Goal: Task Accomplishment & Management: Use online tool/utility

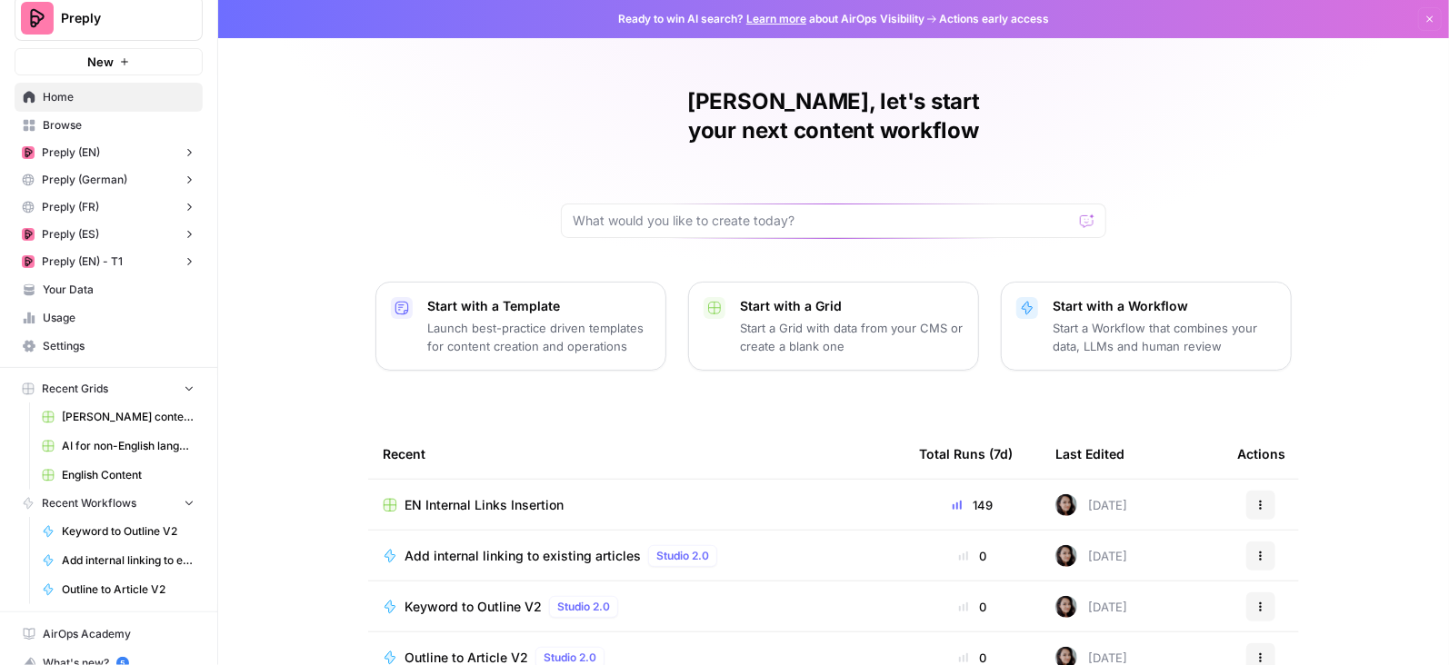
scroll to position [169, 0]
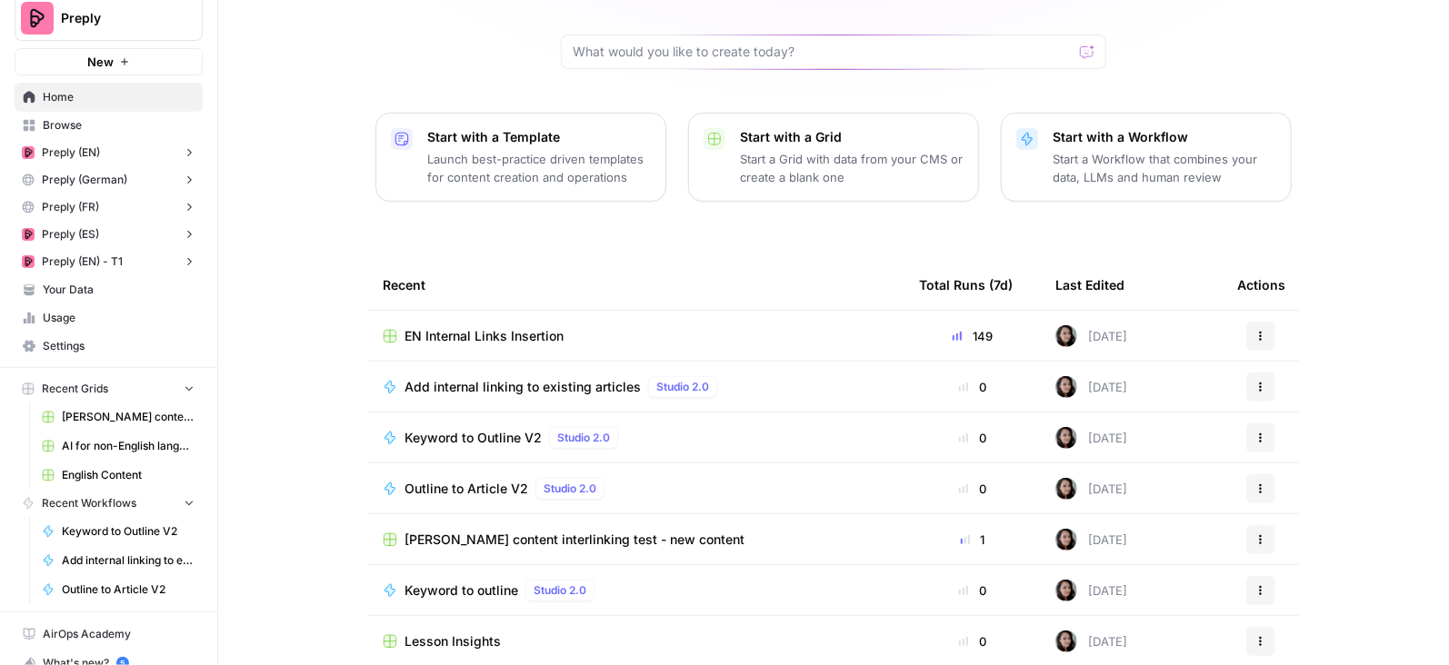
click at [507, 327] on span "EN Internal Links Insertion" at bounding box center [484, 336] width 159 height 18
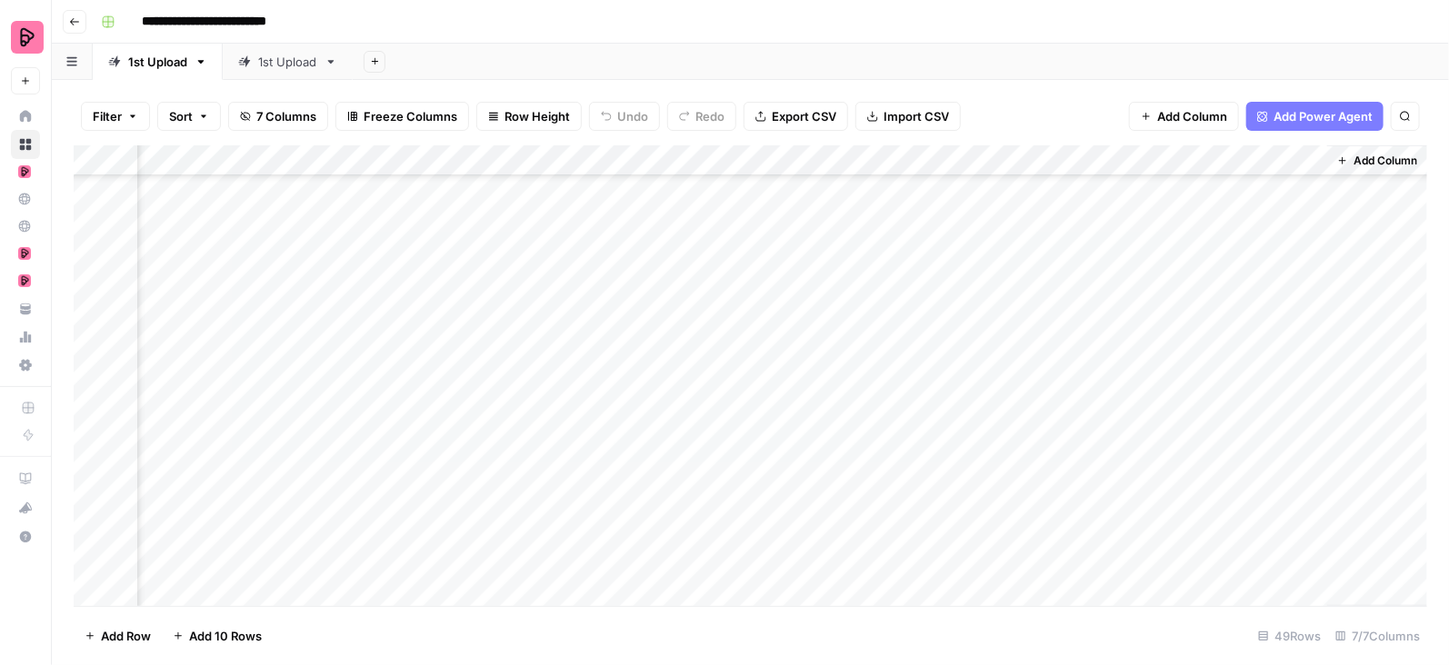
scroll to position [0, 136]
click at [282, 68] on div "1st Upload" at bounding box center [287, 62] width 59 height 18
click at [1282, 188] on div "Add Column" at bounding box center [751, 376] width 1354 height 462
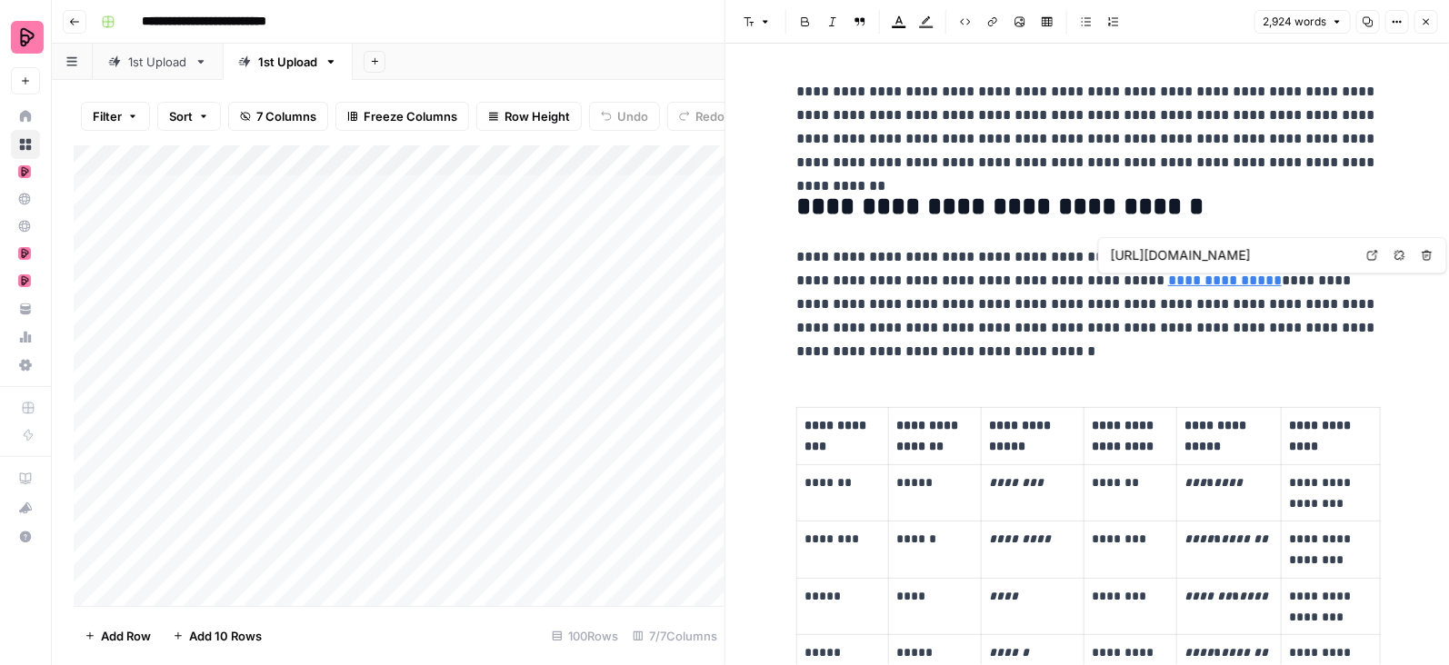
click at [1175, 281] on link "**********" at bounding box center [1225, 281] width 114 height 14
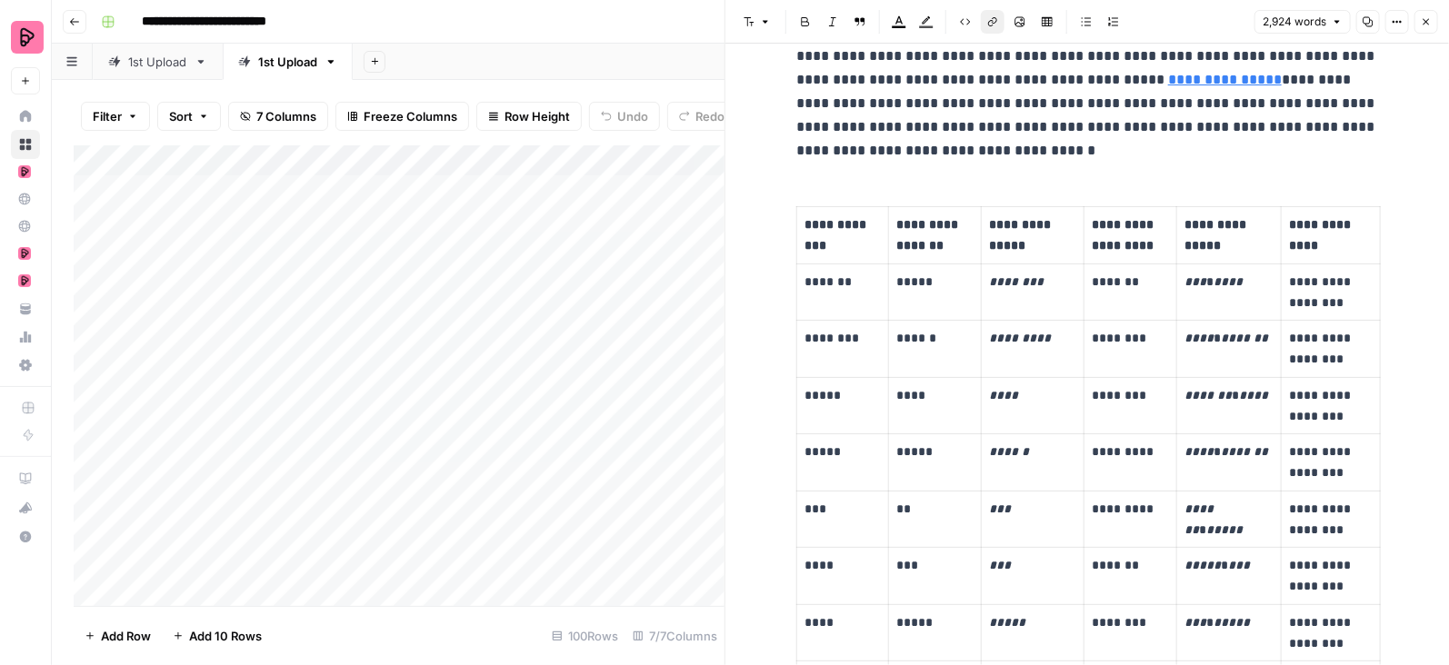
scroll to position [114, 0]
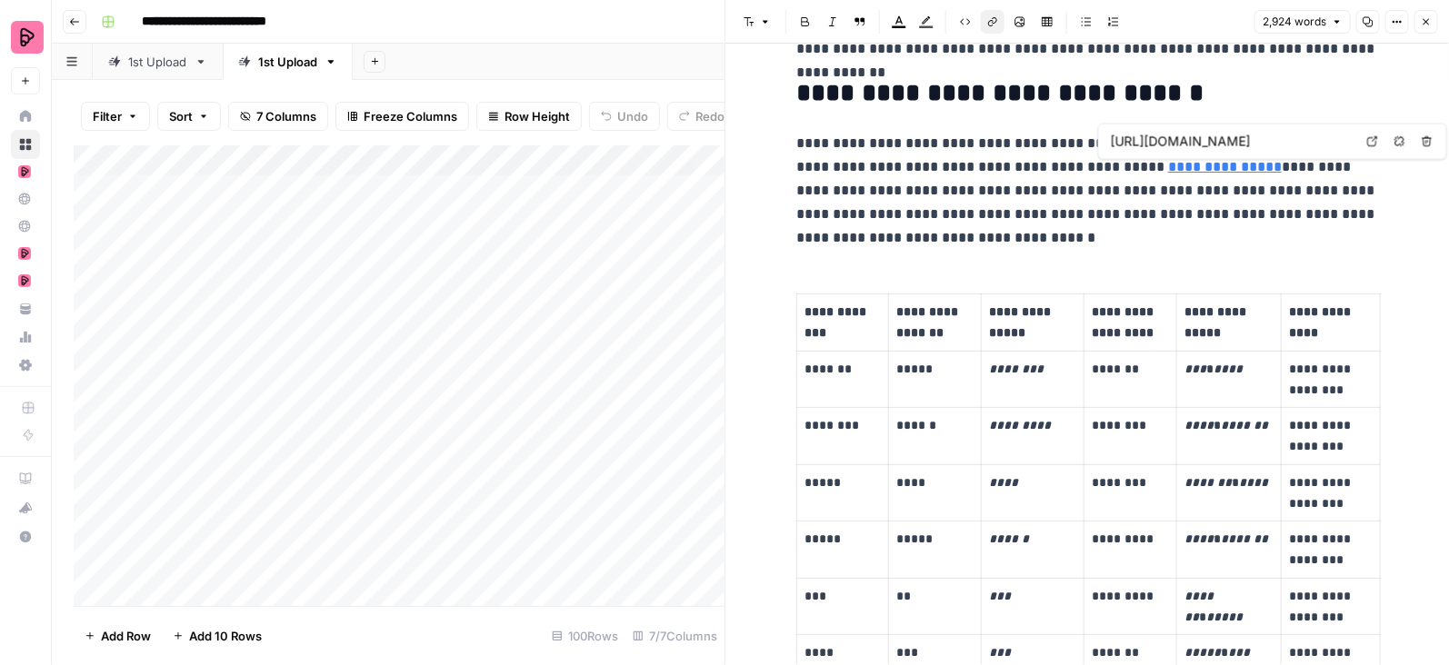
click at [1370, 142] on icon at bounding box center [1372, 141] width 11 height 11
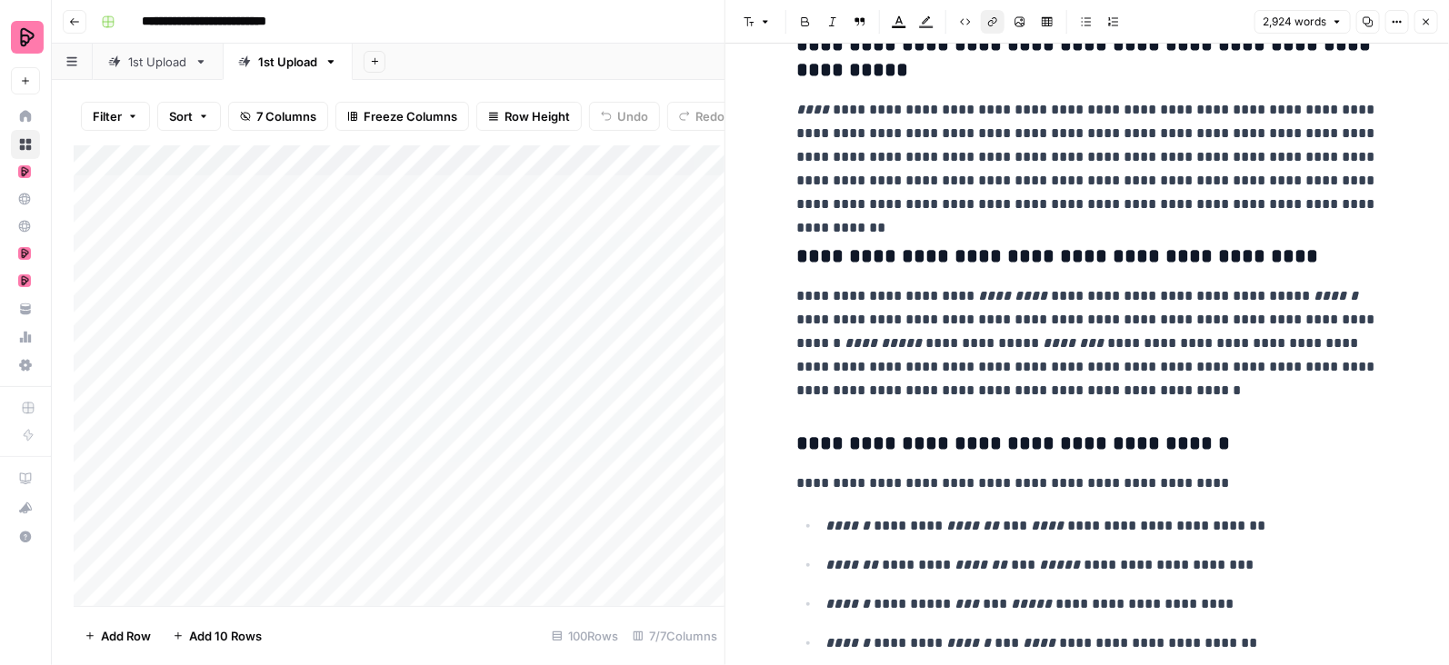
scroll to position [11117, 0]
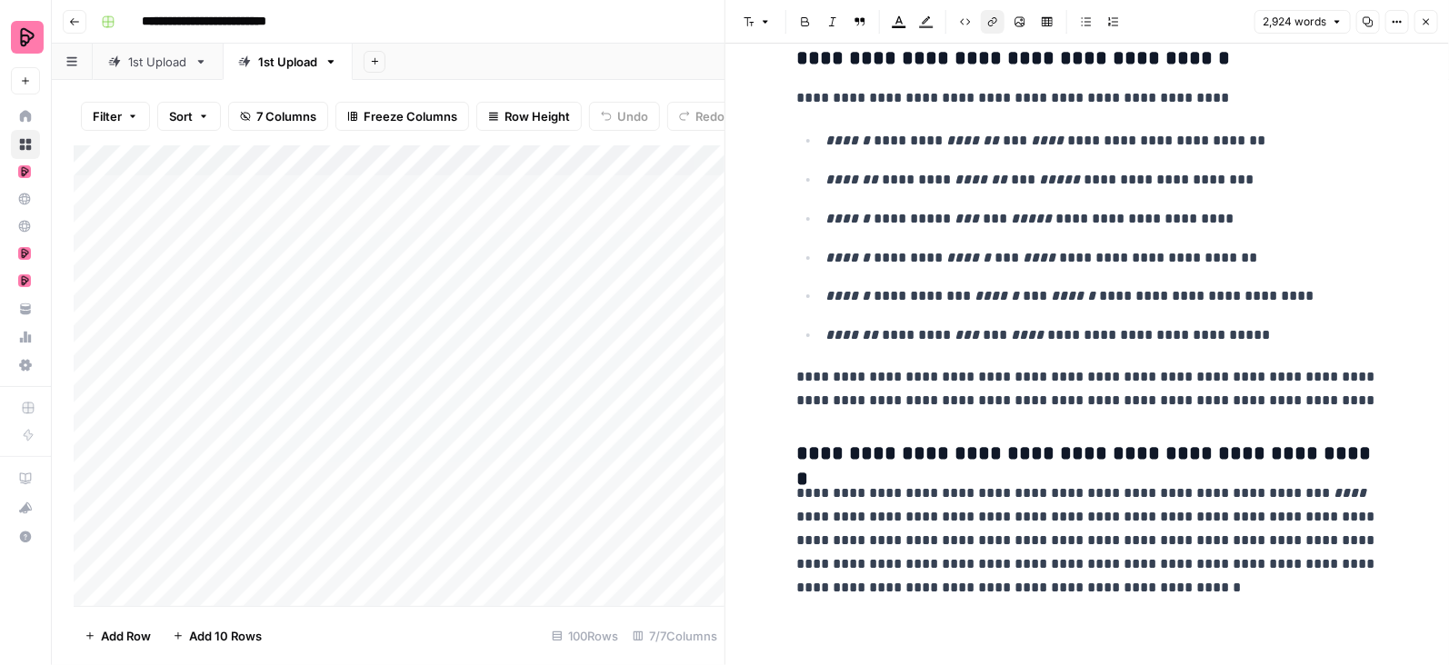
click at [1422, 23] on icon "button" at bounding box center [1426, 21] width 11 height 11
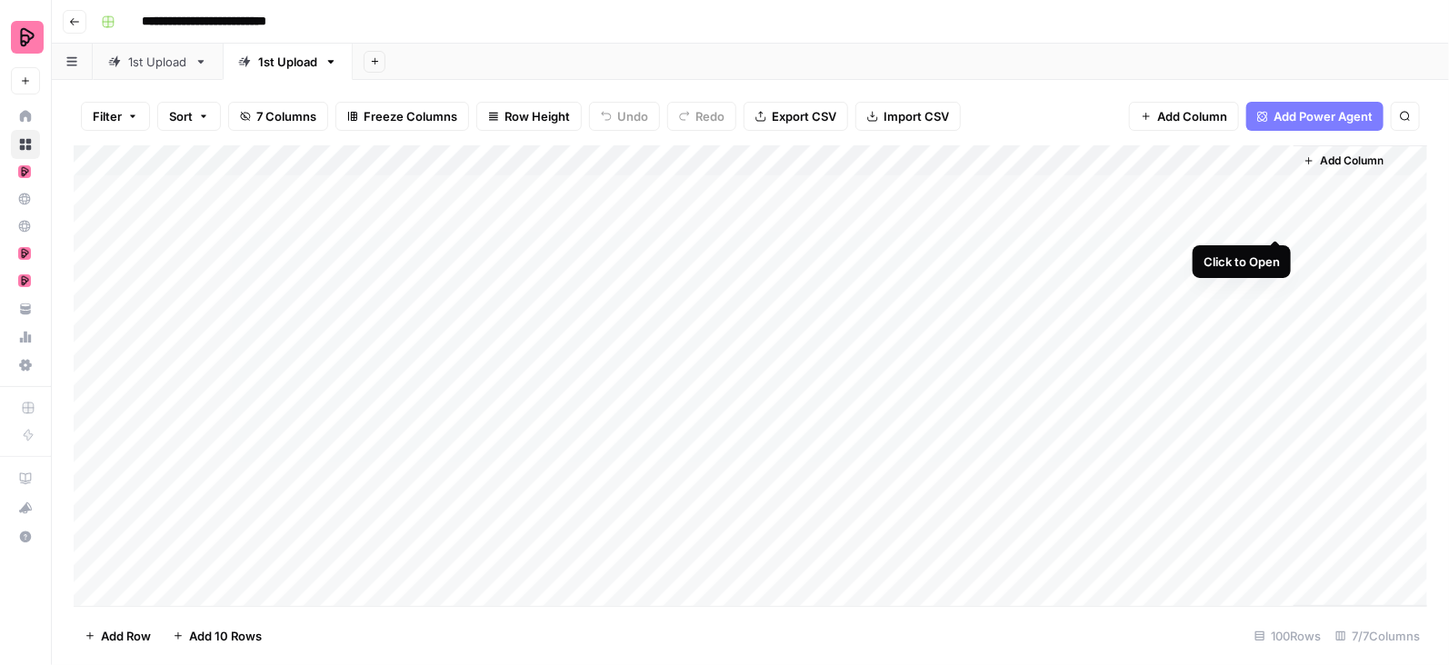
click at [1275, 223] on div "Add Column" at bounding box center [751, 376] width 1354 height 462
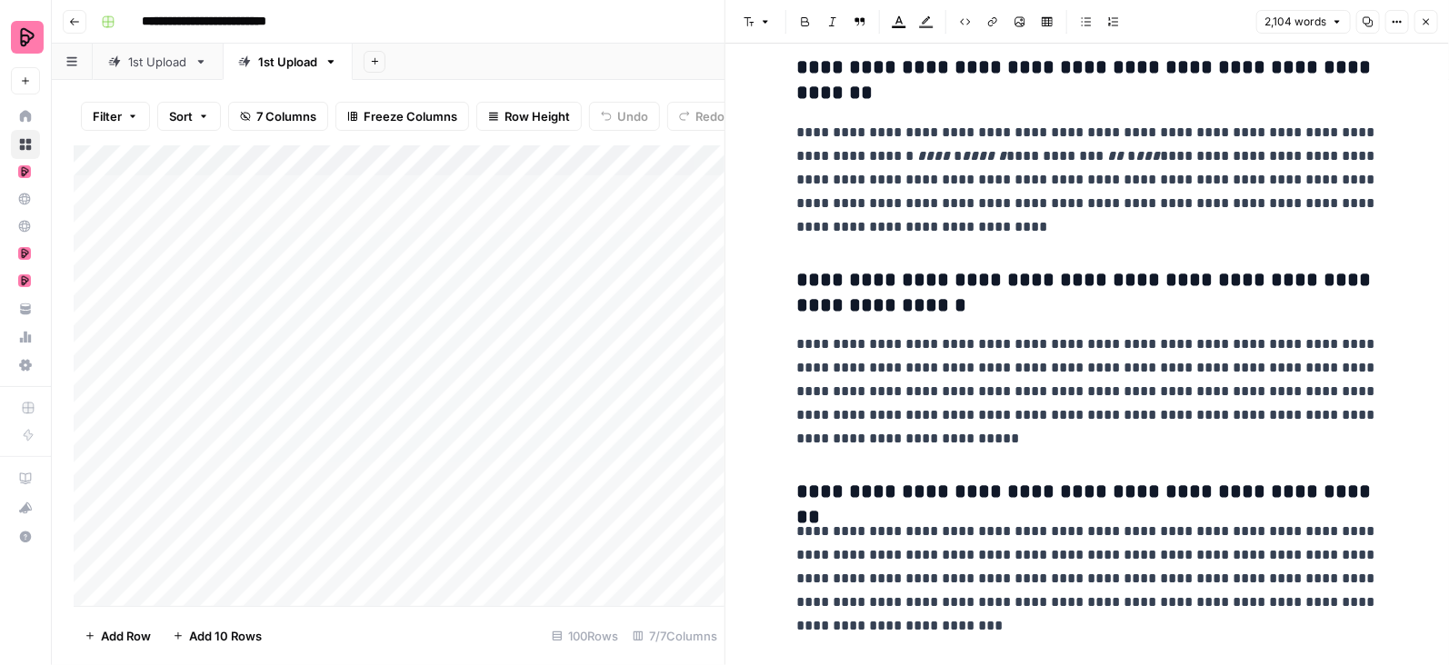
scroll to position [7807, 0]
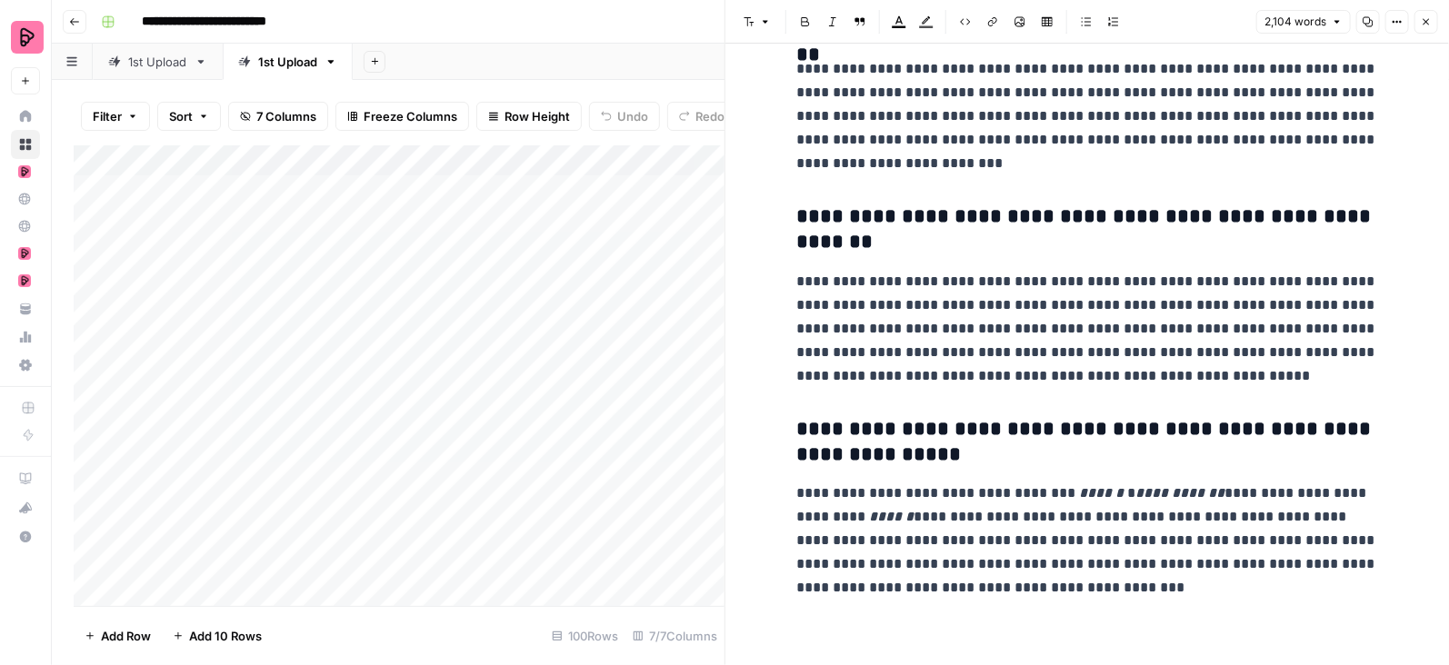
click at [1427, 15] on button "Close" at bounding box center [1426, 22] width 24 height 24
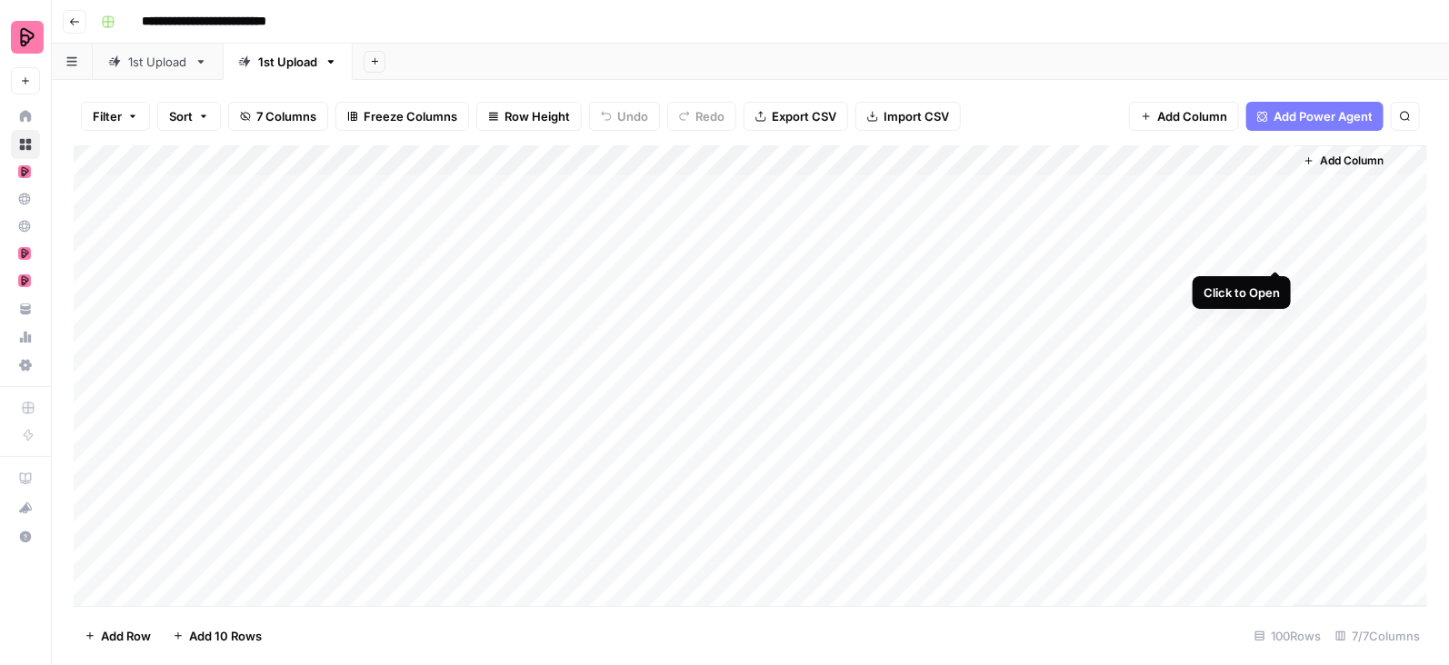
click at [1272, 250] on div "Add Column" at bounding box center [751, 376] width 1354 height 462
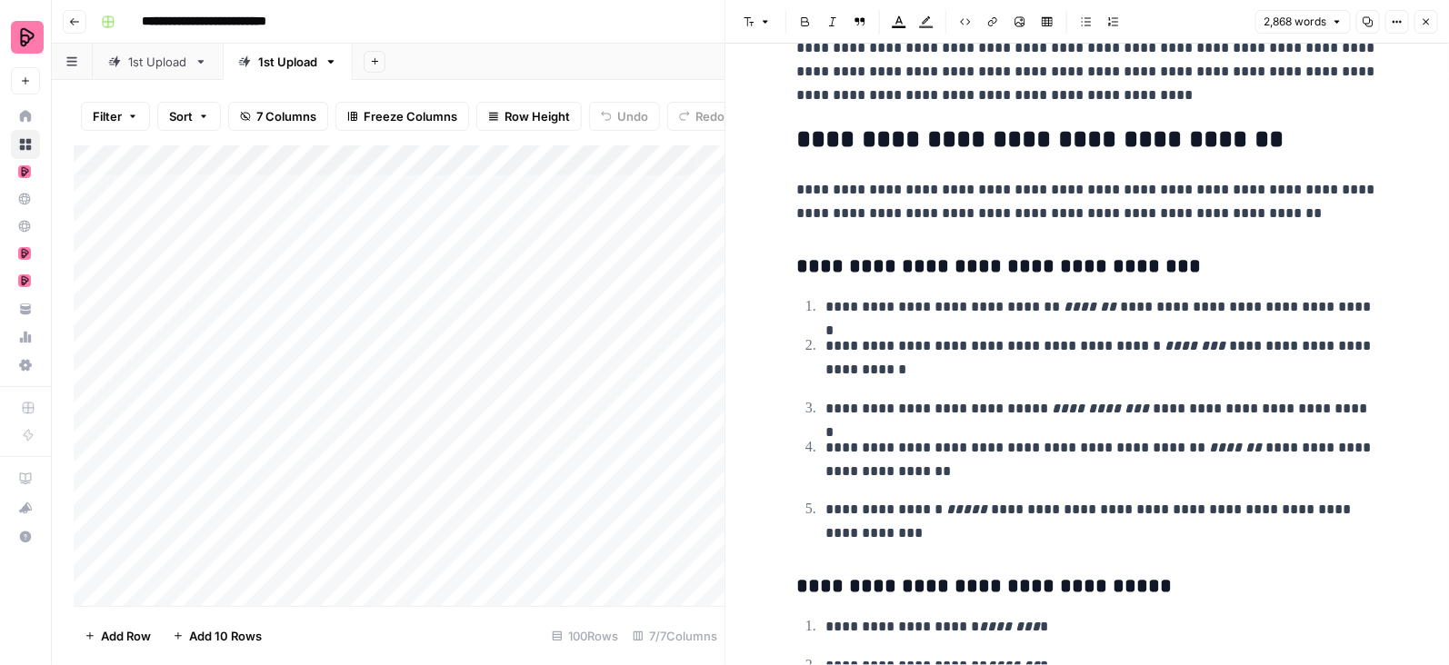
scroll to position [8007, 0]
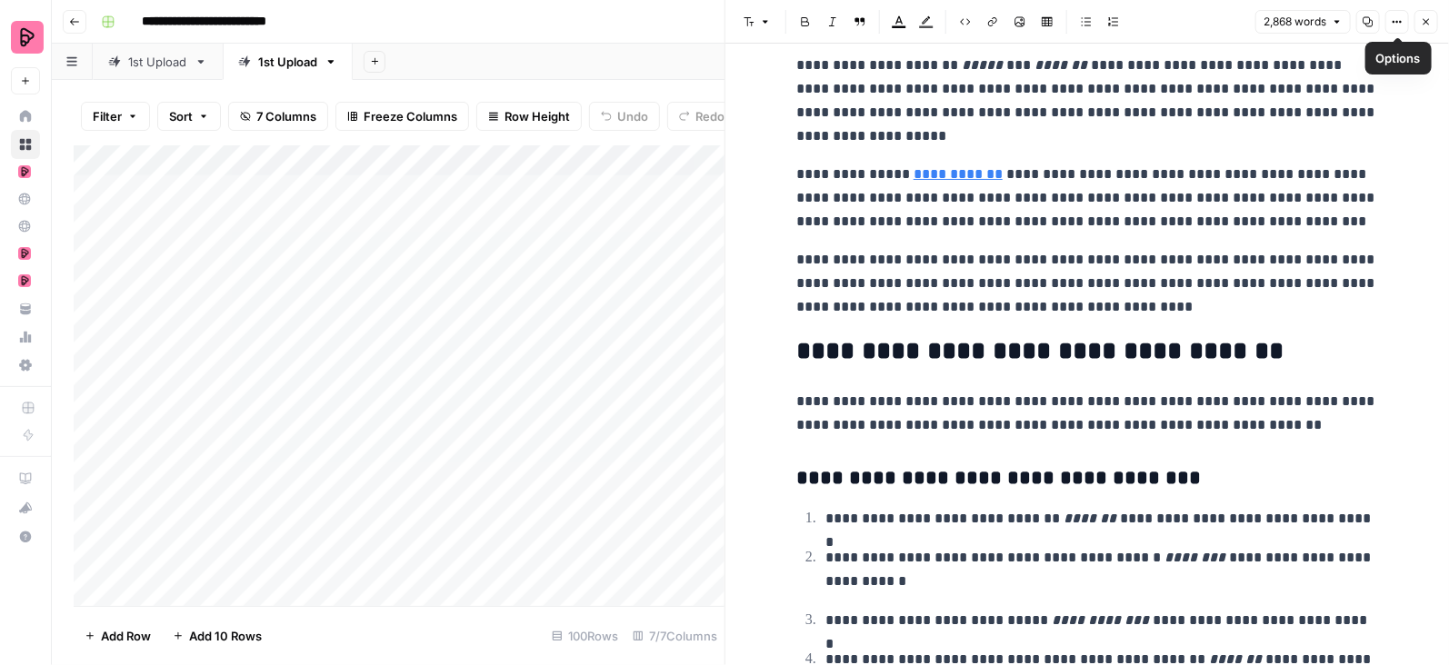
click at [1427, 16] on icon "button" at bounding box center [1426, 21] width 11 height 11
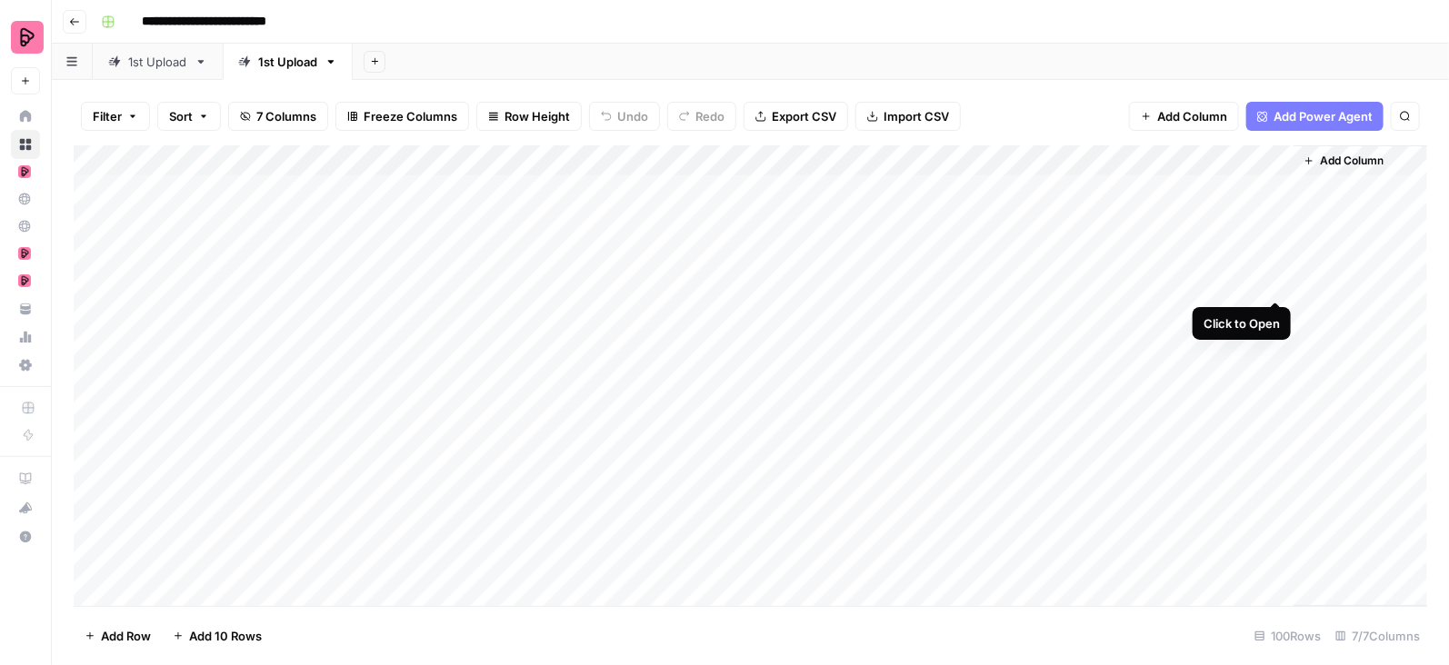
click at [1277, 281] on div "Add Column" at bounding box center [751, 376] width 1354 height 462
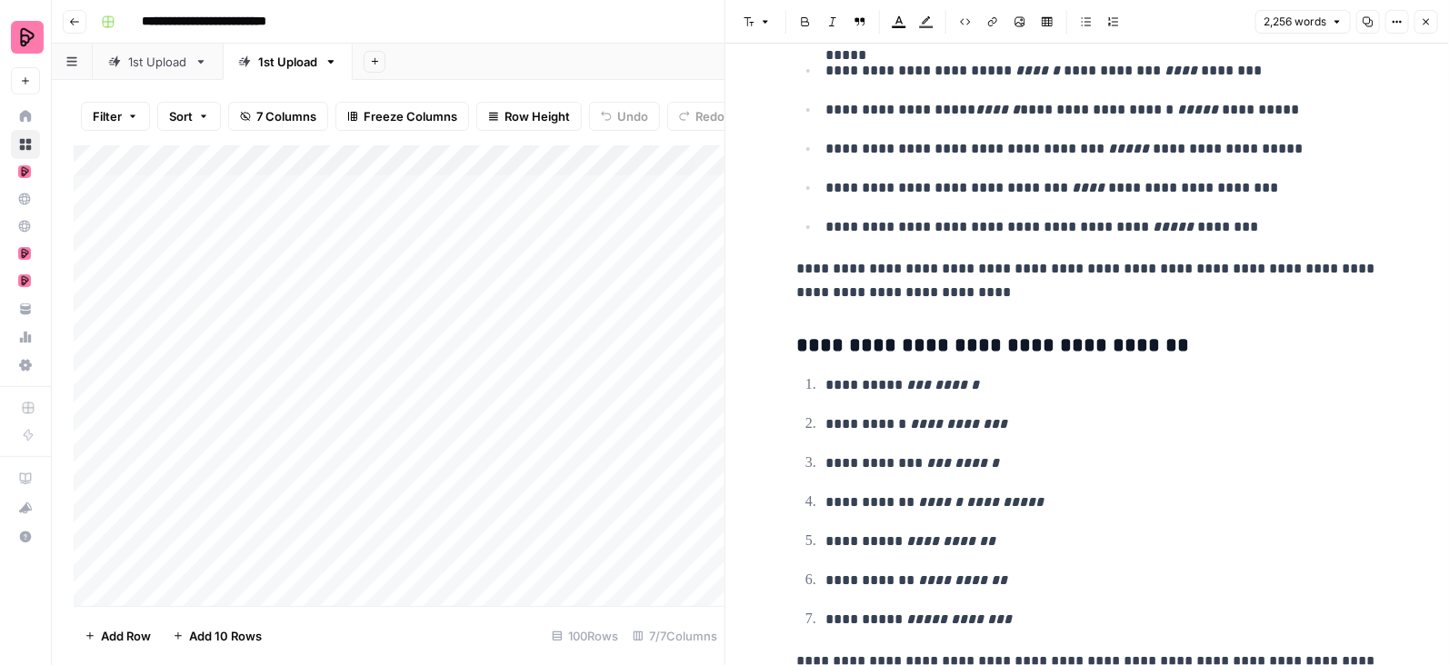
scroll to position [6416, 0]
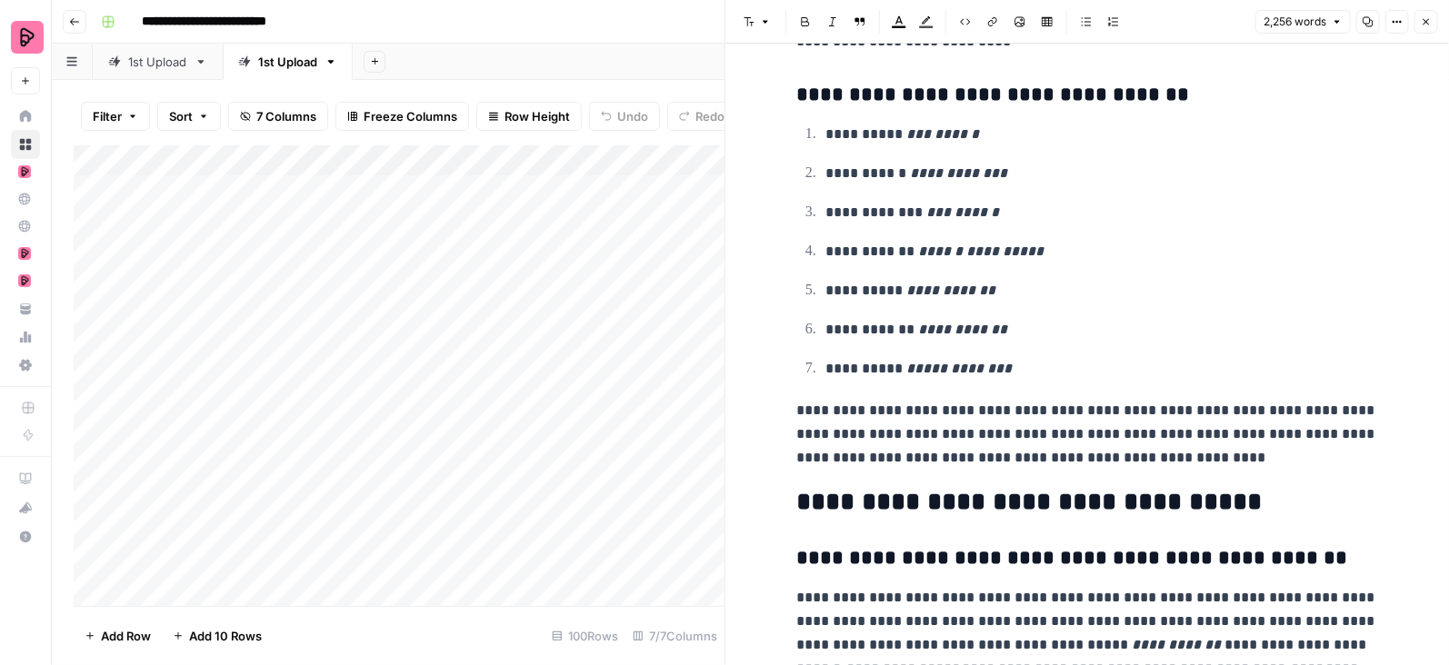
click at [1427, 18] on icon "button" at bounding box center [1426, 21] width 11 height 11
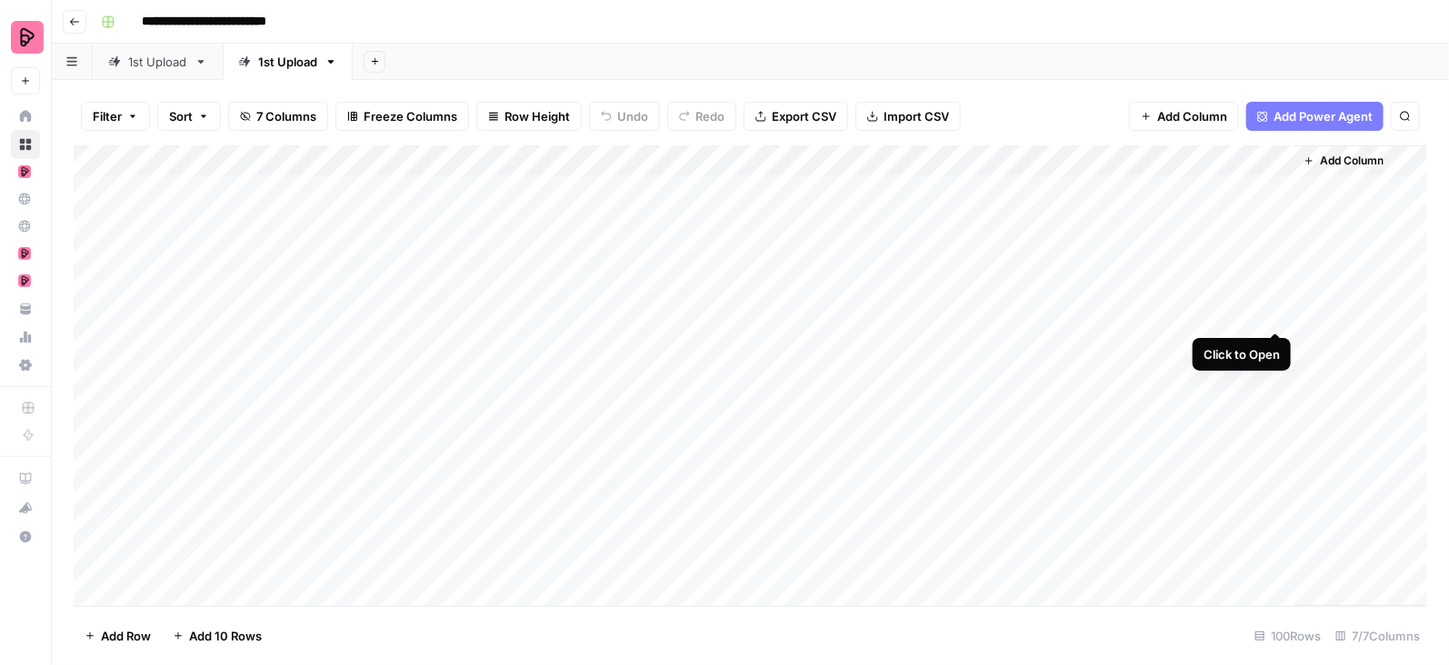
click at [1274, 313] on div "Add Column" at bounding box center [751, 376] width 1354 height 462
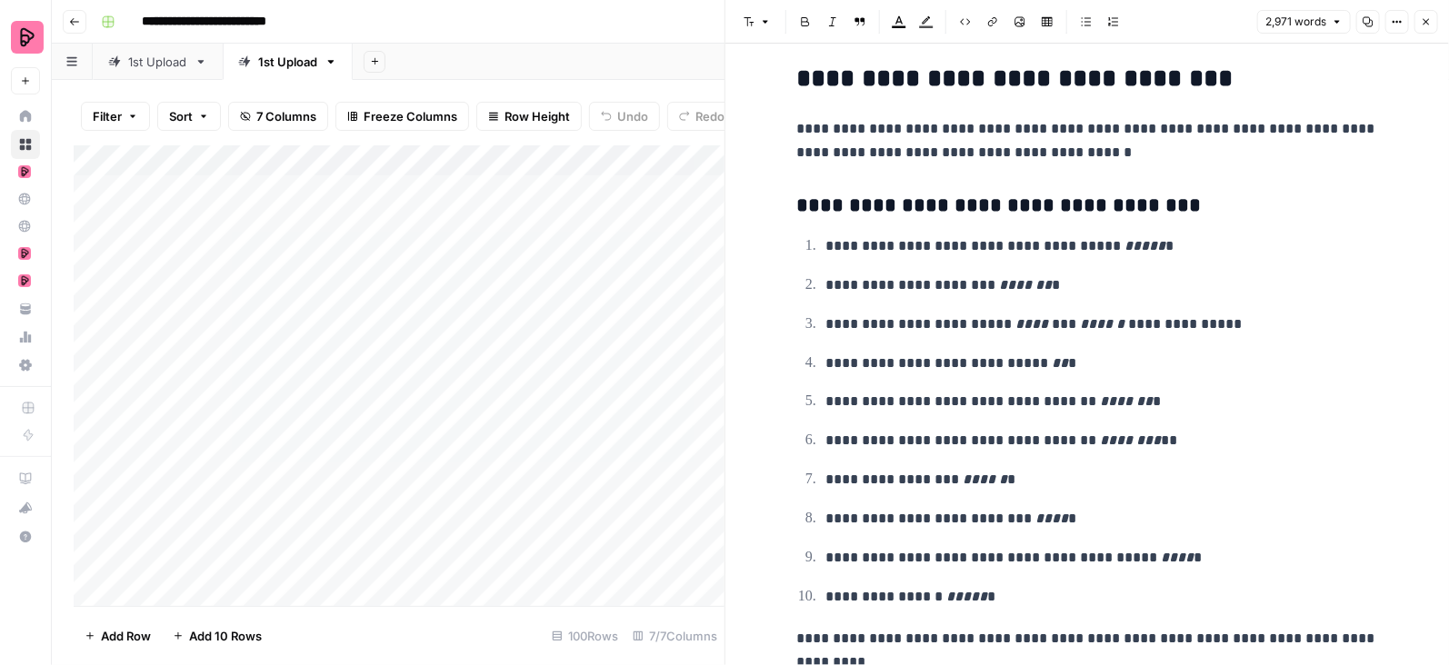
scroll to position [9066, 0]
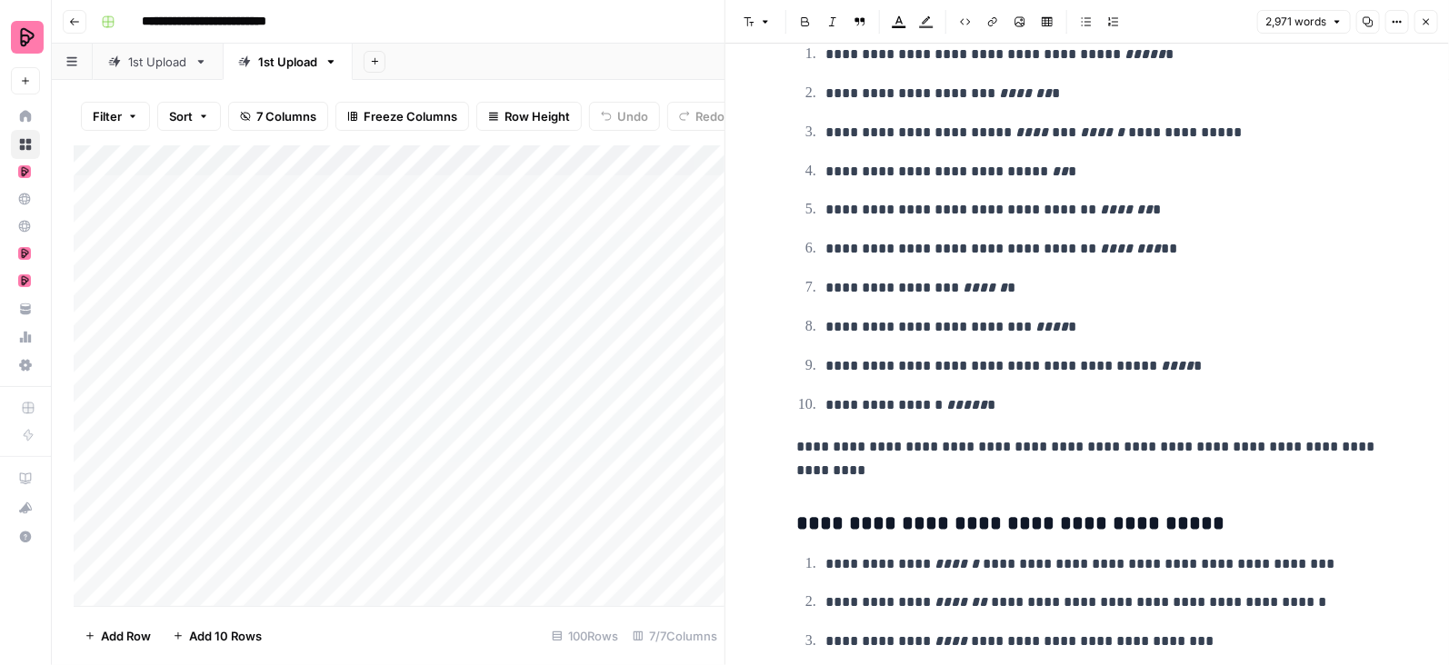
click at [1427, 25] on icon "button" at bounding box center [1426, 21] width 11 height 11
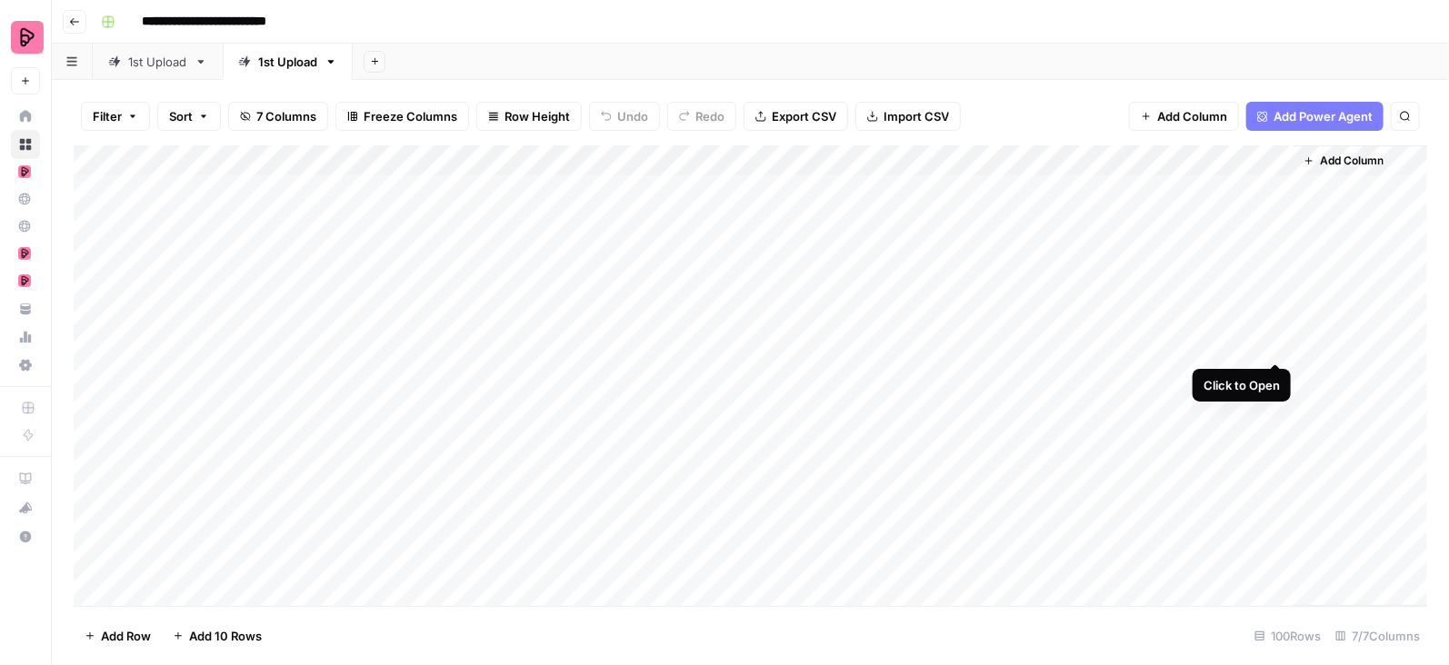
click at [1278, 345] on div "Add Column" at bounding box center [751, 376] width 1354 height 462
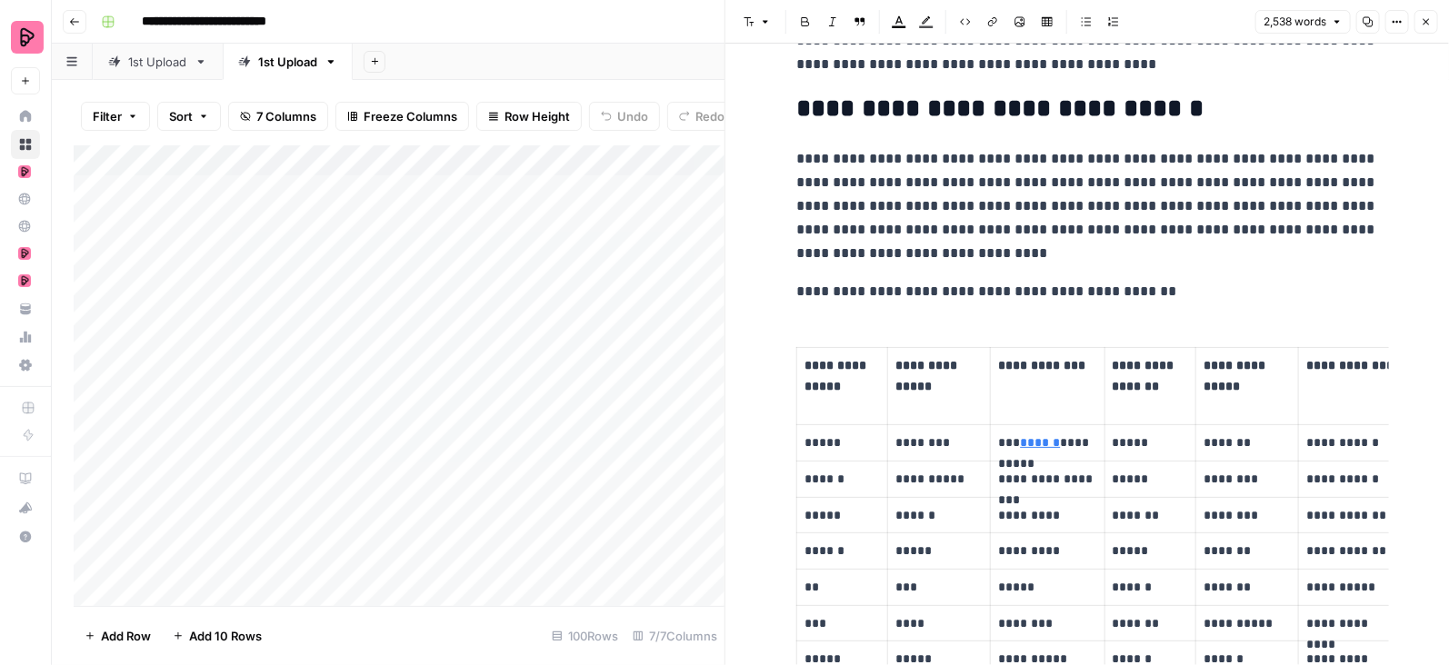
scroll to position [432, 0]
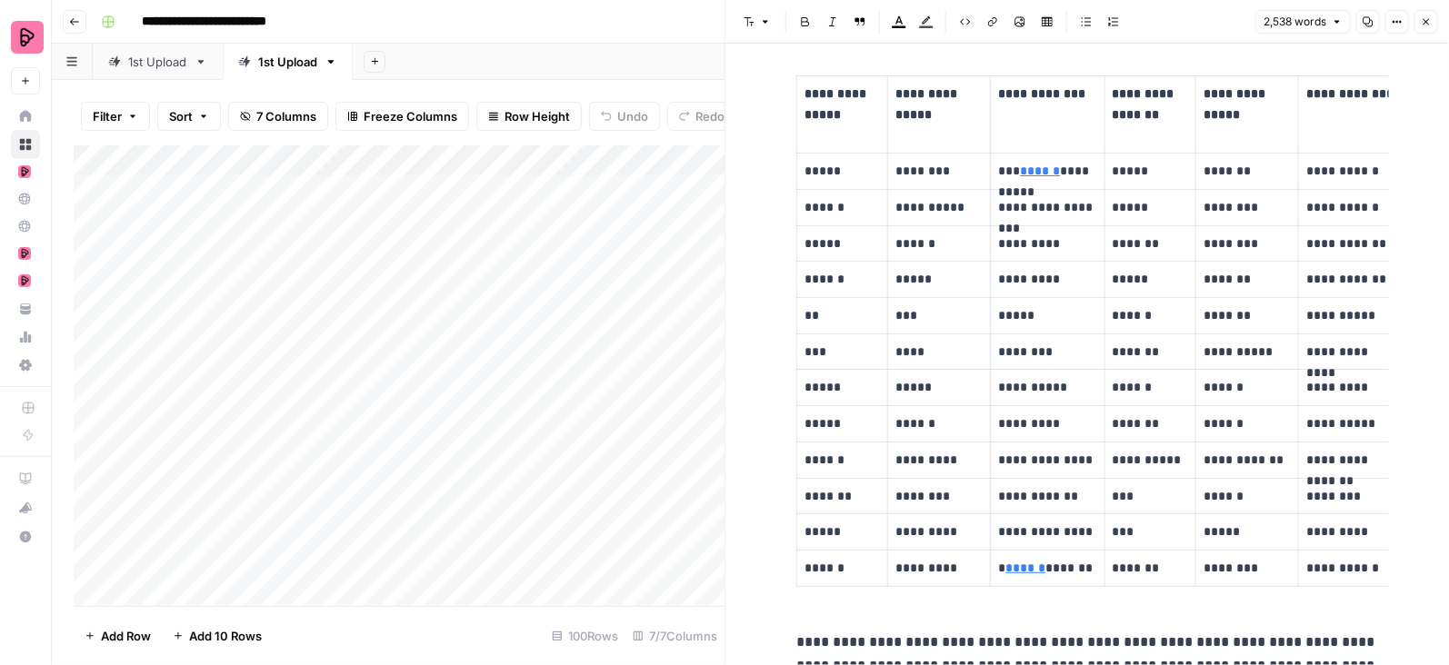
click at [1042, 176] on link "******" at bounding box center [1040, 171] width 40 height 13
click at [1054, 152] on input "https://ʒaː.ne" at bounding box center [1140, 146] width 242 height 18
click at [1309, 146] on body "**********" at bounding box center [724, 332] width 1449 height 665
click at [1032, 171] on link "******" at bounding box center [1040, 171] width 40 height 13
click at [1041, 174] on link "******" at bounding box center [1040, 171] width 40 height 13
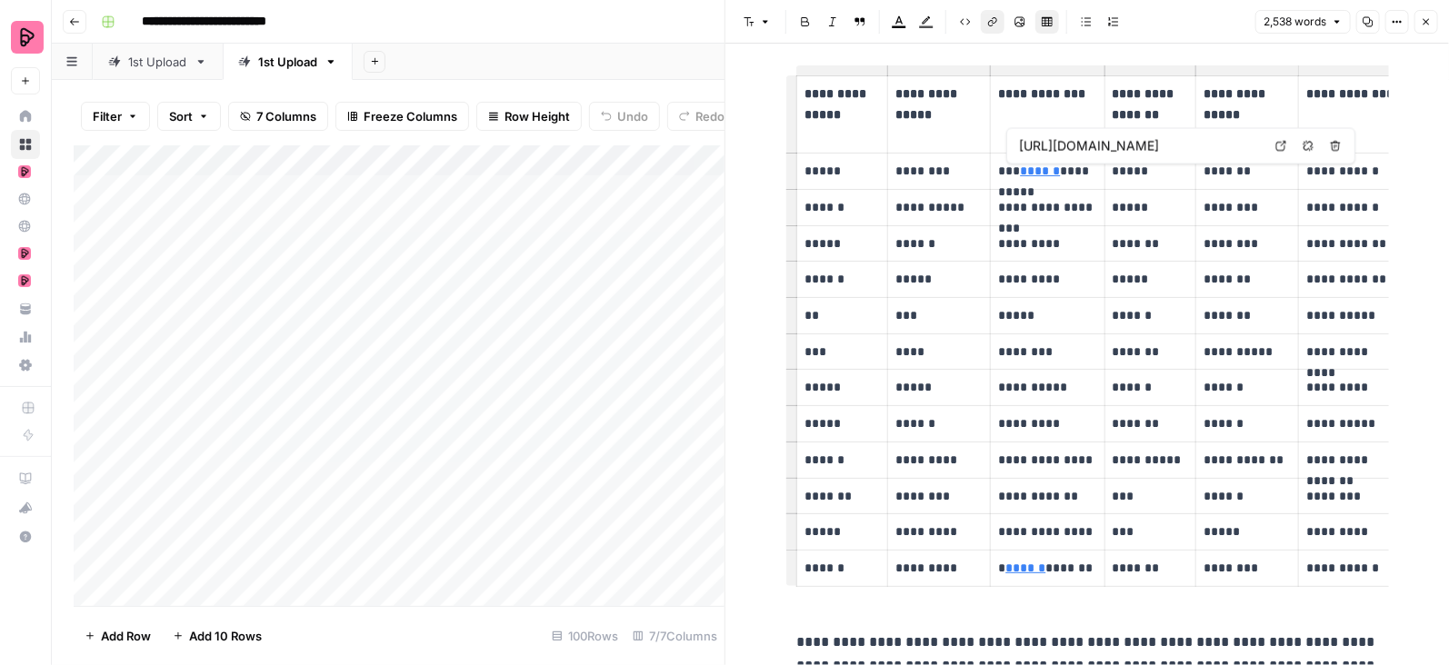
click at [1052, 149] on input "https://ʒaː.ne" at bounding box center [1140, 146] width 242 height 18
click at [1021, 170] on link "******" at bounding box center [1040, 171] width 40 height 13
click at [1334, 148] on icon "button" at bounding box center [1335, 146] width 11 height 11
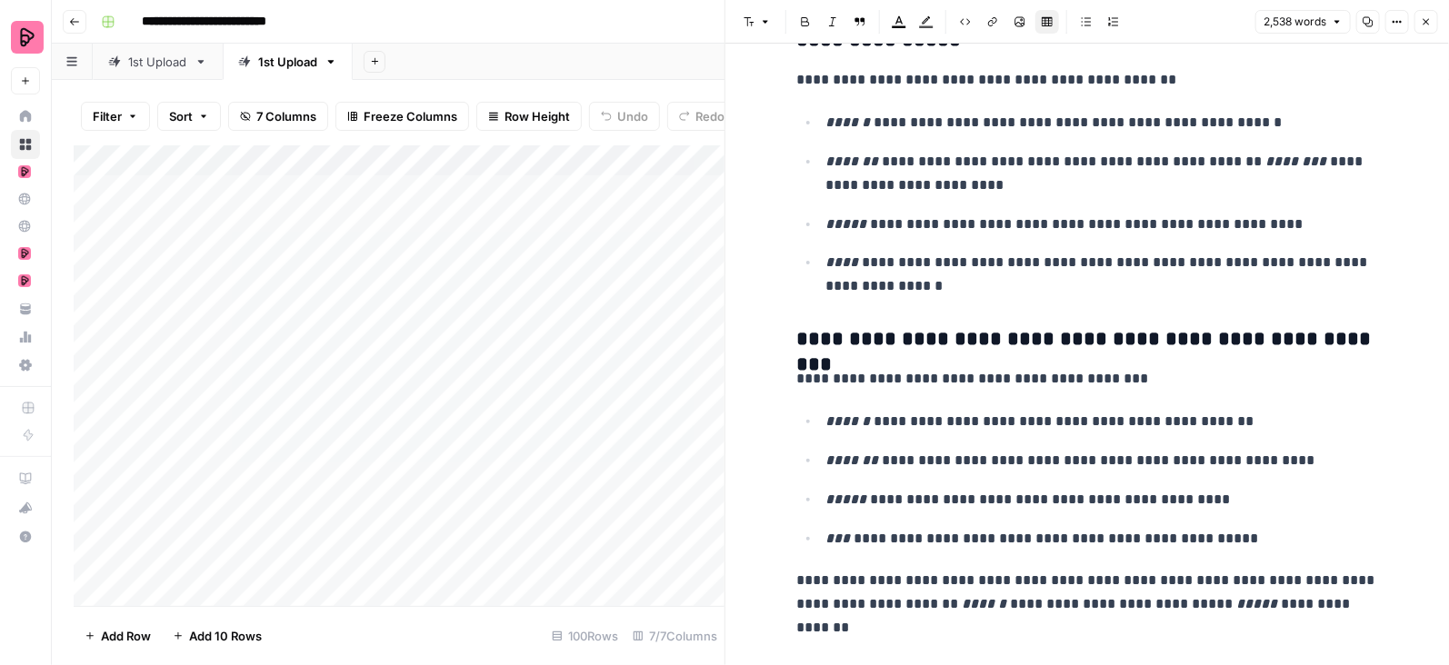
scroll to position [10148, 0]
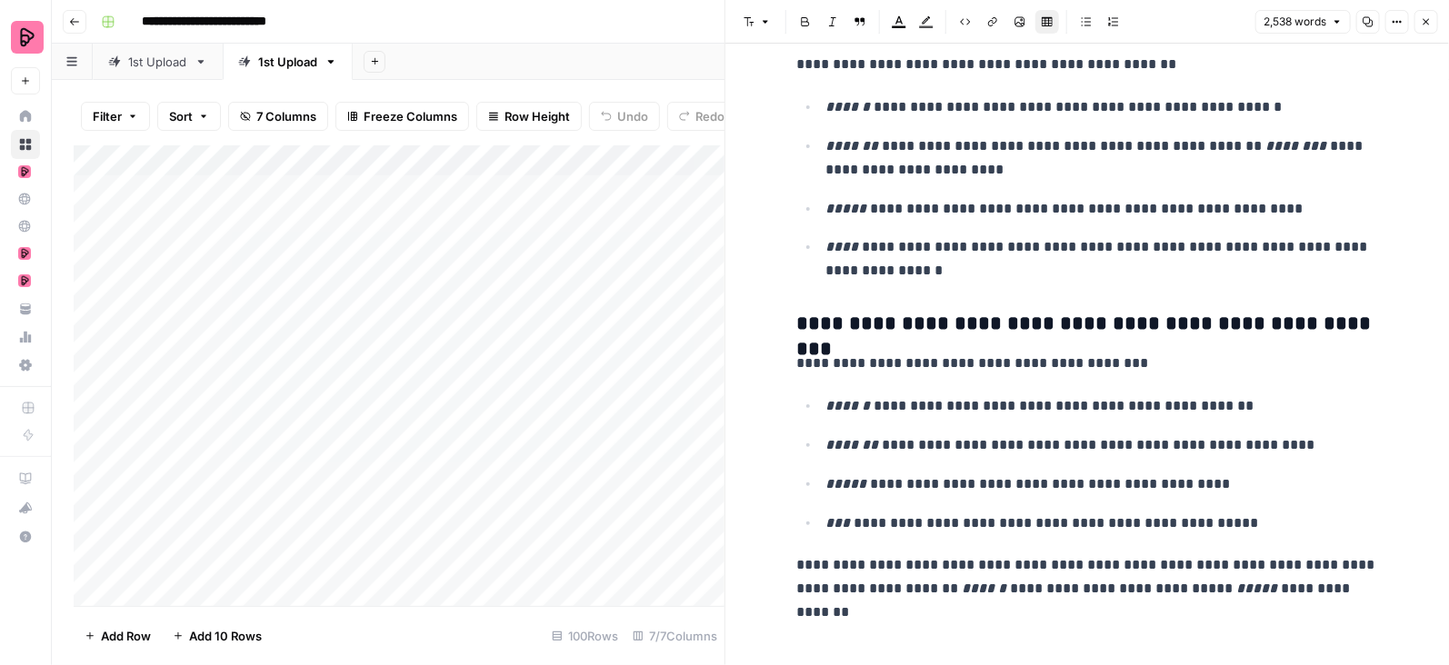
click at [1427, 15] on button "Close" at bounding box center [1426, 22] width 24 height 24
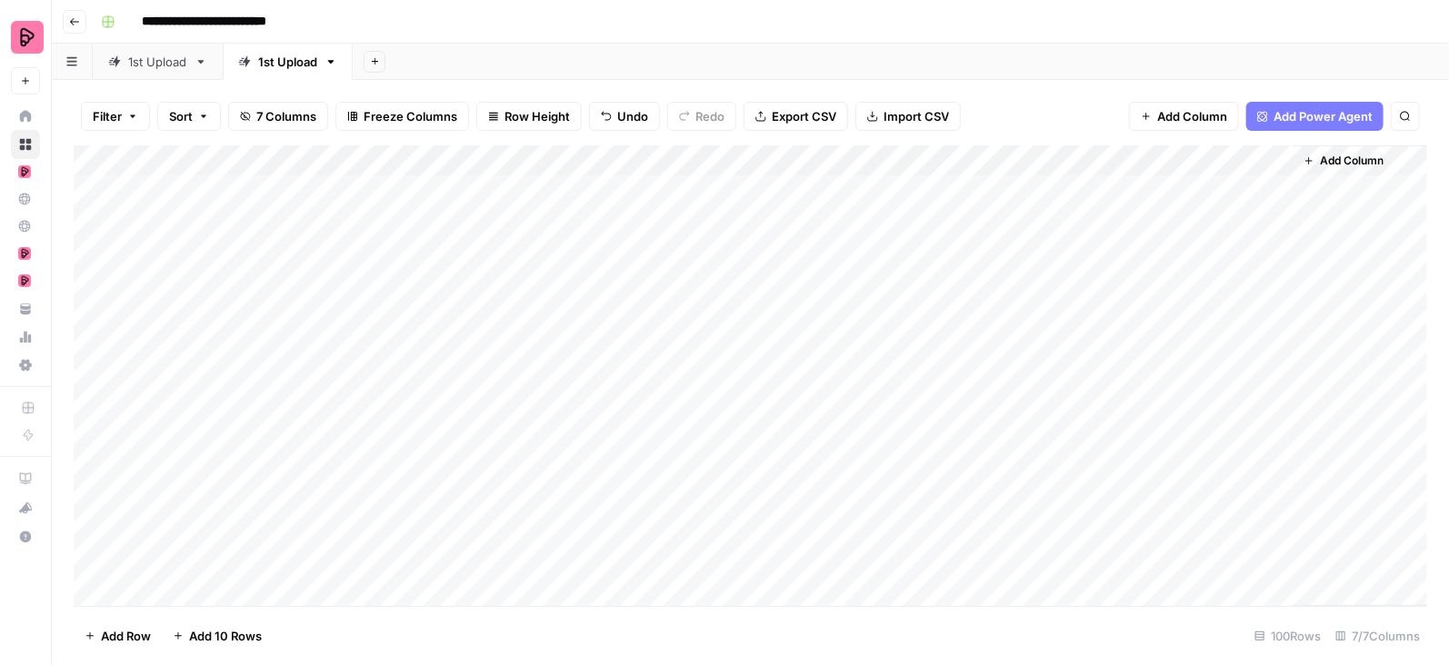
click at [1277, 374] on div "Add Column" at bounding box center [751, 376] width 1354 height 462
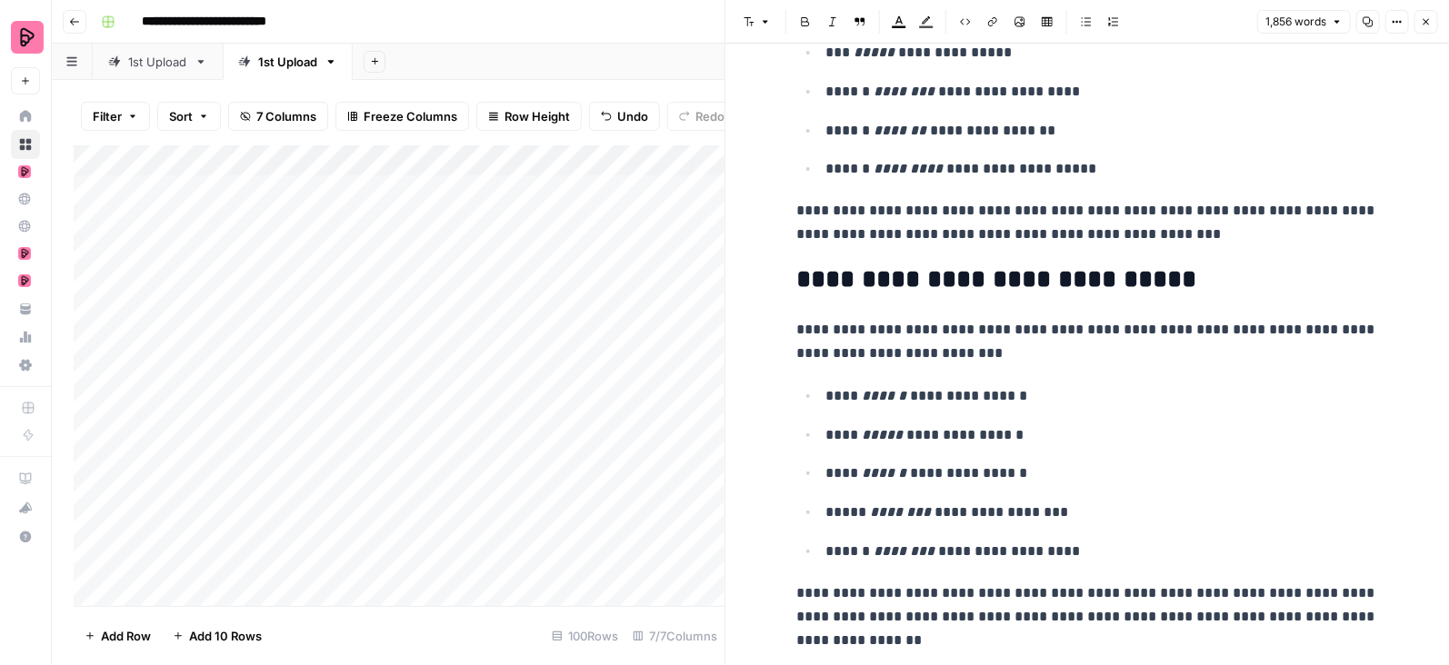
scroll to position [1097, 0]
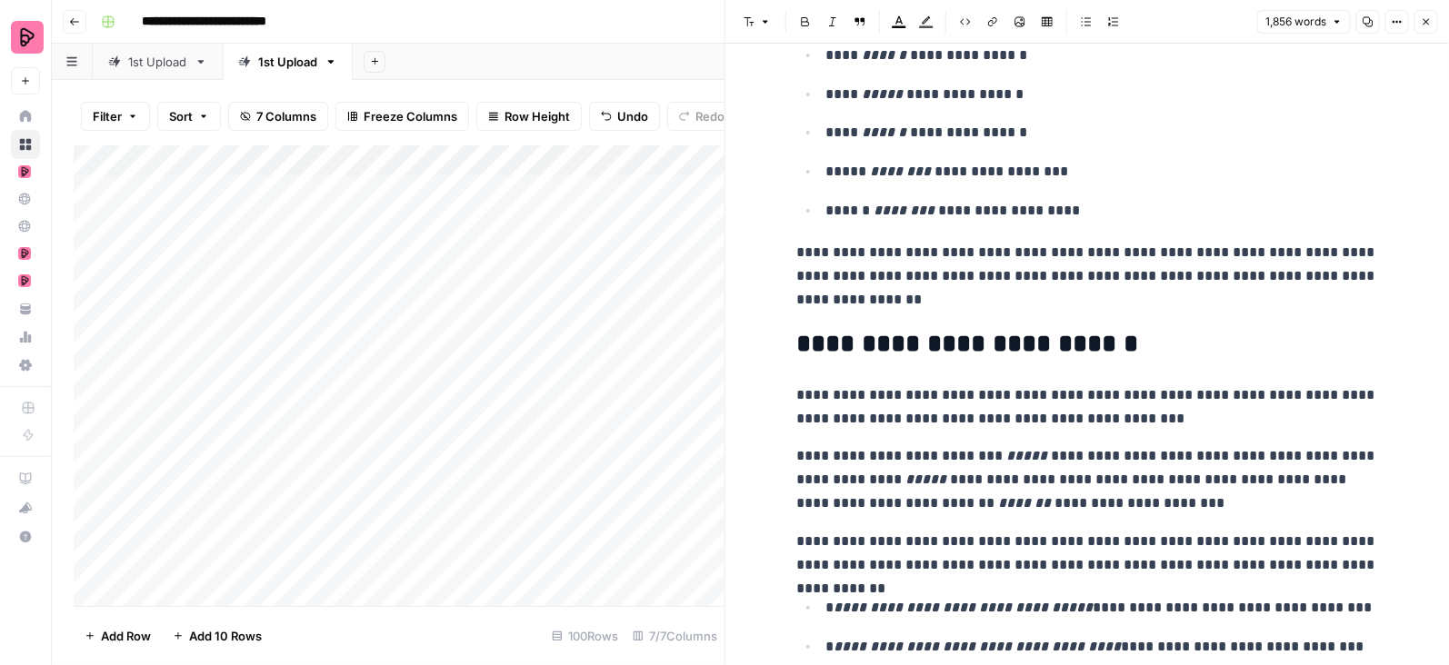
click at [1431, 20] on icon "button" at bounding box center [1426, 21] width 11 height 11
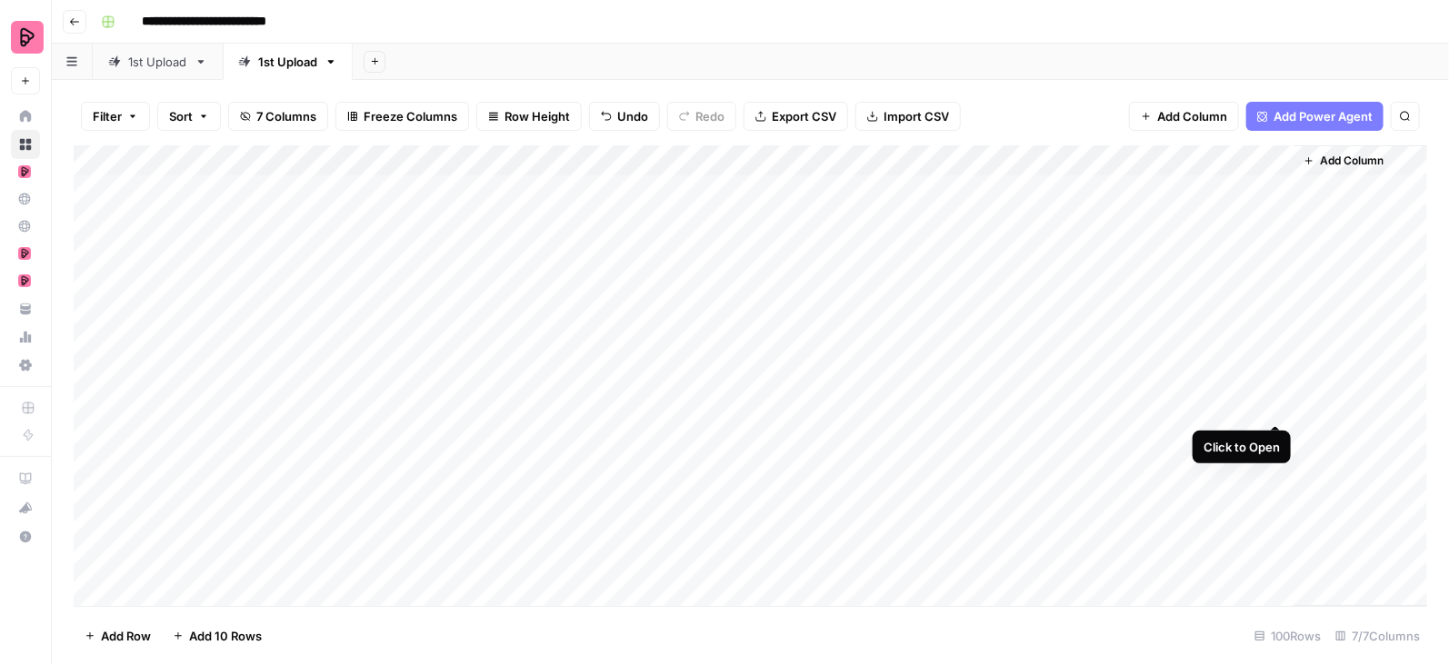
click at [1275, 409] on div "Add Column" at bounding box center [751, 376] width 1354 height 462
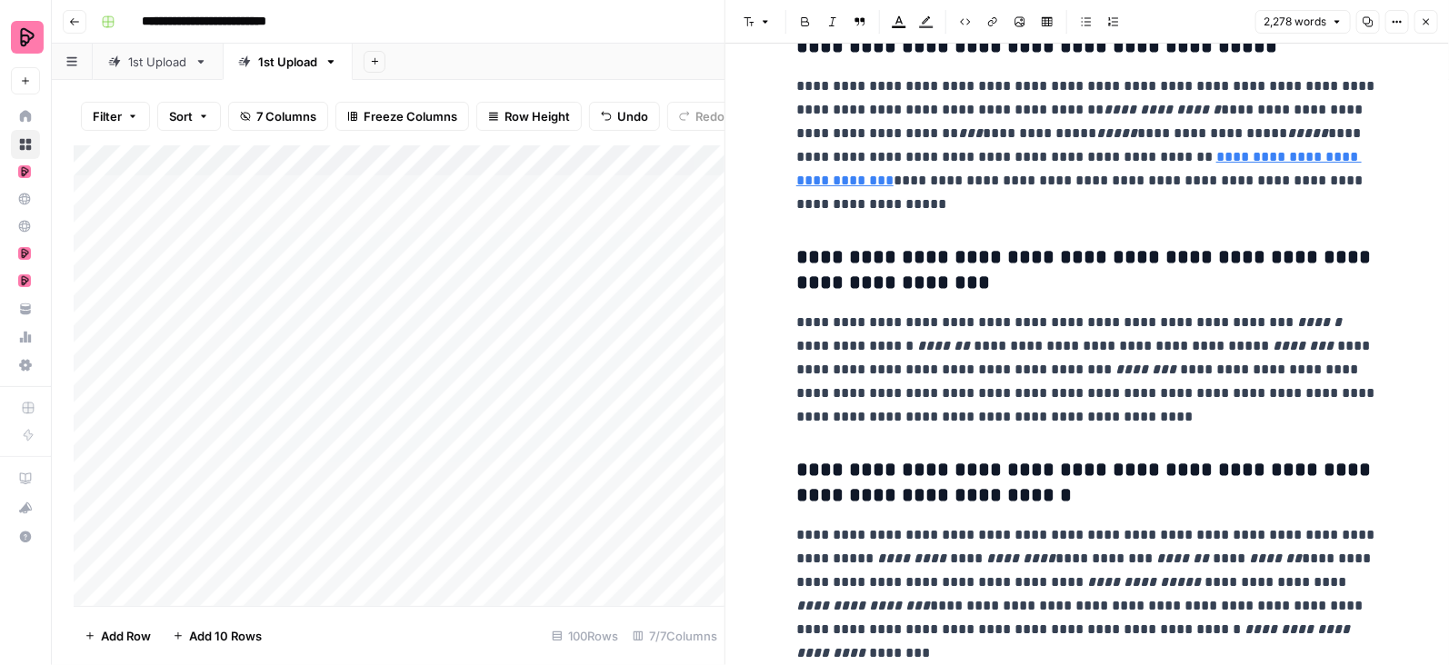
scroll to position [8054, 0]
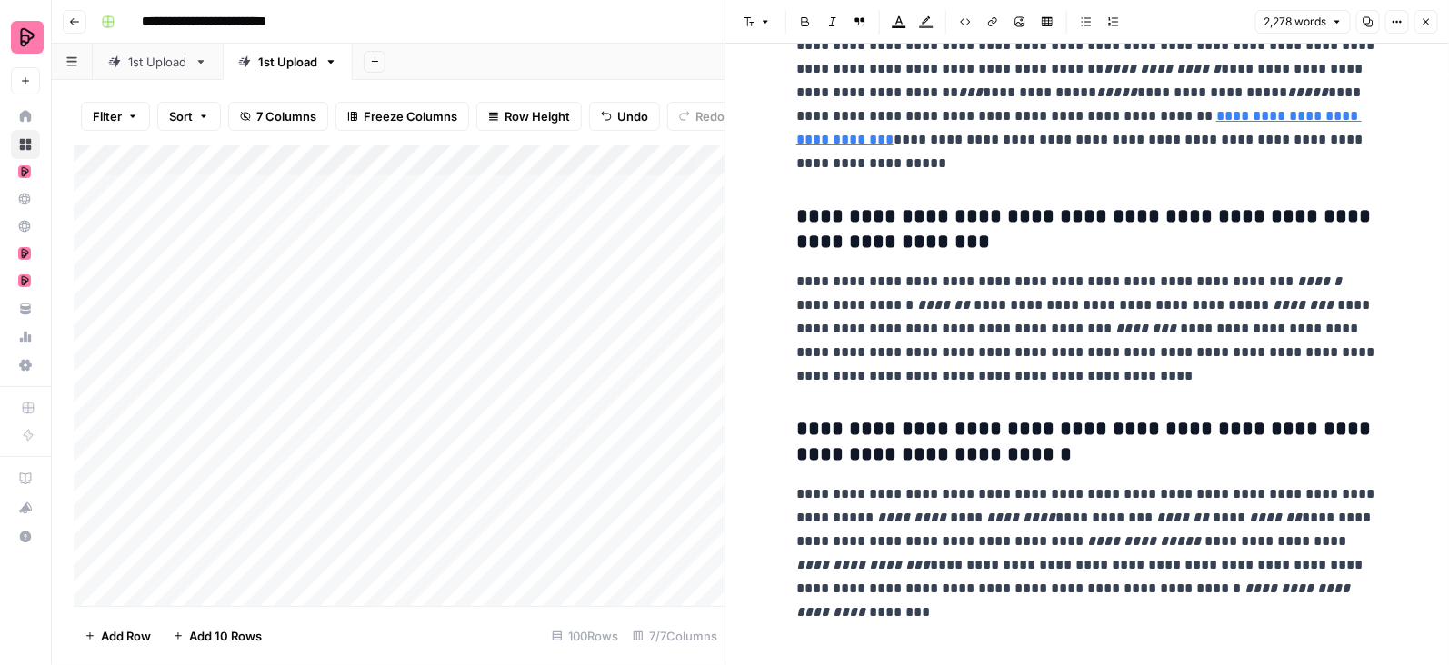
click at [1433, 15] on button "Close" at bounding box center [1426, 22] width 24 height 24
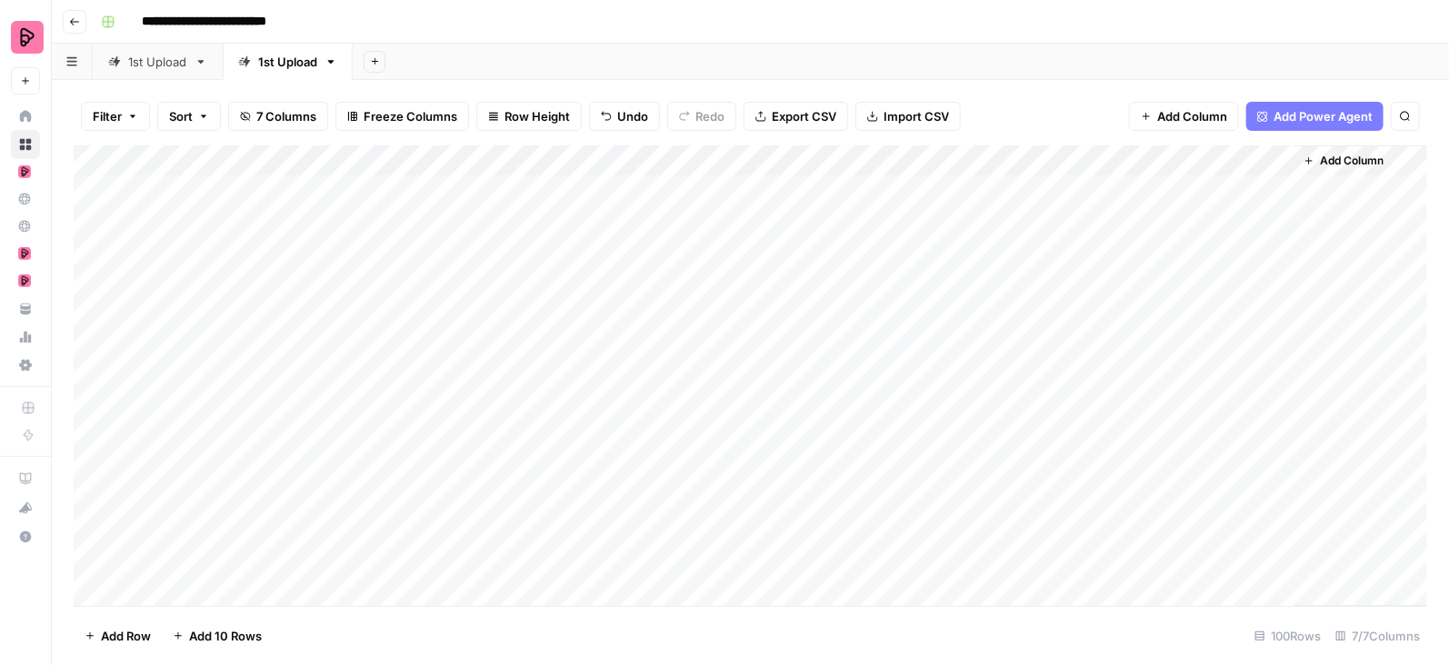
click at [1275, 435] on div "Add Column" at bounding box center [751, 376] width 1354 height 462
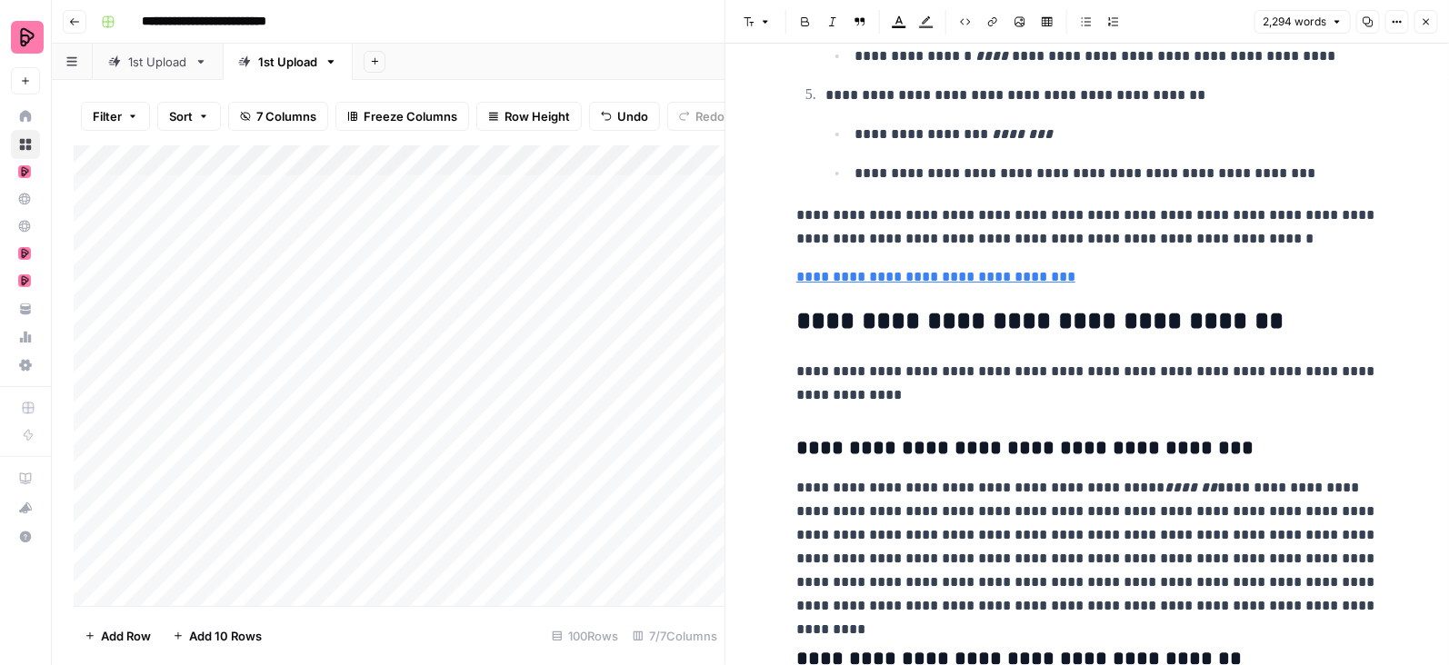
scroll to position [8358, 0]
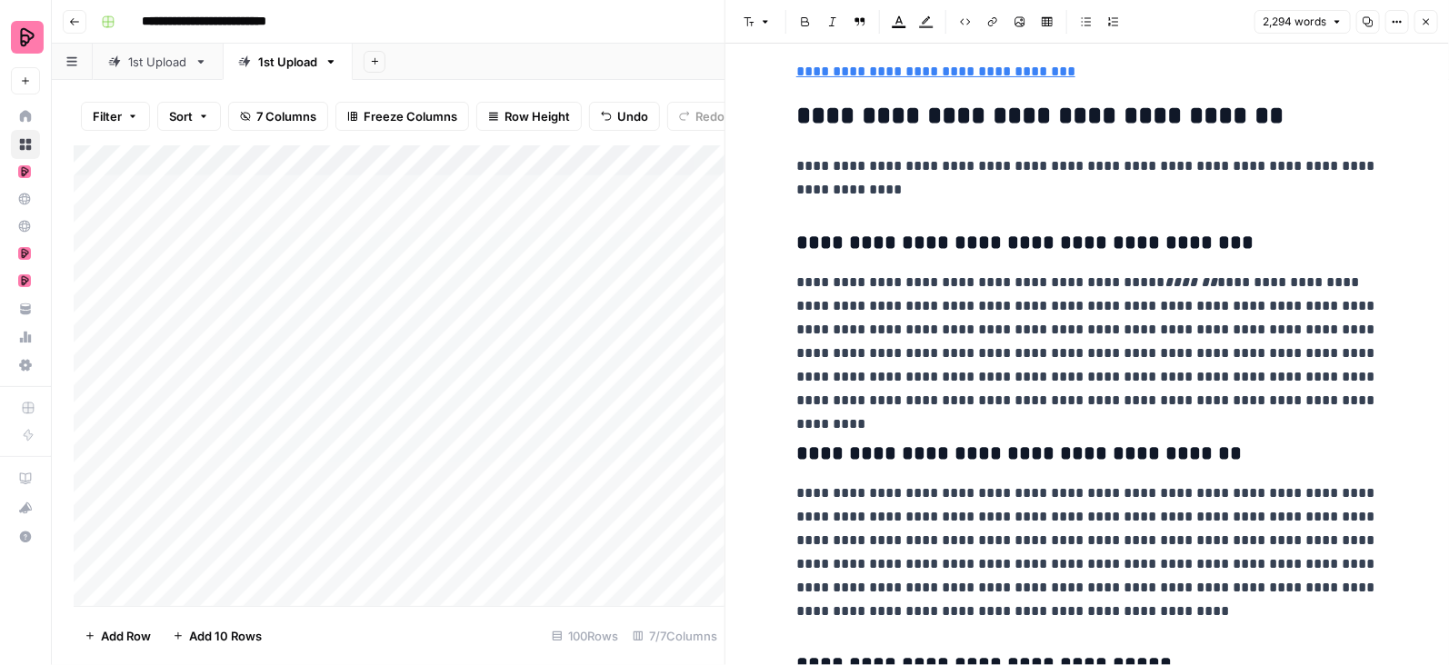
click at [1427, 19] on icon "button" at bounding box center [1426, 21] width 11 height 11
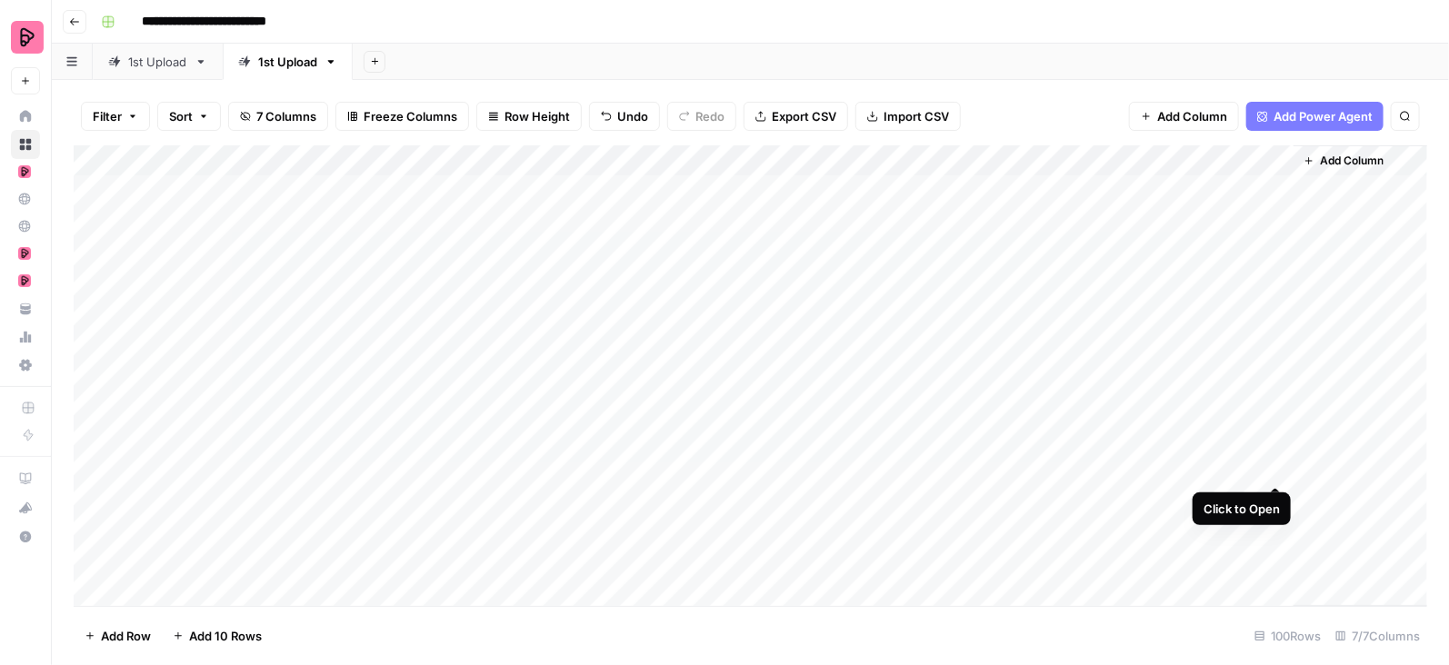
click at [1275, 470] on div "Add Column" at bounding box center [751, 376] width 1354 height 462
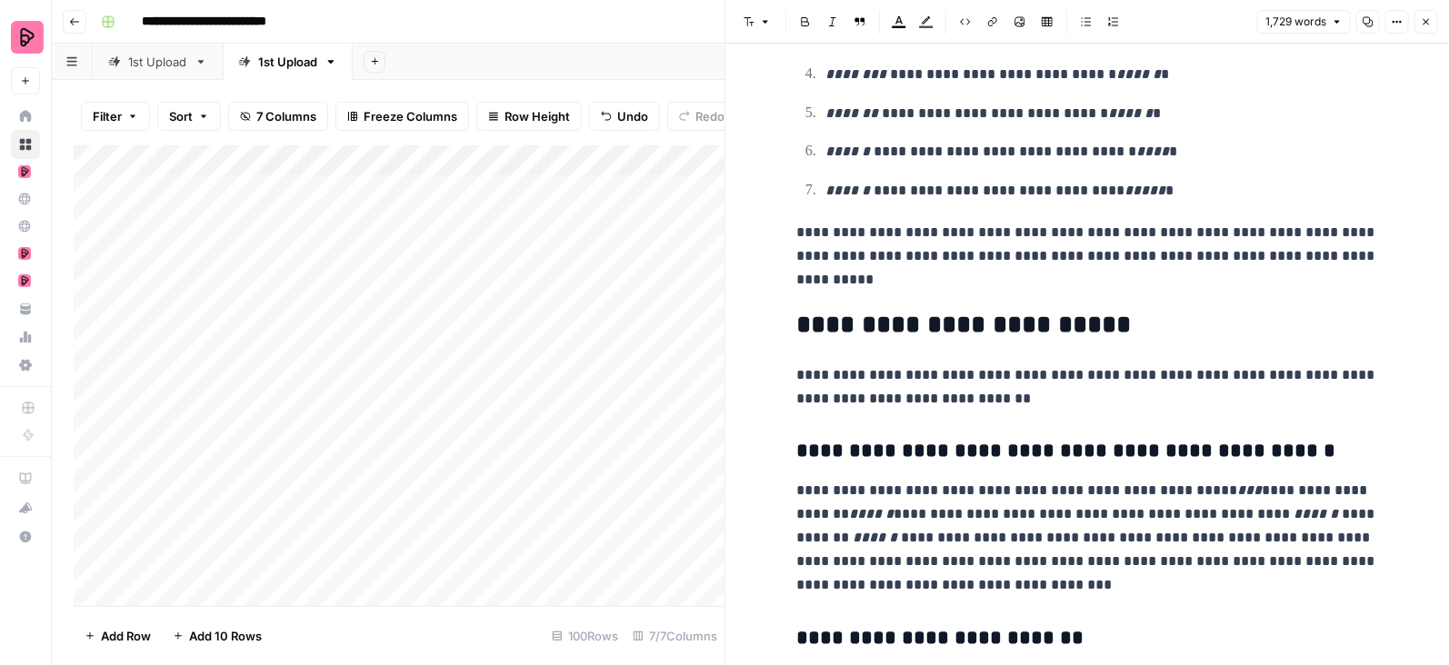
scroll to position [5733, 0]
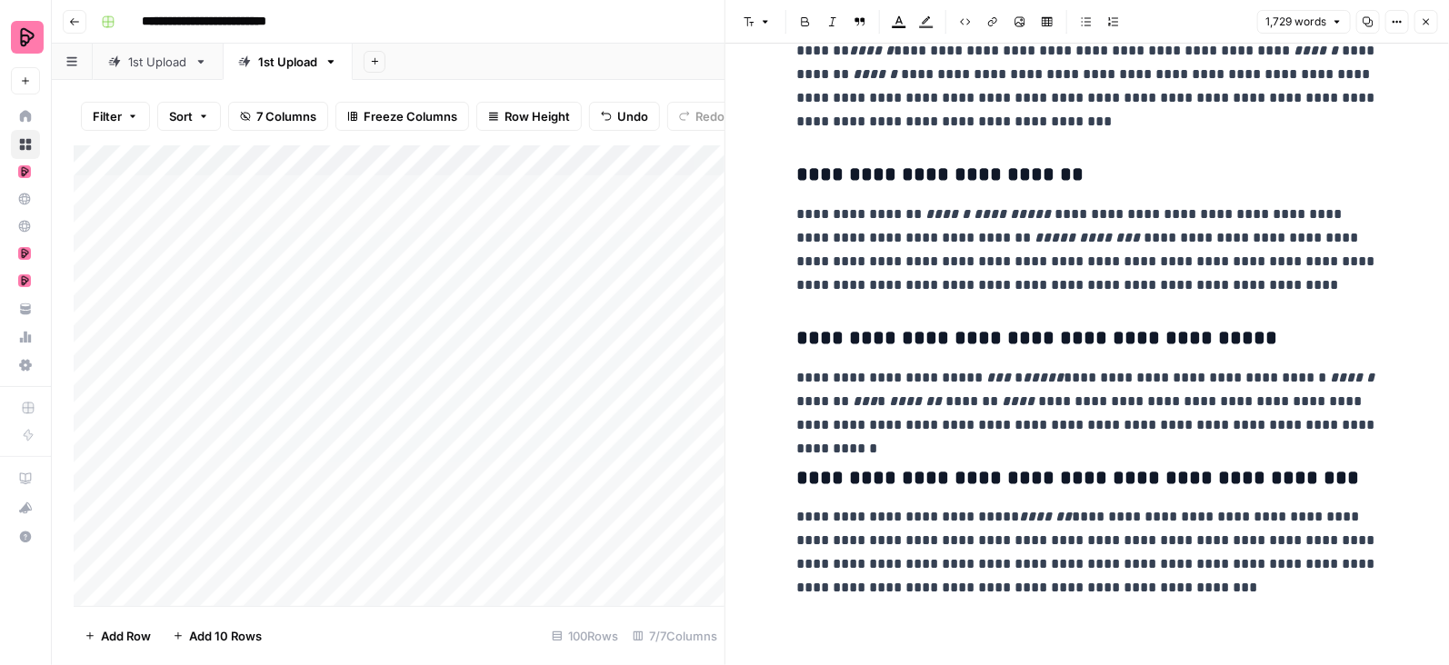
click at [1422, 24] on icon "button" at bounding box center [1426, 21] width 11 height 11
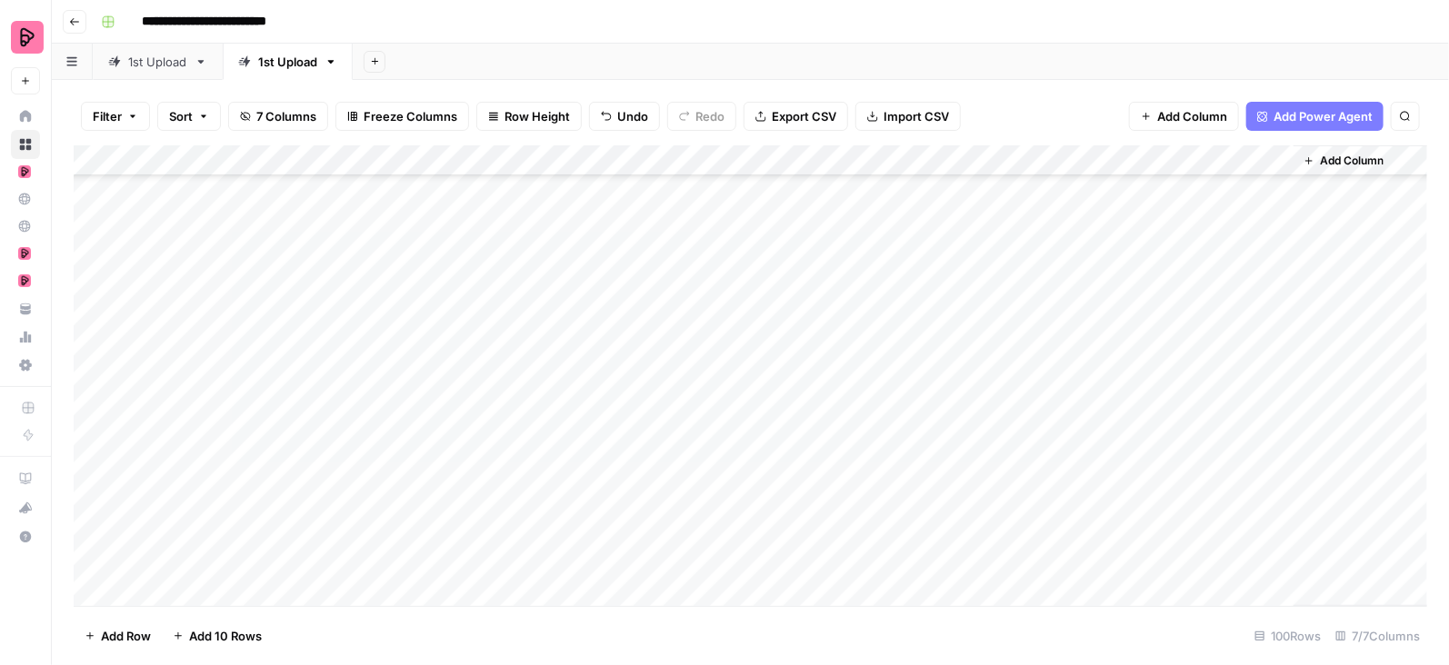
scroll to position [215, 0]
click at [1275, 285] on div "Add Column" at bounding box center [751, 376] width 1354 height 462
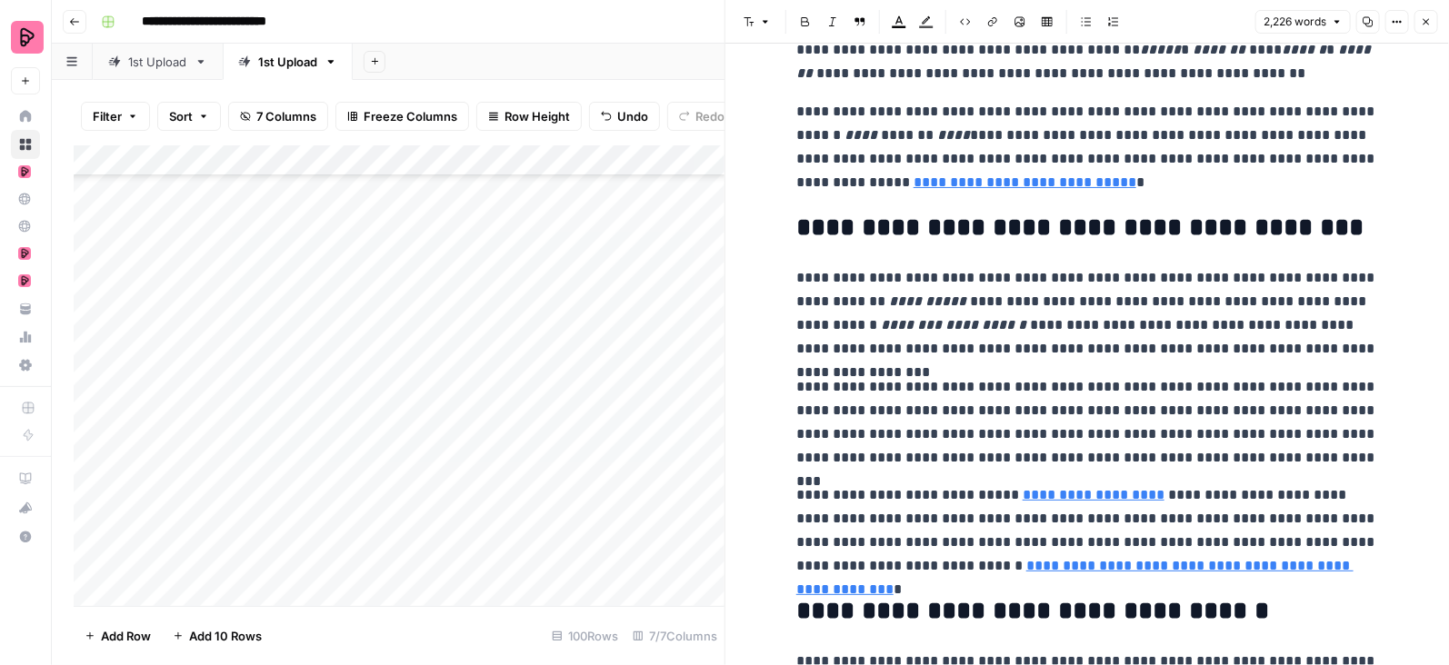
scroll to position [5922, 0]
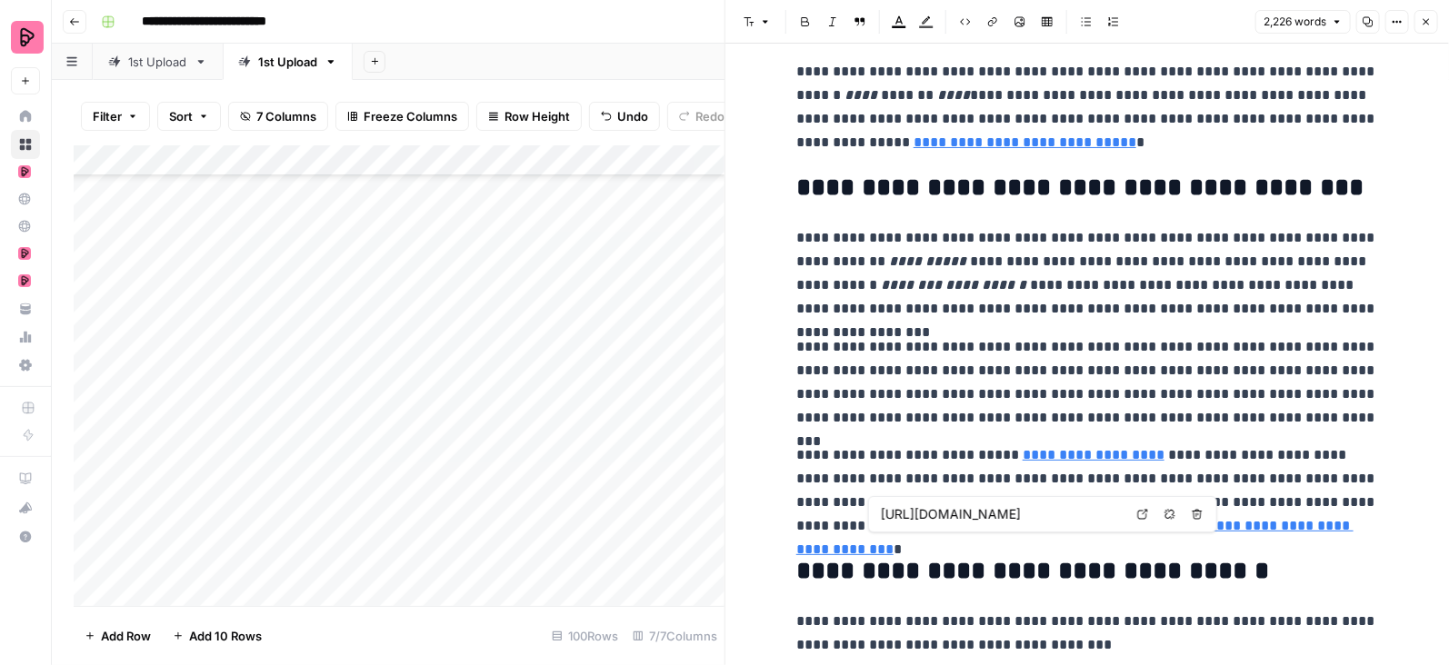
type input "https://www.preply.com/en/online/tamil-tutors"
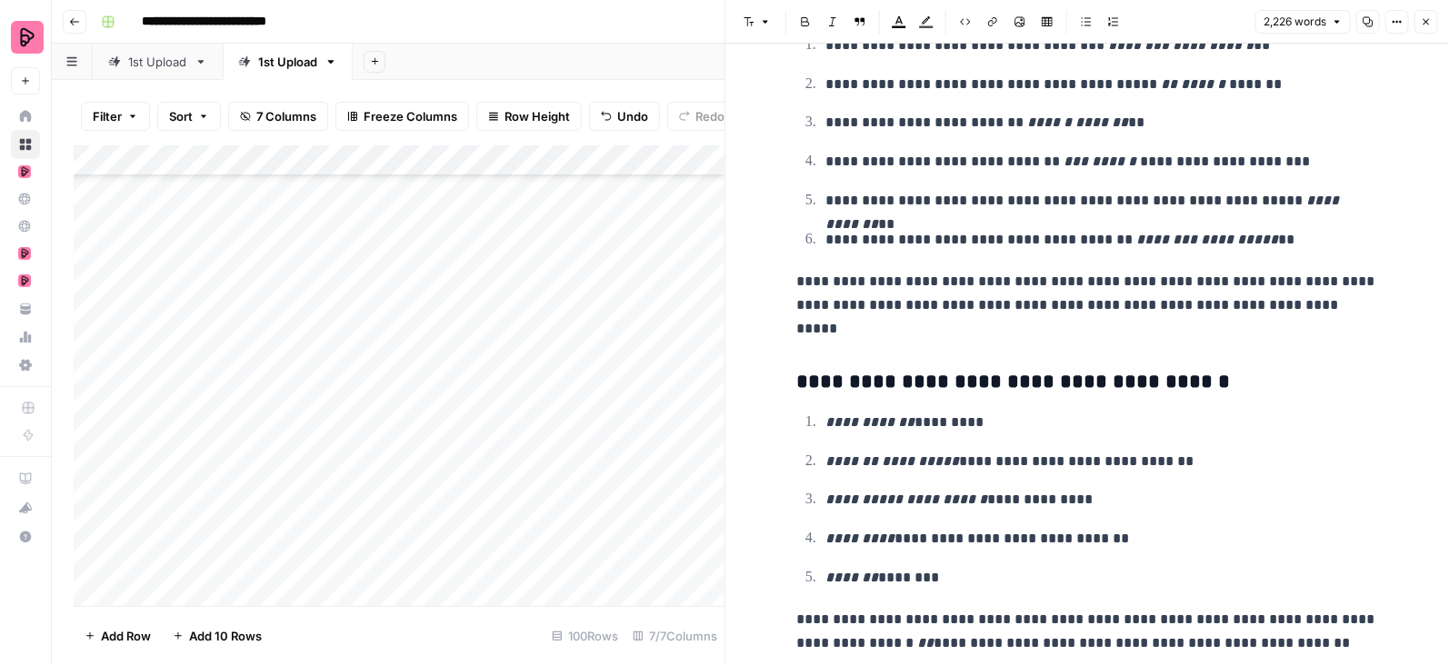
scroll to position [6949, 0]
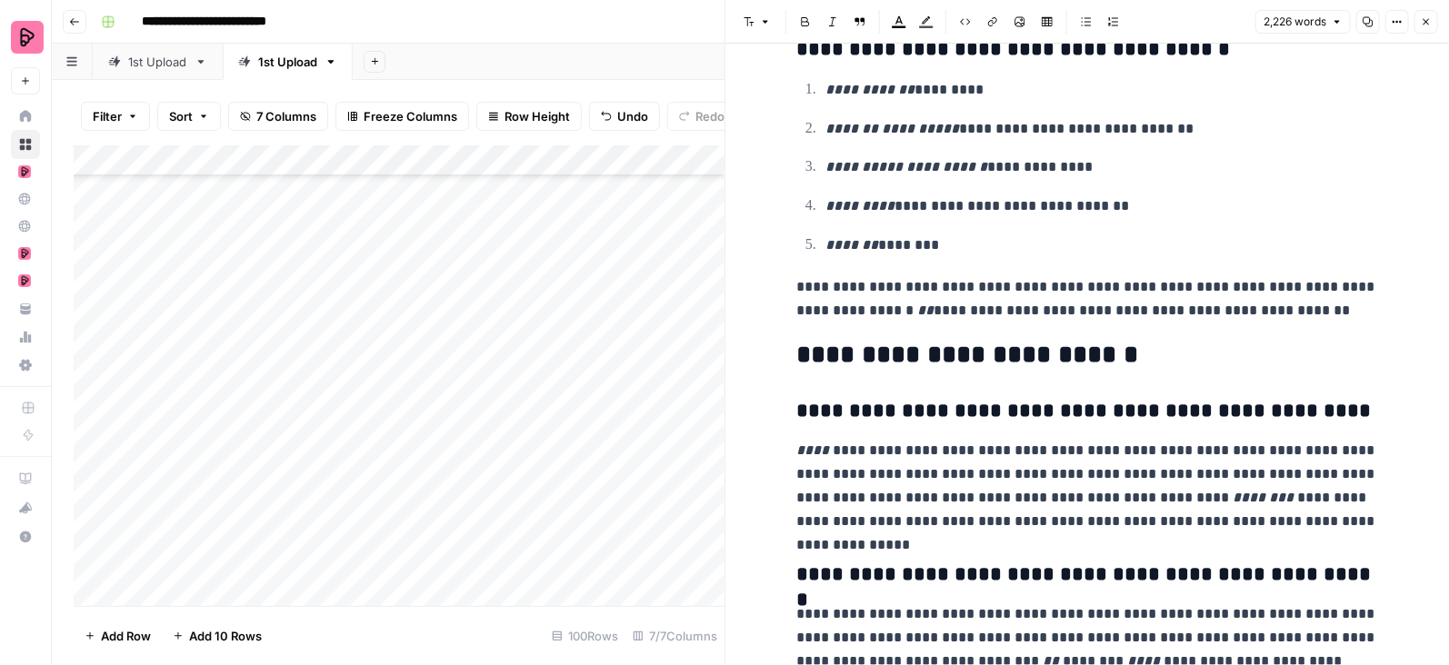
click at [1426, 17] on icon "button" at bounding box center [1426, 21] width 11 height 11
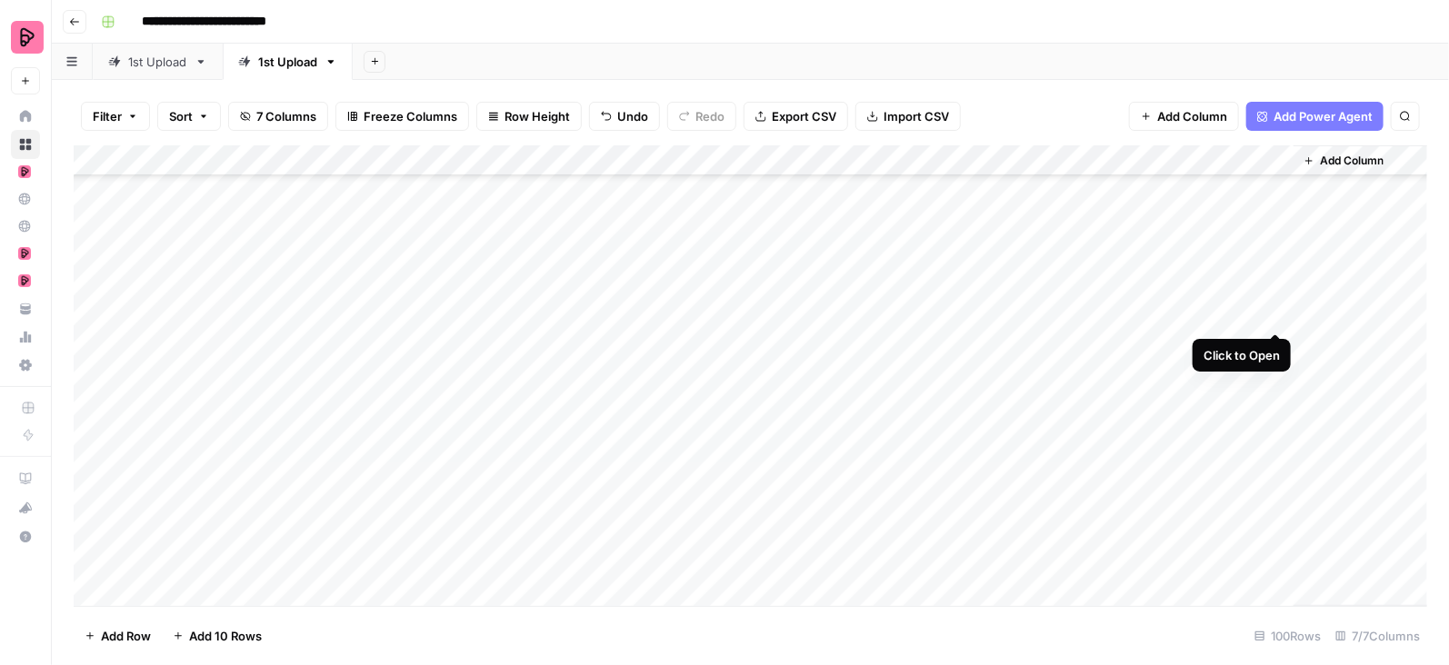
click at [1274, 314] on div "Add Column" at bounding box center [751, 376] width 1354 height 462
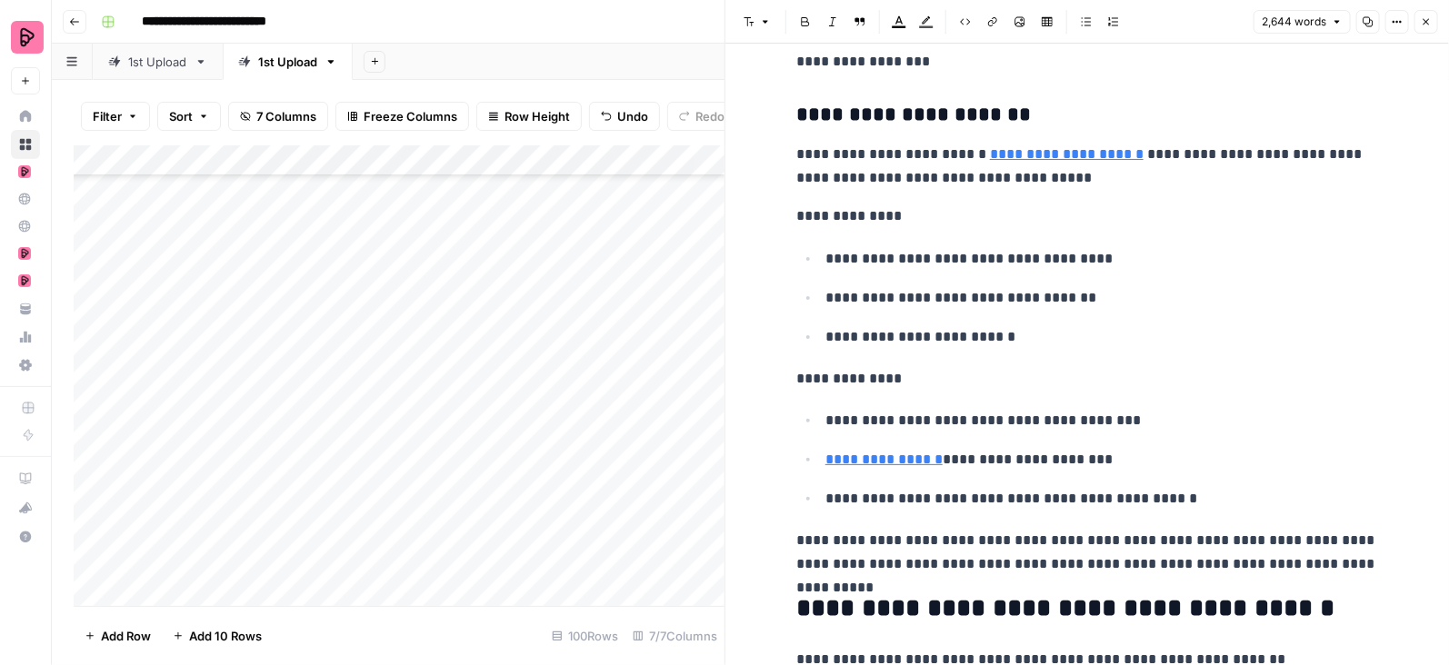
scroll to position [7134, 0]
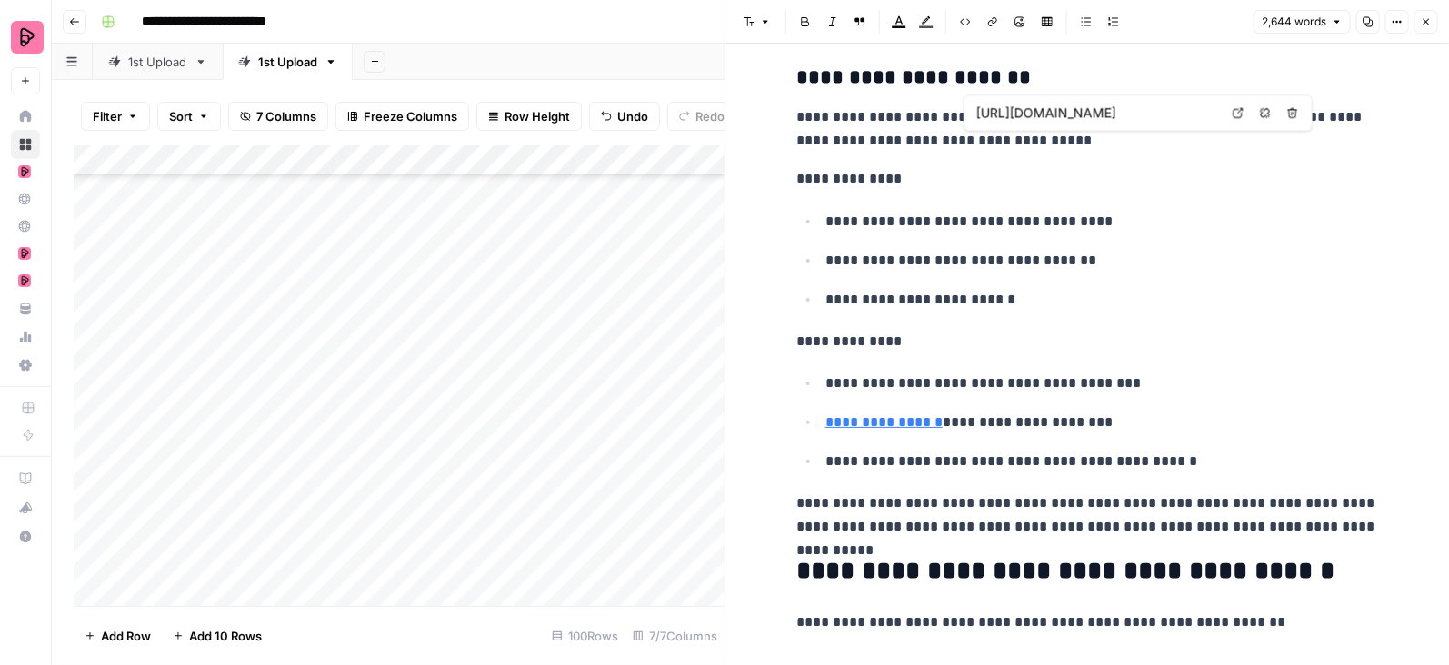
type input "https://preply.com/en/blog/days-of-the-week-in-english/"
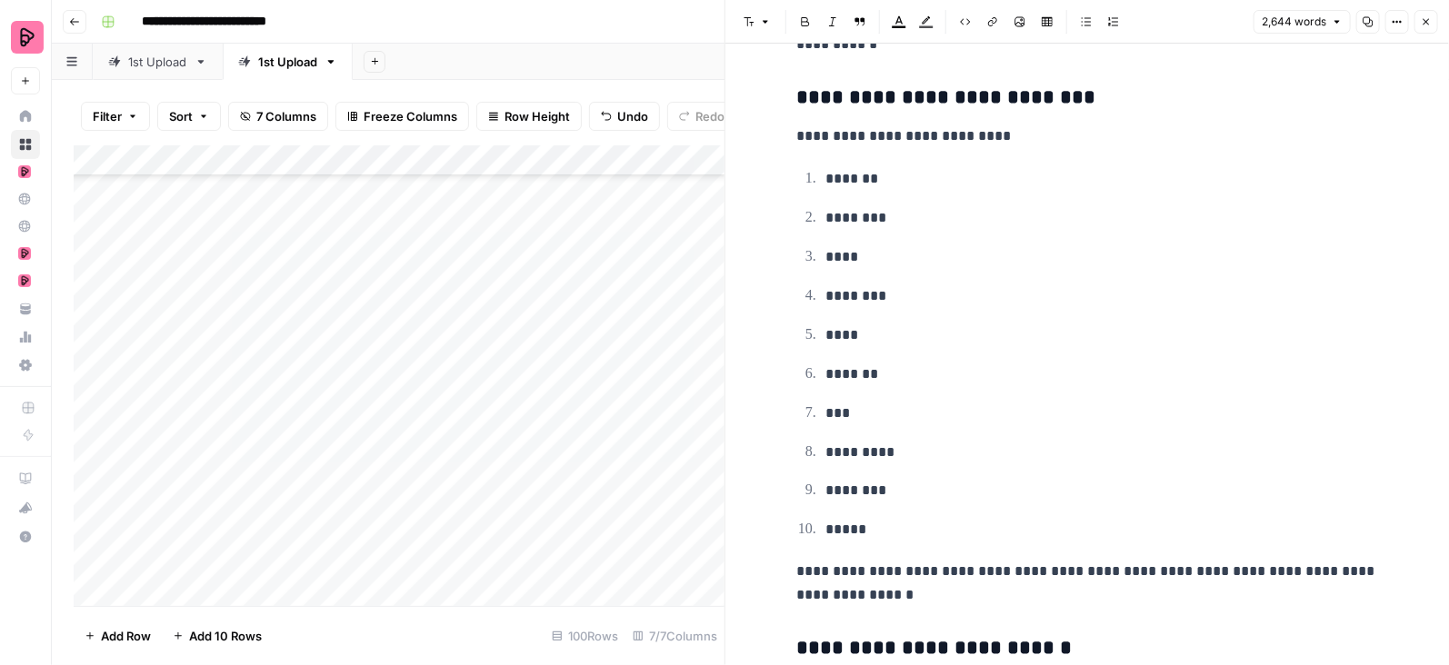
scroll to position [10757, 0]
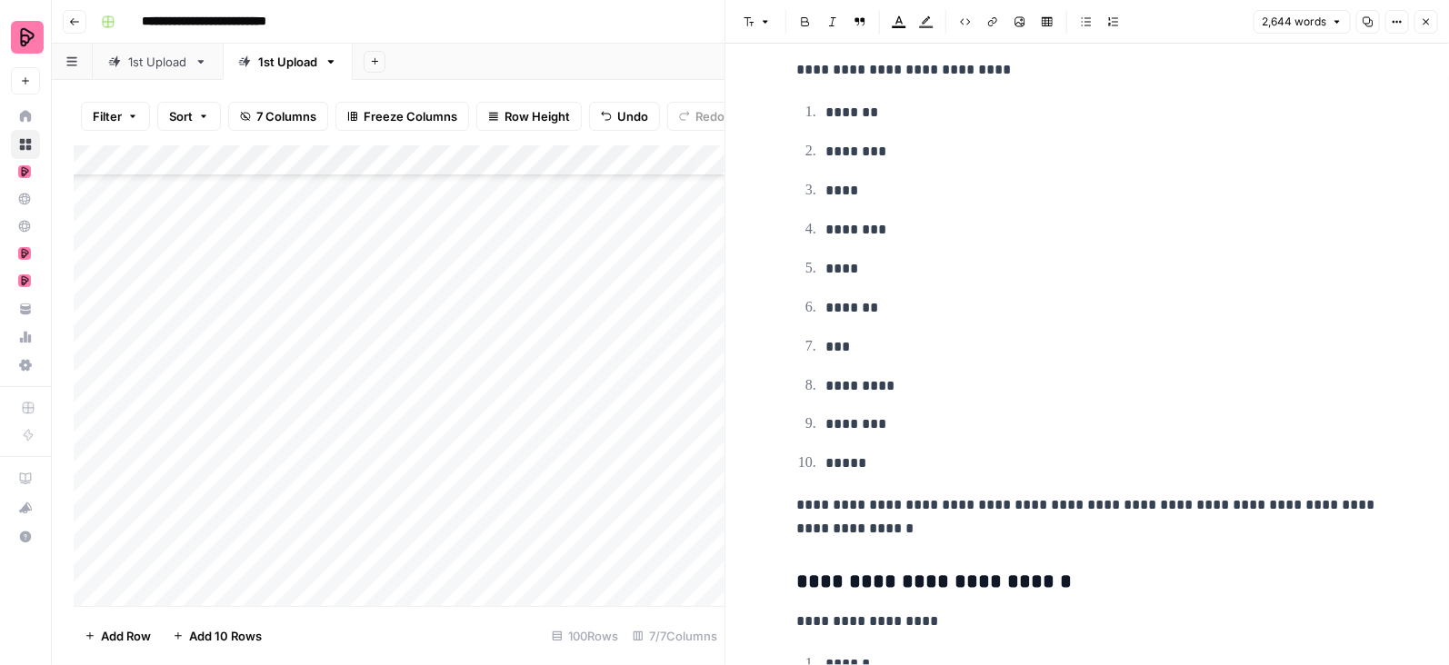
click at [1429, 22] on icon "button" at bounding box center [1426, 21] width 11 height 11
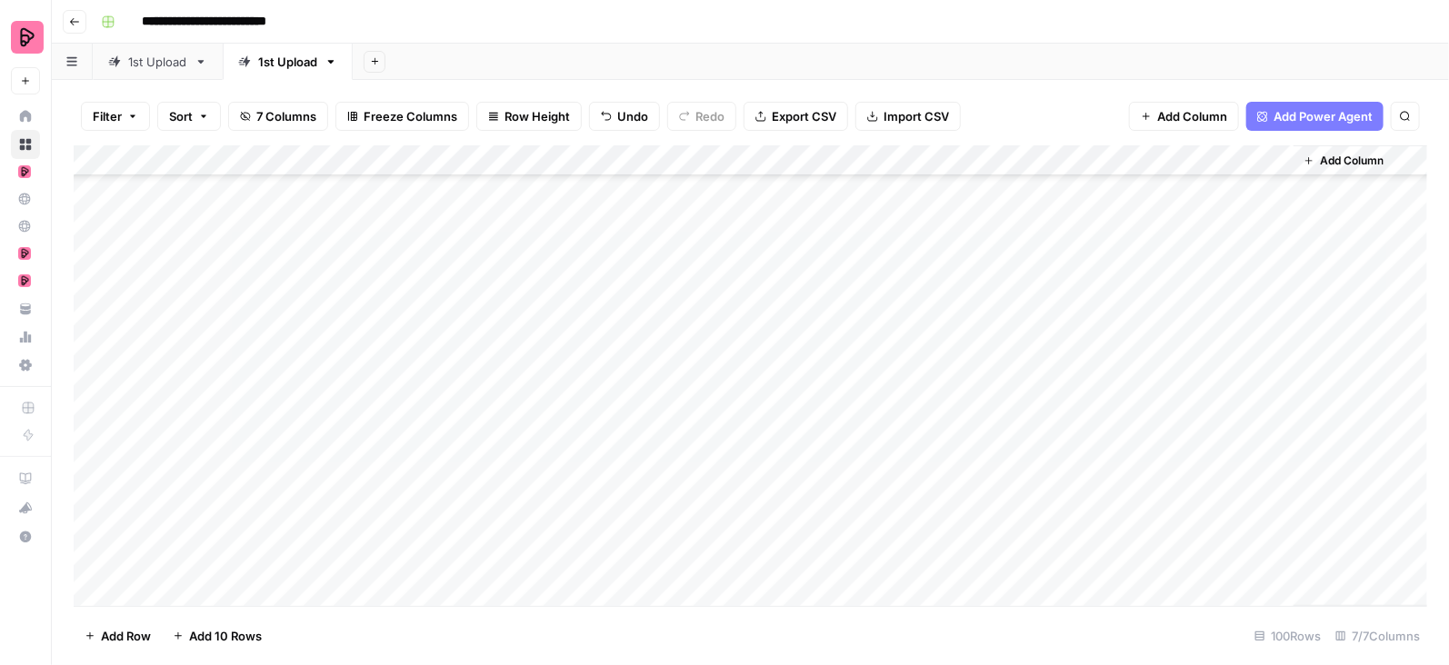
scroll to position [323, 0]
click at [1275, 238] on div "Add Column" at bounding box center [751, 376] width 1354 height 462
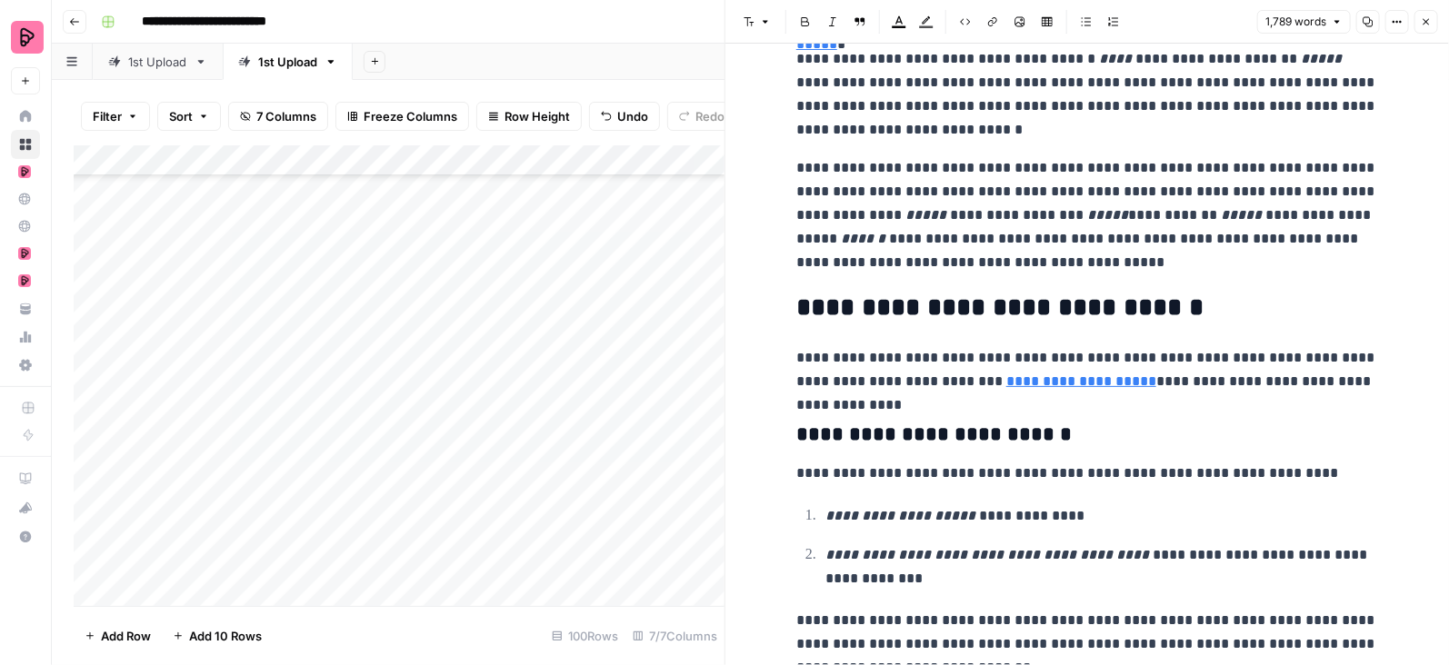
scroll to position [2498, 0]
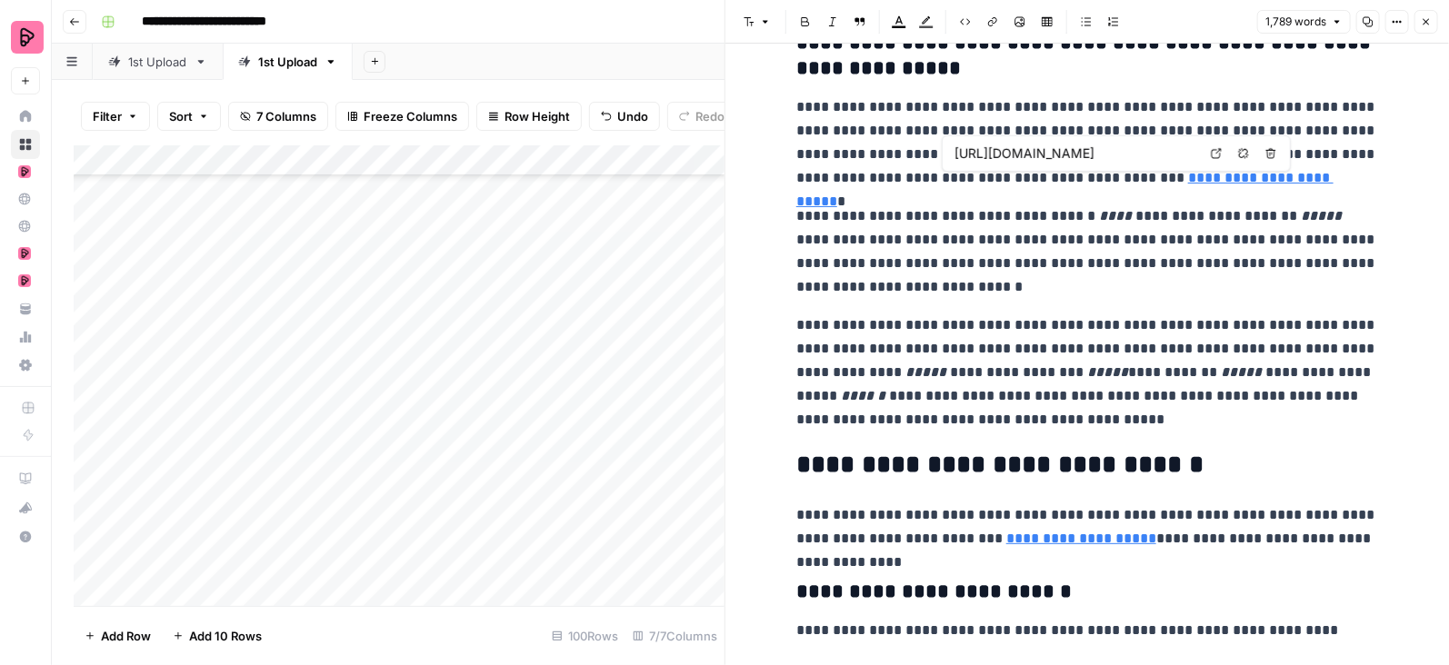
type input "https://preply.com/en/blog/how-to-learn-latvian/"
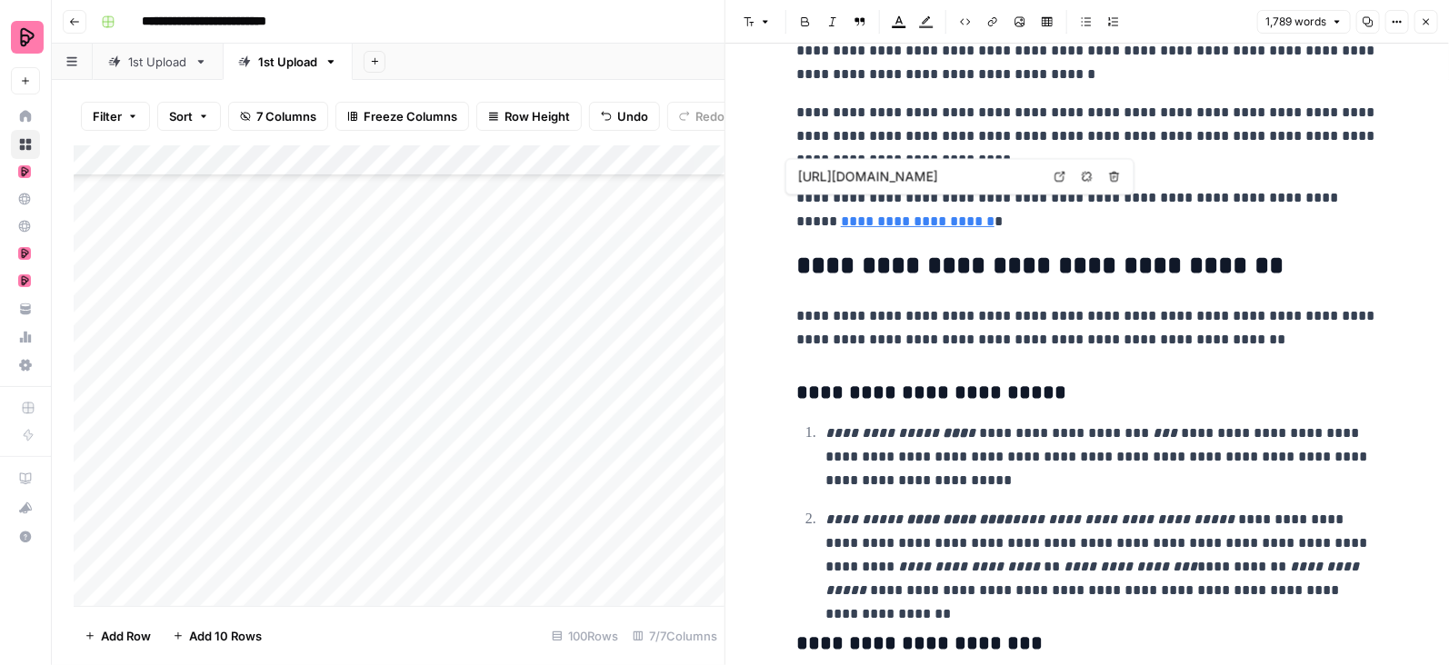
scroll to position [5333, 0]
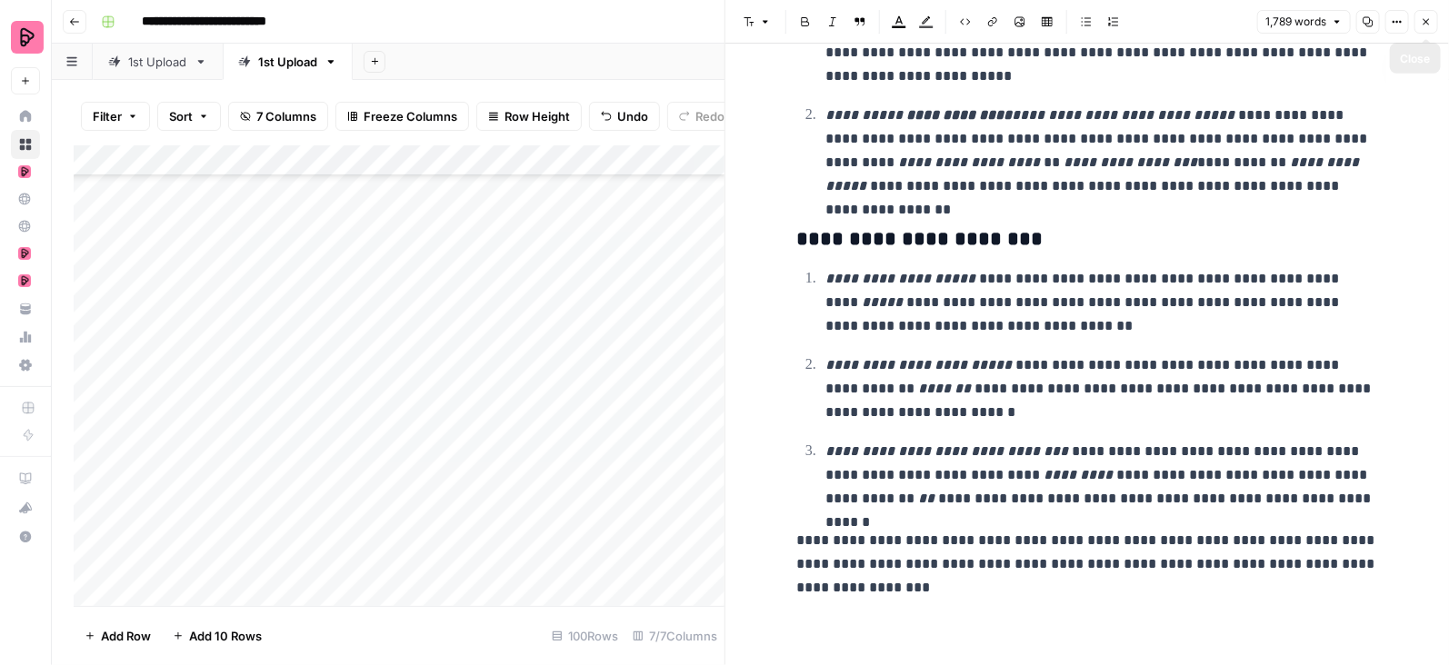
click at [1426, 23] on icon "button" at bounding box center [1426, 21] width 11 height 11
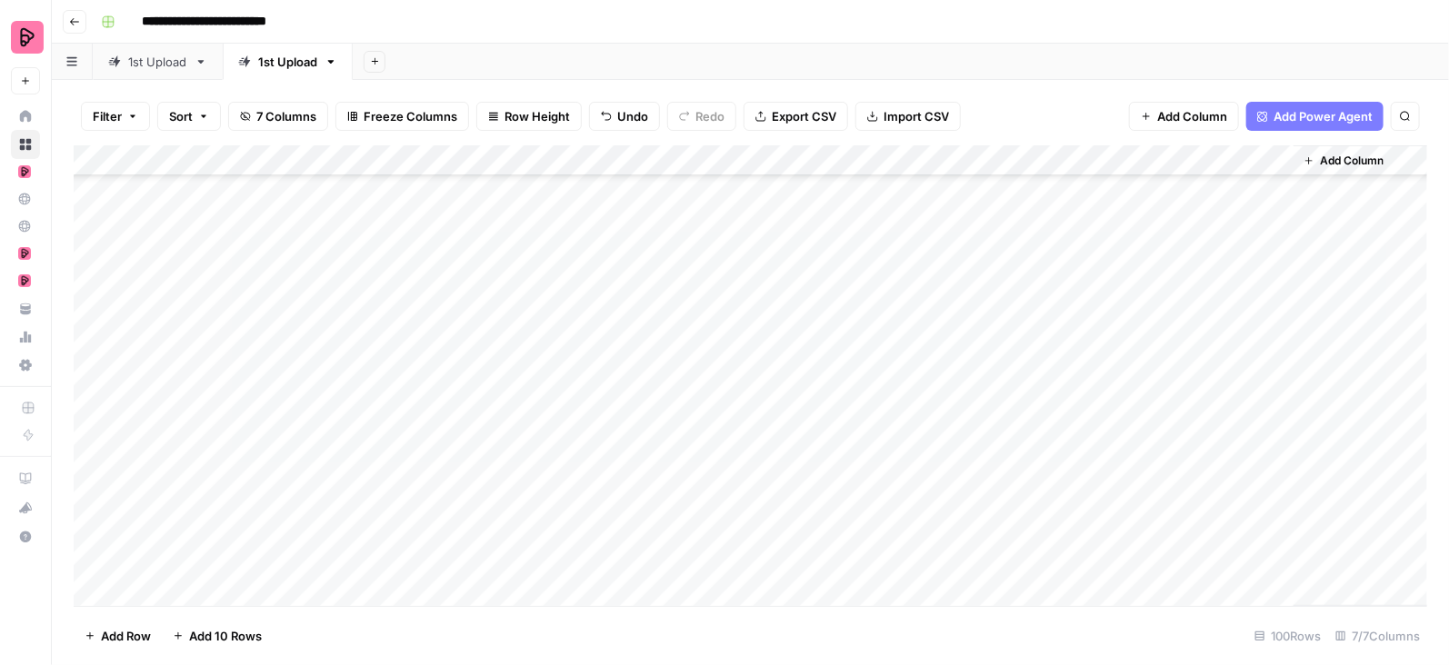
click at [1276, 270] on div "Add Column" at bounding box center [751, 376] width 1354 height 462
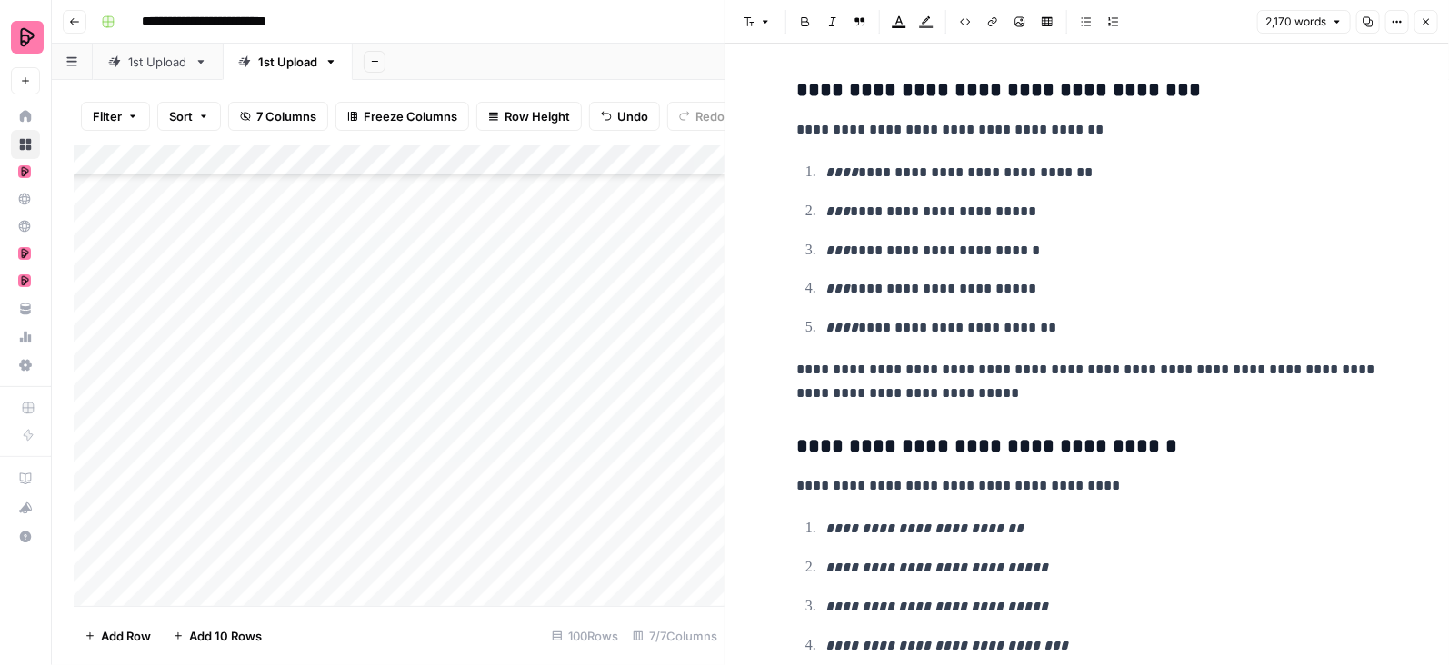
scroll to position [7366, 0]
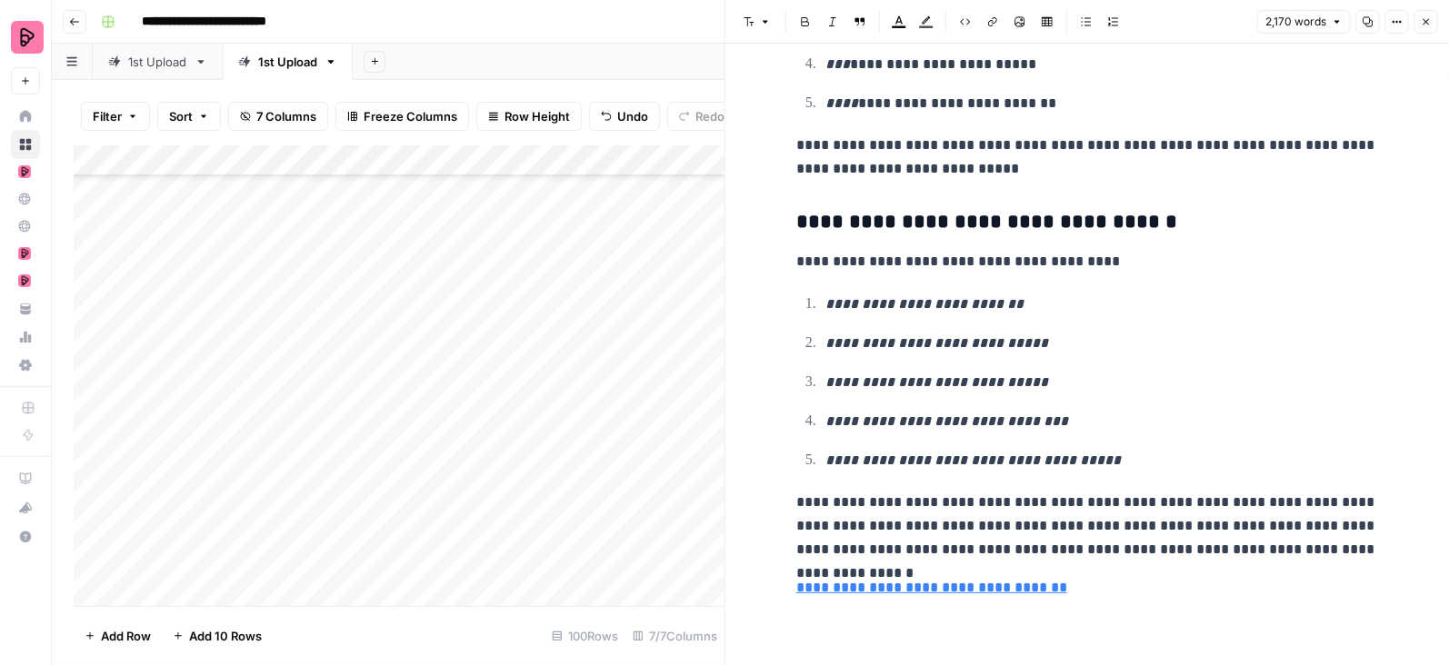
click at [1426, 15] on button "Close" at bounding box center [1426, 22] width 24 height 24
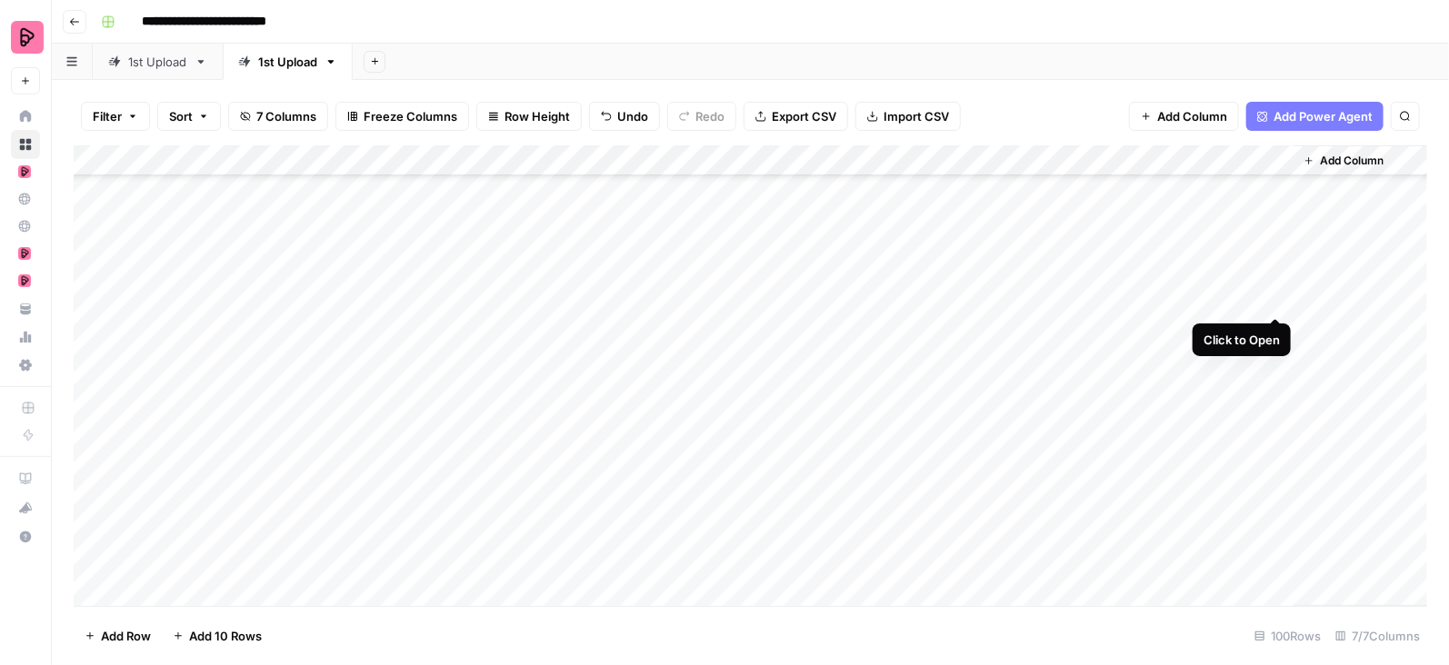
click at [1274, 295] on div "Add Column" at bounding box center [751, 376] width 1354 height 462
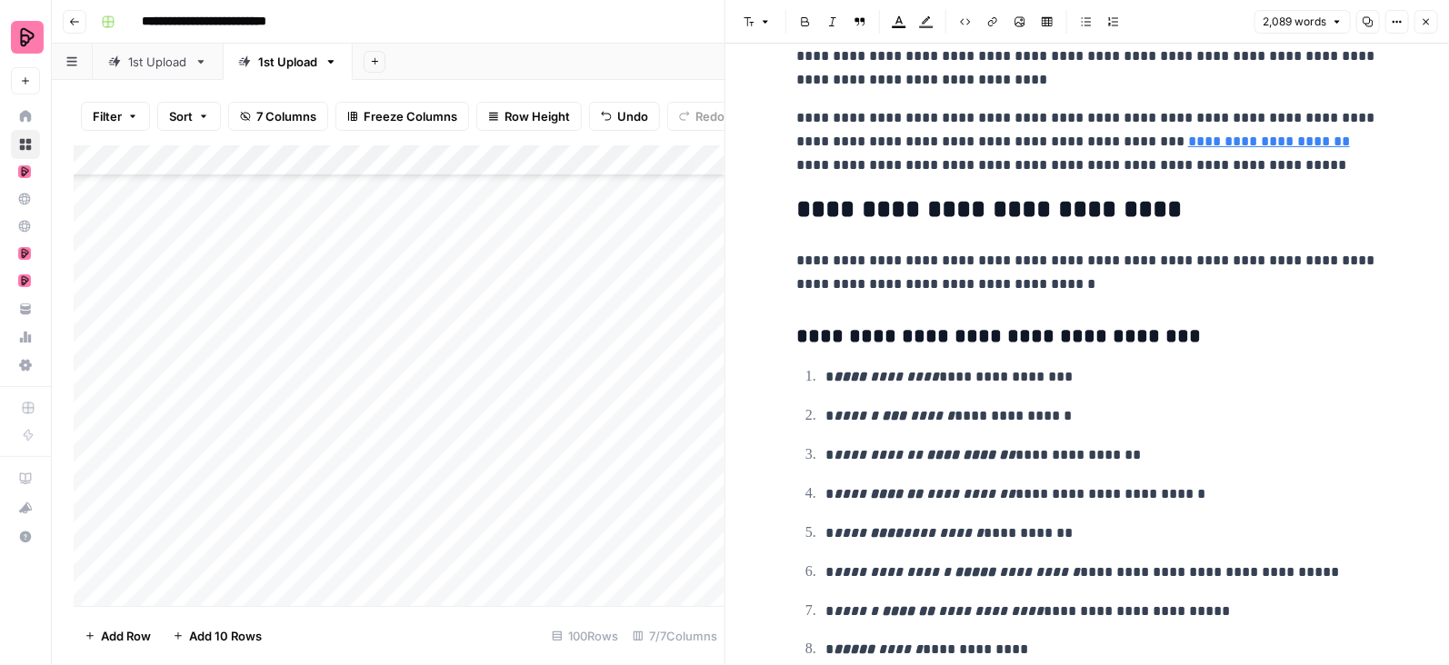
scroll to position [7720, 0]
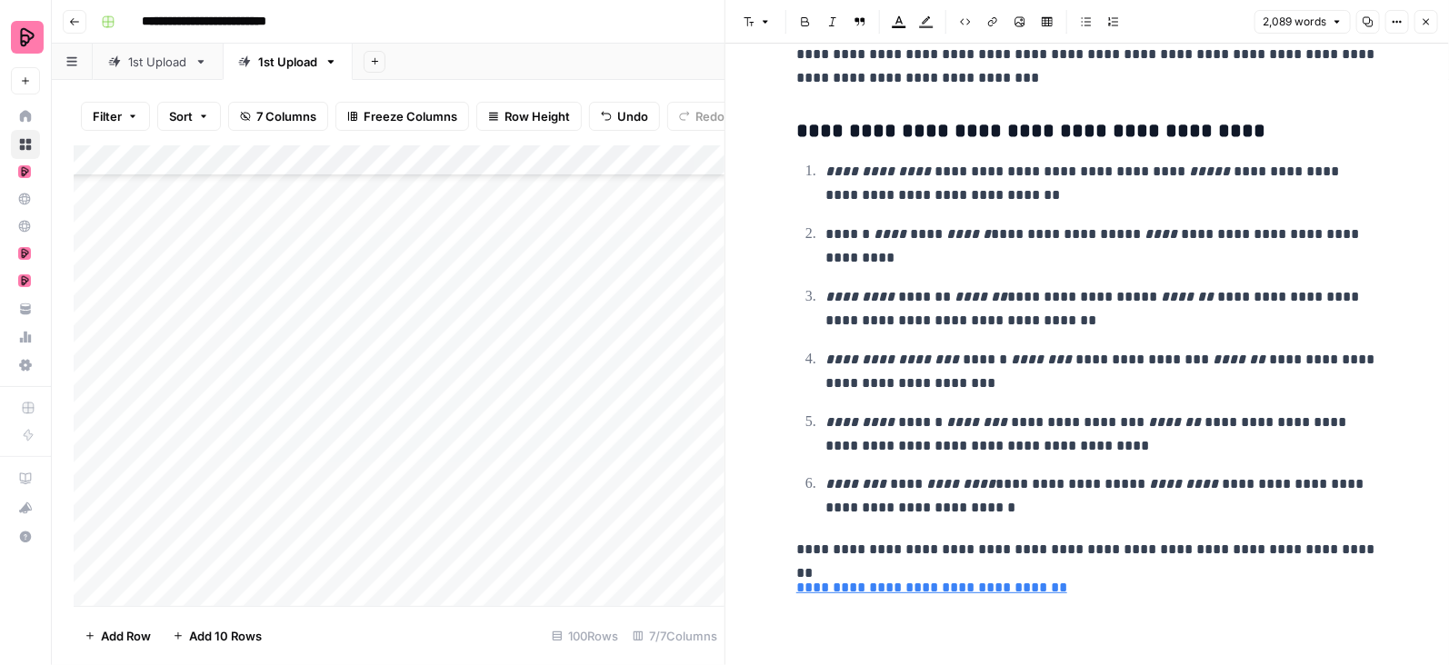
click at [1422, 19] on icon "button" at bounding box center [1426, 21] width 11 height 11
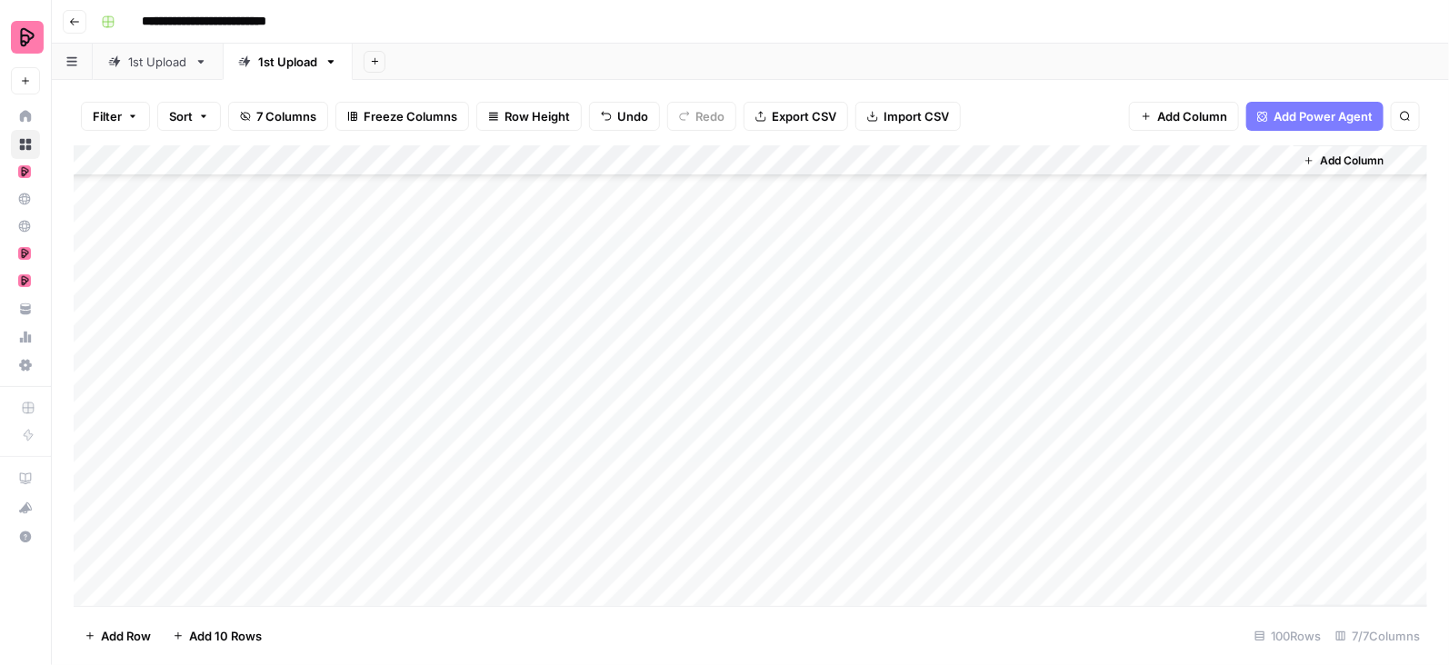
scroll to position [442, 0]
click at [1278, 209] on div "Add Column" at bounding box center [751, 376] width 1354 height 462
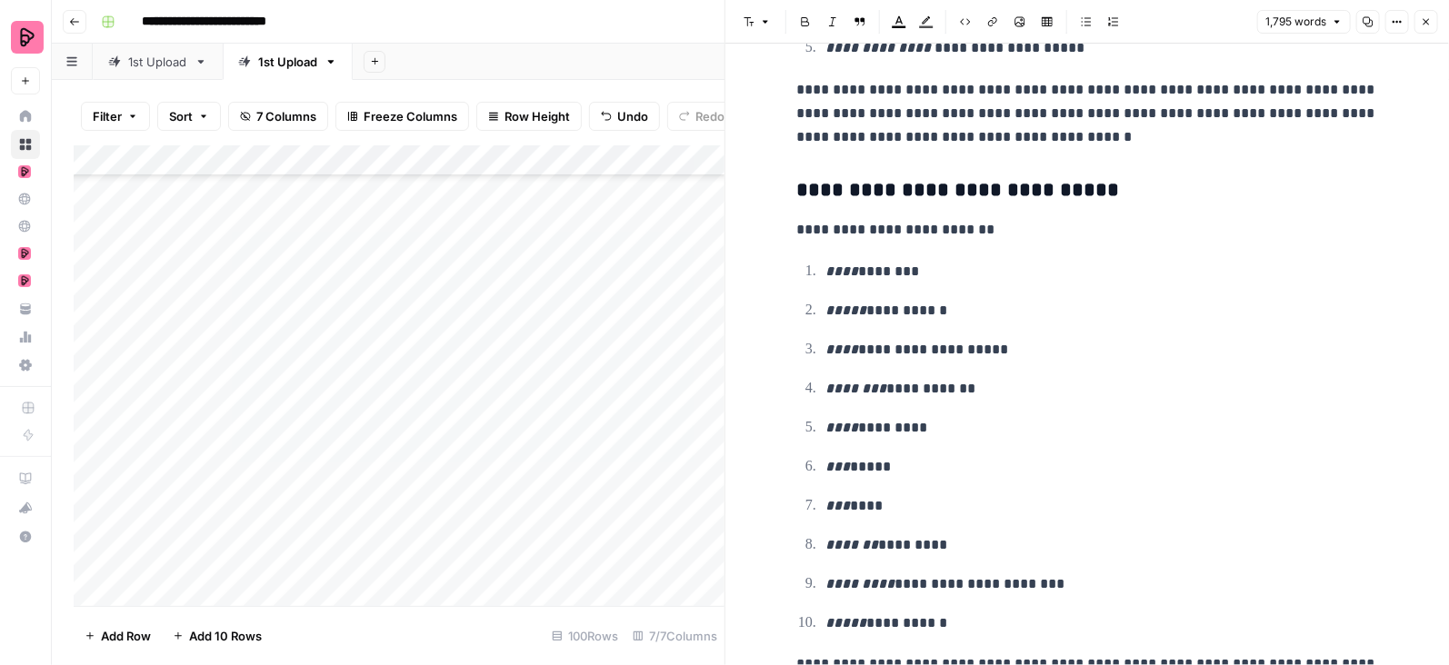
scroll to position [6366, 0]
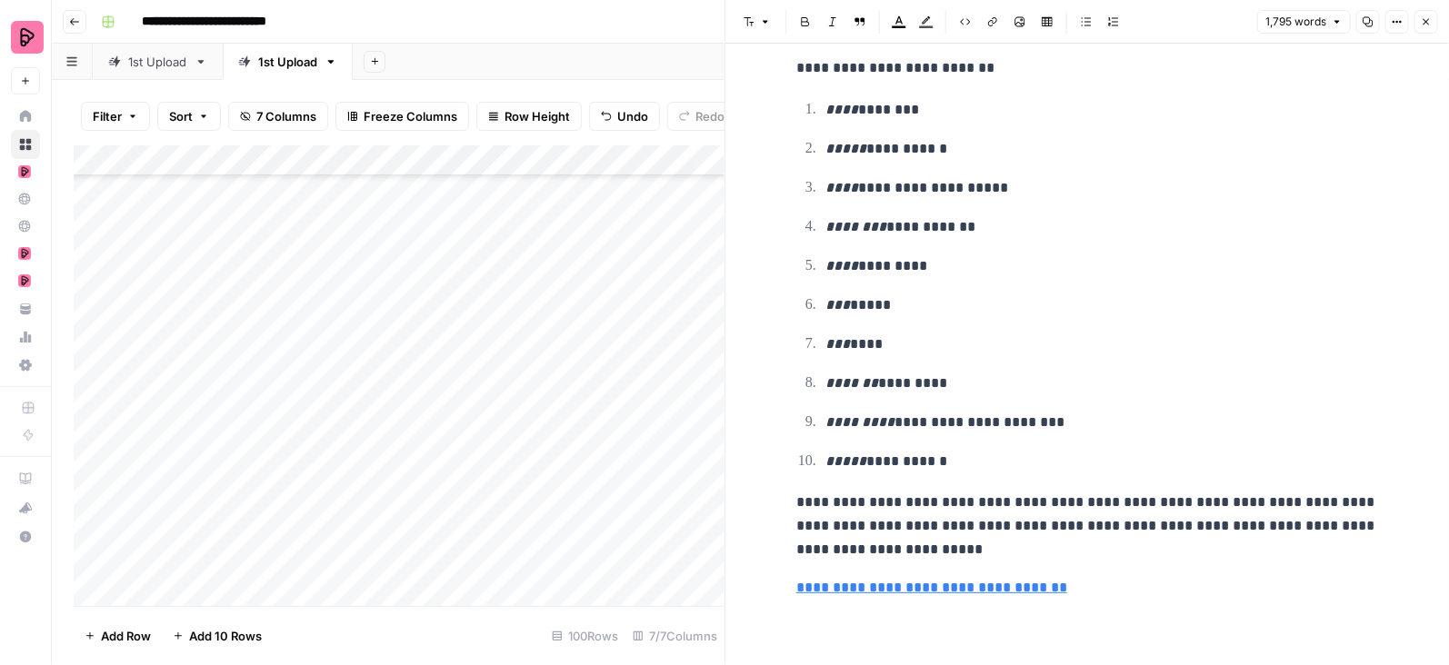
click at [1424, 23] on icon "button" at bounding box center [1427, 22] width 6 height 6
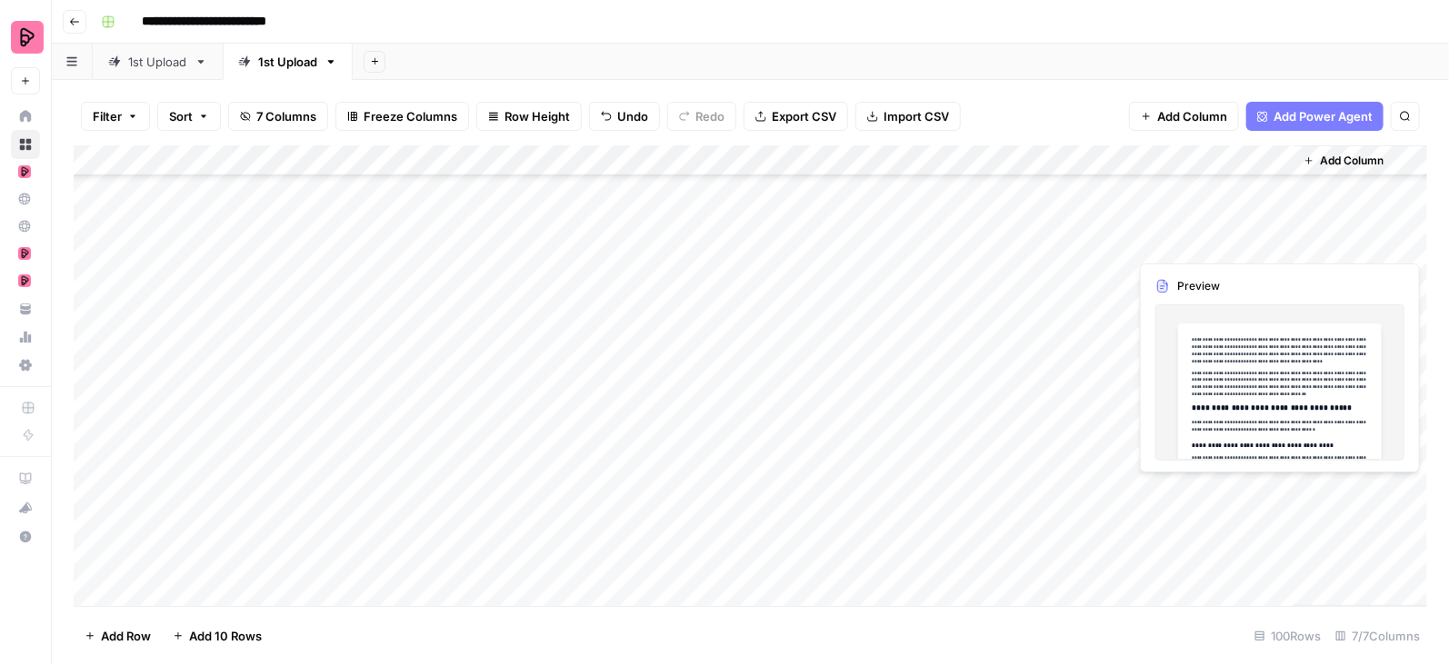
click at [1273, 240] on div "Add Column" at bounding box center [751, 376] width 1354 height 462
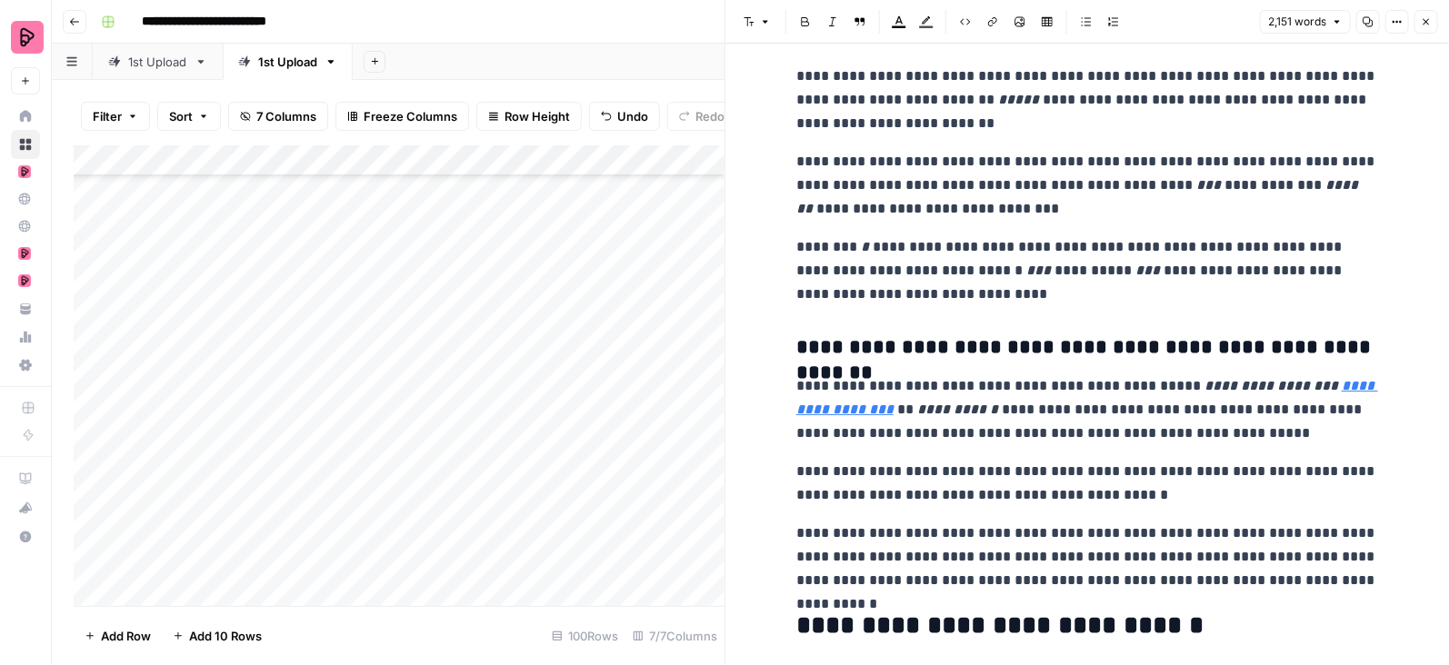
scroll to position [4046, 0]
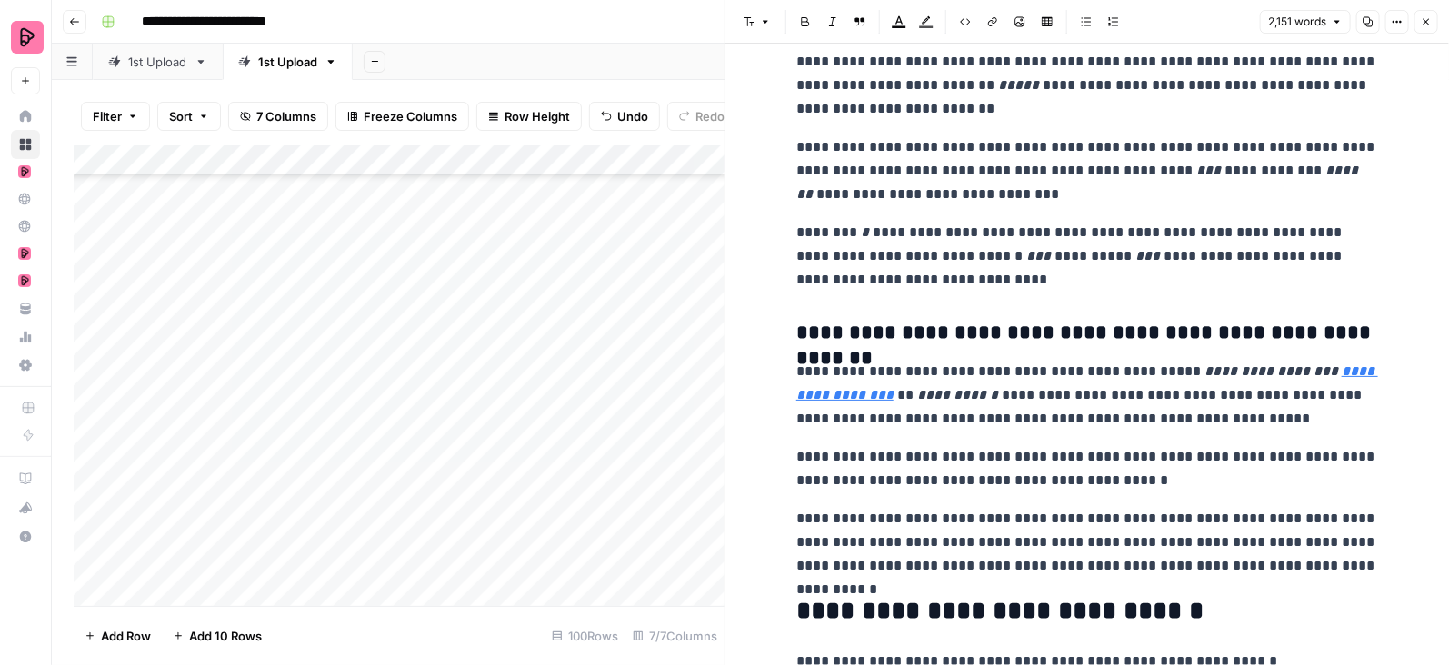
click at [914, 388] on em "**********" at bounding box center [1087, 383] width 582 height 37
click at [869, 392] on em "**********" at bounding box center [1087, 383] width 582 height 37
click at [1110, 360] on icon "button" at bounding box center [1114, 361] width 11 height 11
drag, startPoint x: 940, startPoint y: 385, endPoint x: 796, endPoint y: 386, distance: 143.6
click at [796, 386] on p "**********" at bounding box center [1087, 395] width 582 height 71
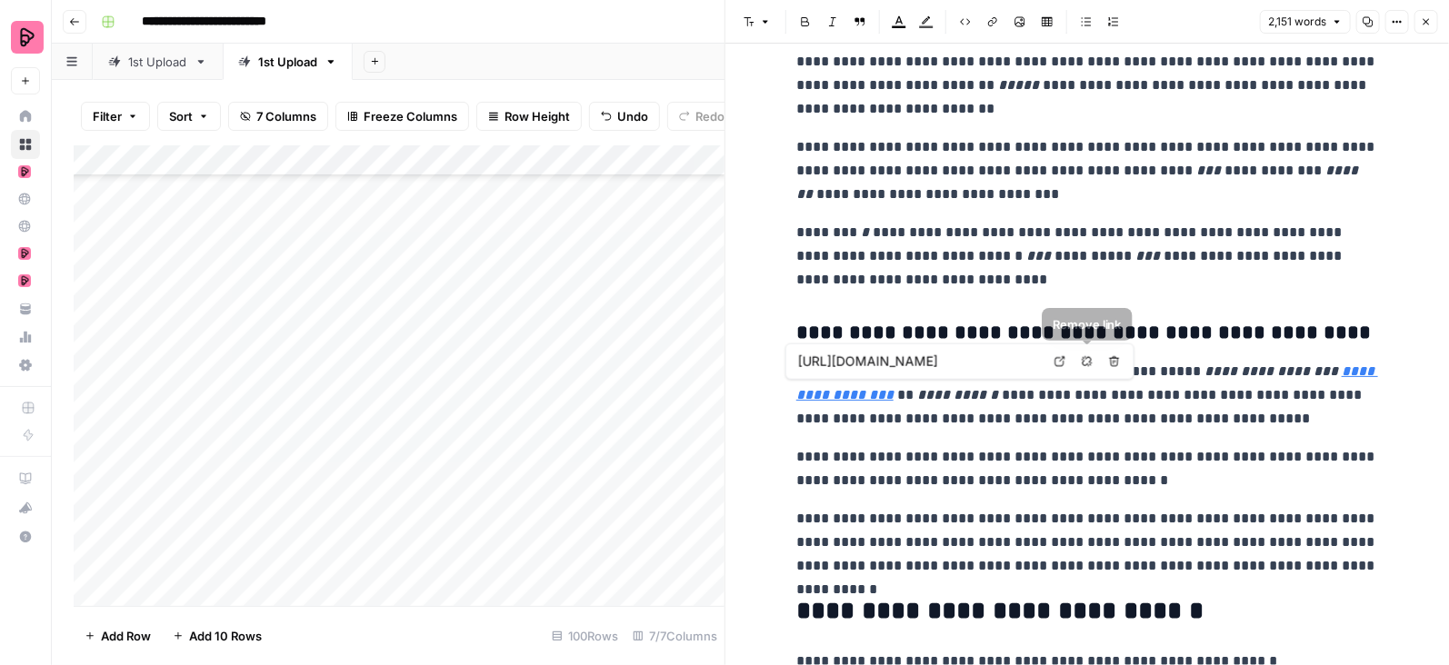
click at [1087, 362] on icon "button" at bounding box center [1087, 361] width 11 height 11
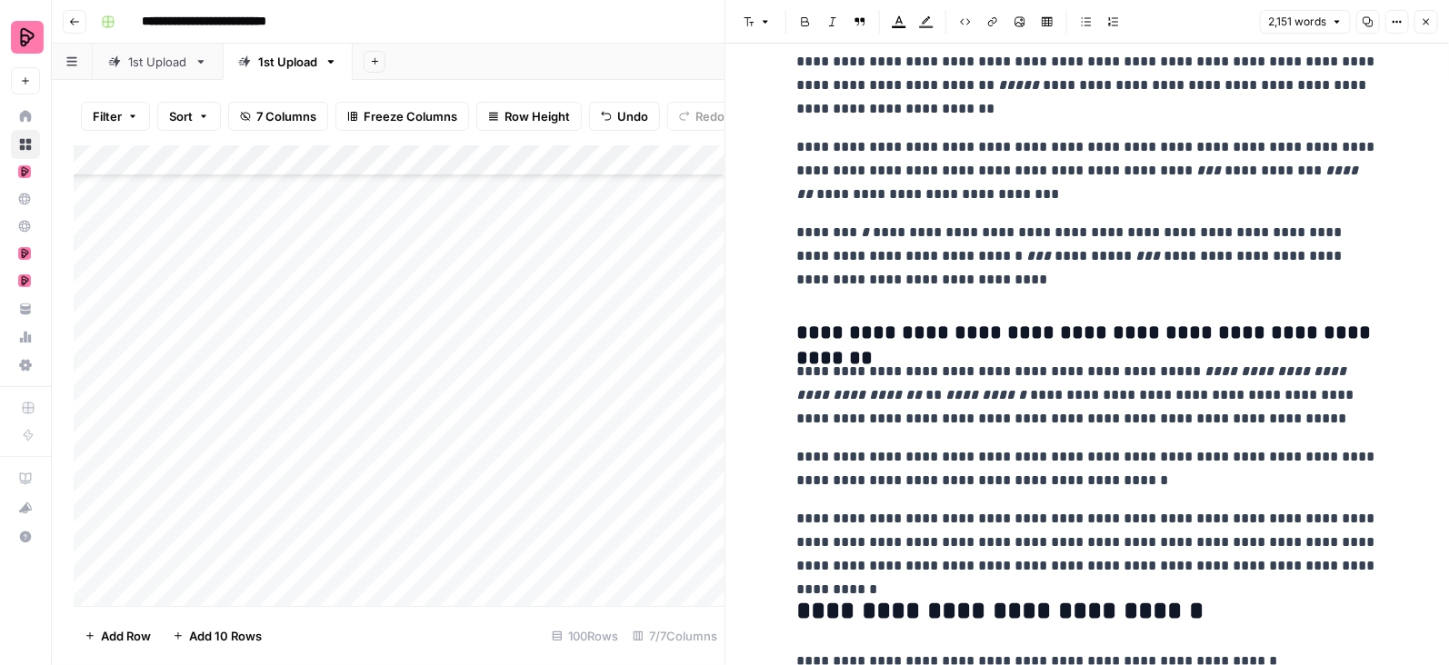
click at [1065, 445] on p "**********" at bounding box center [1087, 468] width 582 height 47
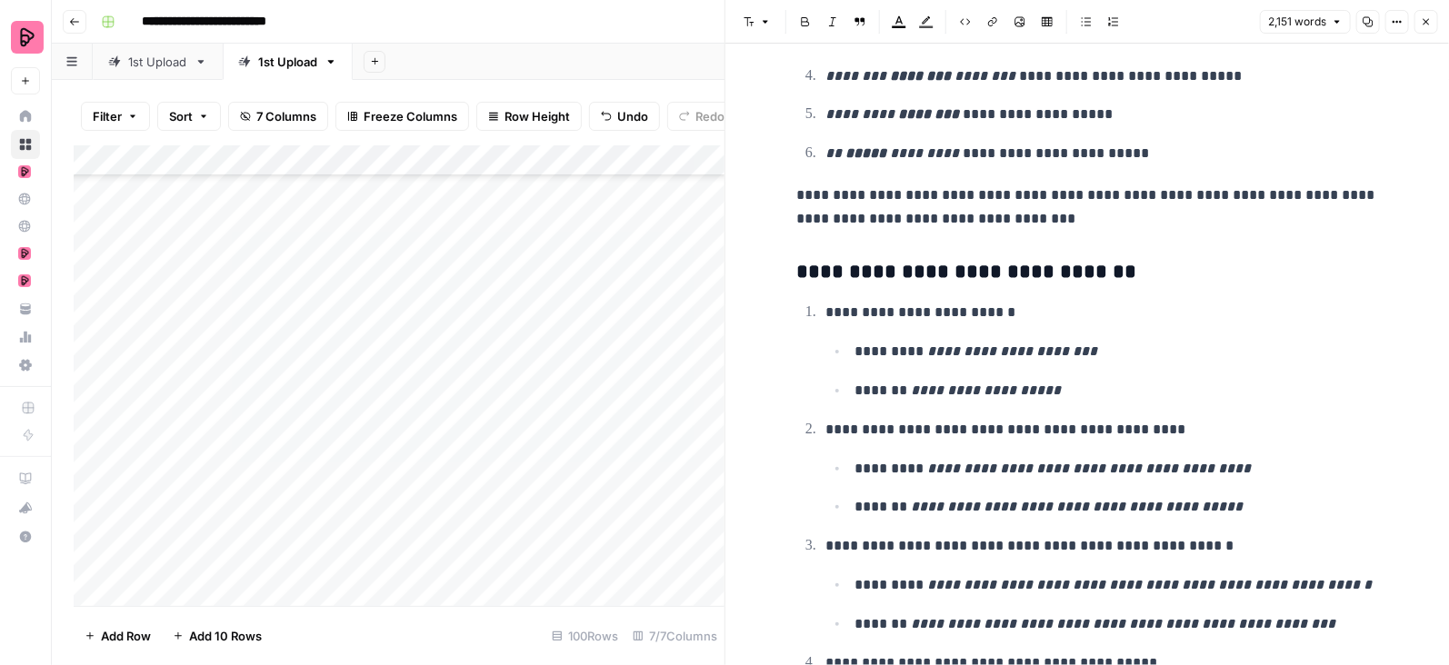
scroll to position [7527, 0]
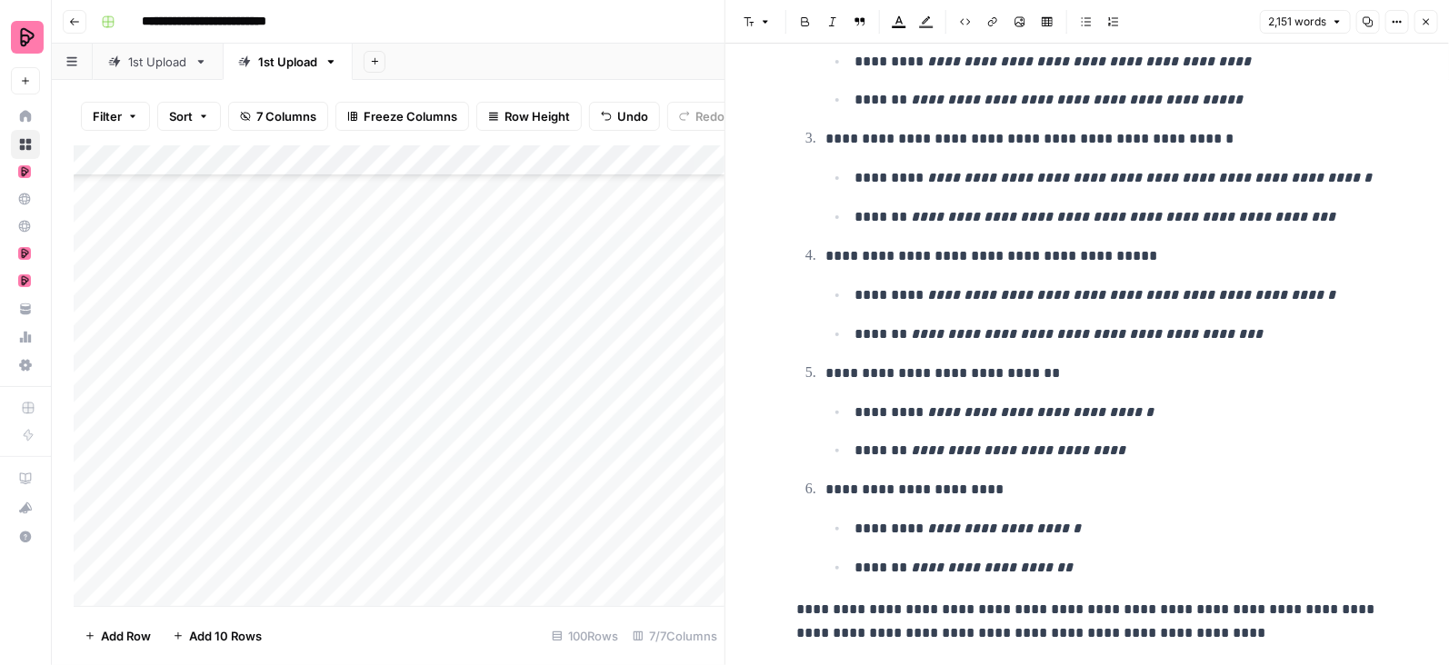
click at [1434, 20] on button "Close" at bounding box center [1426, 22] width 24 height 24
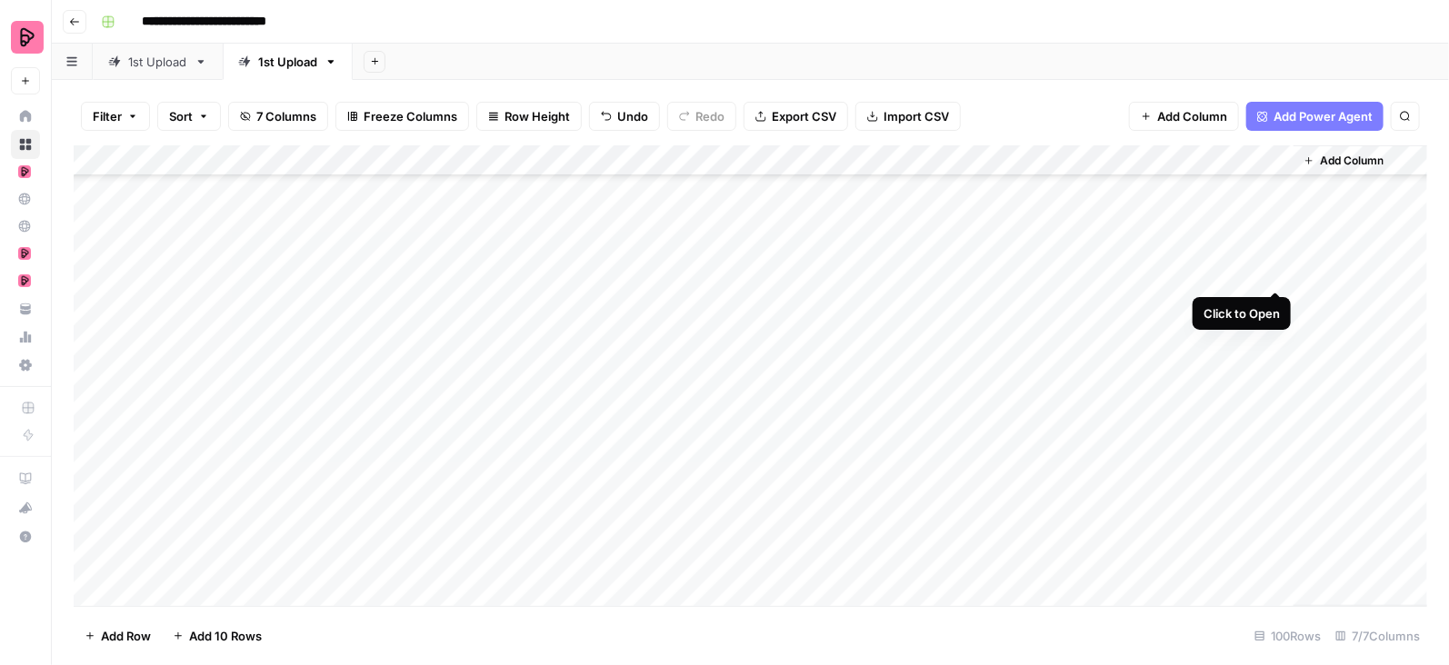
click at [1277, 272] on div "Add Column" at bounding box center [751, 376] width 1354 height 462
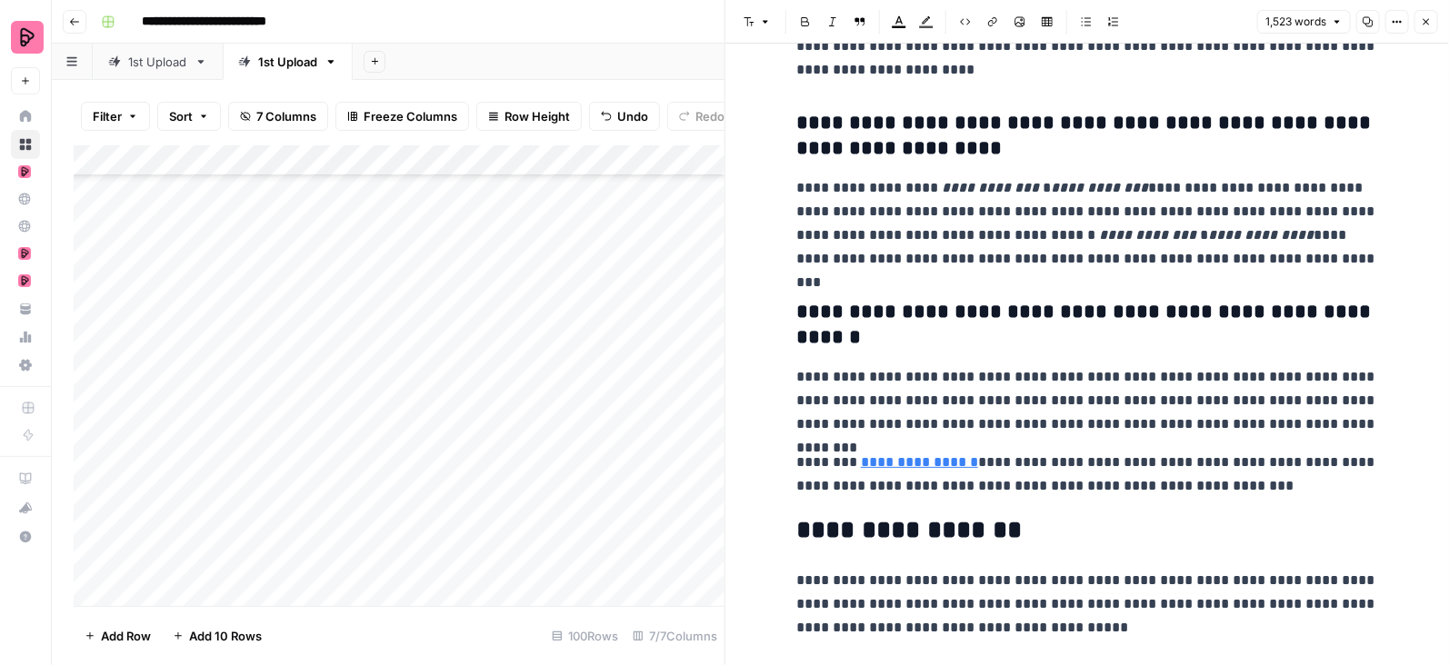
scroll to position [633, 0]
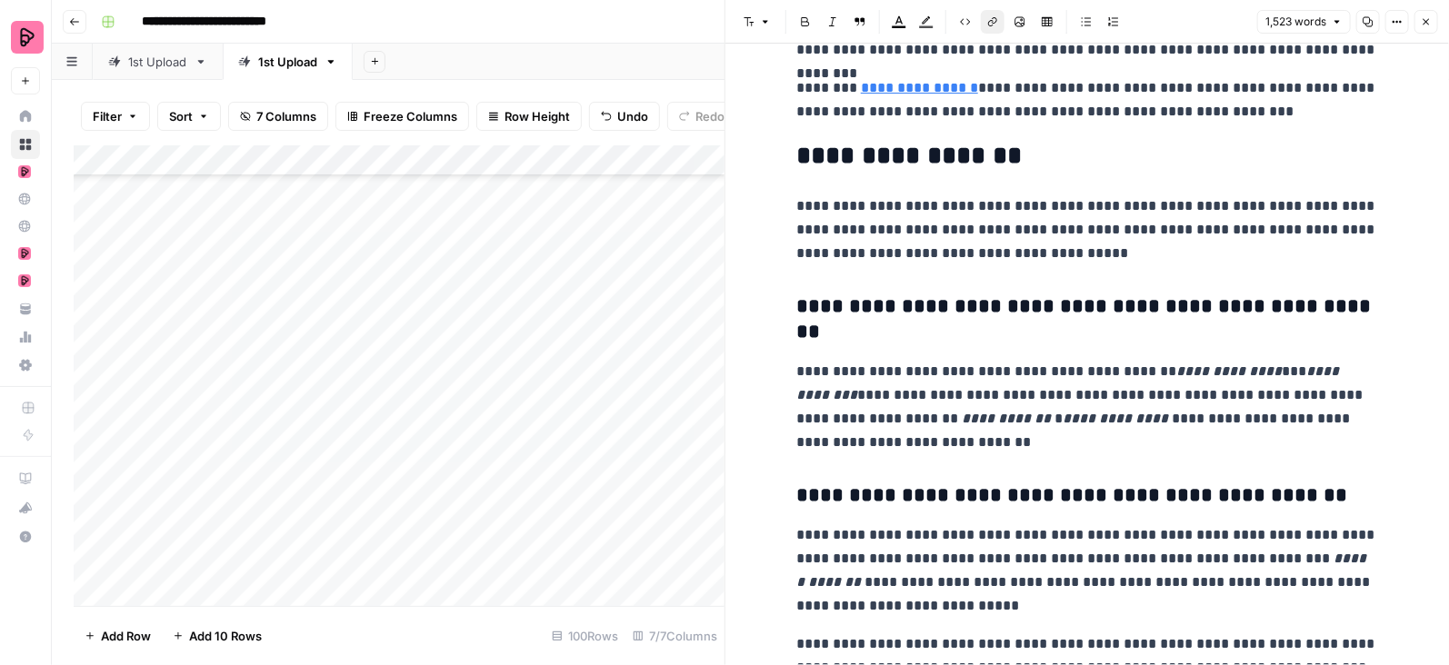
click at [939, 89] on link "**********" at bounding box center [919, 88] width 117 height 14
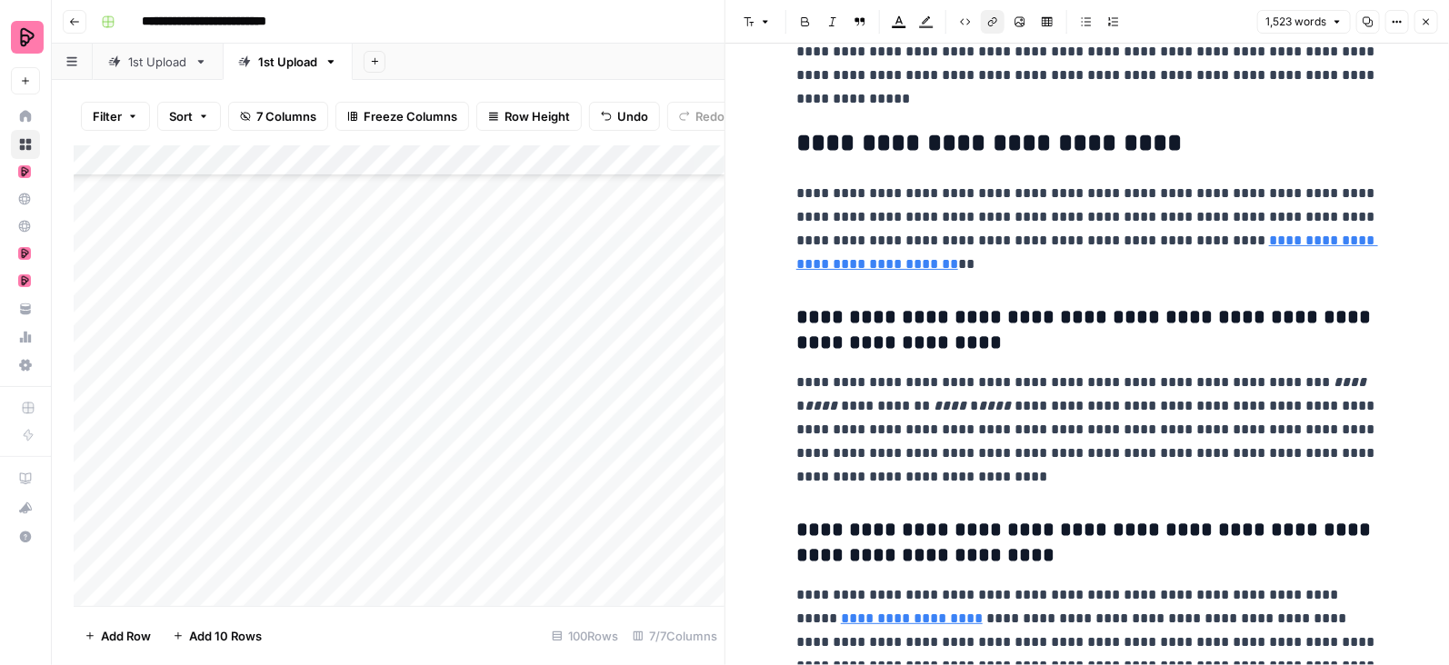
scroll to position [1740, 0]
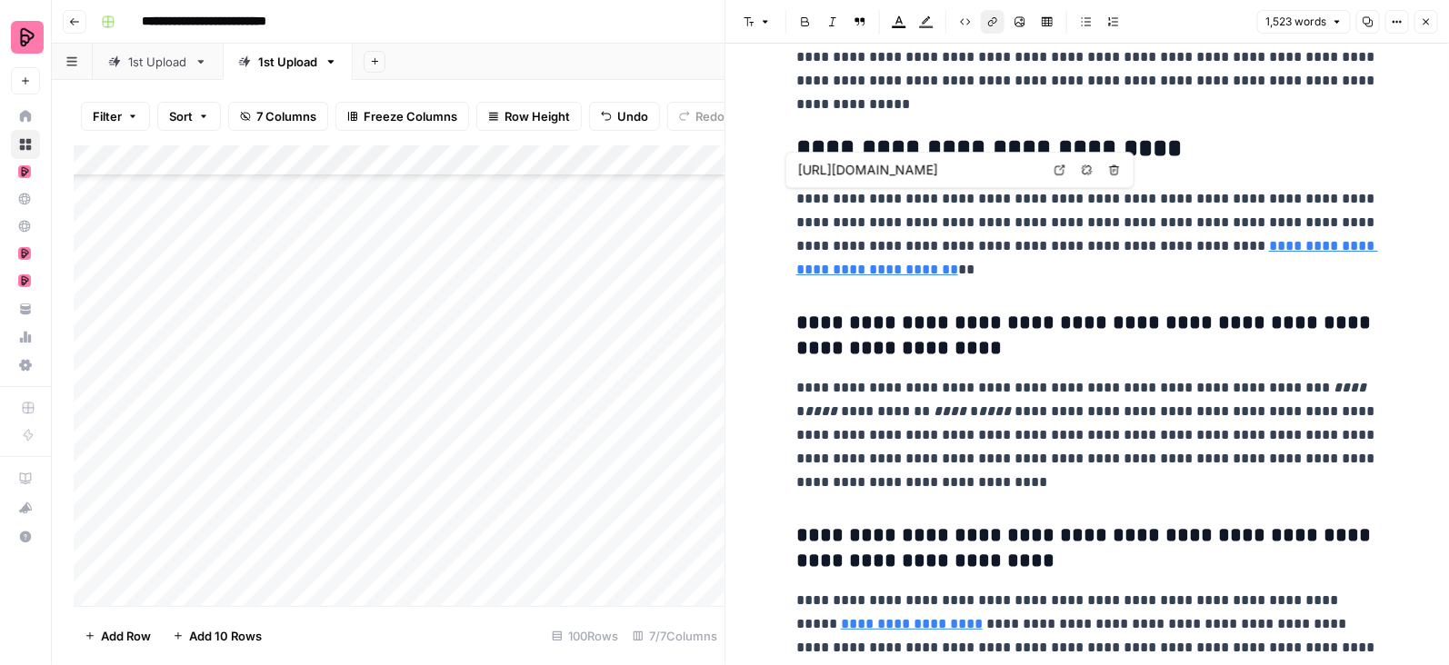
click at [1230, 239] on link "**********" at bounding box center [1087, 257] width 582 height 37
click at [1147, 195] on p "**********" at bounding box center [1087, 234] width 582 height 95
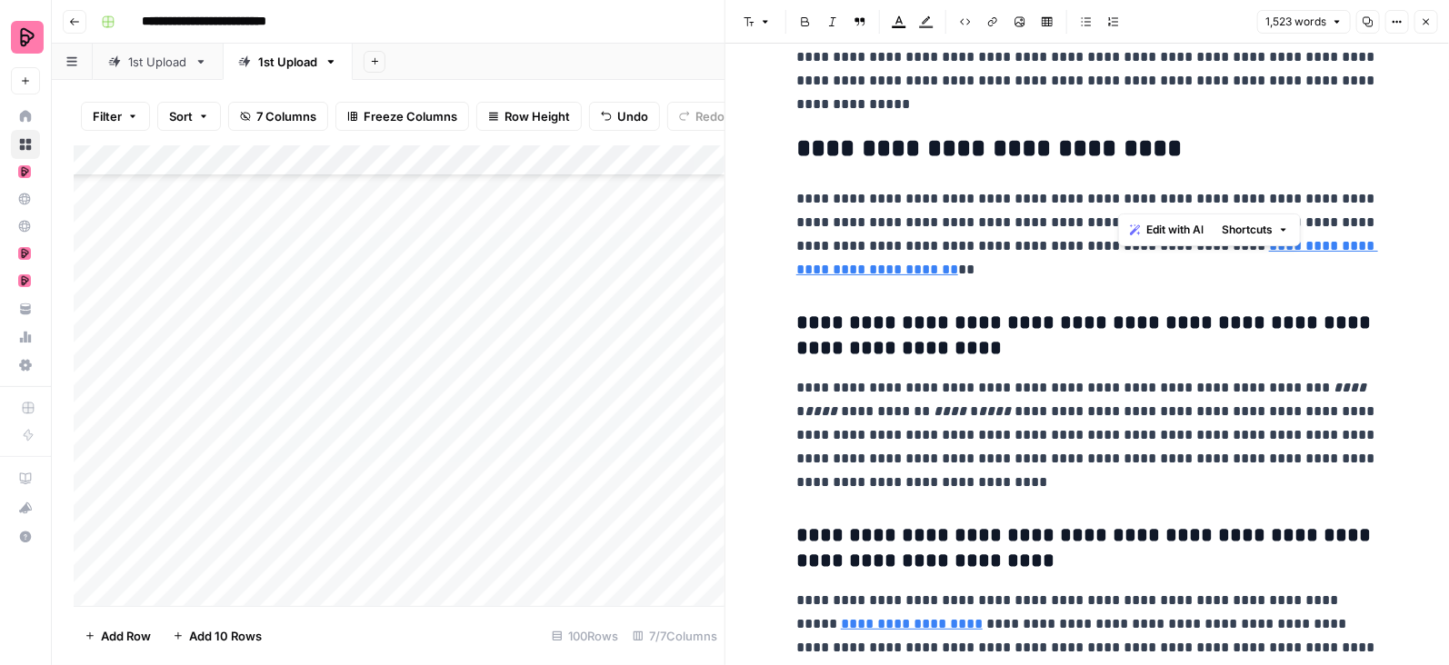
click at [1147, 195] on p "**********" at bounding box center [1087, 234] width 582 height 95
click at [1201, 239] on link "**********" at bounding box center [1087, 257] width 582 height 37
click at [1192, 239] on link "**********" at bounding box center [1087, 257] width 582 height 37
drag, startPoint x: 1214, startPoint y: 195, endPoint x: 1113, endPoint y: 167, distance: 104.5
click at [1113, 187] on p "**********" at bounding box center [1087, 234] width 582 height 95
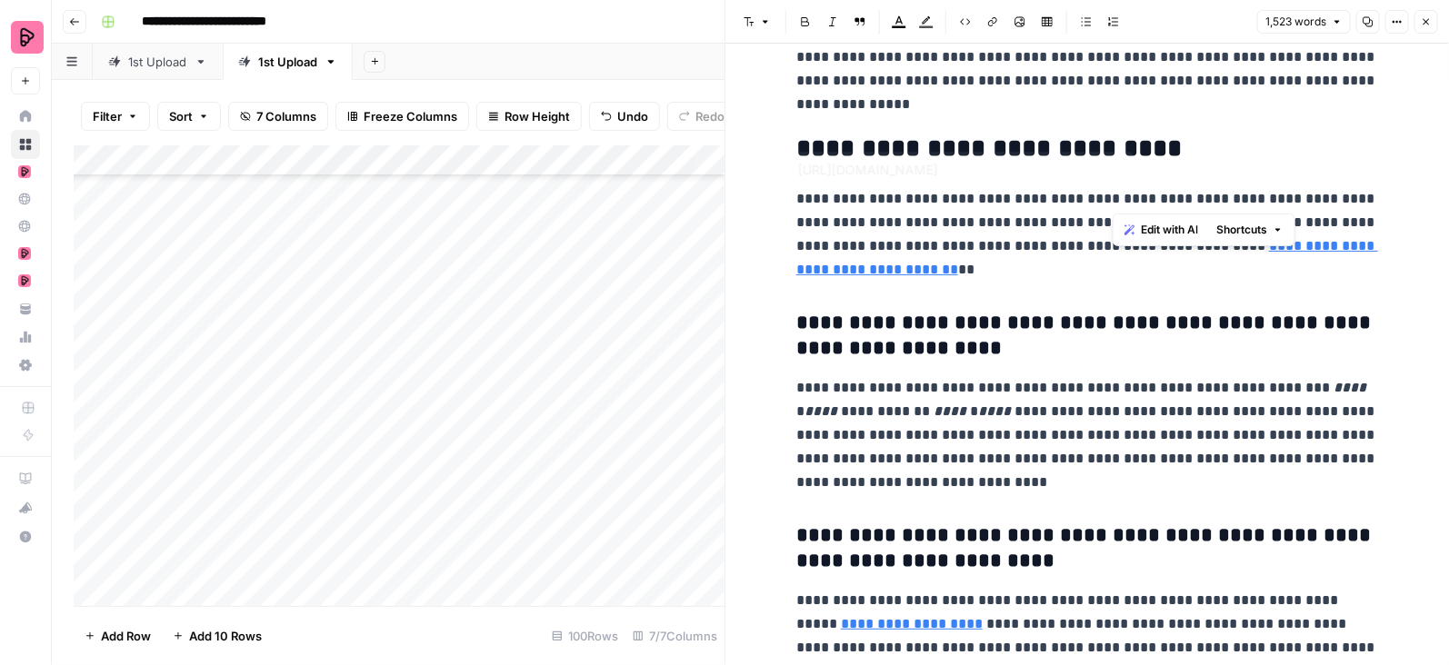
click at [1168, 194] on p "**********" at bounding box center [1087, 234] width 582 height 95
click at [1110, 195] on p "**********" at bounding box center [1087, 234] width 582 height 95
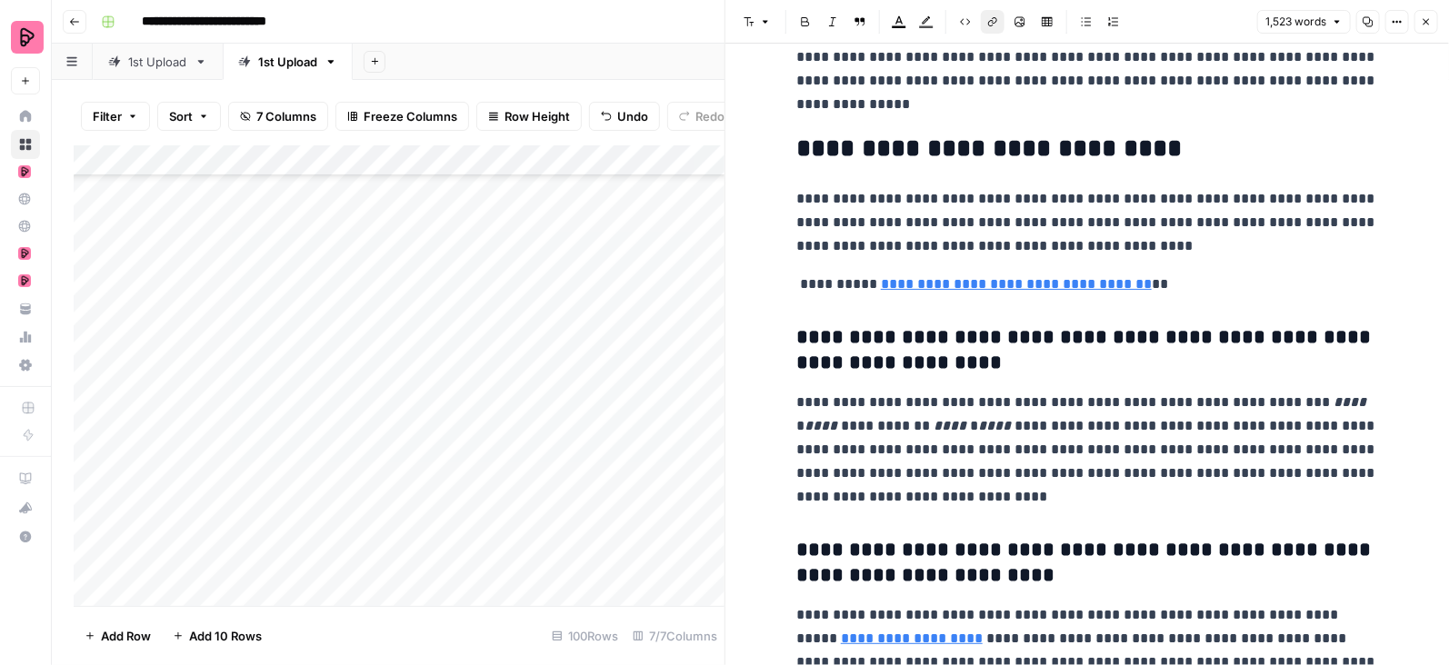
click at [996, 277] on link "**********" at bounding box center [1016, 284] width 271 height 14
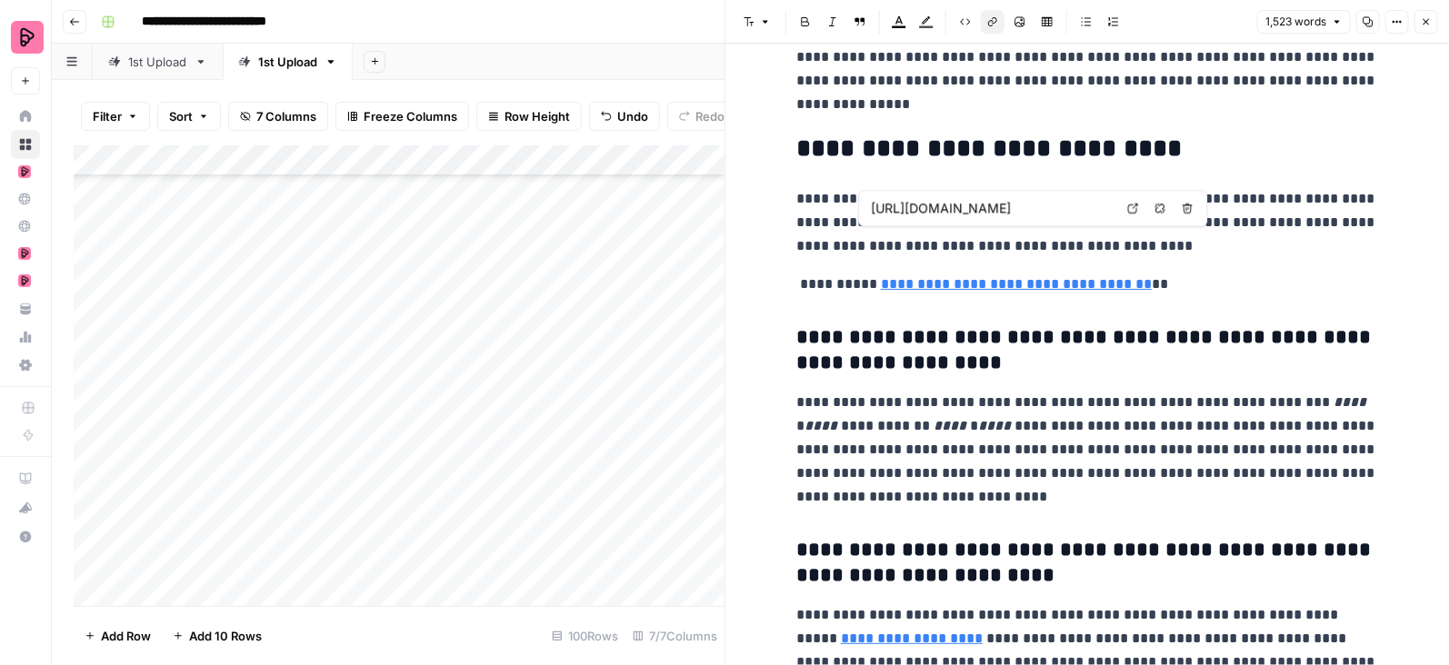
click at [1133, 205] on icon at bounding box center [1132, 208] width 11 height 11
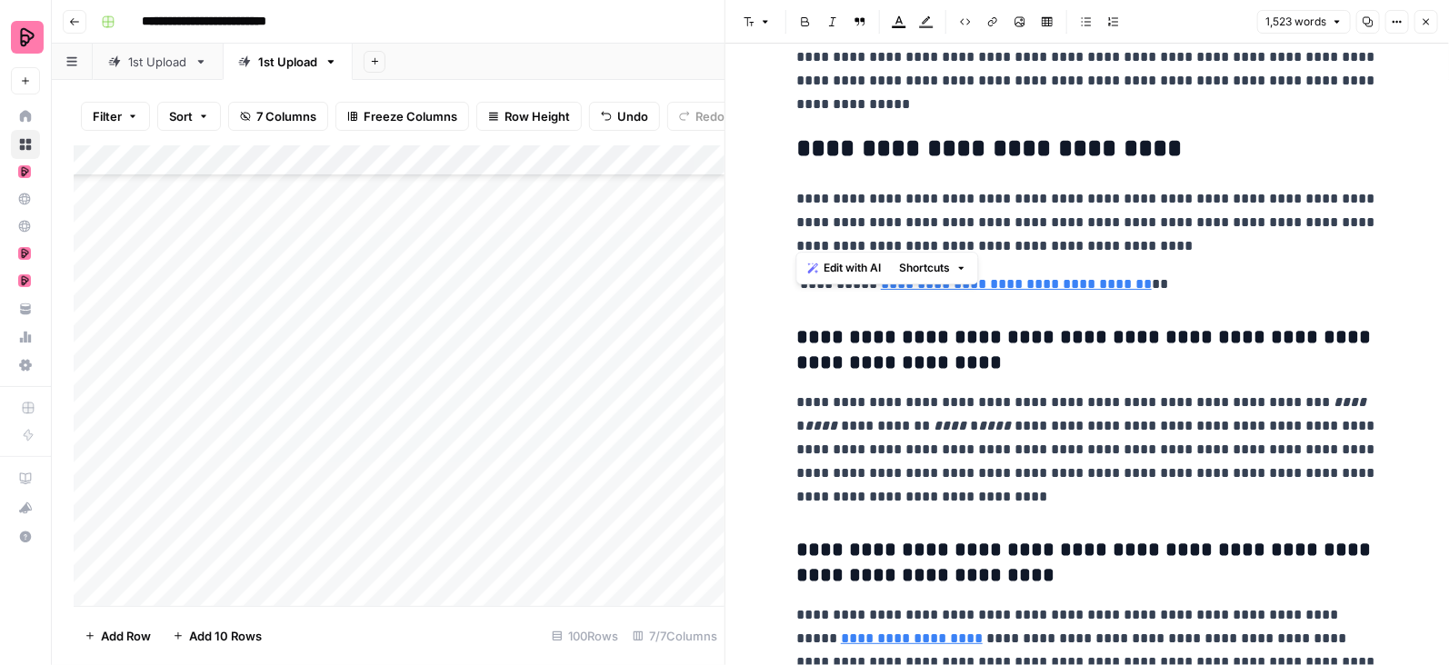
drag, startPoint x: 1163, startPoint y: 235, endPoint x: 734, endPoint y: 234, distance: 428.2
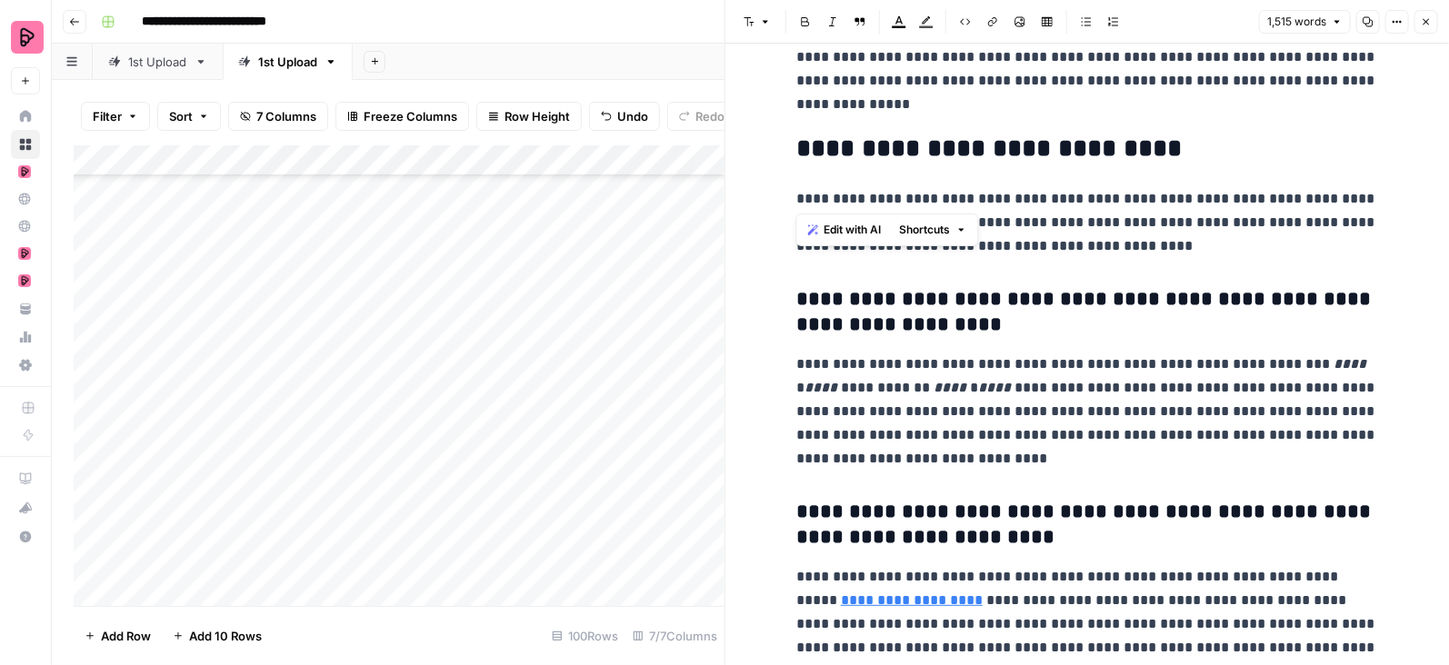
drag, startPoint x: 795, startPoint y: 199, endPoint x: 959, endPoint y: 199, distance: 163.6
click at [989, 22] on icon "button" at bounding box center [992, 21] width 11 height 11
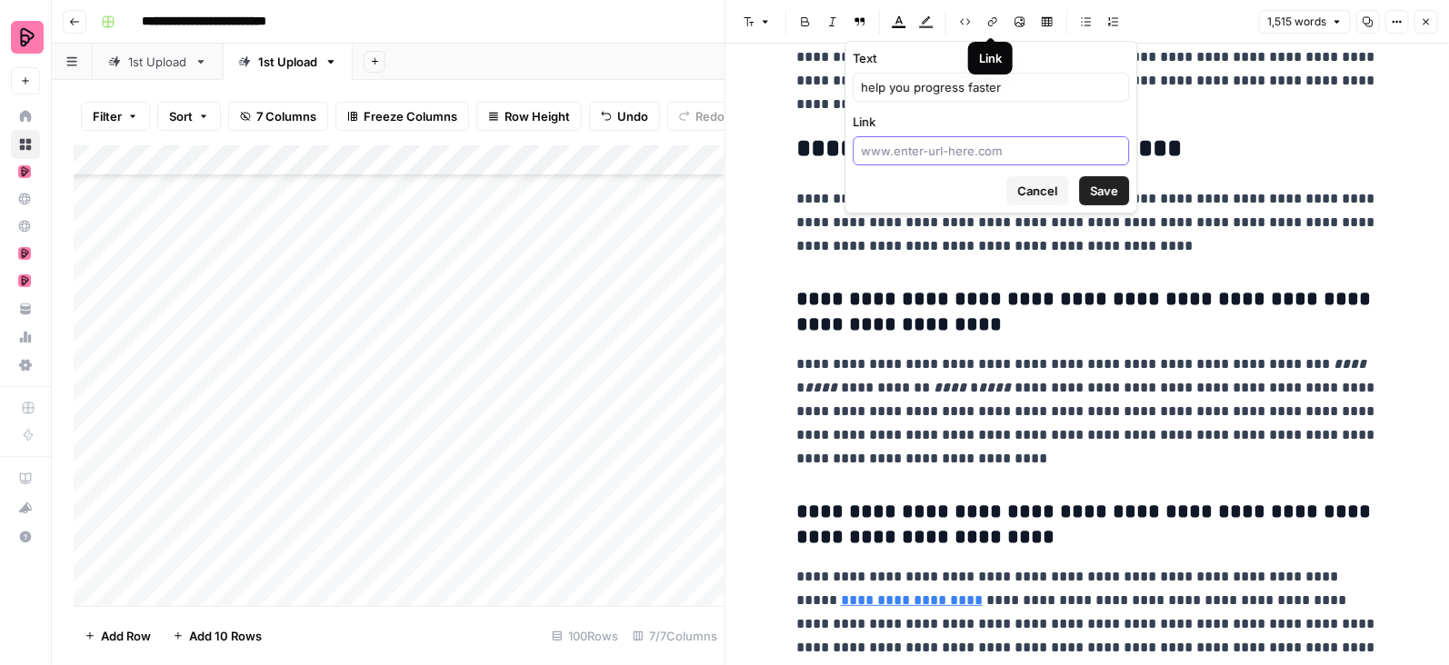
click at [974, 150] on input "Link" at bounding box center [991, 151] width 260 height 18
paste input "https://preply.com/en/blog/how-long-does-it-take-to-learn-macedonian/"
type input "https://preply.com/en/blog/how-long-does-it-take-to-learn-macedonian/"
click at [1089, 183] on button "Save" at bounding box center [1104, 190] width 50 height 29
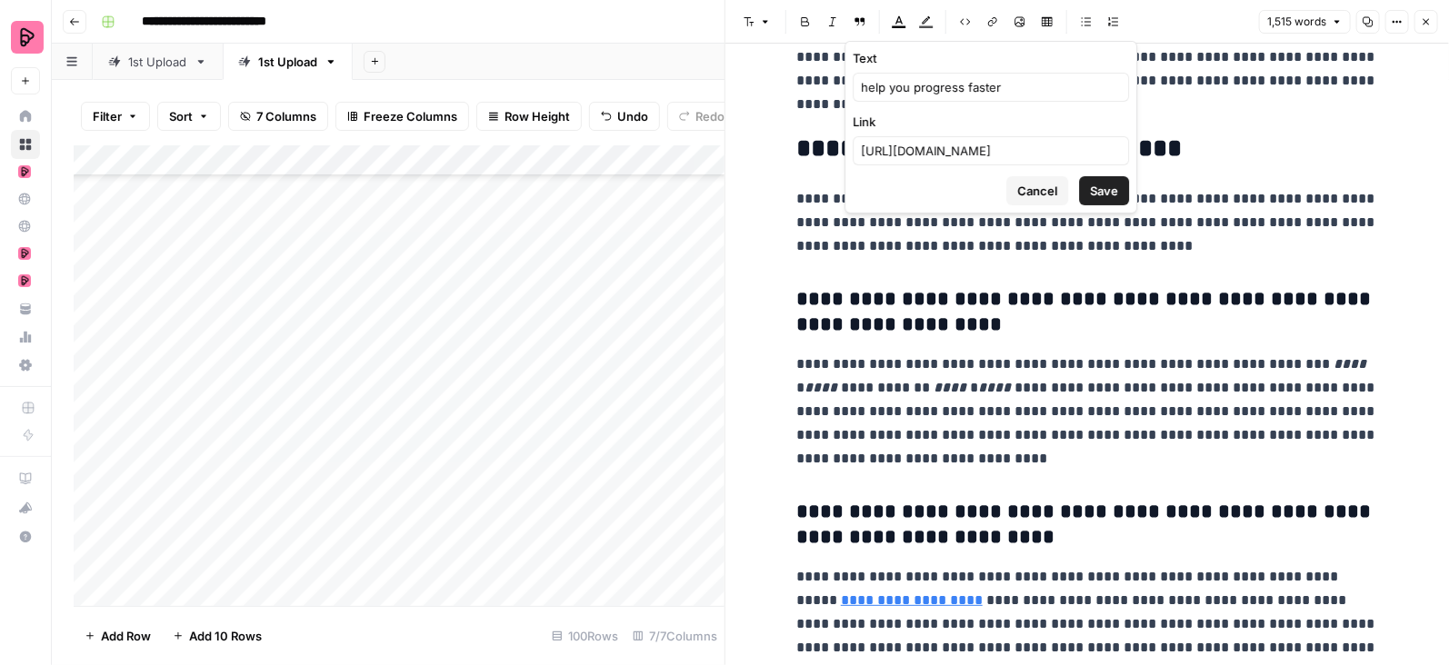
scroll to position [0, 0]
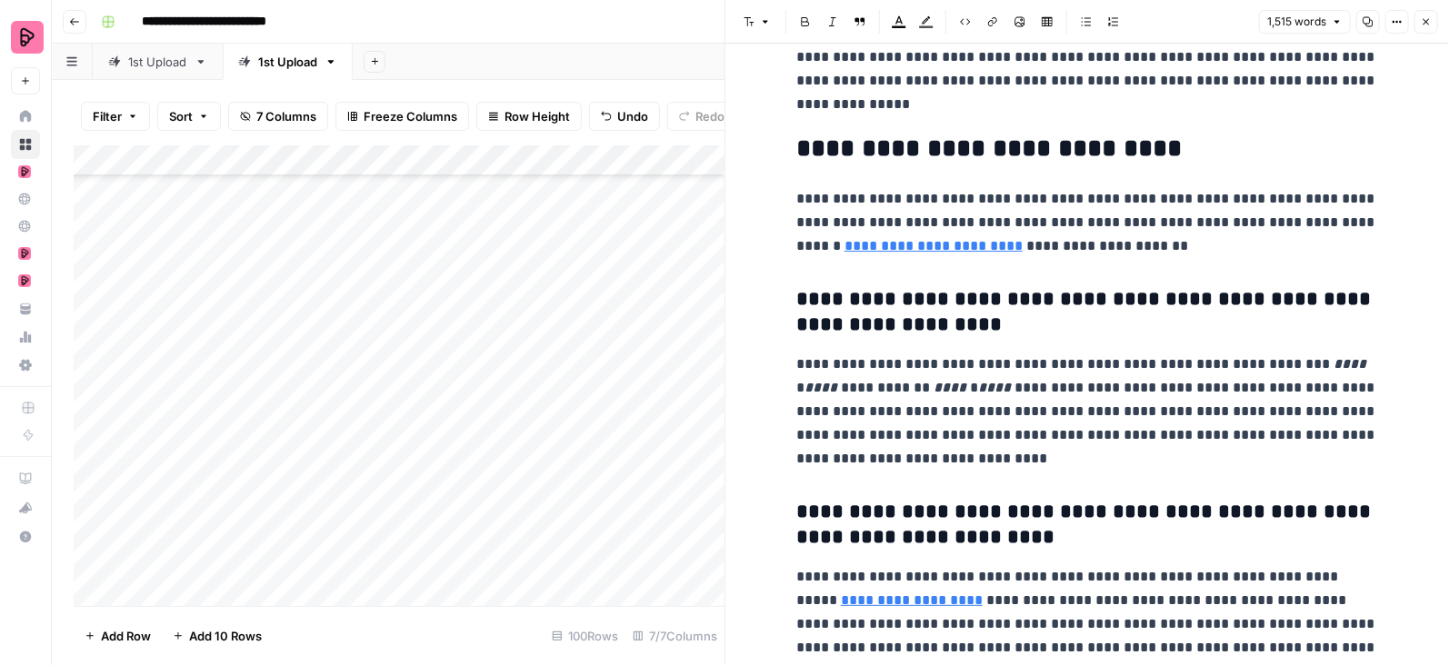
click at [1153, 197] on p "**********" at bounding box center [1087, 222] width 582 height 71
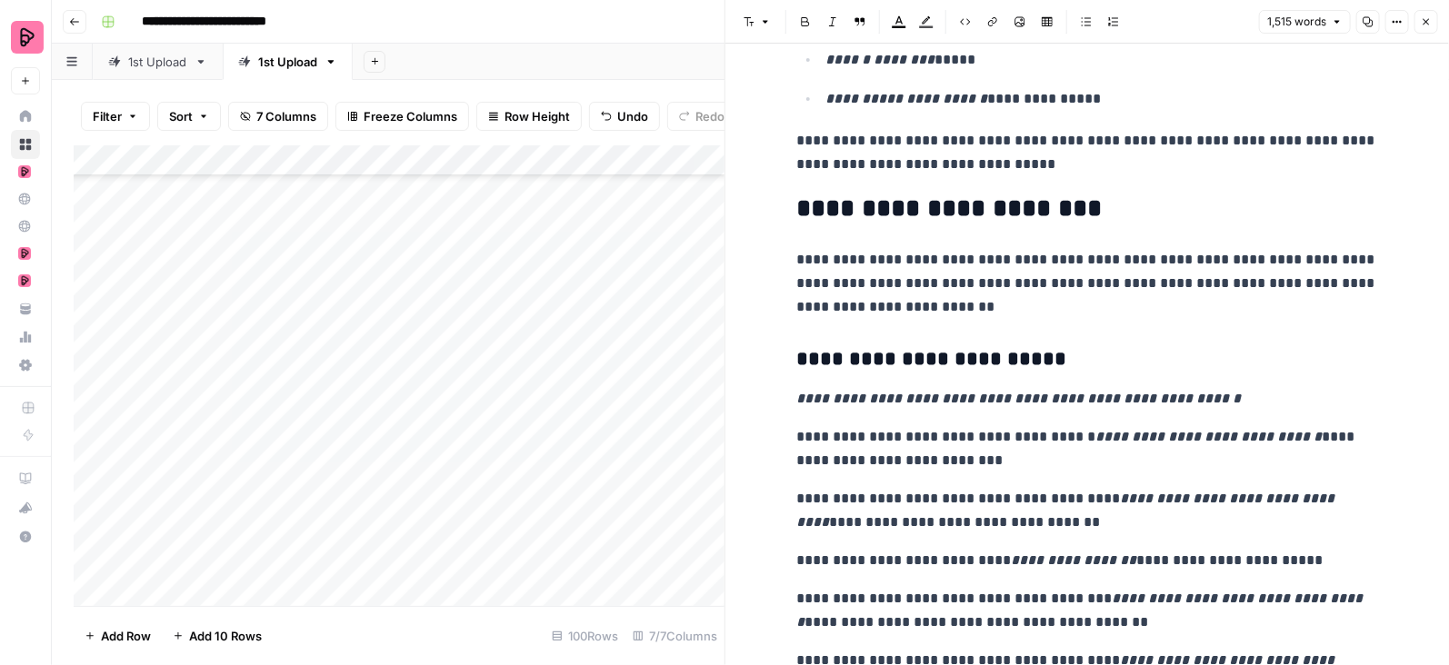
scroll to position [4442, 0]
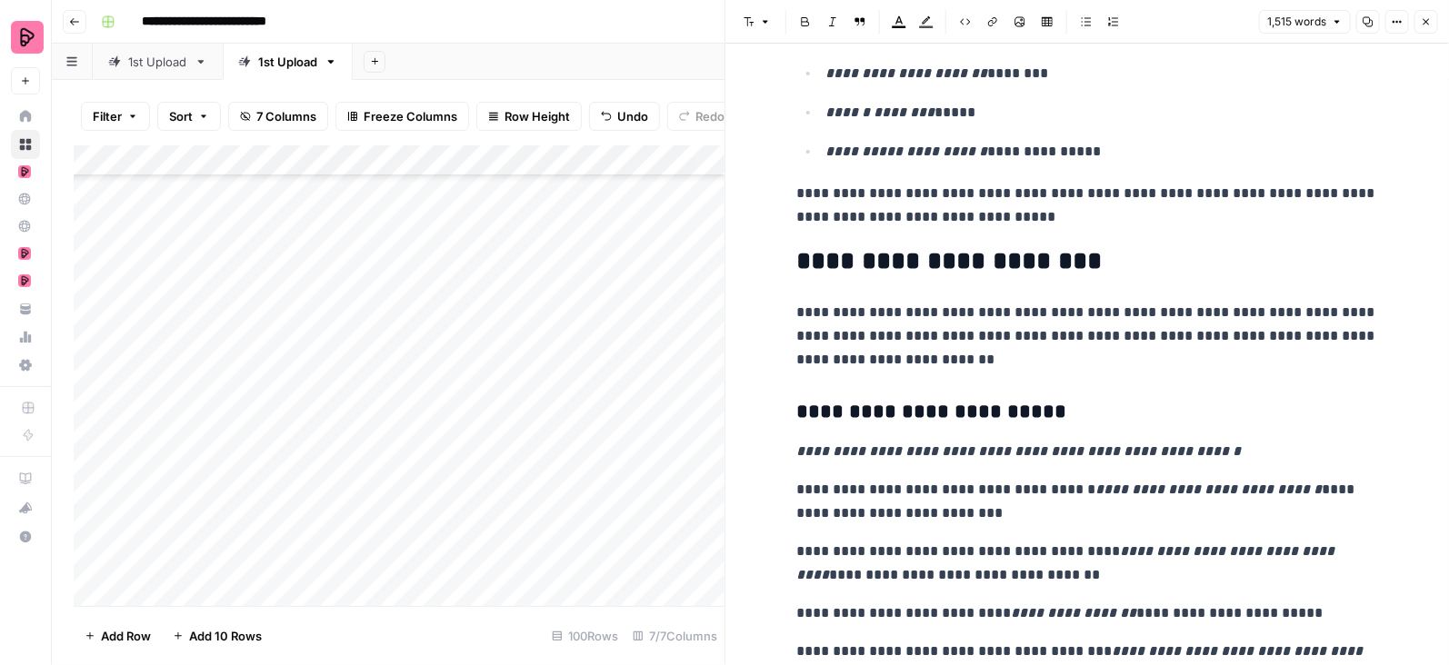
click at [1432, 25] on icon "button" at bounding box center [1426, 21] width 11 height 11
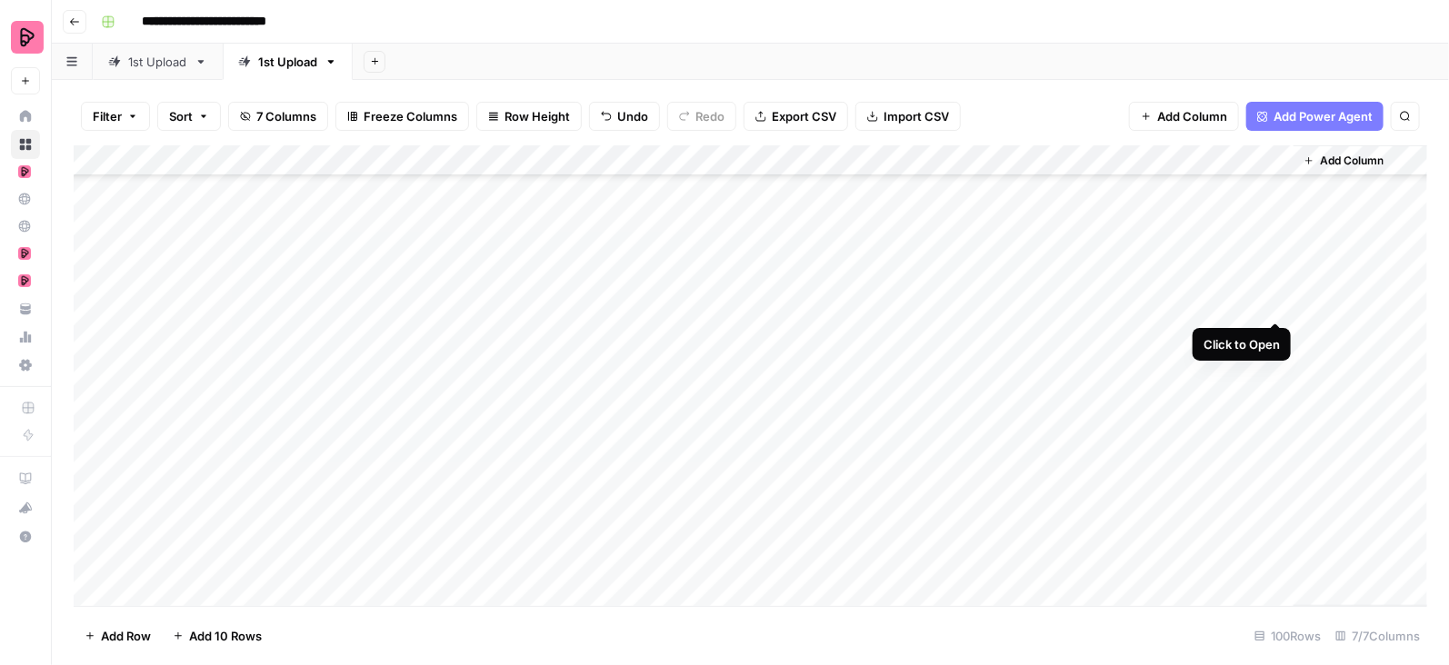
click at [1279, 305] on div "Add Column" at bounding box center [751, 376] width 1354 height 462
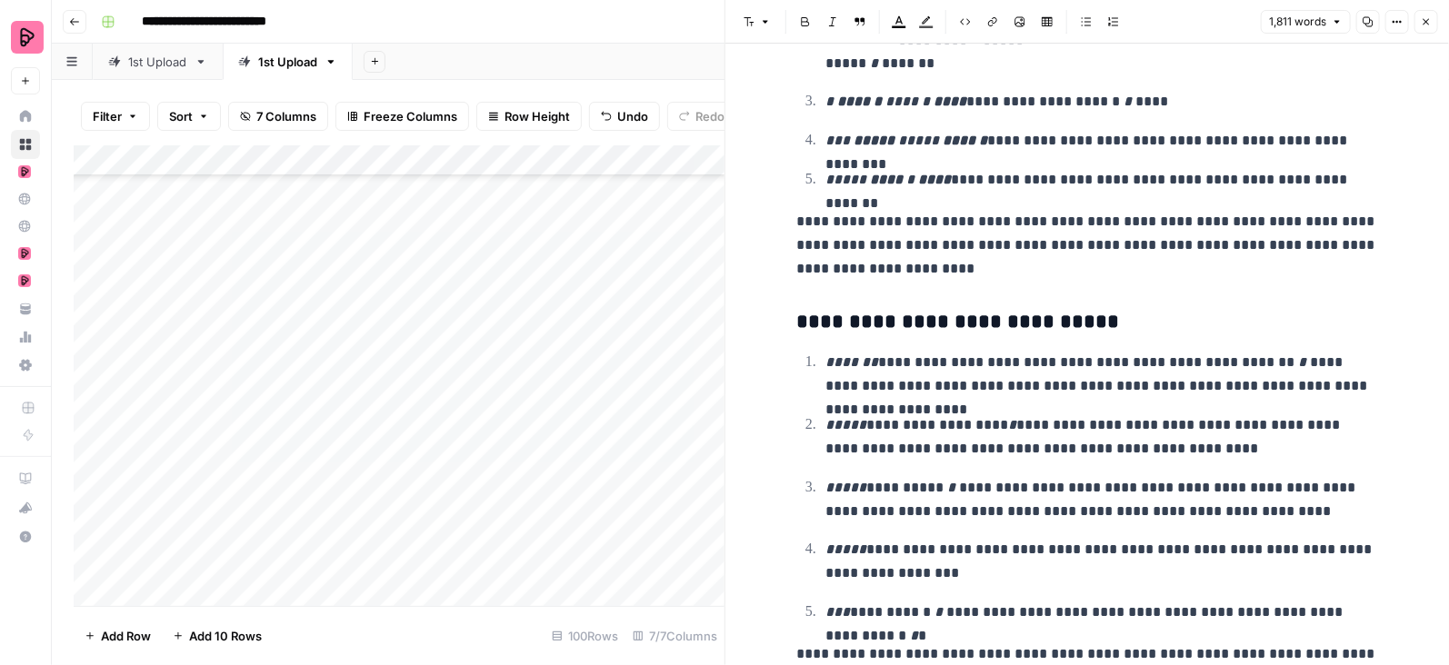
scroll to position [6032, 0]
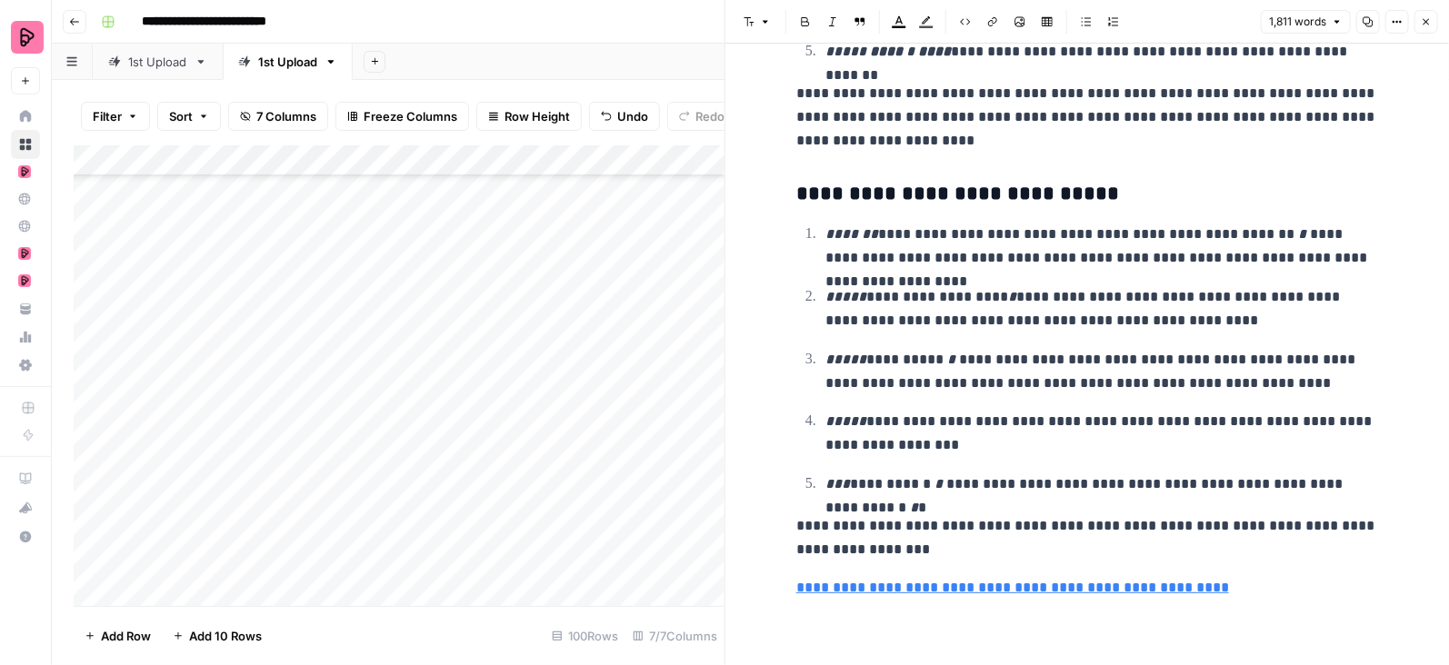
click at [1428, 20] on icon "button" at bounding box center [1427, 22] width 6 height 6
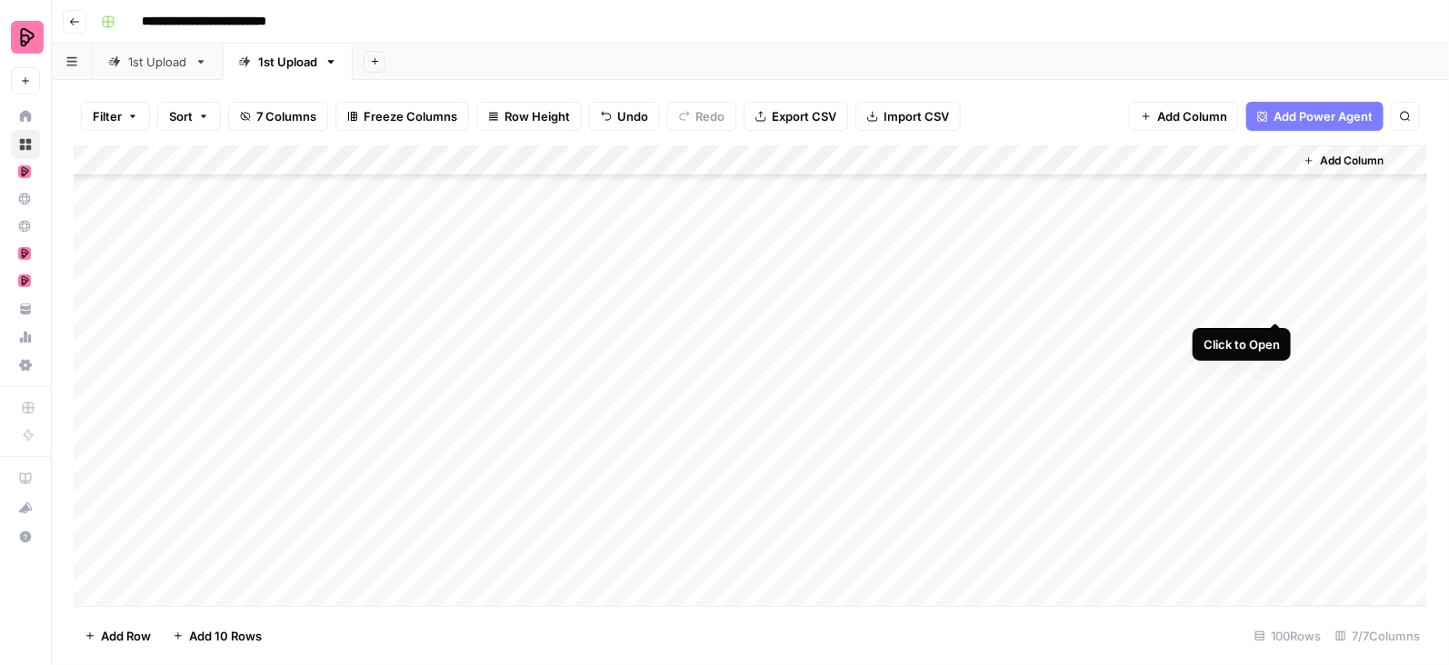
click at [1281, 301] on div "Add Column" at bounding box center [751, 376] width 1354 height 462
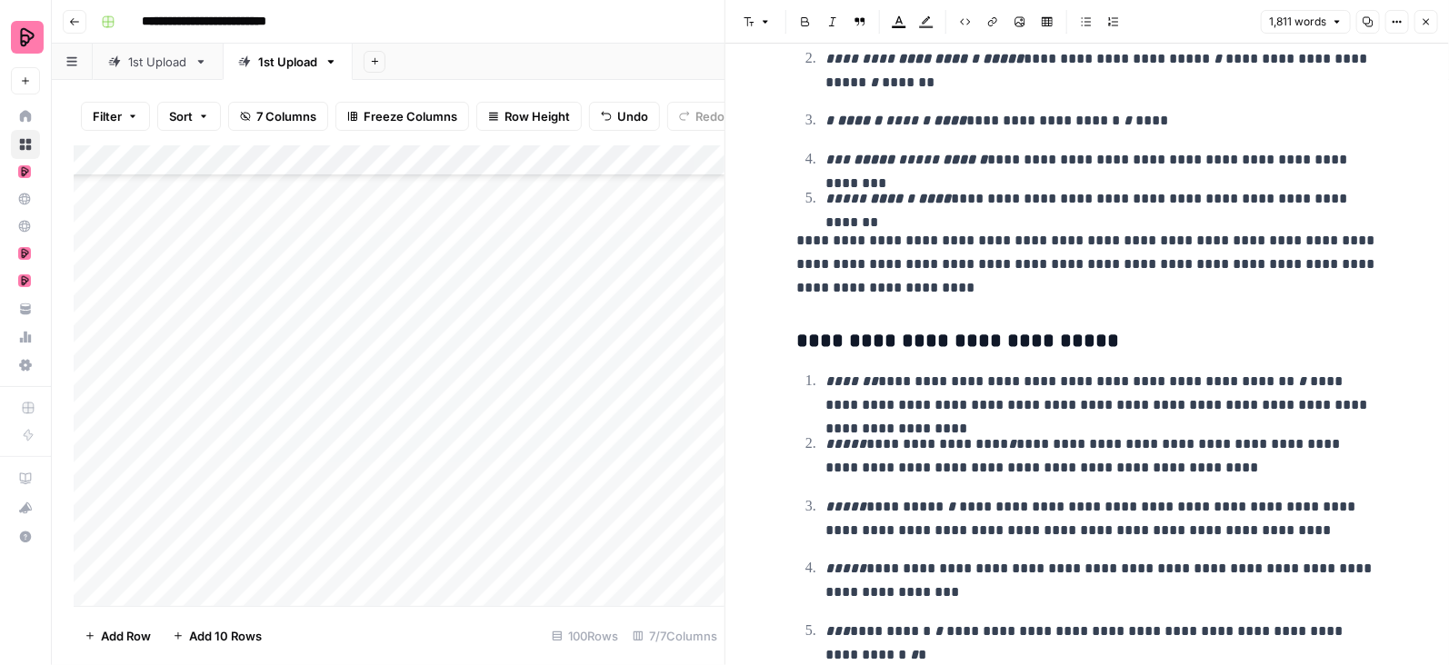
scroll to position [5905, 0]
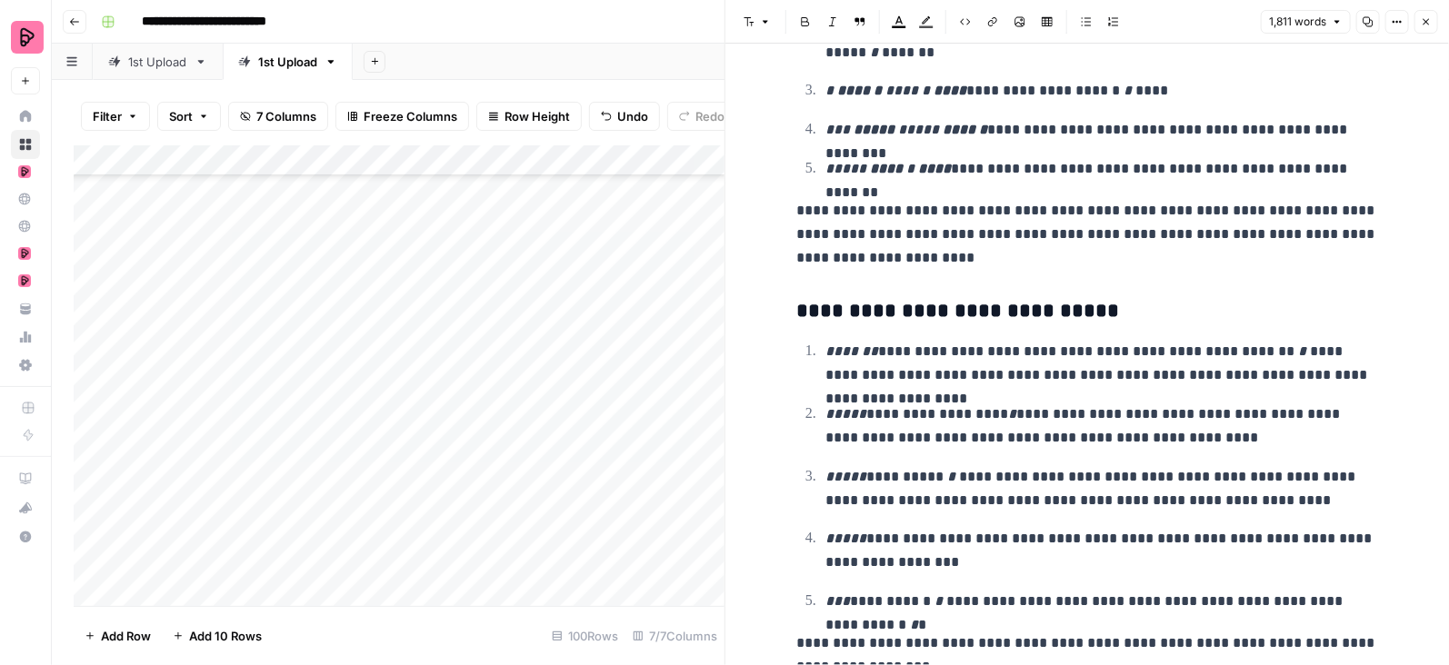
click at [1425, 20] on icon "button" at bounding box center [1427, 22] width 6 height 6
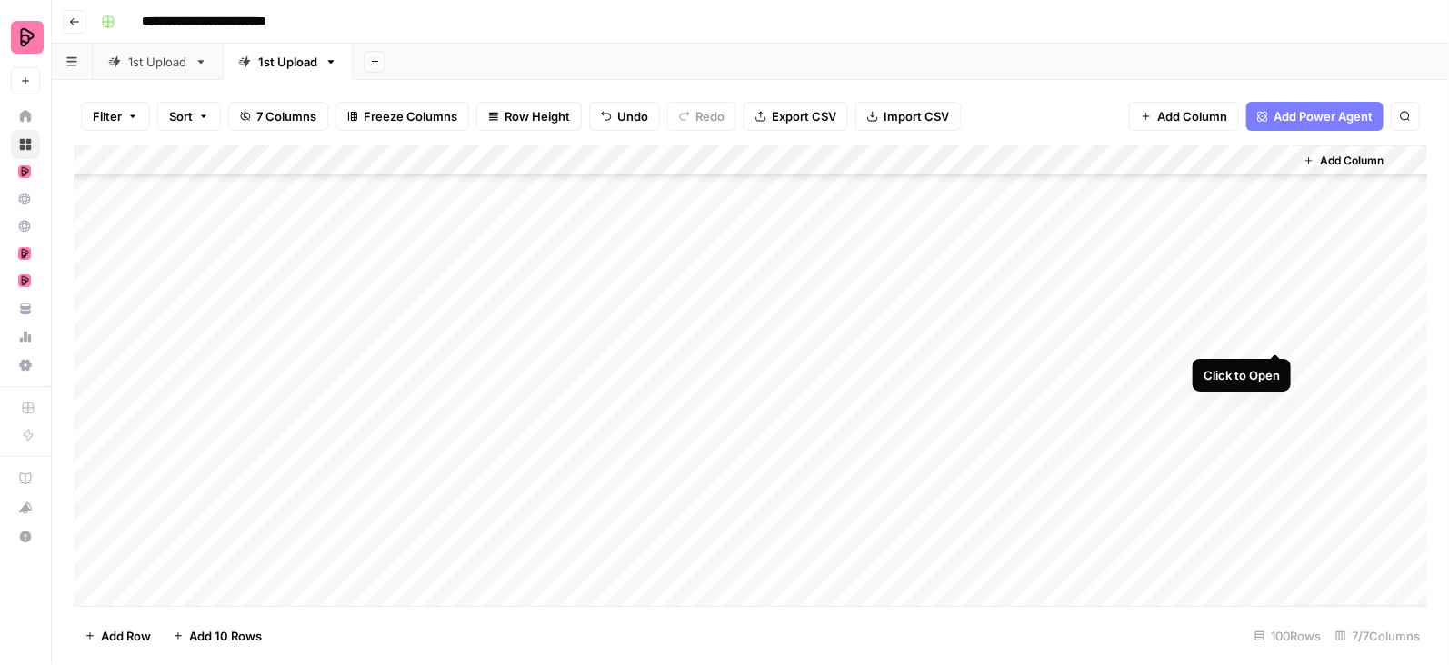
click at [1278, 335] on div "Add Column" at bounding box center [751, 376] width 1354 height 462
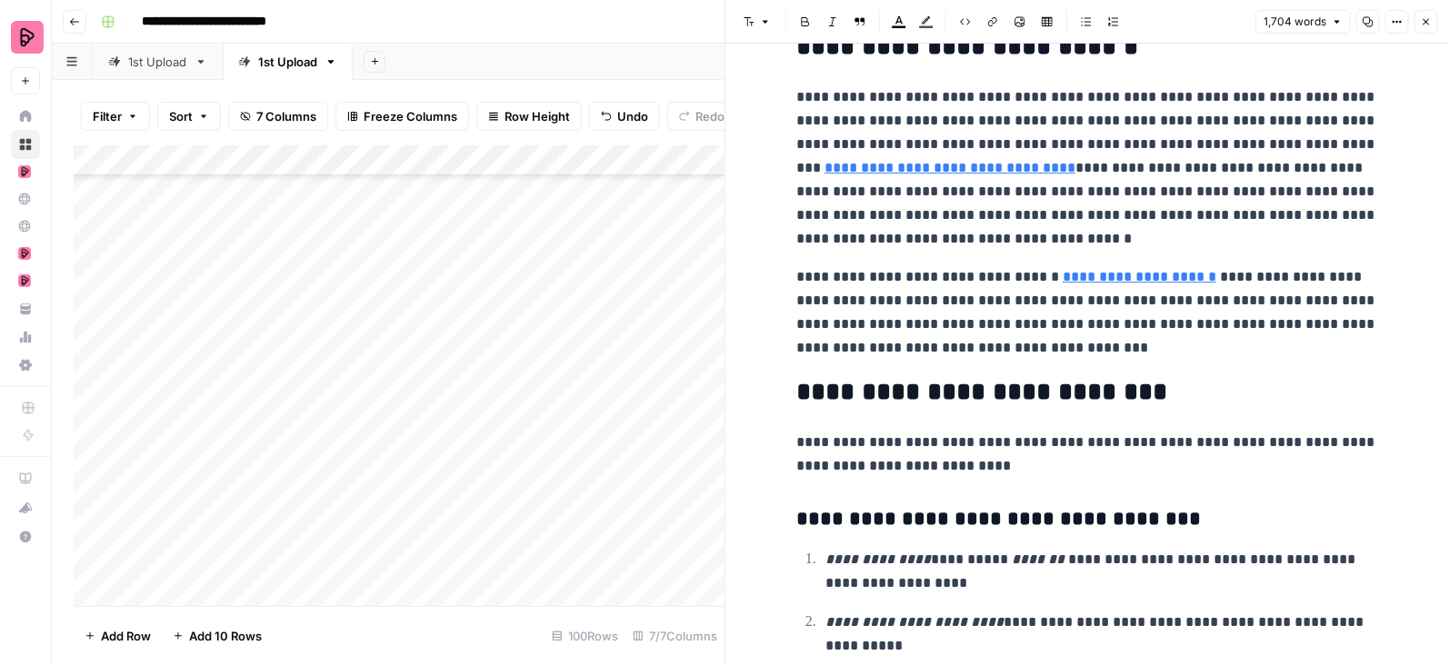
scroll to position [5611, 0]
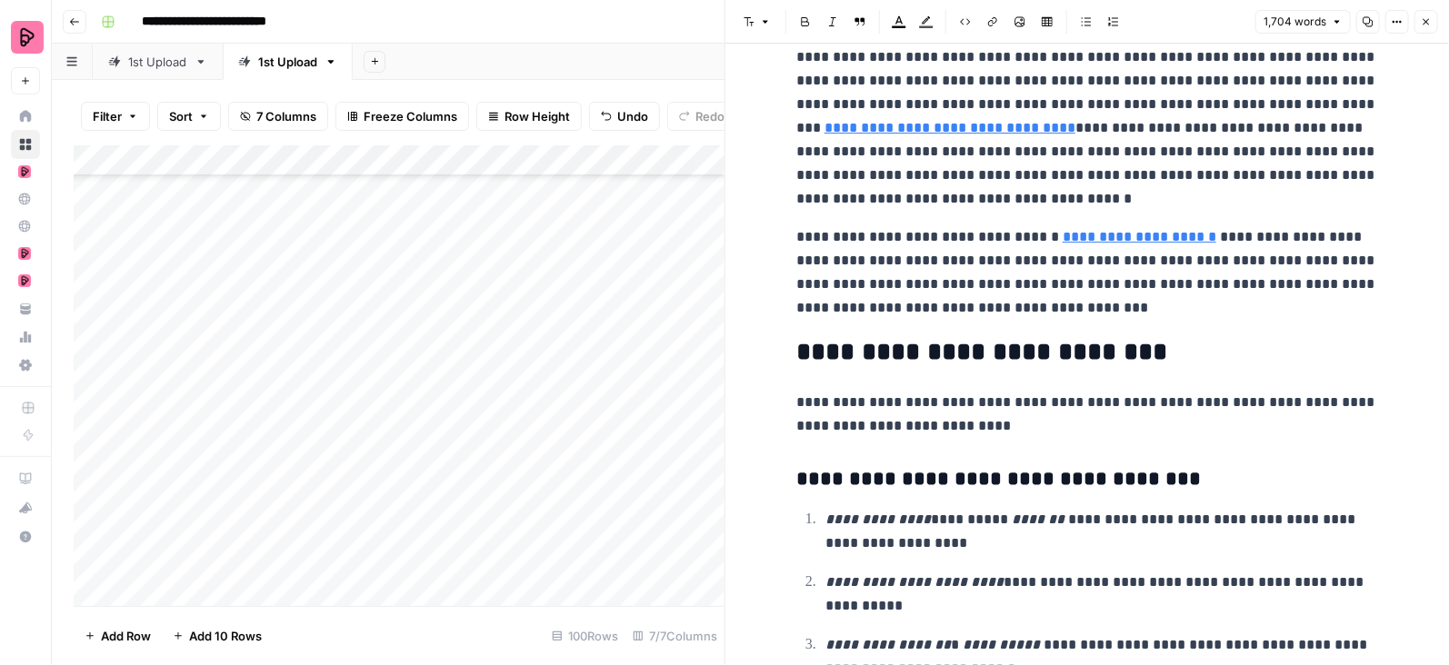
click at [1430, 26] on icon "button" at bounding box center [1426, 21] width 11 height 11
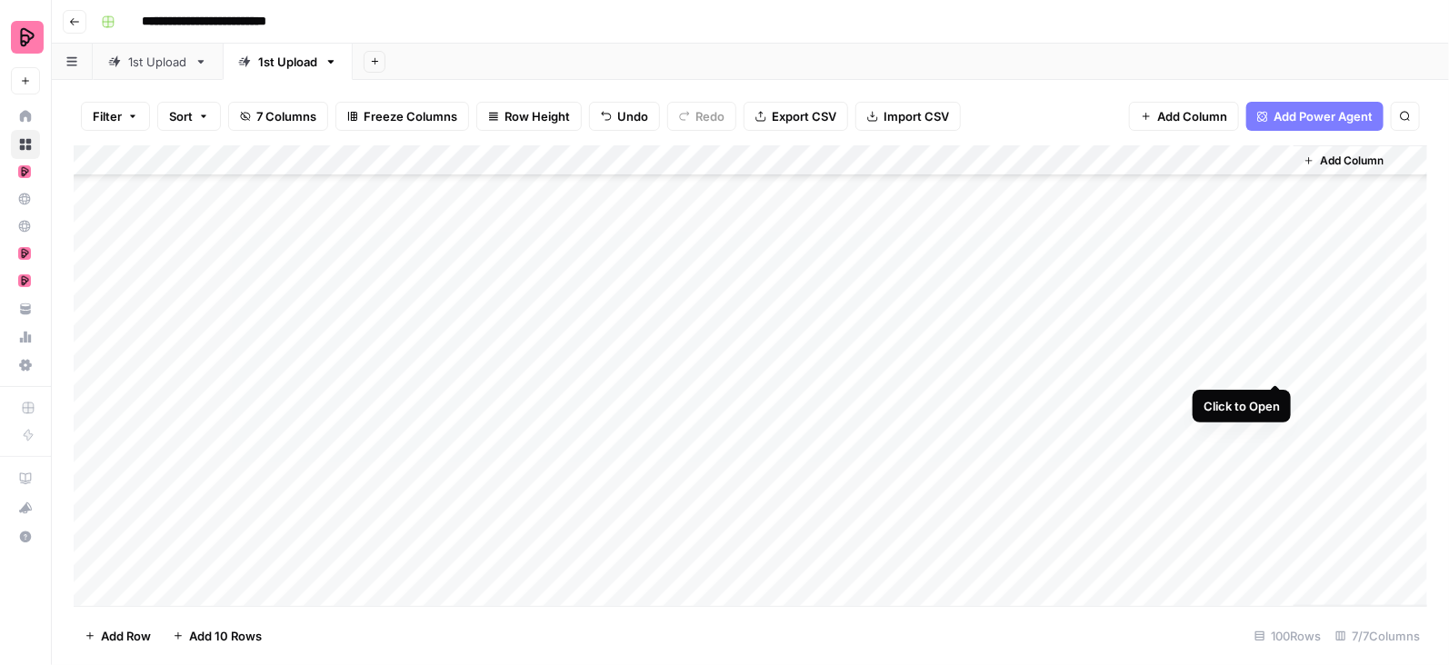
click at [1276, 367] on div "Add Column" at bounding box center [751, 376] width 1354 height 462
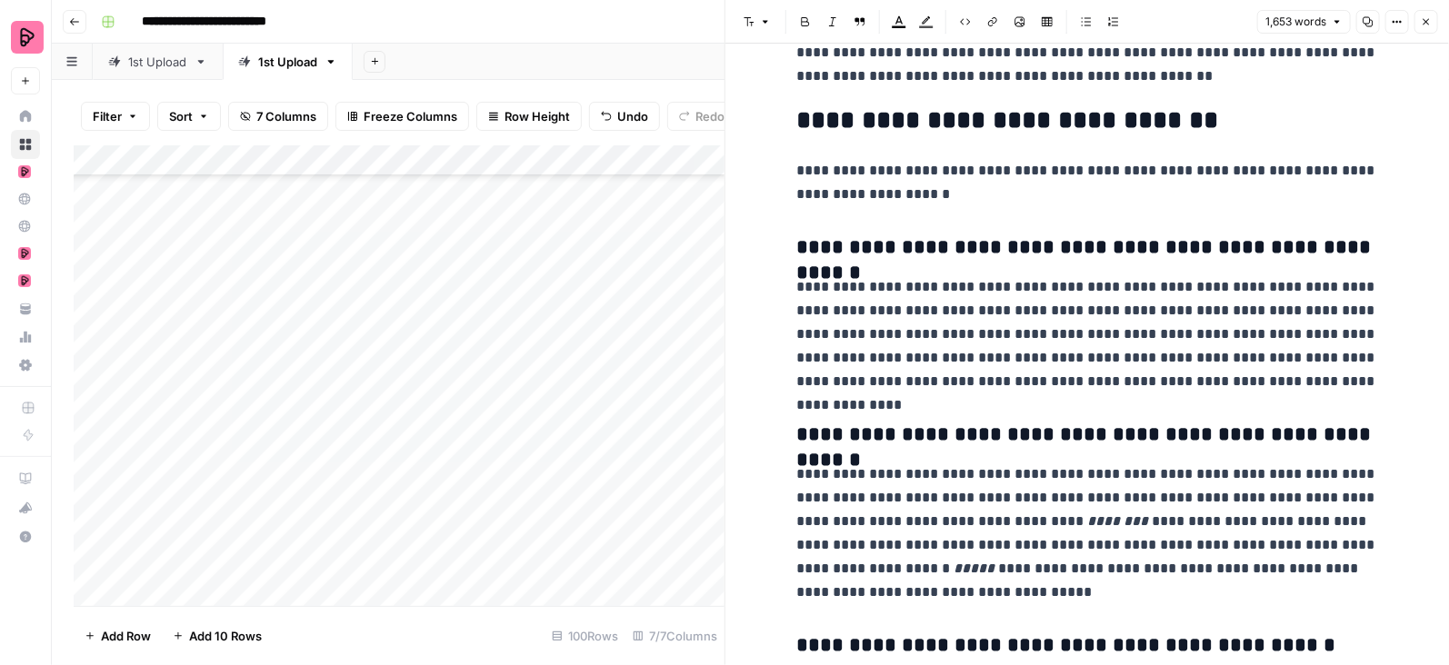
scroll to position [1351, 0]
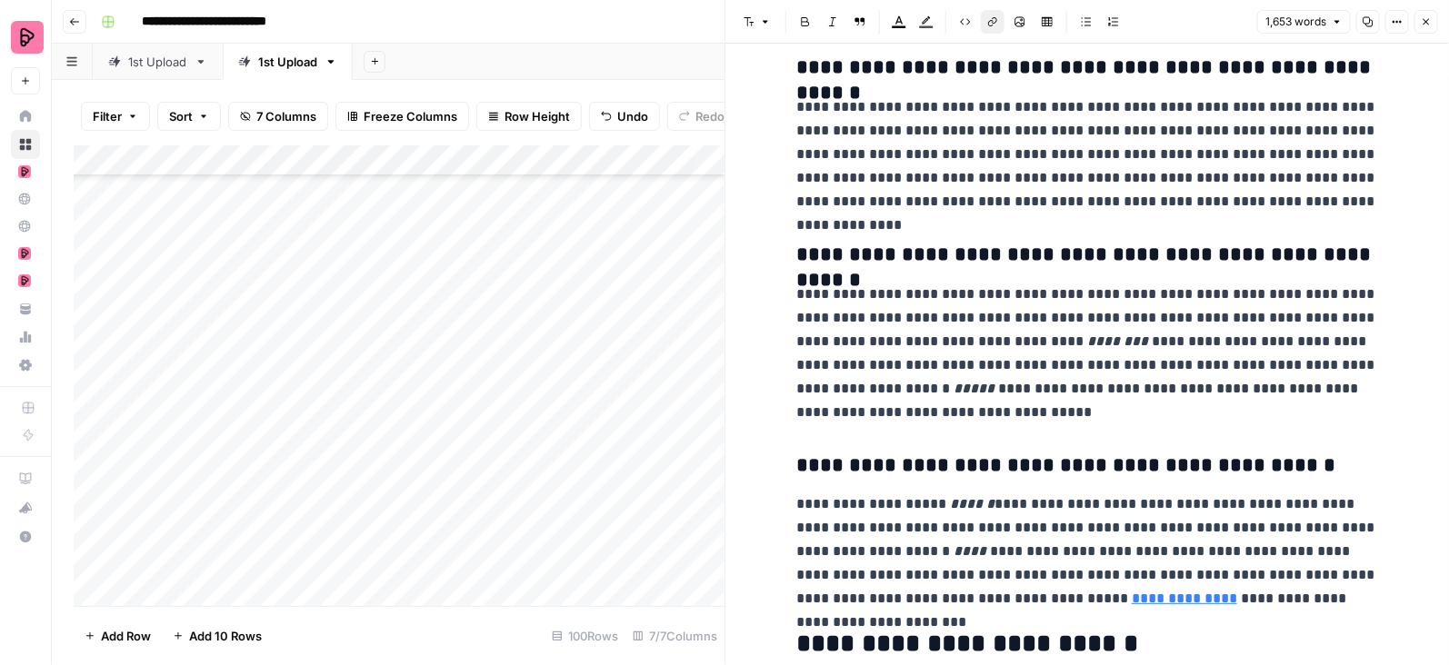
click at [1132, 598] on link "**********" at bounding box center [1184, 599] width 105 height 14
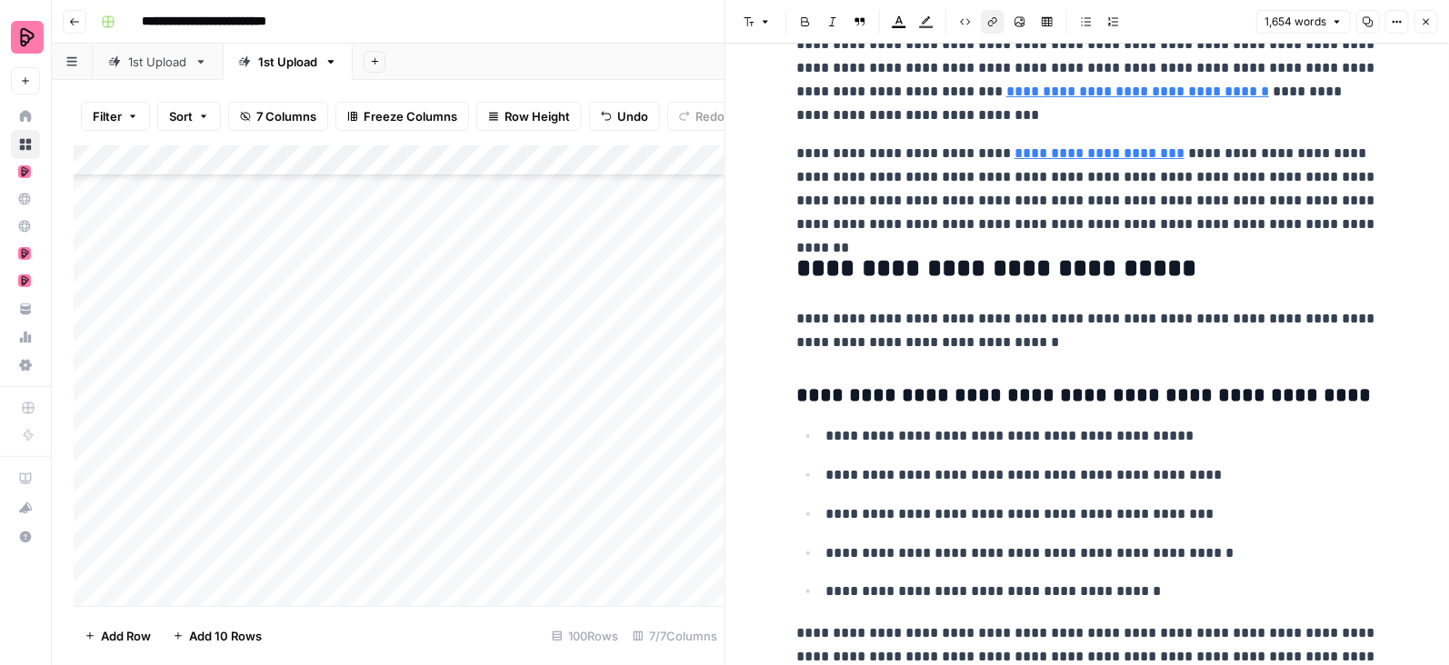
scroll to position [5201, 0]
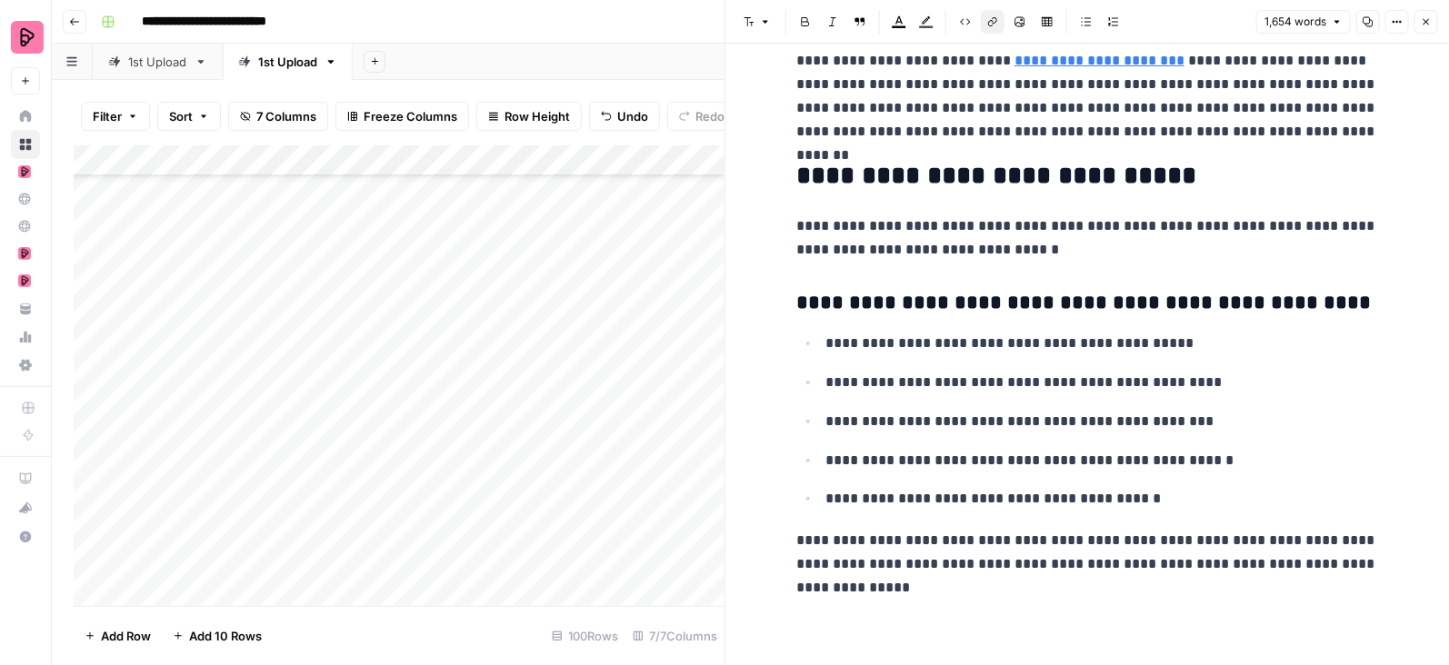
click at [1434, 15] on button "Close" at bounding box center [1426, 22] width 24 height 24
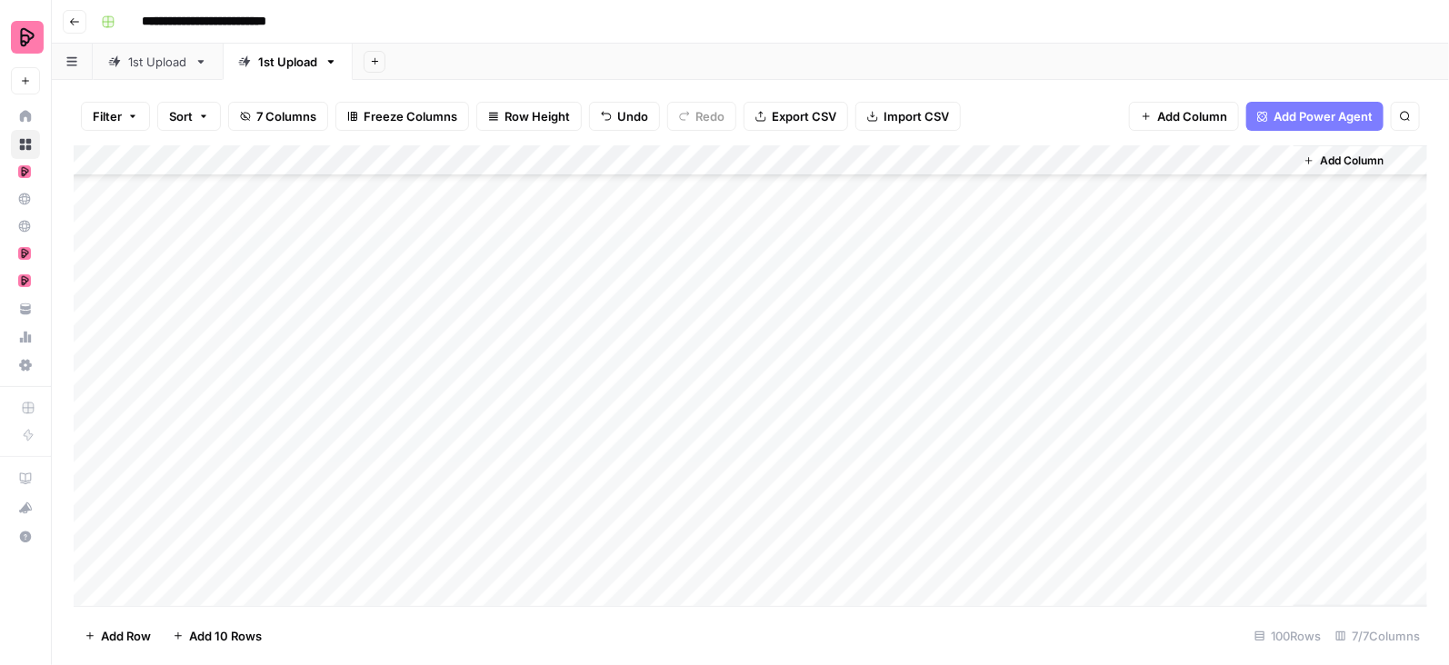
scroll to position [541, 0]
click at [1278, 296] on div "Add Column" at bounding box center [751, 376] width 1354 height 462
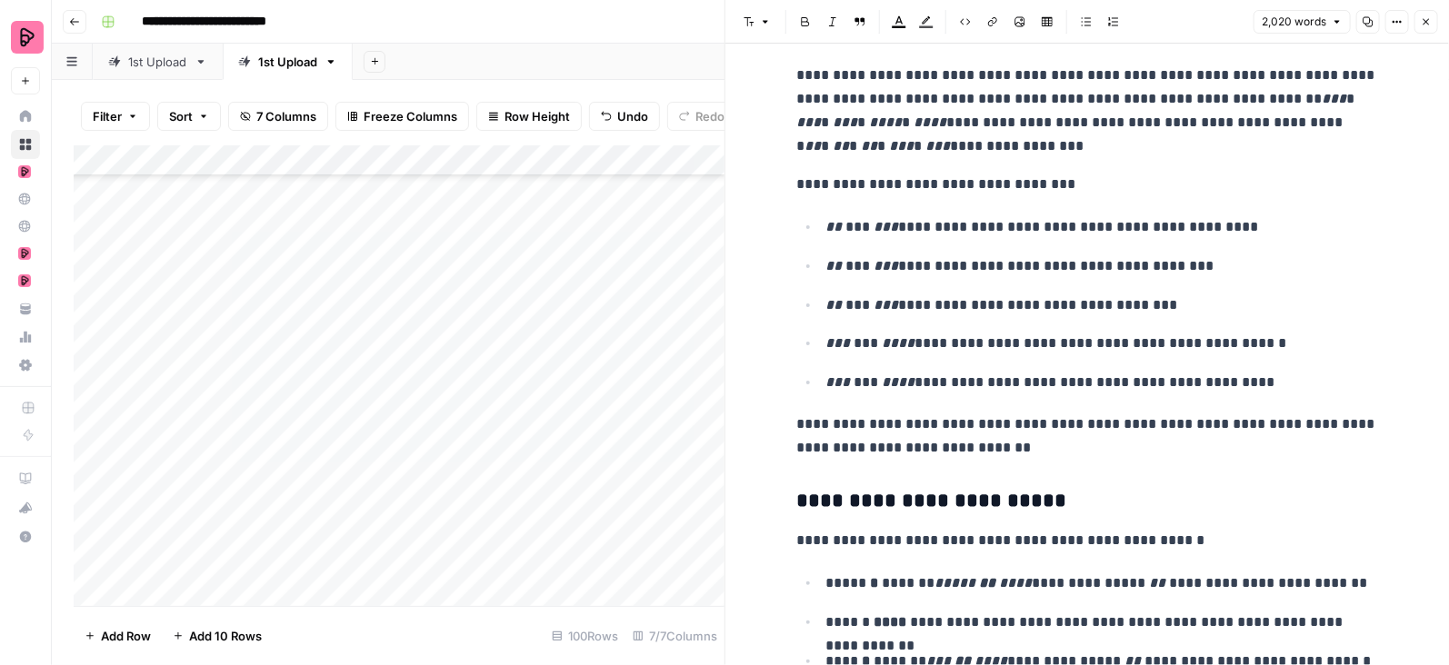
scroll to position [5848, 0]
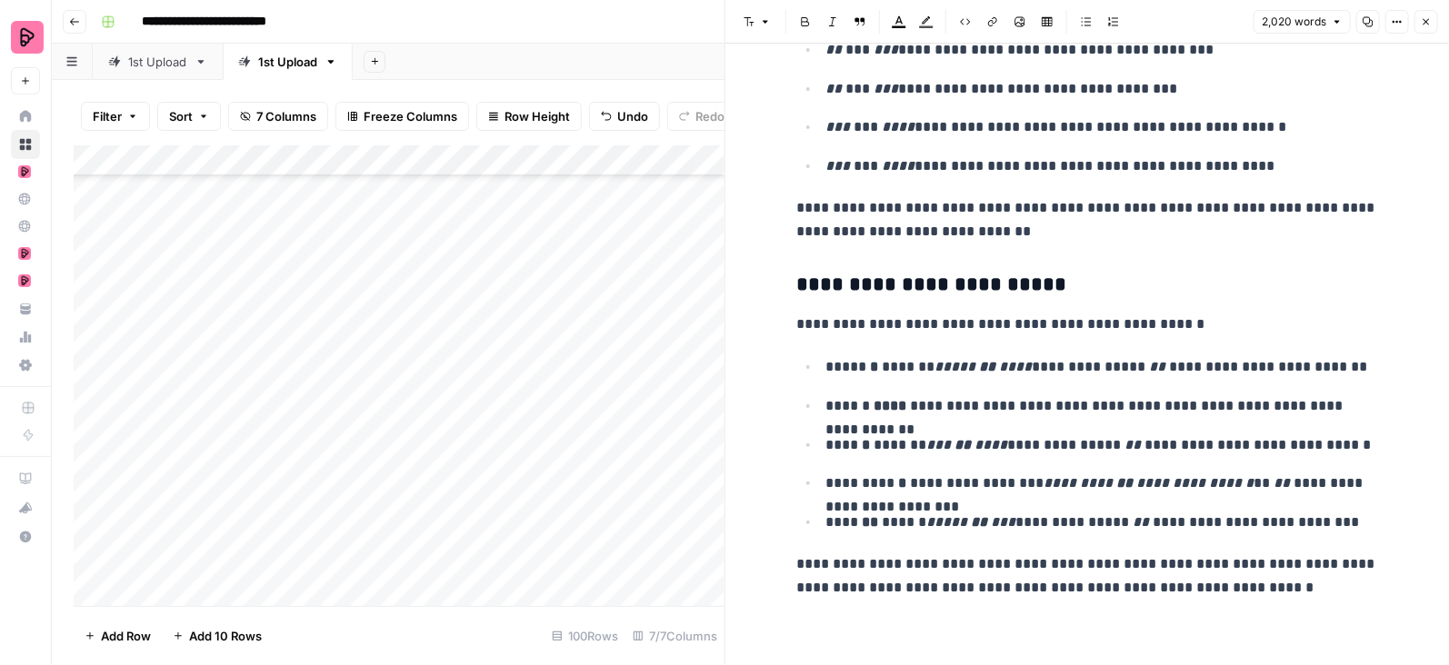
click at [1428, 15] on button "Close" at bounding box center [1426, 22] width 24 height 24
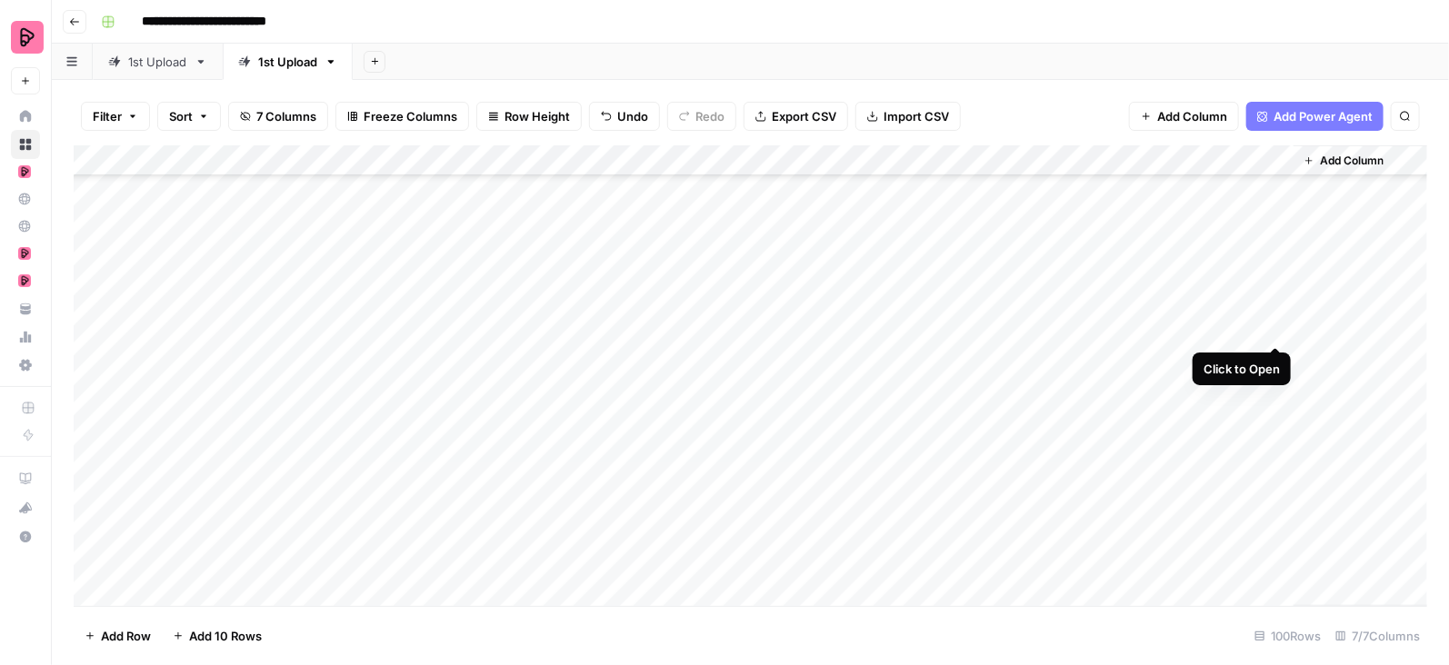
click at [1276, 327] on div "Add Column" at bounding box center [751, 376] width 1354 height 462
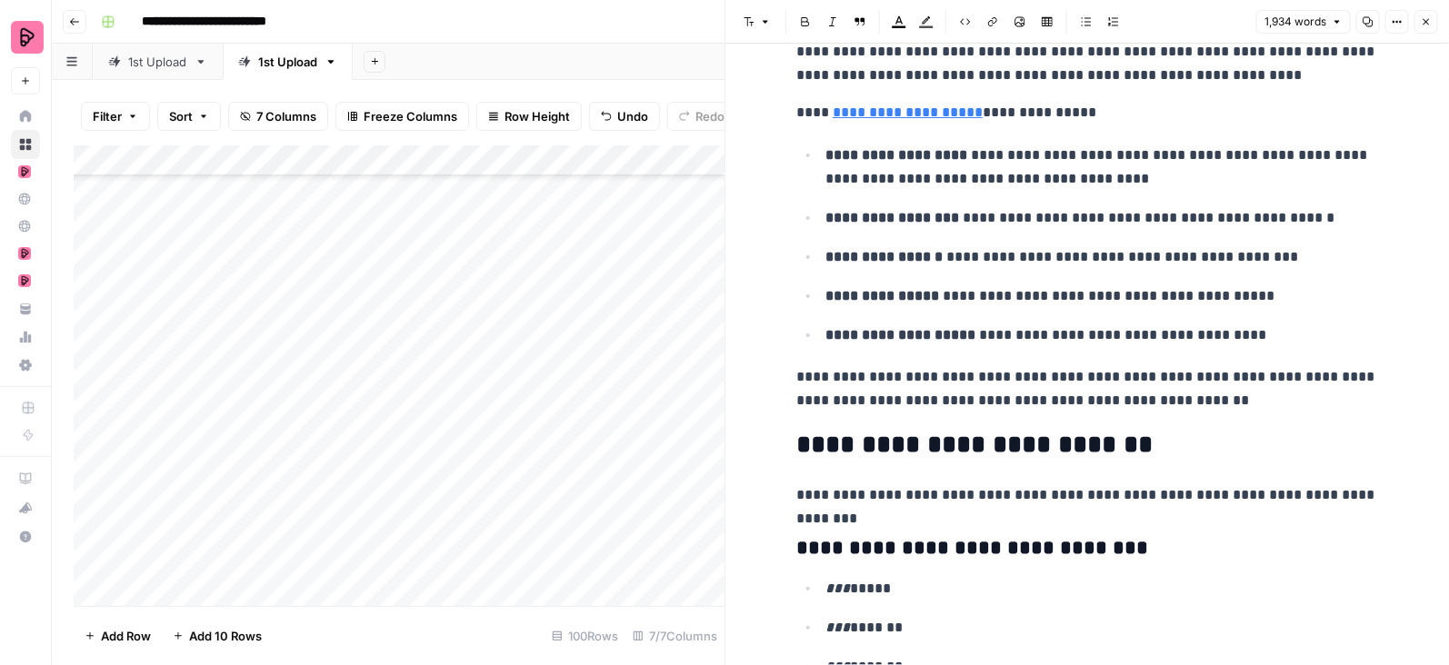
scroll to position [5589, 0]
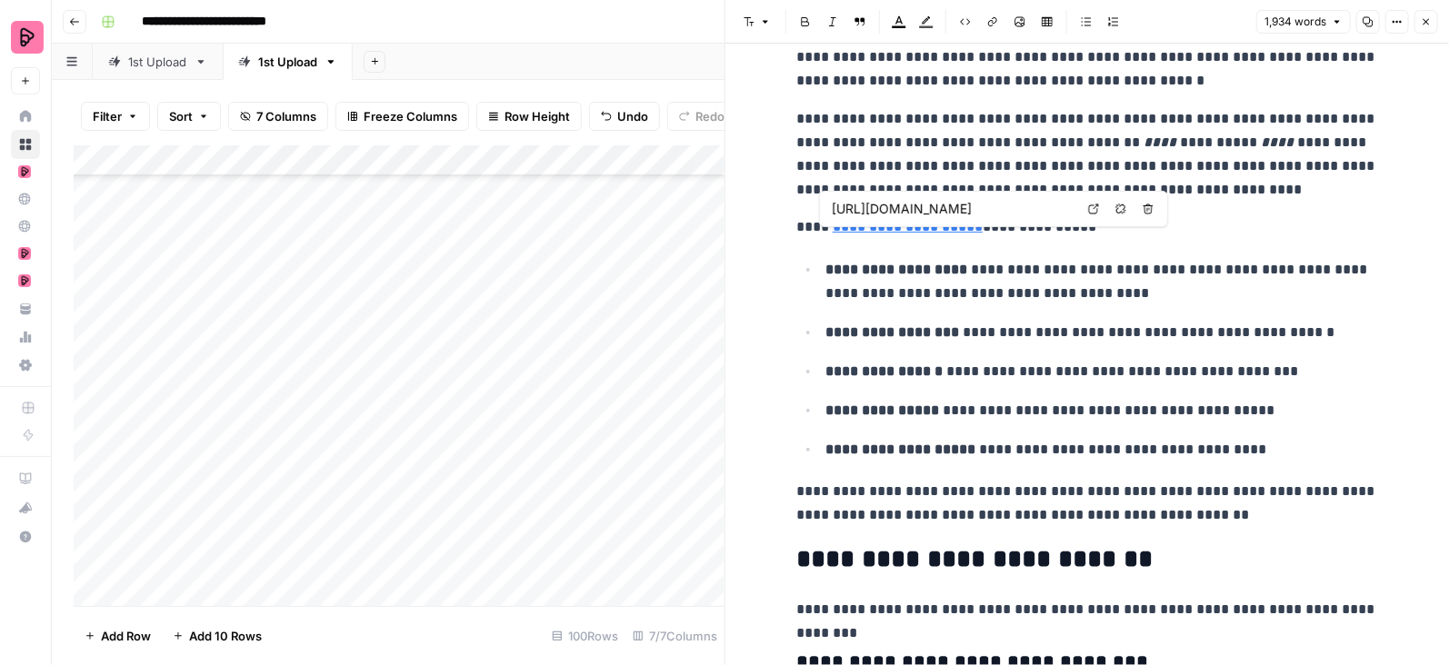
click at [940, 234] on link "**********" at bounding box center [908, 227] width 150 height 14
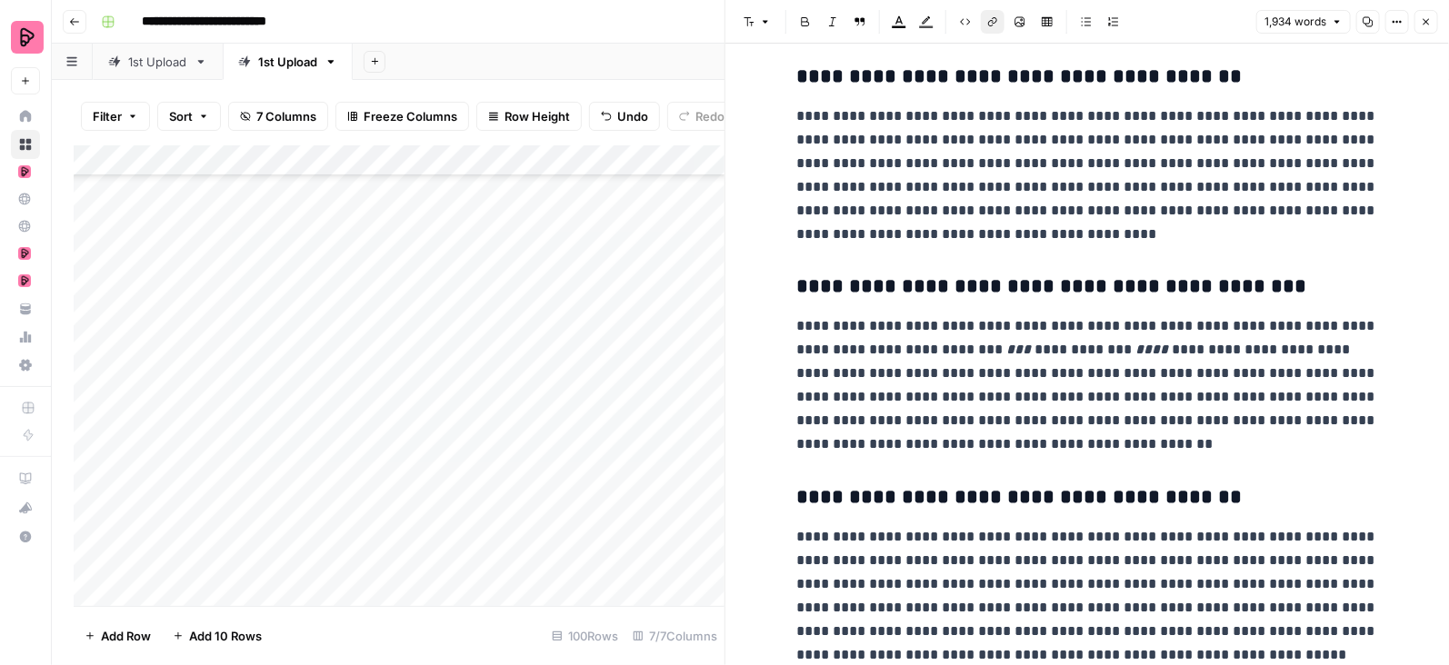
scroll to position [2591, 0]
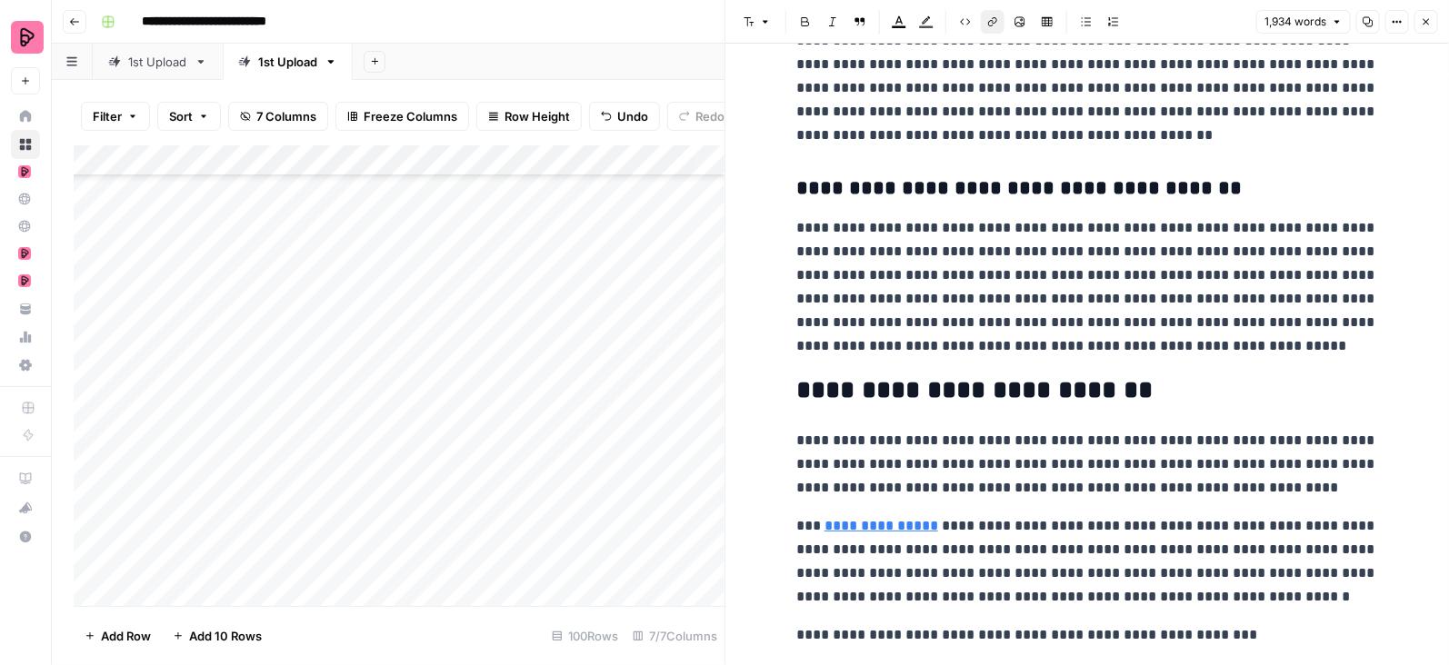
click at [1424, 15] on button "Close" at bounding box center [1426, 22] width 24 height 24
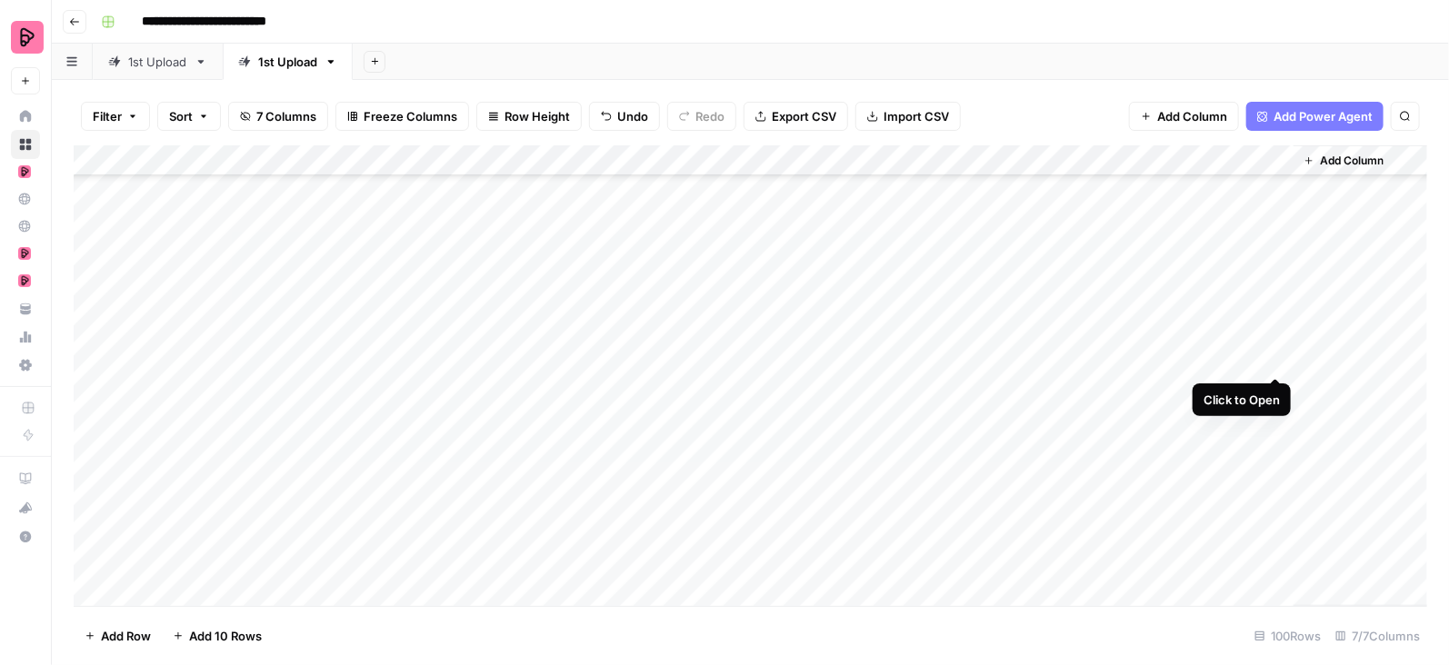
click at [1276, 359] on div "Add Column" at bounding box center [751, 376] width 1354 height 462
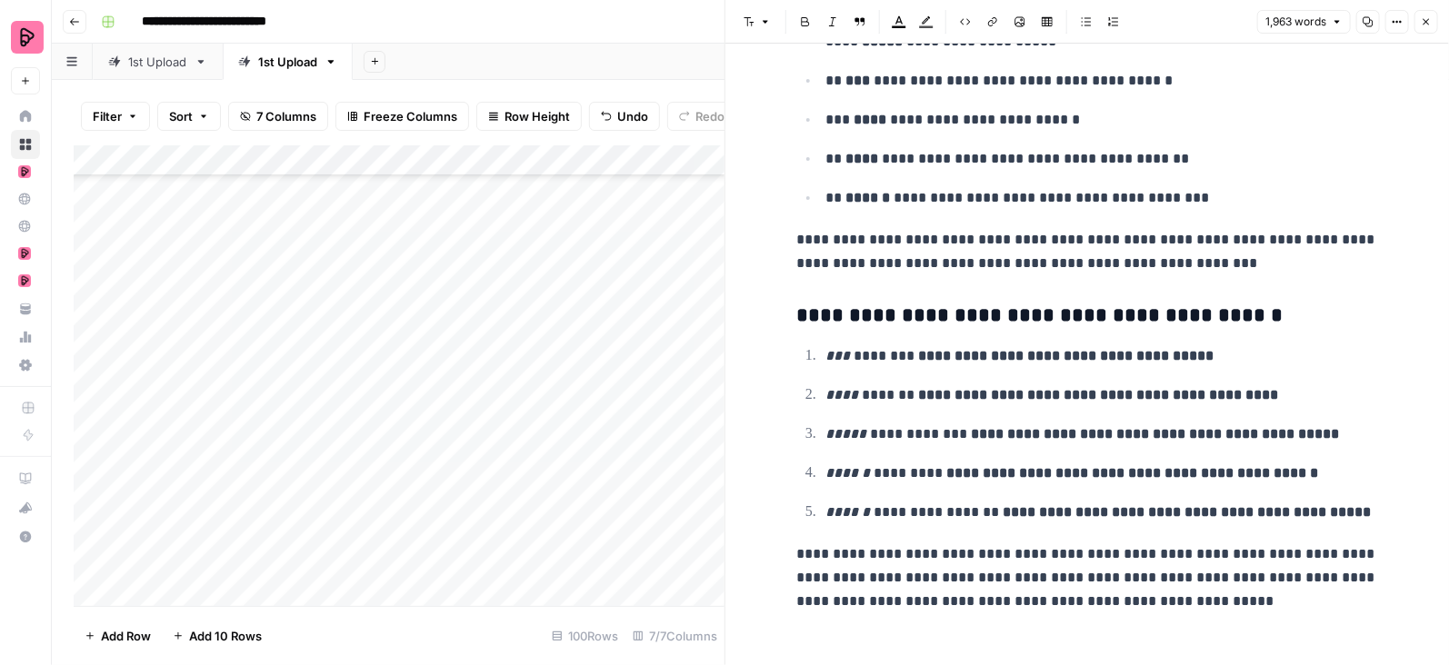
scroll to position [5814, 0]
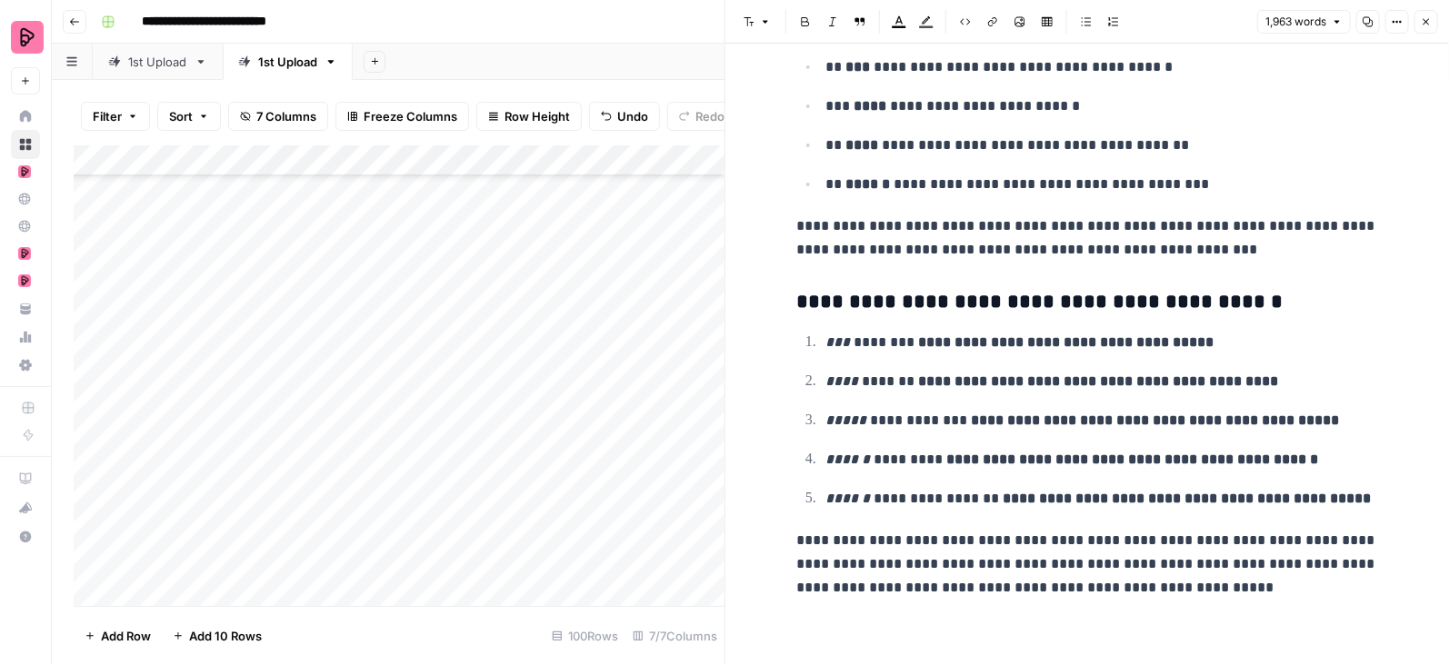
click at [1425, 14] on button "Close" at bounding box center [1426, 22] width 24 height 24
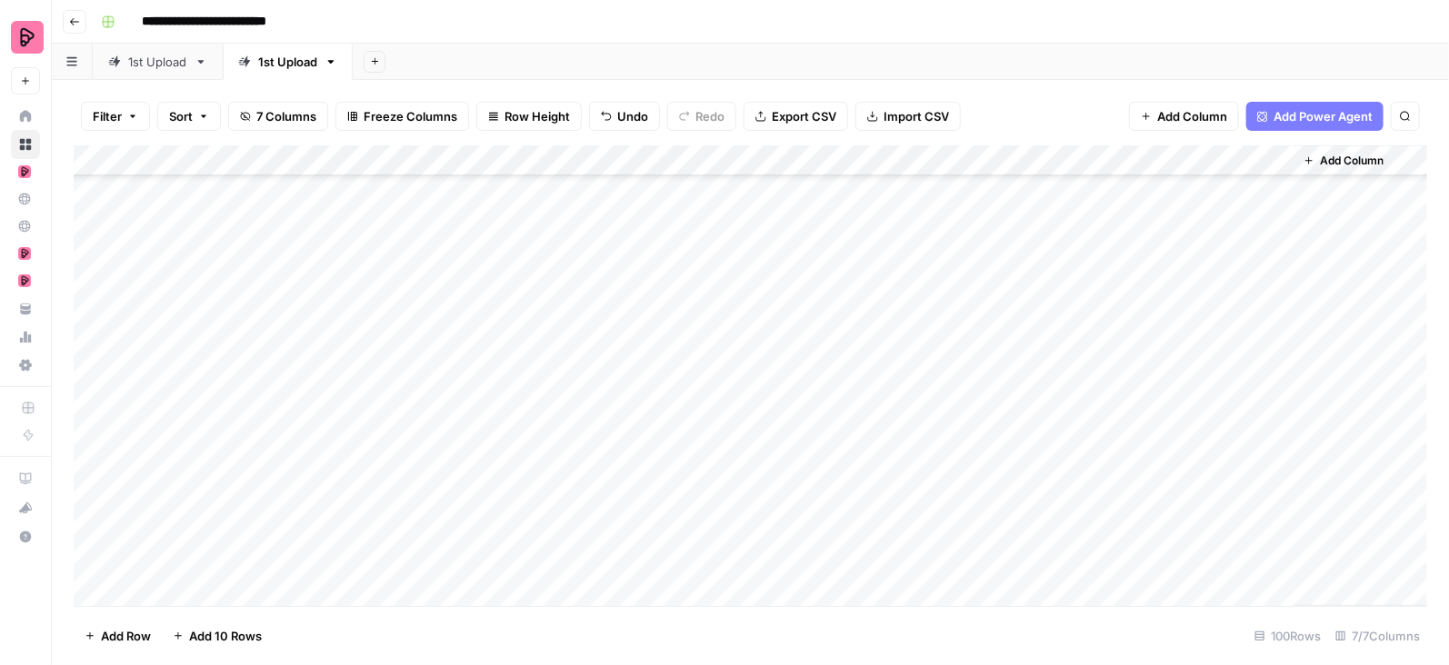
scroll to position [675, 0]
click at [1275, 259] on div "Add Column" at bounding box center [751, 376] width 1354 height 462
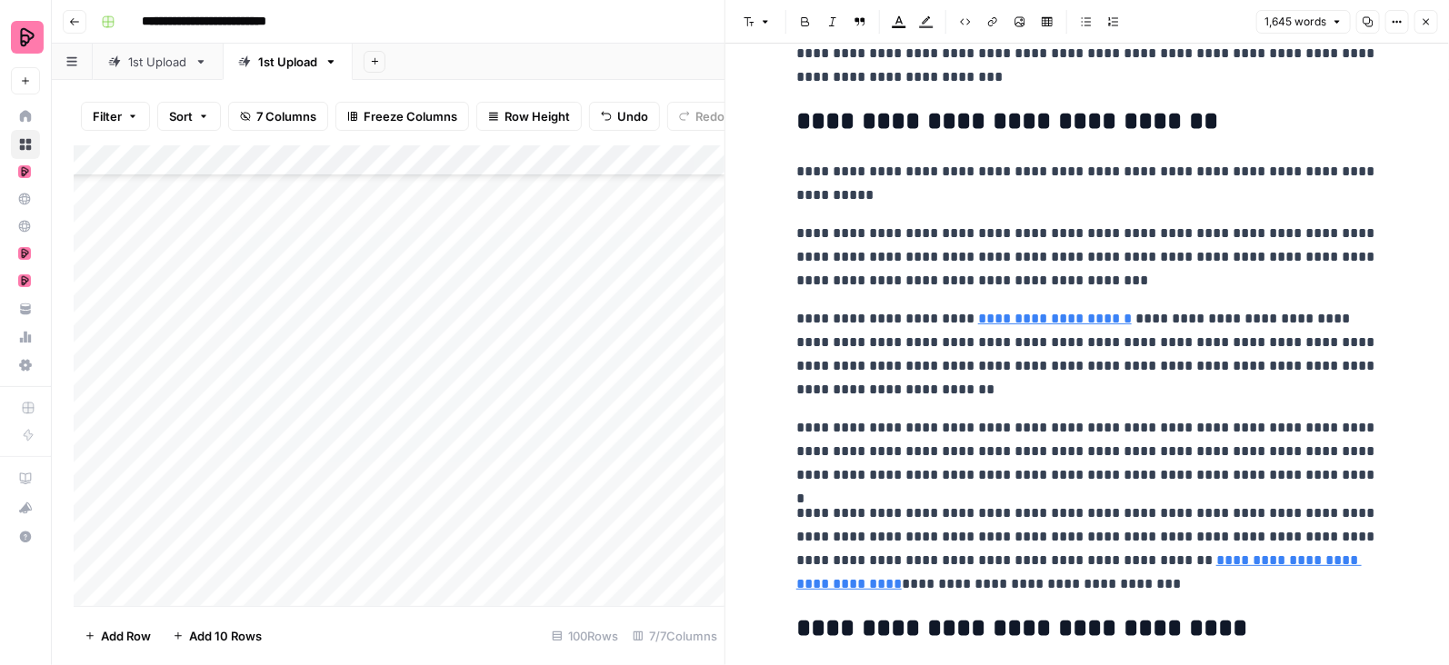
scroll to position [4298, 0]
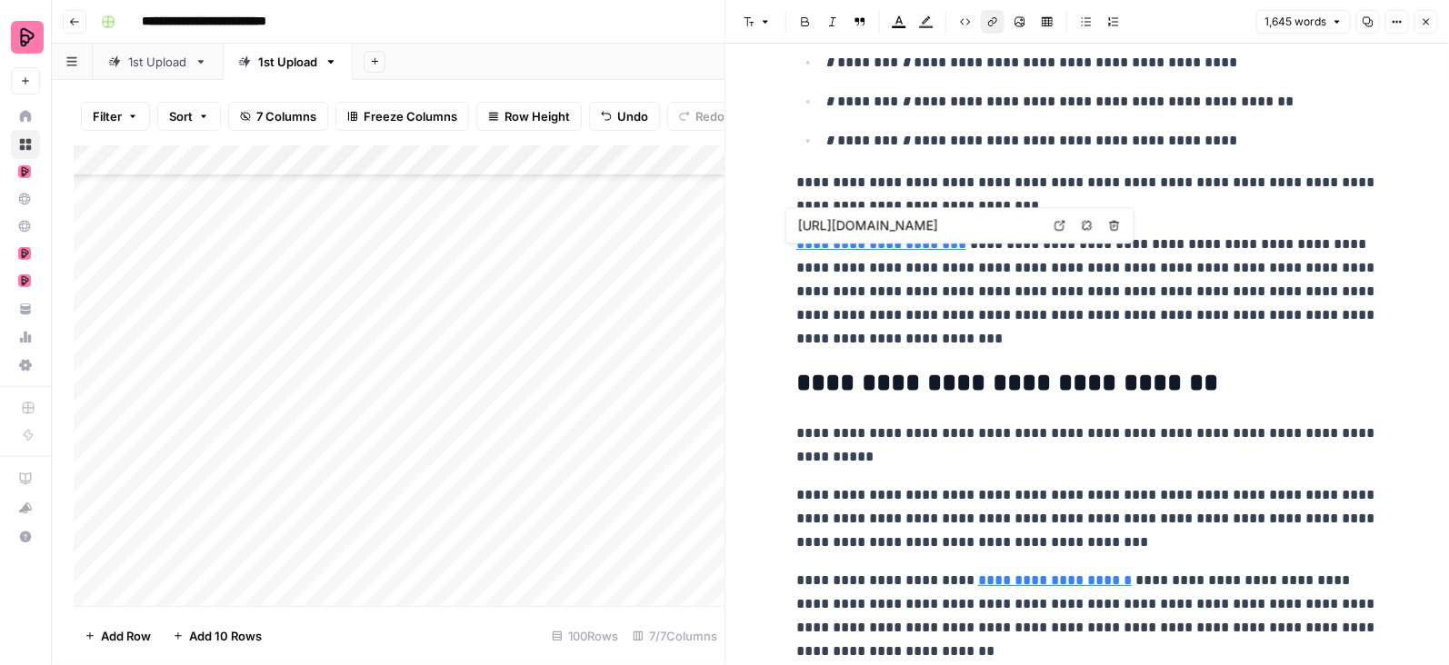
click at [917, 251] on link "**********" at bounding box center [881, 244] width 170 height 14
click at [1114, 222] on icon "button" at bounding box center [1114, 226] width 10 height 10
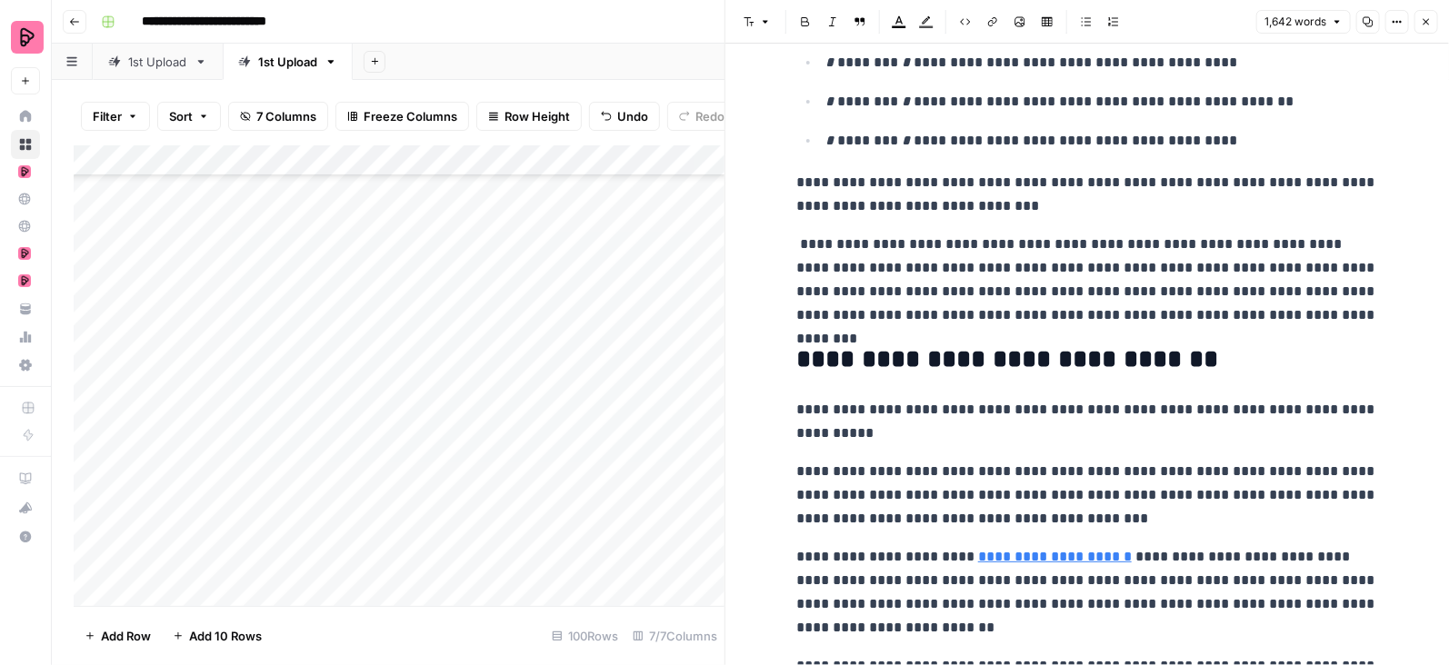
scroll to position [4242, 0]
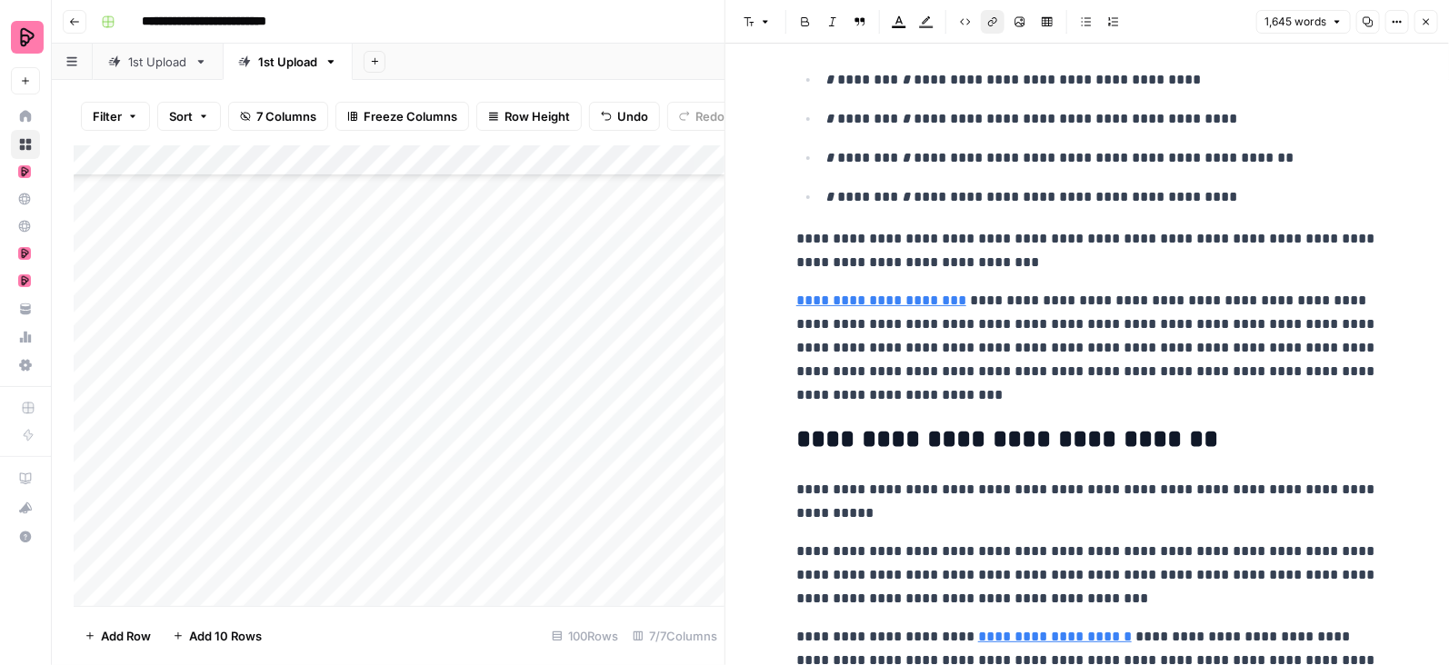
click at [912, 306] on link "**********" at bounding box center [881, 301] width 170 height 14
click at [936, 307] on link "**********" at bounding box center [881, 301] width 170 height 14
click at [1087, 281] on icon "button" at bounding box center [1087, 282] width 11 height 11
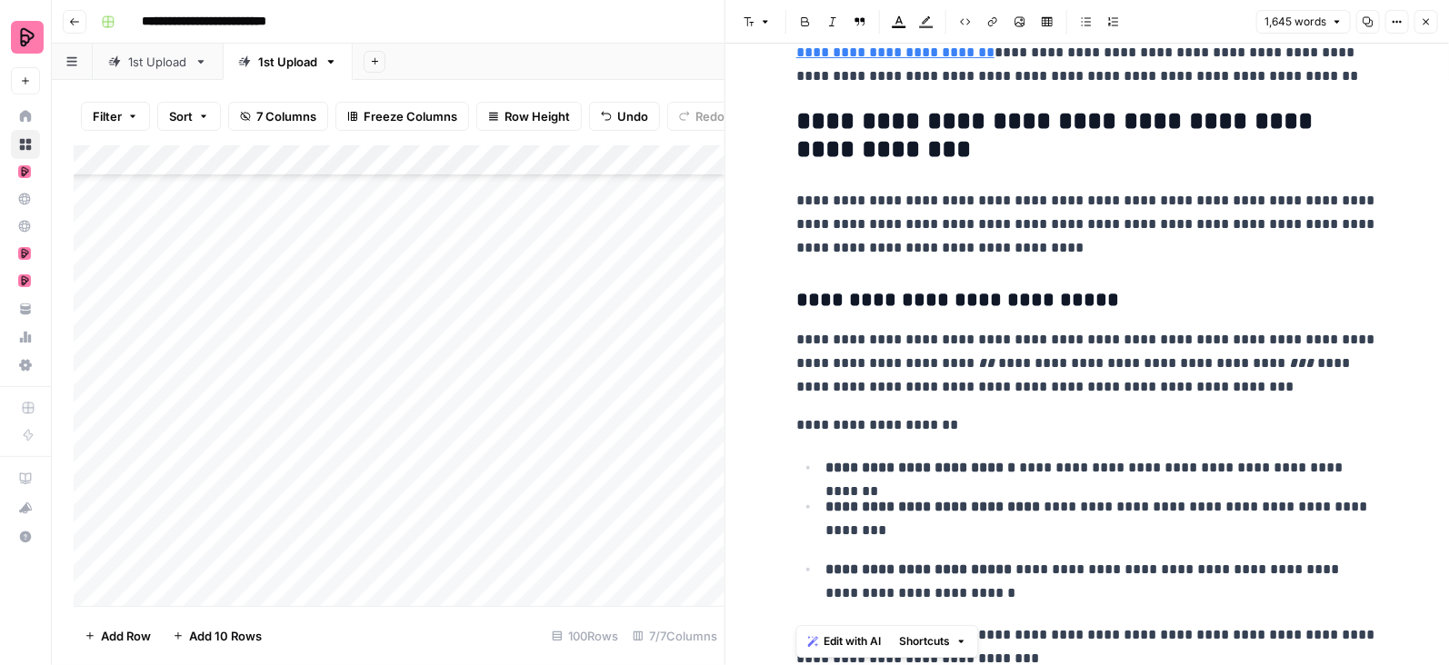
scroll to position [3018, 0]
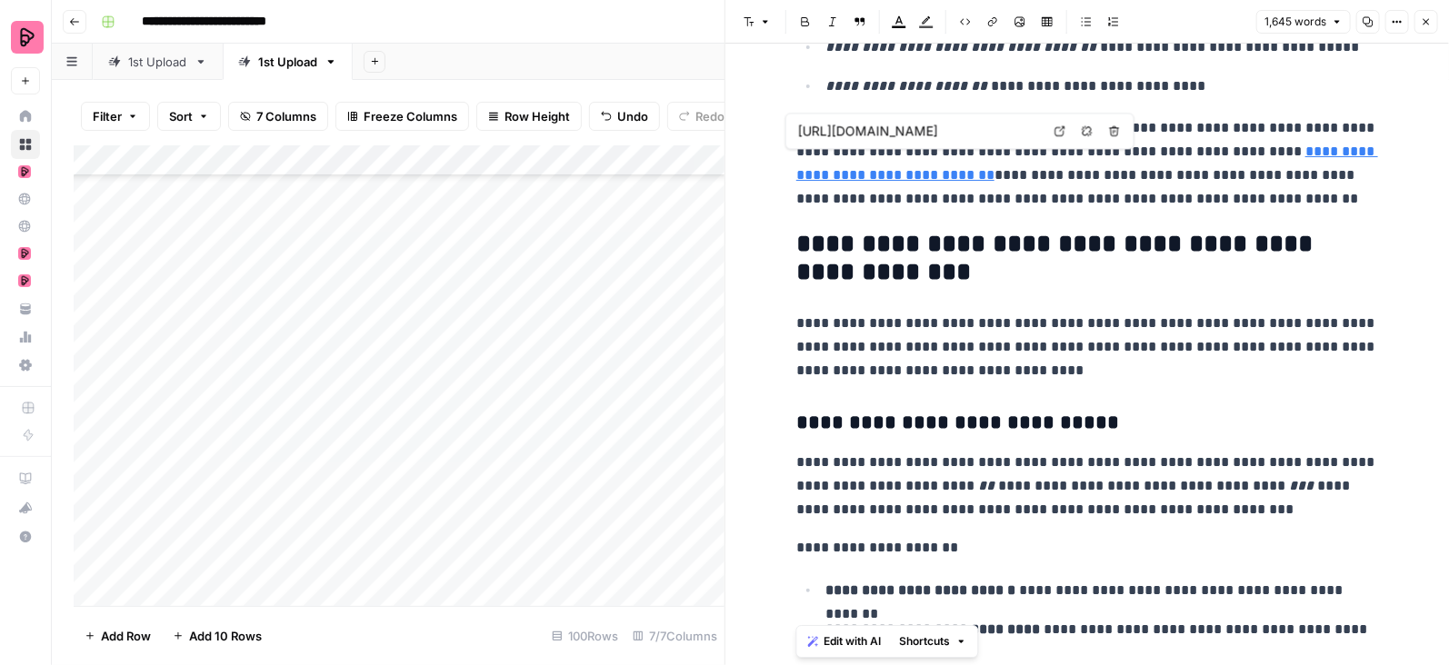
click at [1265, 152] on link "**********" at bounding box center [1087, 163] width 582 height 37
click at [1216, 161] on link "**********" at bounding box center [1087, 163] width 582 height 37
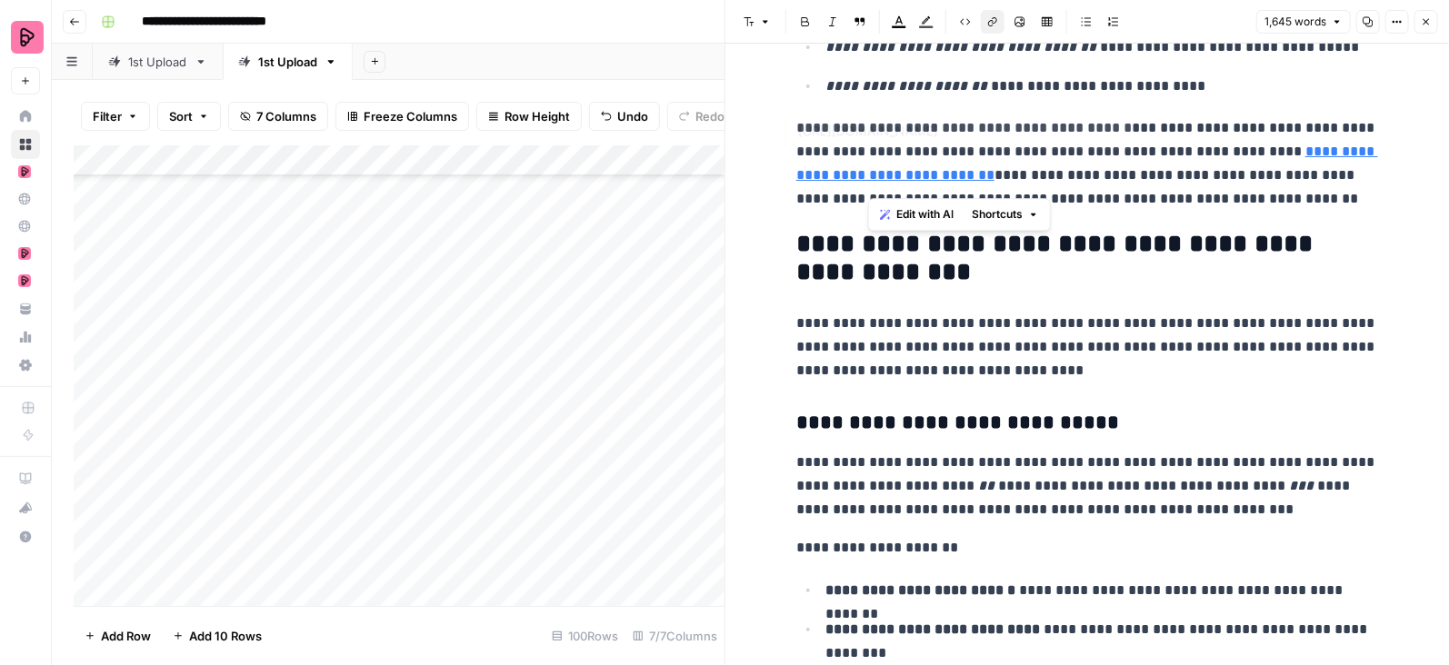
drag, startPoint x: 883, startPoint y: 183, endPoint x: 871, endPoint y: 190, distance: 13.9
click at [871, 189] on p "**********" at bounding box center [1087, 163] width 582 height 95
click at [871, 190] on p "**********" at bounding box center [1087, 163] width 582 height 95
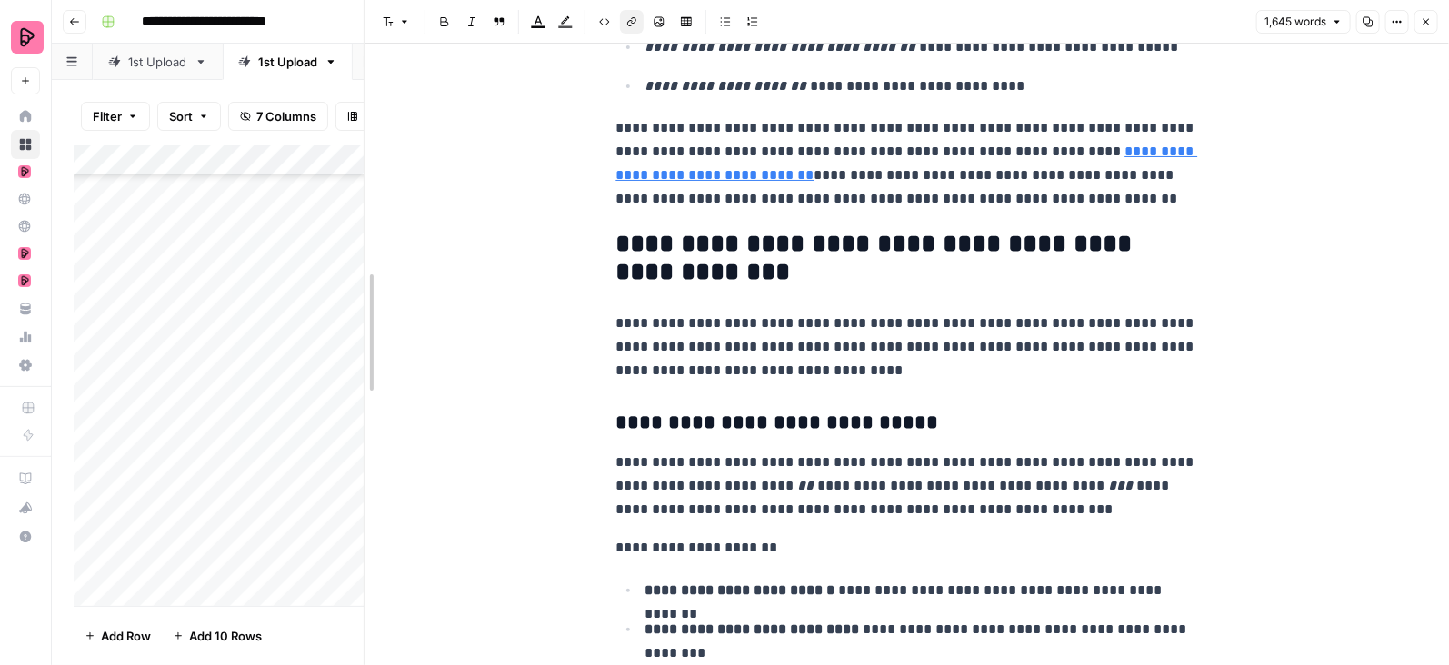
drag, startPoint x: 721, startPoint y: 215, endPoint x: 280, endPoint y: 225, distance: 441.0
click at [279, 225] on body "**********" at bounding box center [724, 332] width 1449 height 665
click at [1014, 155] on p "**********" at bounding box center [907, 163] width 582 height 95
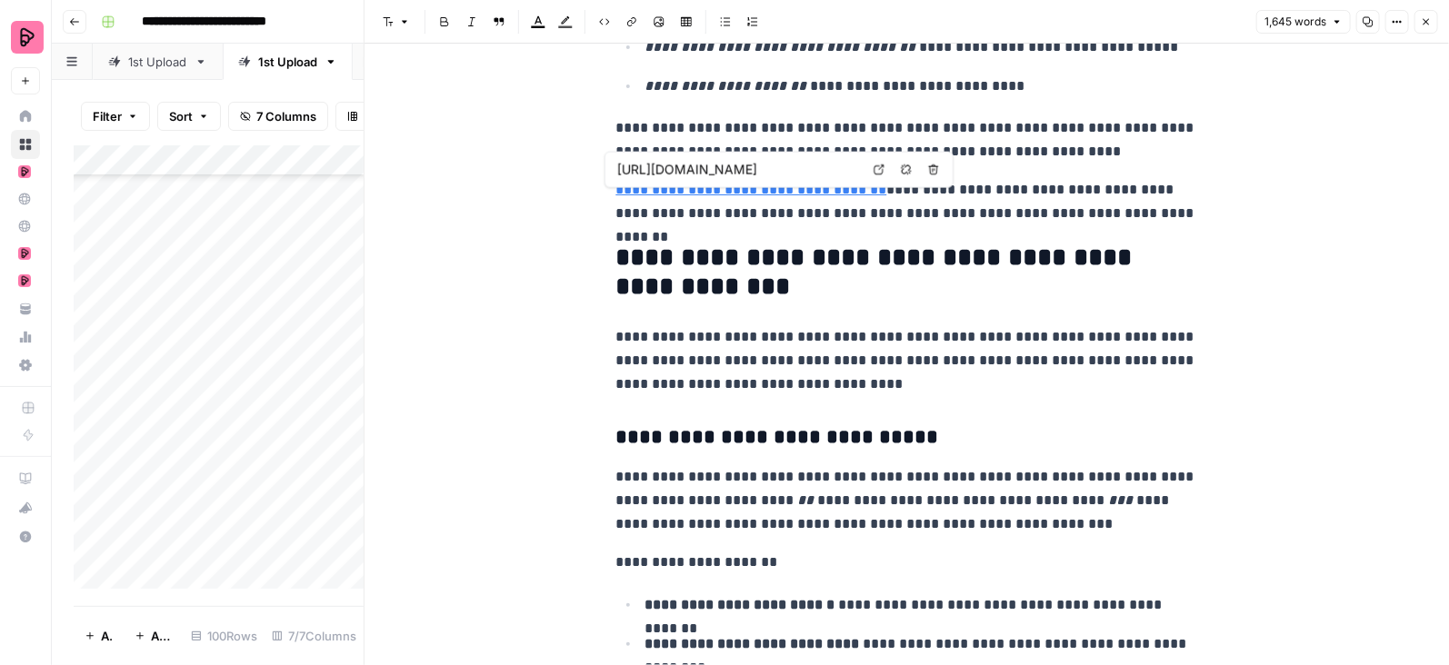
click at [909, 166] on icon "button" at bounding box center [906, 170] width 11 height 11
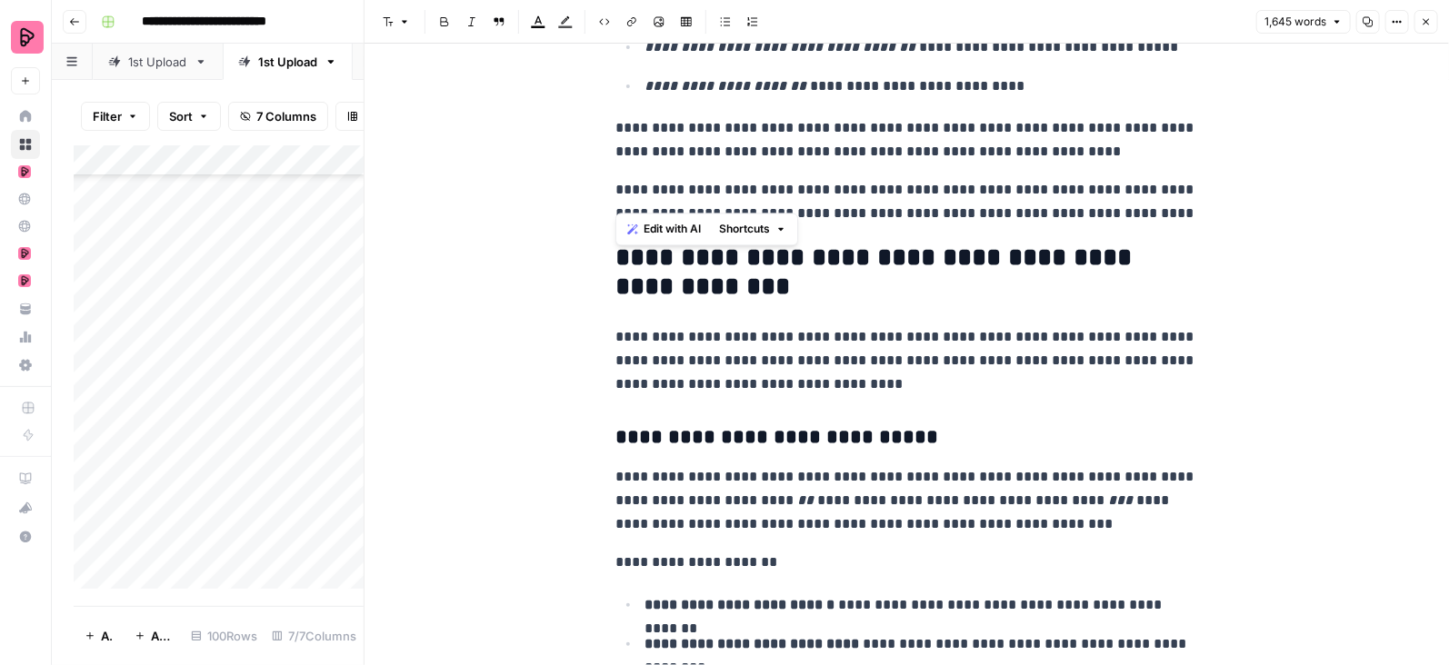
click at [620, 197] on p "**********" at bounding box center [907, 201] width 582 height 47
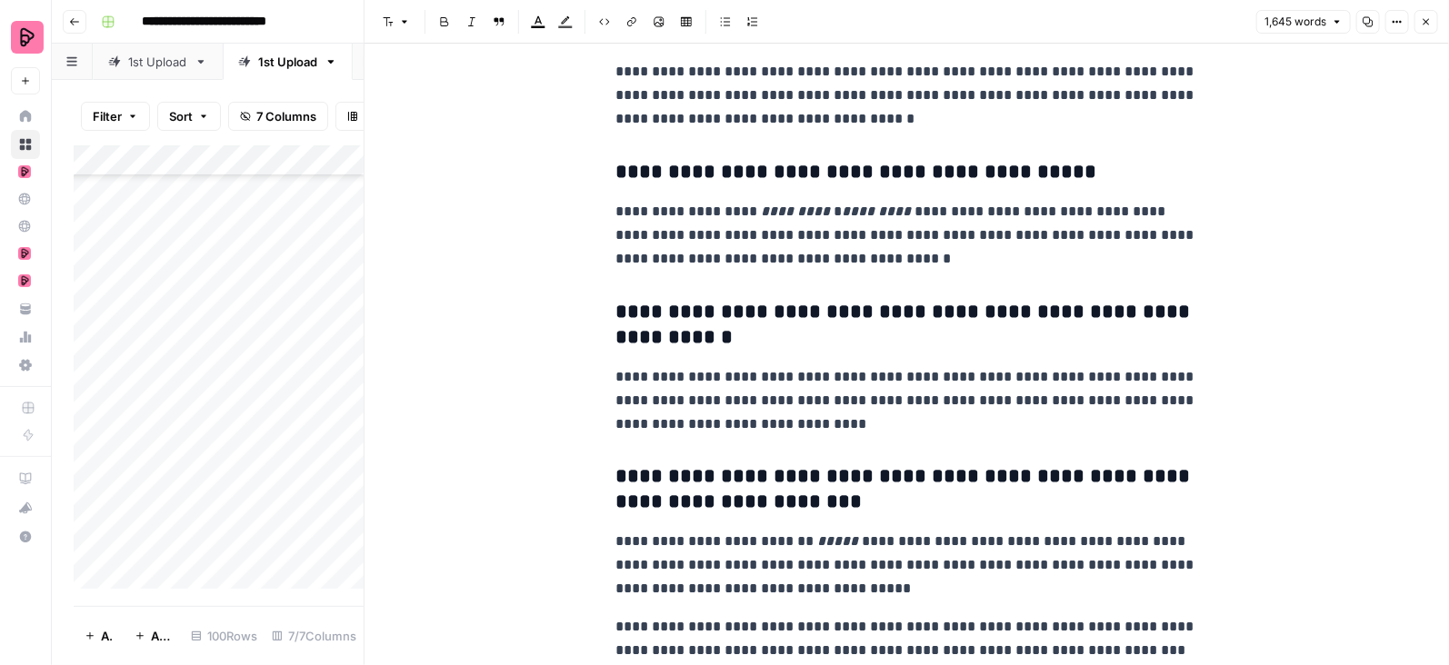
scroll to position [0, 0]
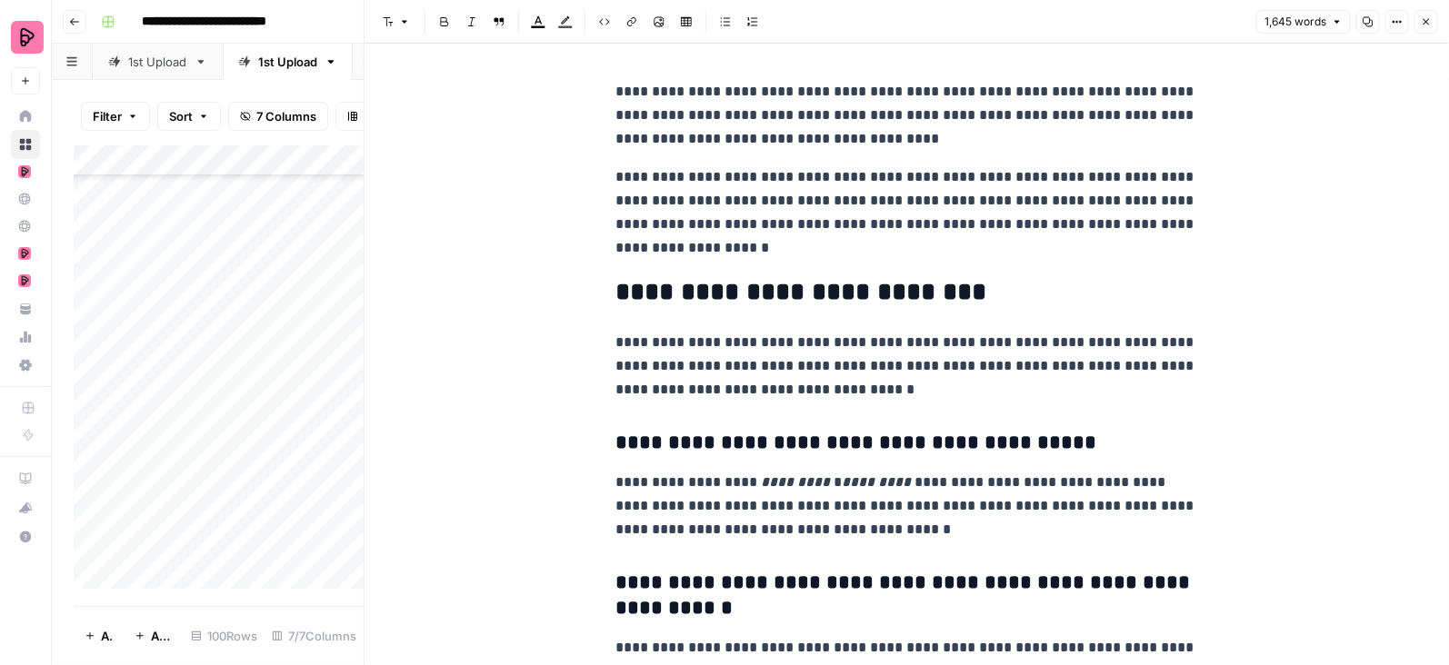
click at [1427, 20] on icon "button" at bounding box center [1426, 21] width 11 height 11
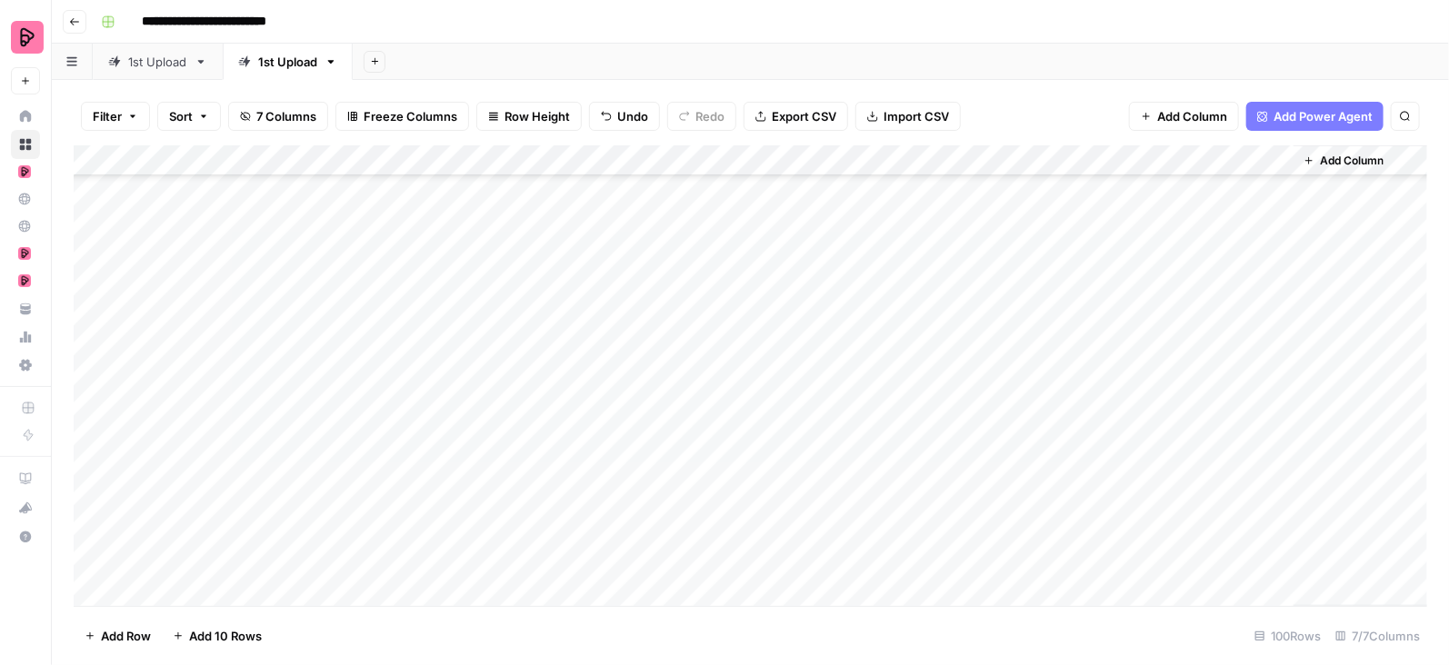
click at [1276, 282] on div "Add Column" at bounding box center [751, 376] width 1354 height 462
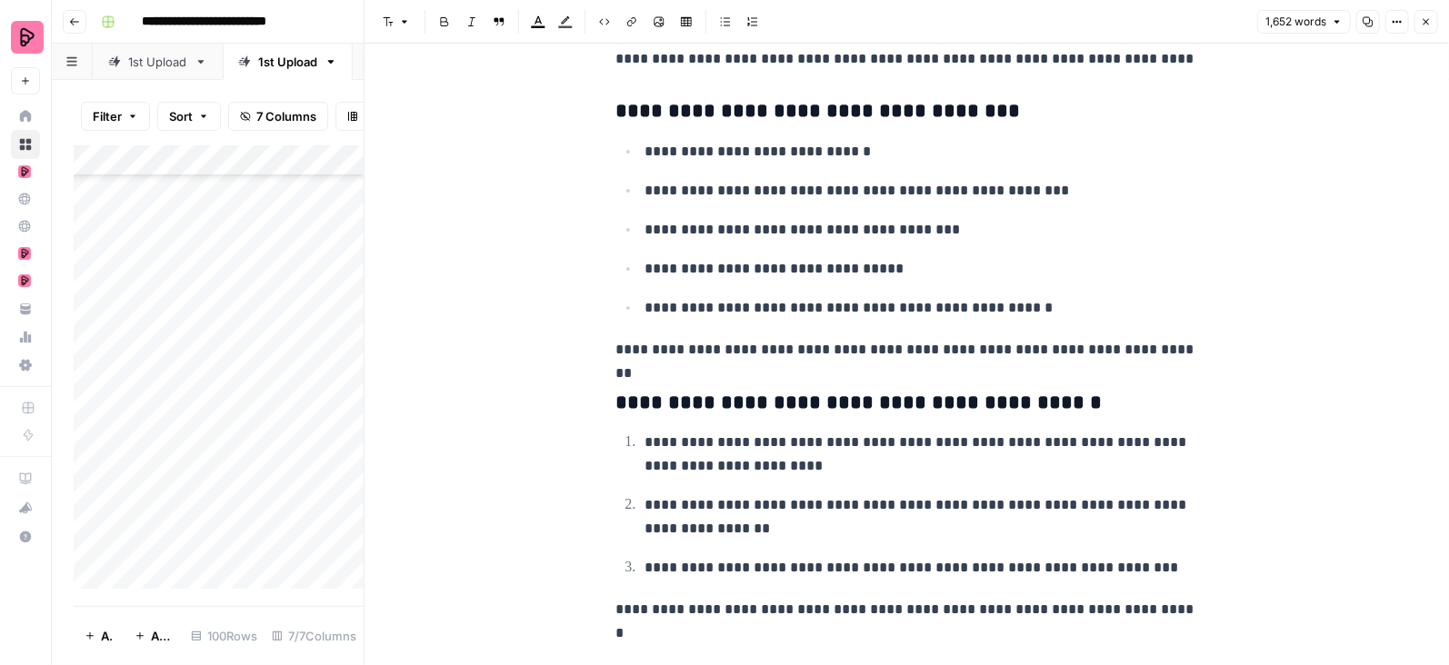
scroll to position [5151, 0]
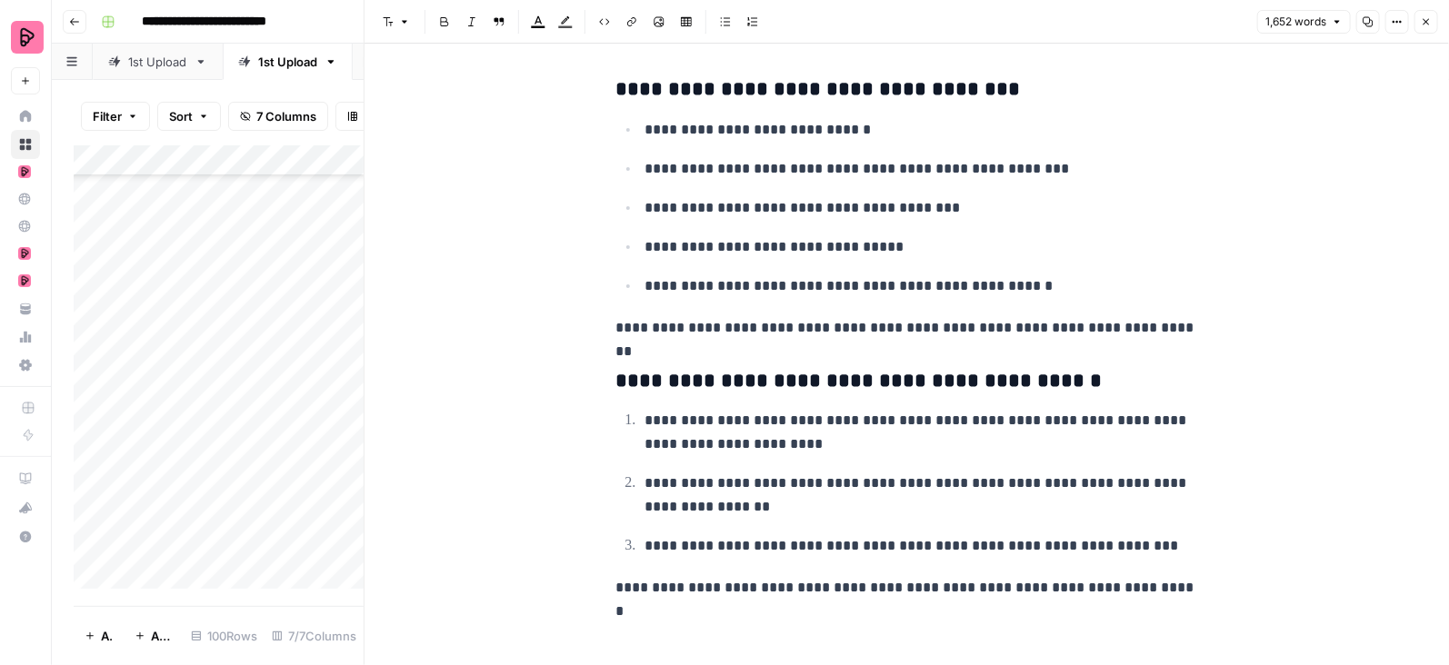
click at [1427, 11] on button "Close" at bounding box center [1426, 22] width 24 height 24
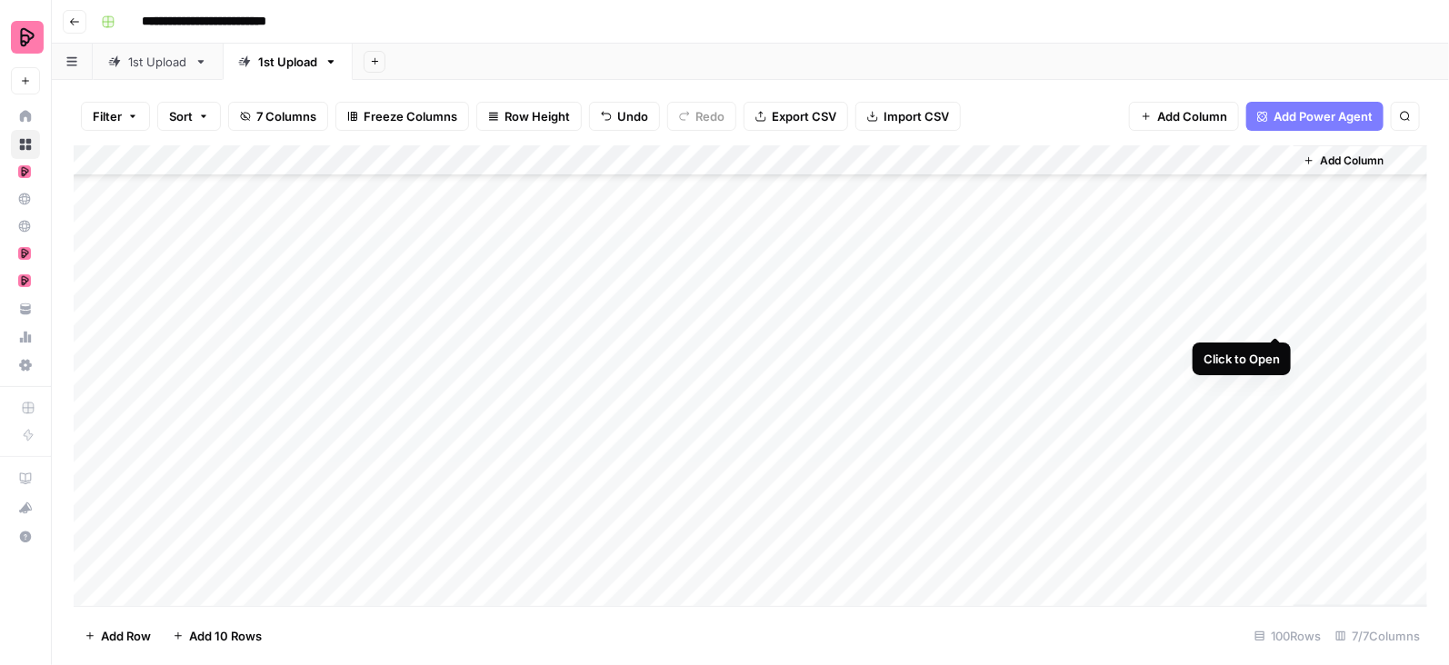
click at [1275, 317] on div "Add Column" at bounding box center [751, 376] width 1354 height 462
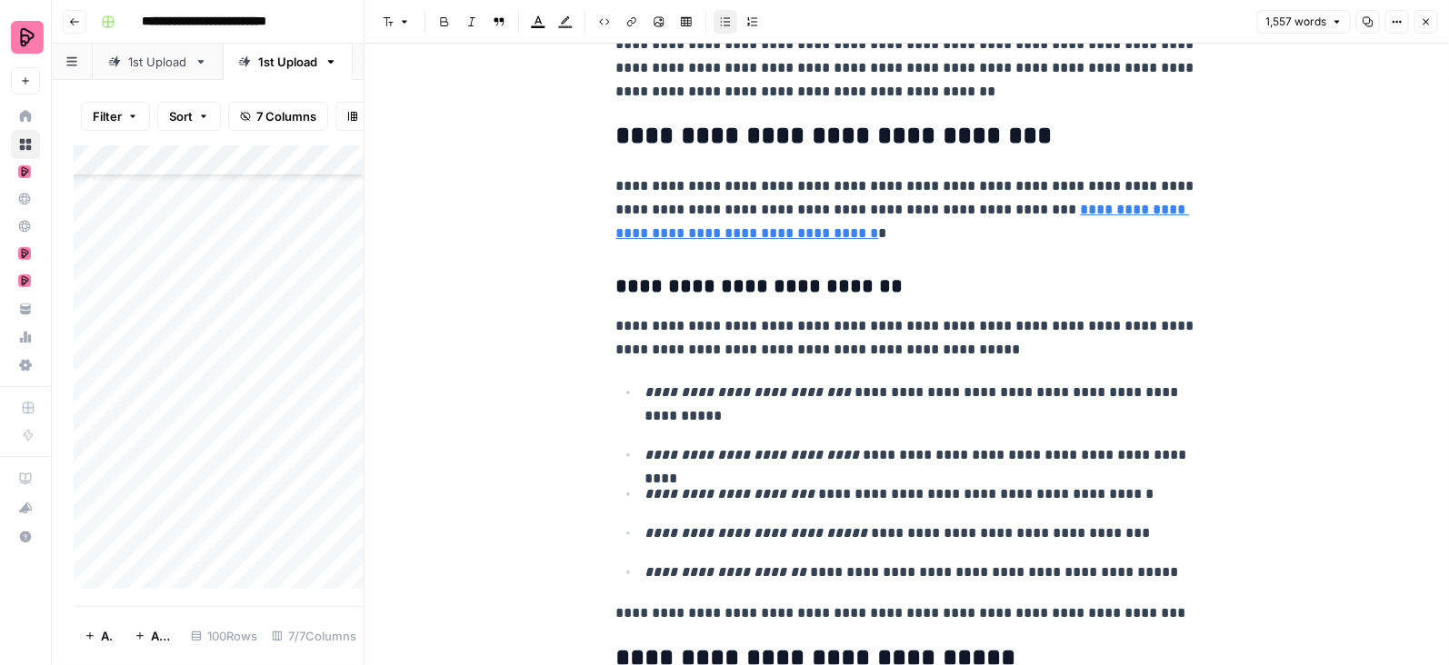
scroll to position [2630, 0]
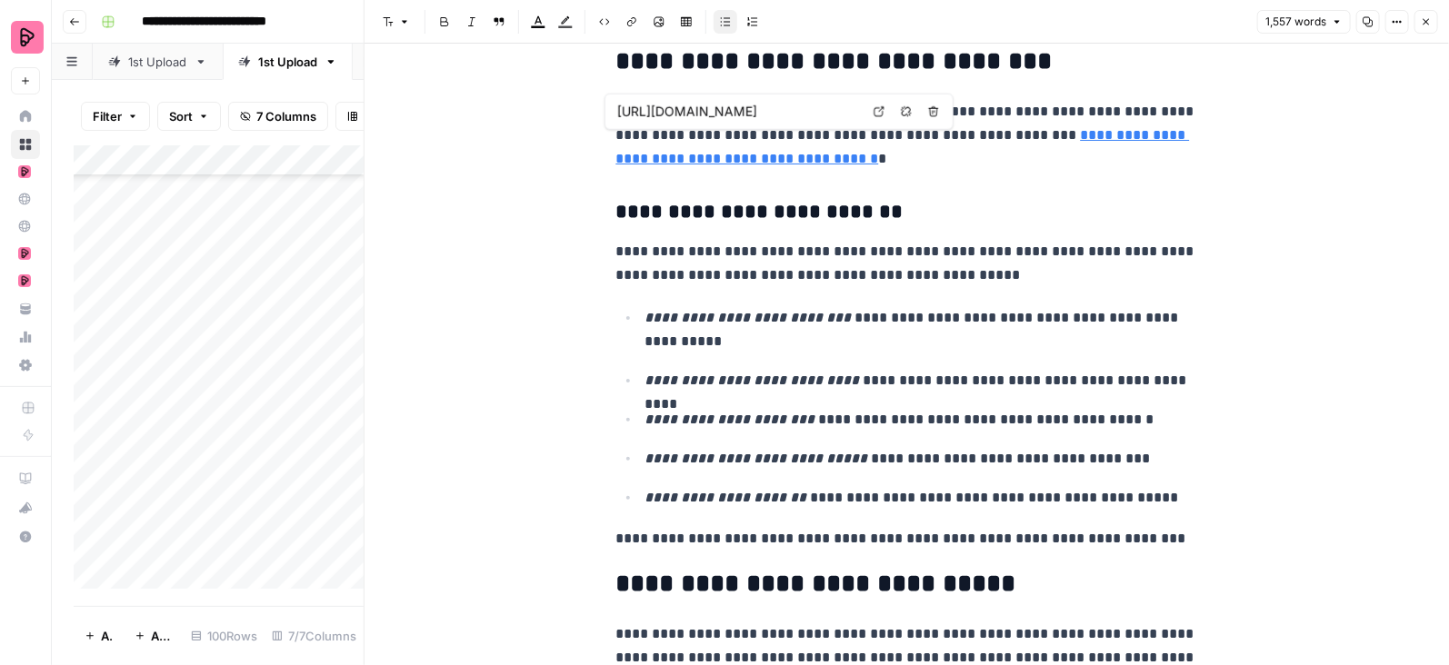
click at [1014, 137] on p "**********" at bounding box center [907, 135] width 582 height 71
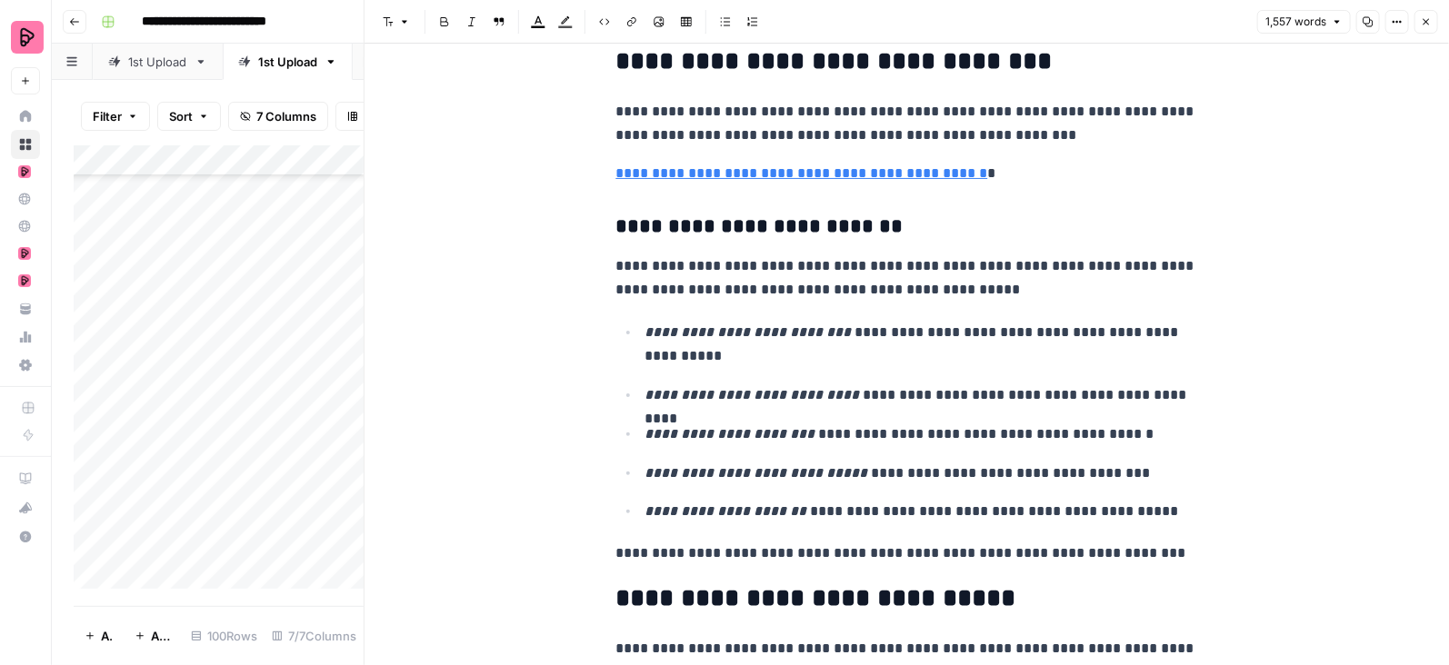
click at [910, 171] on link "**********" at bounding box center [802, 173] width 372 height 14
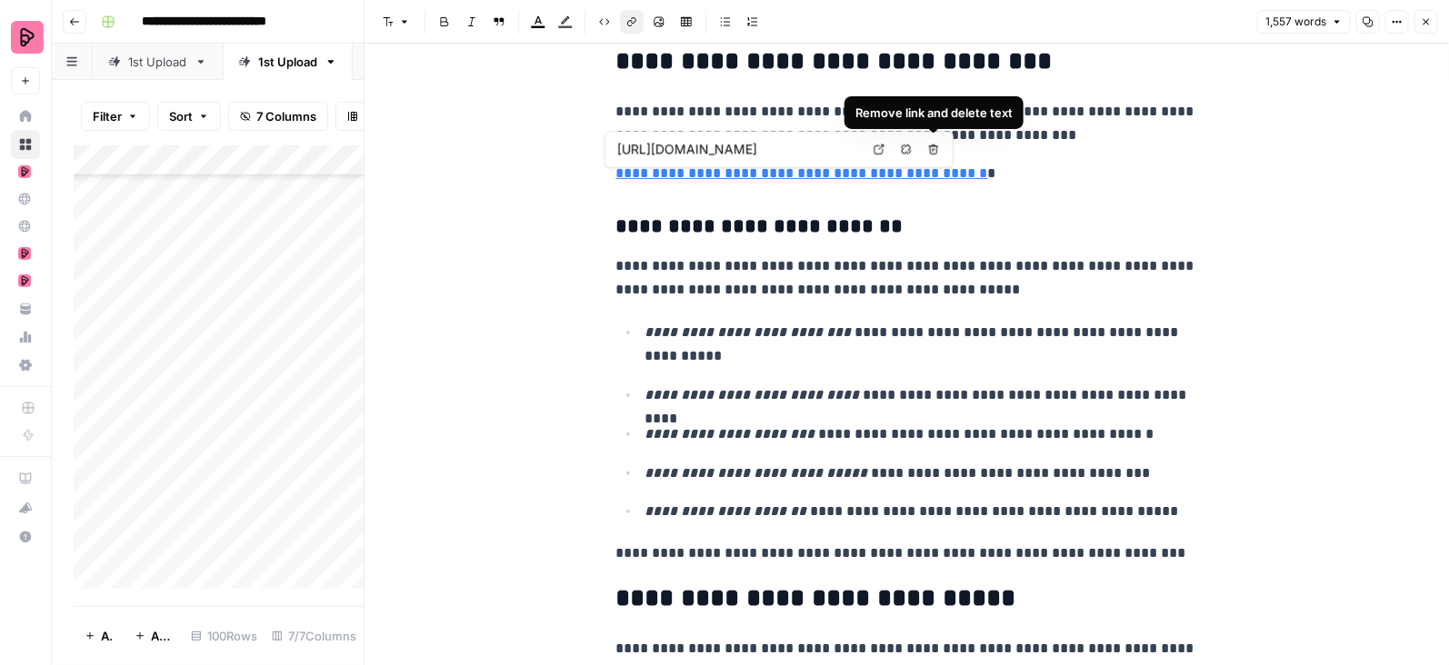
click at [905, 152] on icon "button" at bounding box center [906, 150] width 10 height 10
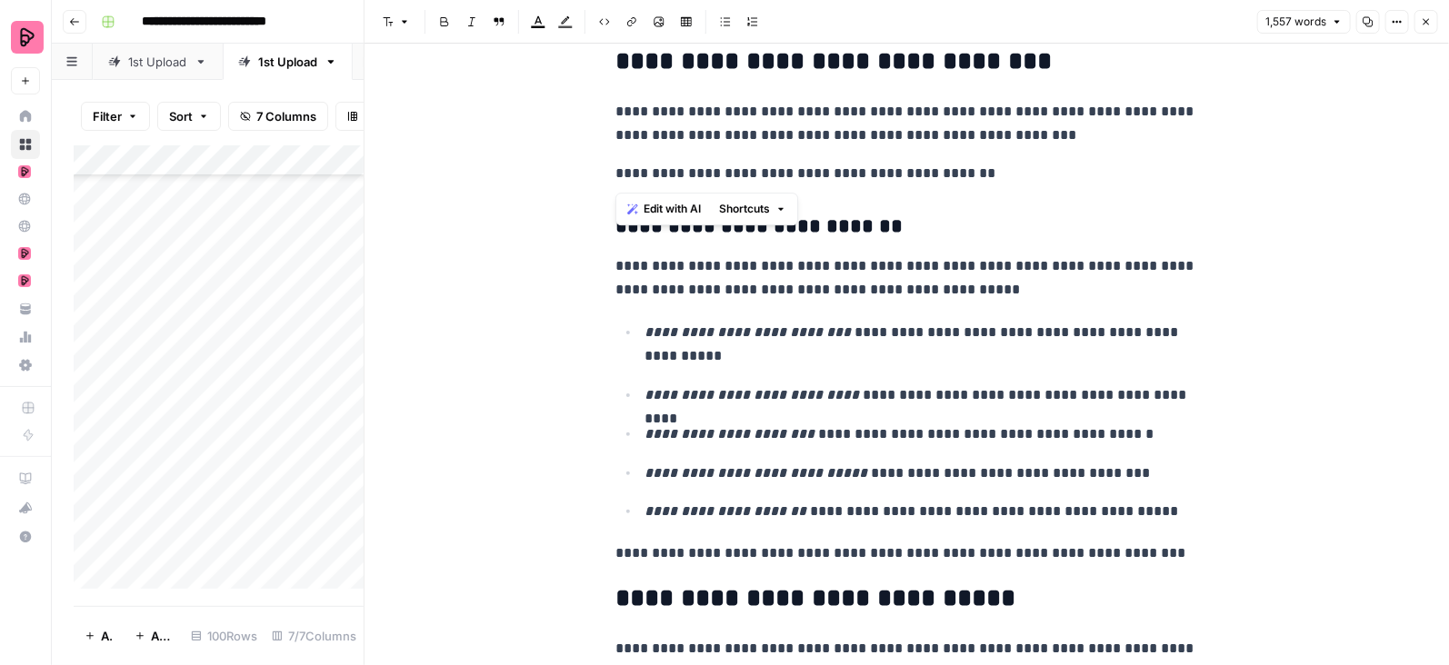
click at [612, 170] on div "**********" at bounding box center [907, 21] width 604 height 5157
drag, startPoint x: 964, startPoint y: 175, endPoint x: 908, endPoint y: 141, distance: 65.3
click at [908, 141] on div "**********" at bounding box center [907, 21] width 604 height 5157
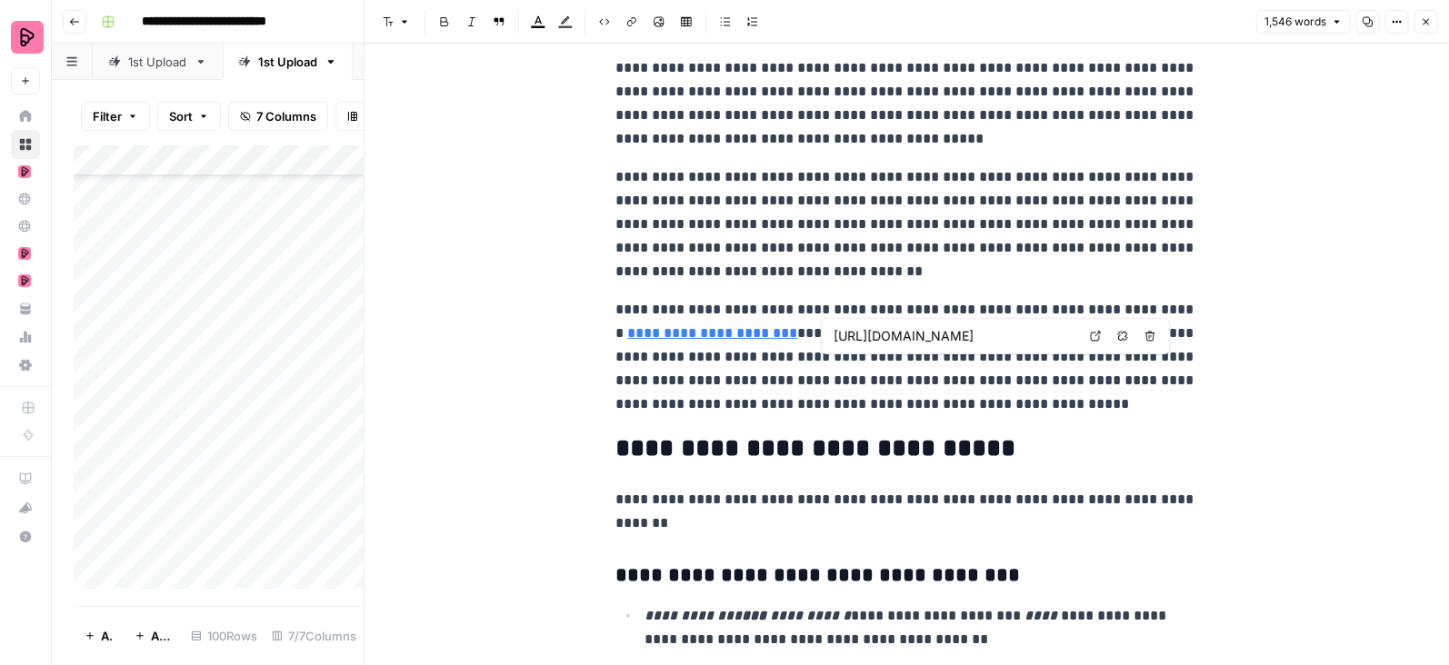
scroll to position [4590, 0]
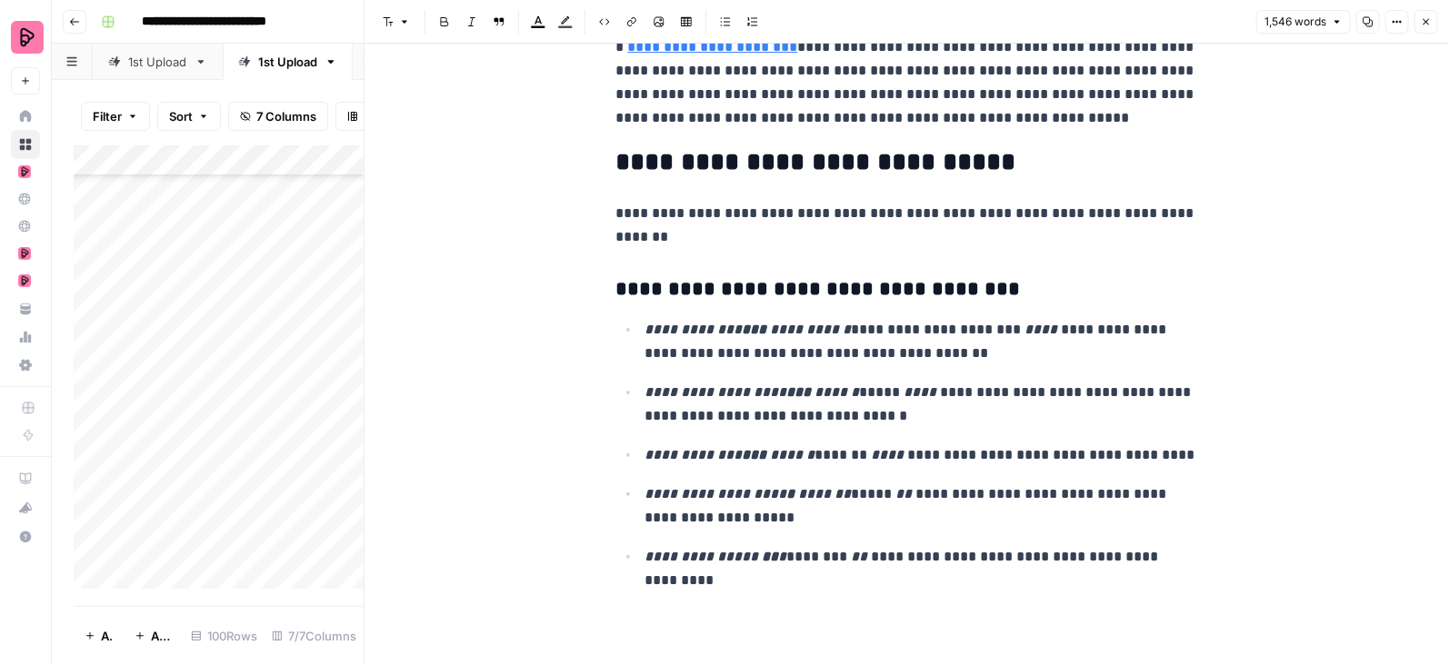
click at [1434, 12] on button "Close" at bounding box center [1426, 22] width 24 height 24
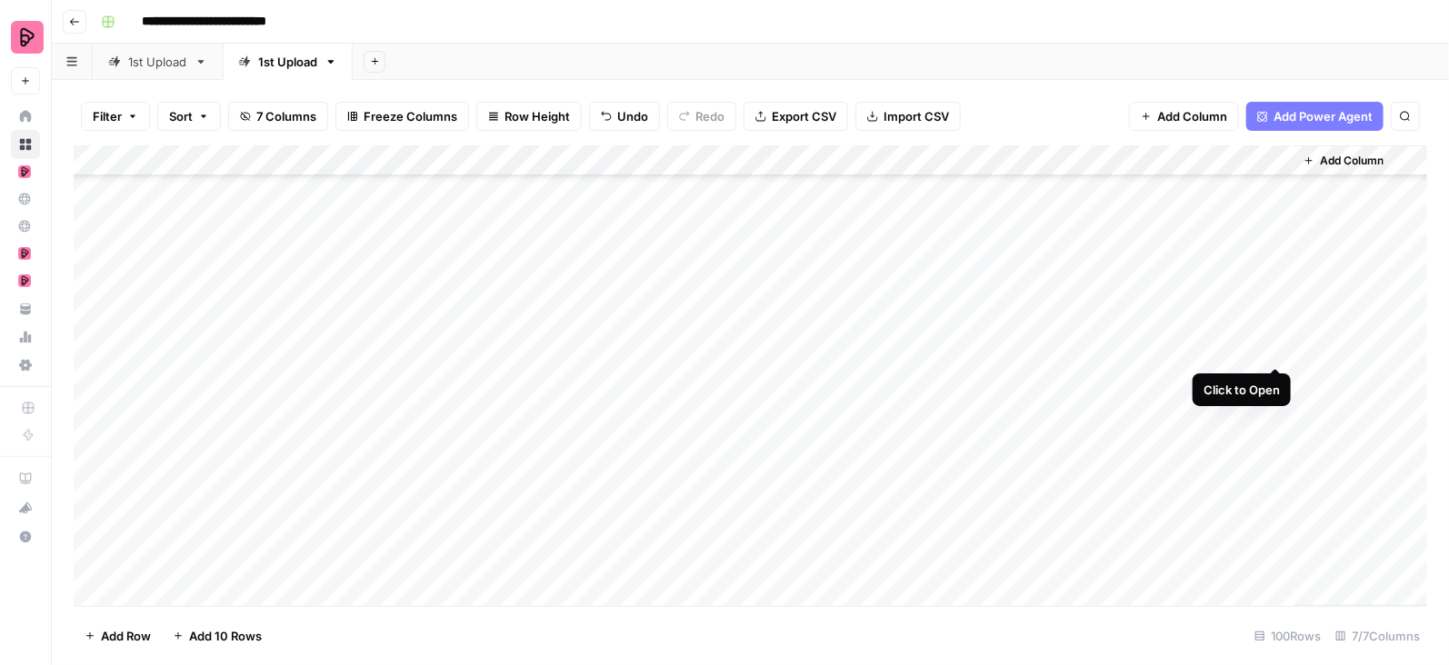
click at [1277, 351] on div "Add Column" at bounding box center [751, 376] width 1354 height 462
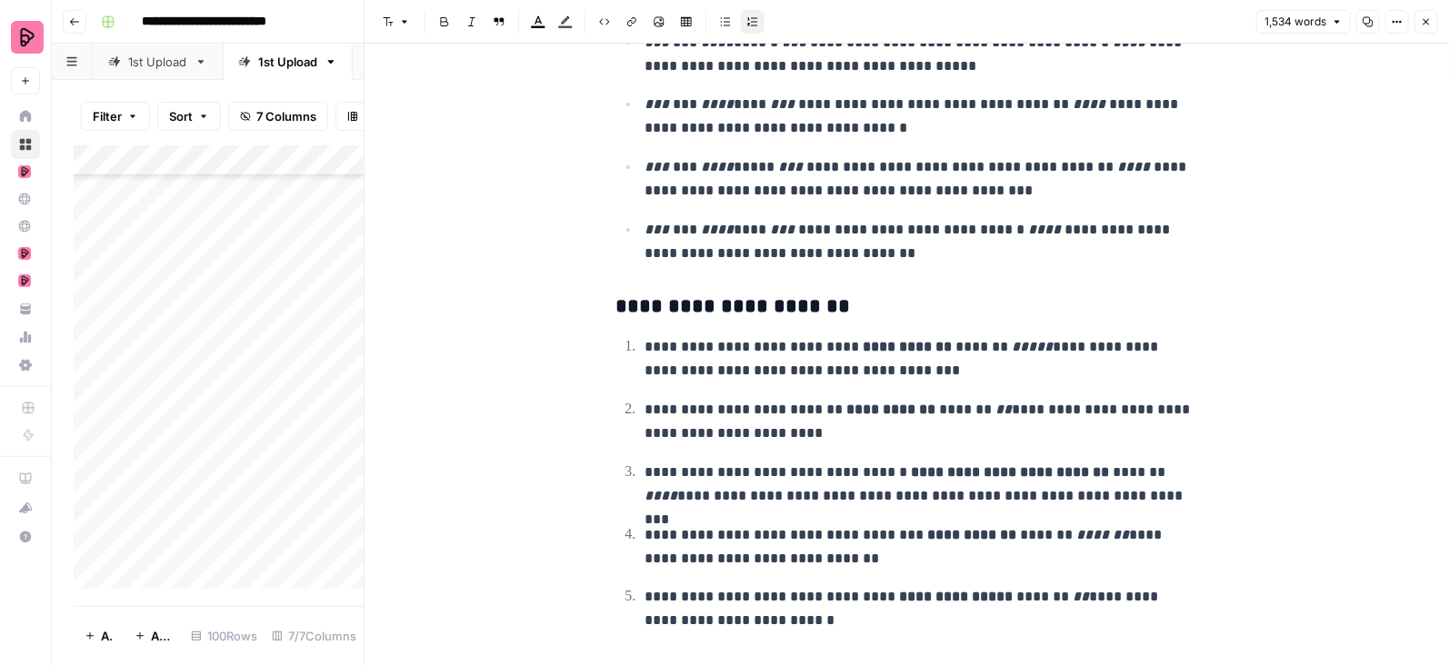
scroll to position [4542, 0]
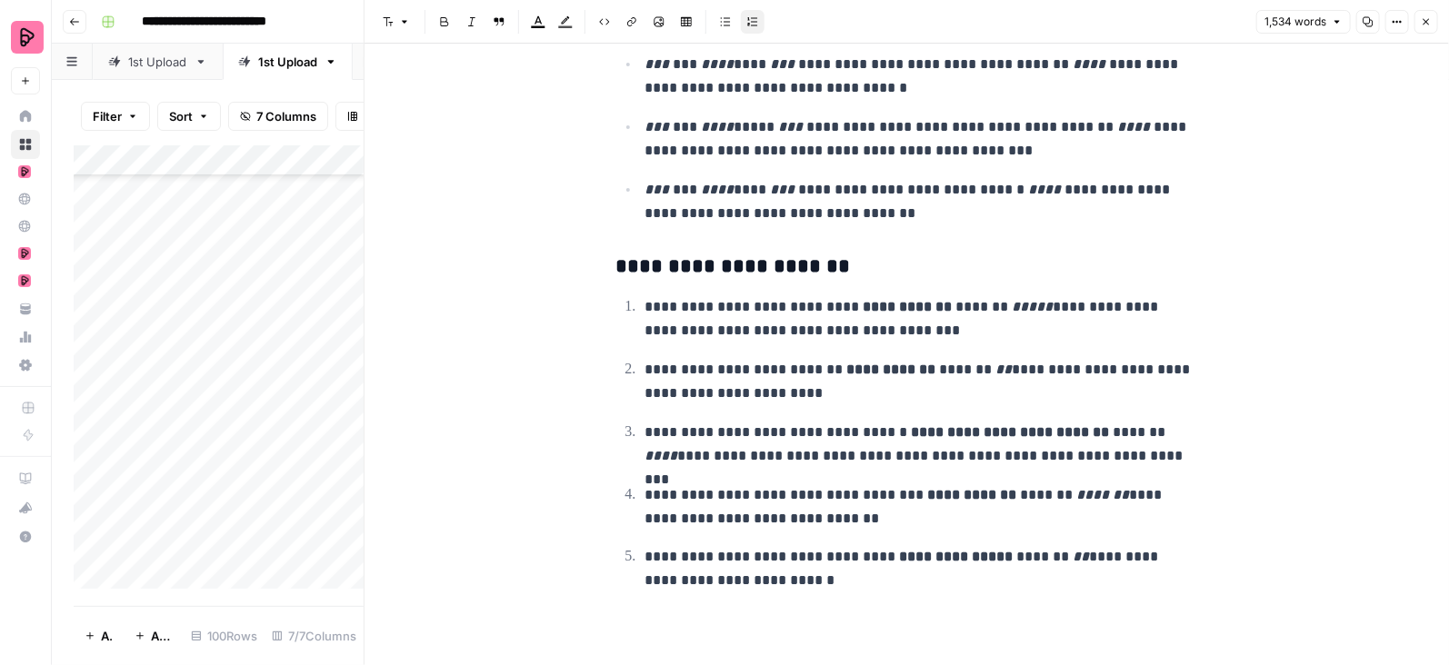
click at [1424, 21] on icon "button" at bounding box center [1426, 21] width 11 height 11
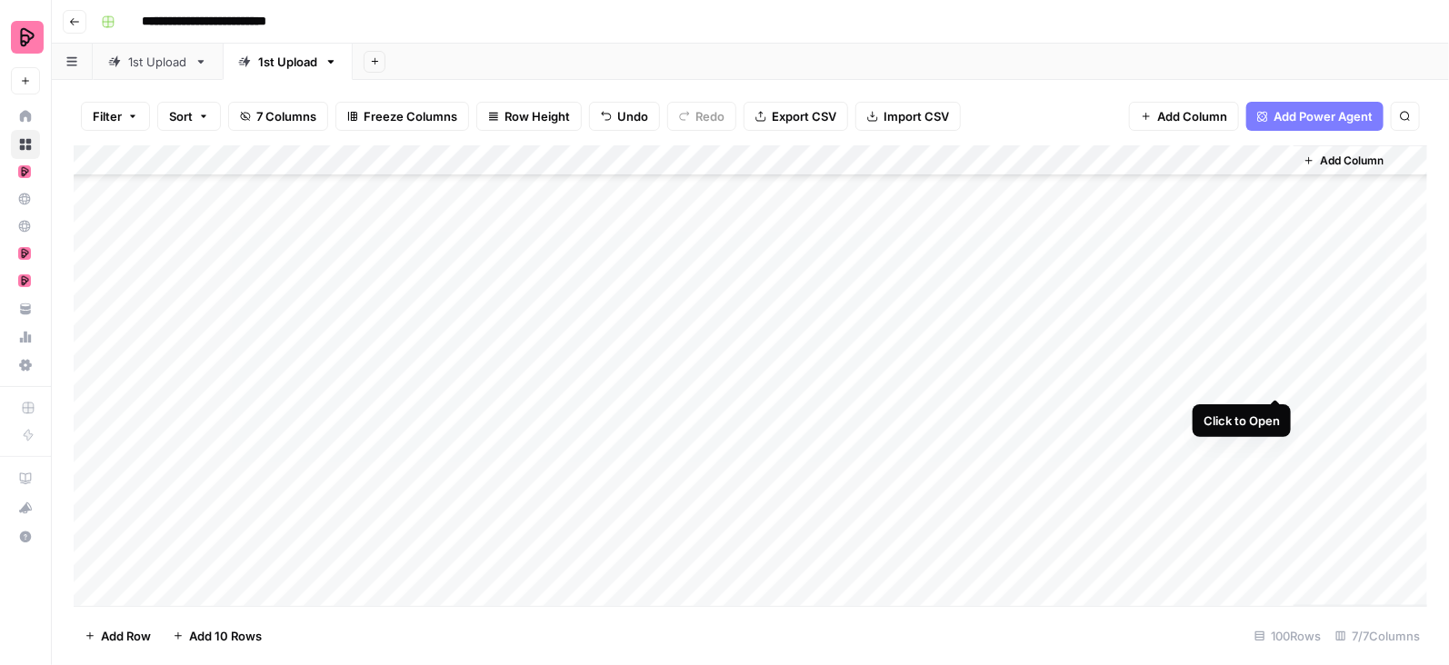
click at [1277, 377] on div "Add Column" at bounding box center [751, 376] width 1354 height 462
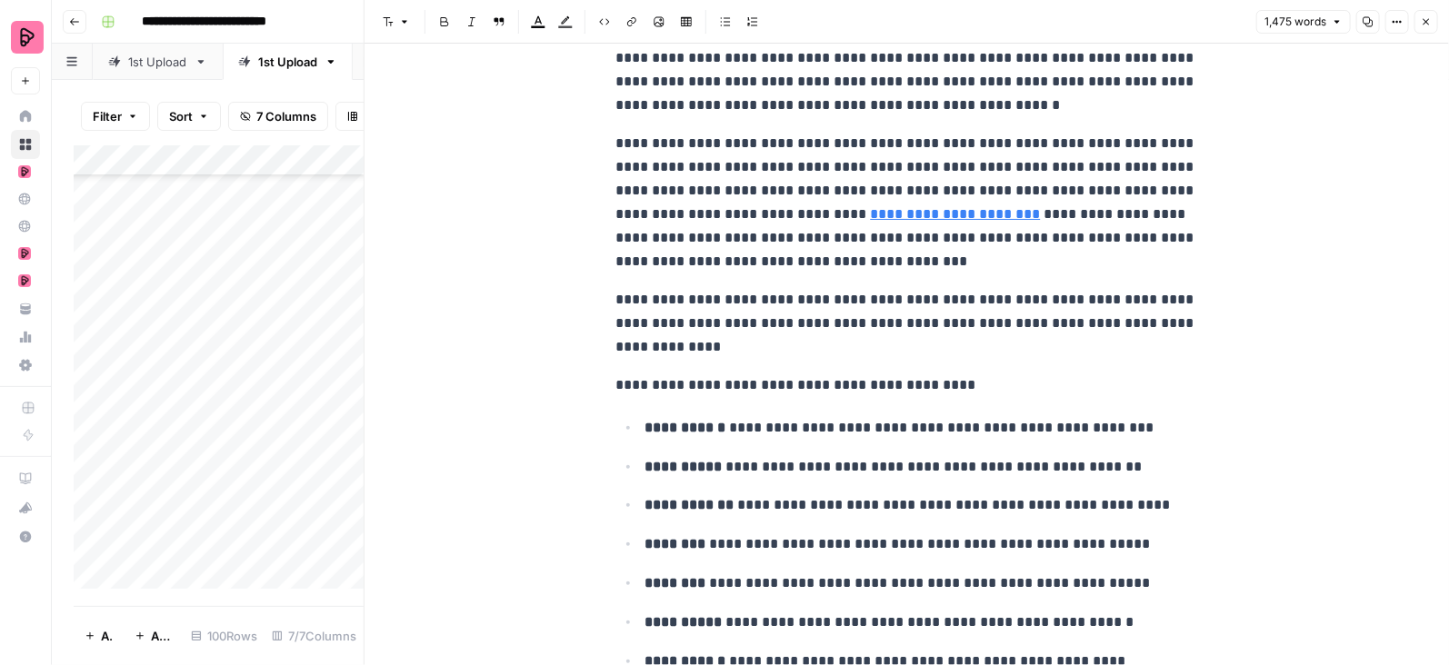
scroll to position [1529, 0]
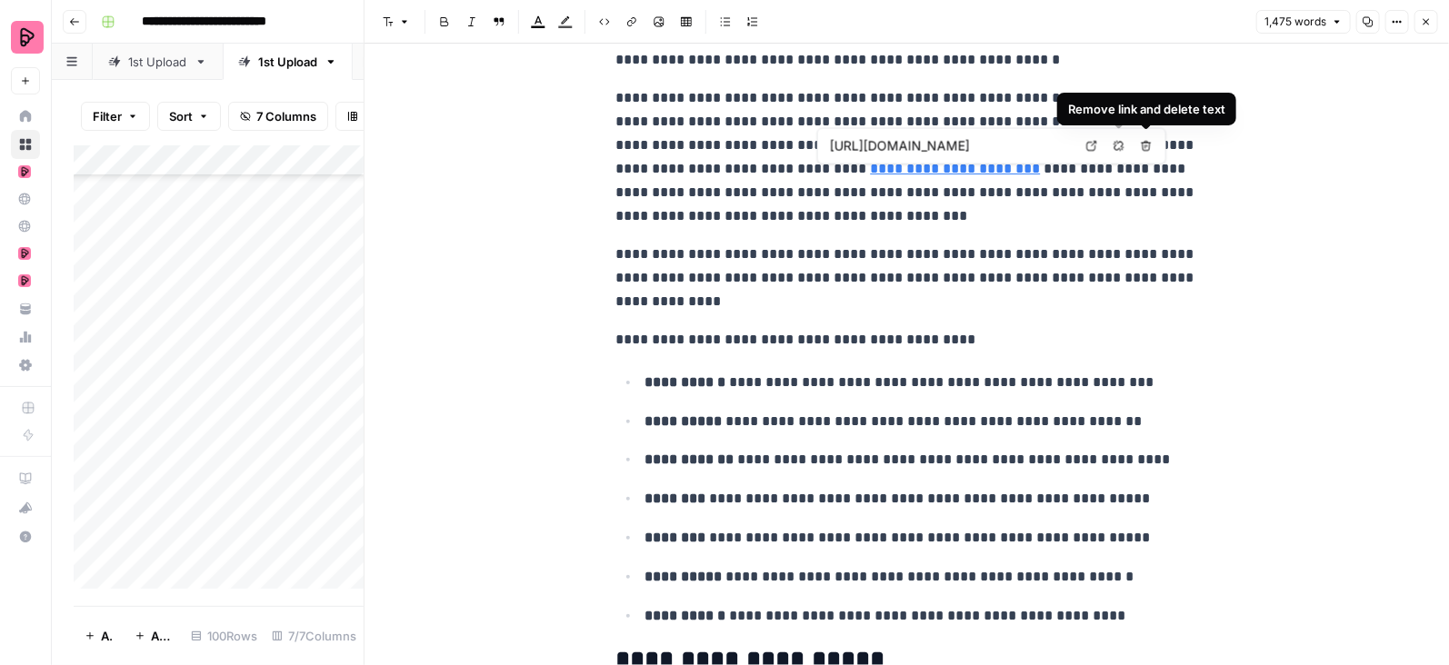
click at [1117, 146] on icon "button" at bounding box center [1119, 146] width 11 height 11
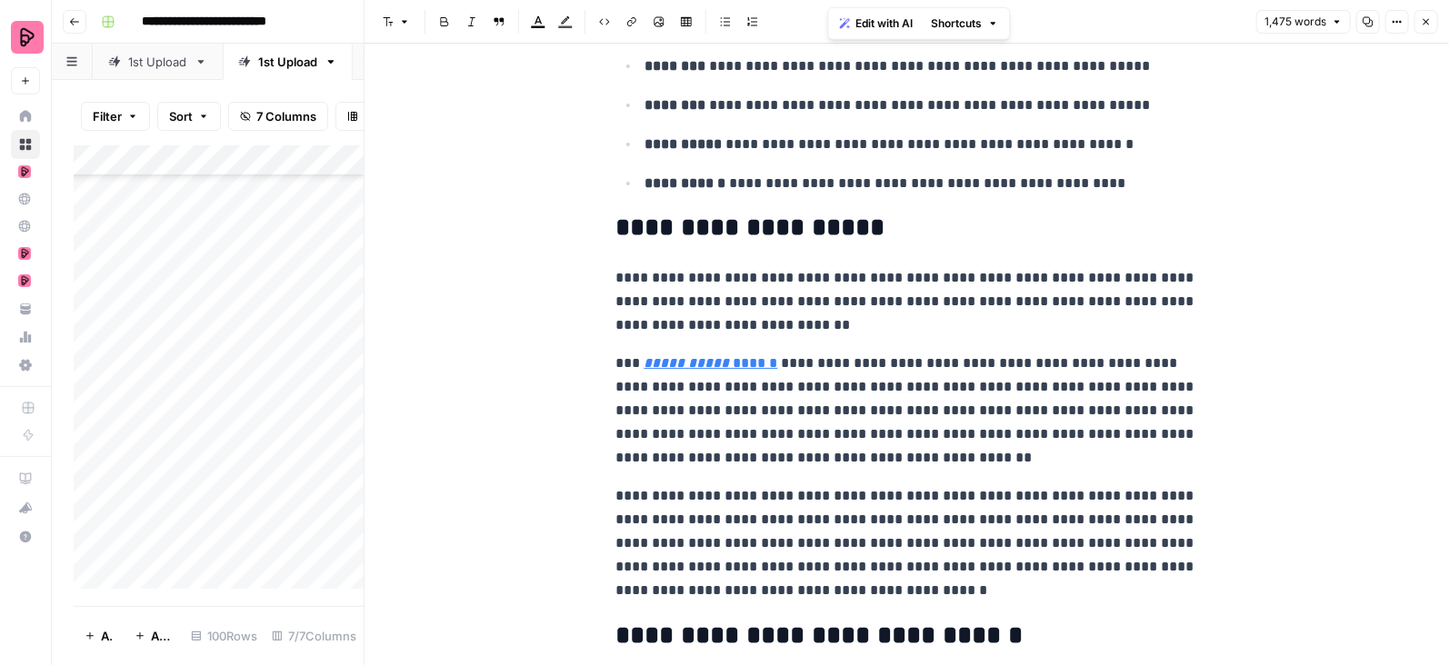
scroll to position [2187, 0]
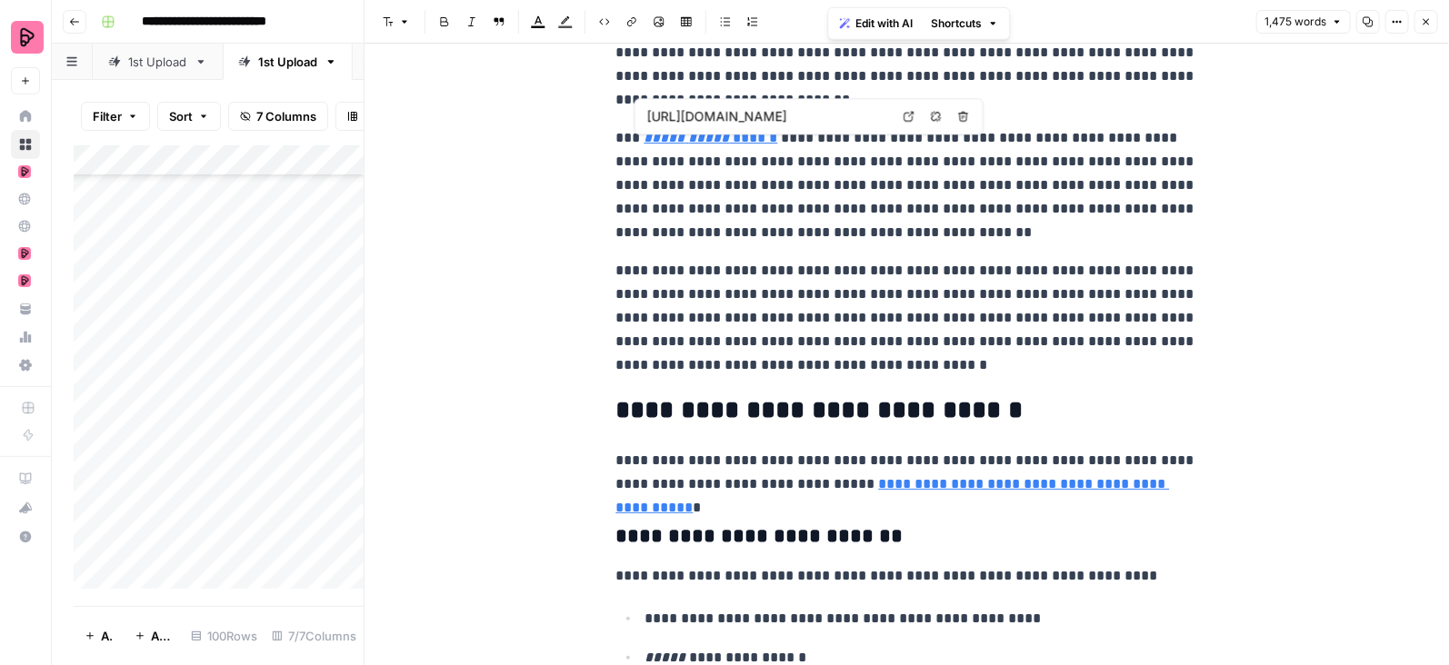
type input "https://preply.com/en/blog/b2b-scientifically-proven-best-way-to-learn-a-langua…"
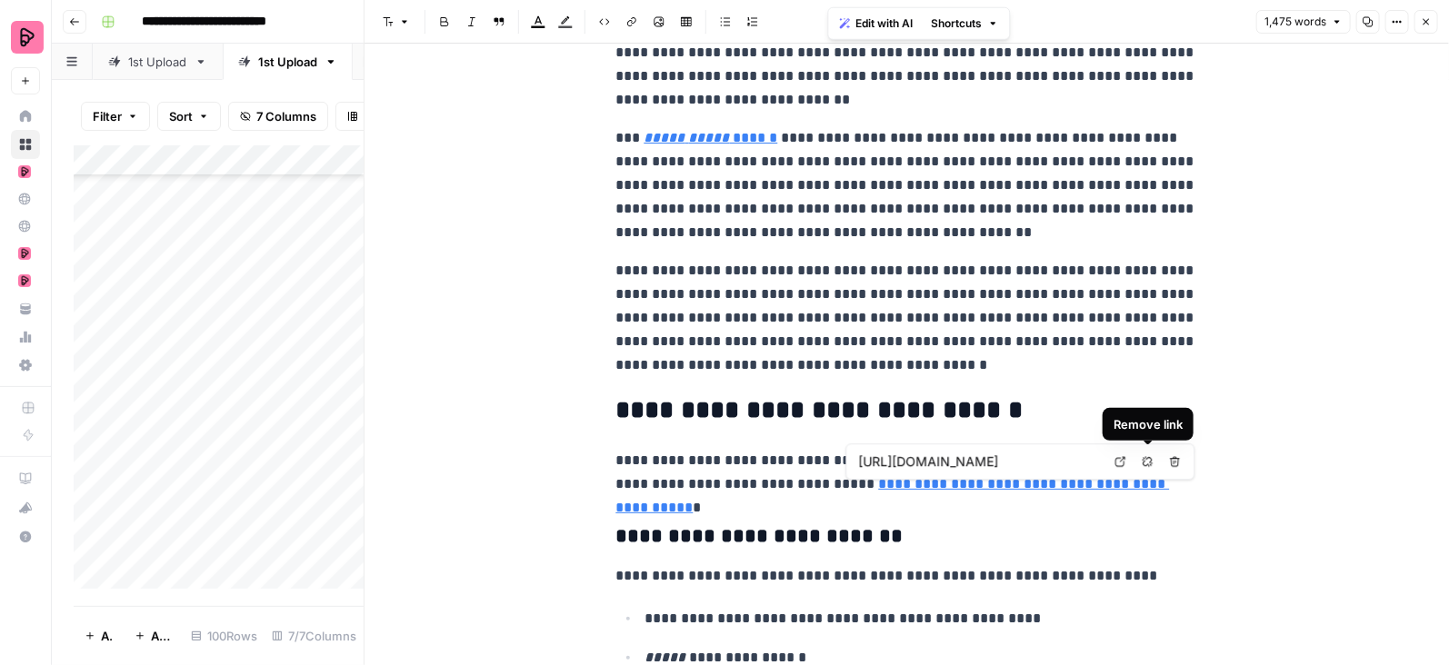
click at [1144, 463] on icon "button" at bounding box center [1148, 461] width 11 height 11
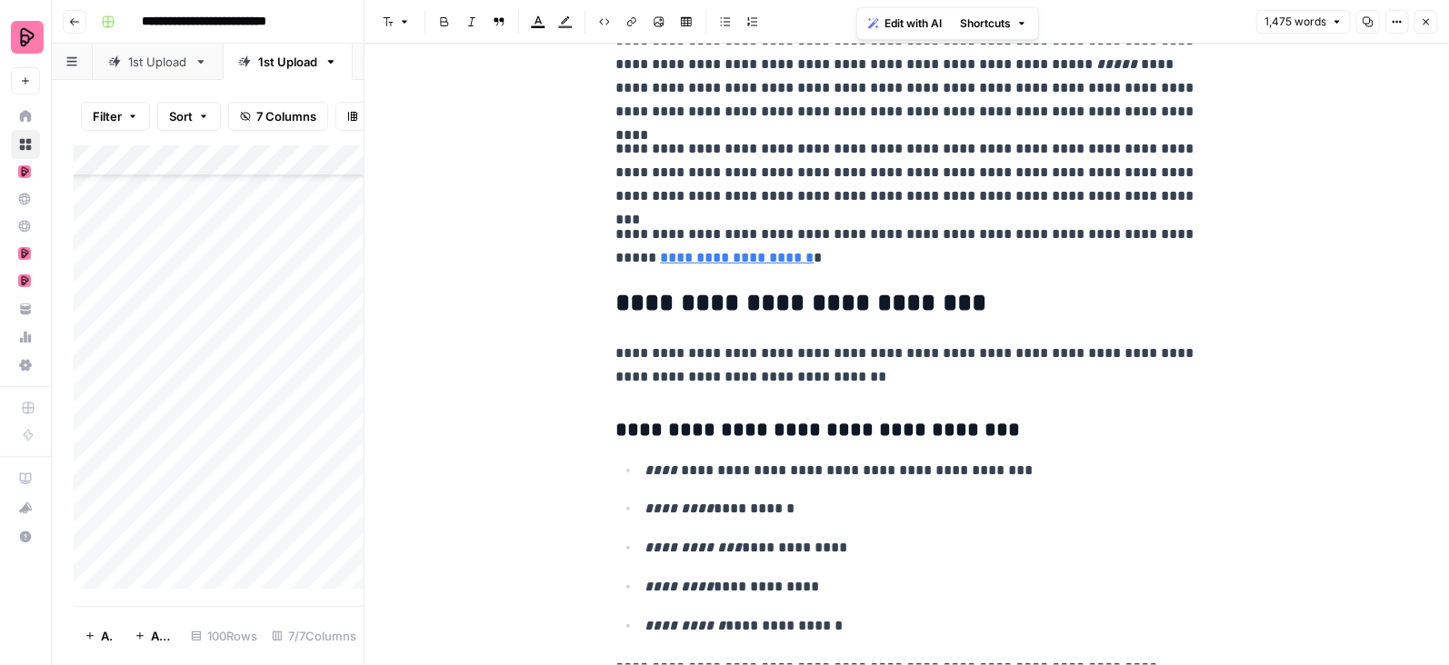
scroll to position [4712, 0]
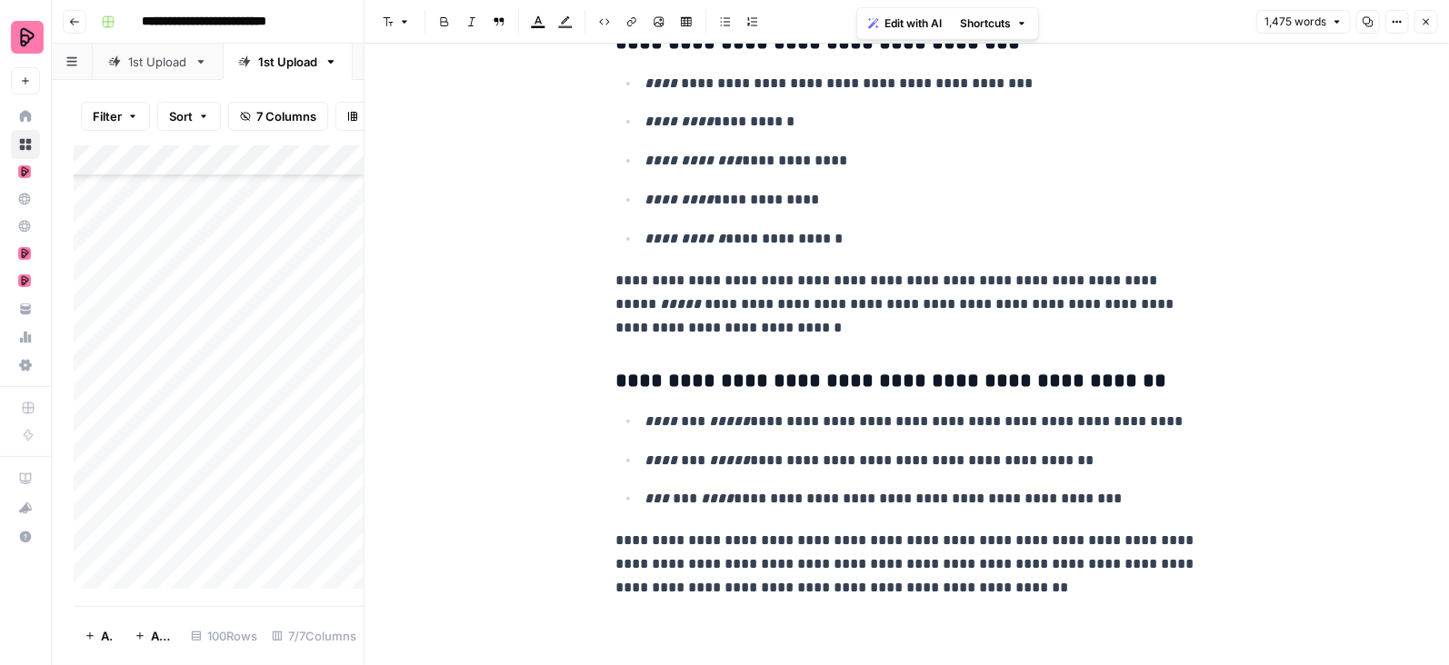
click at [1429, 29] on button "Close" at bounding box center [1426, 22] width 24 height 24
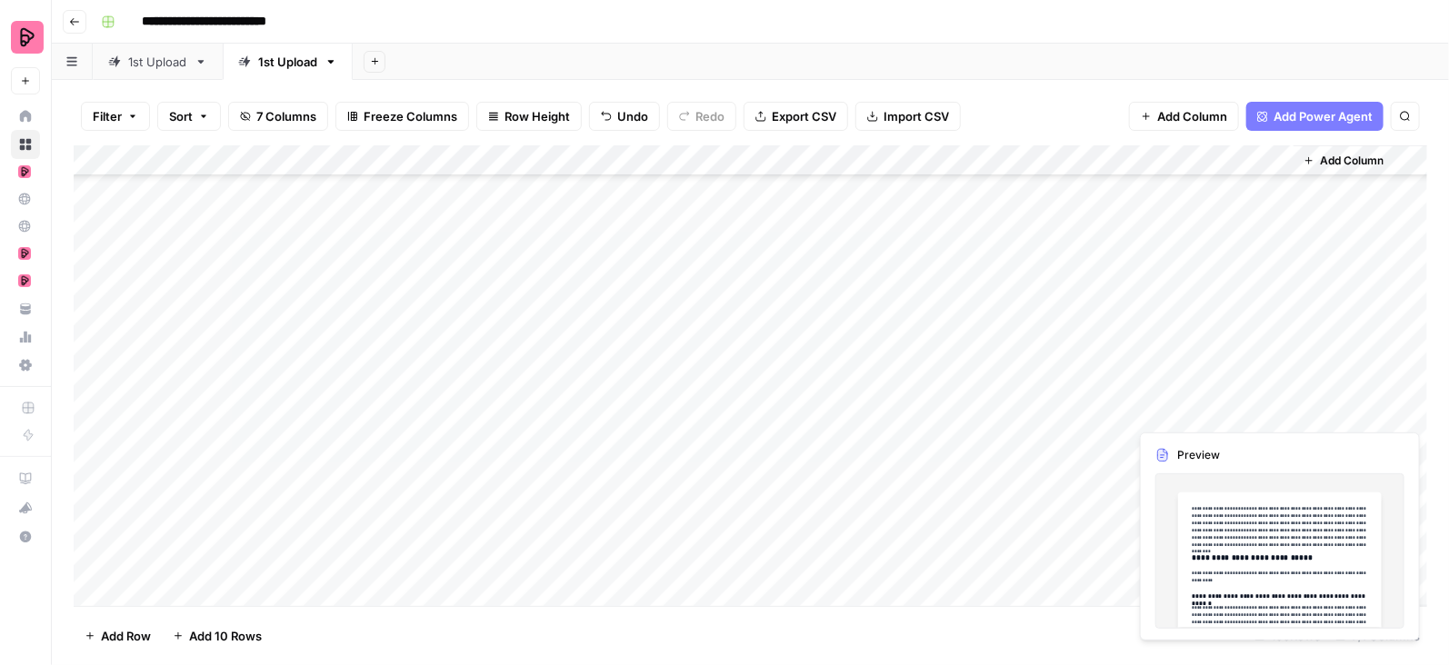
click at [1279, 408] on div "Add Column" at bounding box center [751, 376] width 1354 height 462
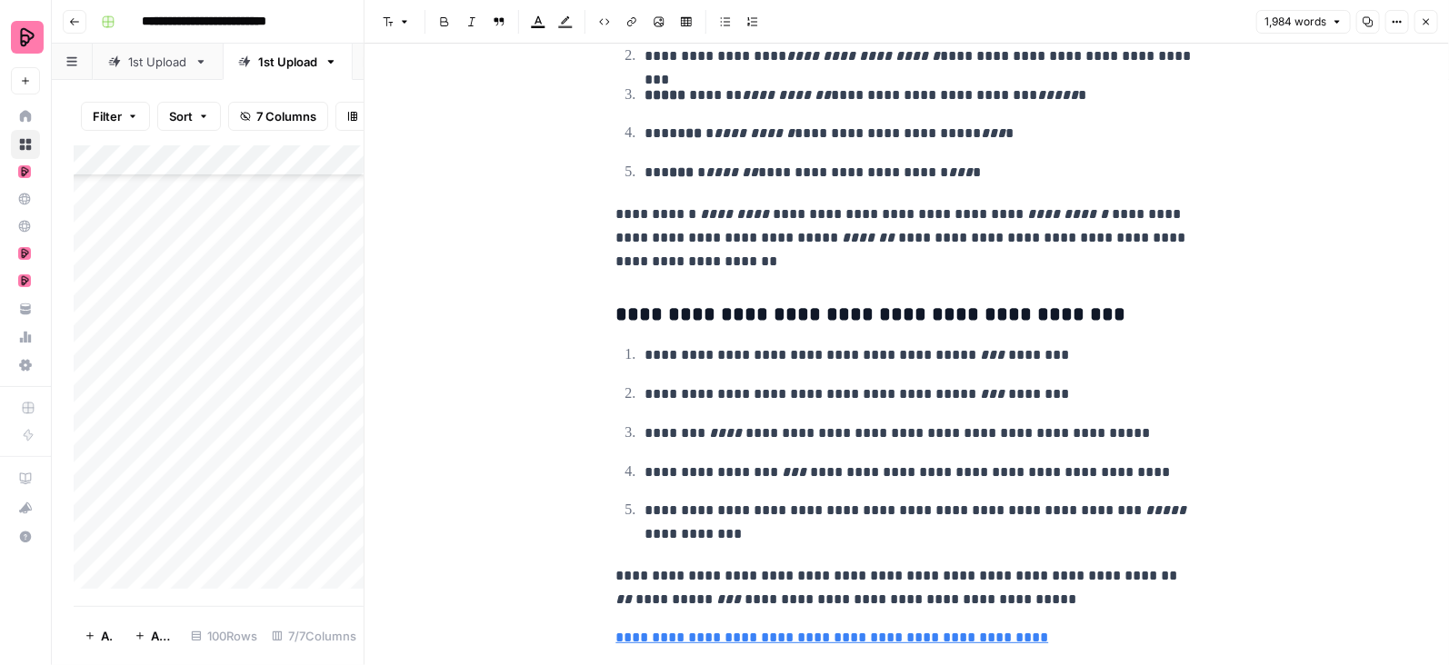
scroll to position [6972, 0]
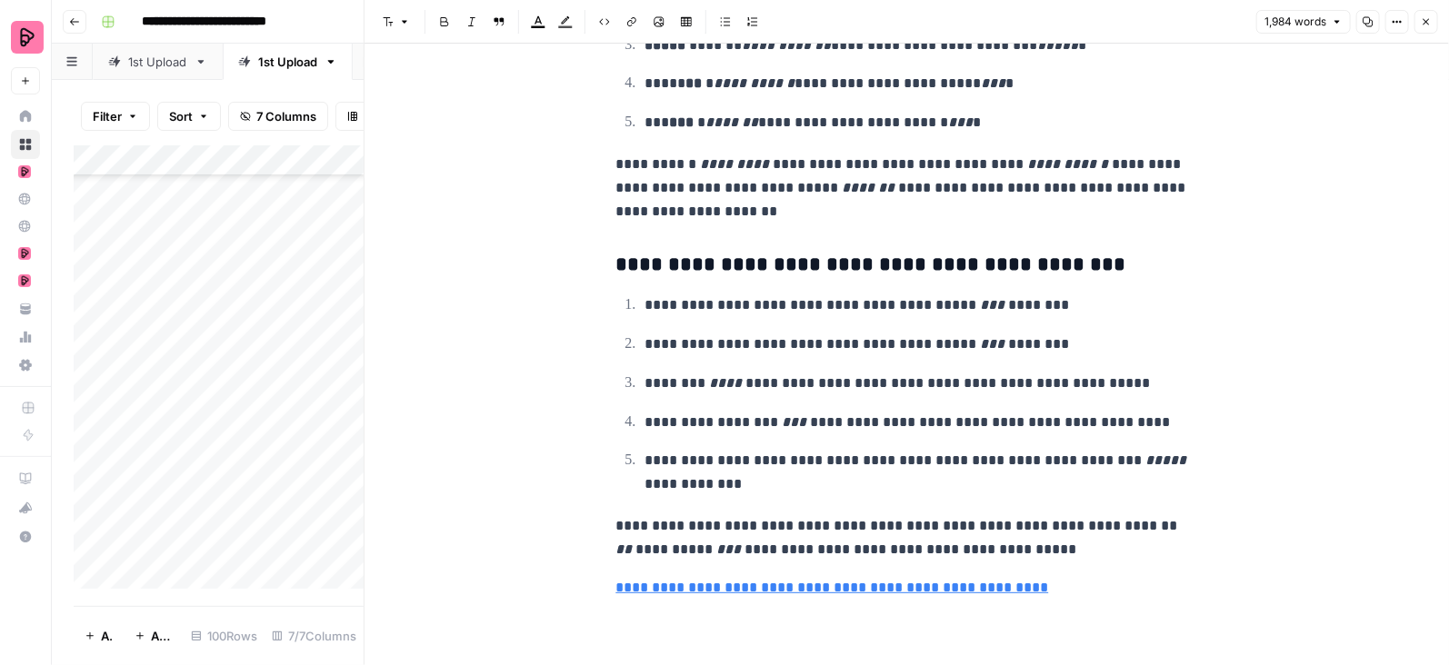
click at [1429, 18] on icon "button" at bounding box center [1426, 21] width 11 height 11
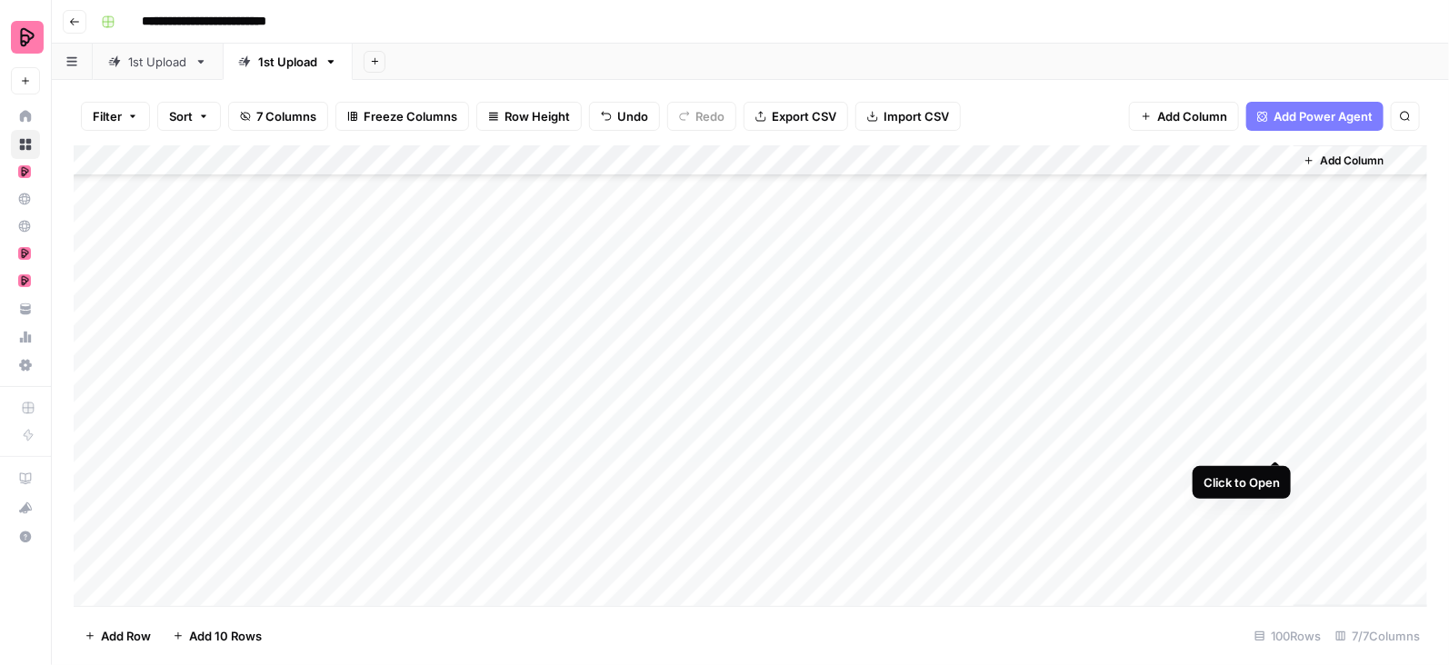
click at [1276, 437] on div "Add Column" at bounding box center [751, 376] width 1354 height 462
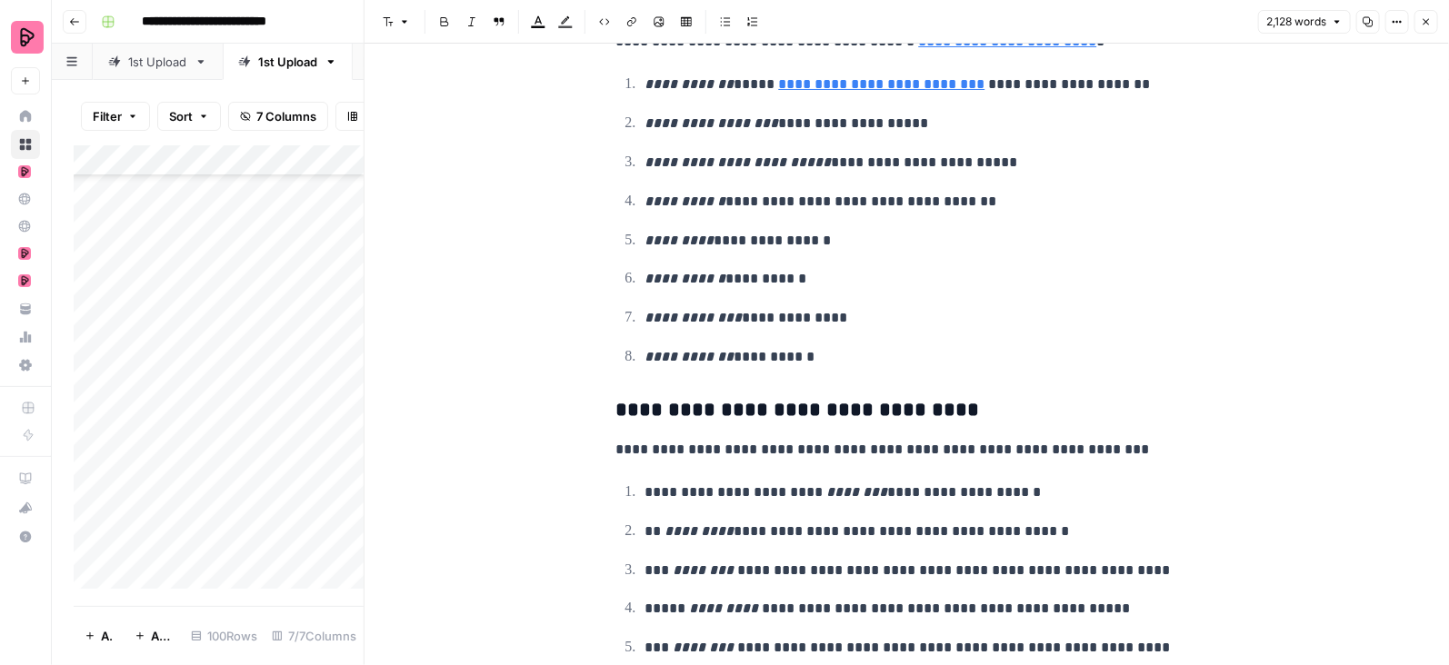
scroll to position [2670, 0]
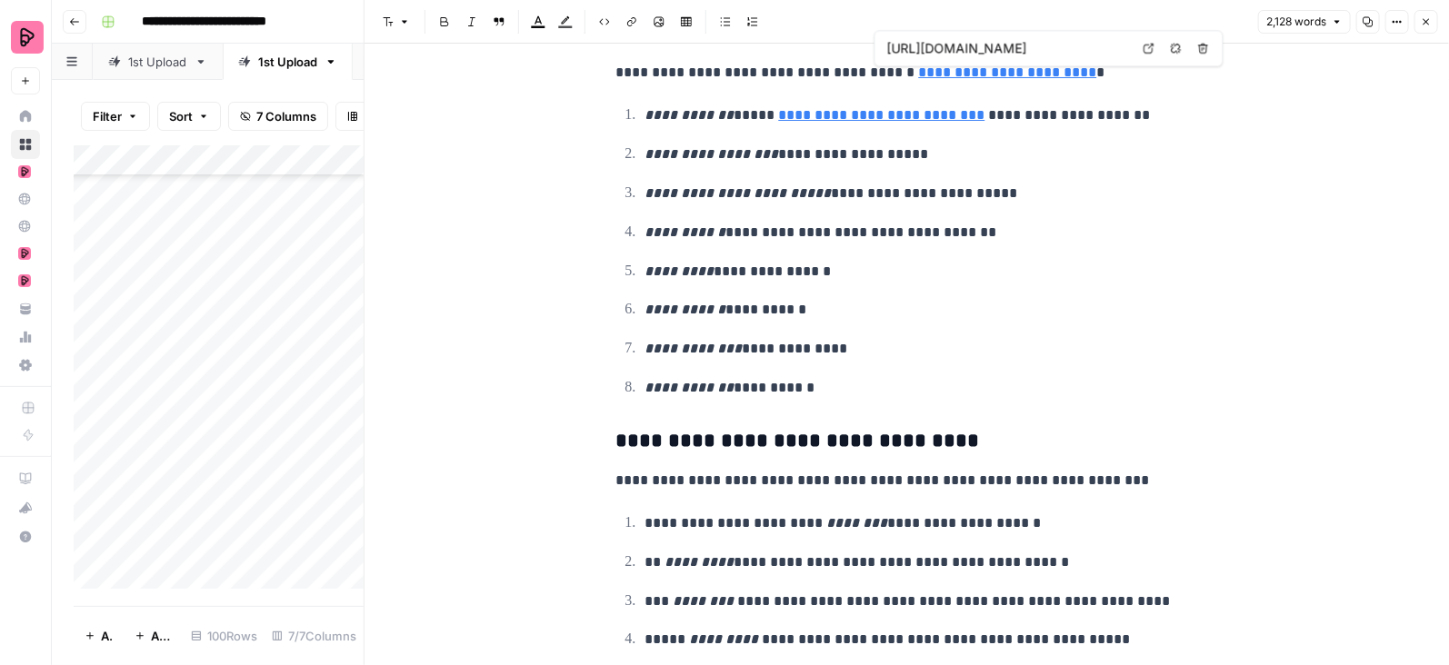
type input "https://preply.com/en/blog/punjabi-greetings/"
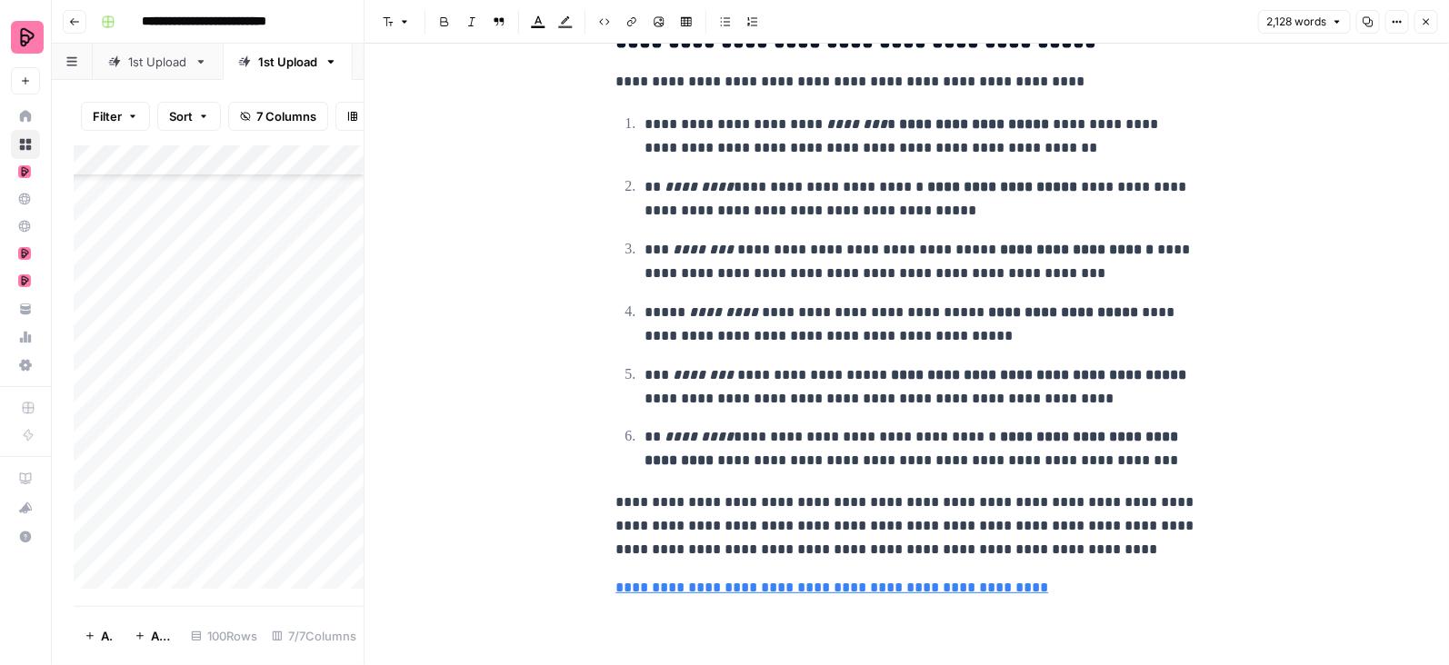
scroll to position [6686, 0]
click at [1426, 17] on icon "button" at bounding box center [1426, 21] width 11 height 11
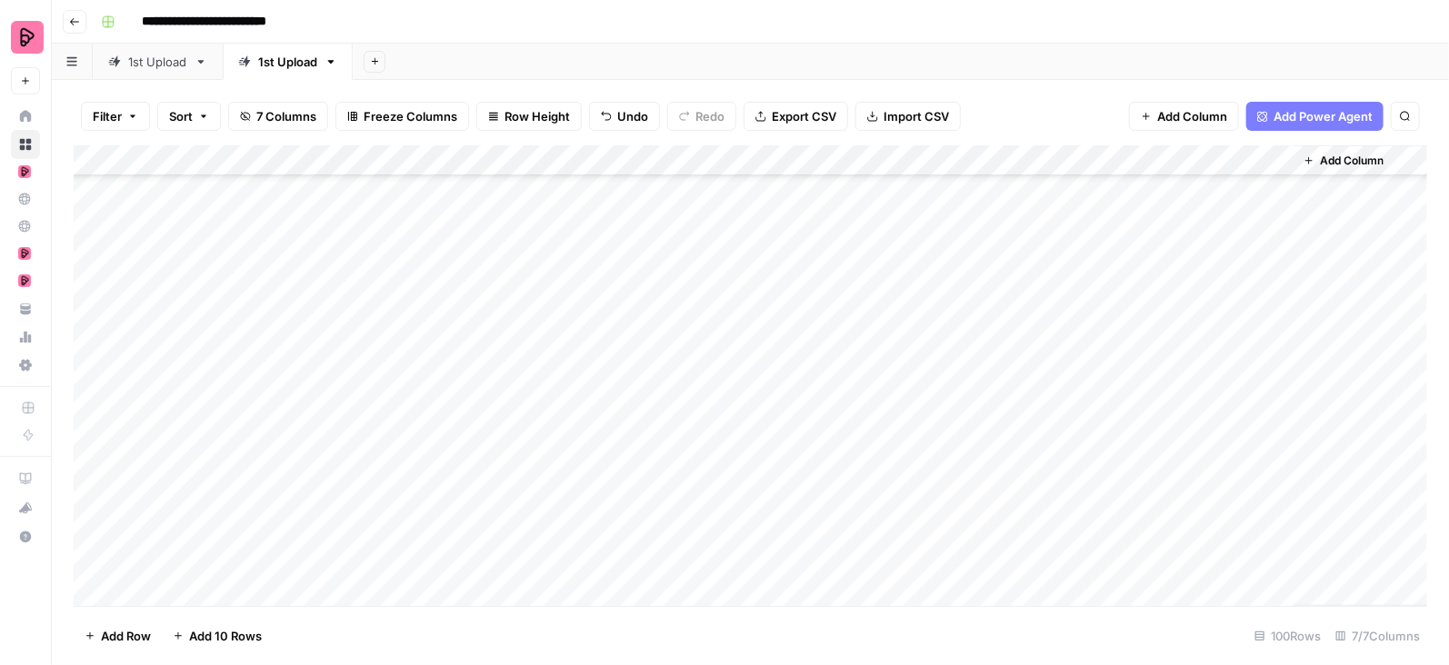
scroll to position [889, 0]
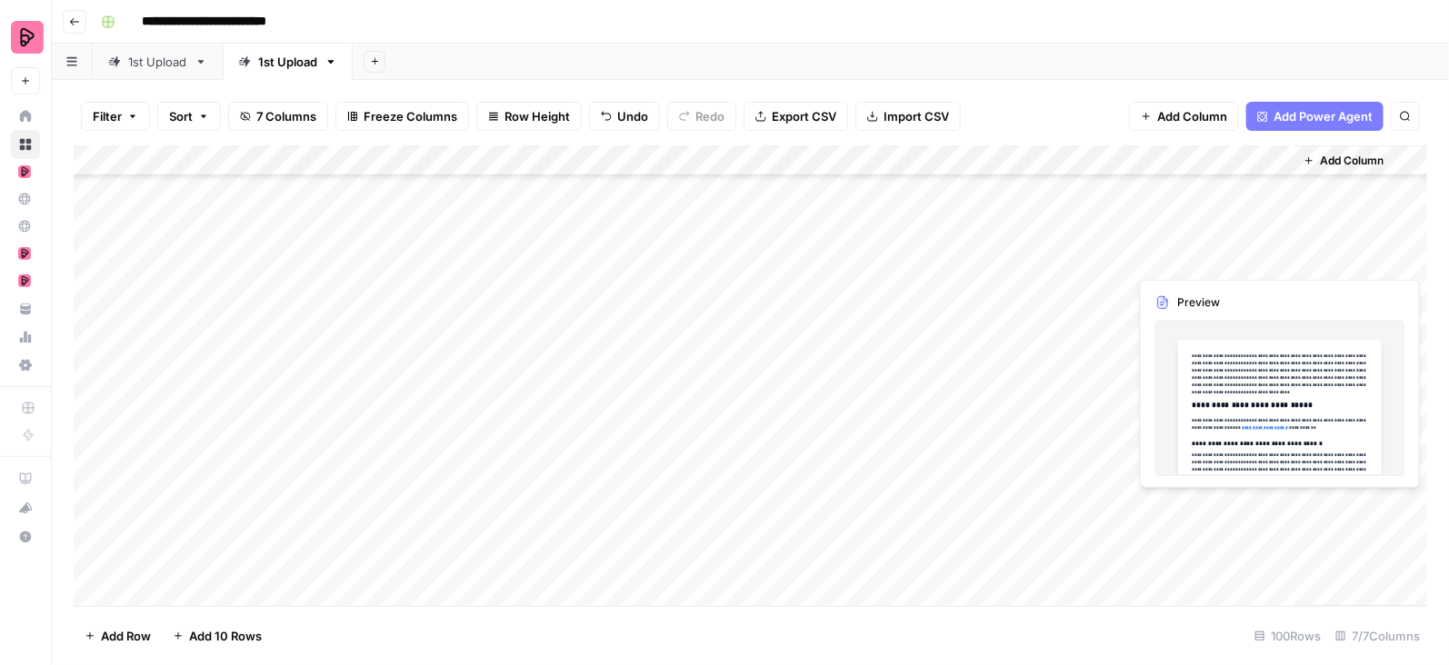
click at [1274, 260] on div "Add Column" at bounding box center [751, 376] width 1354 height 462
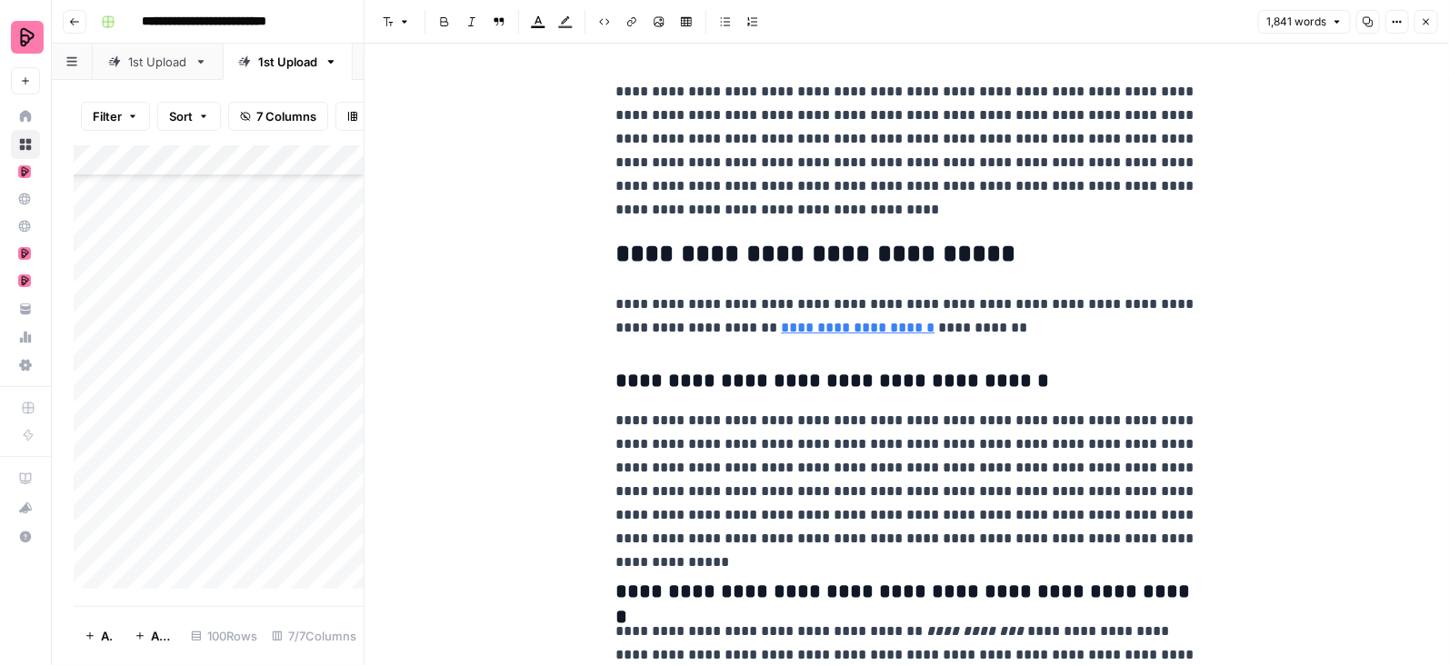
click at [753, 326] on p "**********" at bounding box center [907, 316] width 582 height 47
click at [751, 326] on p "**********" at bounding box center [907, 316] width 582 height 47
click at [746, 326] on p "**********" at bounding box center [907, 316] width 582 height 47
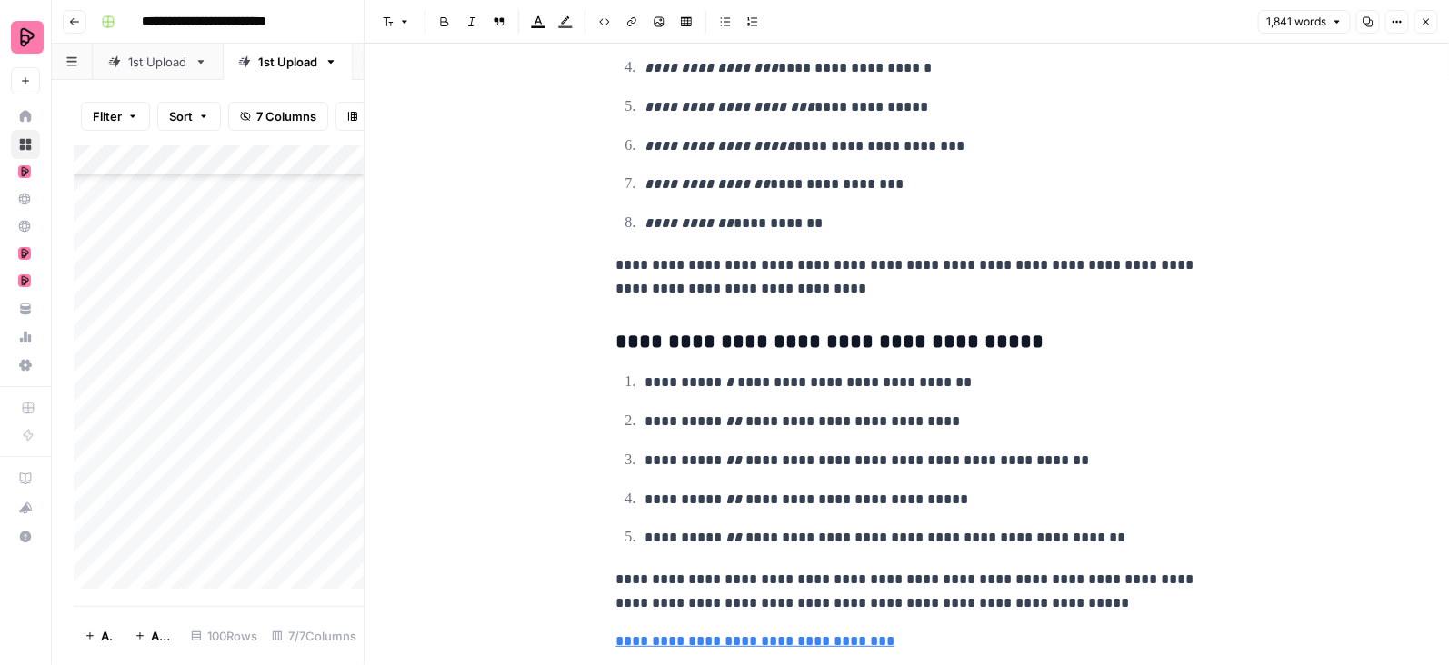
scroll to position [6528, 0]
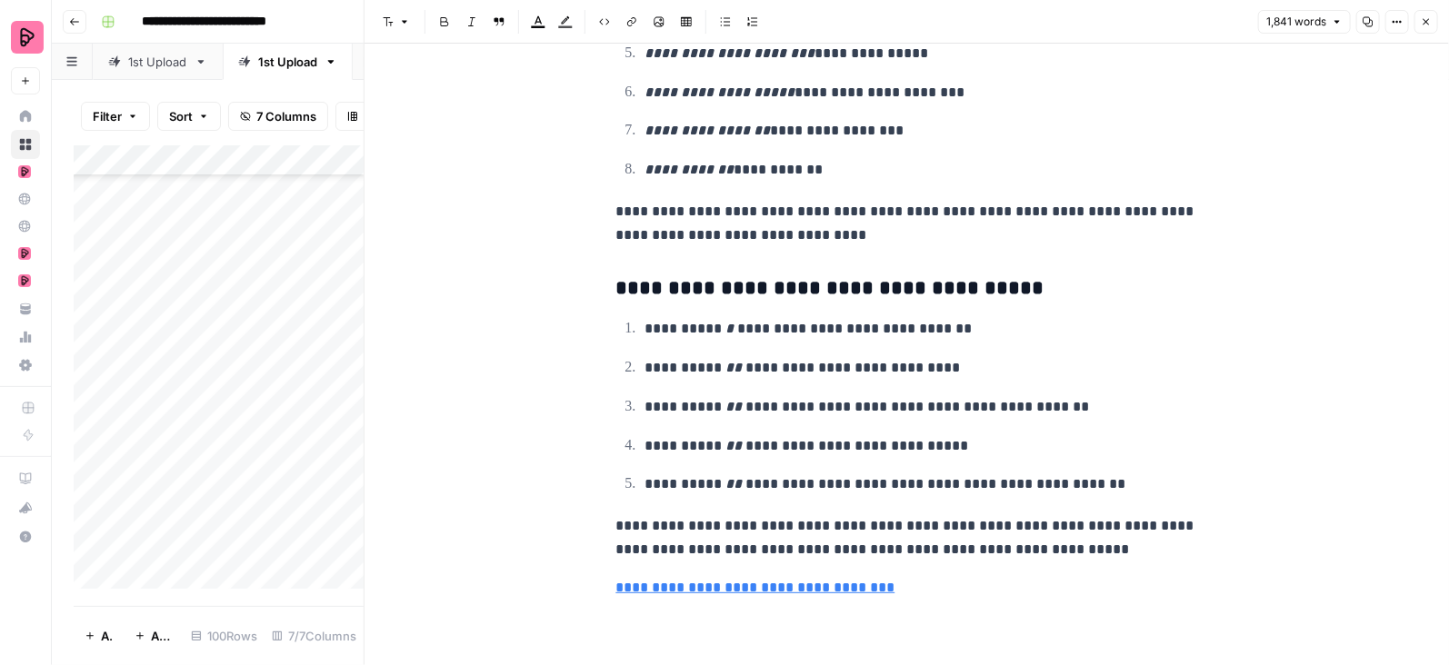
click at [1426, 22] on icon "button" at bounding box center [1427, 22] width 6 height 6
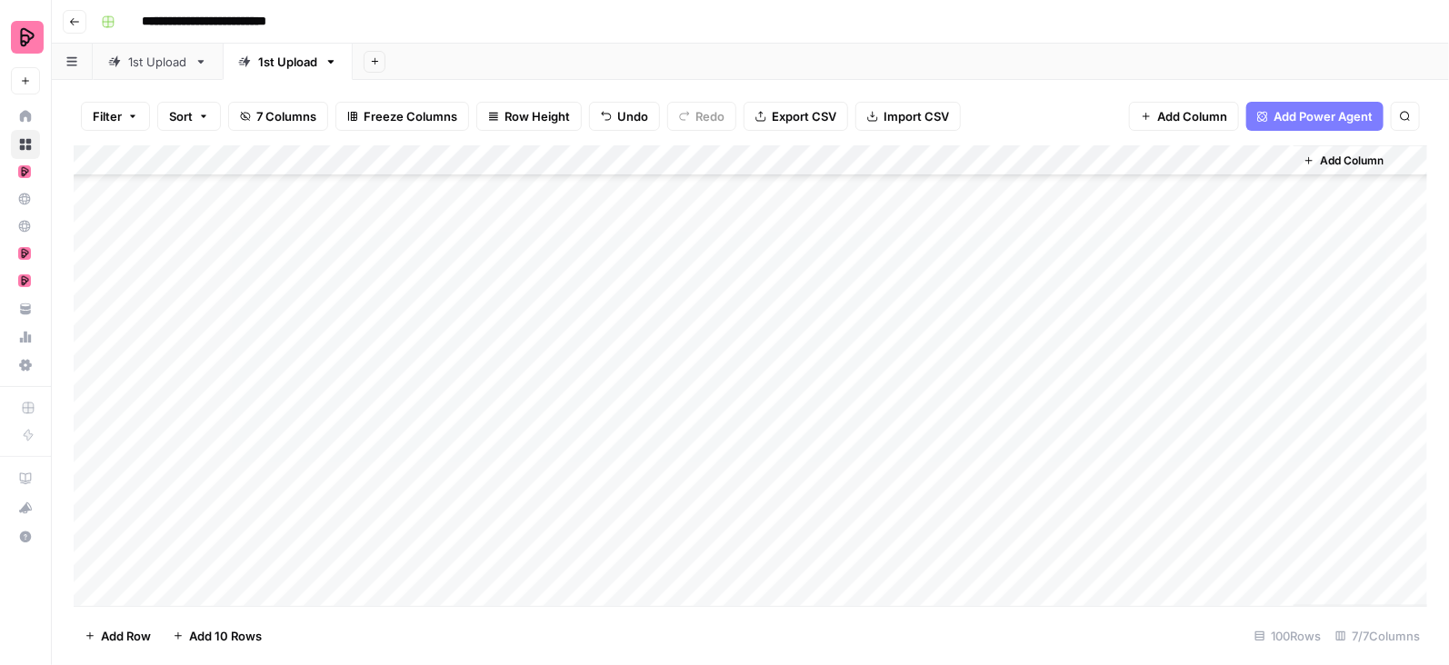
scroll to position [909, 0]
click at [1280, 269] on div "Add Column" at bounding box center [751, 376] width 1354 height 462
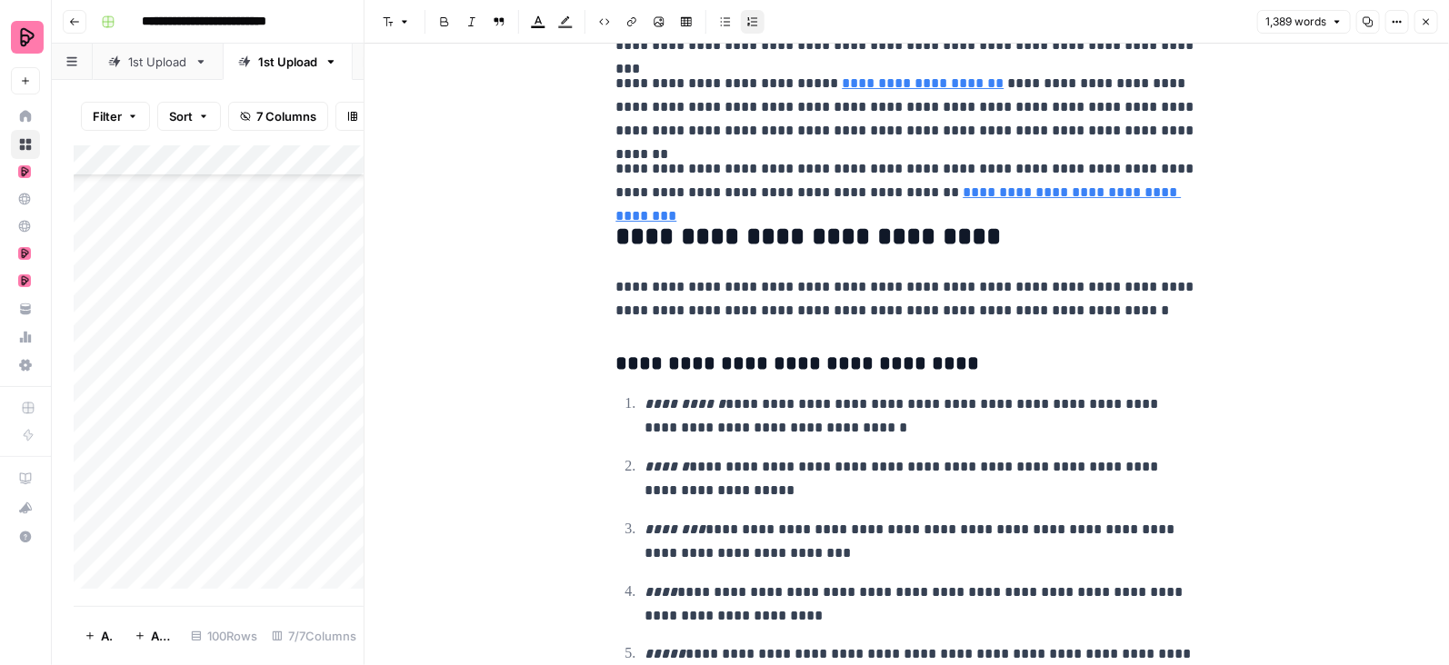
scroll to position [5231, 0]
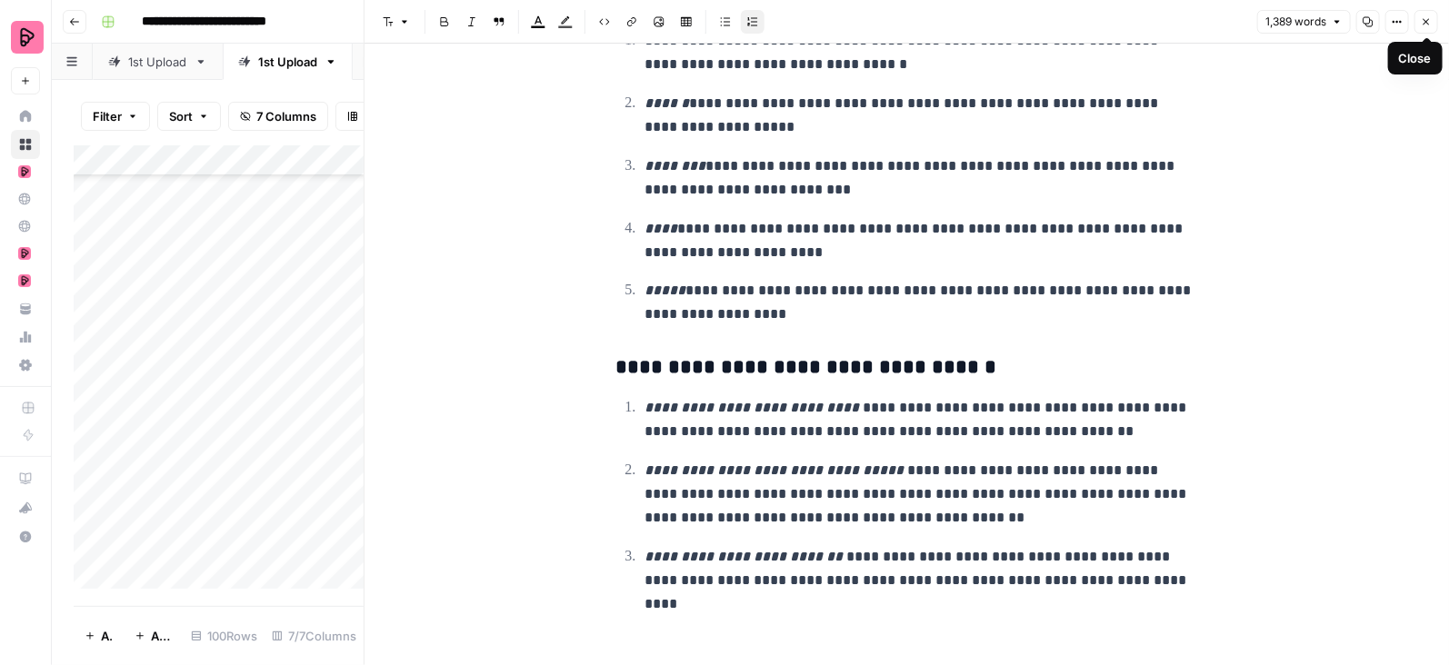
click at [1426, 21] on icon "button" at bounding box center [1427, 22] width 6 height 6
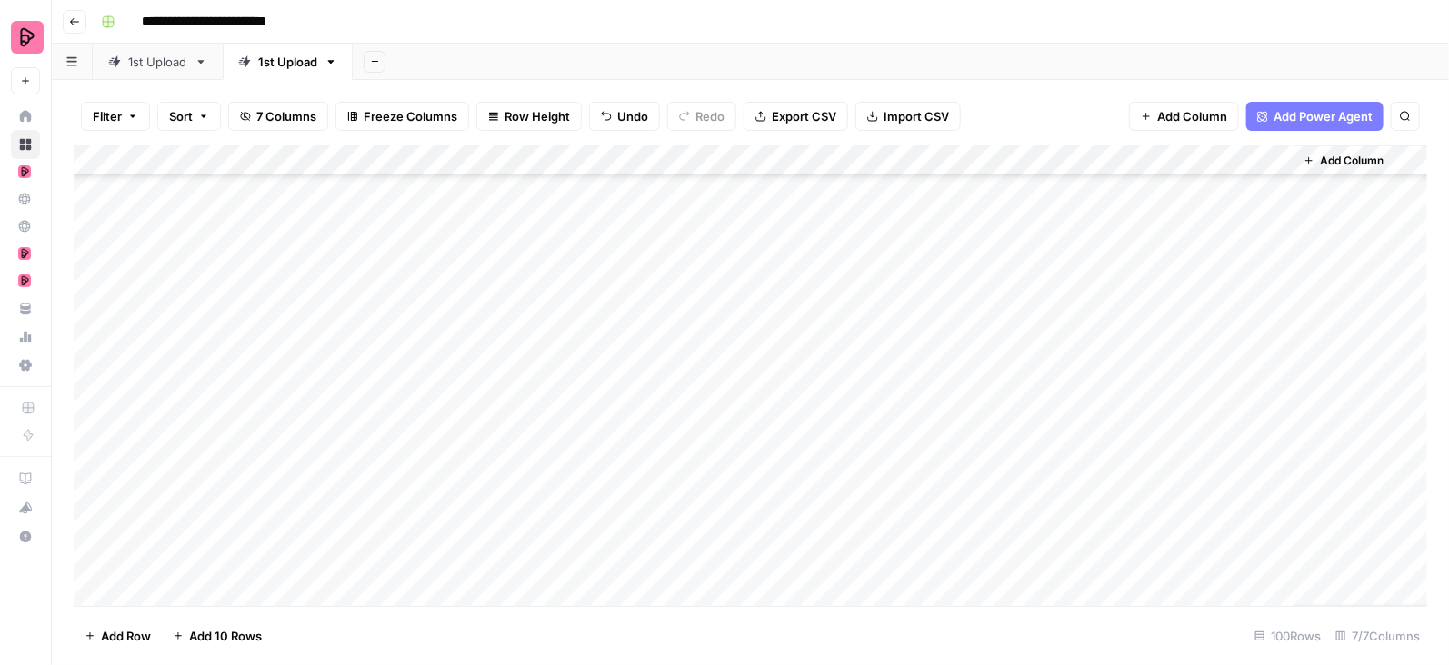
click at [1280, 303] on div "Add Column" at bounding box center [751, 376] width 1354 height 462
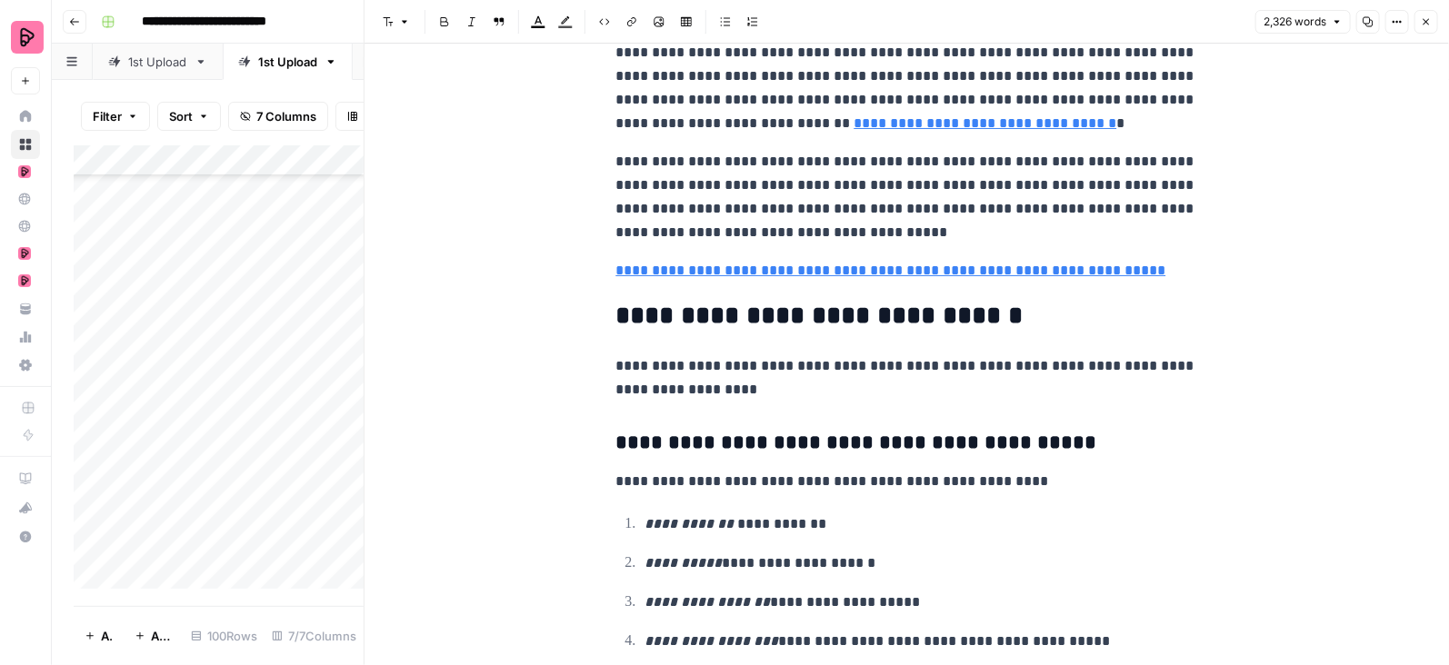
scroll to position [7578, 0]
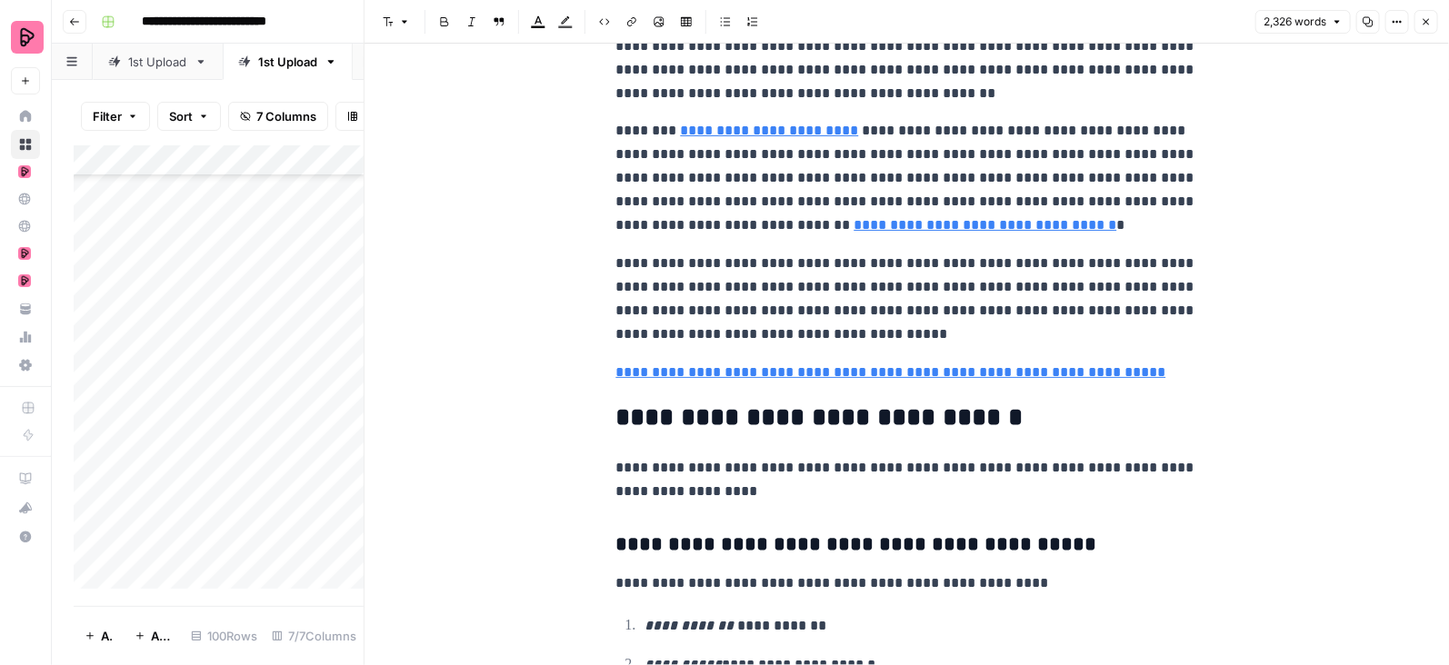
click at [1016, 237] on p "**********" at bounding box center [907, 178] width 582 height 118
click at [1426, 27] on button "Close" at bounding box center [1426, 22] width 24 height 24
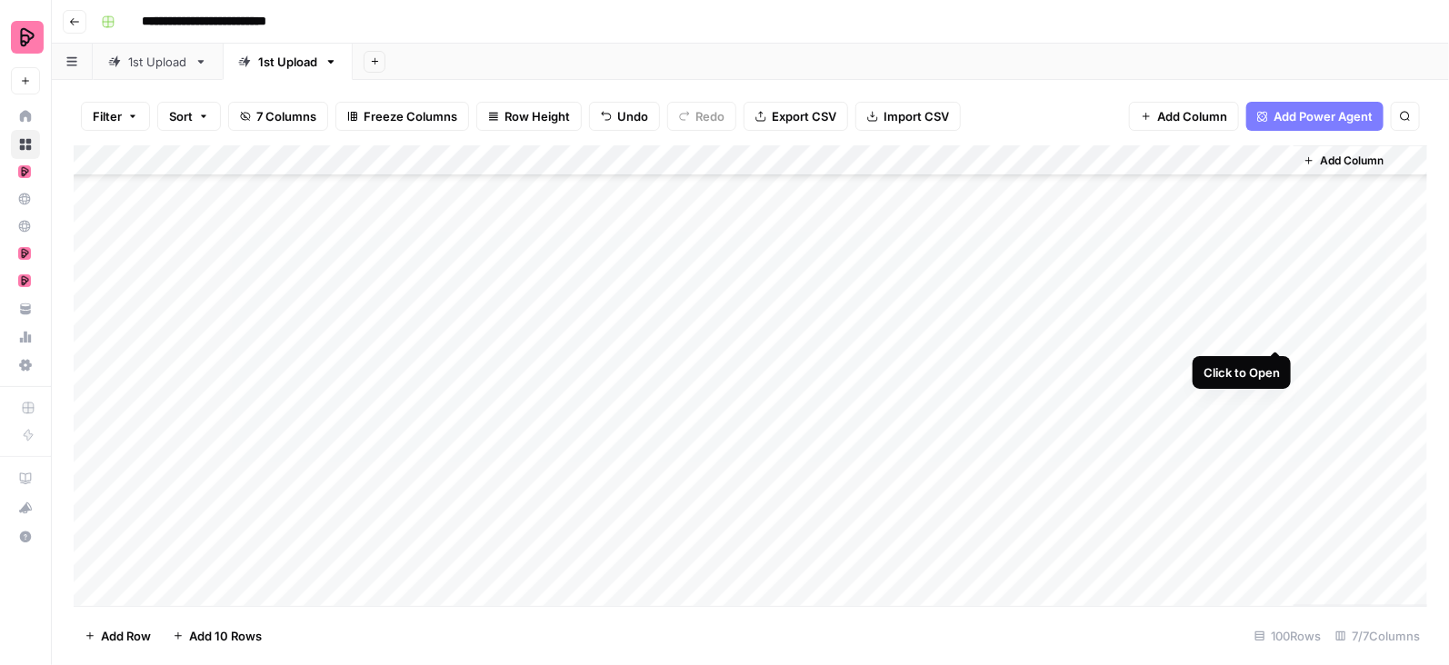
click at [1270, 330] on div "Add Column" at bounding box center [751, 376] width 1354 height 462
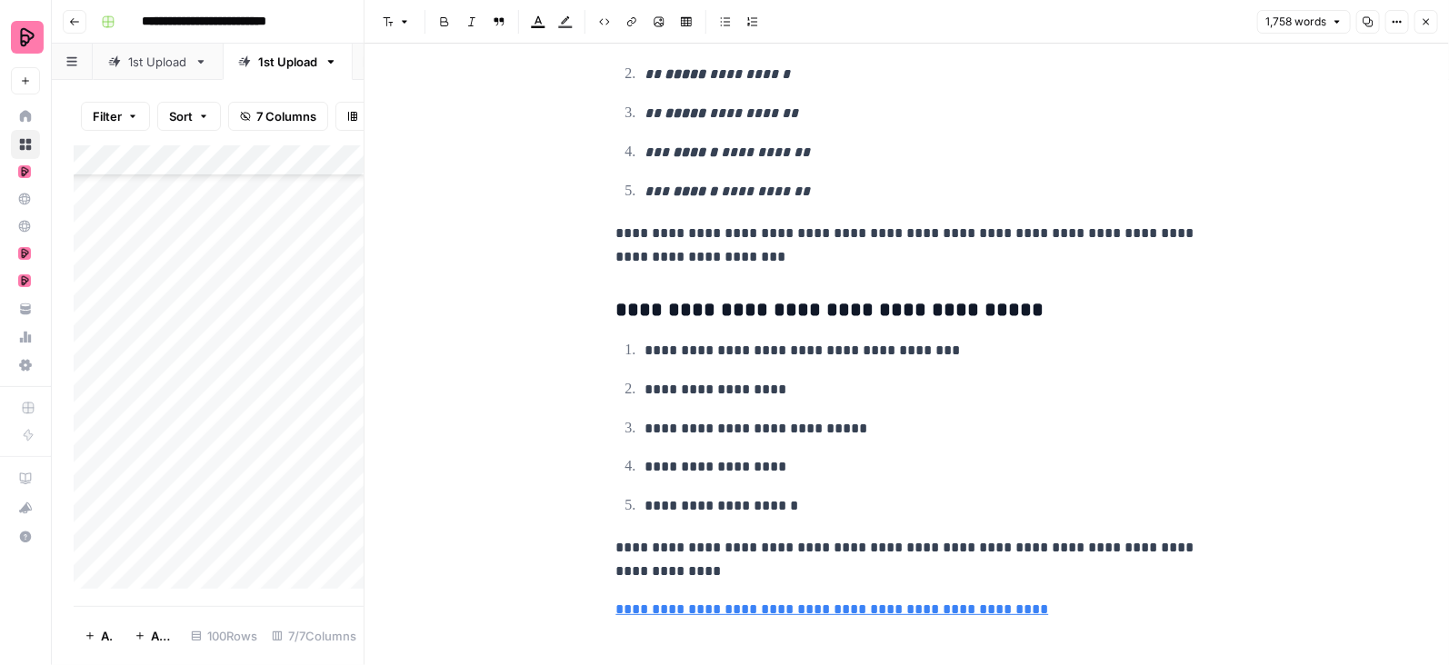
scroll to position [6249, 0]
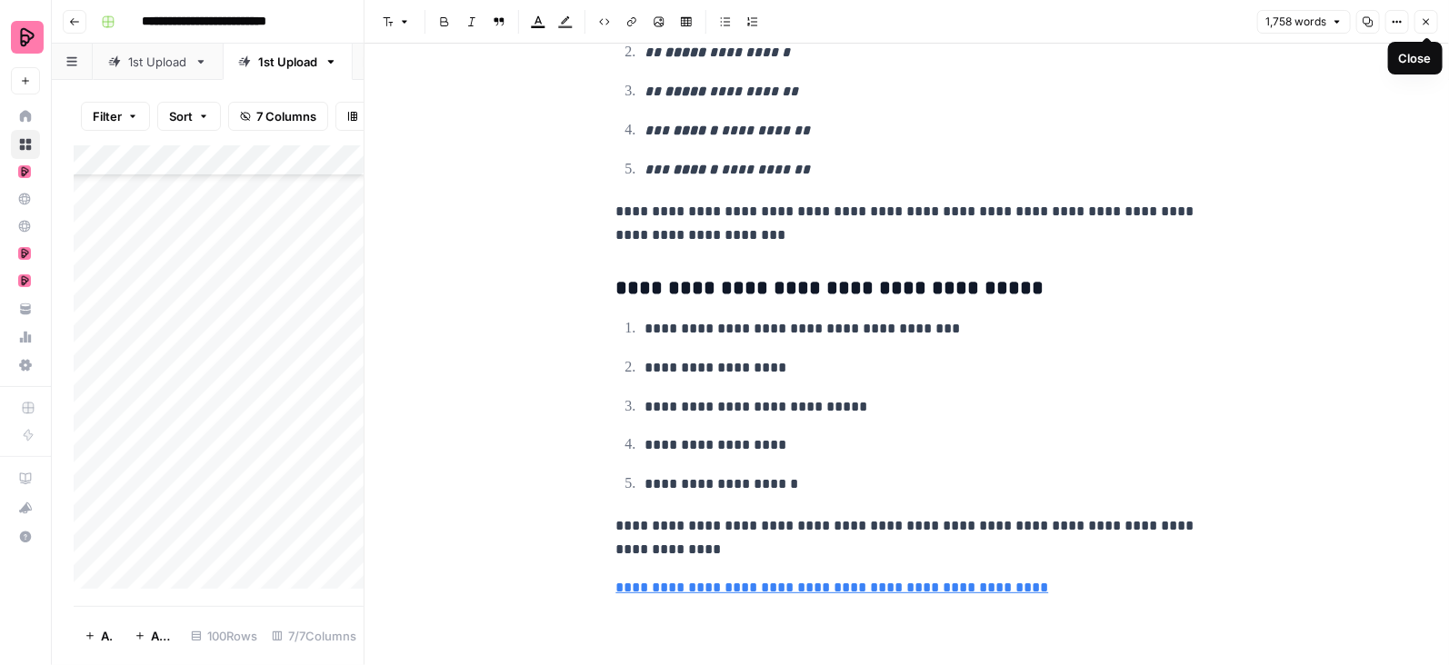
click at [1425, 20] on icon "button" at bounding box center [1426, 21] width 11 height 11
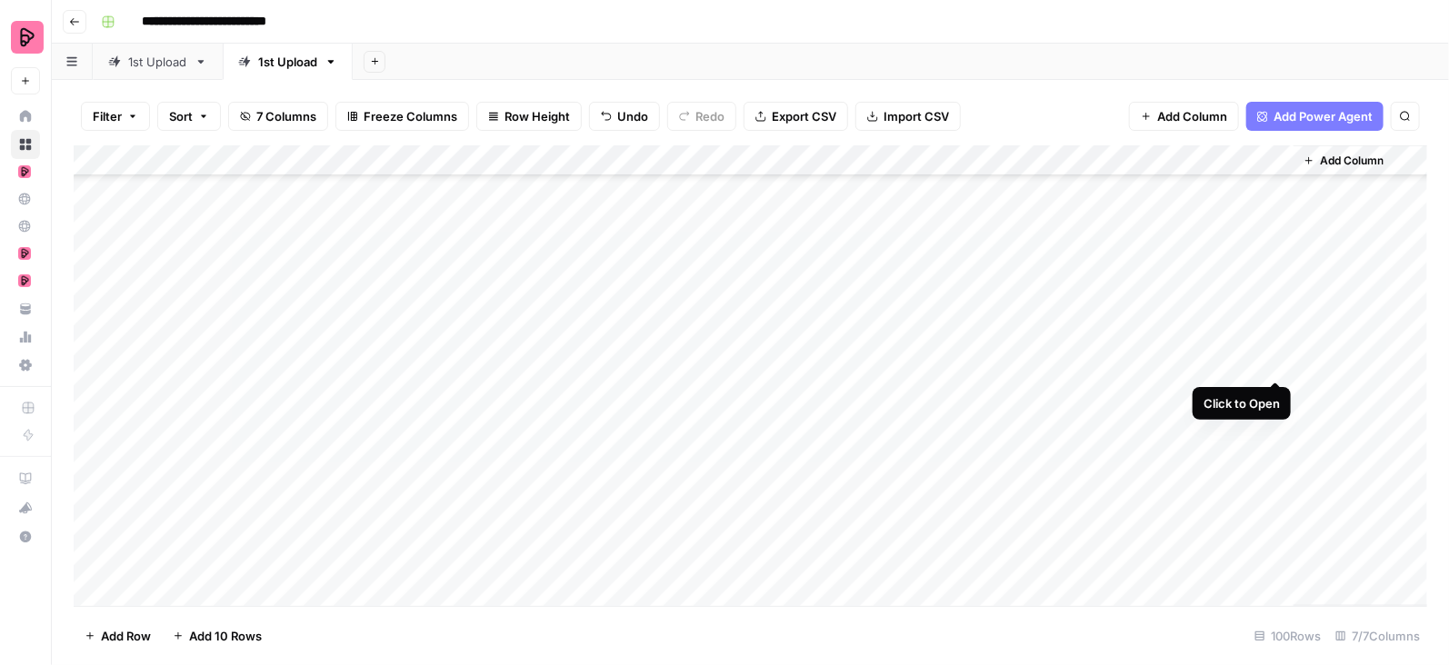
click at [1276, 360] on div "Add Column" at bounding box center [751, 376] width 1354 height 462
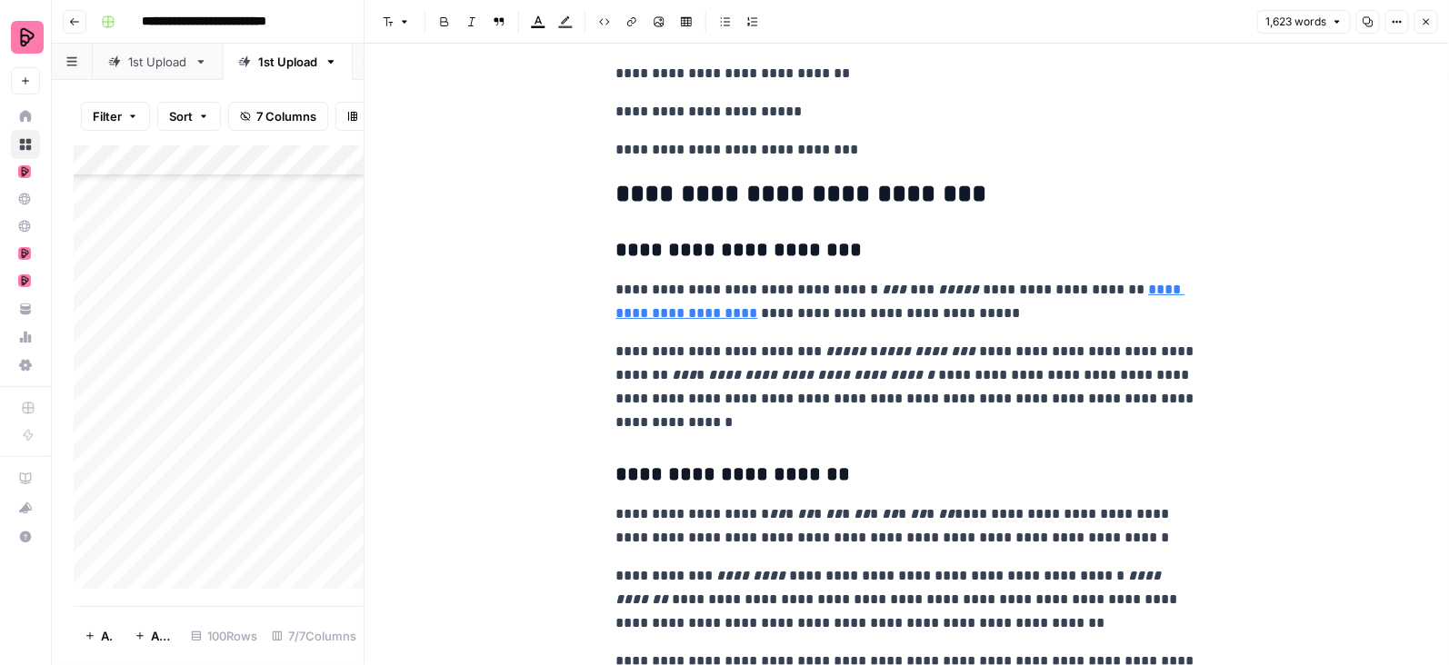
scroll to position [3455, 0]
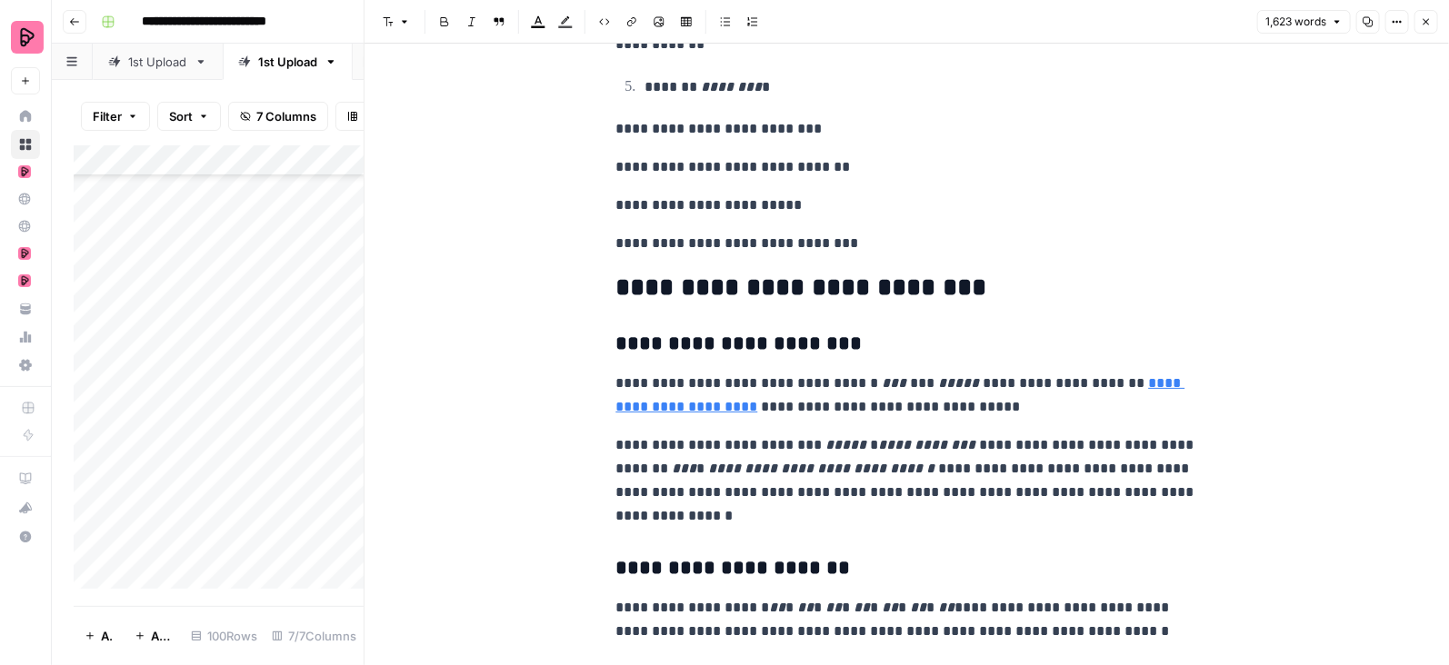
click at [1154, 389] on link "**********" at bounding box center [900, 394] width 569 height 37
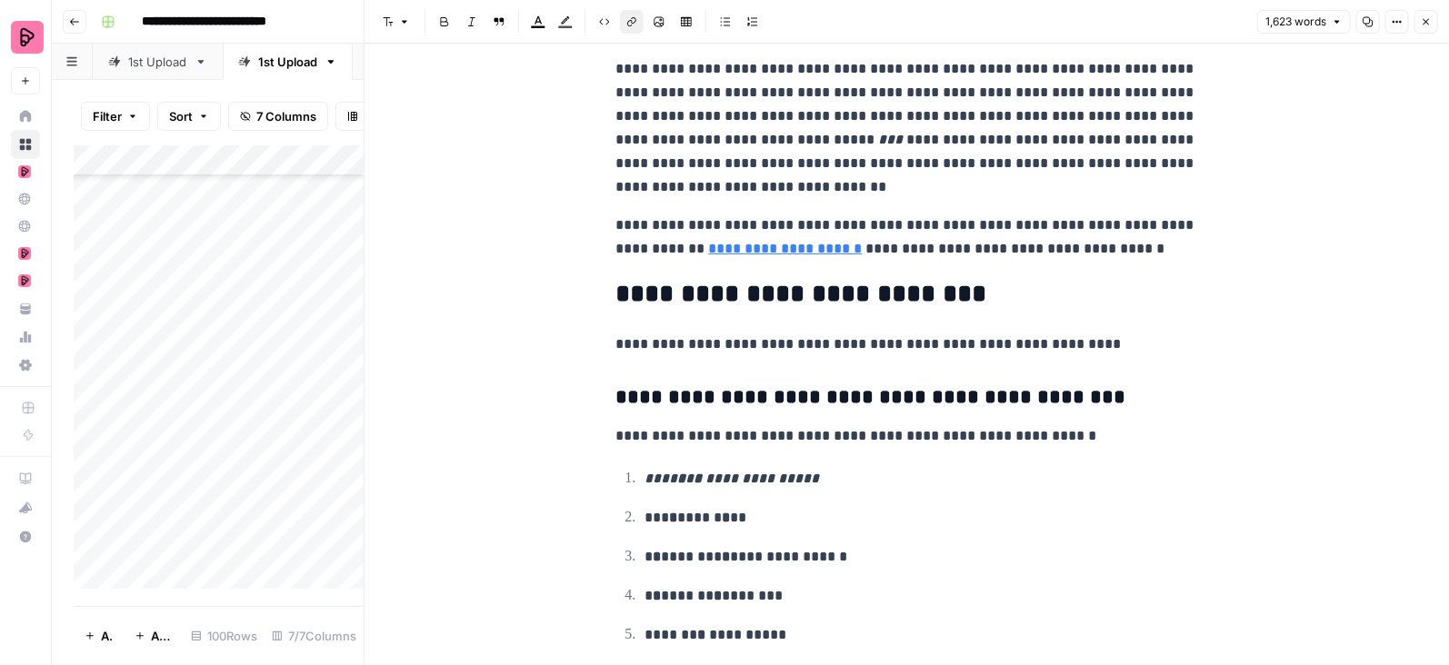
scroll to position [5819, 0]
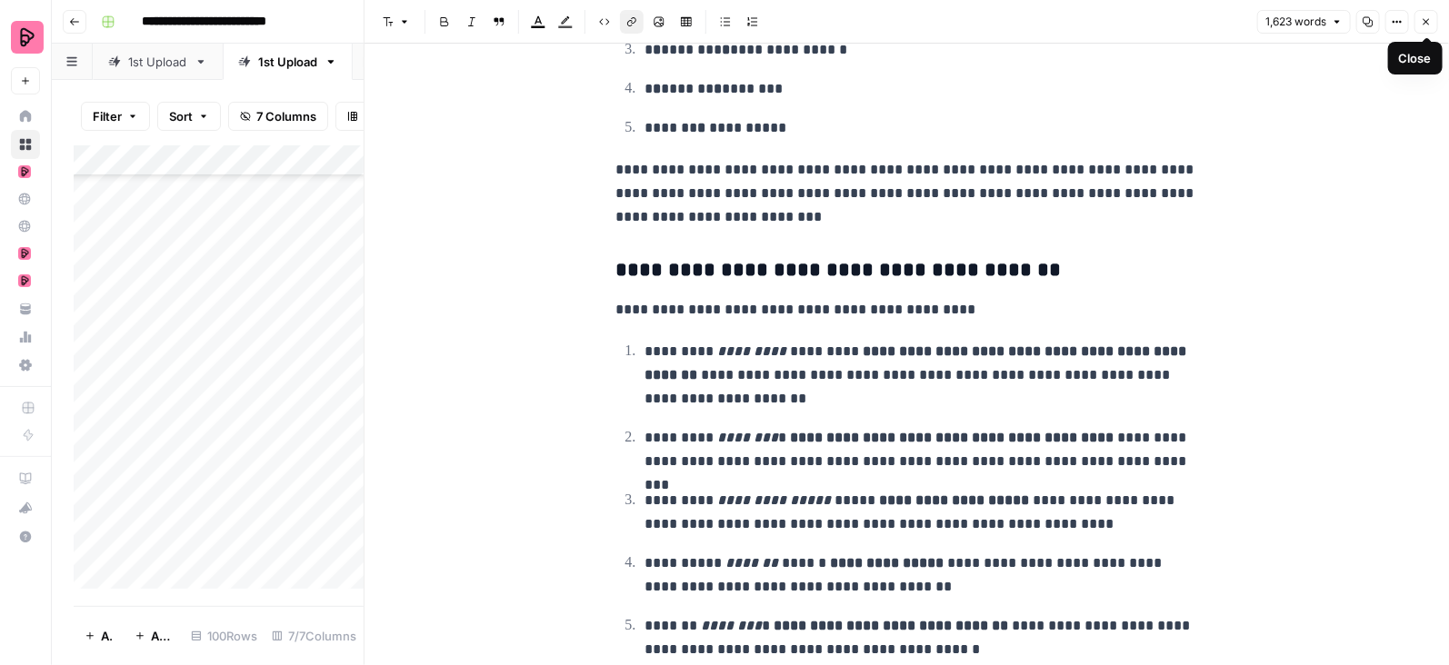
click at [1424, 24] on icon "button" at bounding box center [1427, 22] width 6 height 6
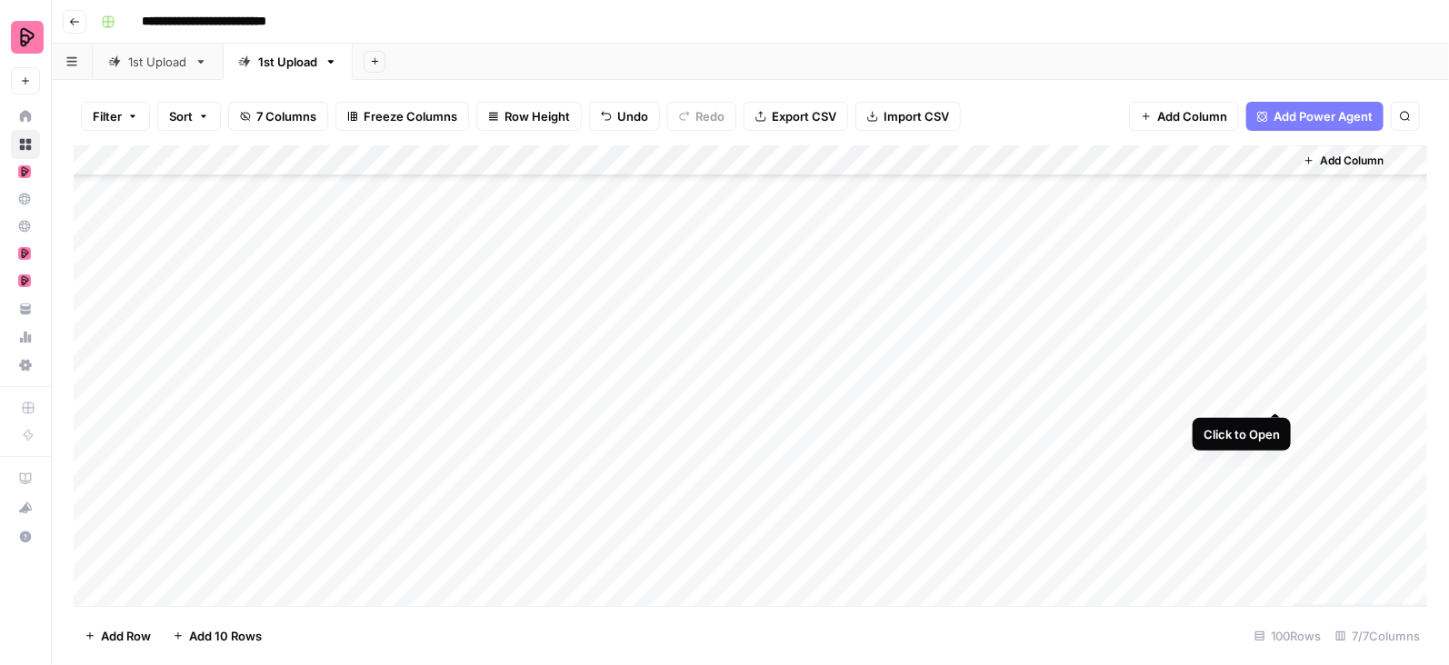
click at [1277, 393] on div "Add Column" at bounding box center [751, 376] width 1354 height 462
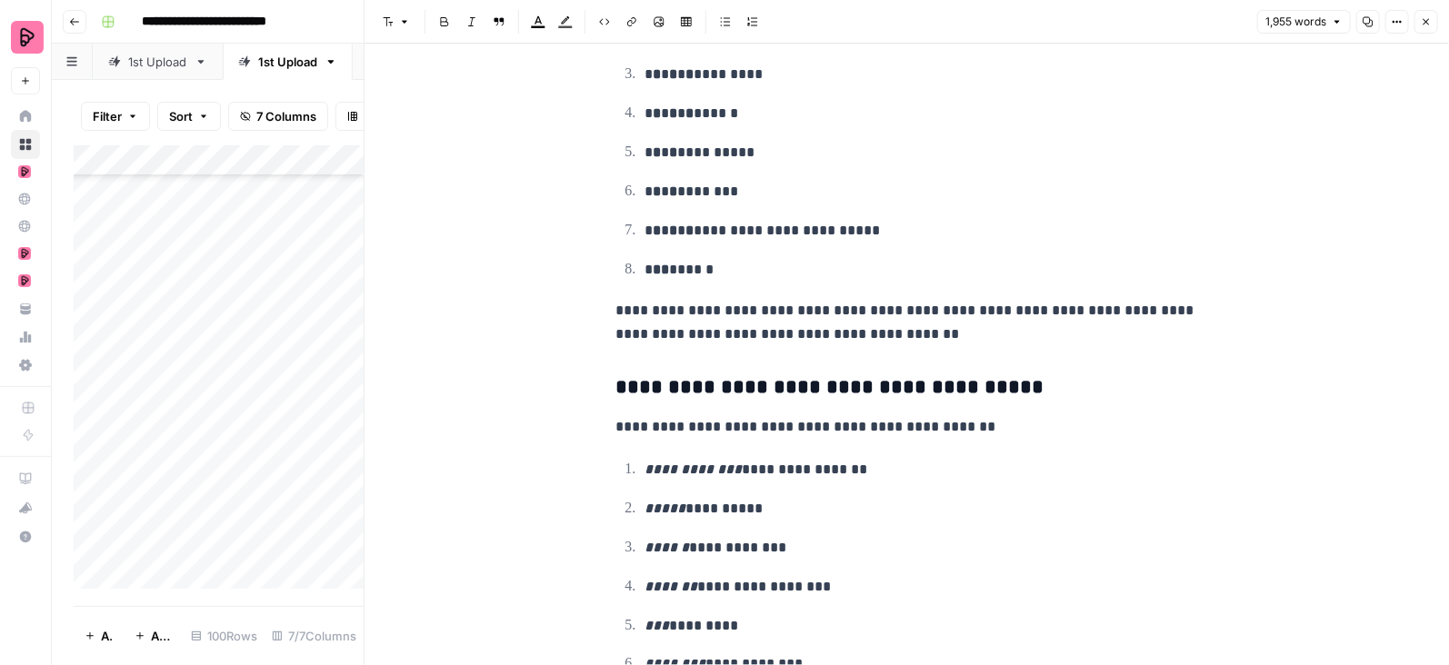
scroll to position [6988, 0]
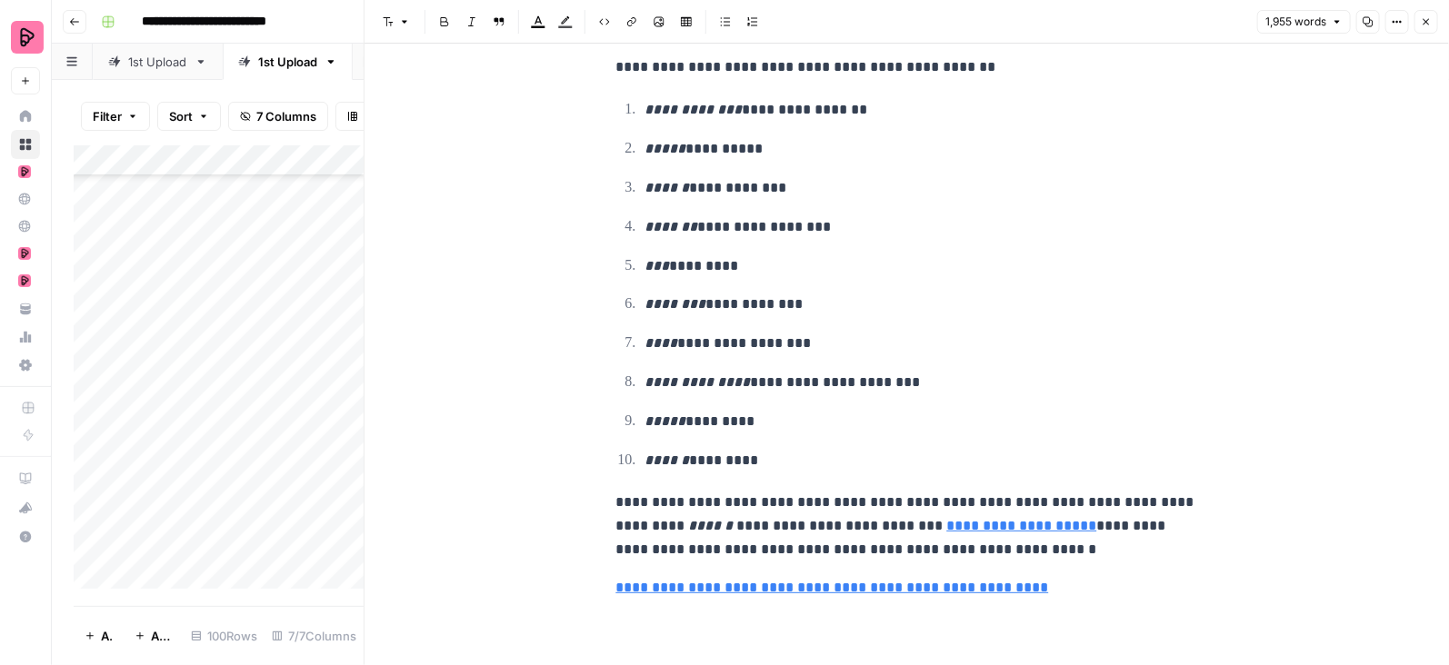
click at [1428, 27] on icon "button" at bounding box center [1426, 21] width 11 height 11
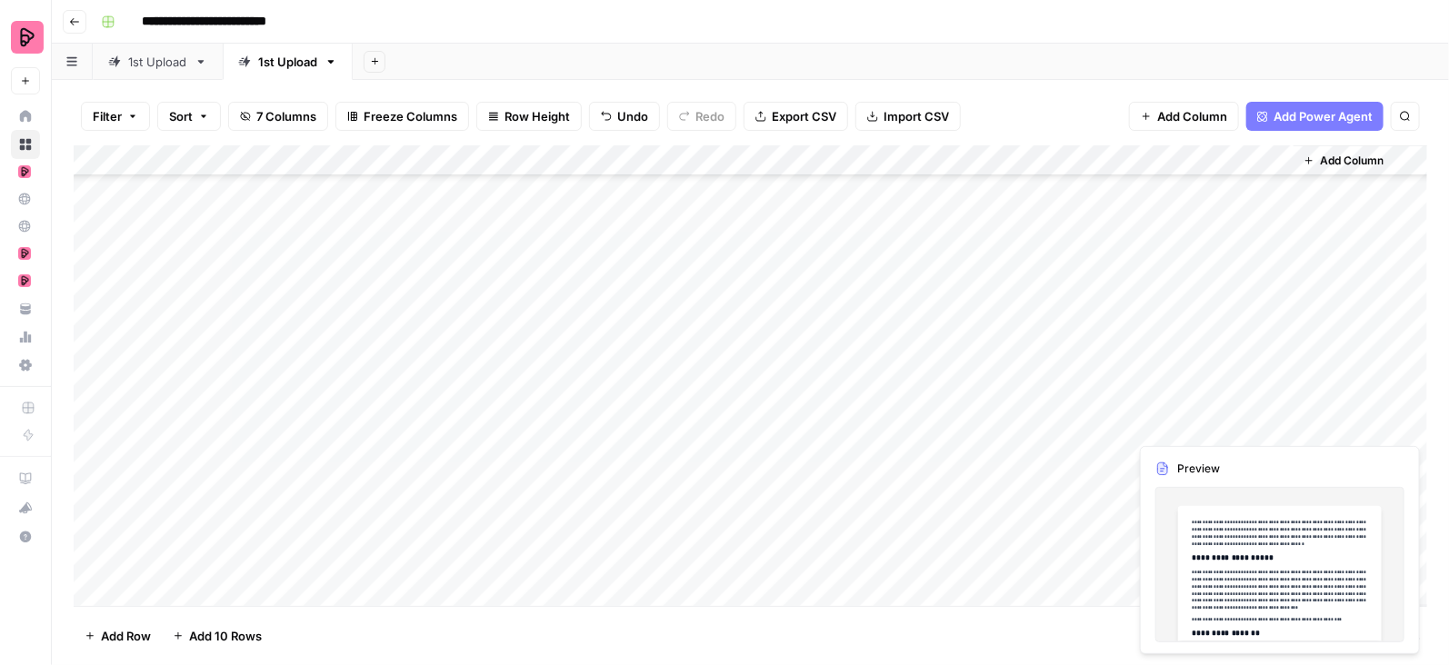
click at [1275, 425] on div "Add Column" at bounding box center [751, 376] width 1354 height 462
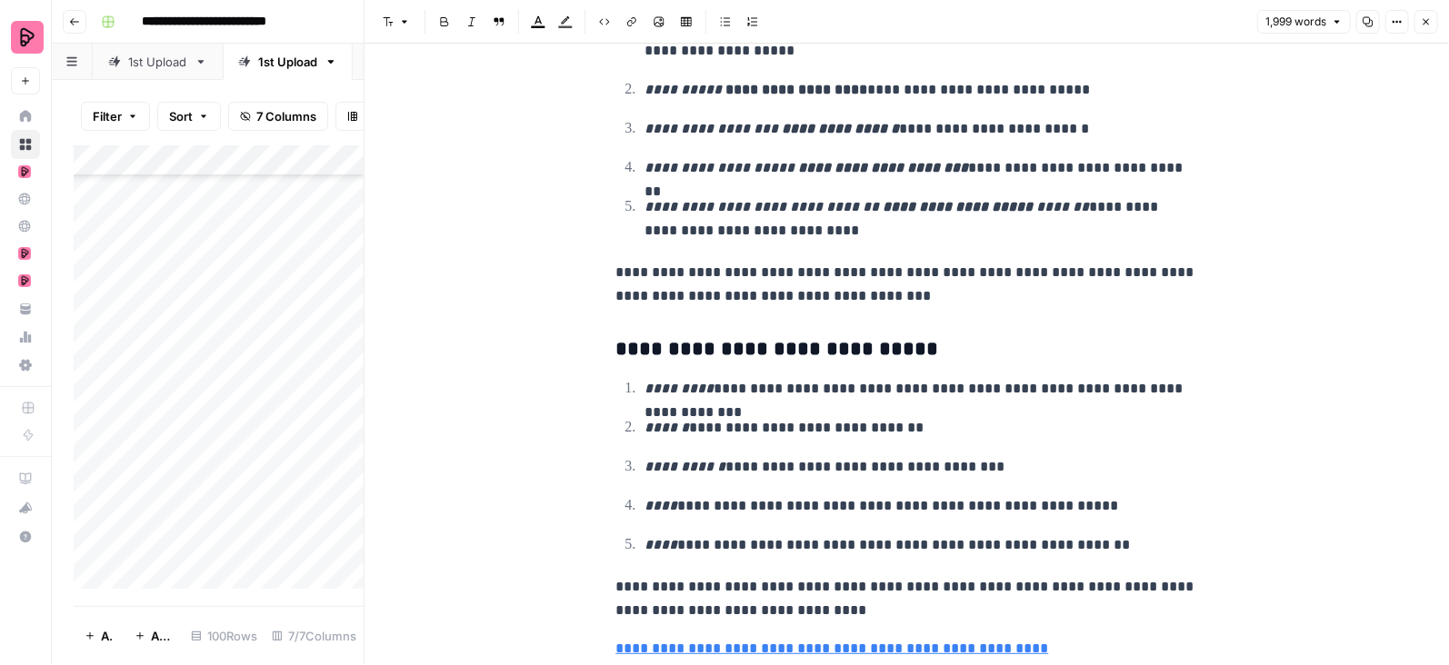
scroll to position [6879, 0]
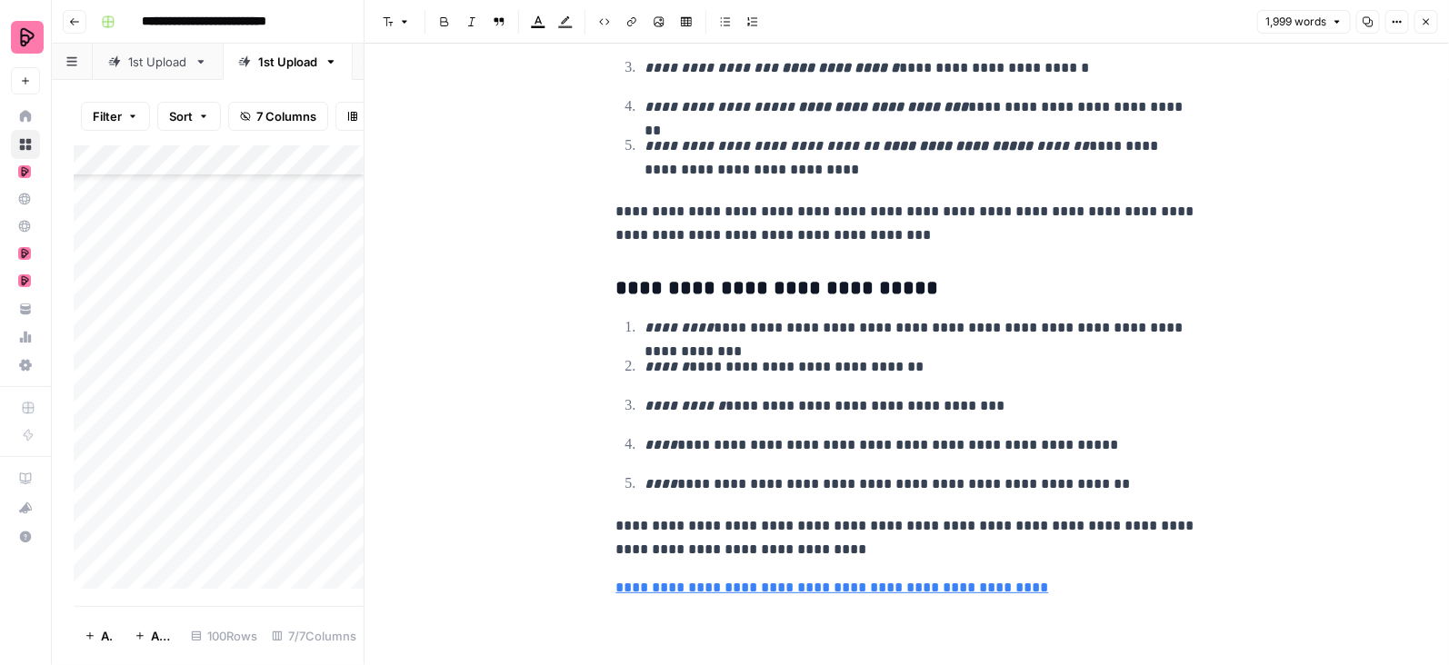
click at [1430, 23] on icon "button" at bounding box center [1426, 21] width 11 height 11
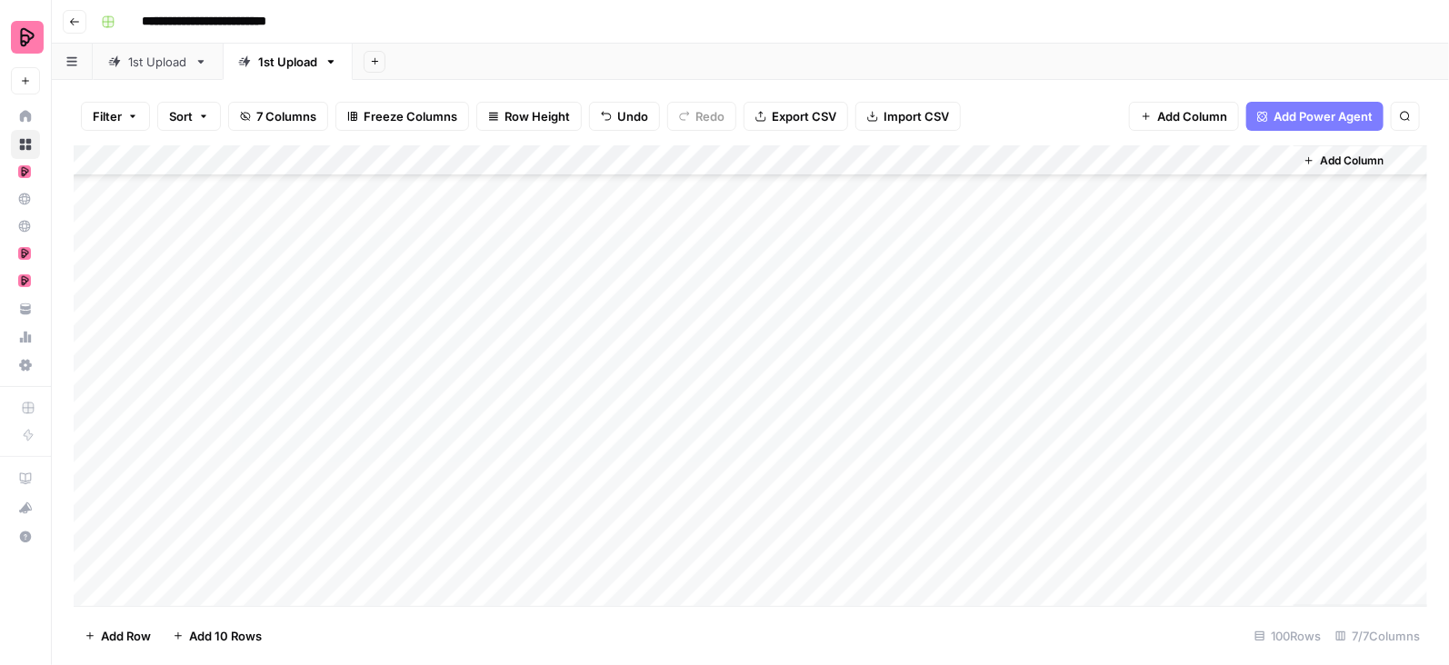
scroll to position [1034, 0]
click at [1276, 332] on div "Add Column" at bounding box center [751, 376] width 1354 height 462
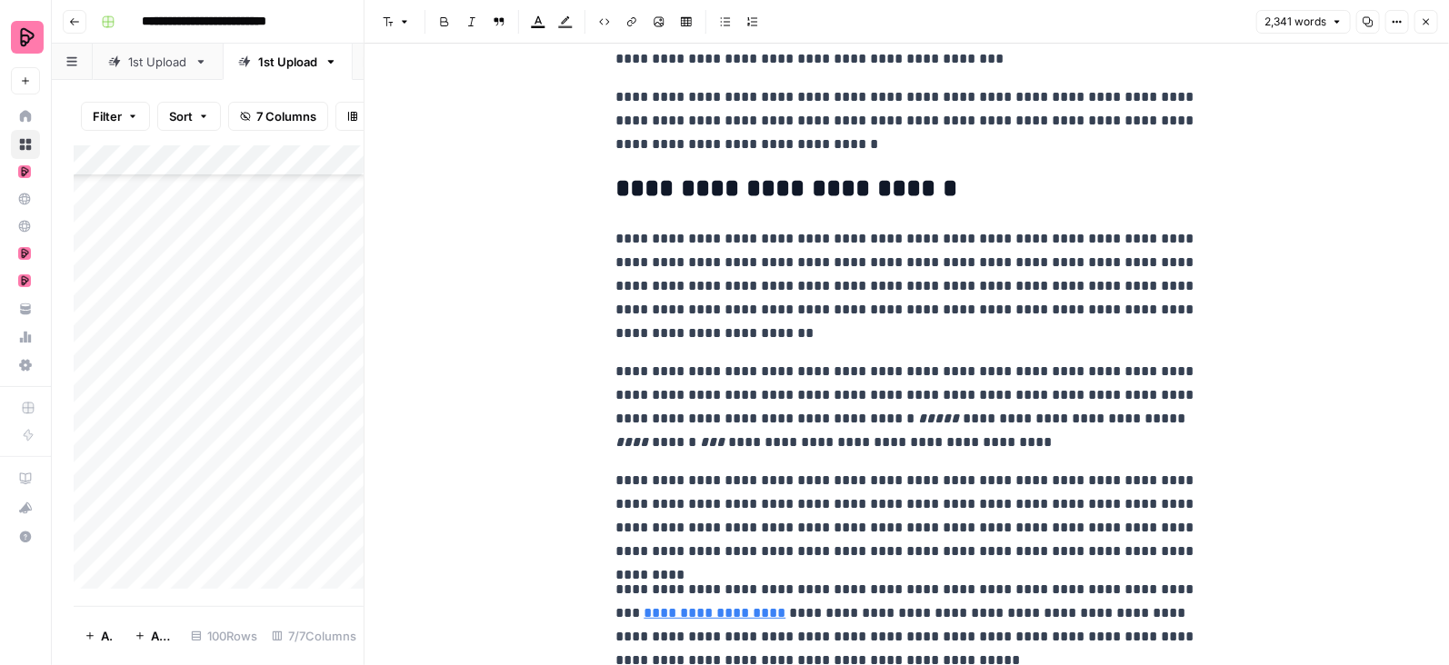
scroll to position [7664, 0]
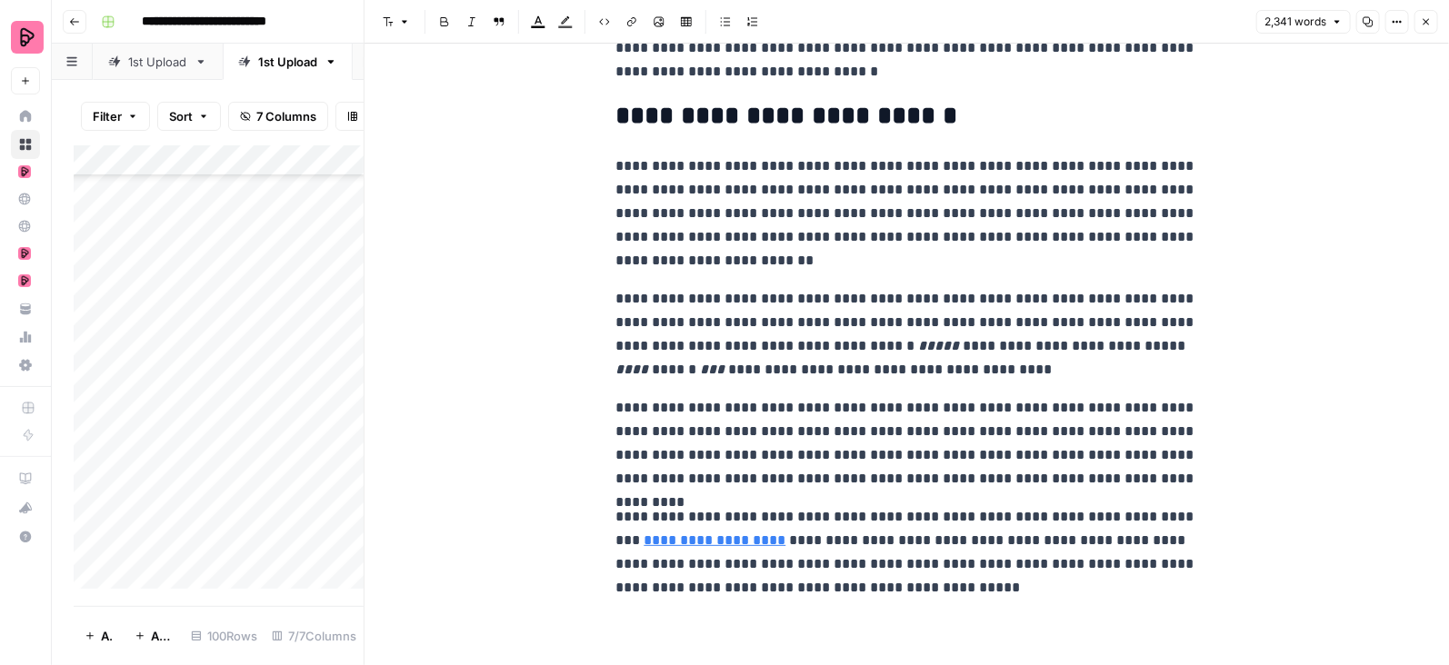
click at [1424, 27] on button "Close" at bounding box center [1426, 22] width 24 height 24
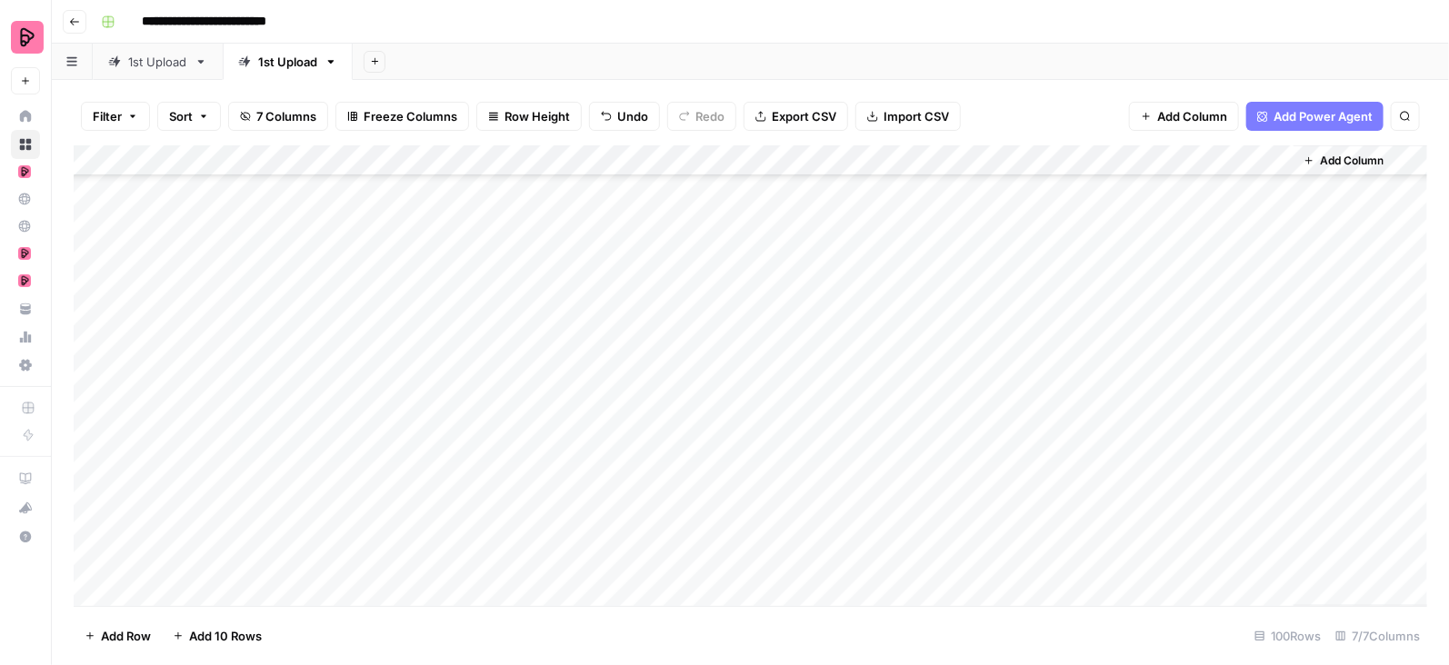
click at [1279, 361] on div "Add Column" at bounding box center [751, 376] width 1354 height 462
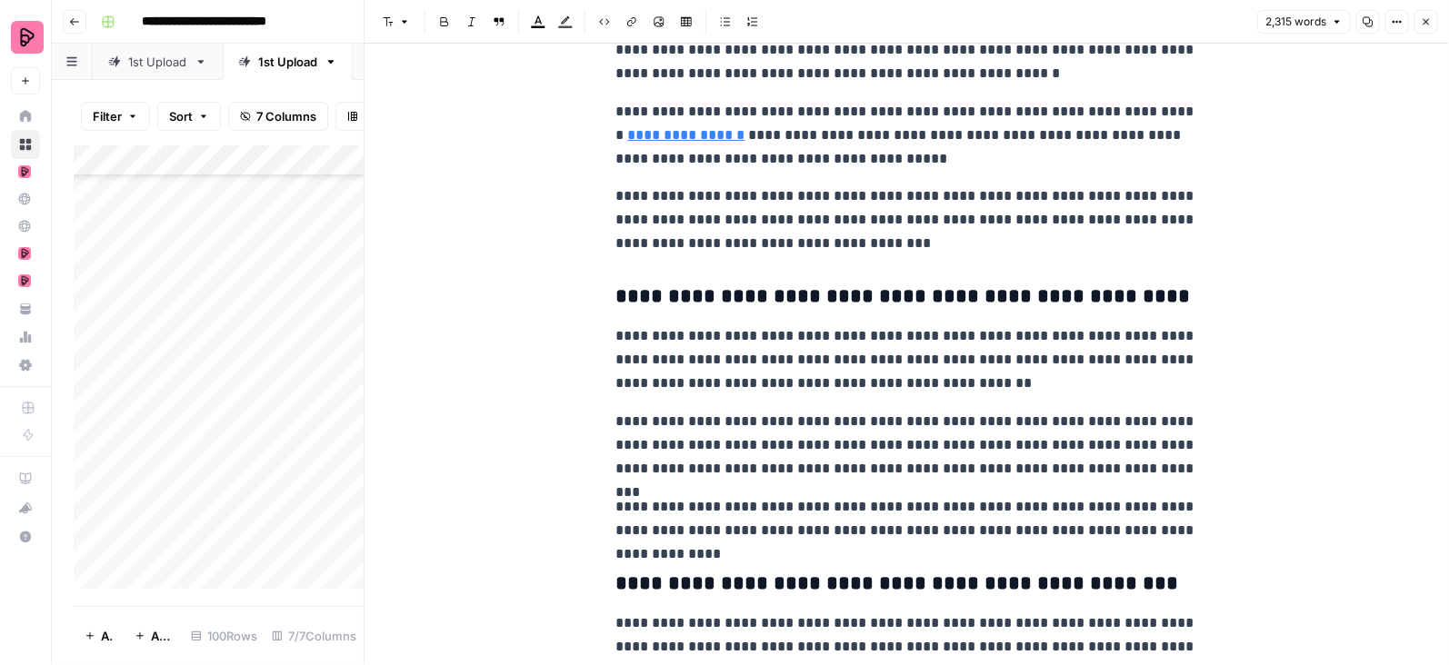
scroll to position [3421, 0]
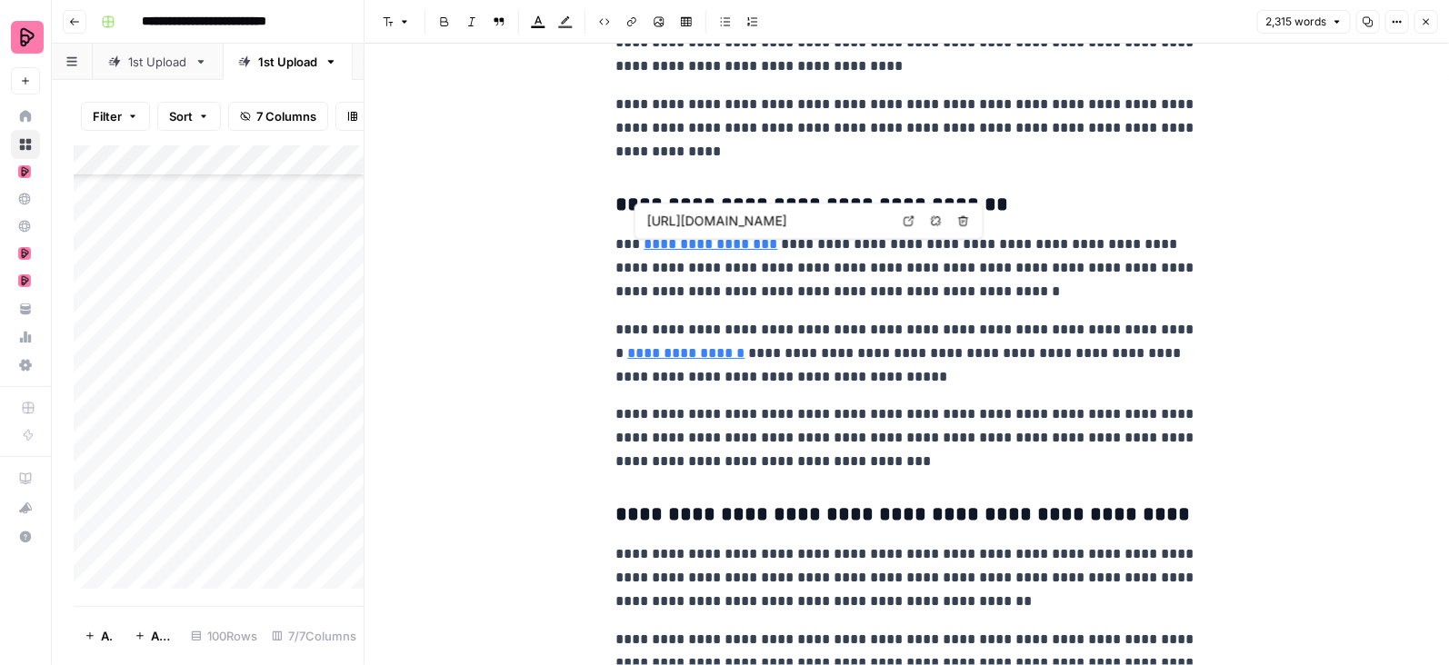
type input "https://preply.com/en/blog/serbian-alphabet/"
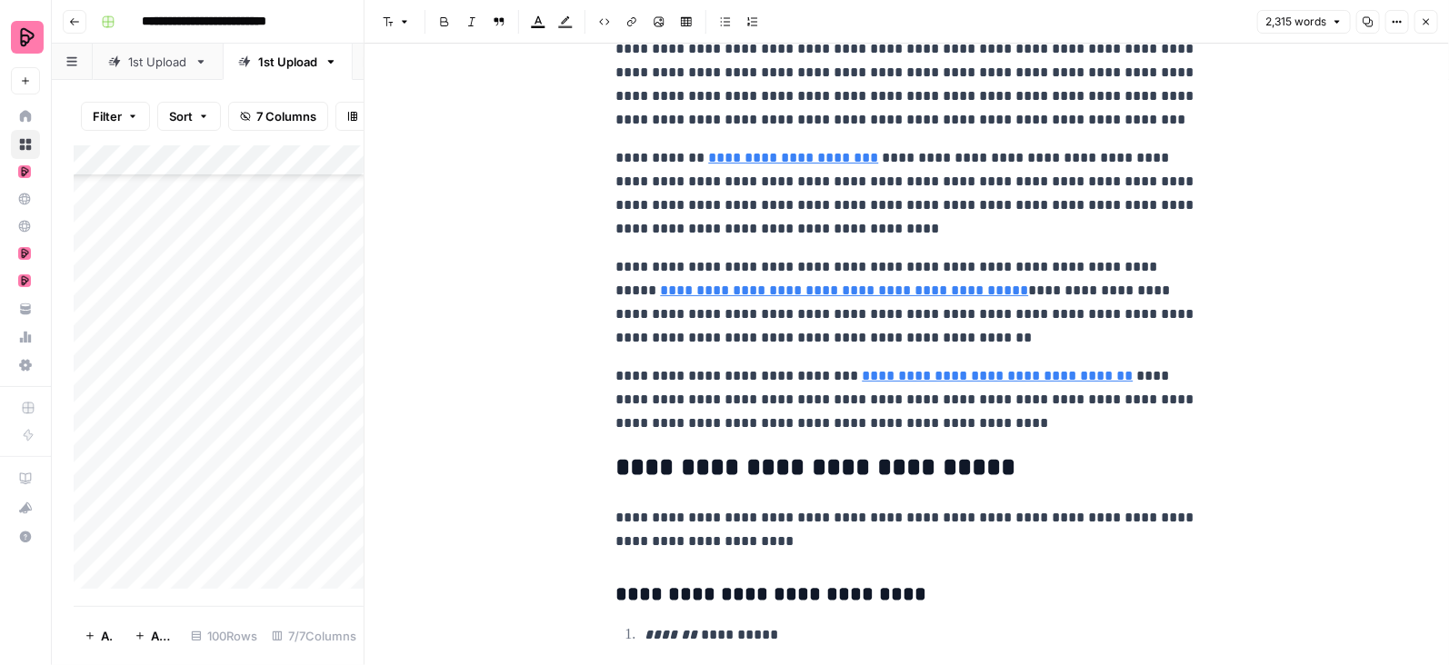
scroll to position [6531, 0]
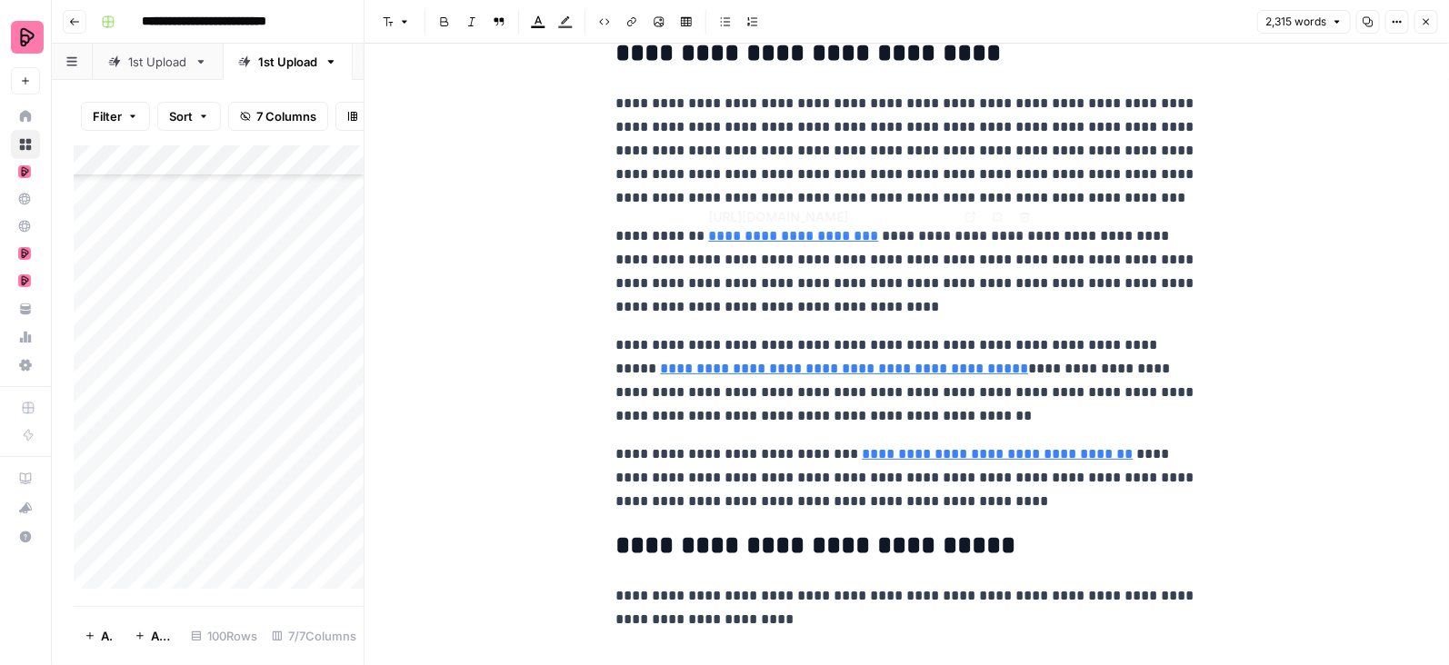
type input "https://preply.com/en/blog/b2b-scientifically-proven-best-way-to-learn-a-langua…"
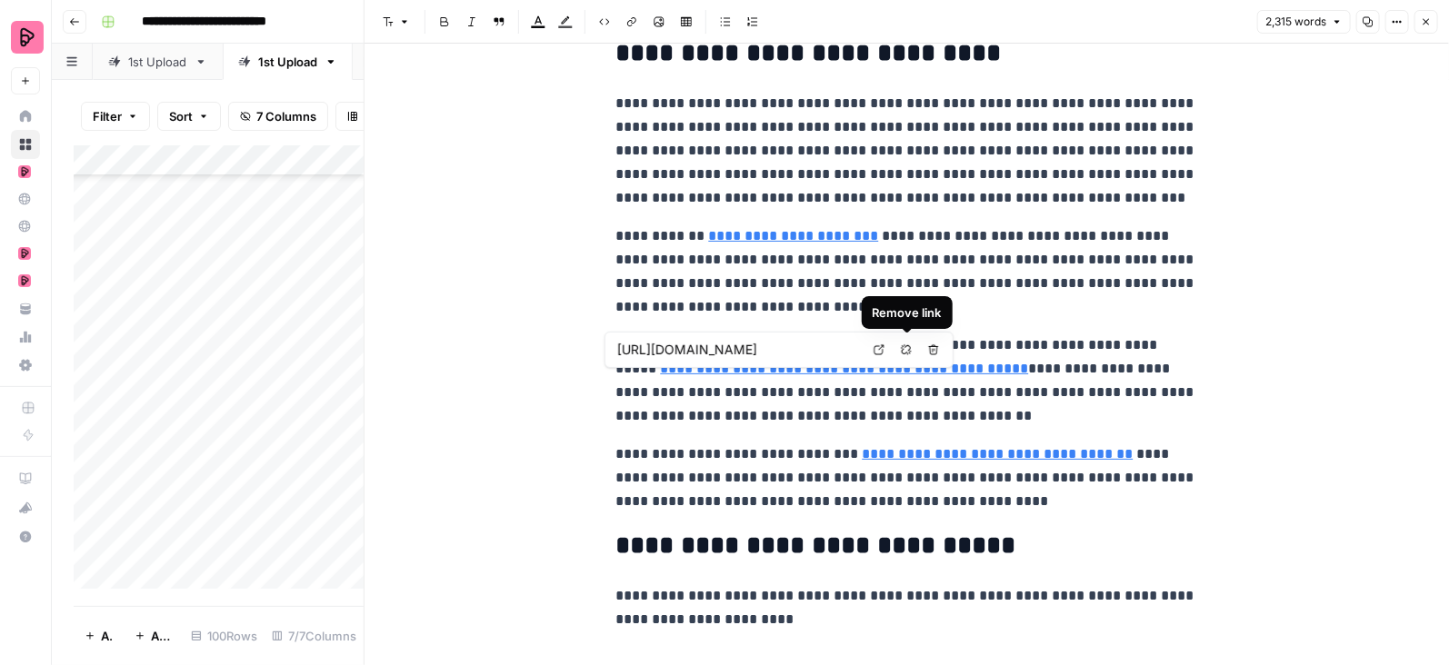
click at [905, 349] on icon "button" at bounding box center [906, 350] width 11 height 11
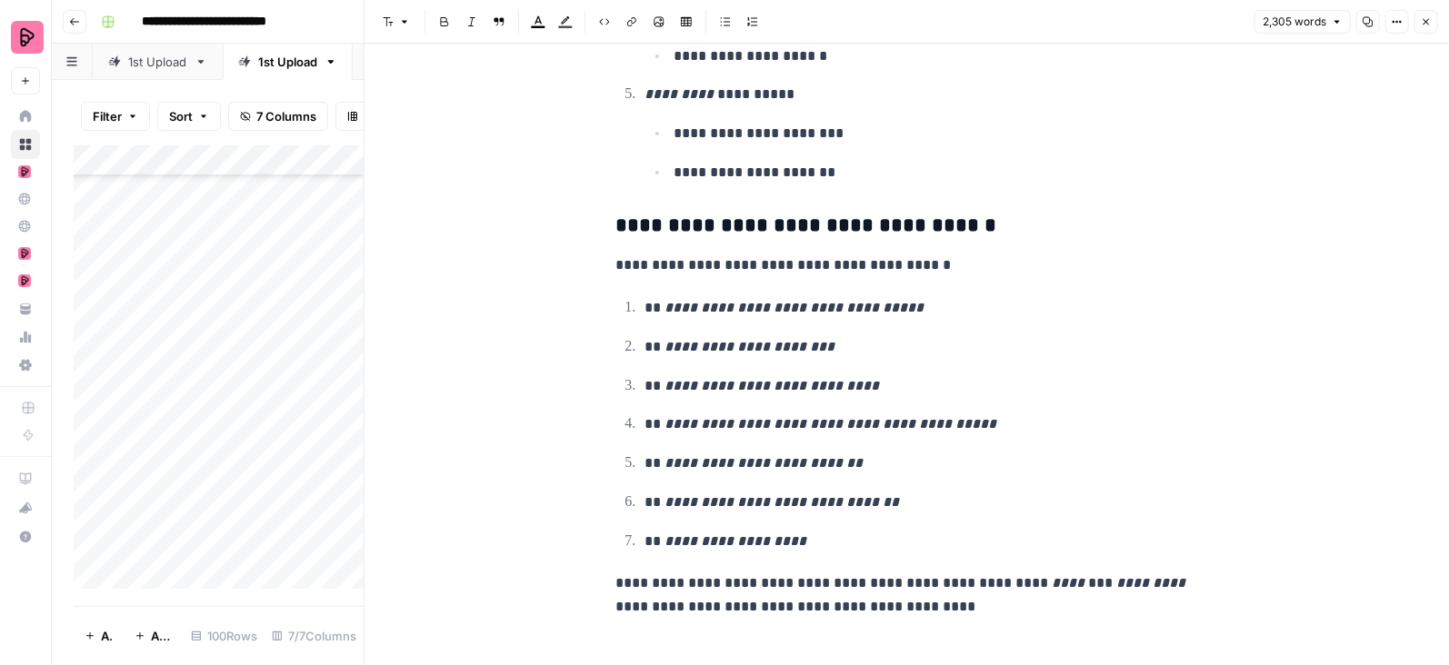
scroll to position [7624, 0]
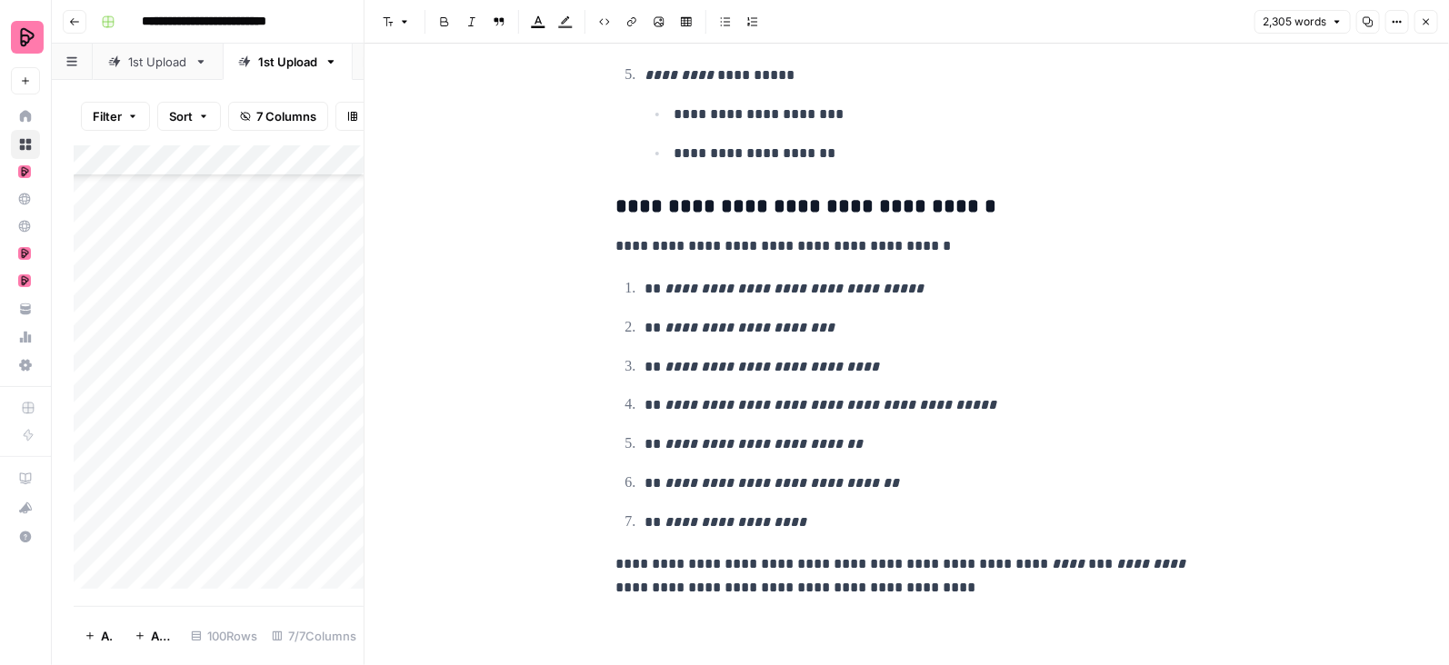
click at [1429, 19] on icon "button" at bounding box center [1427, 22] width 6 height 6
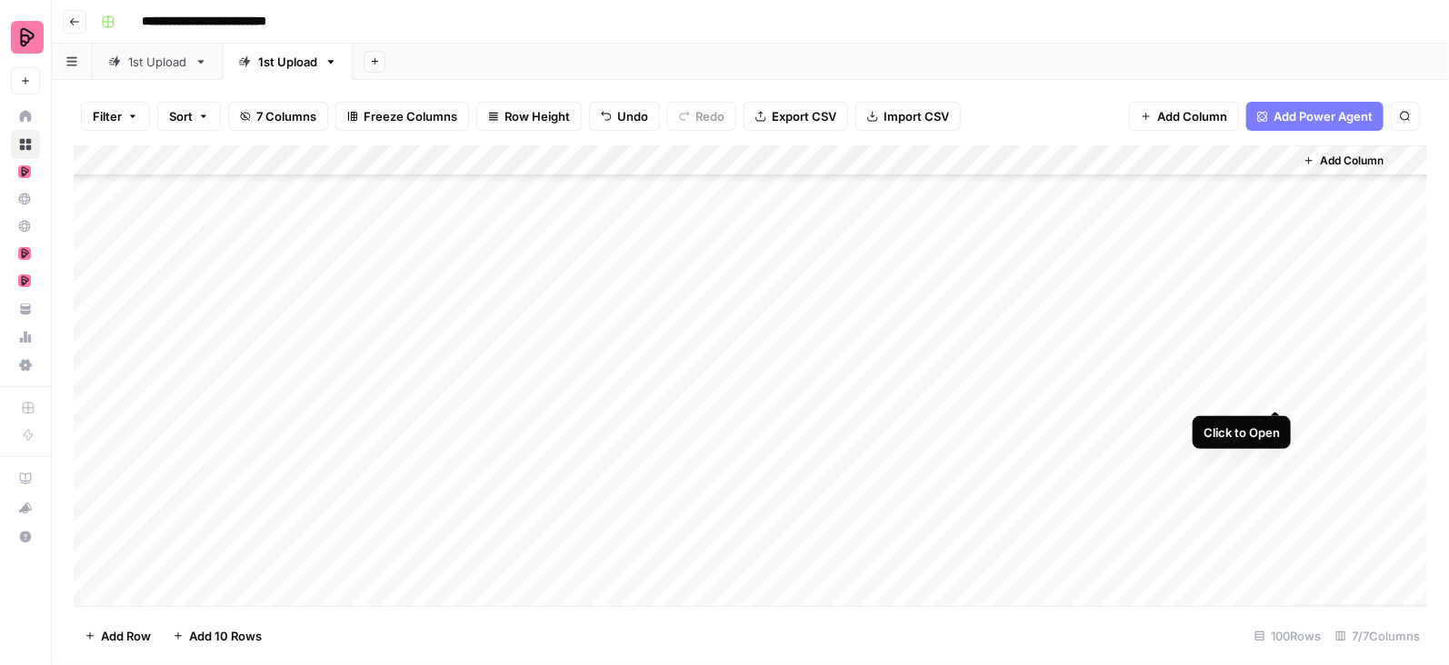
click at [1280, 394] on div "Add Column" at bounding box center [751, 376] width 1354 height 462
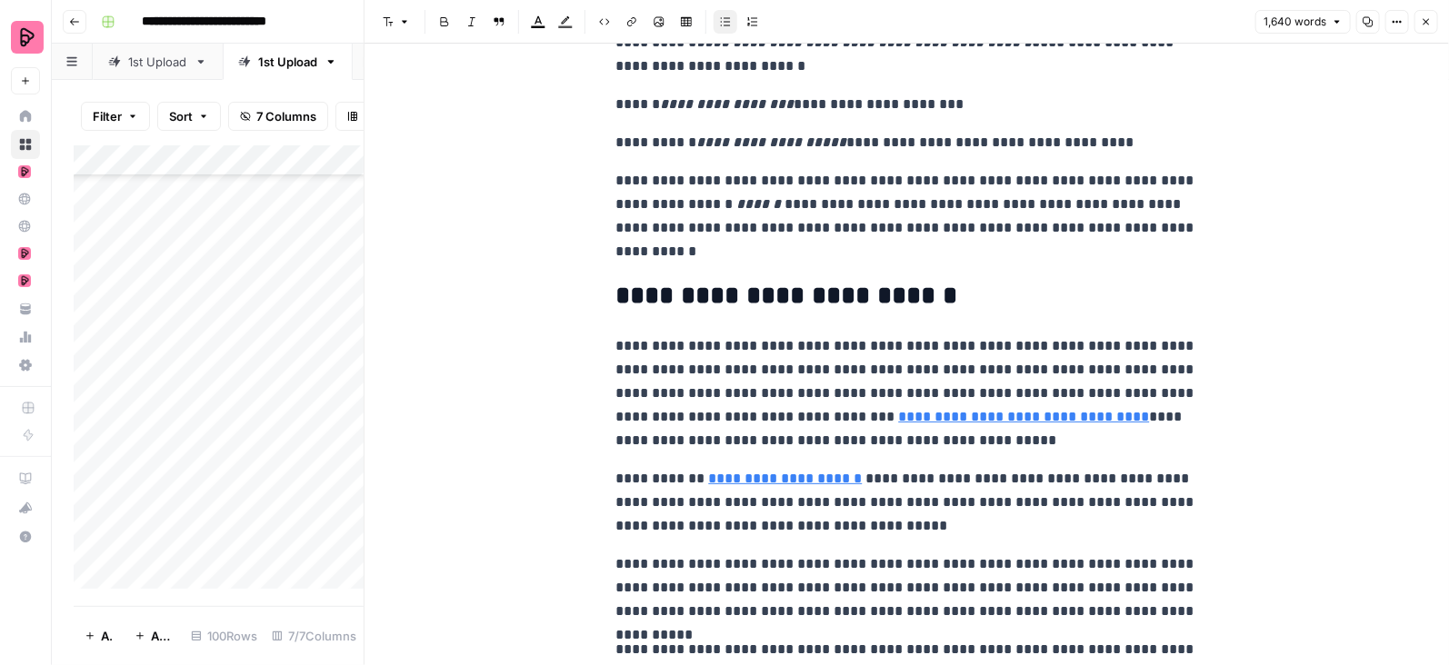
scroll to position [4878, 0]
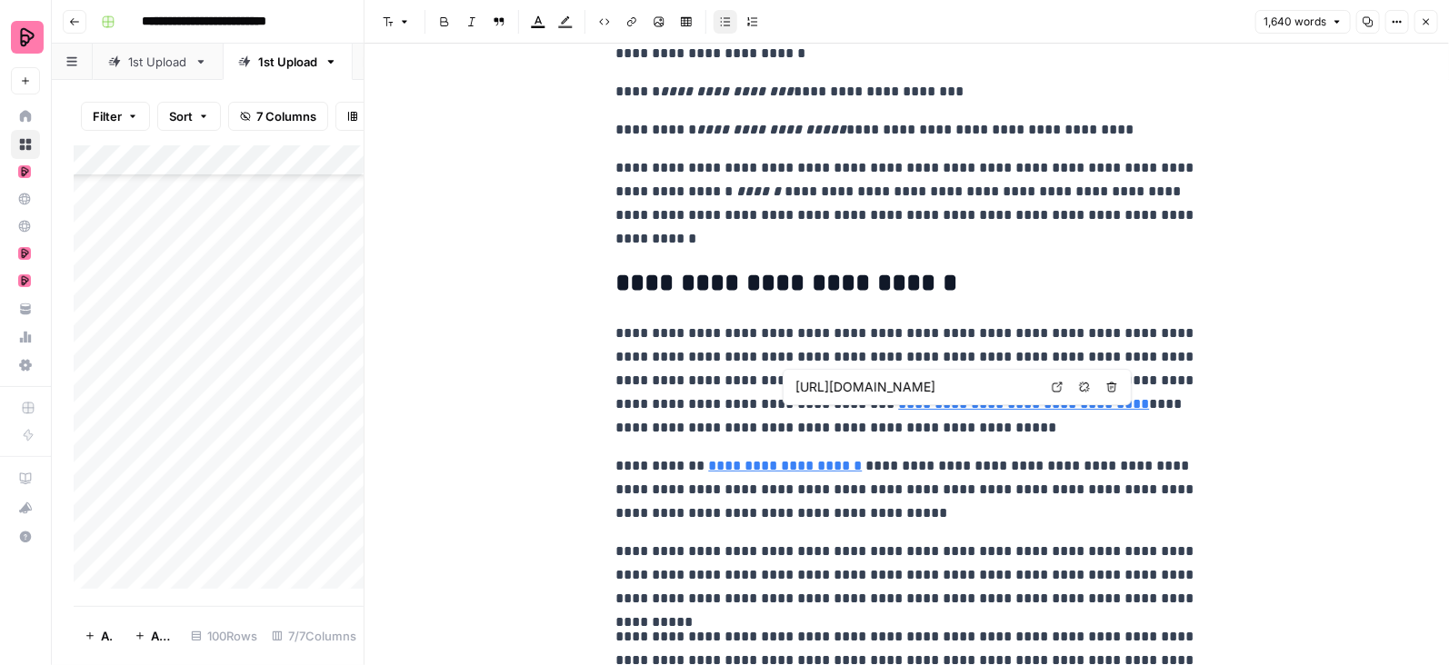
type input "https://preply.com/en/online/bengali-tutors"
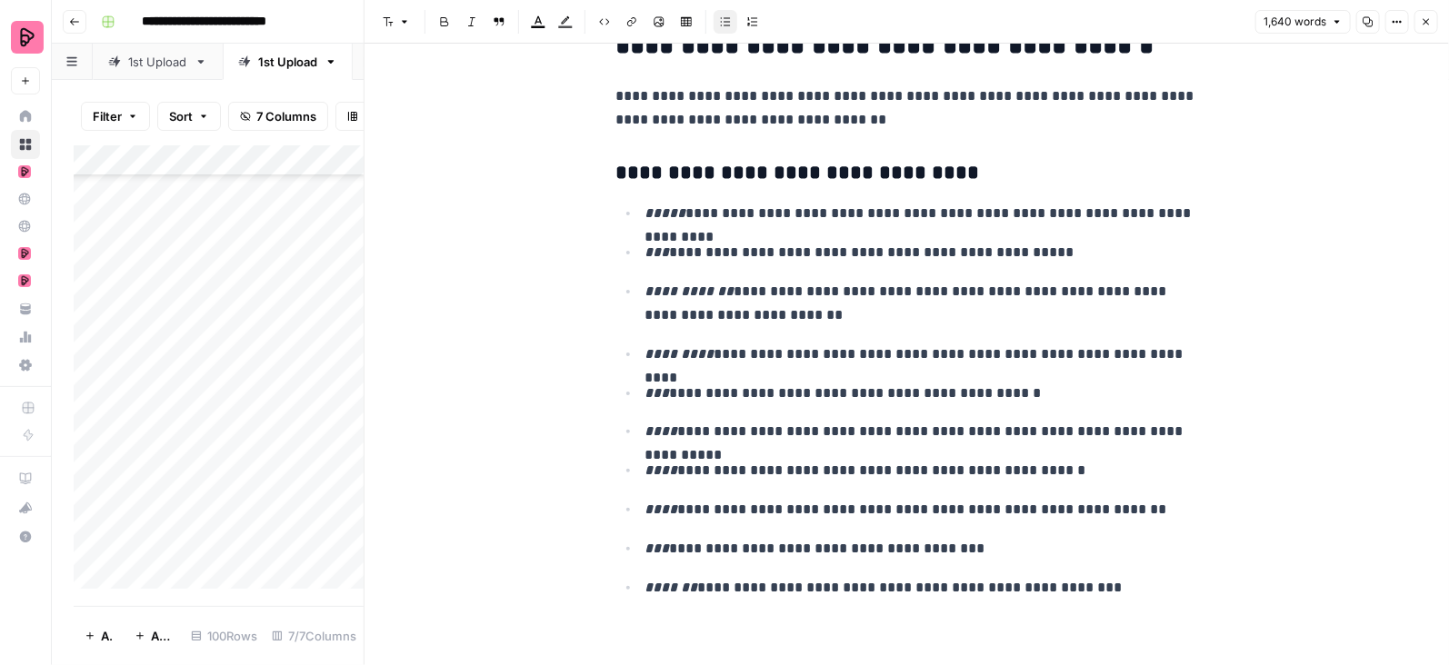
scroll to position [5641, 0]
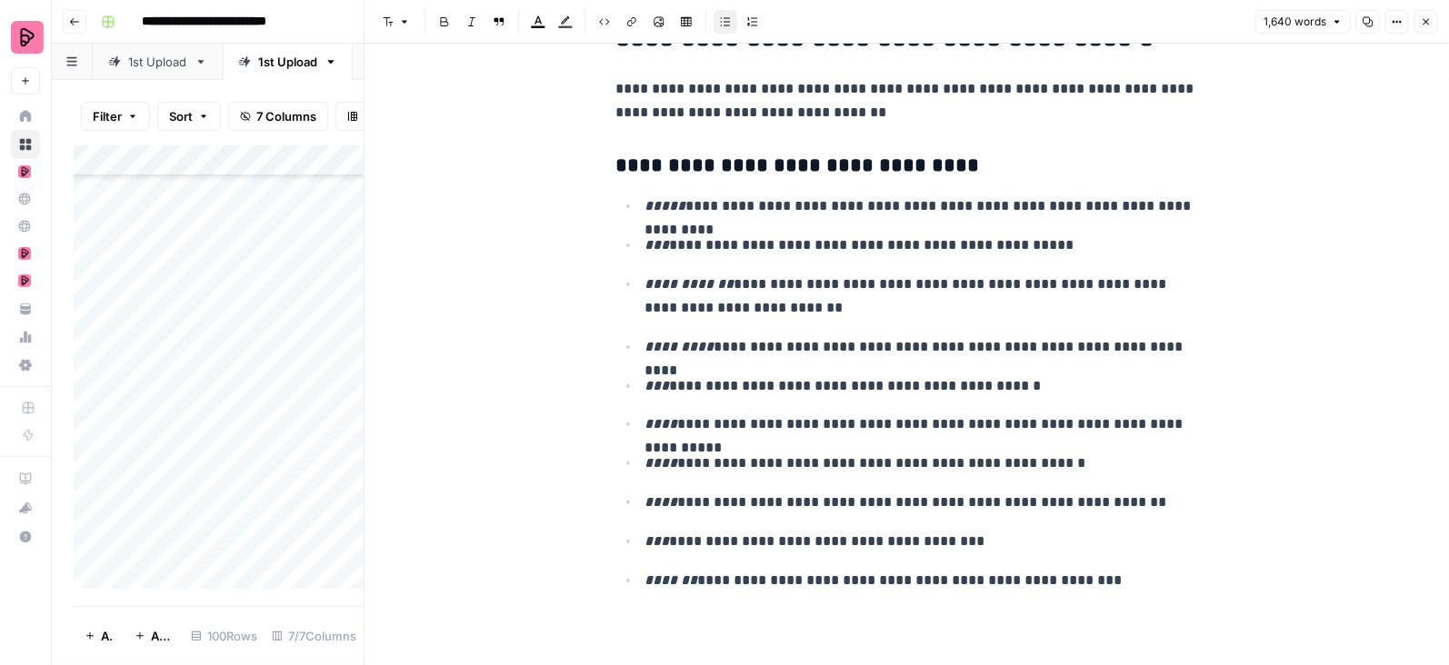
click at [1434, 17] on button "Close" at bounding box center [1426, 22] width 24 height 24
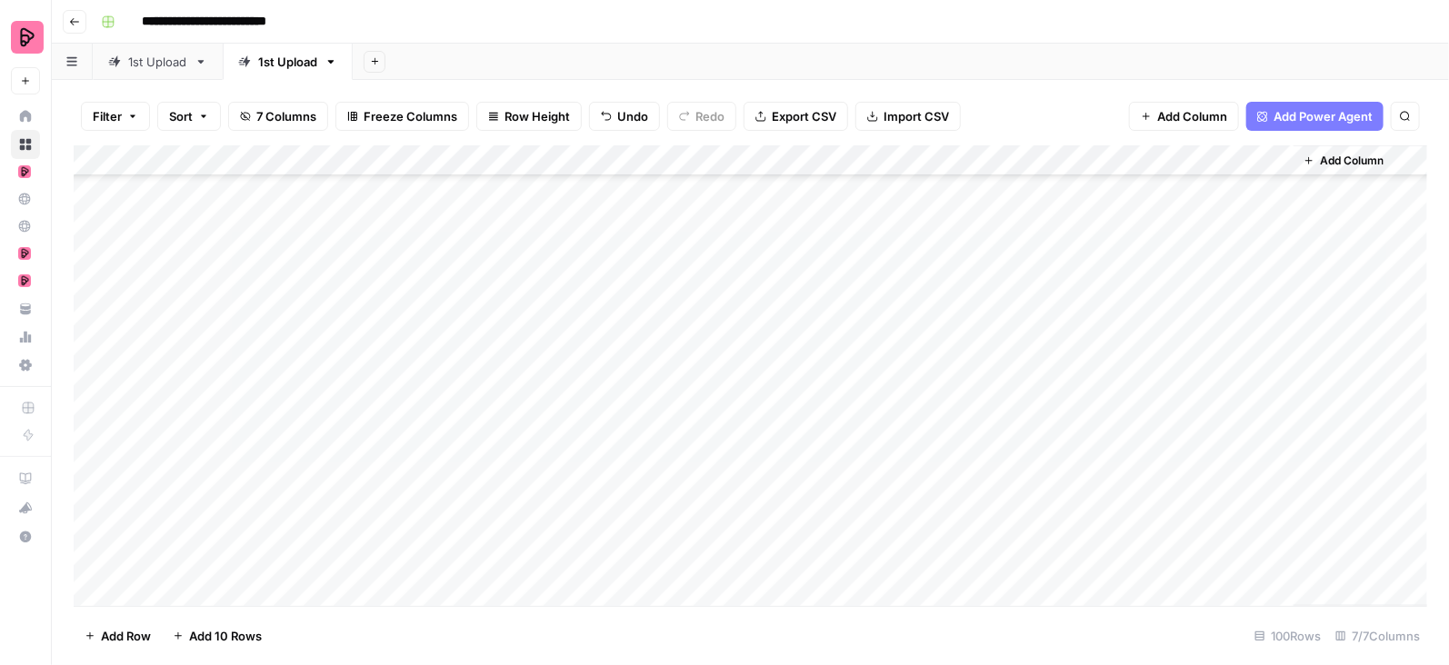
click at [1277, 429] on div "Add Column" at bounding box center [751, 376] width 1354 height 462
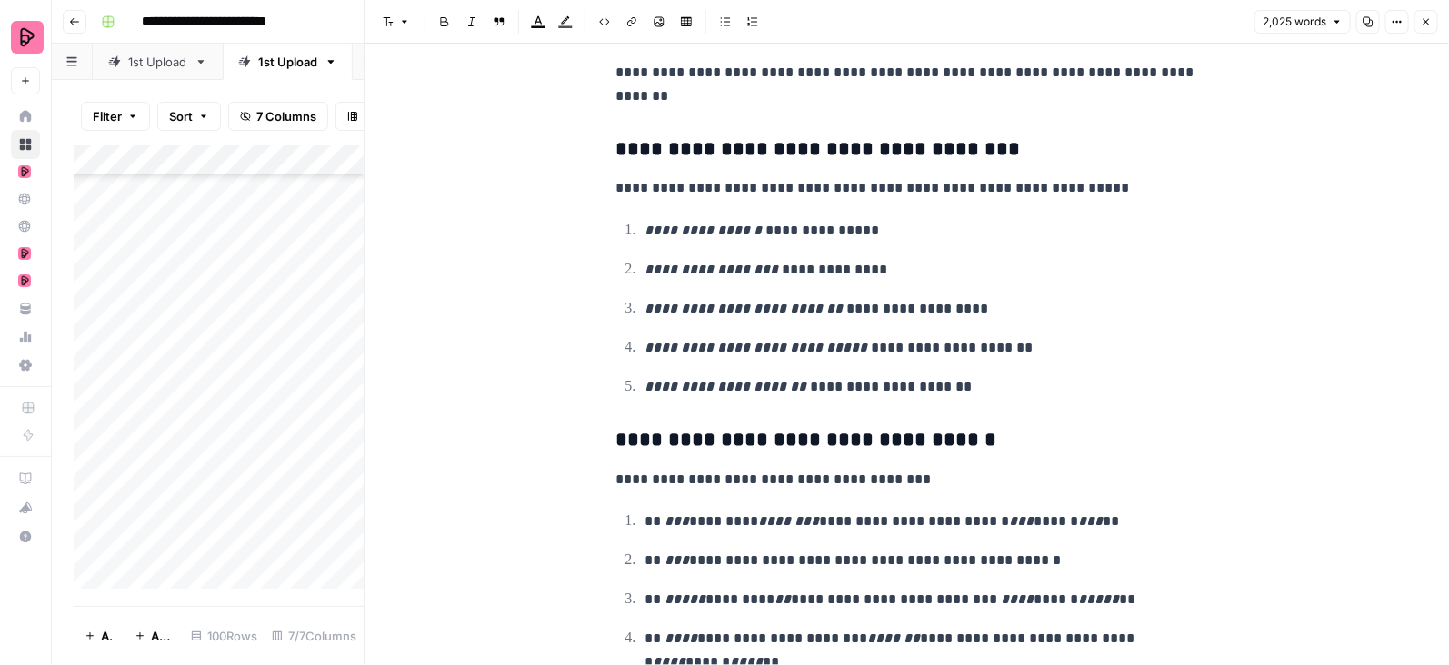
scroll to position [7093, 0]
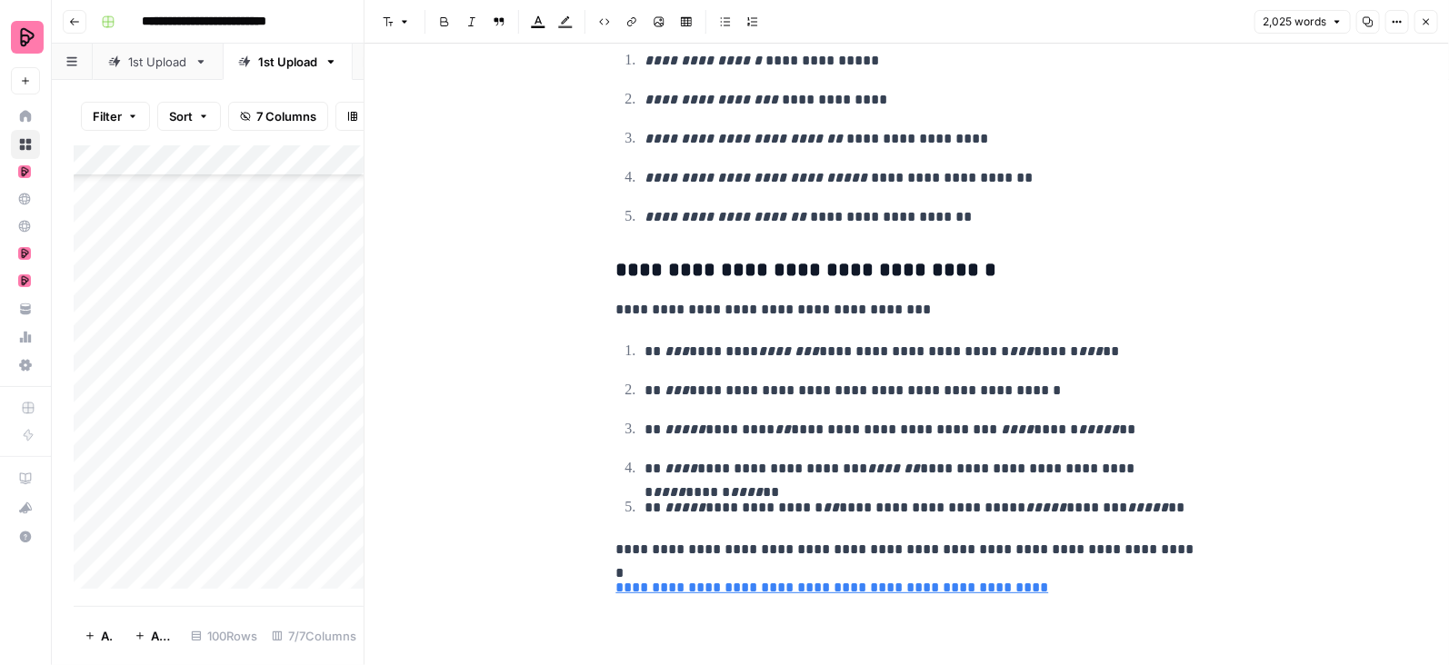
click at [1425, 16] on icon "button" at bounding box center [1426, 21] width 11 height 11
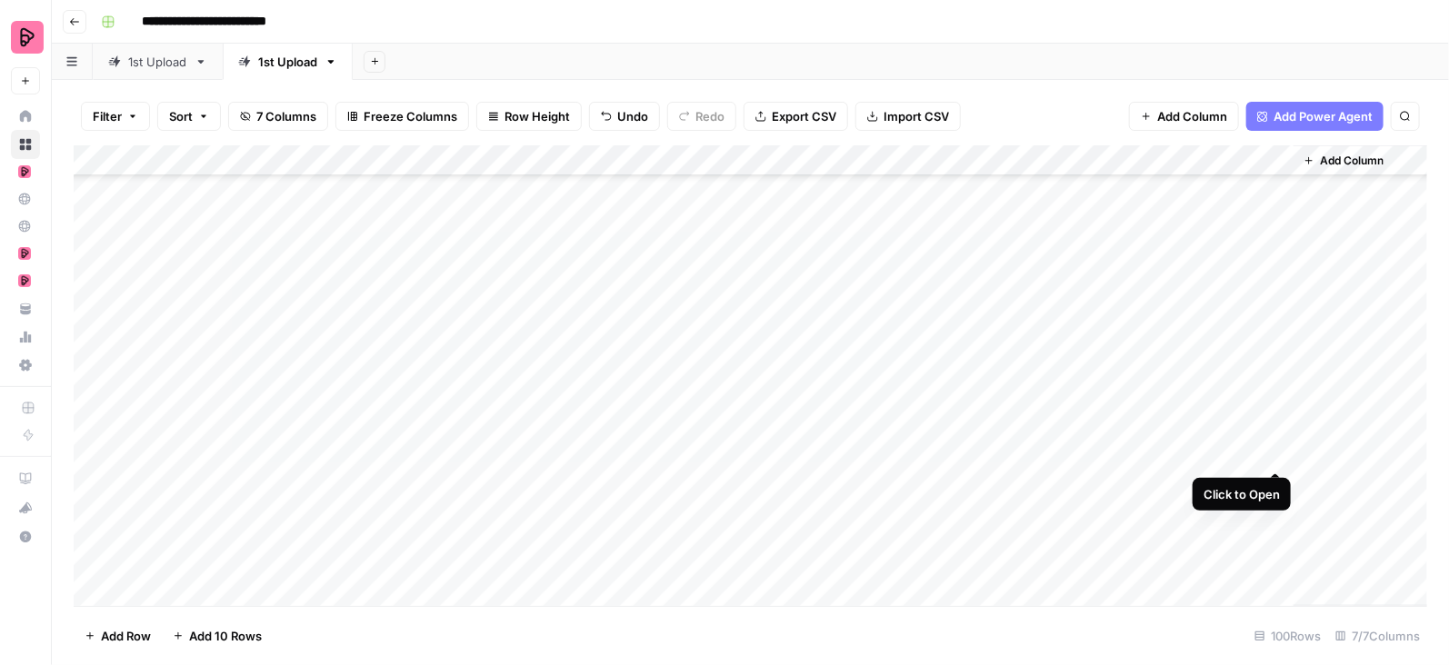
click at [1277, 455] on div "Add Column" at bounding box center [751, 376] width 1354 height 462
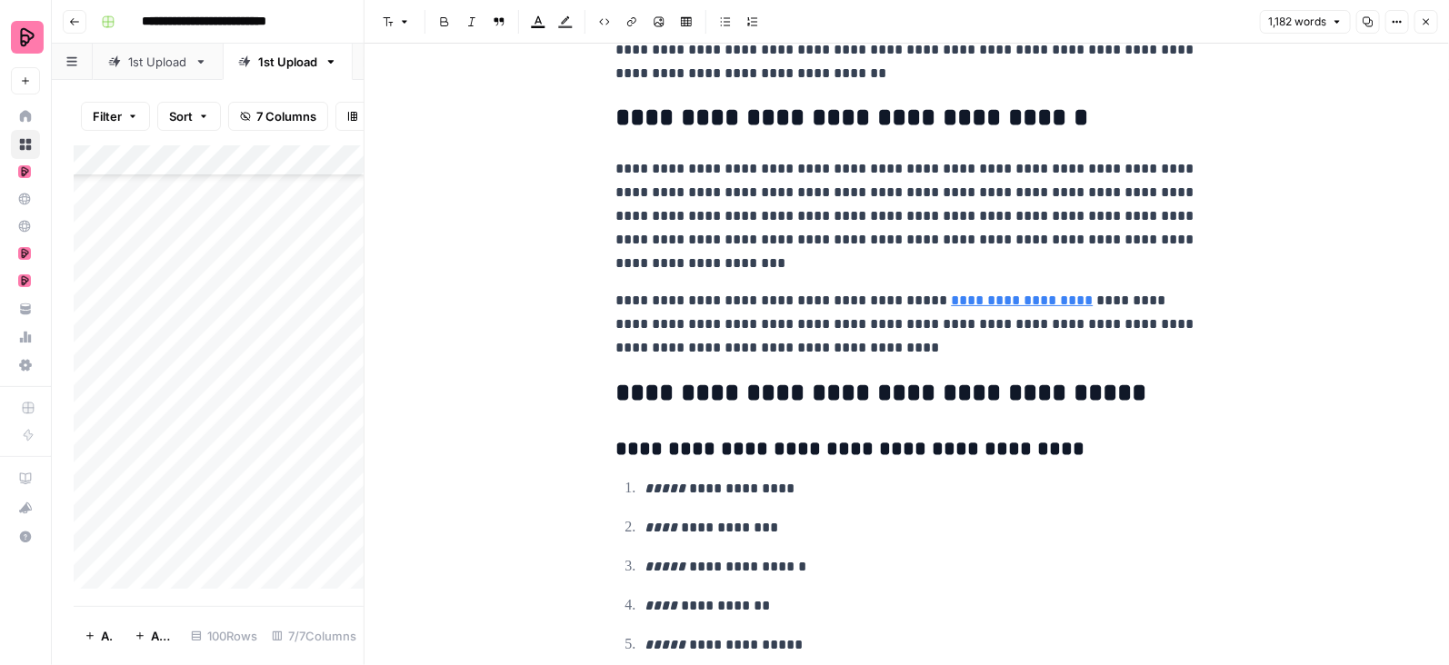
scroll to position [4145, 0]
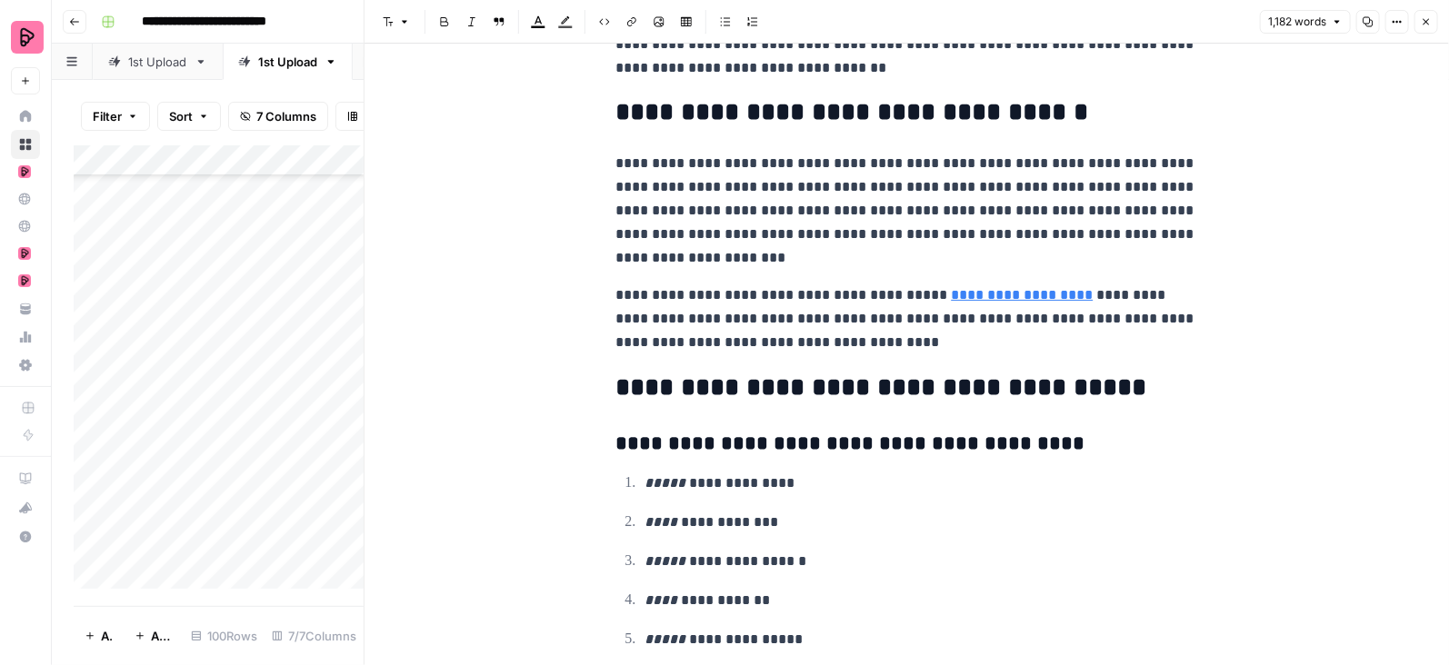
click at [1428, 21] on icon "button" at bounding box center [1426, 21] width 11 height 11
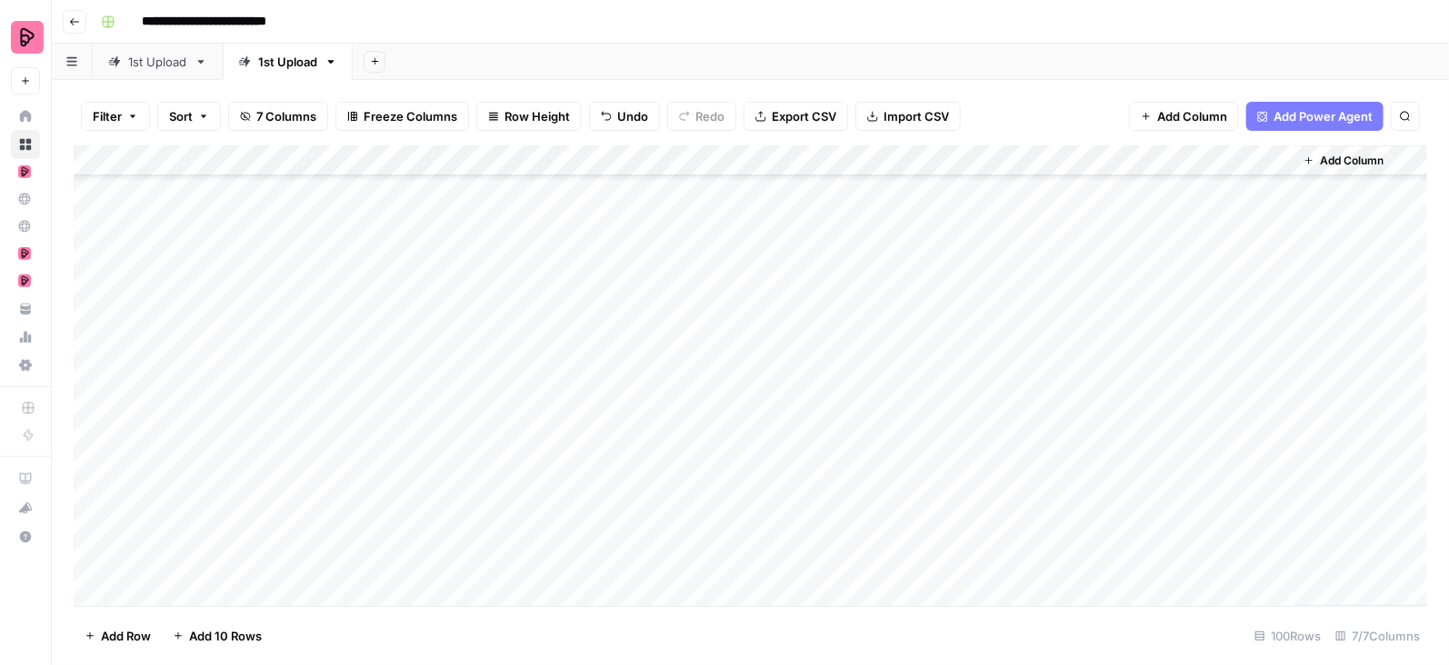
scroll to position [1220, 0]
click at [1278, 304] on div "Add Column" at bounding box center [751, 376] width 1354 height 462
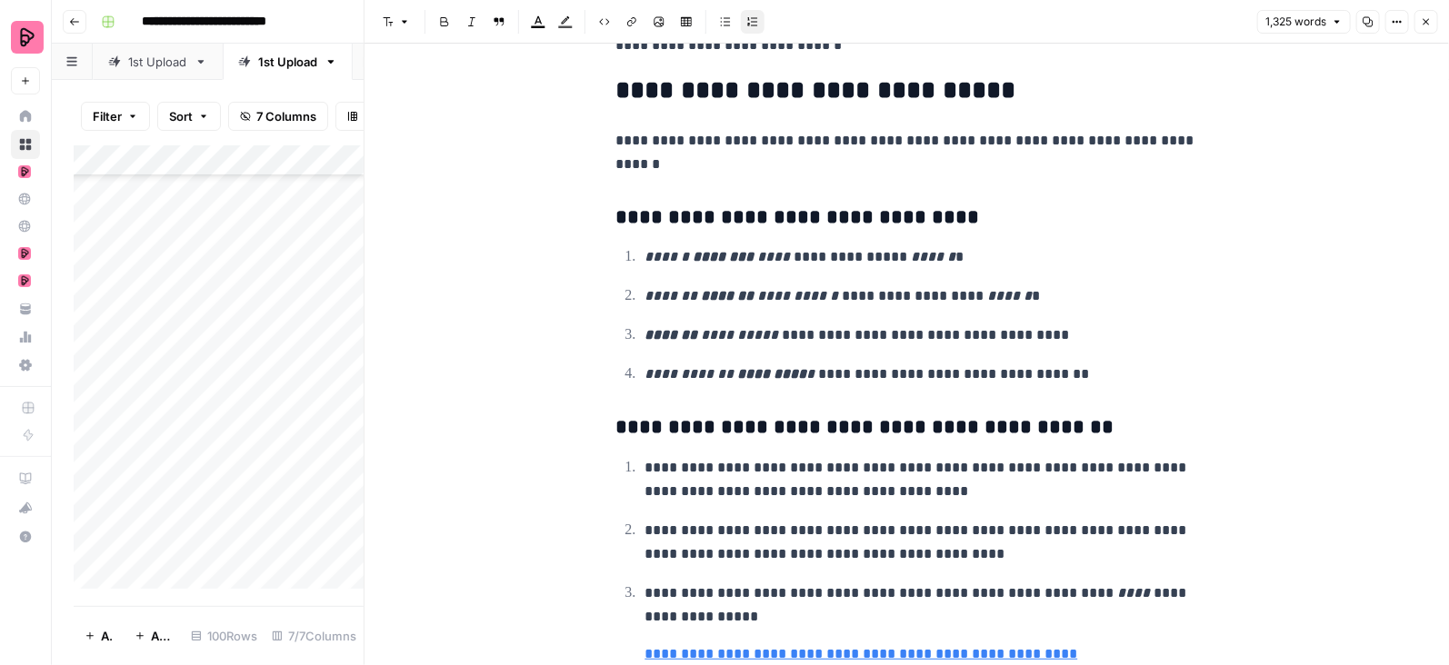
scroll to position [4887, 0]
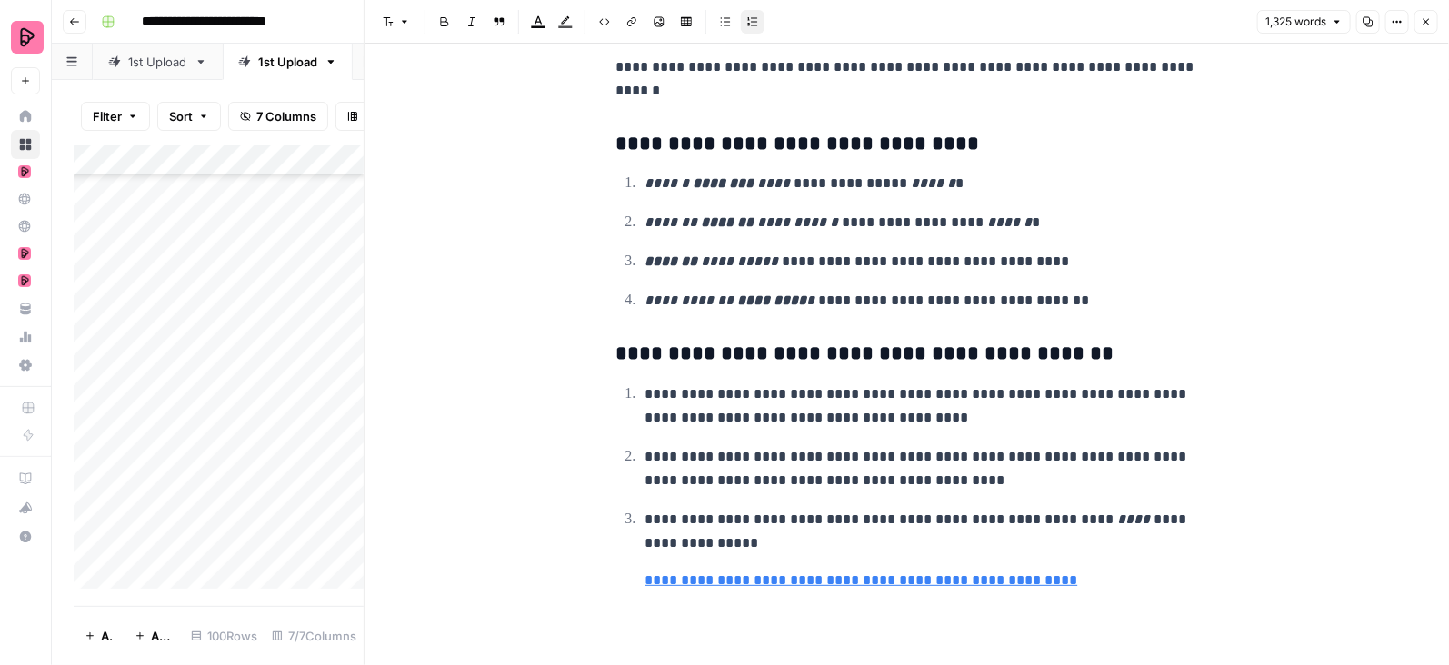
click at [1420, 25] on button "Close" at bounding box center [1426, 22] width 24 height 24
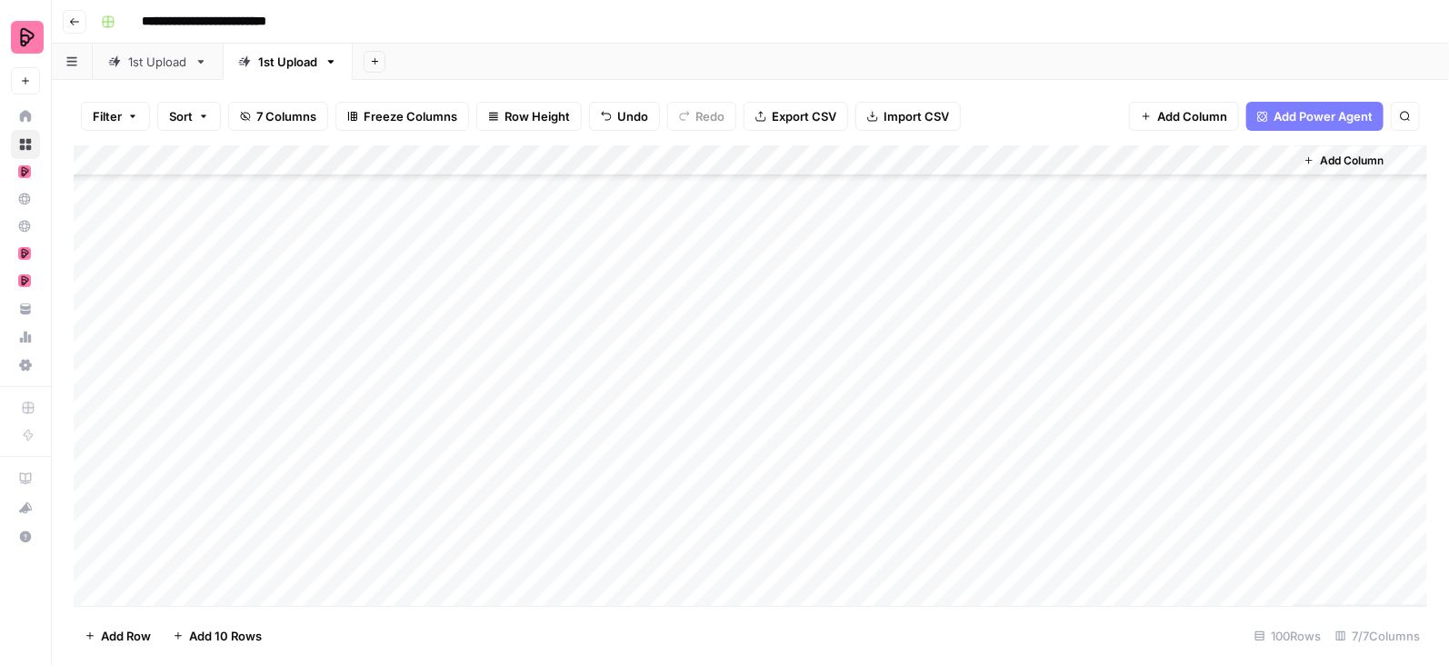
click at [1273, 330] on div "Add Column" at bounding box center [751, 376] width 1354 height 462
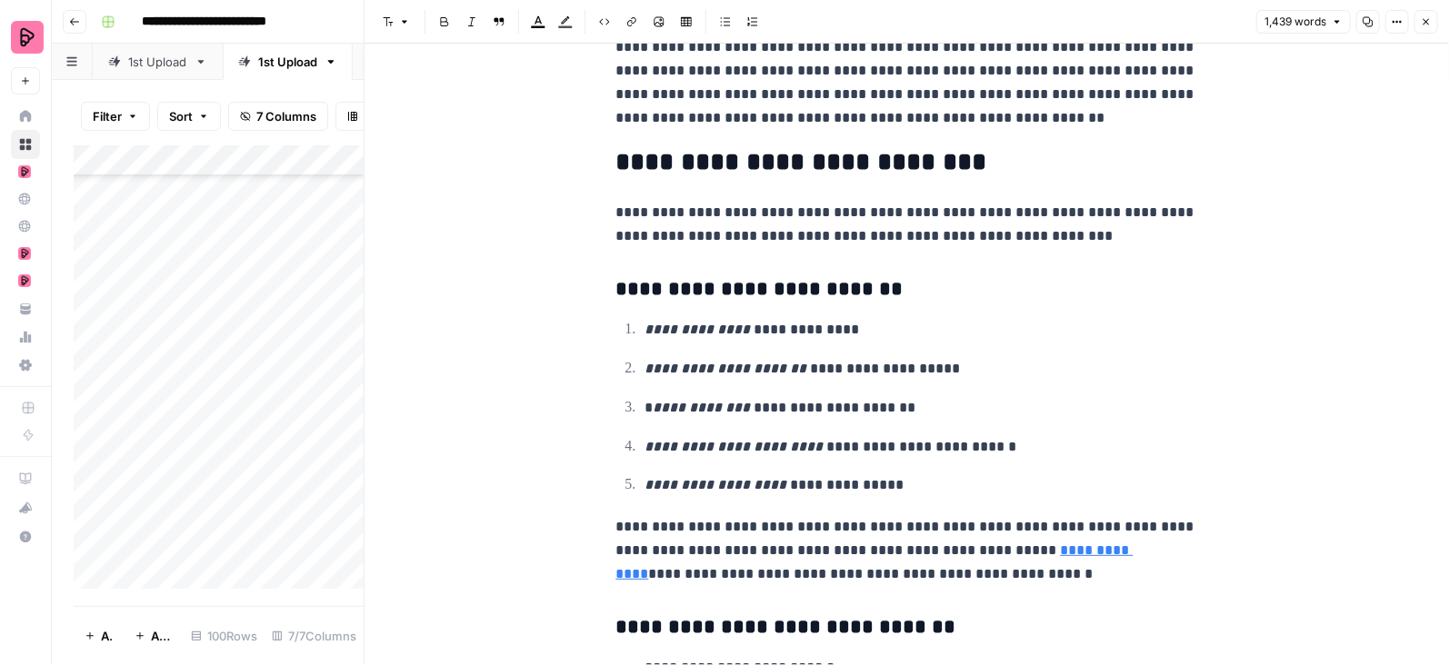
scroll to position [2129, 0]
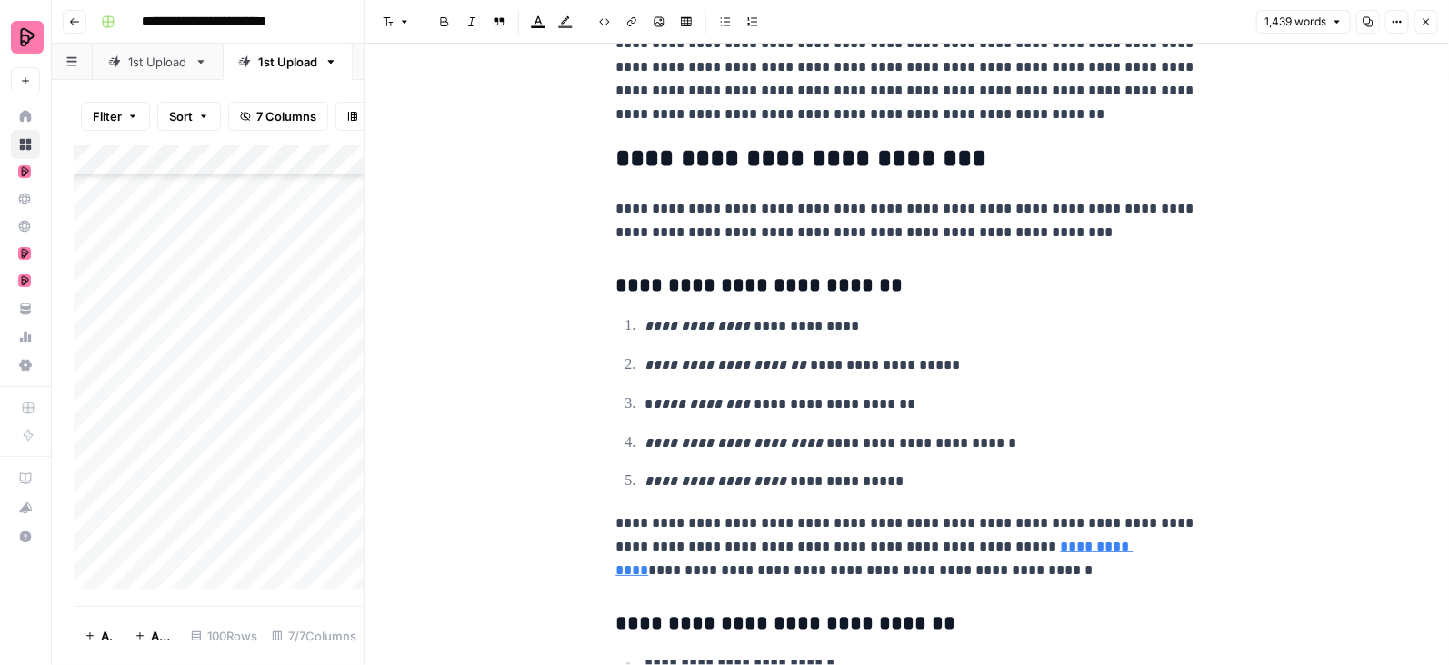
click at [1434, 17] on button "Close" at bounding box center [1426, 22] width 24 height 24
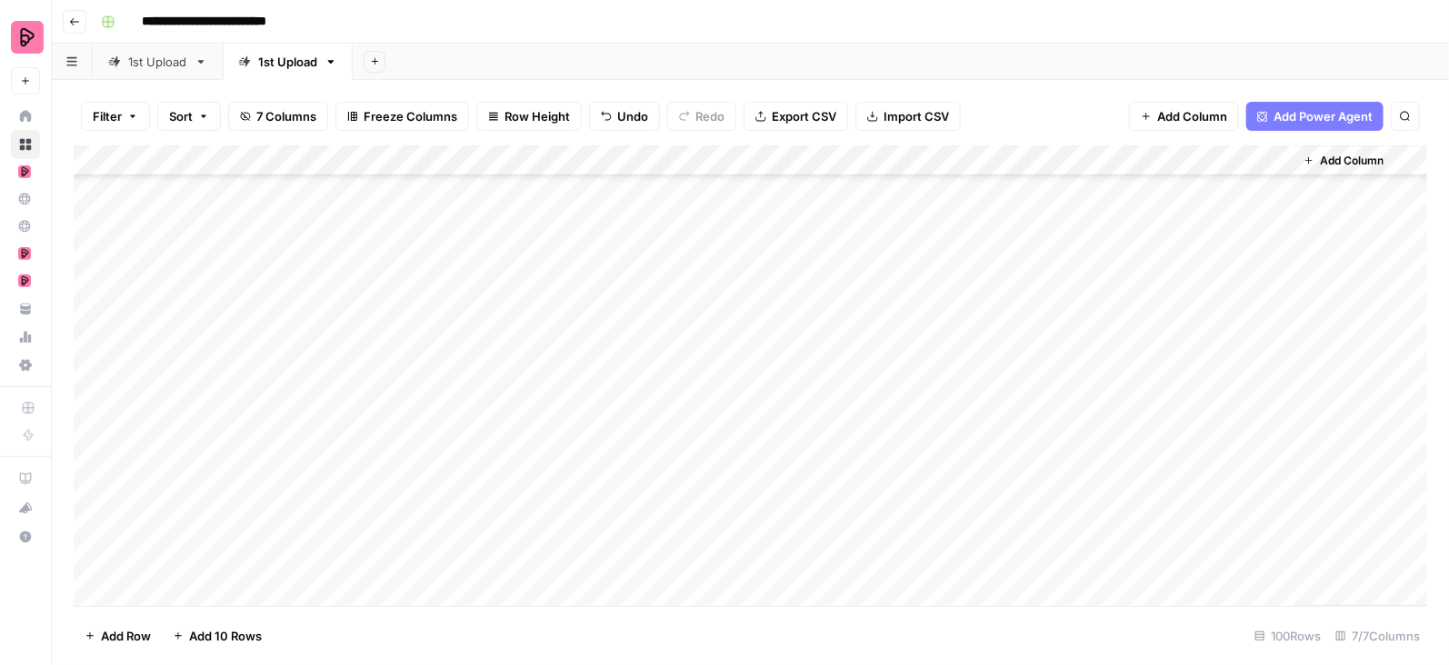
scroll to position [1269, 0]
click at [1281, 309] on div "Add Column" at bounding box center [751, 376] width 1354 height 462
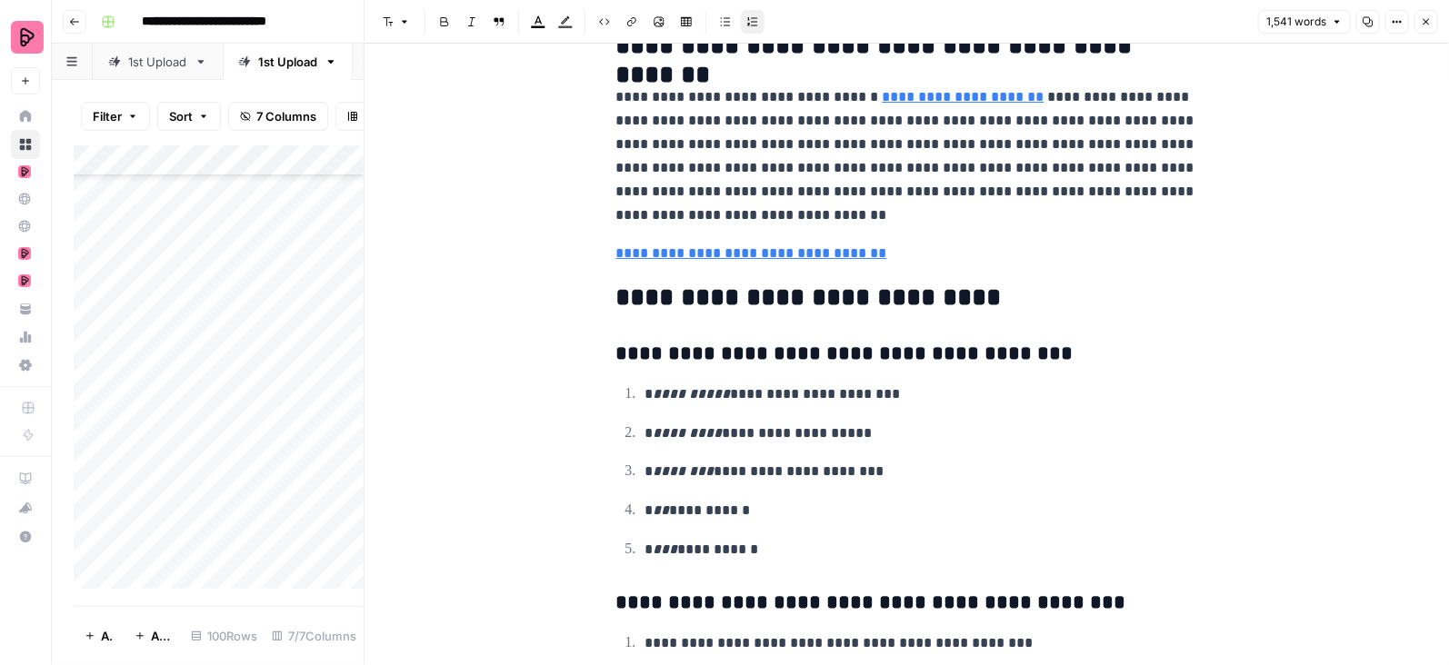
scroll to position [6491, 0]
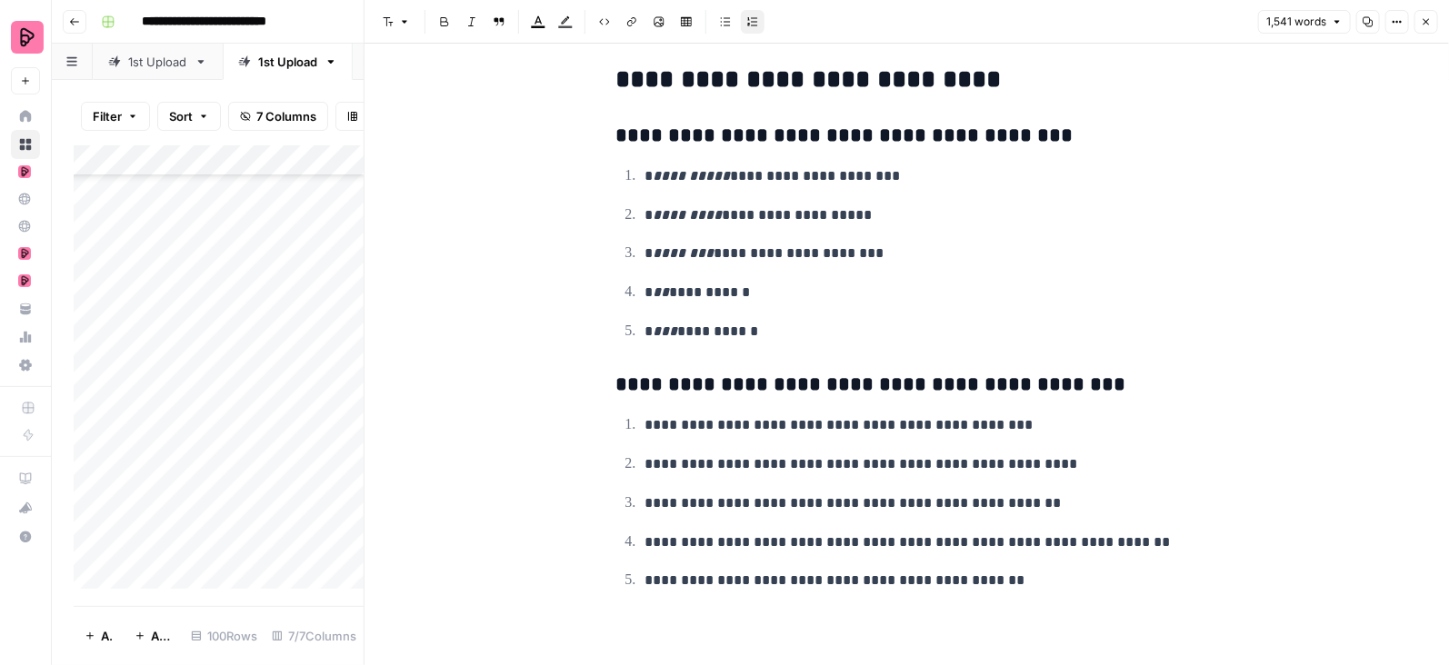
click at [1433, 25] on button "Close" at bounding box center [1426, 22] width 24 height 24
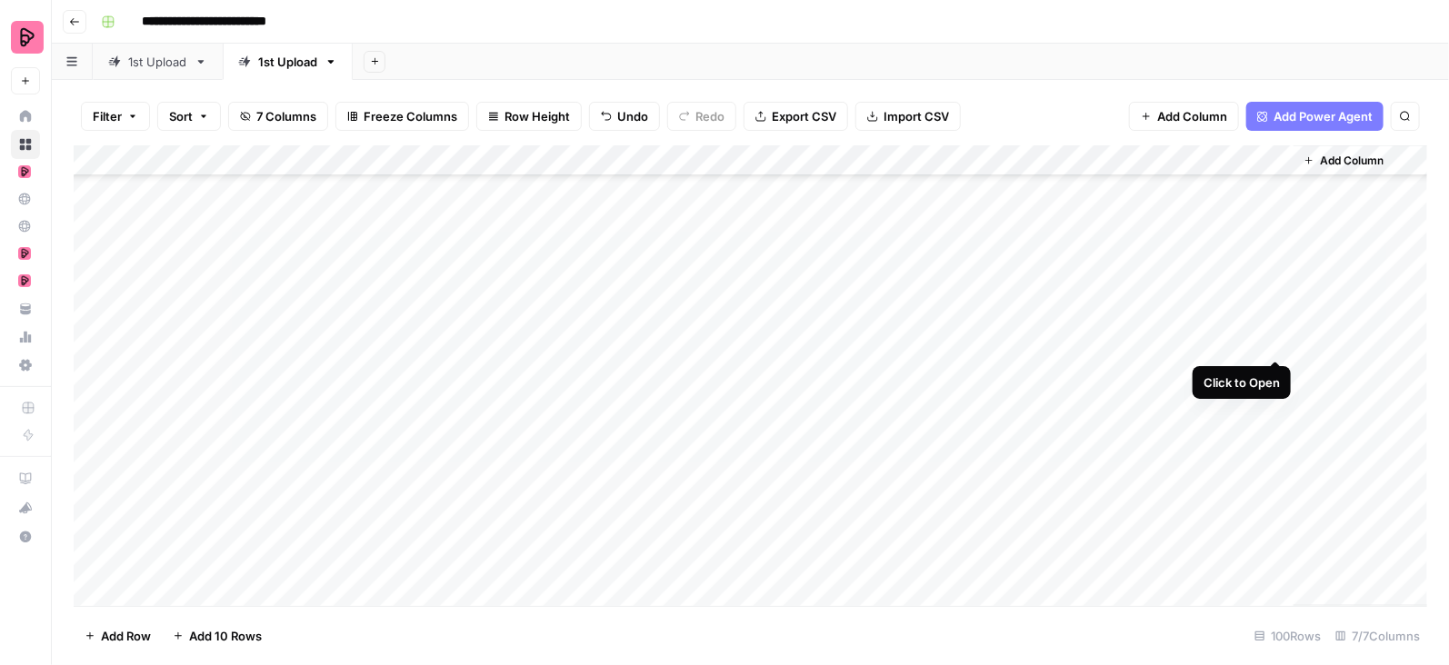
click at [1269, 344] on div "Add Column" at bounding box center [751, 376] width 1354 height 462
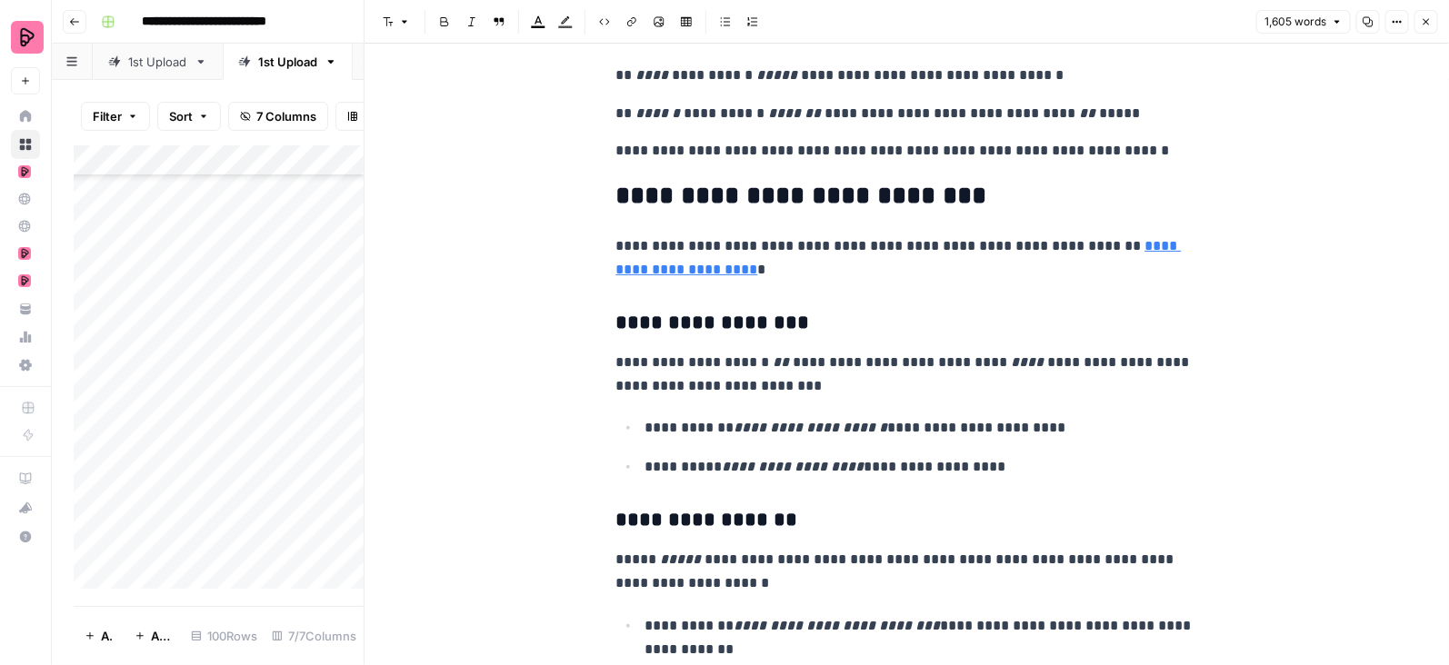
scroll to position [4187, 0]
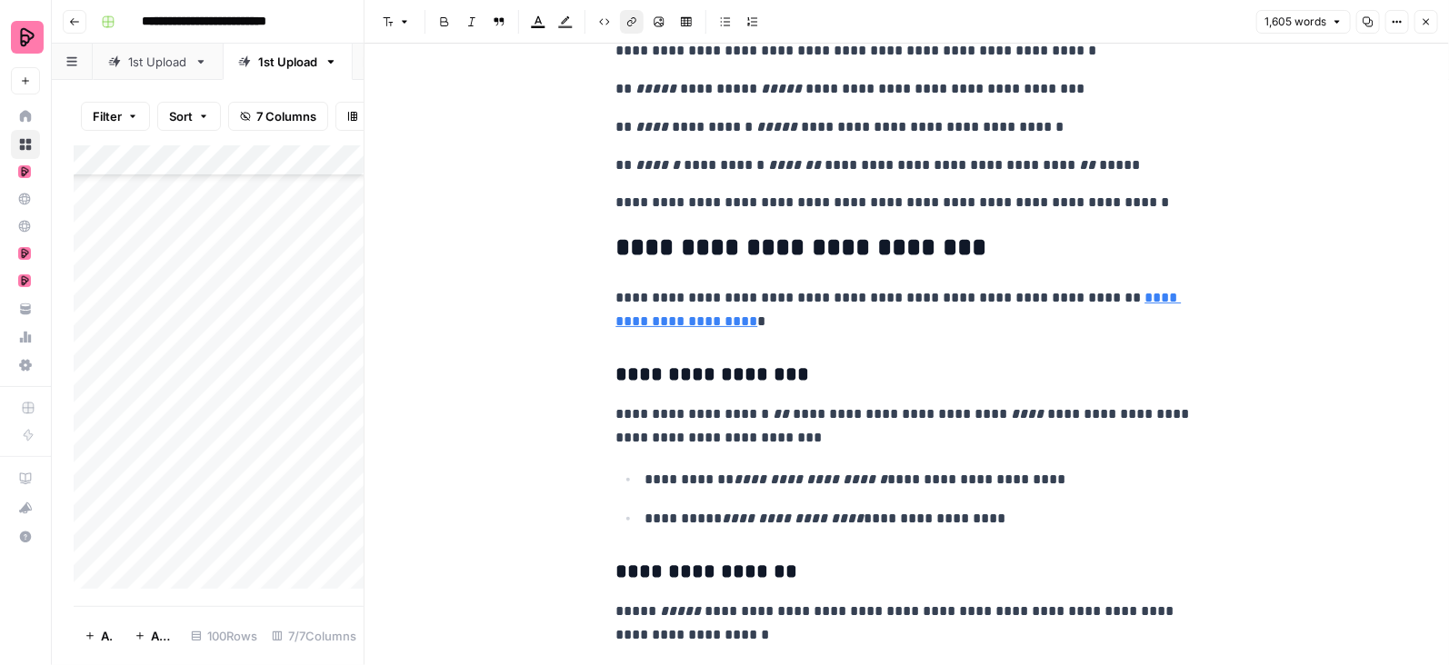
click at [1151, 309] on link "**********" at bounding box center [898, 309] width 565 height 37
click at [1423, 17] on icon "button" at bounding box center [1426, 21] width 11 height 11
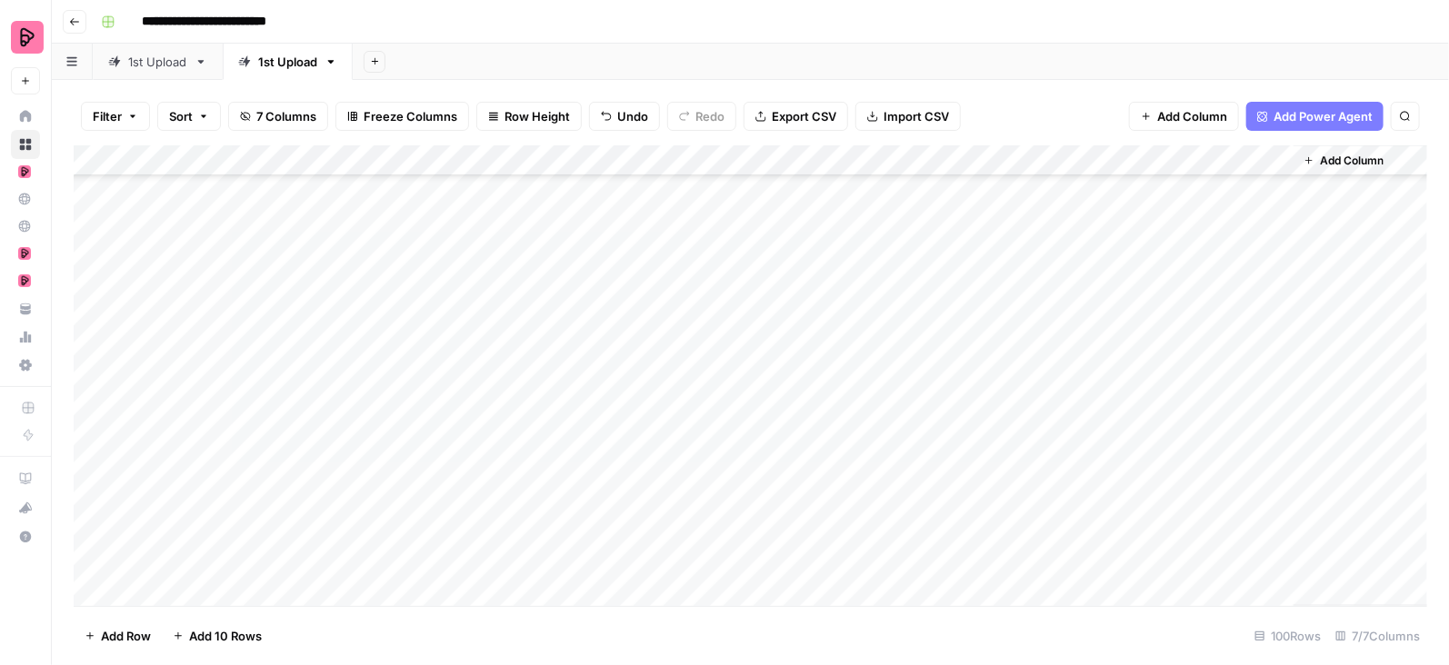
click at [1277, 369] on div "Add Column" at bounding box center [751, 376] width 1354 height 462
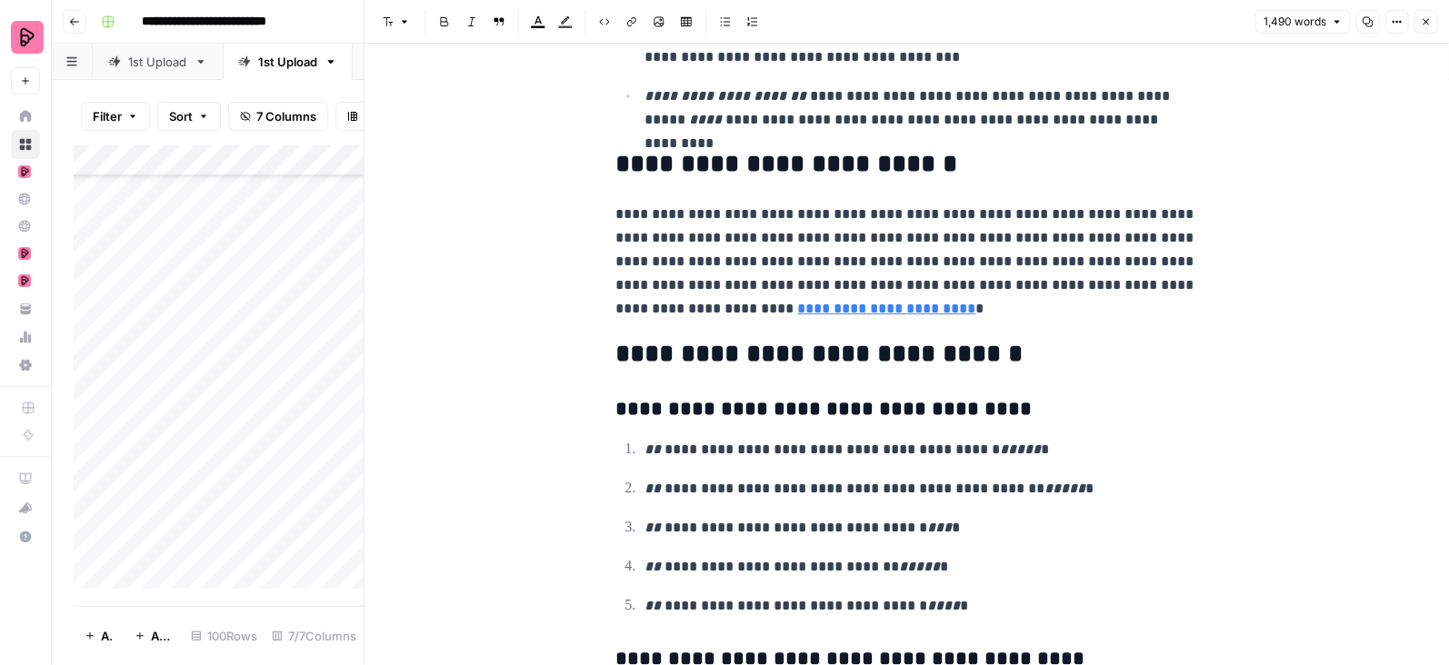
scroll to position [5267, 0]
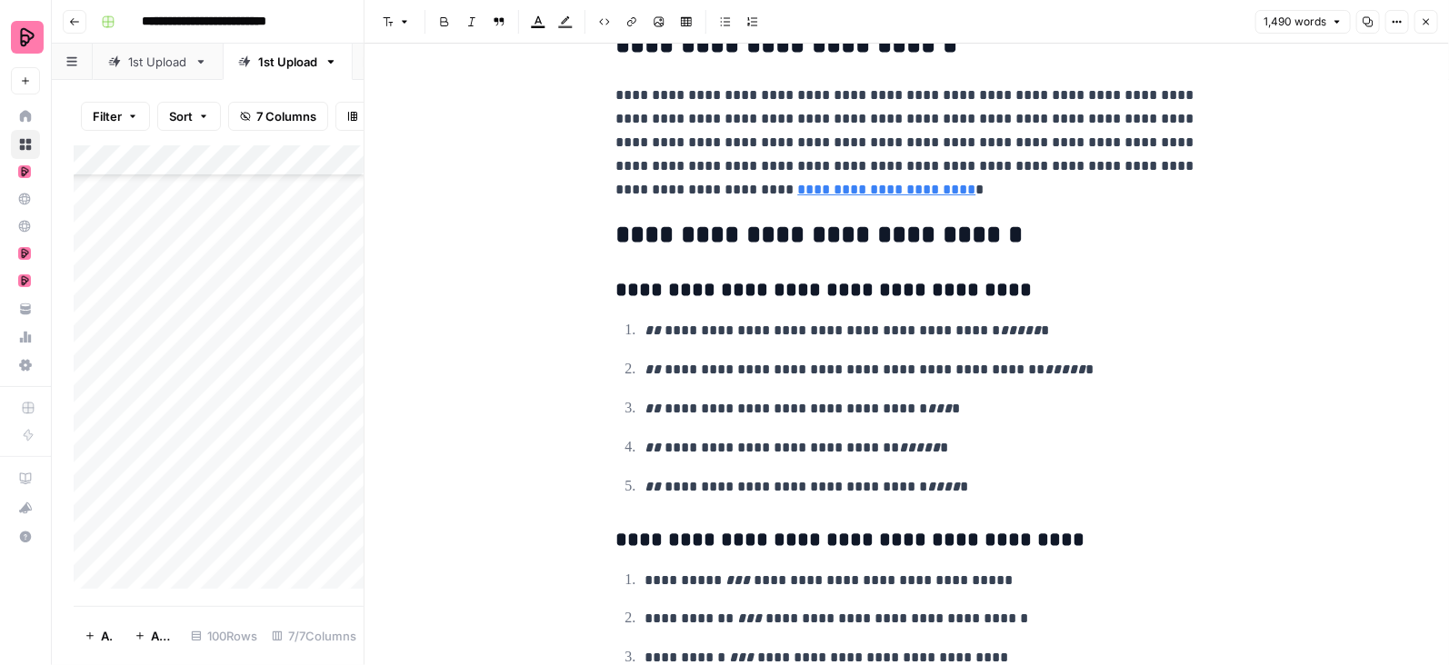
click at [1429, 23] on icon "button" at bounding box center [1426, 21] width 11 height 11
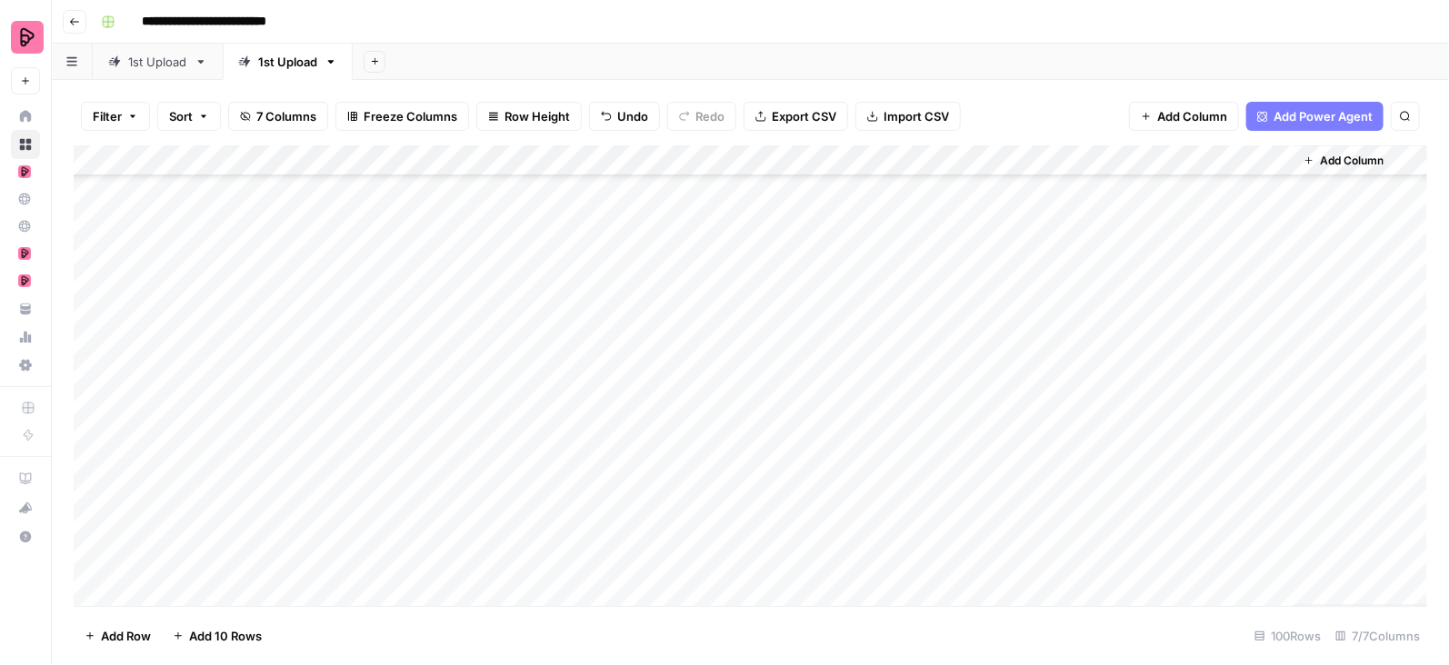
scroll to position [1298, 0]
click at [1278, 375] on div "Add Column" at bounding box center [751, 376] width 1354 height 462
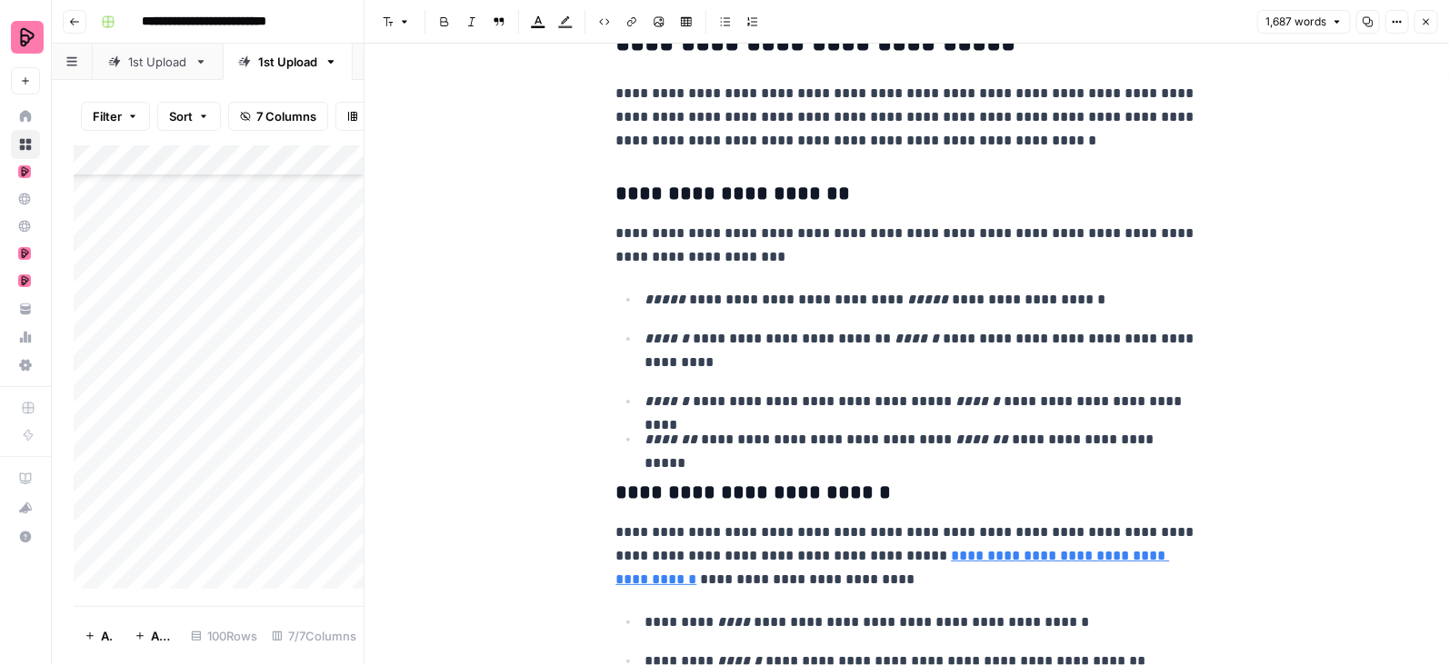
scroll to position [5227, 0]
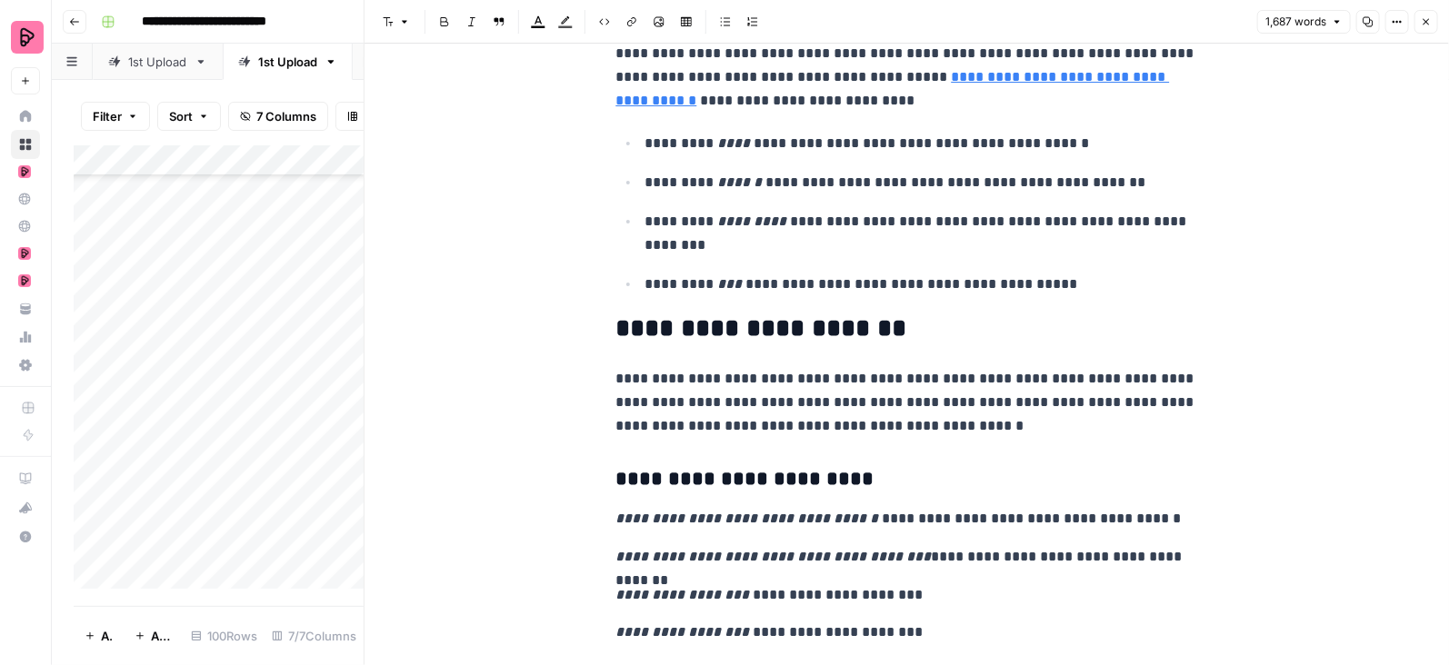
click at [1429, 18] on icon "button" at bounding box center [1426, 21] width 11 height 11
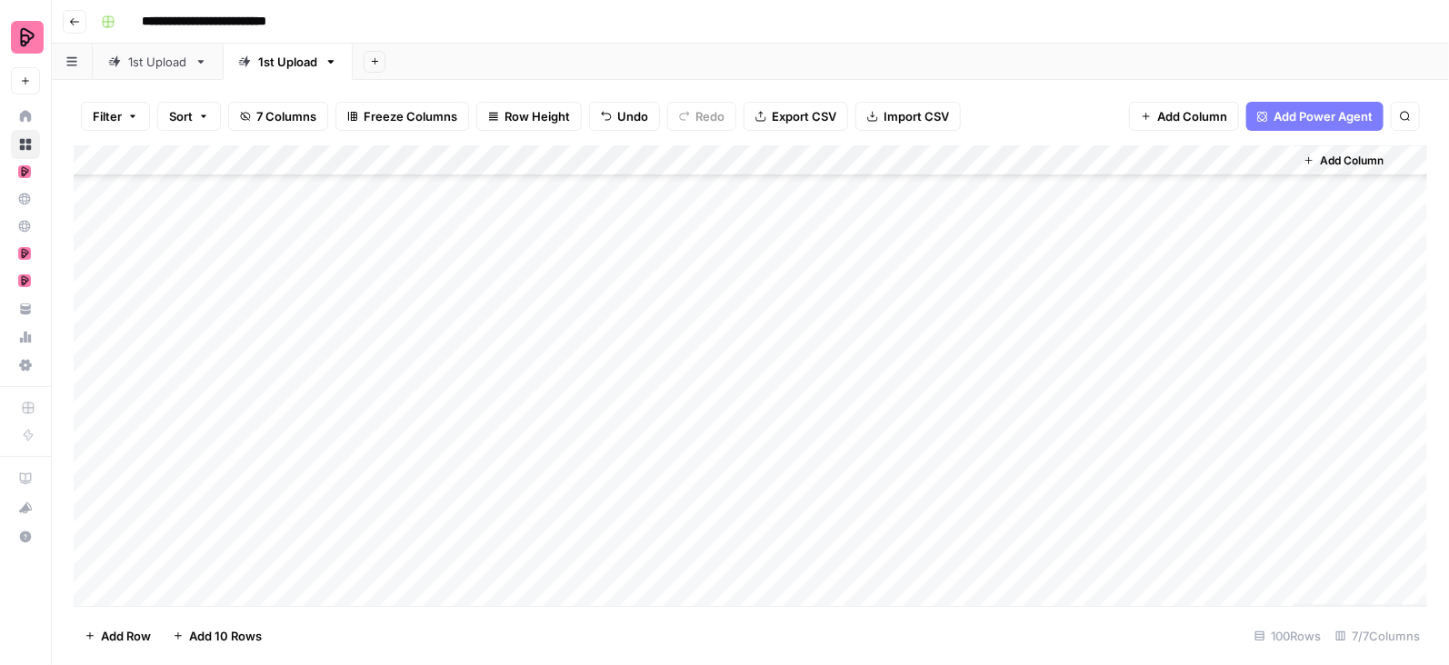
scroll to position [1311, 0]
click at [1278, 397] on div "Add Column" at bounding box center [751, 376] width 1354 height 462
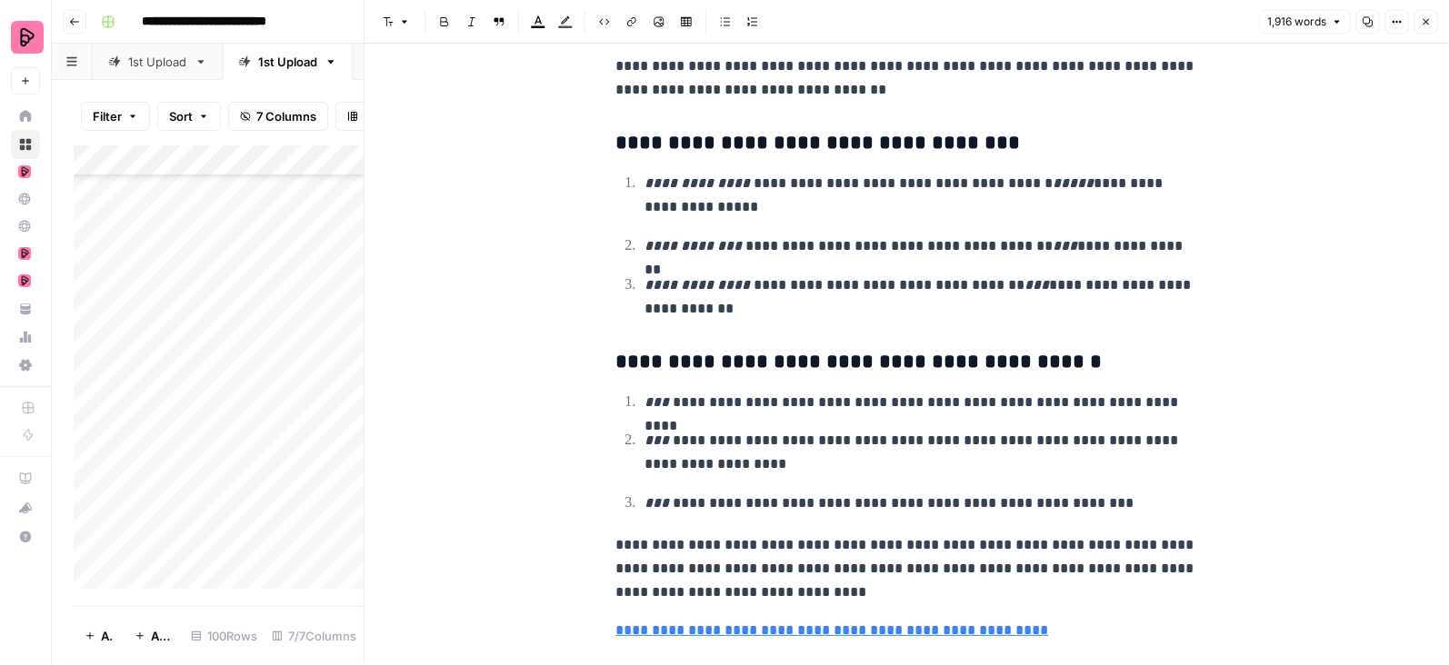
scroll to position [6593, 0]
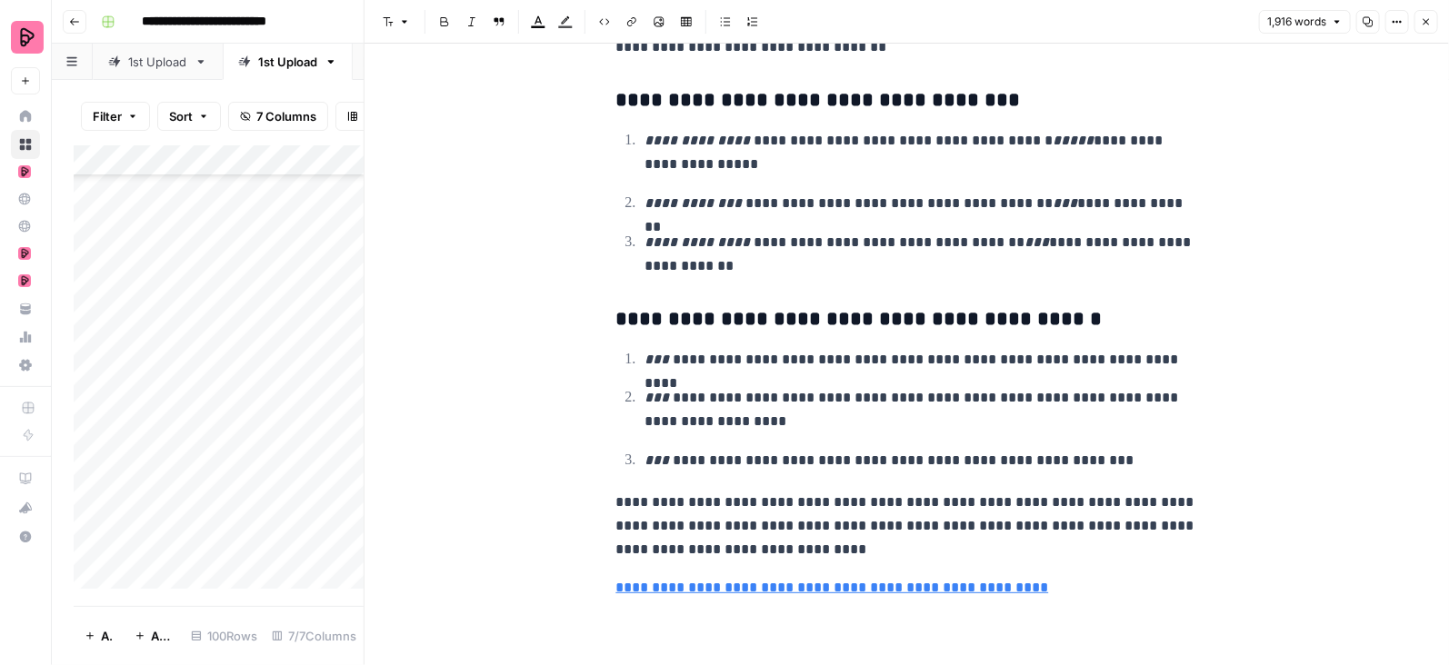
click at [1431, 16] on icon "button" at bounding box center [1426, 21] width 11 height 11
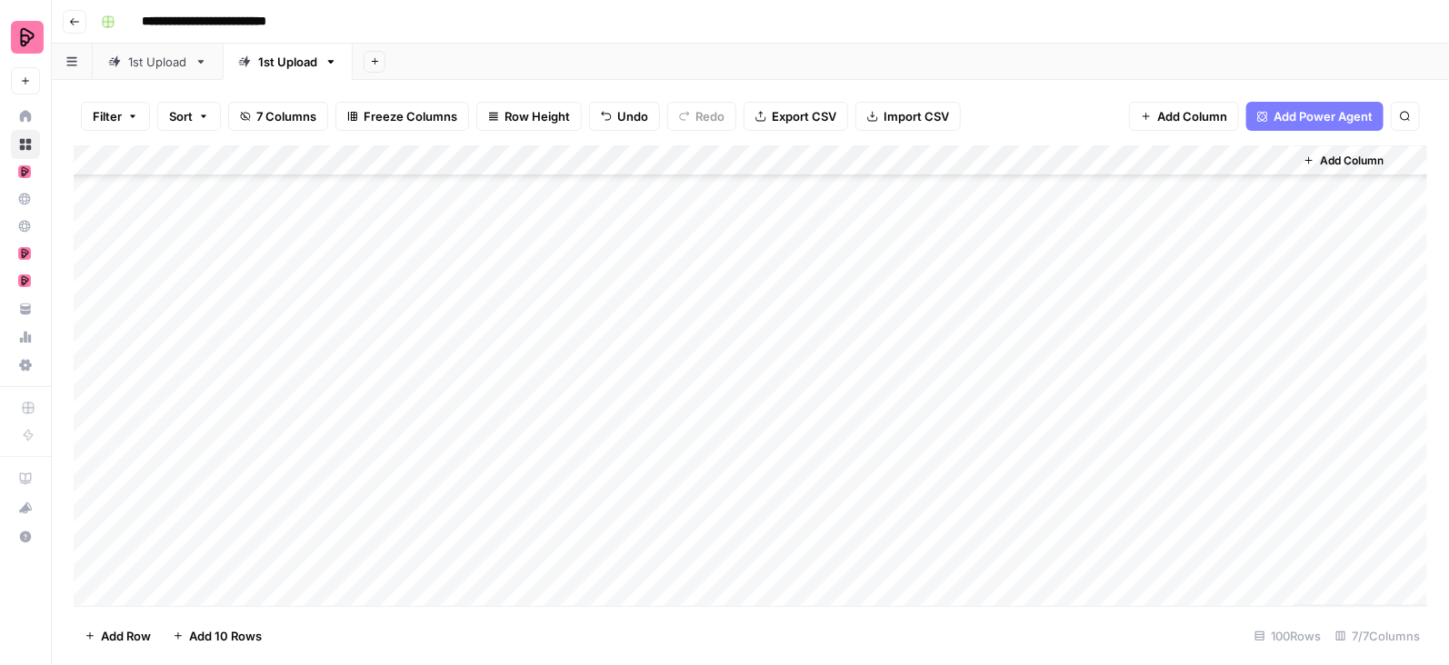
scroll to position [1414, 0]
click at [1278, 321] on div "Add Column" at bounding box center [751, 376] width 1354 height 462
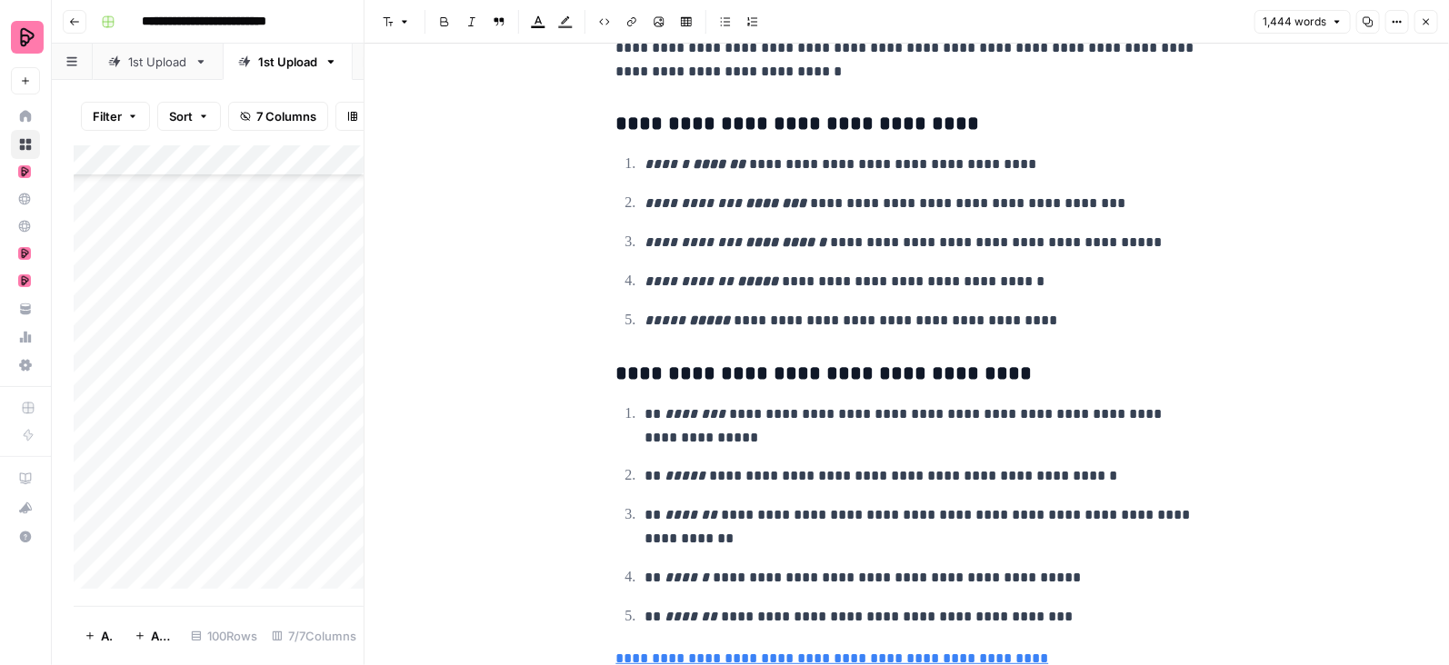
scroll to position [4528, 0]
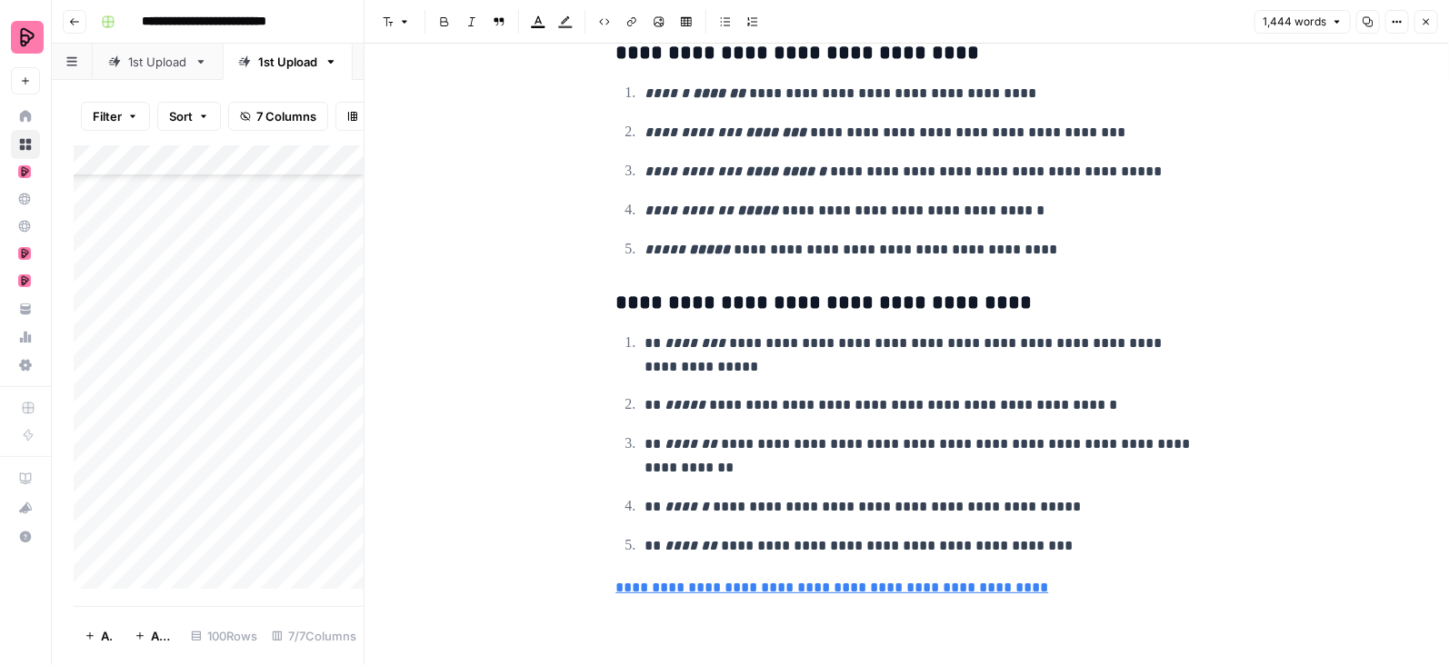
click at [1434, 25] on button "Close" at bounding box center [1426, 22] width 24 height 24
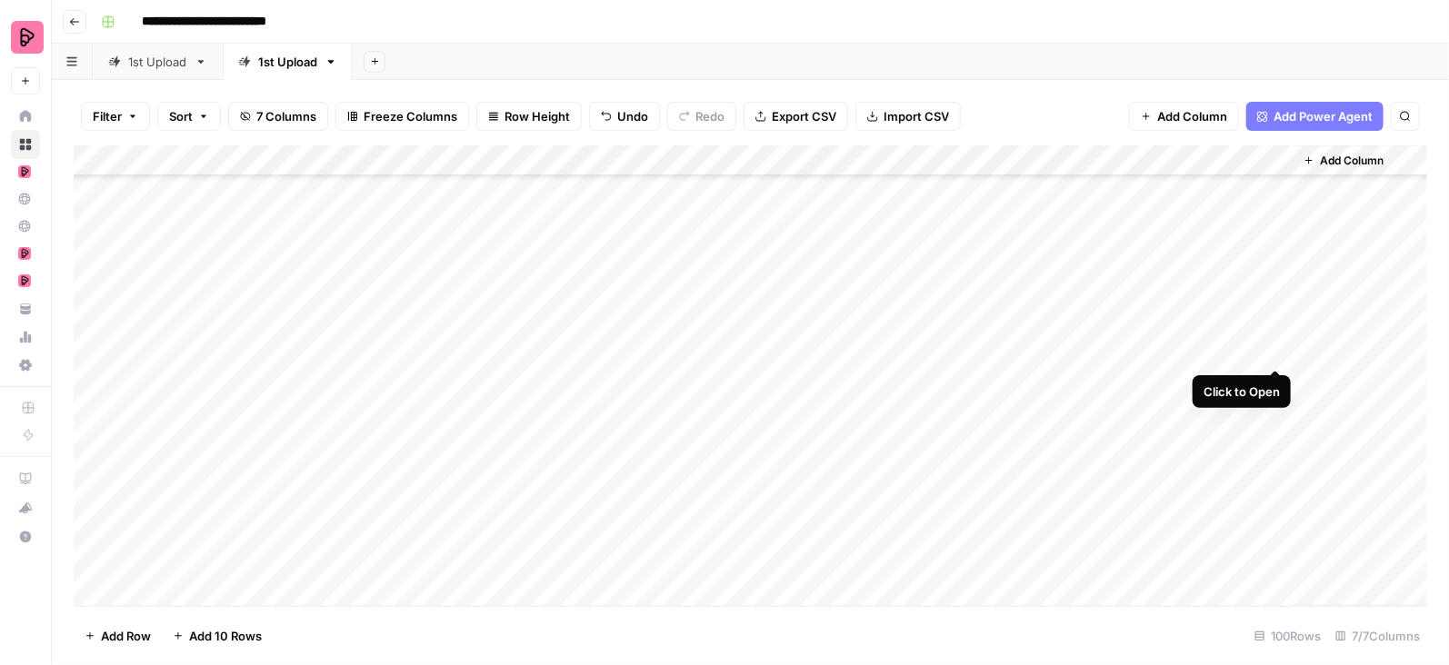
click at [1279, 351] on div "Add Column" at bounding box center [751, 376] width 1354 height 462
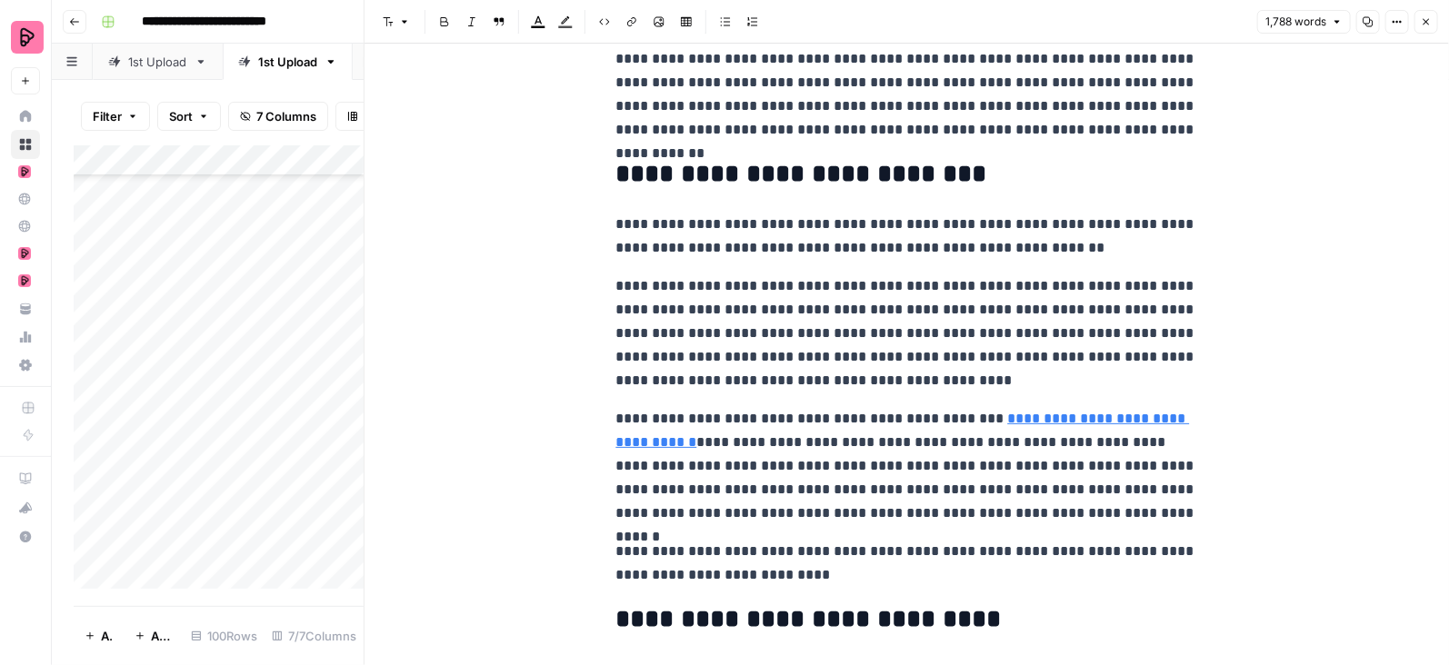
scroll to position [115, 0]
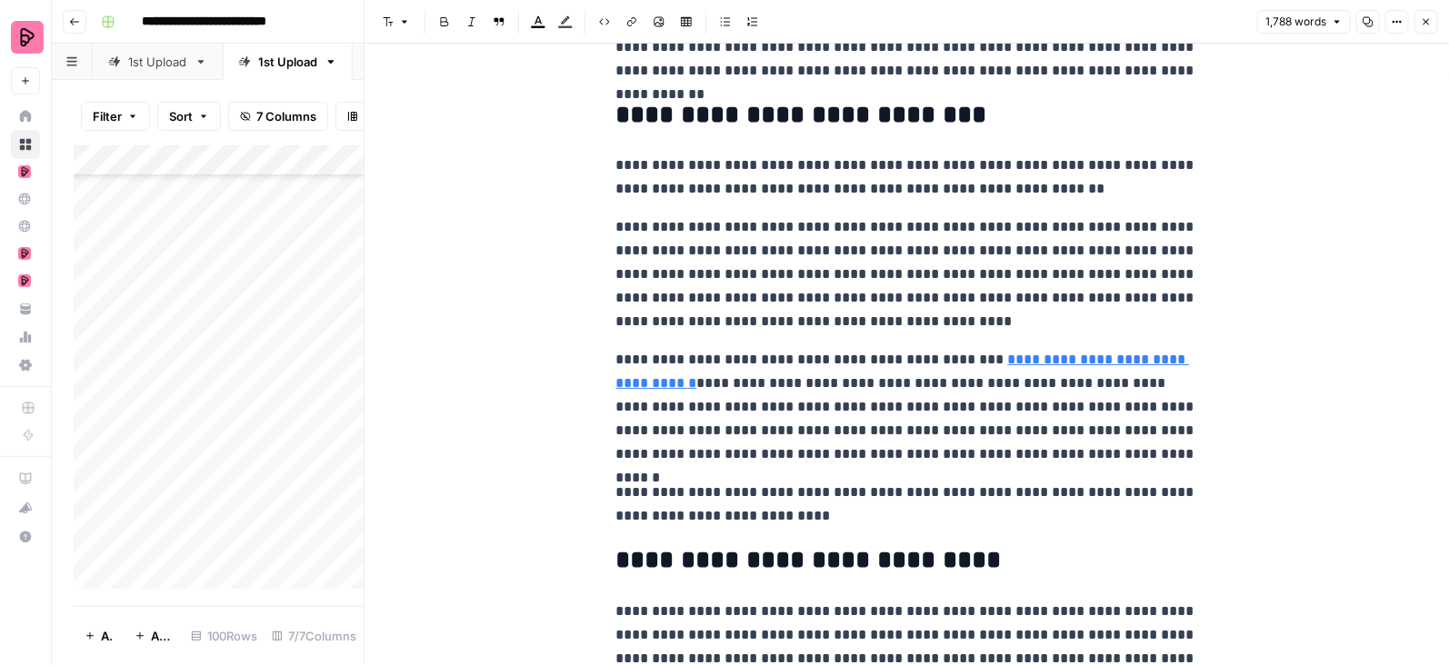
click at [933, 358] on p "**********" at bounding box center [907, 407] width 582 height 118
click at [691, 377] on p "**********" at bounding box center [907, 407] width 582 height 118
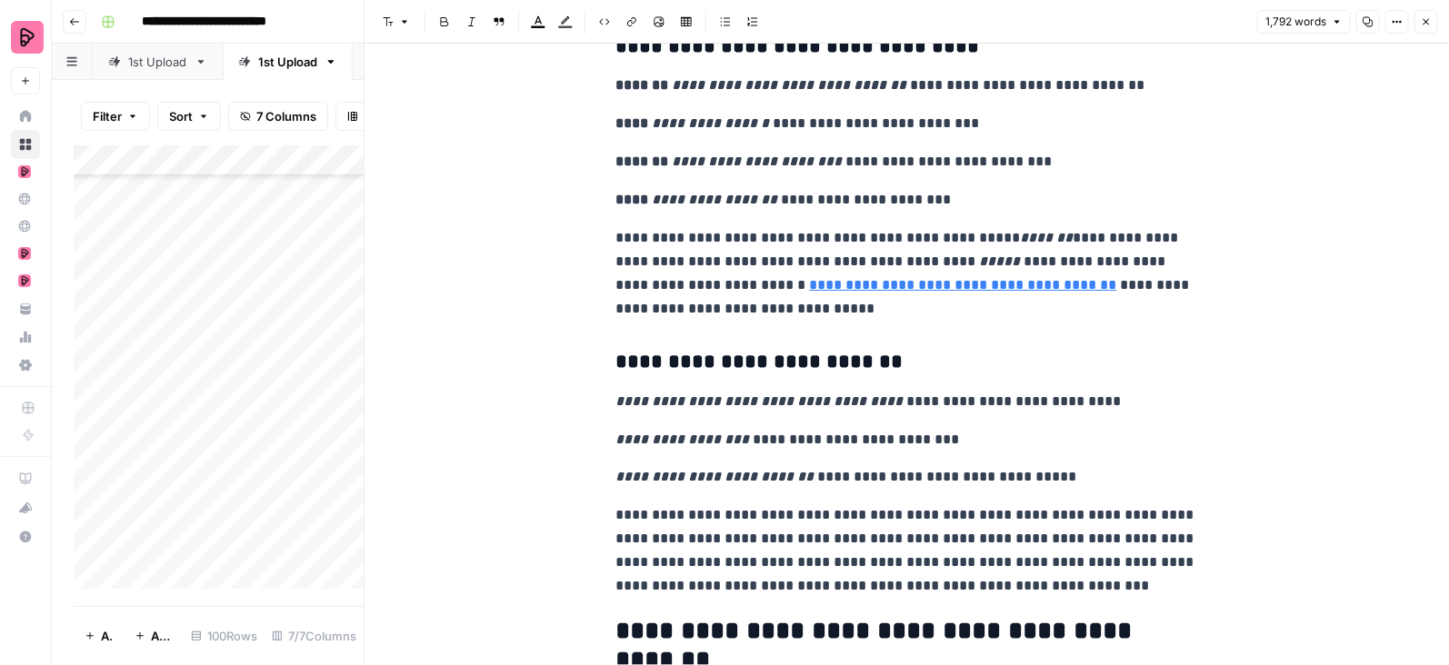
scroll to position [6286, 0]
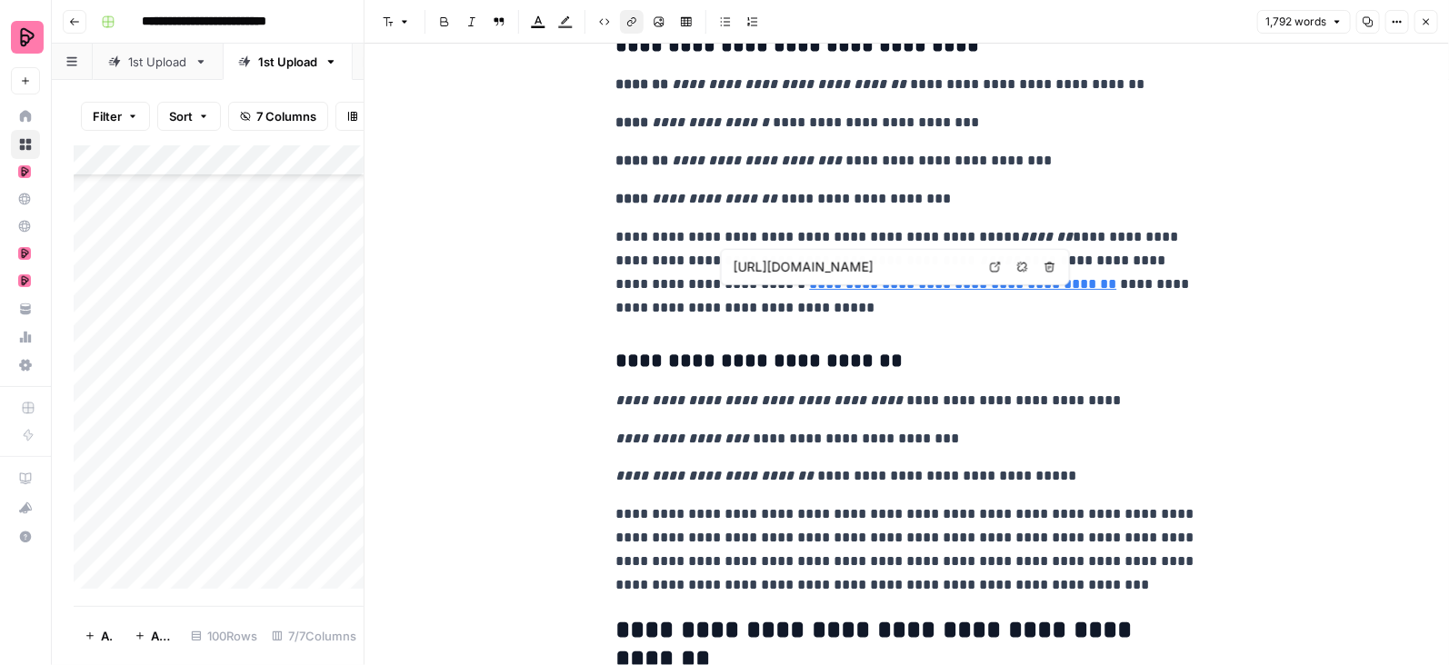
click at [953, 291] on link "**********" at bounding box center [963, 284] width 307 height 14
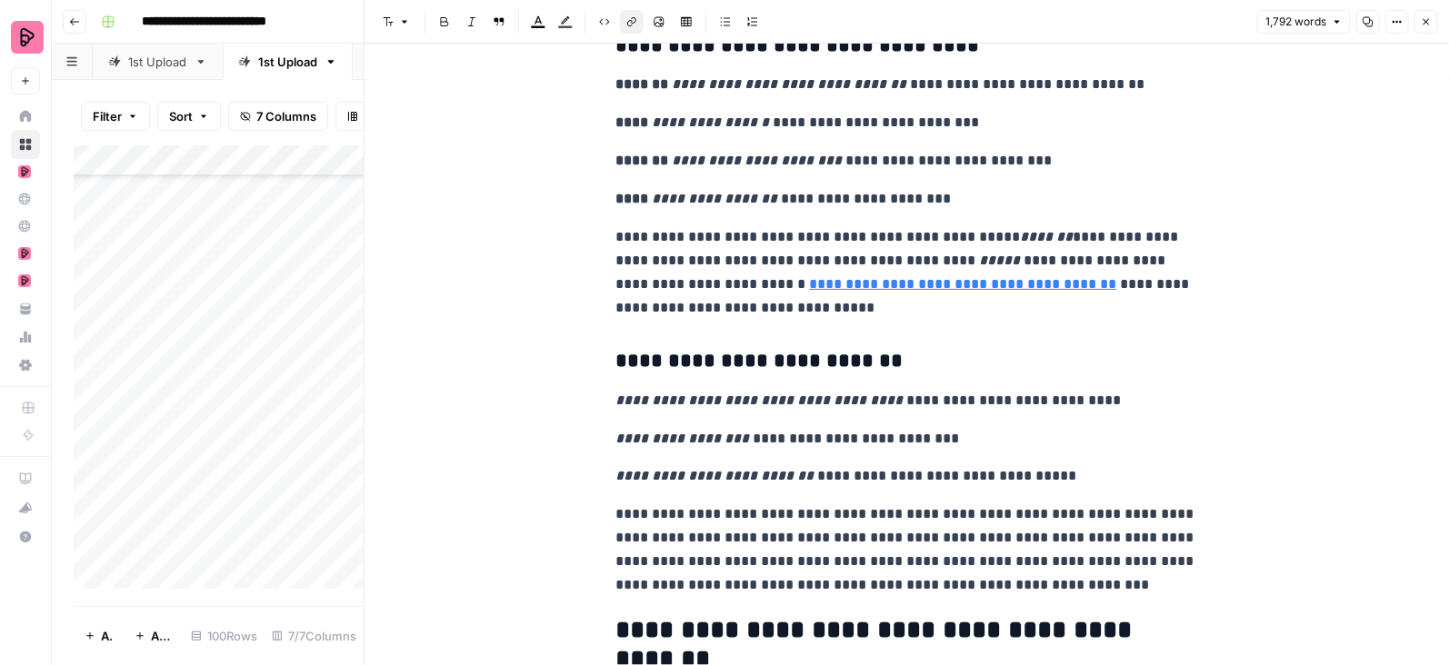
scroll to position [6670, 0]
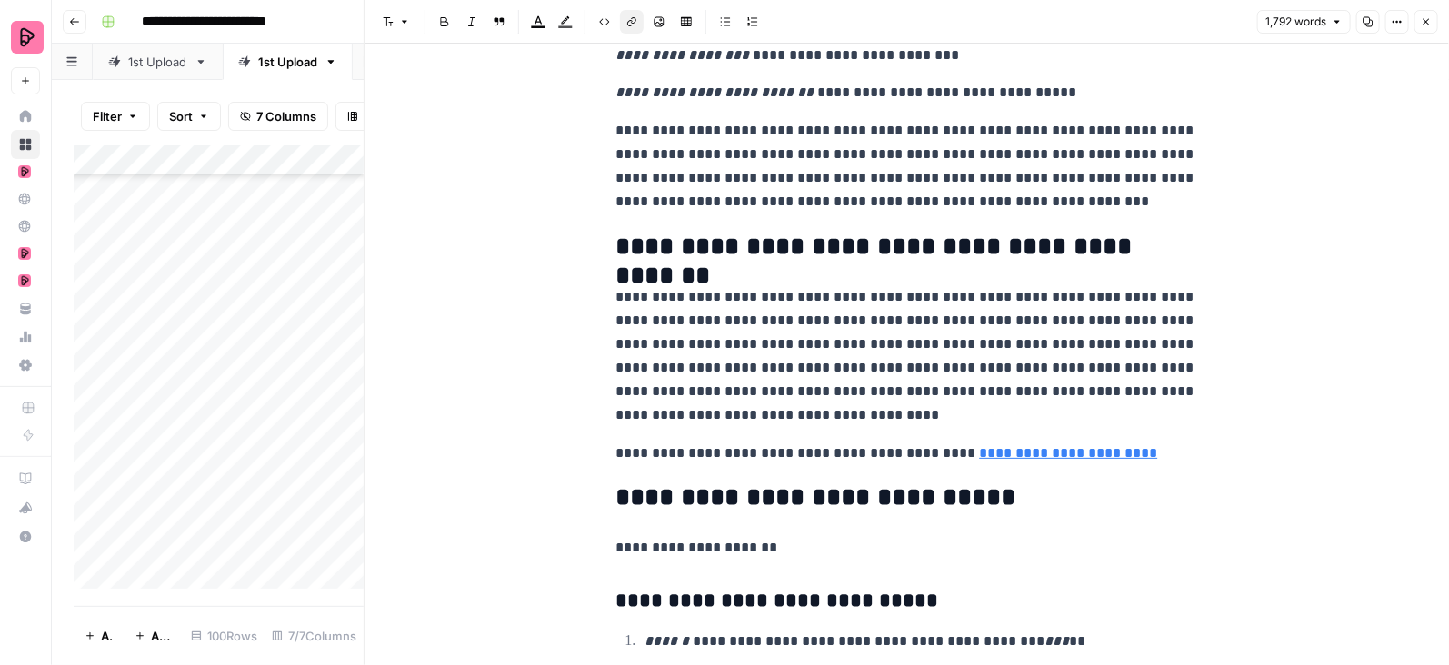
click at [1432, 22] on span "Close" at bounding box center [1431, 22] width 1 height 1
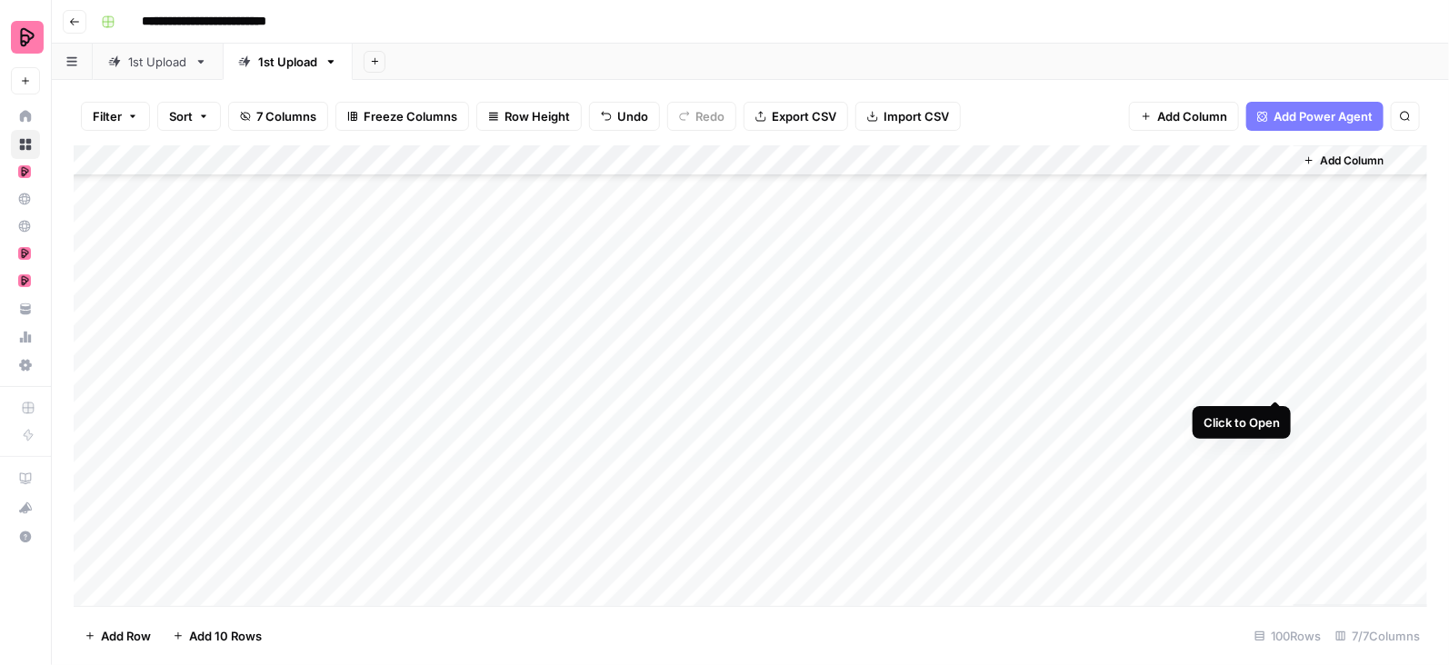
click at [1277, 384] on div "Add Column" at bounding box center [751, 376] width 1354 height 462
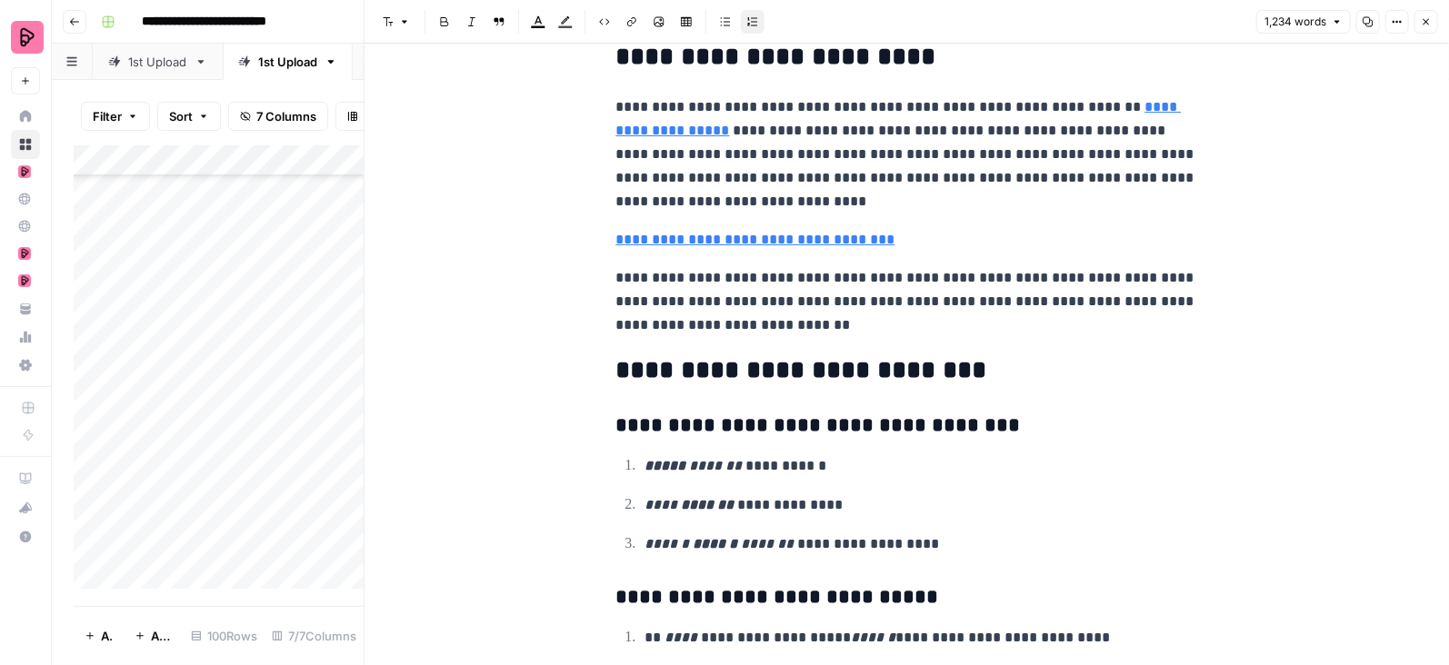
scroll to position [4655, 0]
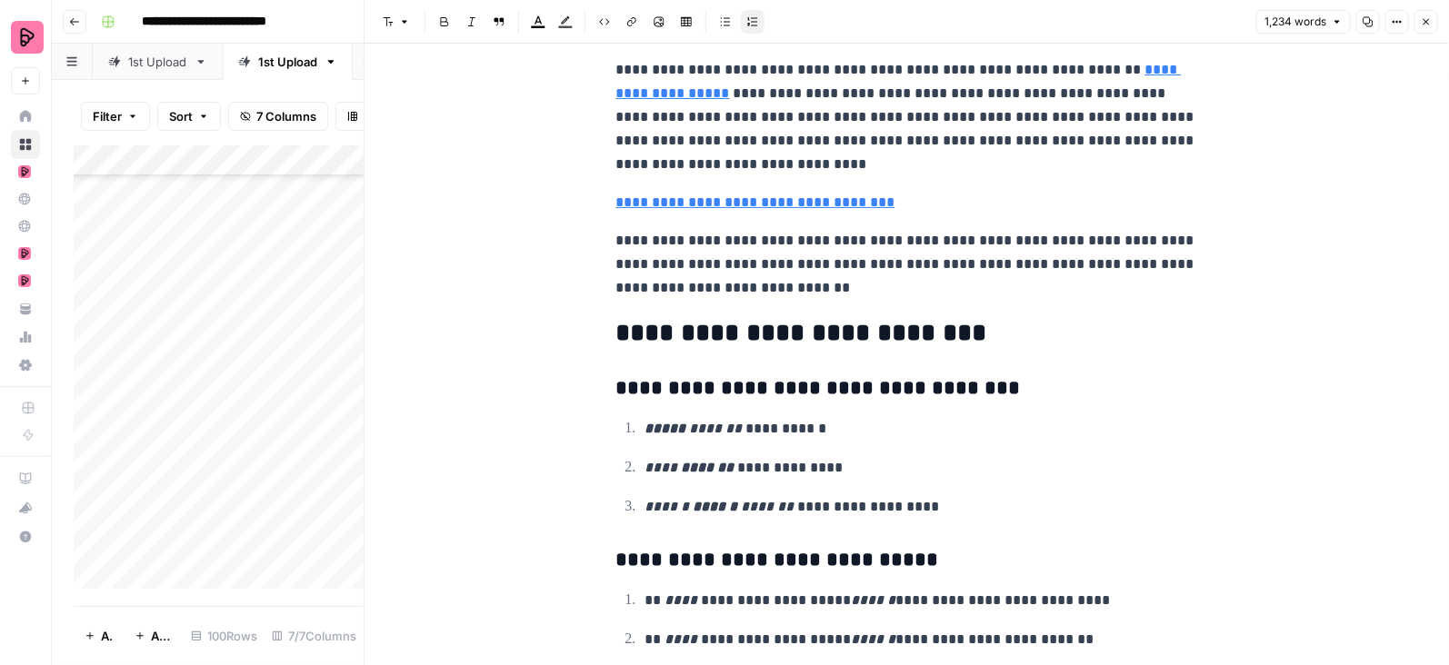
click at [1423, 21] on icon "button" at bounding box center [1426, 21] width 11 height 11
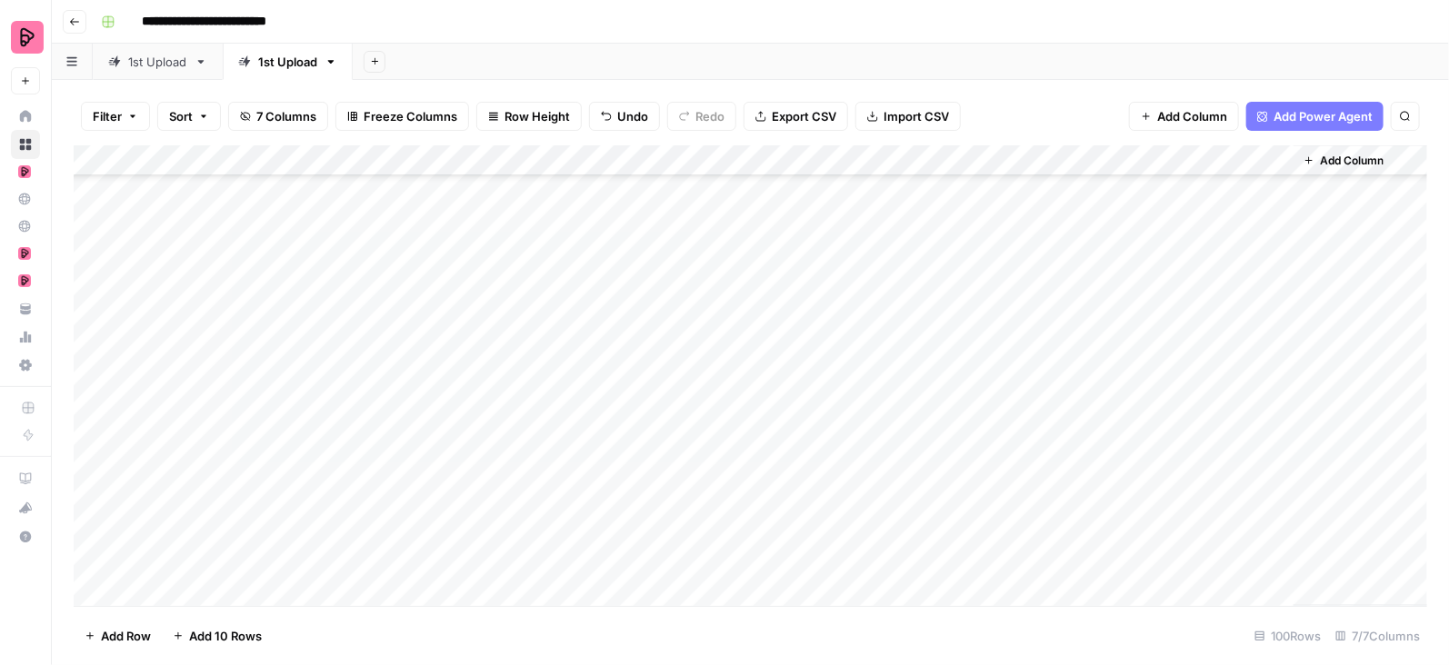
scroll to position [1512, 0]
click at [1276, 316] on div "Add Column" at bounding box center [751, 376] width 1354 height 462
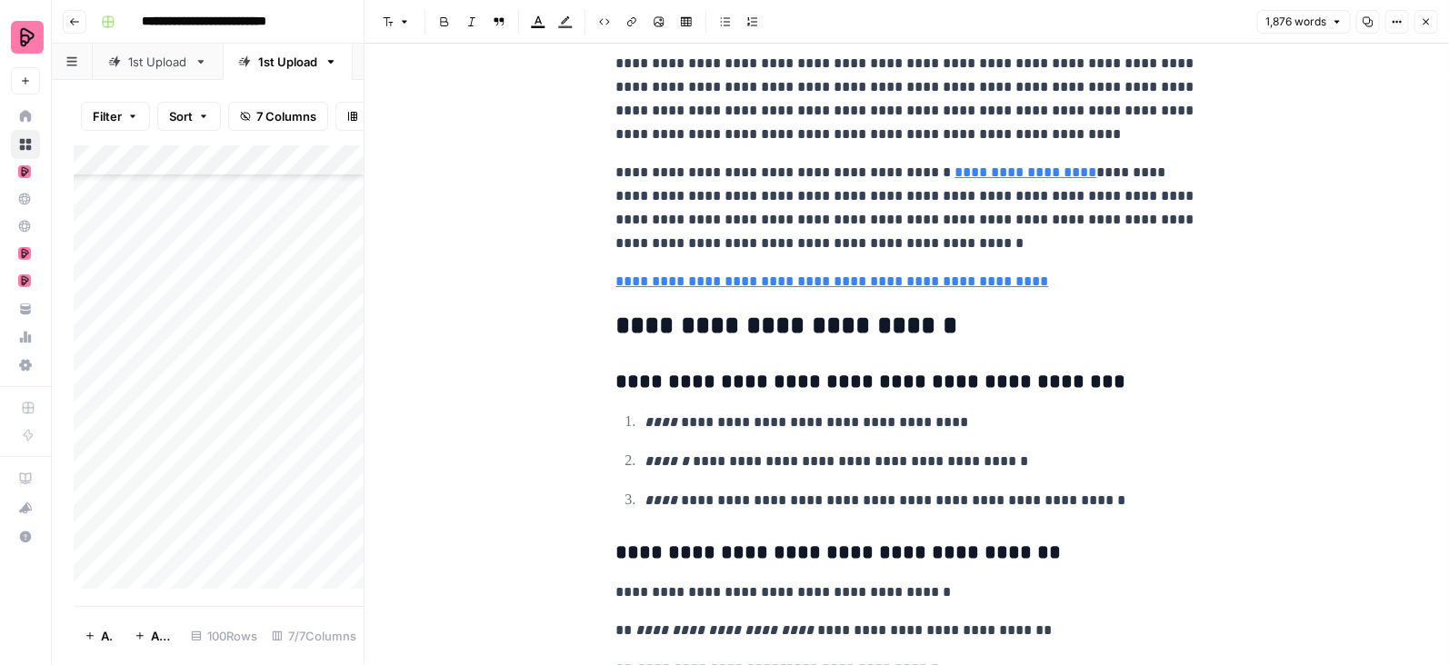
scroll to position [6065, 0]
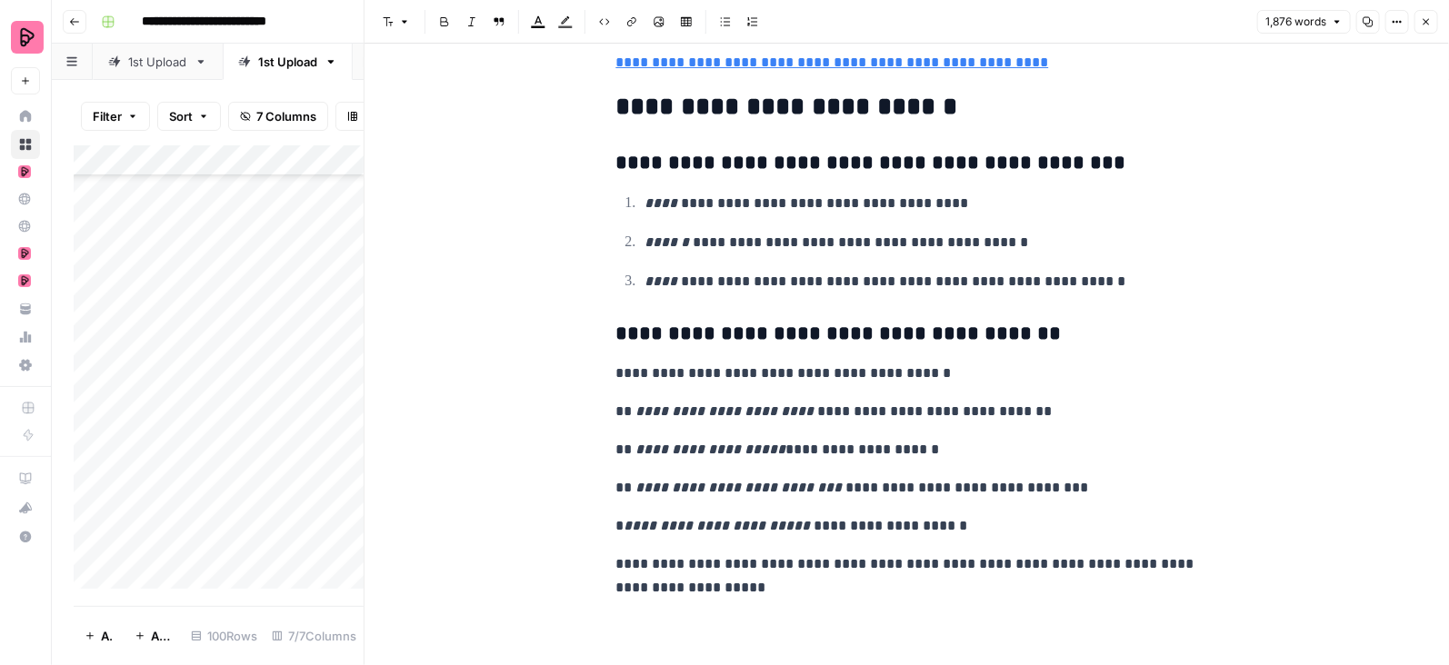
click at [1428, 25] on icon "button" at bounding box center [1426, 21] width 11 height 11
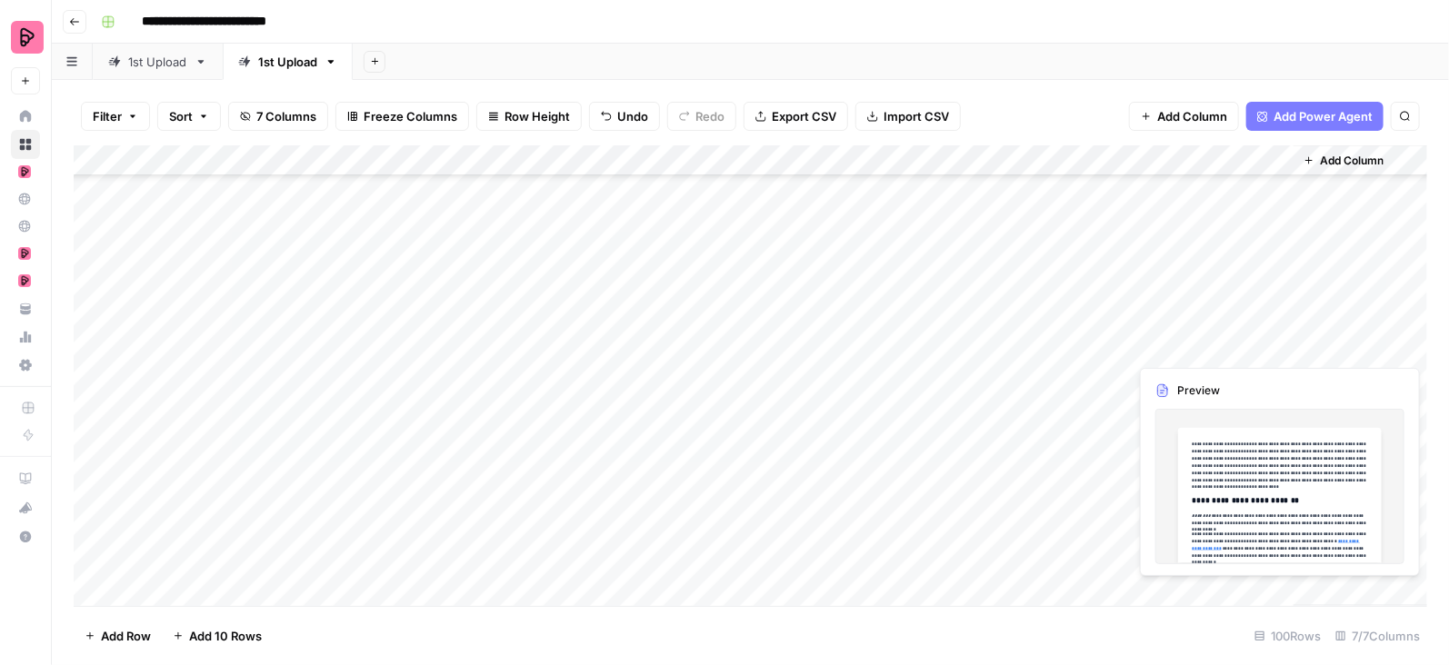
click at [1274, 346] on div "Add Column" at bounding box center [751, 376] width 1354 height 462
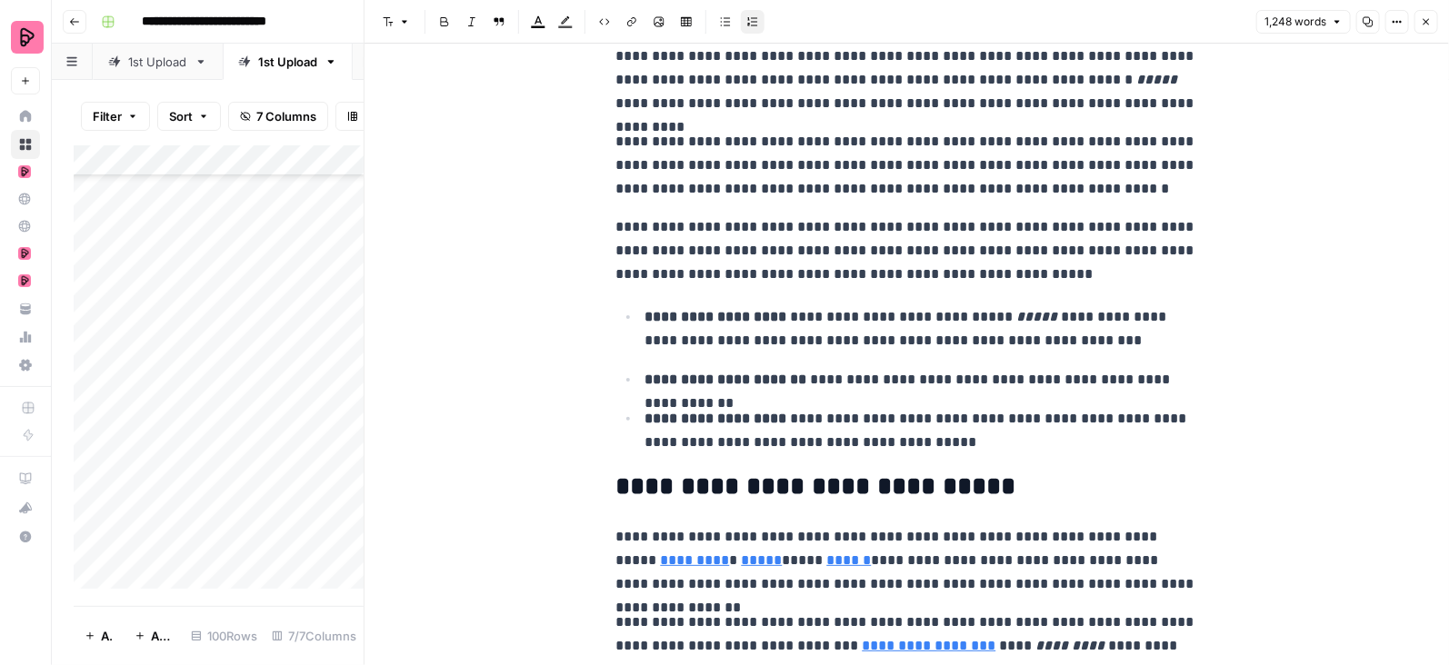
scroll to position [954, 0]
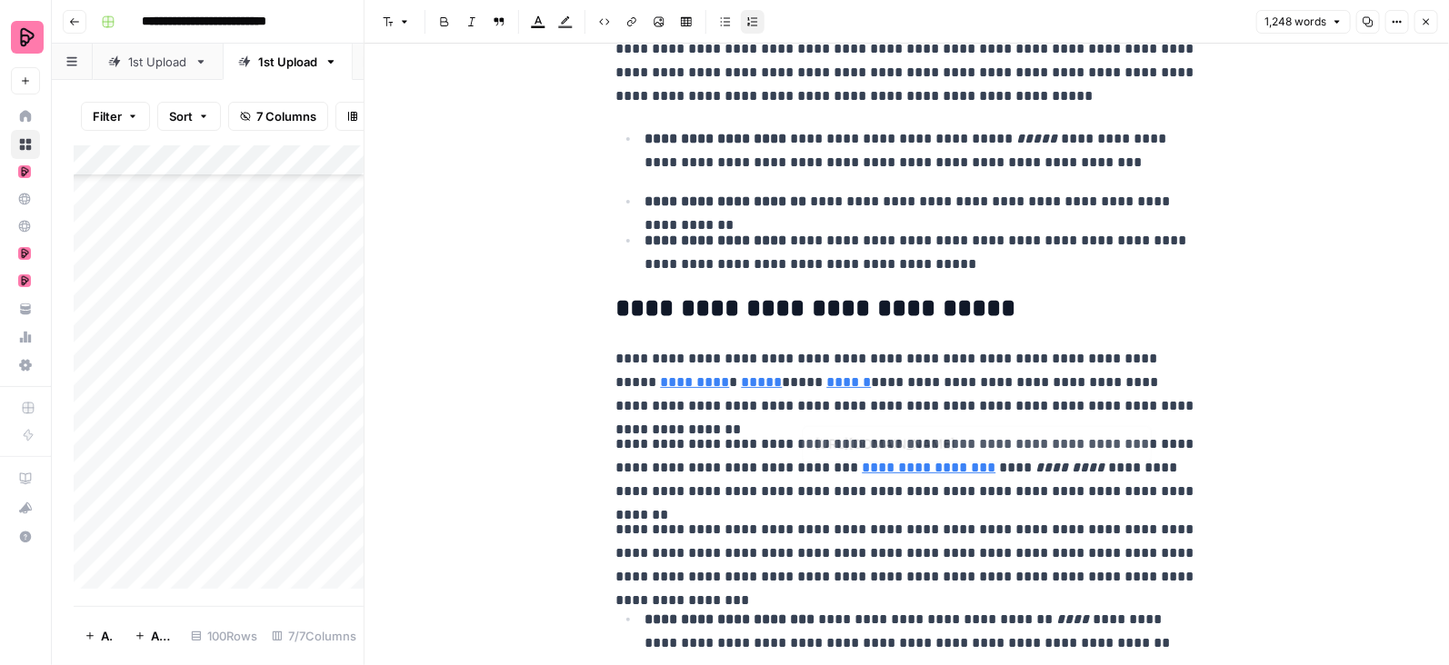
type input "https://www.infozagreb.hr/"
click at [827, 385] on link "******" at bounding box center [849, 382] width 45 height 14
click at [661, 386] on link "*********" at bounding box center [695, 382] width 69 height 14
type input "https://www.infozagreb.hr/"
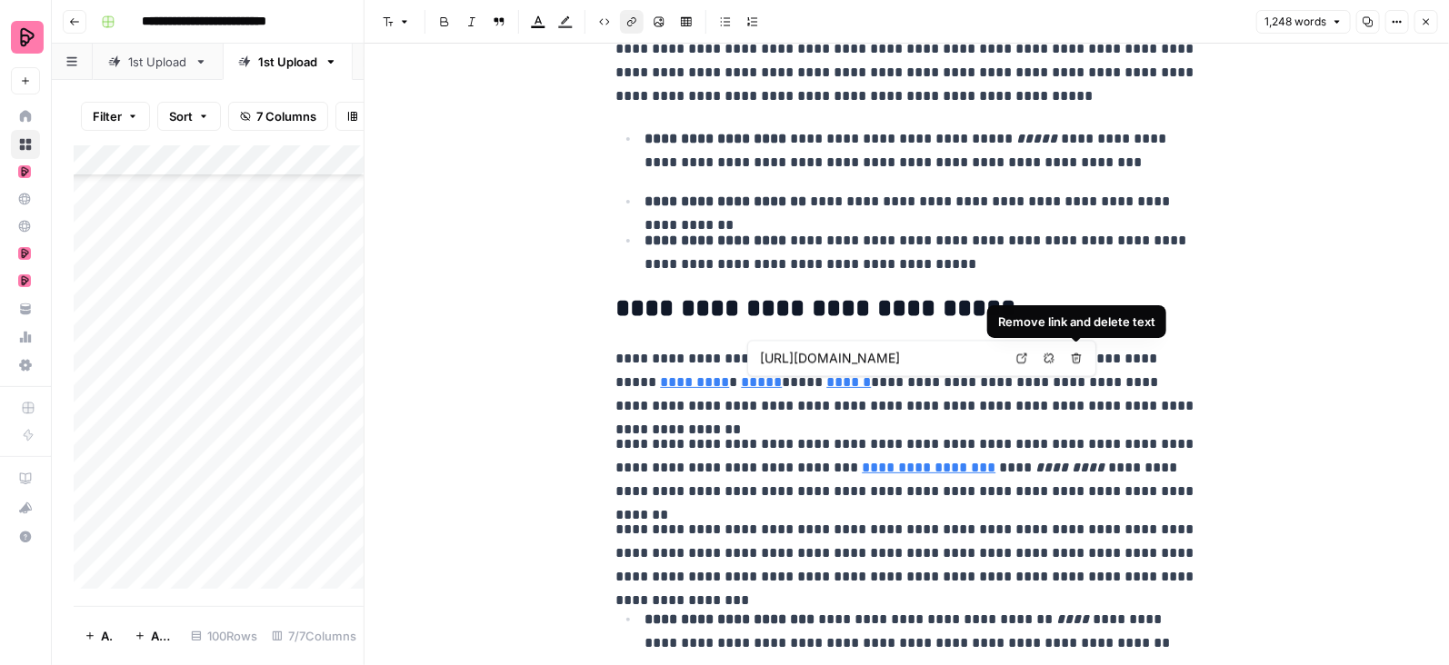
click at [1053, 360] on icon "button" at bounding box center [1049, 358] width 11 height 11
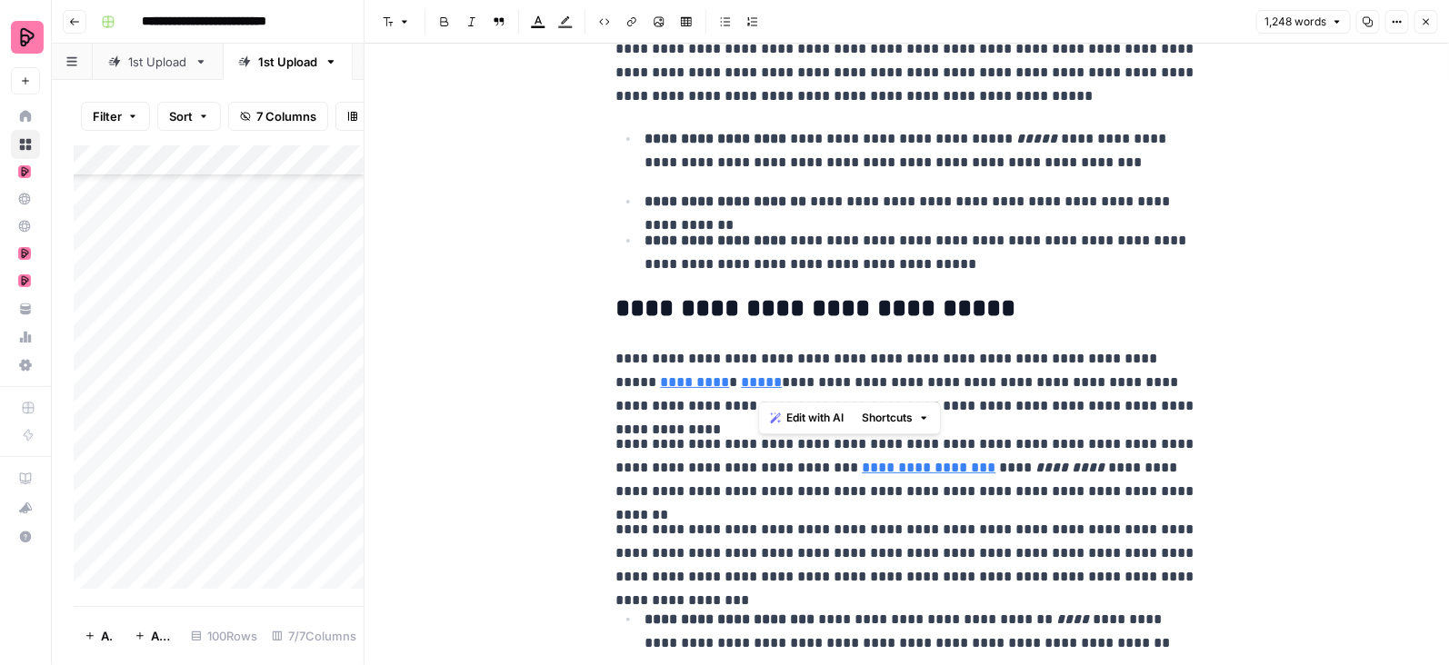
click at [742, 387] on link "*****" at bounding box center [762, 382] width 41 height 14
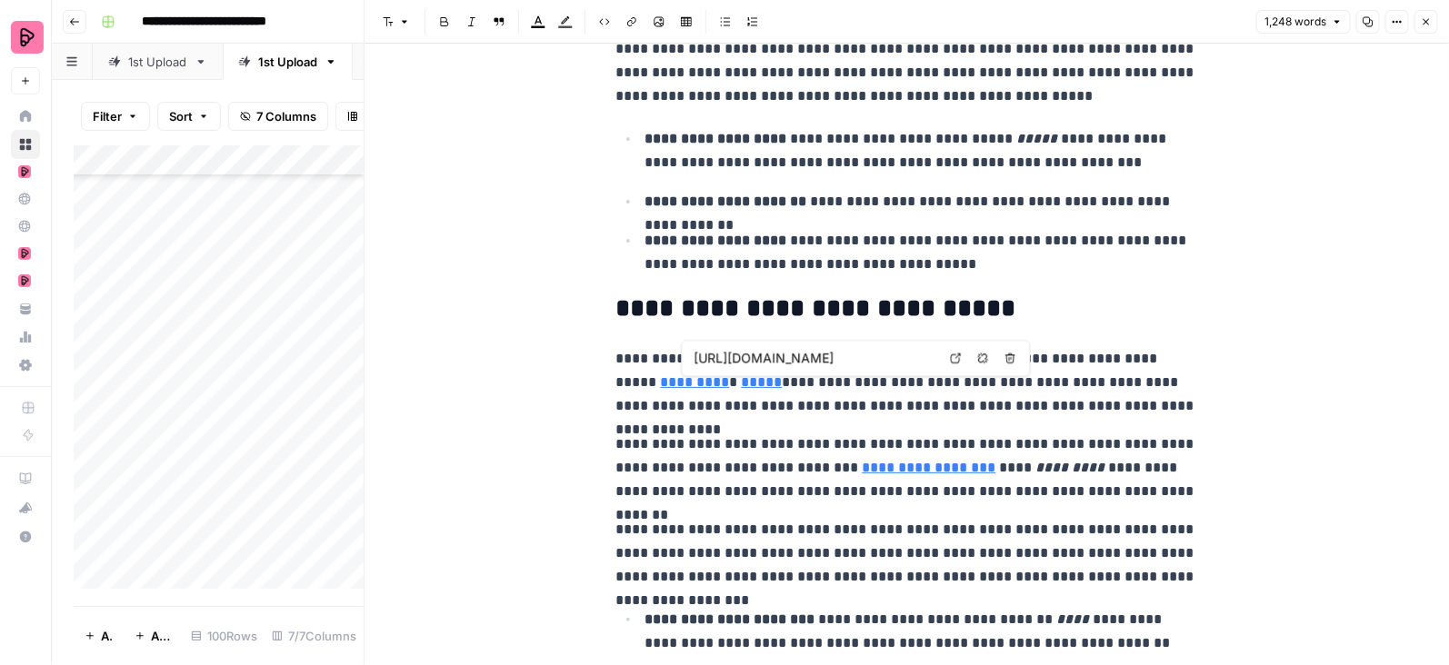
click at [979, 364] on button "Remove link" at bounding box center [983, 358] width 24 height 24
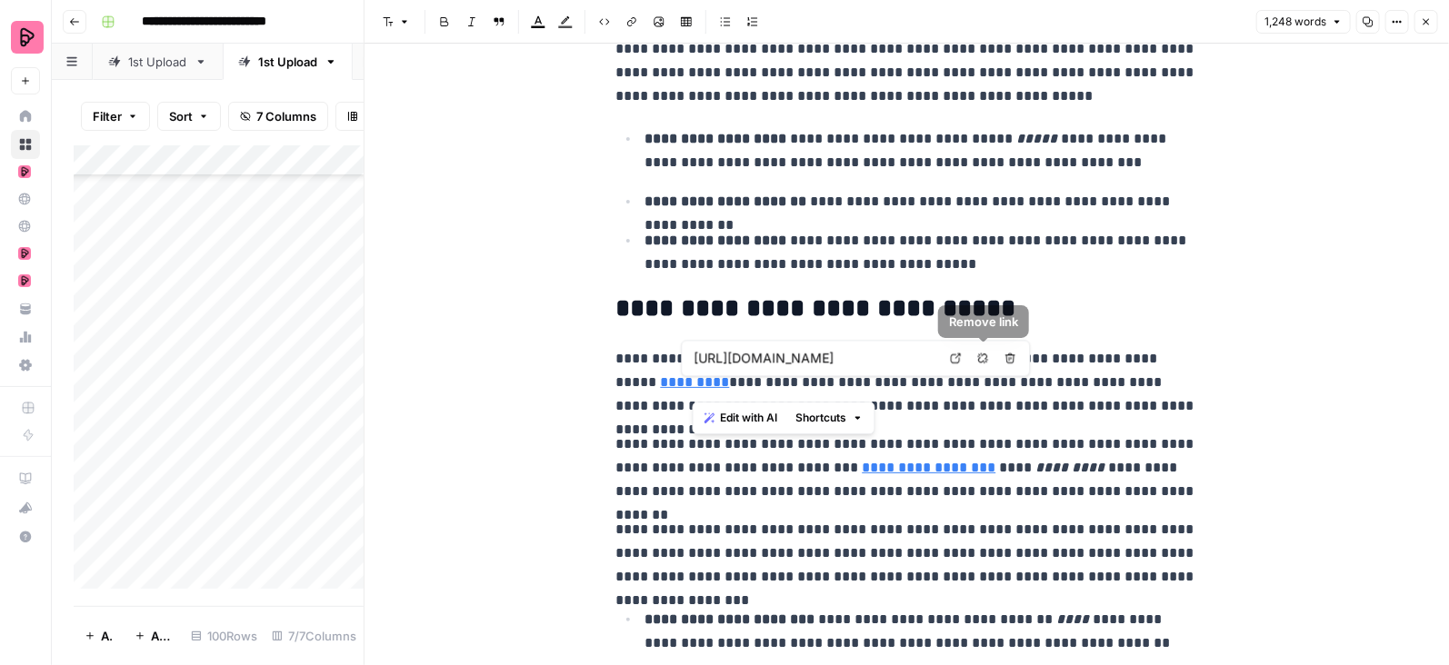
type input "https://www.dubrovnik.hr/"
click at [661, 385] on link "*********" at bounding box center [695, 382] width 69 height 14
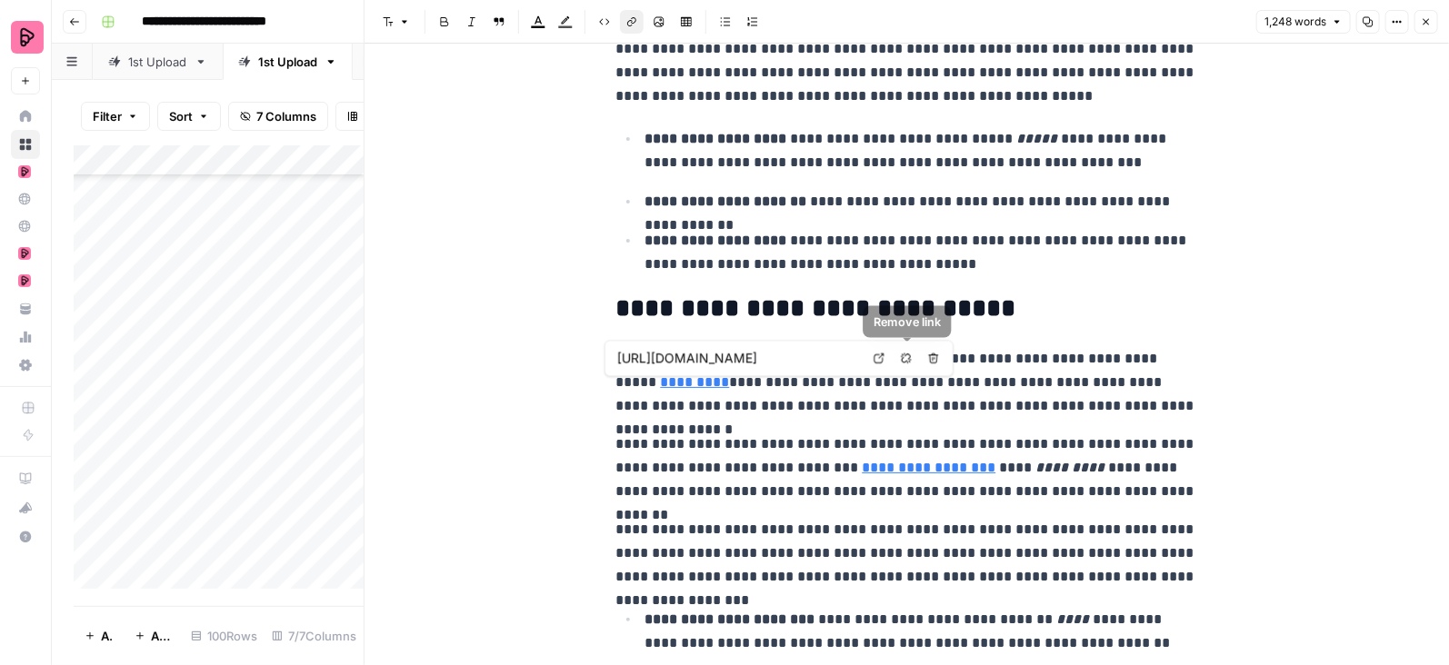
click at [905, 358] on icon "button" at bounding box center [906, 358] width 11 height 11
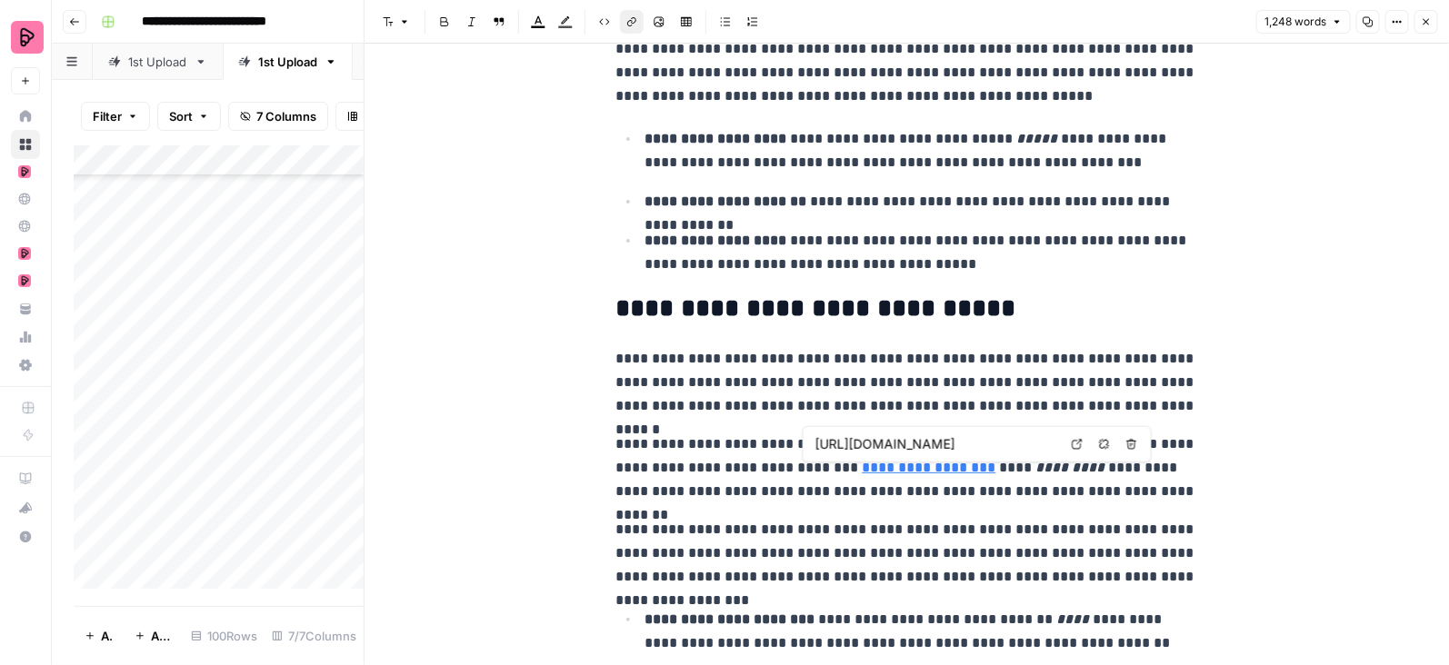
click at [906, 466] on link "**********" at bounding box center [930, 468] width 134 height 14
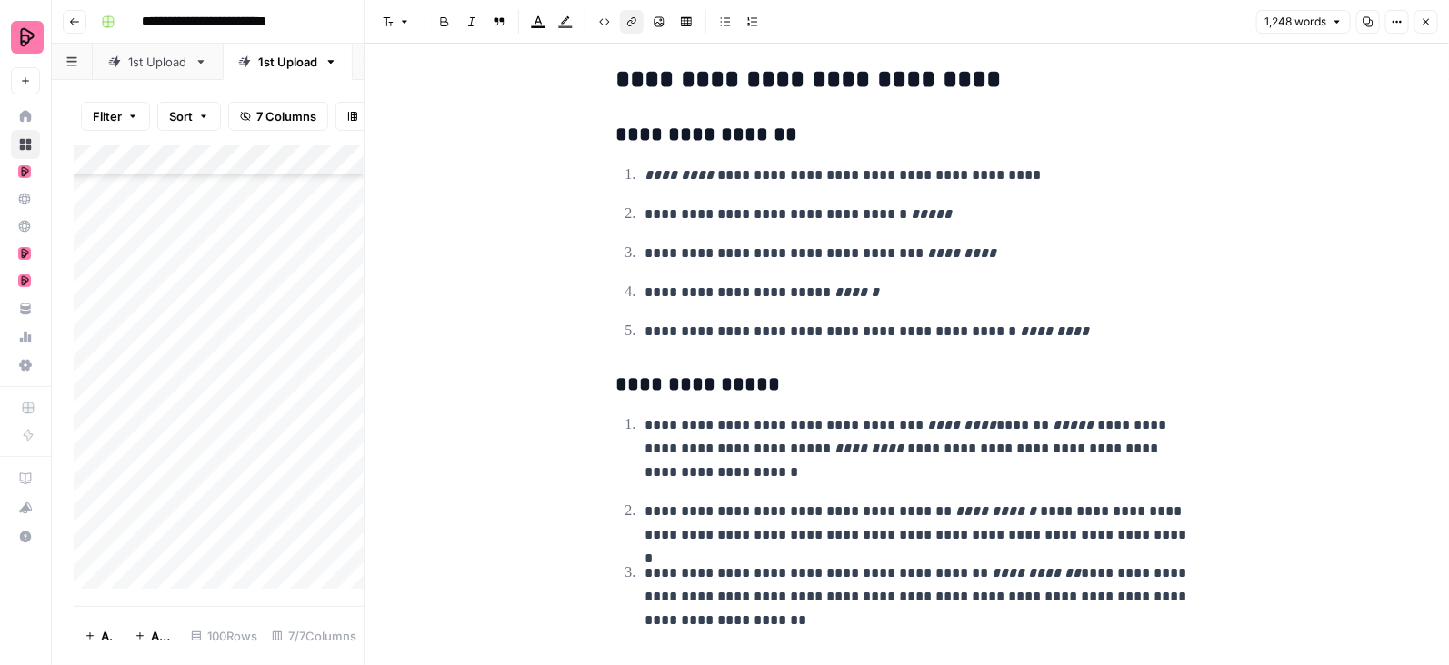
scroll to position [4391, 0]
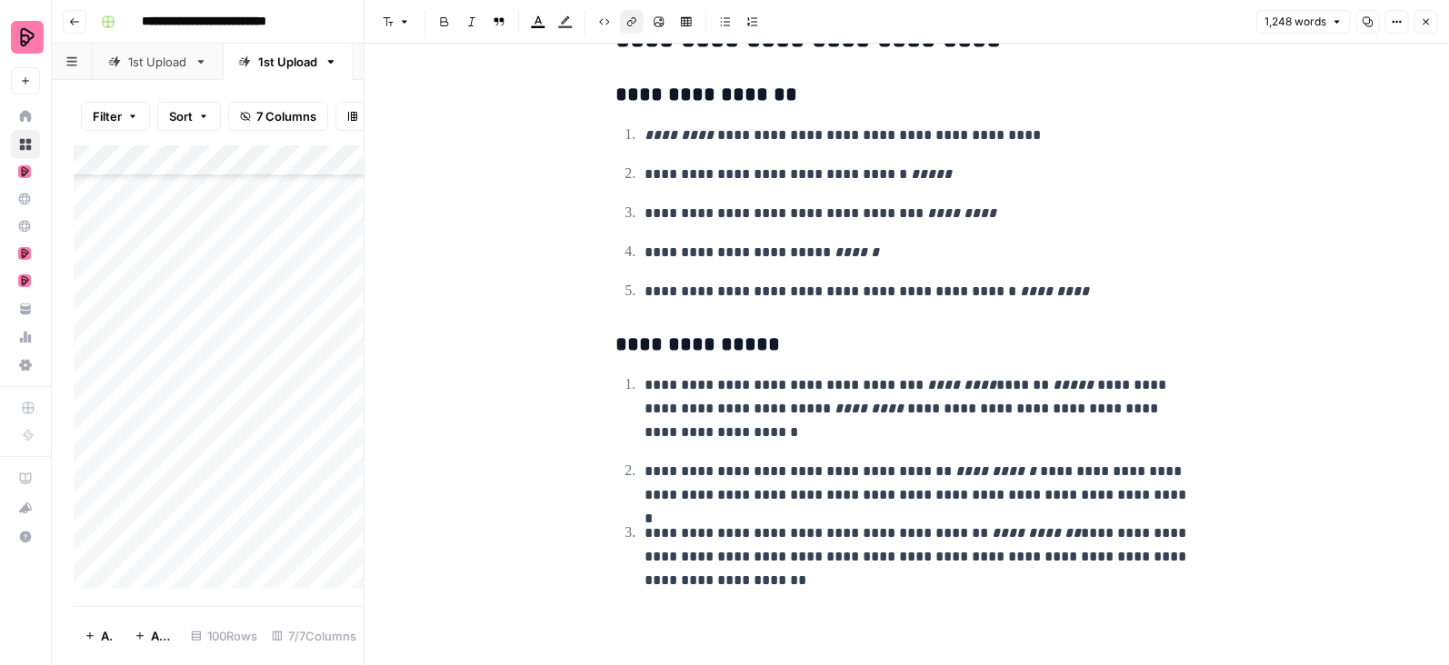
click at [1434, 18] on button "Close" at bounding box center [1426, 22] width 24 height 24
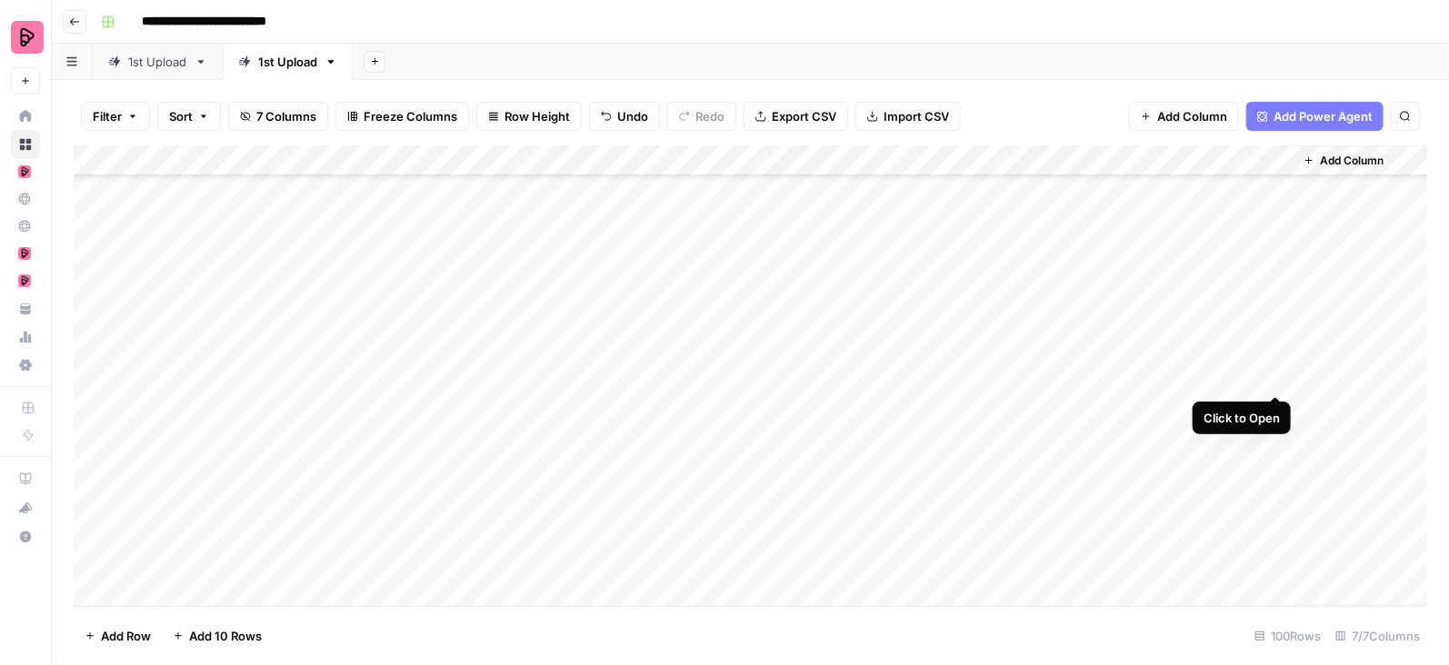
click at [1276, 380] on div "Add Column" at bounding box center [751, 376] width 1354 height 462
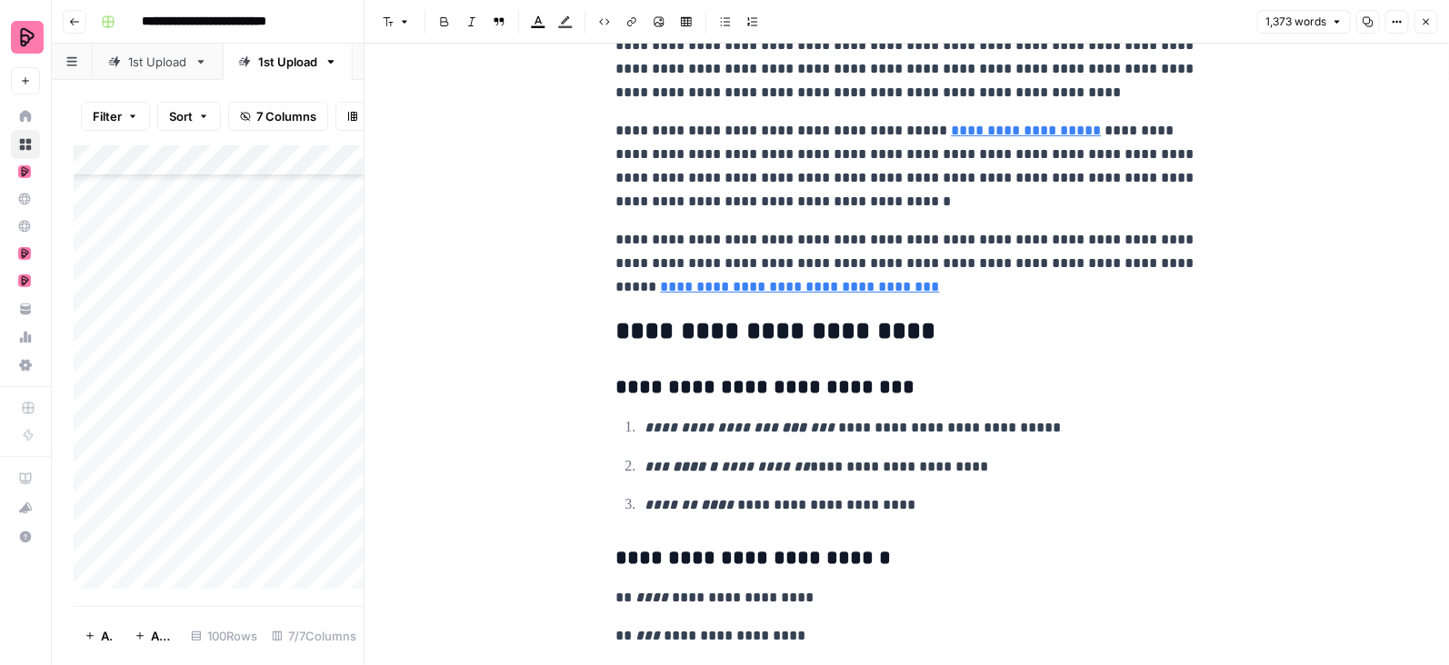
scroll to position [4921, 0]
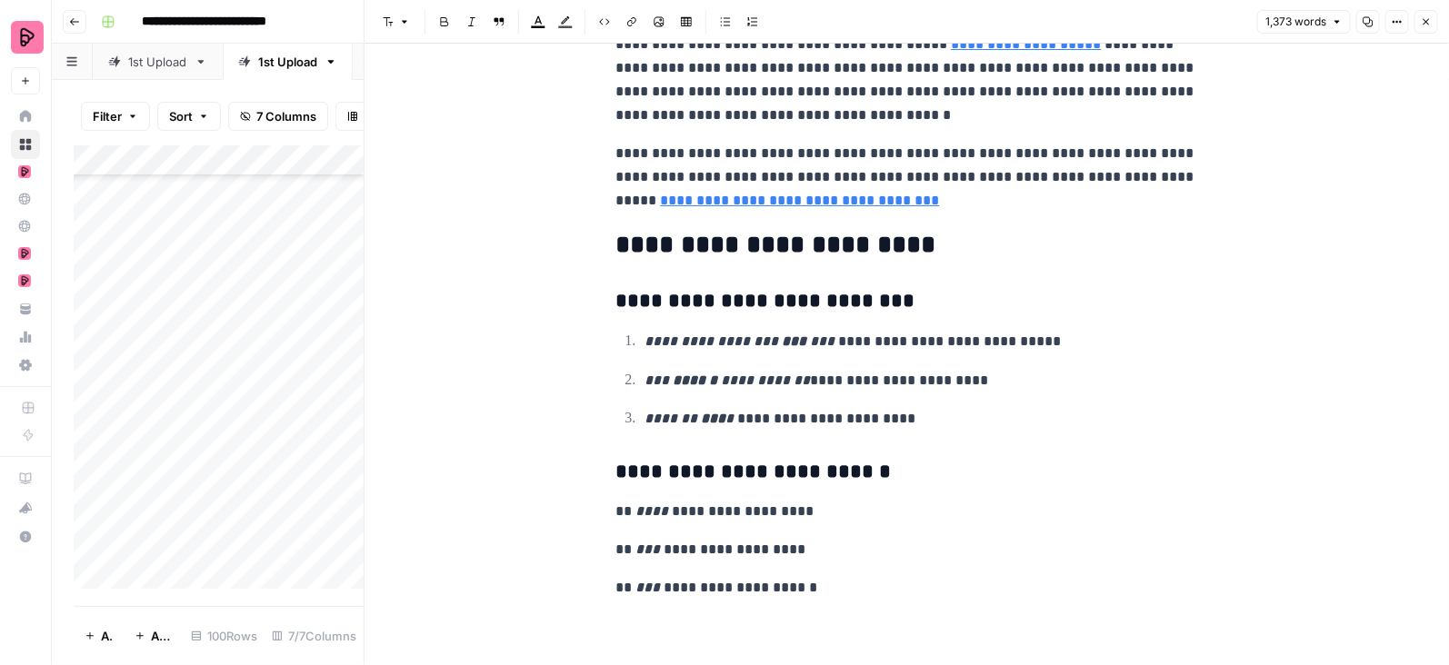
click at [1423, 22] on icon "button" at bounding box center [1426, 21] width 11 height 11
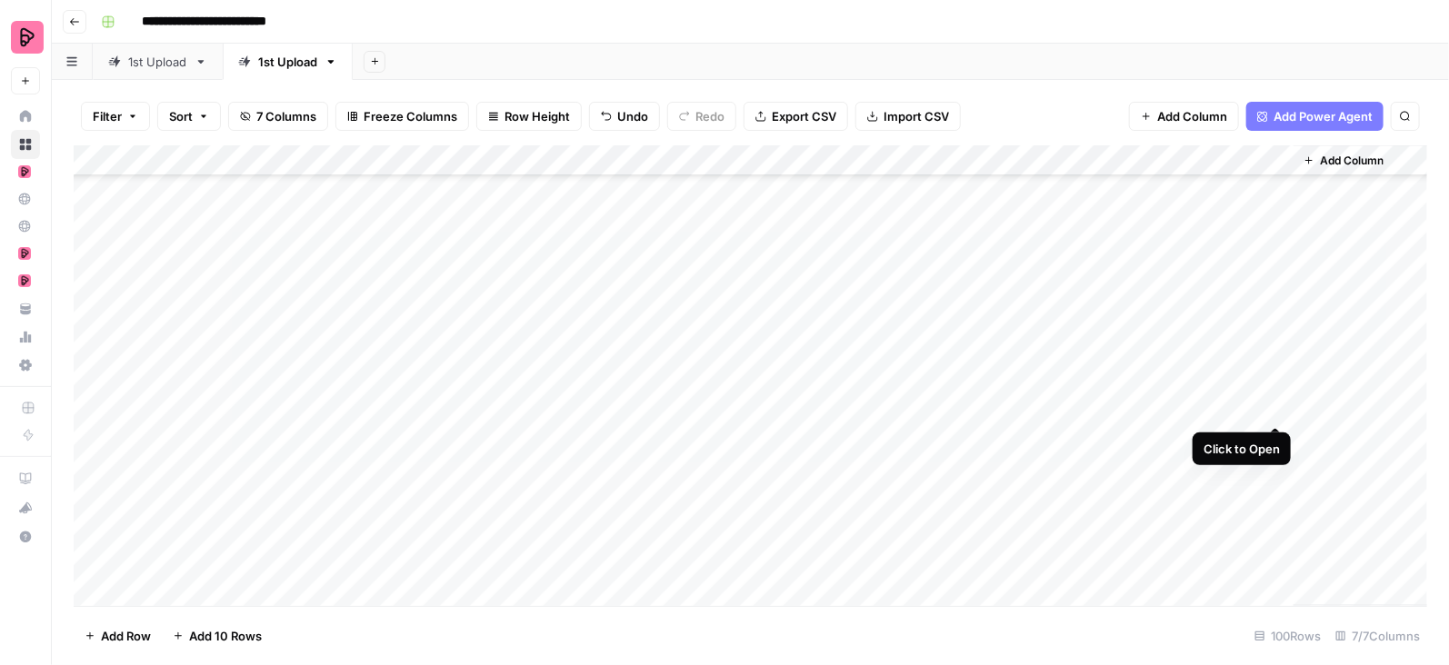
click at [1277, 408] on div "Add Column" at bounding box center [751, 376] width 1354 height 462
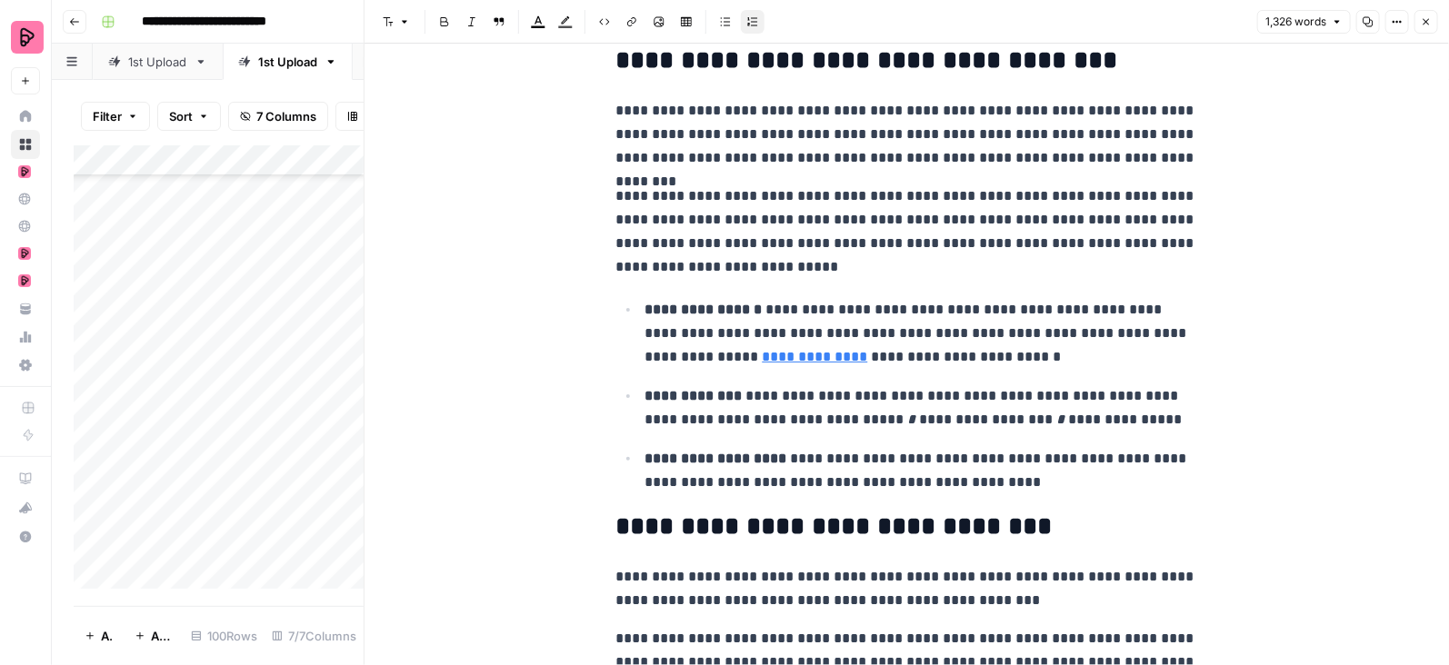
scroll to position [205, 0]
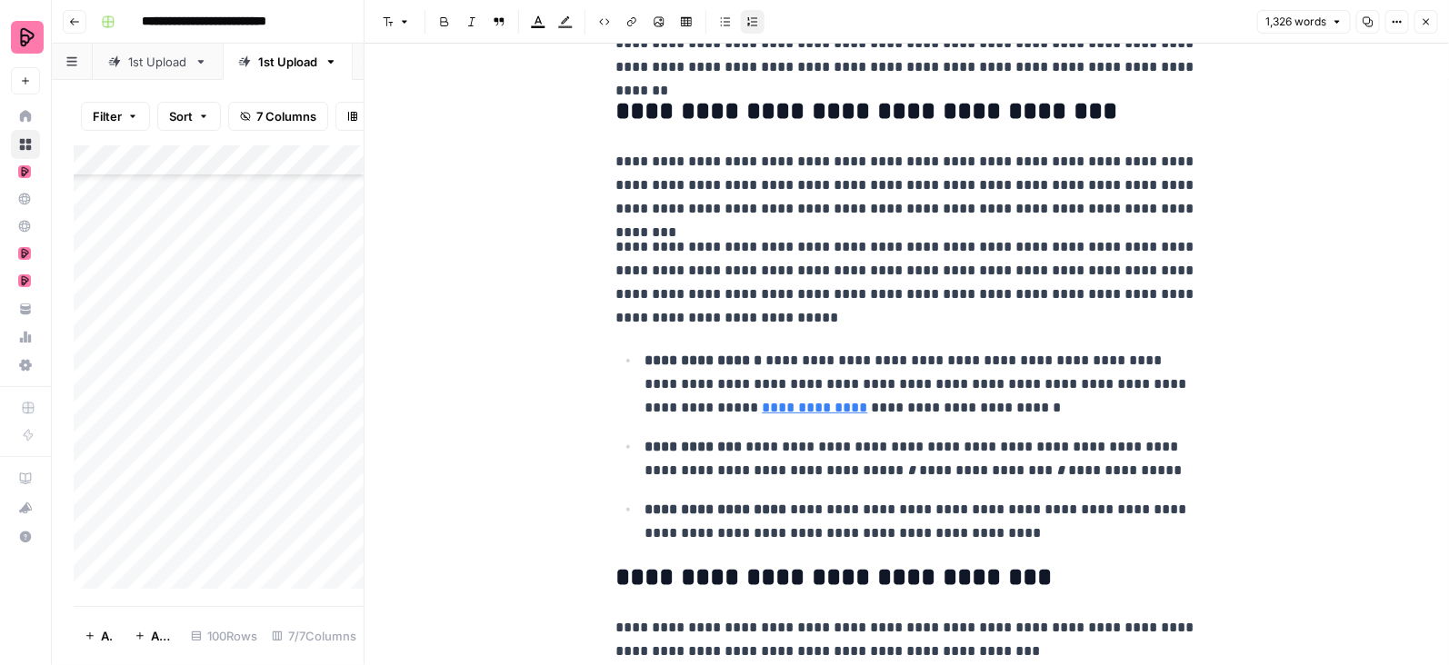
click at [1431, 15] on button "Close" at bounding box center [1426, 22] width 24 height 24
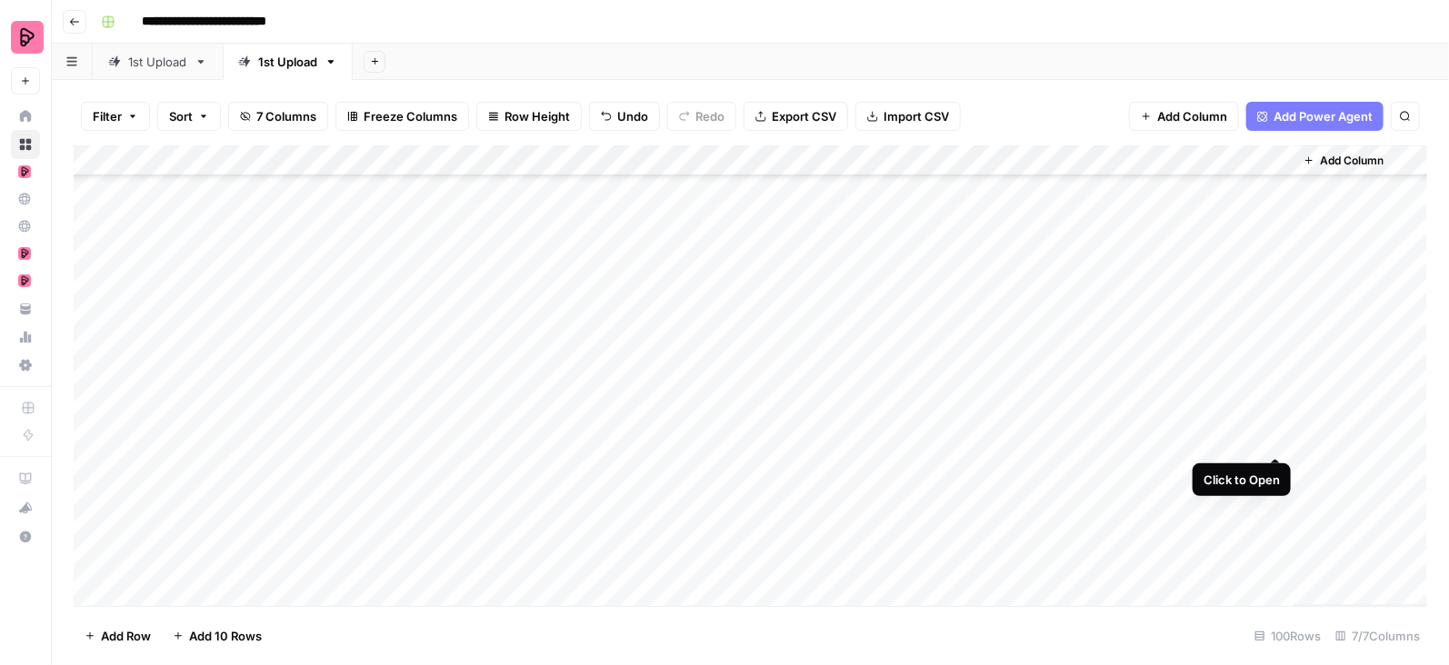
click at [1274, 443] on div "Add Column" at bounding box center [751, 376] width 1354 height 462
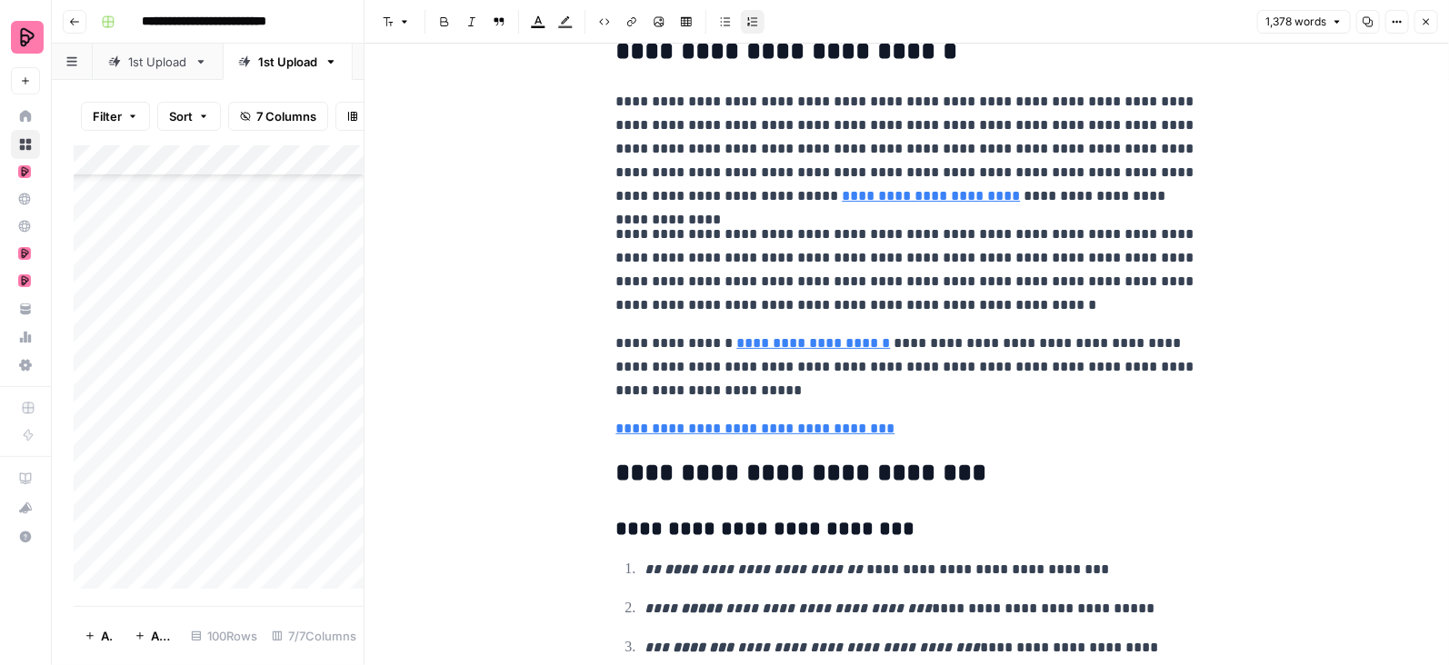
scroll to position [4149, 0]
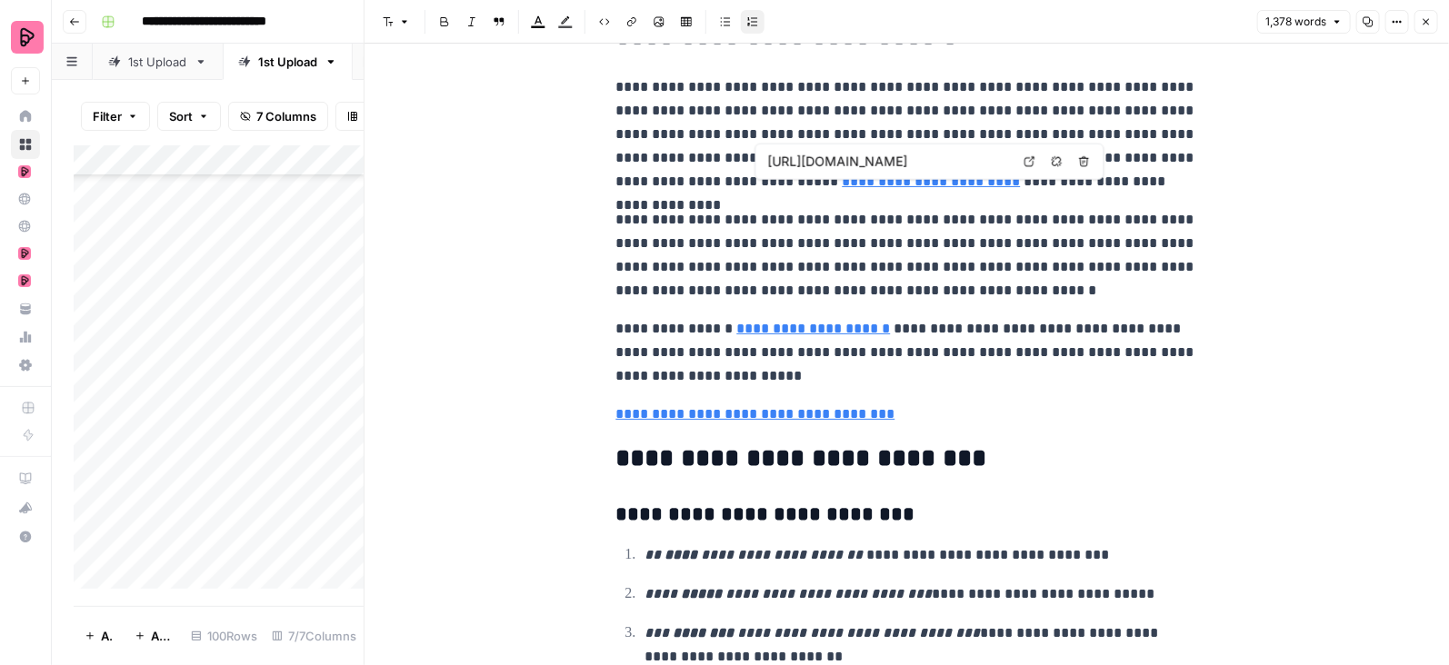
type input "https://preply.com/en/online/latvian-tutors"
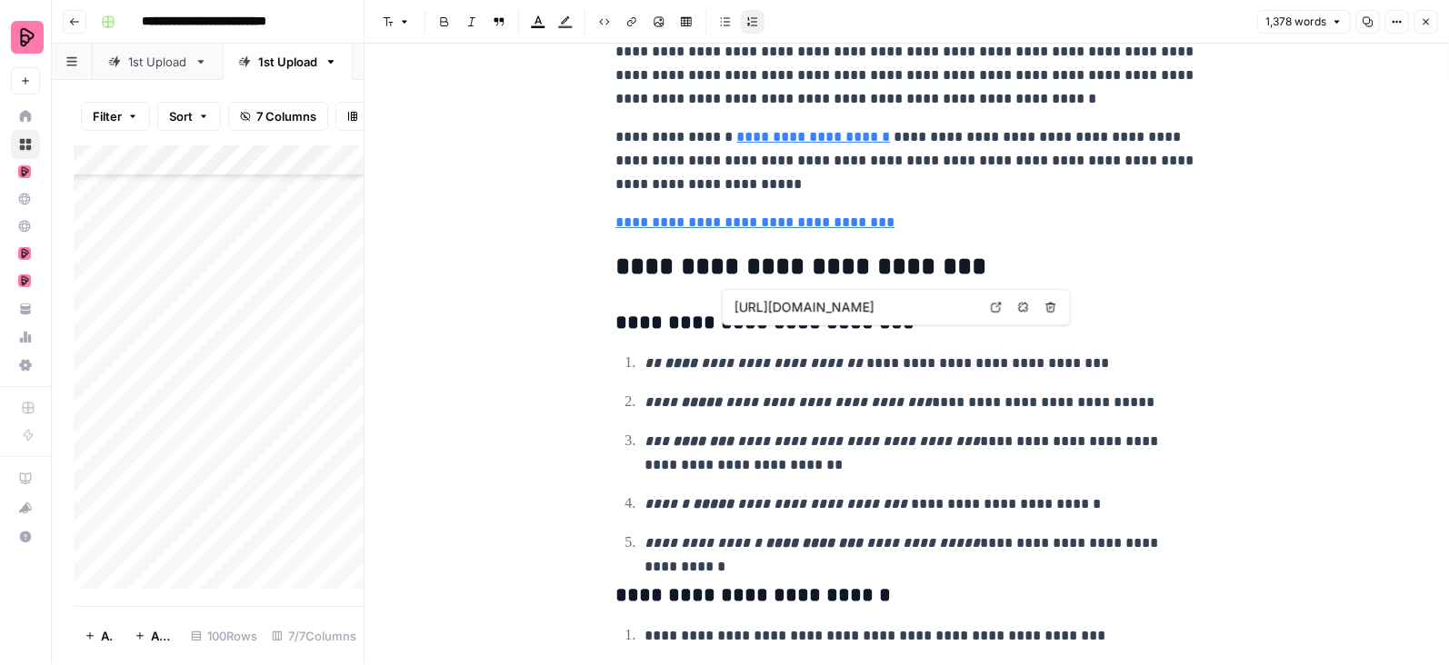
scroll to position [4505, 0]
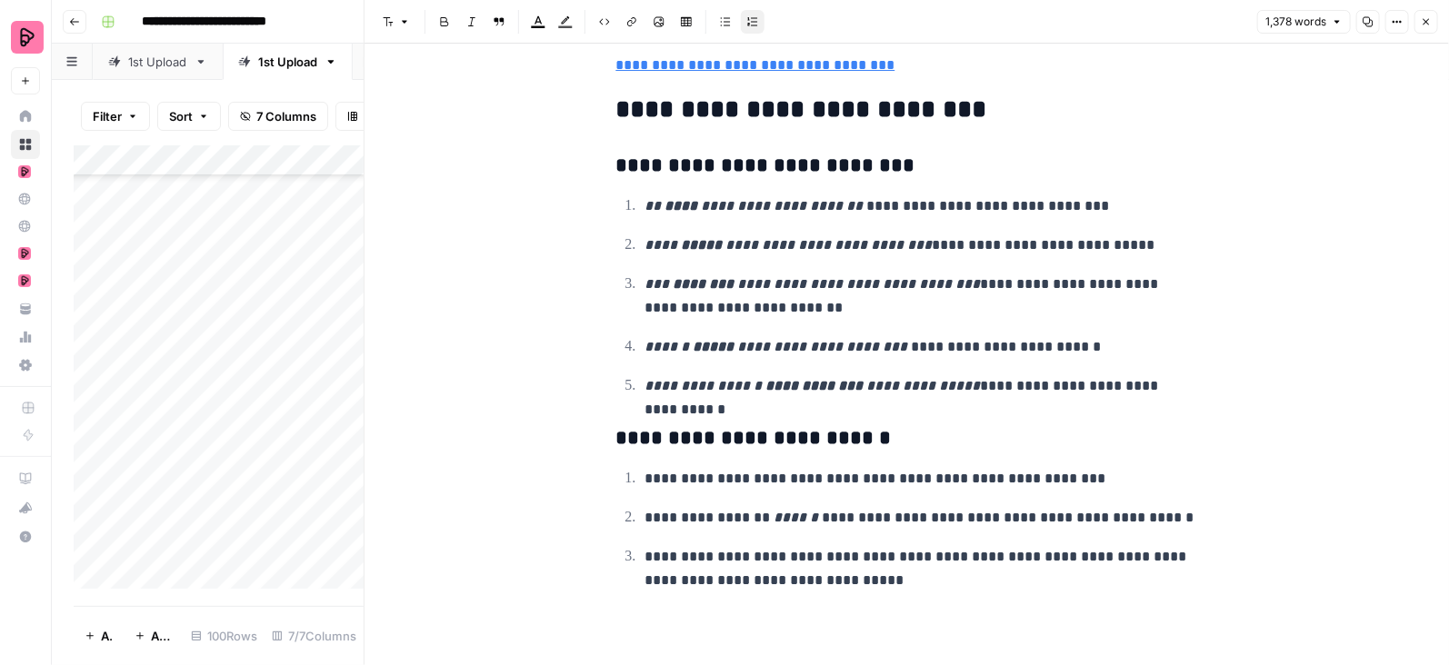
click at [1435, 26] on button "Close" at bounding box center [1426, 22] width 24 height 24
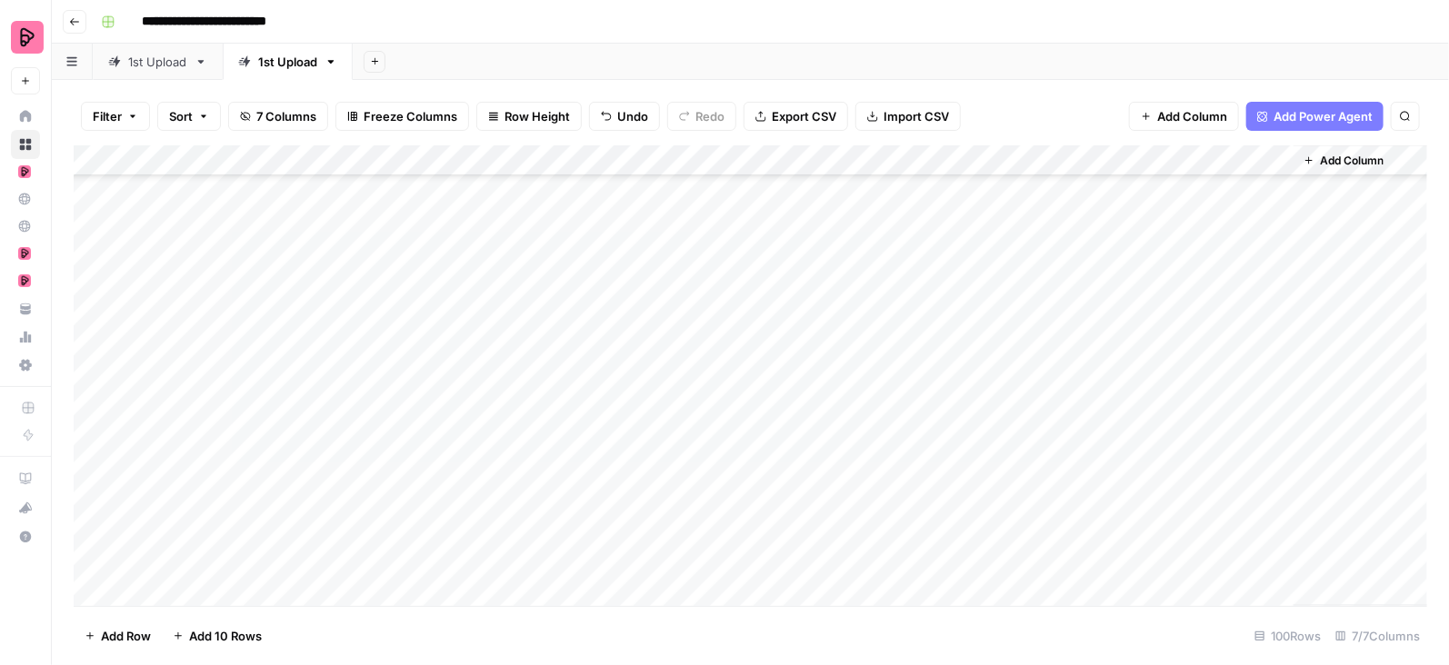
click at [1277, 465] on div "Add Column" at bounding box center [751, 376] width 1354 height 462
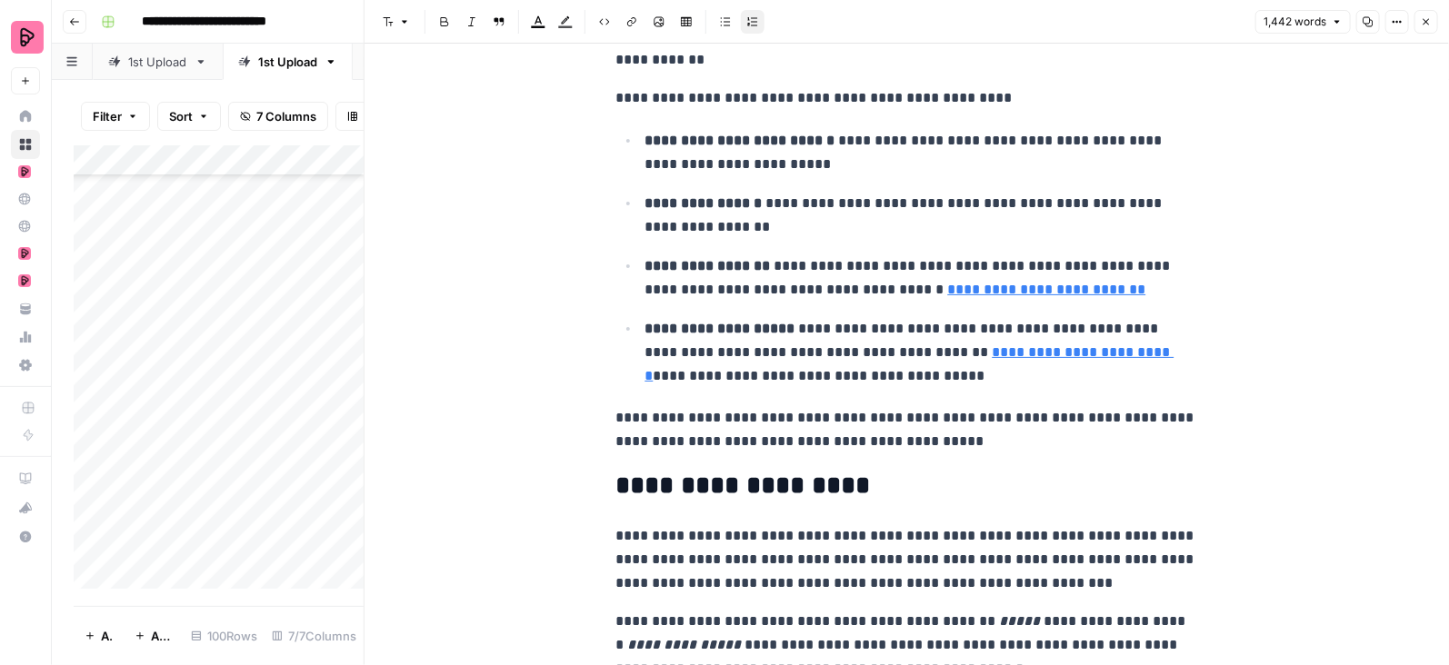
scroll to position [379, 0]
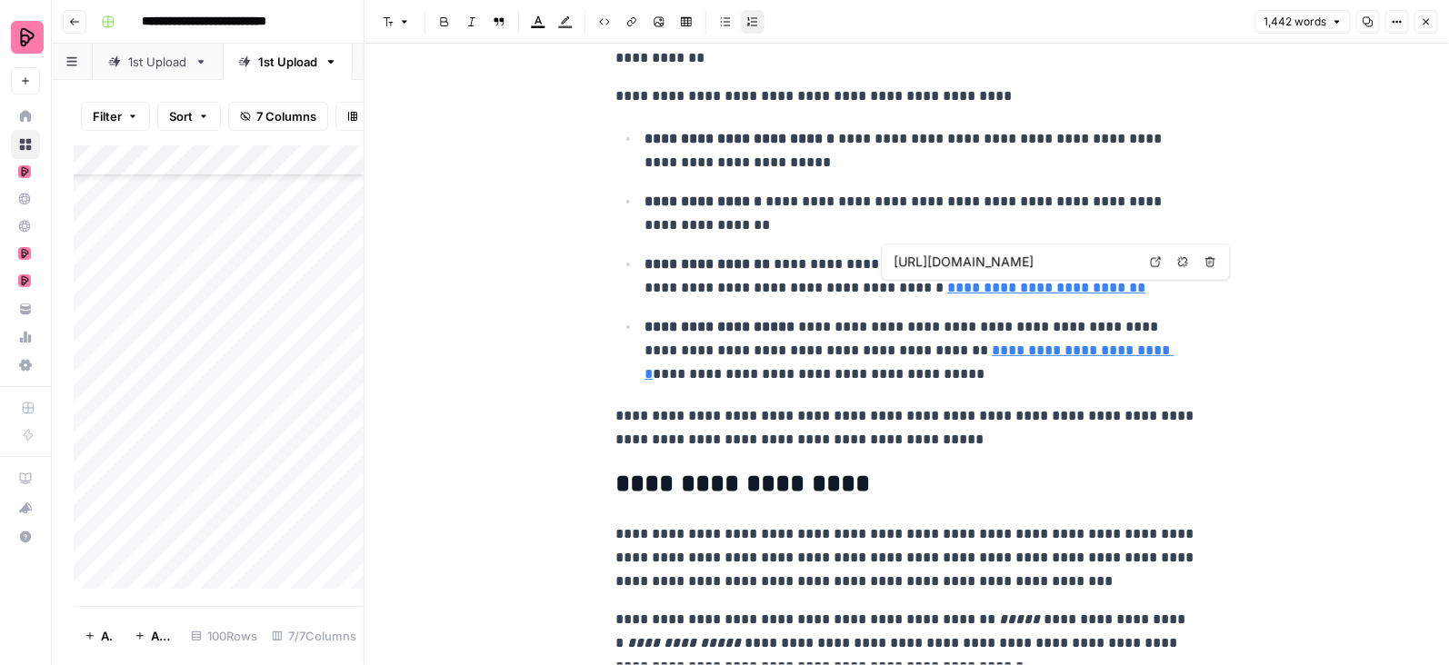
type input "https://preply.com/en/blog/why-learn-slovenian/"
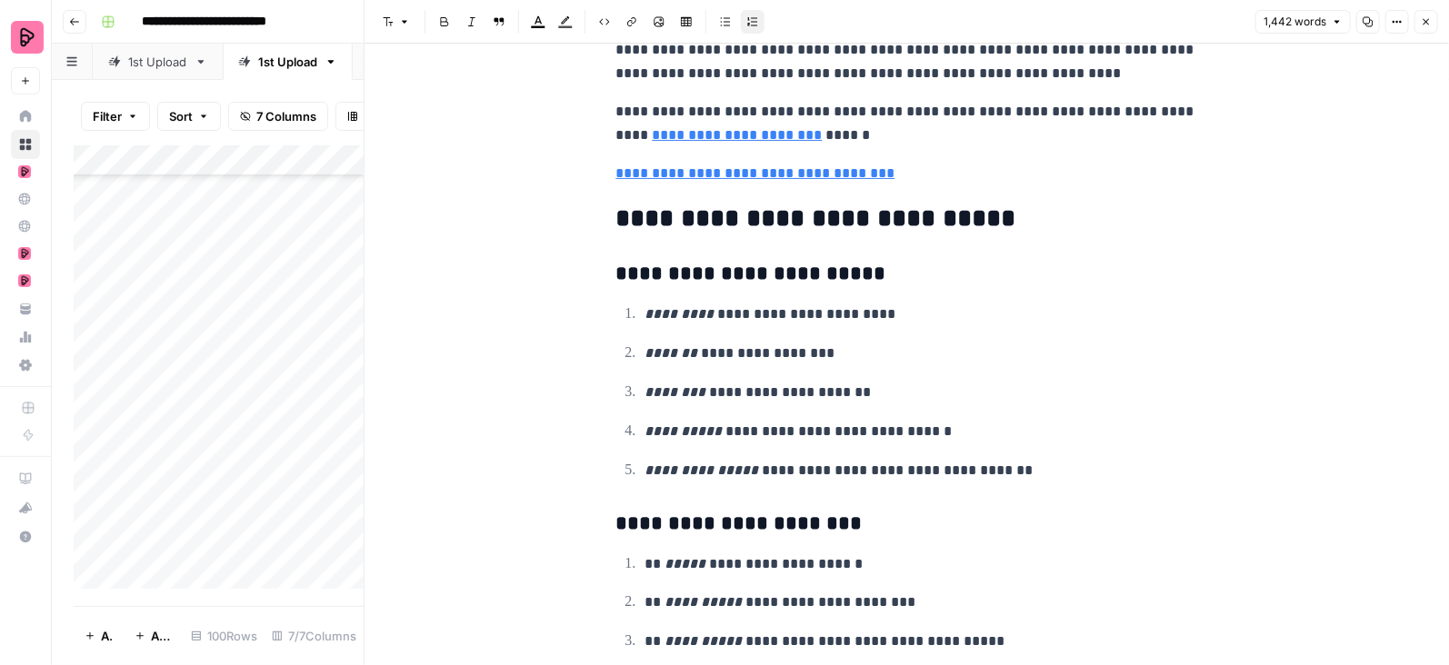
scroll to position [5360, 0]
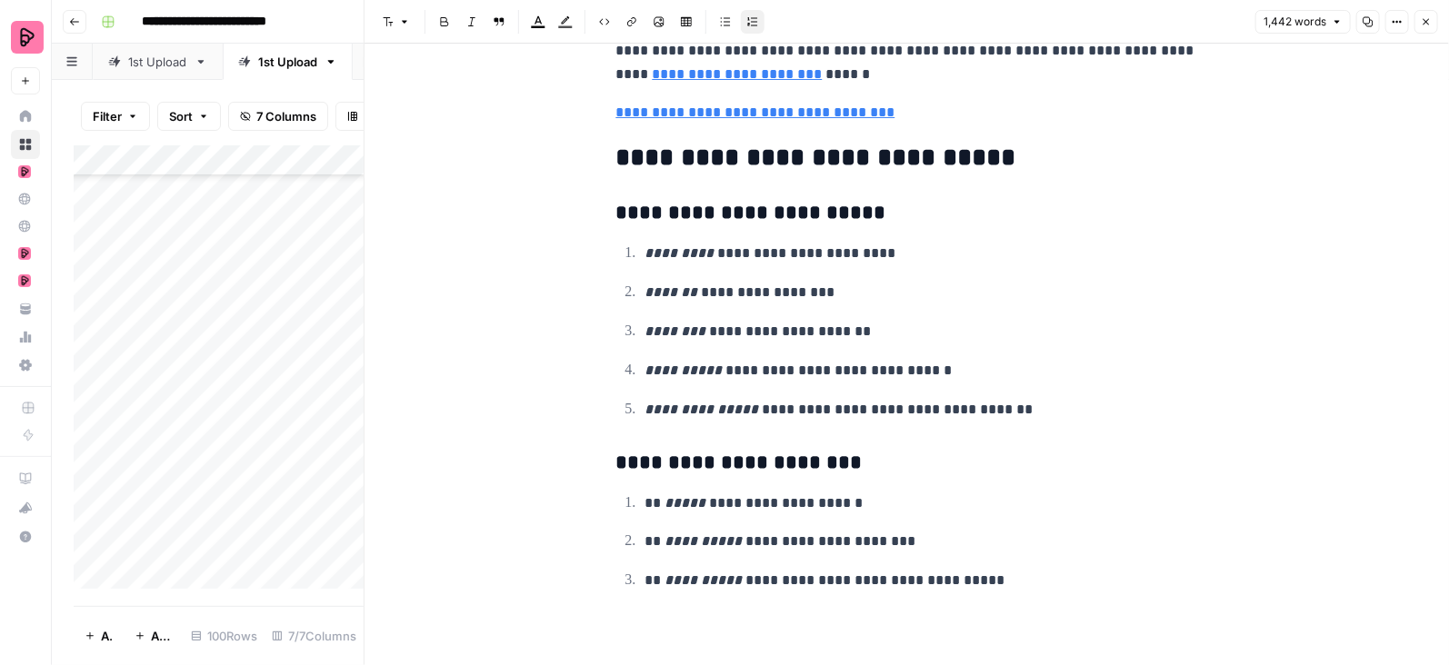
click at [1439, 16] on header "Font style Bold Italic Block quote Text color Highlight color Code block Link I…" at bounding box center [907, 22] width 1084 height 44
click at [1427, 19] on icon "button" at bounding box center [1426, 21] width 11 height 11
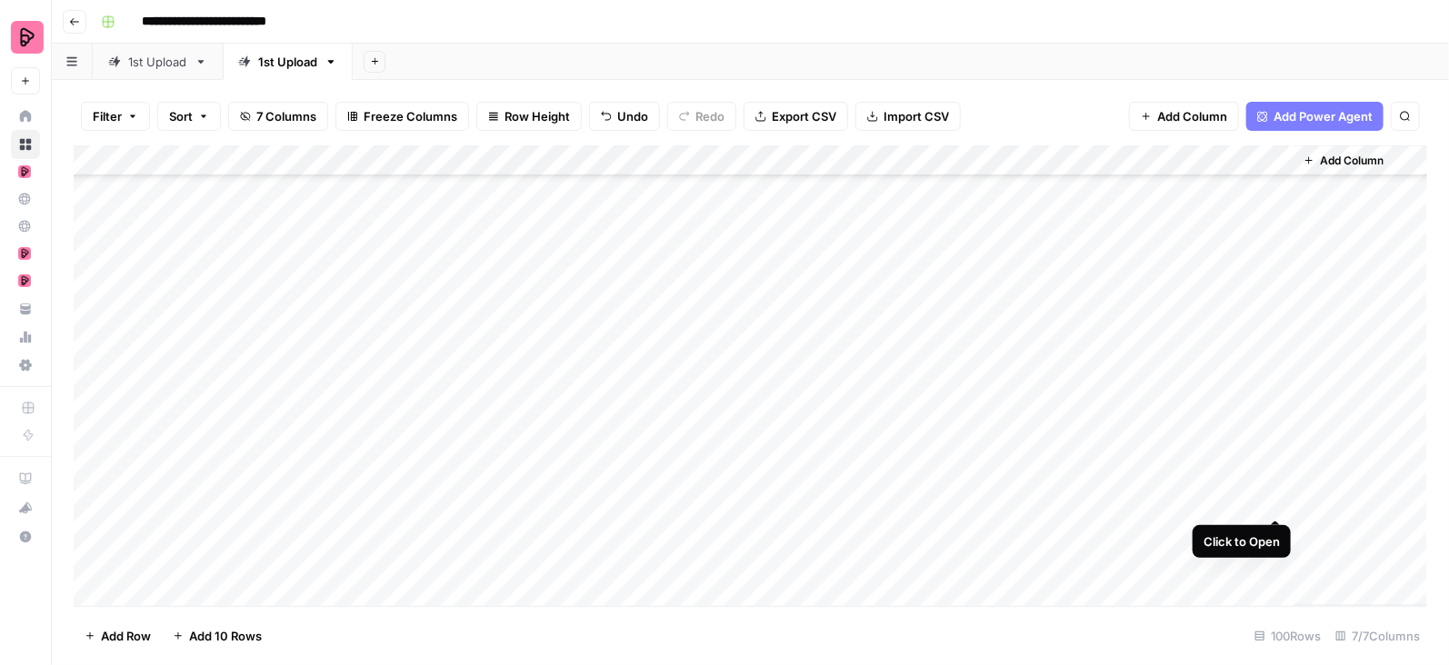
click at [1279, 498] on div "Add Column" at bounding box center [751, 376] width 1354 height 462
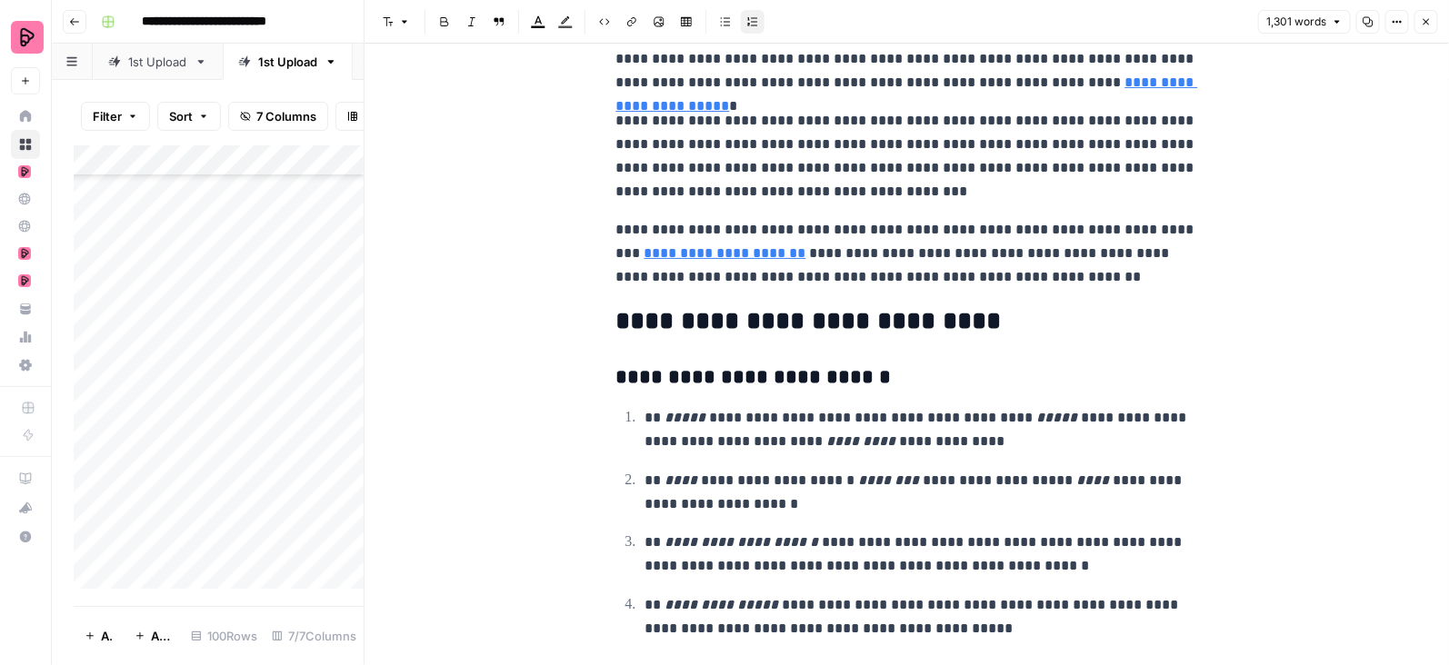
scroll to position [4316, 0]
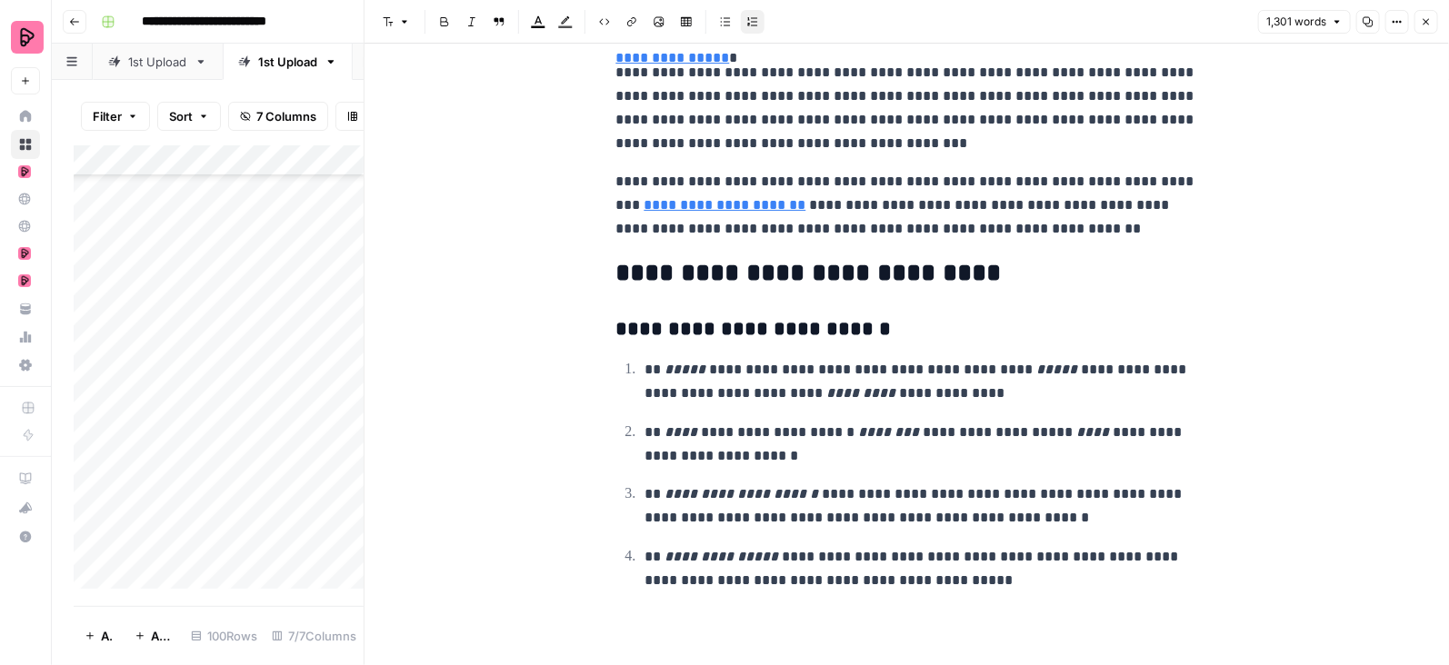
click at [1428, 25] on icon "button" at bounding box center [1426, 21] width 11 height 11
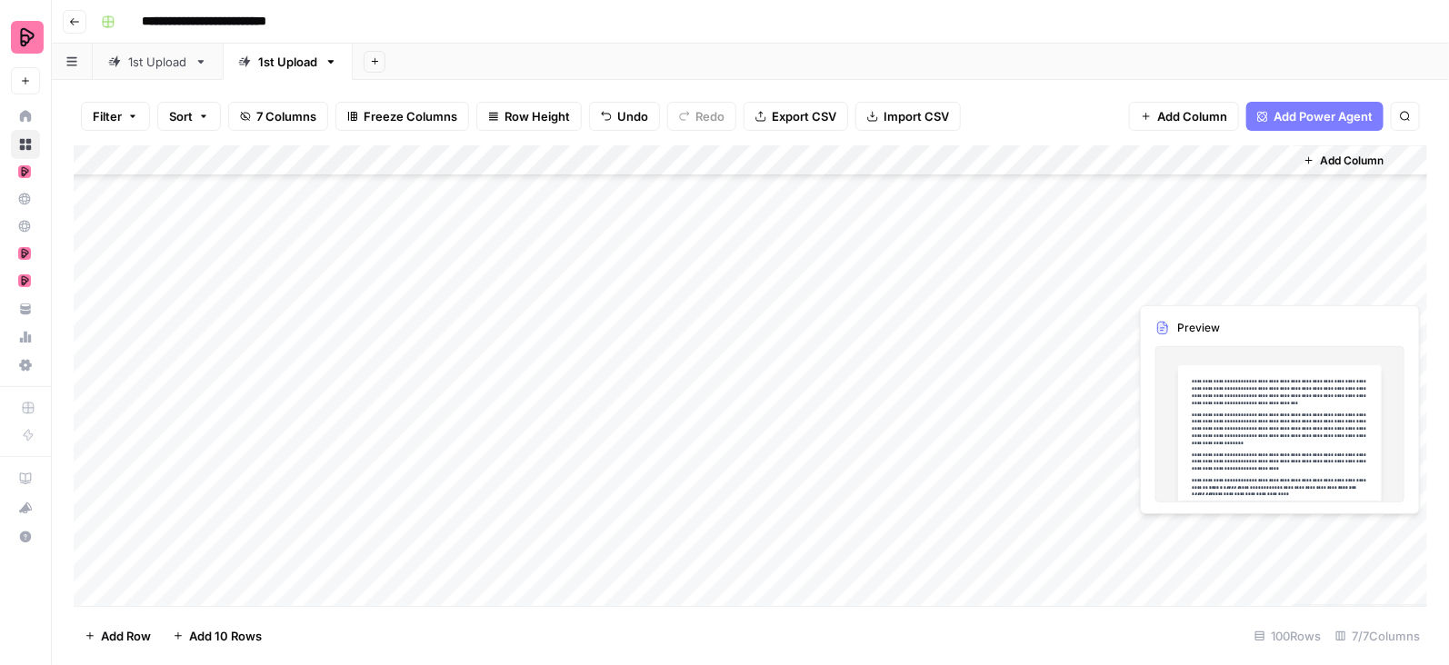
click at [1277, 534] on div "Add Column" at bounding box center [751, 376] width 1354 height 462
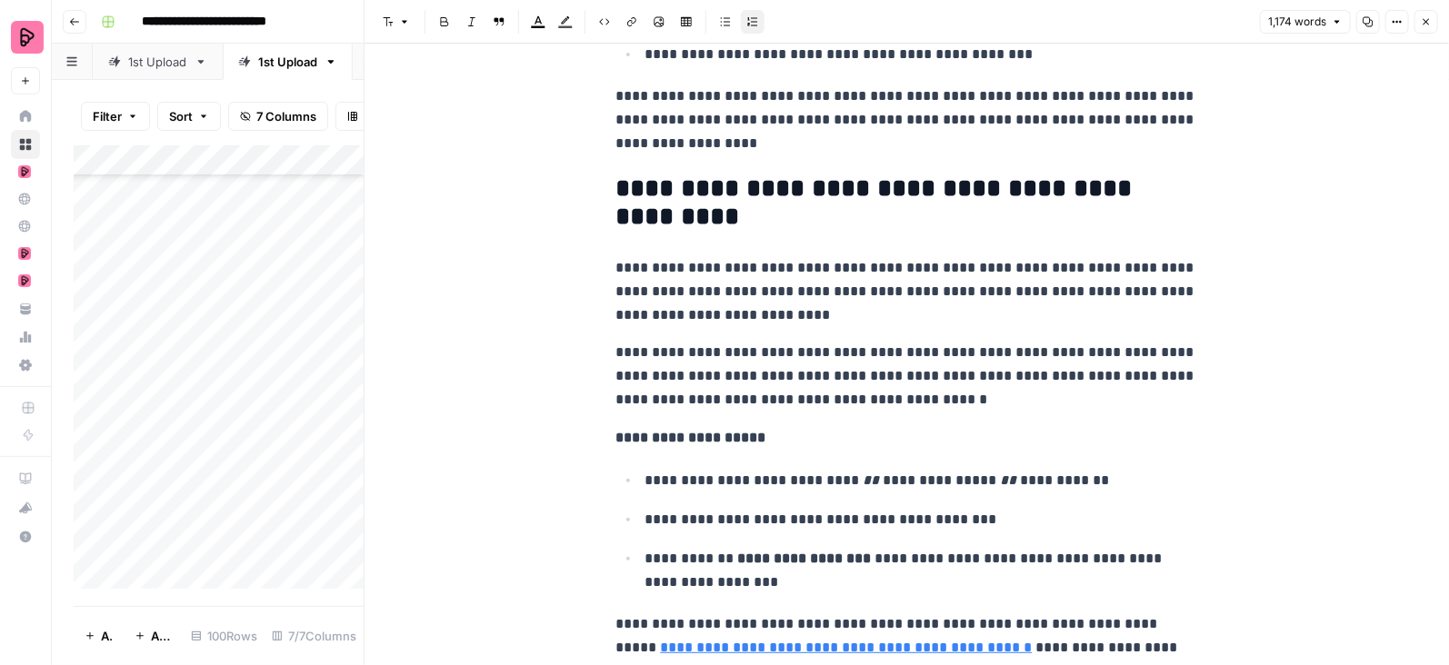
scroll to position [1888, 0]
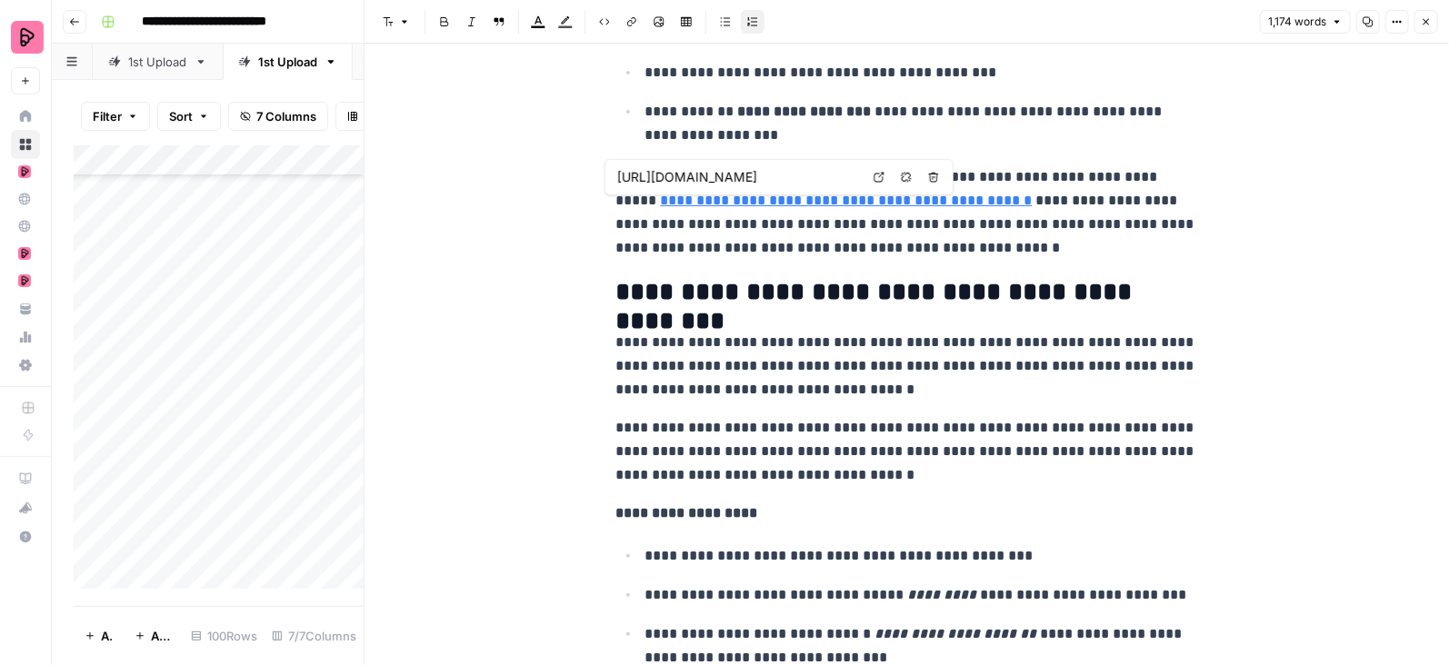
click at [906, 177] on icon "button" at bounding box center [906, 177] width 11 height 11
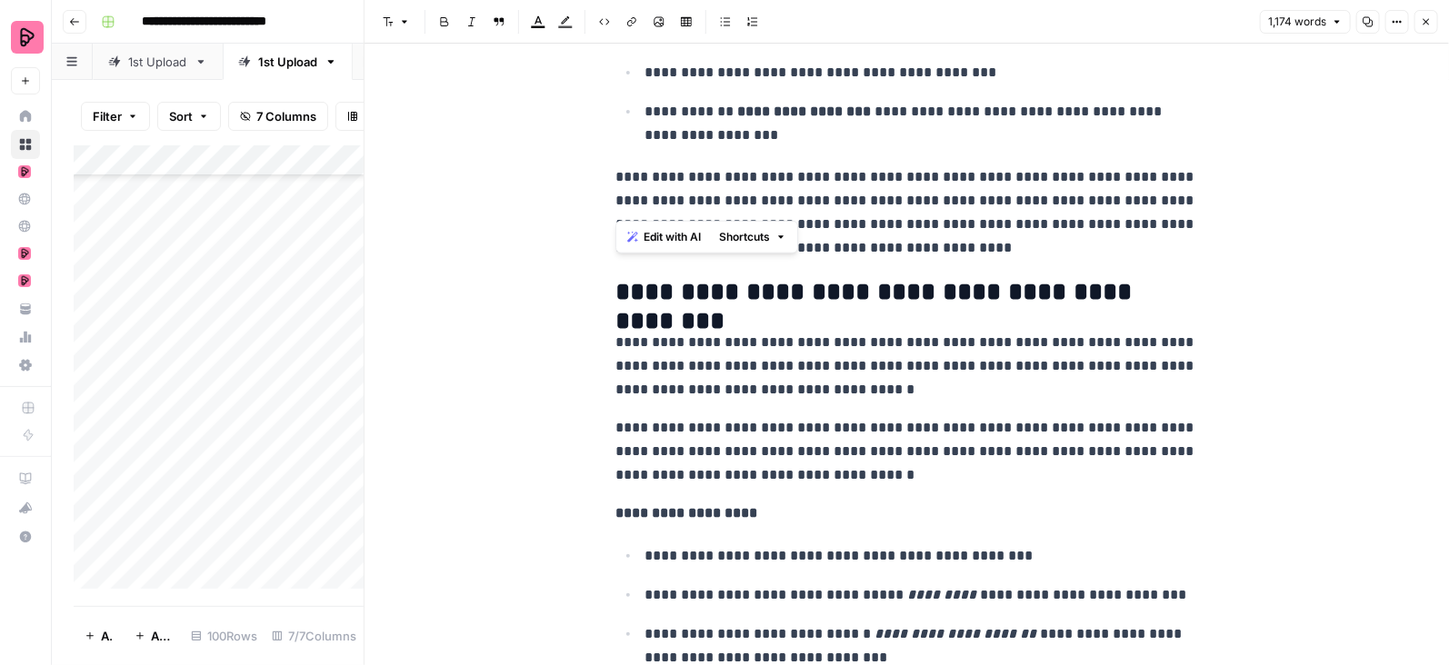
click at [1260, 204] on div "**********" at bounding box center [907, 608] width 1084 height 4905
drag, startPoint x: 1072, startPoint y: 179, endPoint x: 1152, endPoint y: 195, distance: 81.7
click at [1152, 195] on p "**********" at bounding box center [907, 212] width 582 height 95
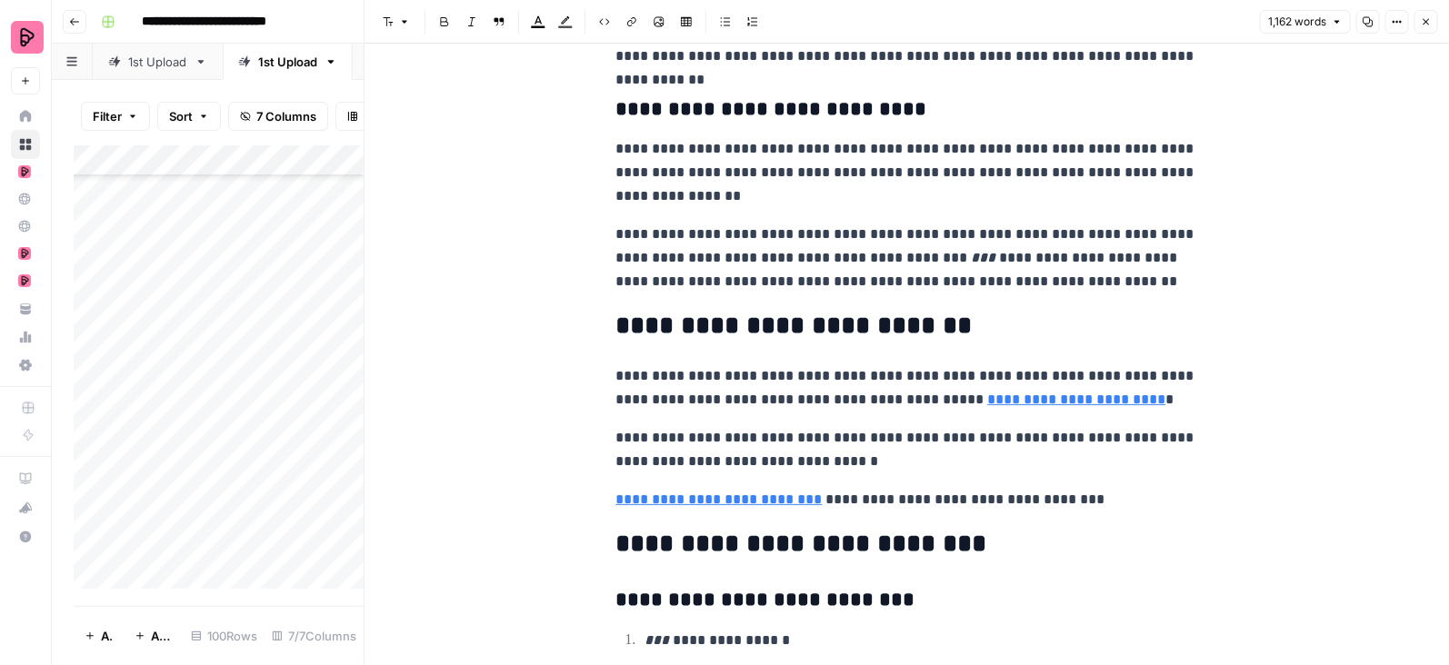
scroll to position [3994, 0]
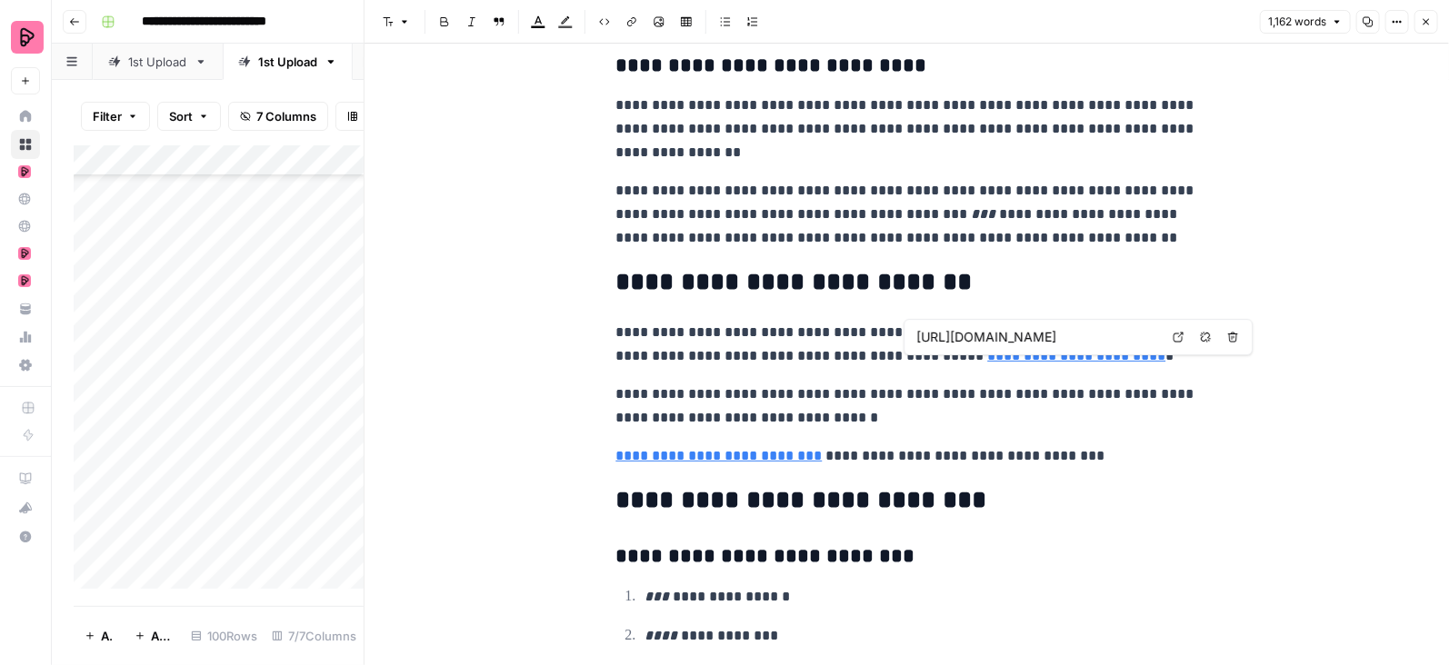
type input "https://preply.com/en/online/kurdish-tutors"
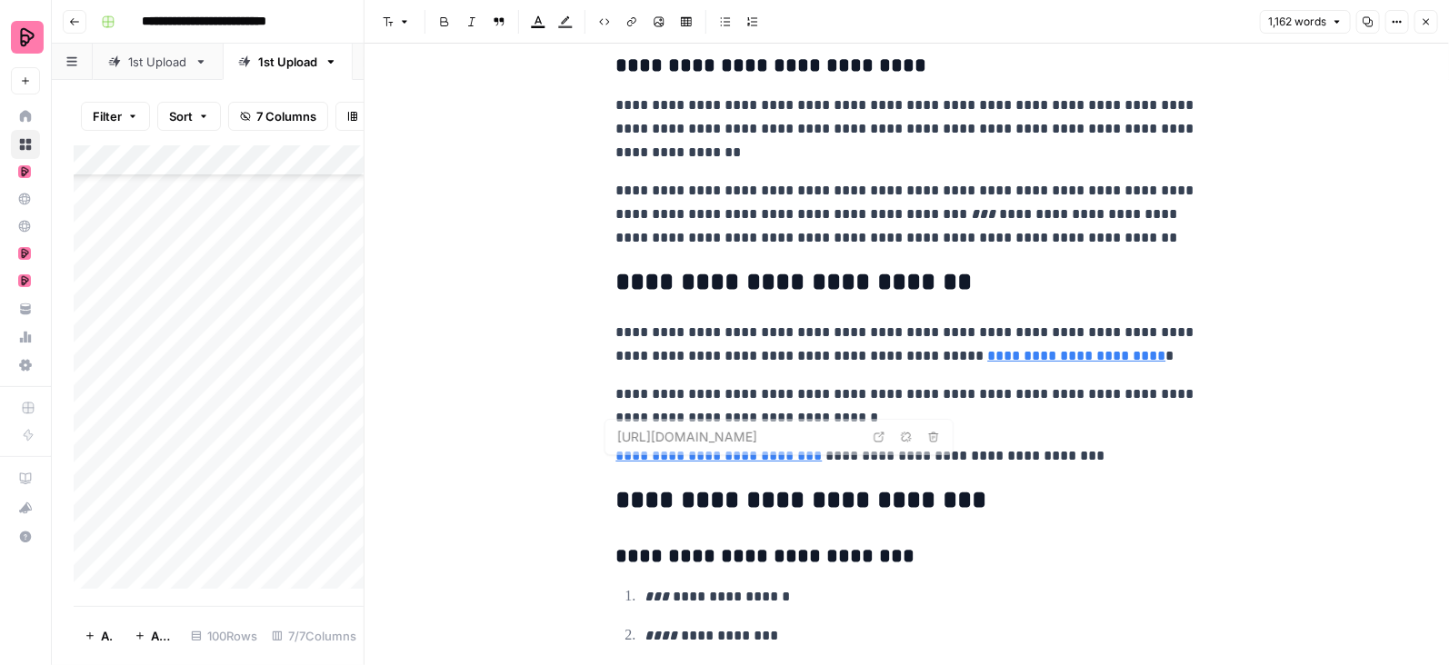
scroll to position [4268, 0]
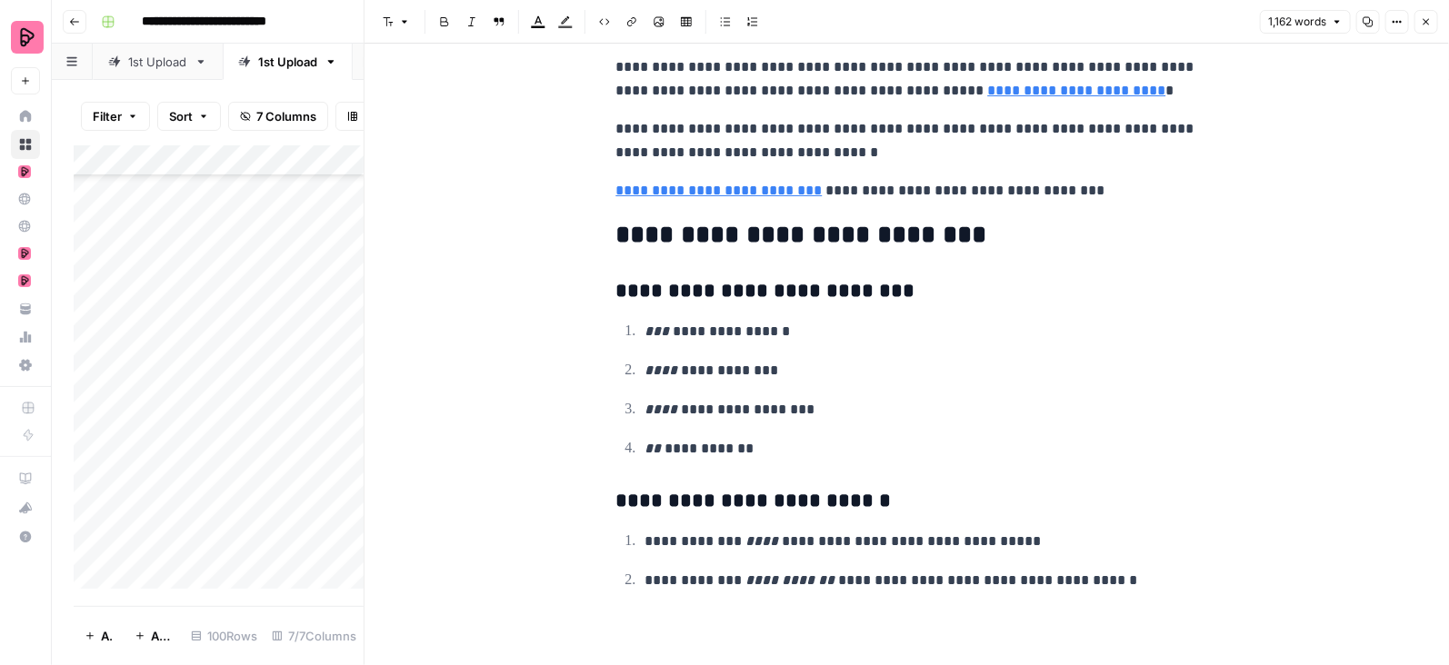
click at [1424, 27] on icon "button" at bounding box center [1426, 21] width 11 height 11
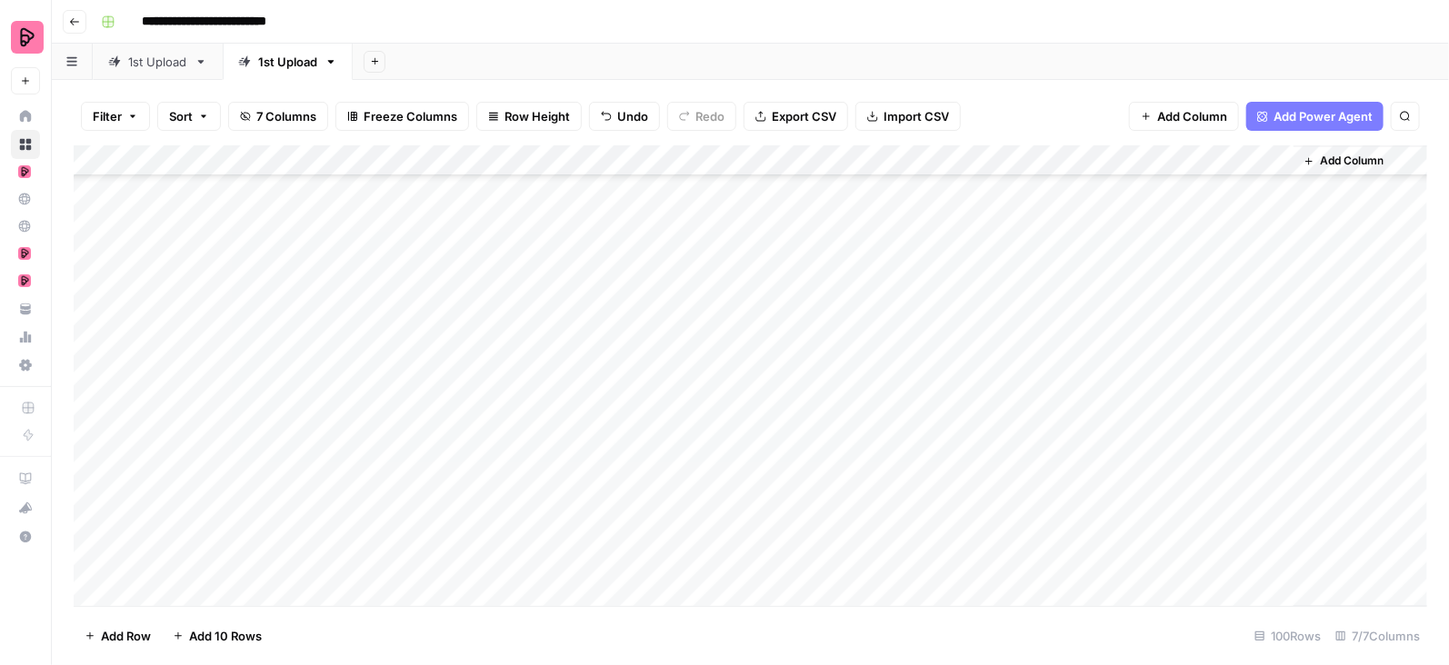
scroll to position [1805, 0]
click at [1281, 271] on div "Add Column" at bounding box center [751, 376] width 1354 height 462
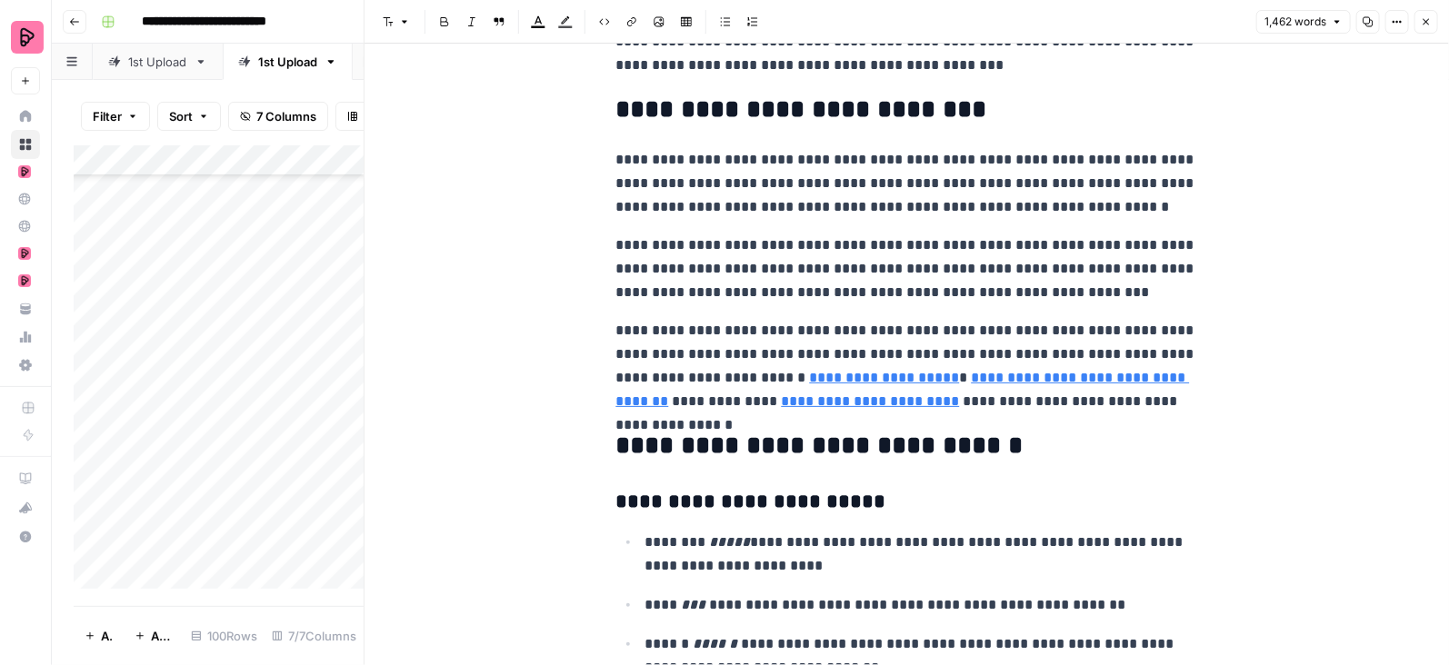
scroll to position [5546, 0]
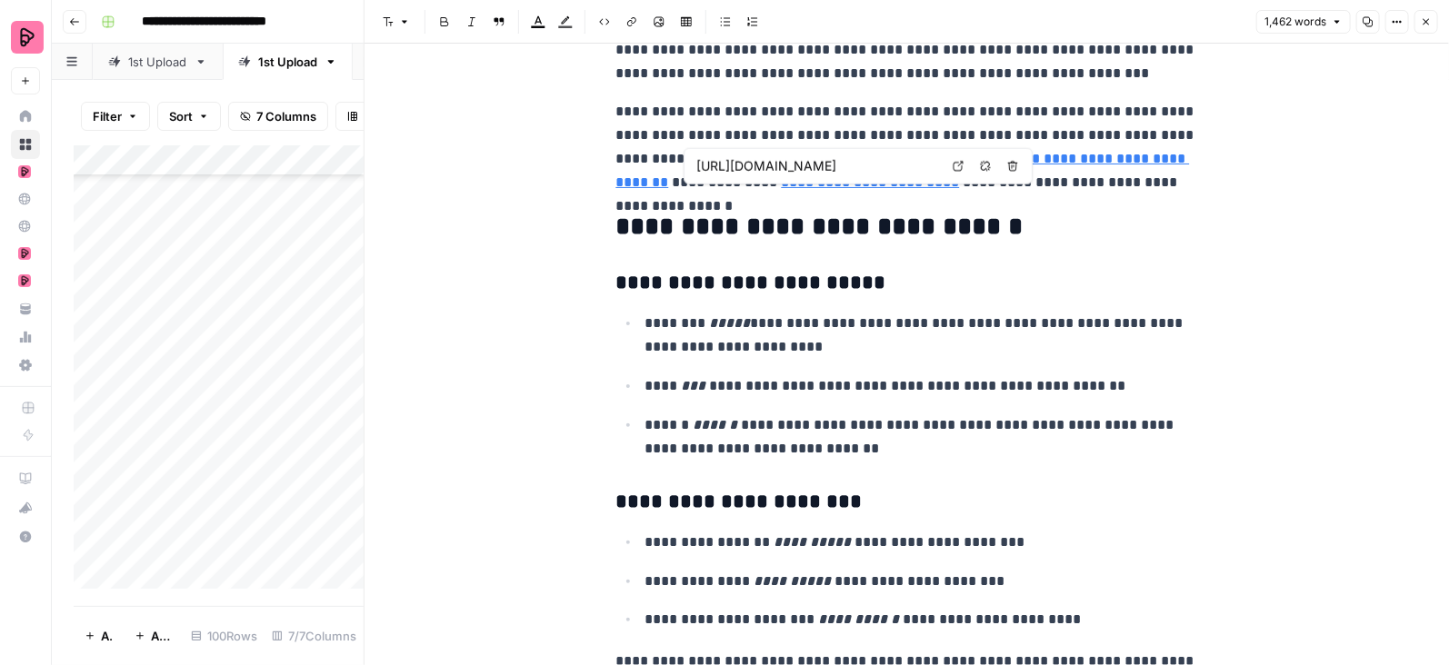
type input "https://www.preply.com/en/get-started"
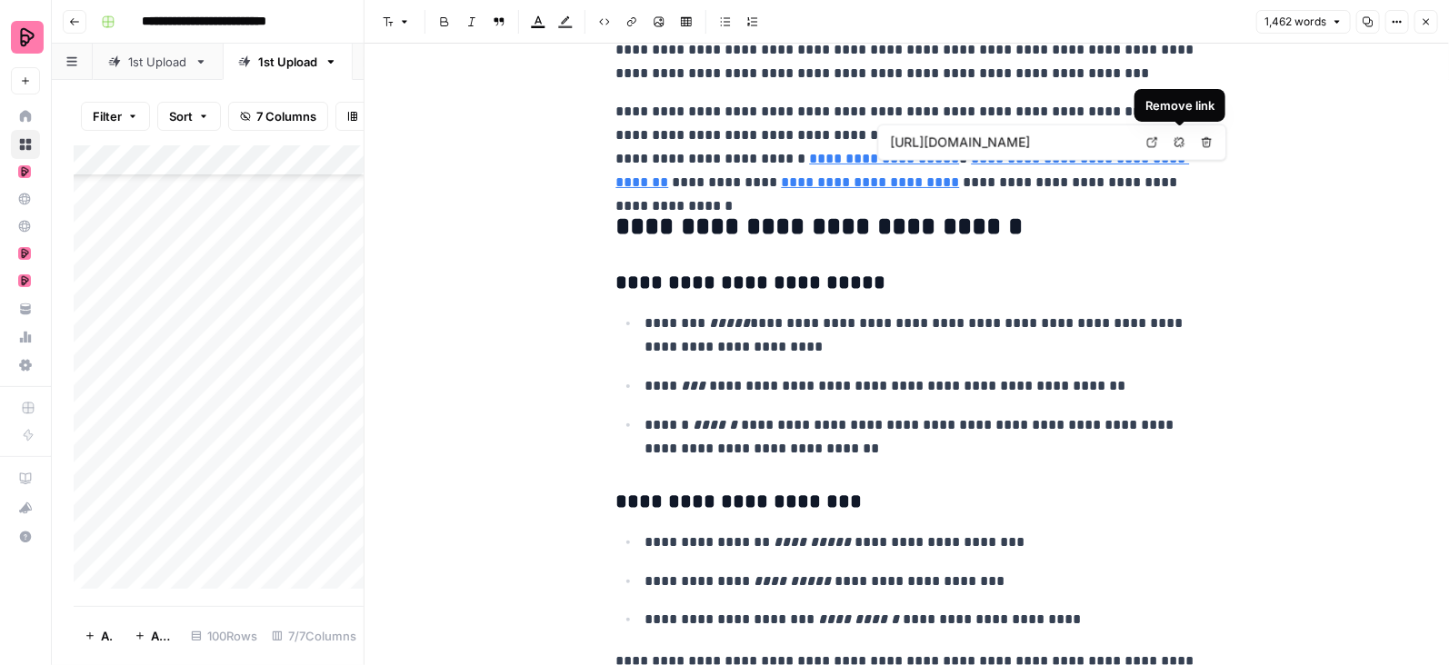
click at [1182, 138] on icon "button" at bounding box center [1179, 142] width 11 height 11
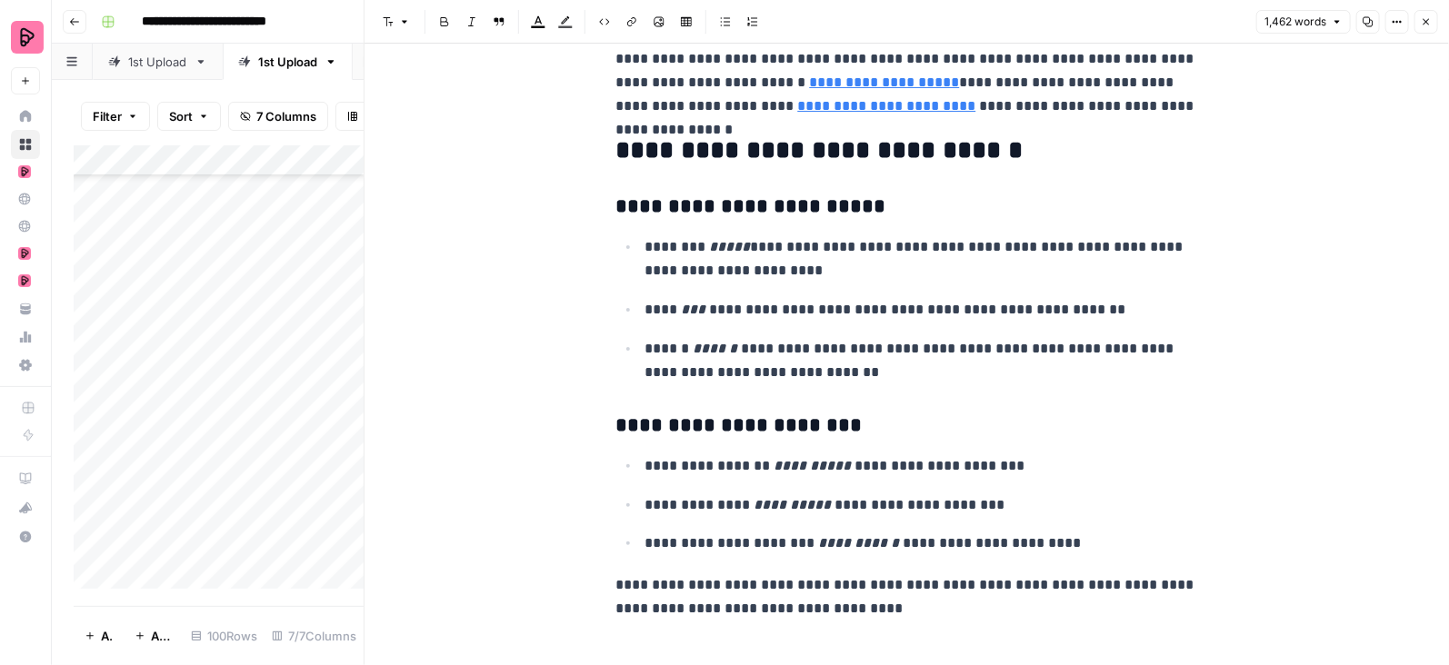
scroll to position [5653, 0]
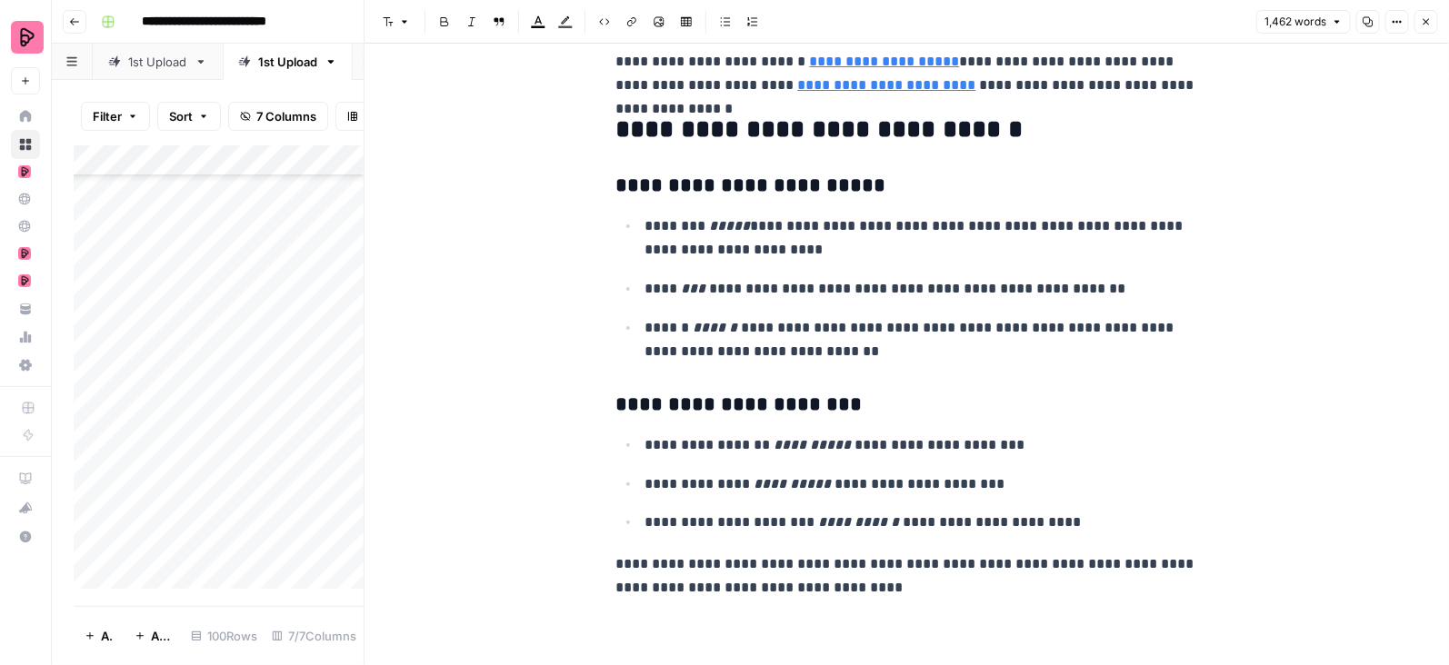
click at [1434, 15] on button "Close" at bounding box center [1426, 22] width 24 height 24
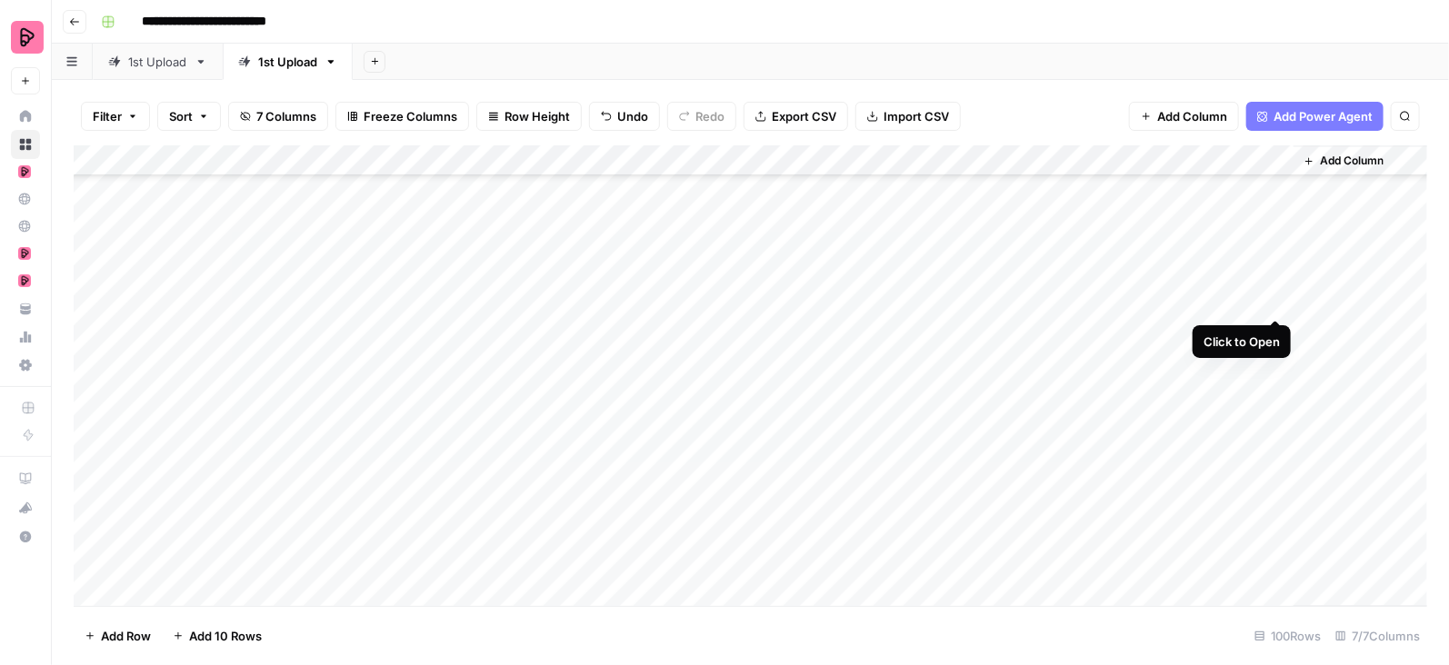
click at [1278, 301] on div "Add Column" at bounding box center [751, 376] width 1354 height 462
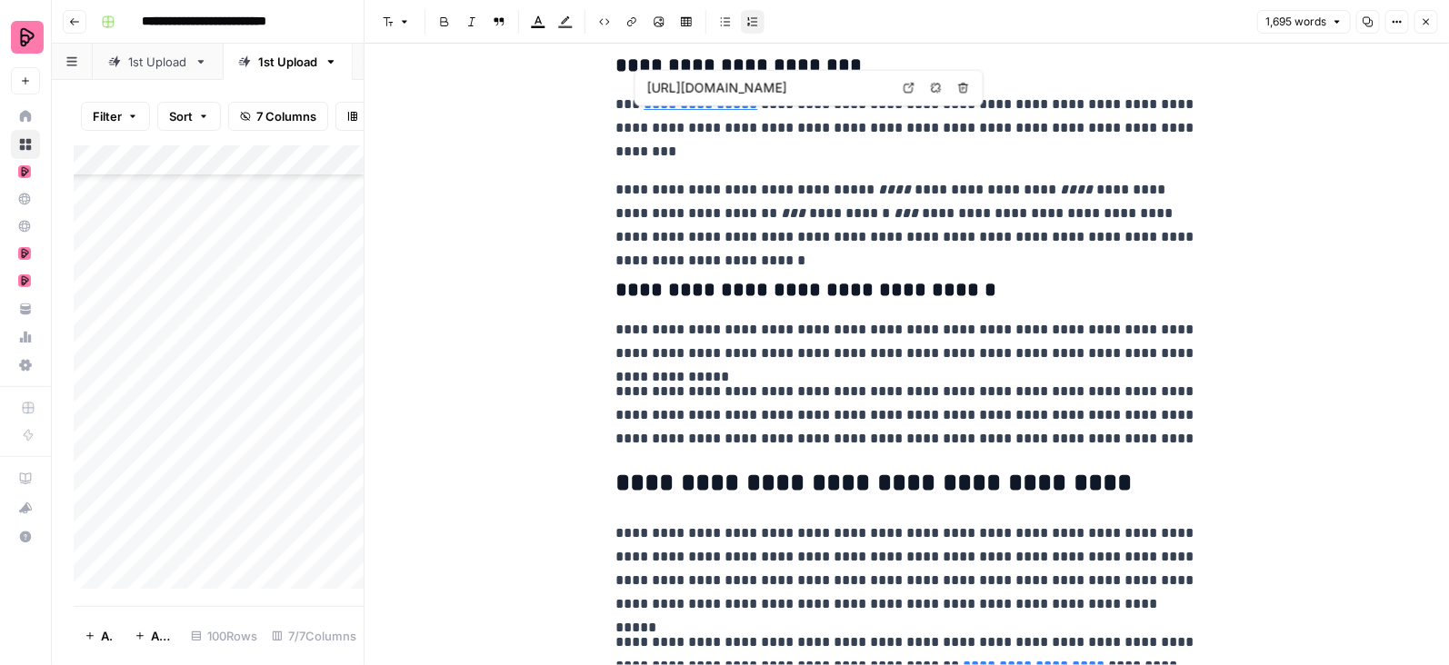
scroll to position [6003, 0]
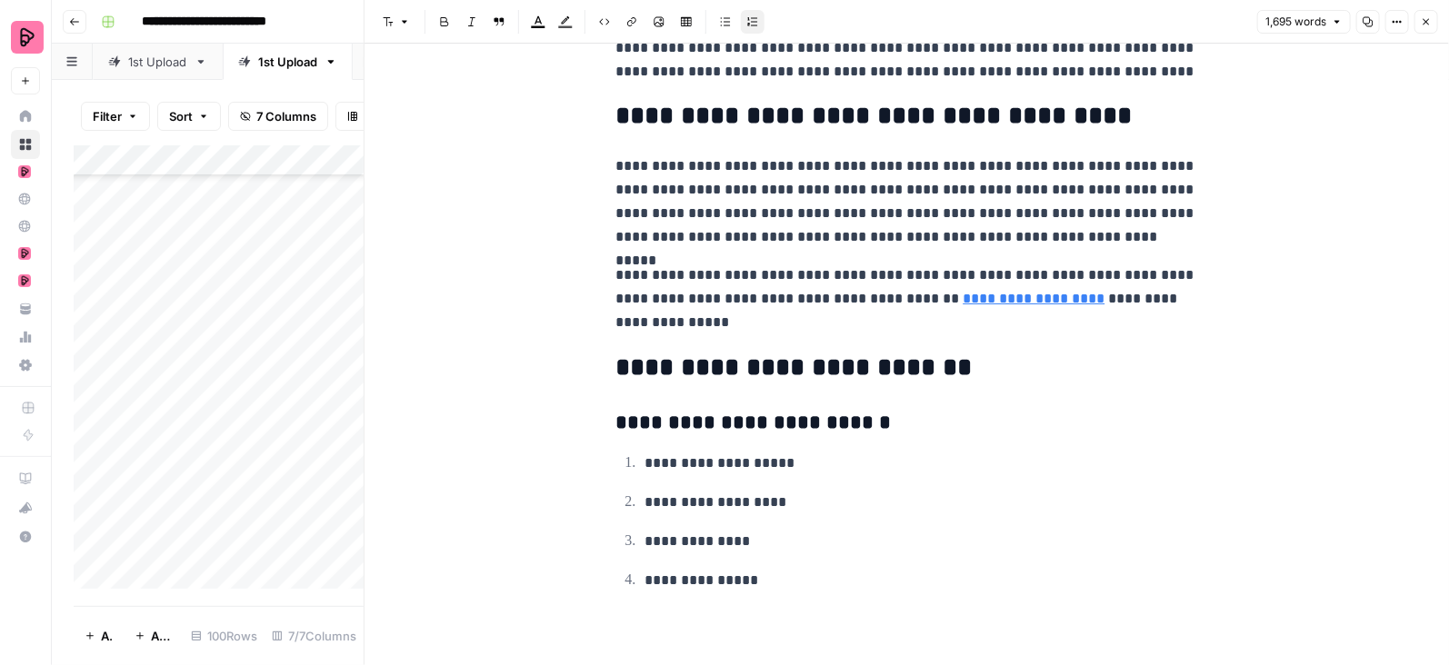
click at [1431, 25] on icon "button" at bounding box center [1426, 21] width 11 height 11
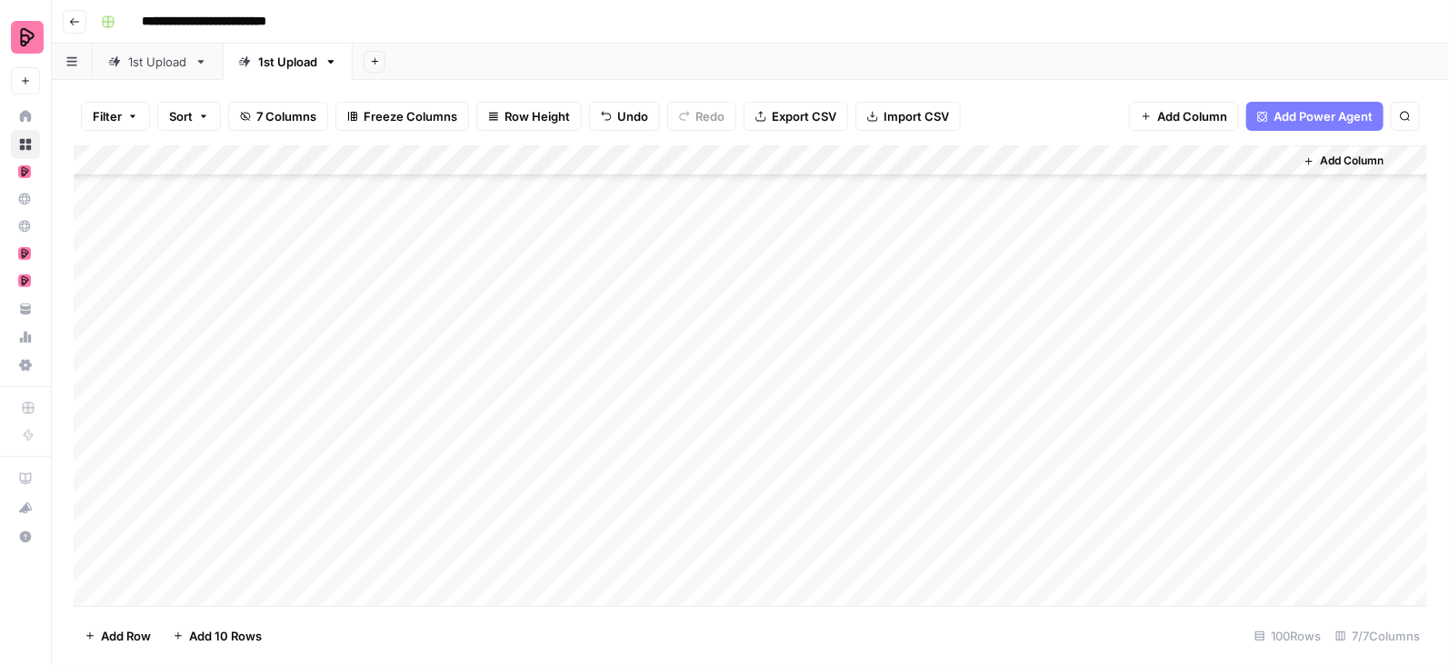
scroll to position [1844, 0]
click at [1277, 293] on div "Add Column" at bounding box center [751, 376] width 1354 height 462
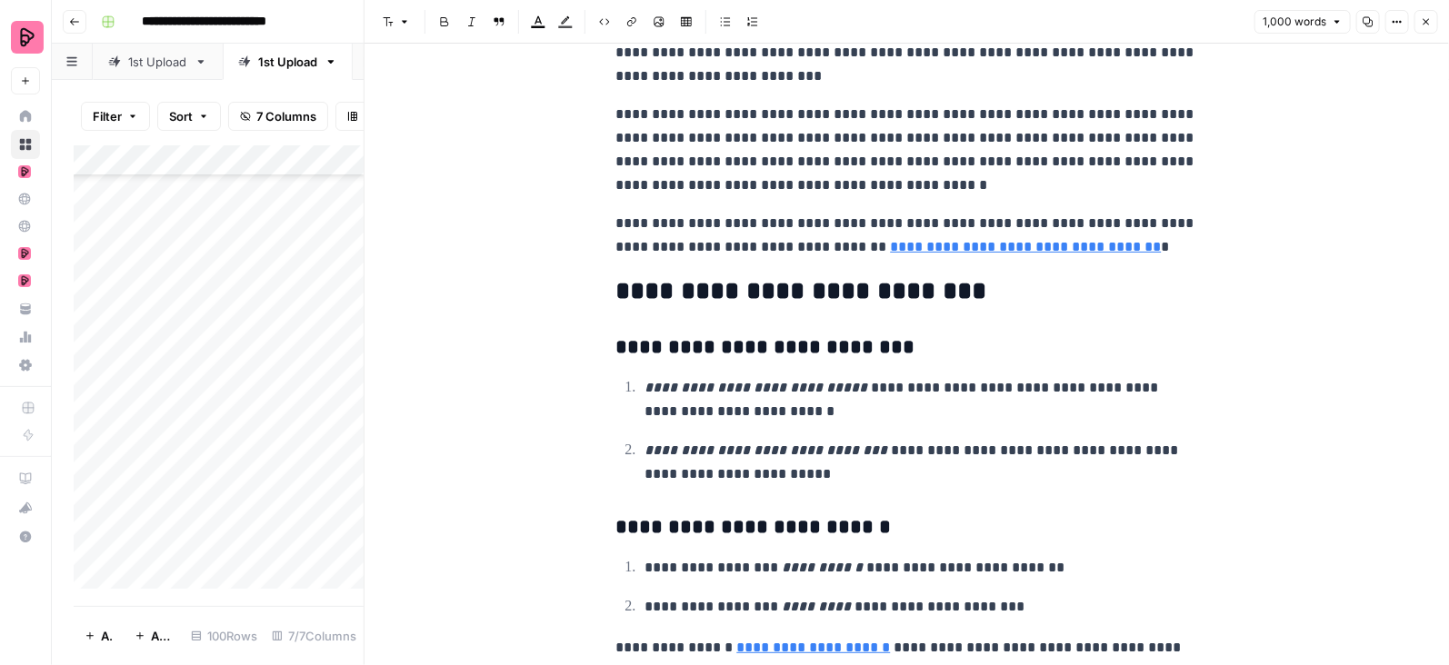
scroll to position [3492, 0]
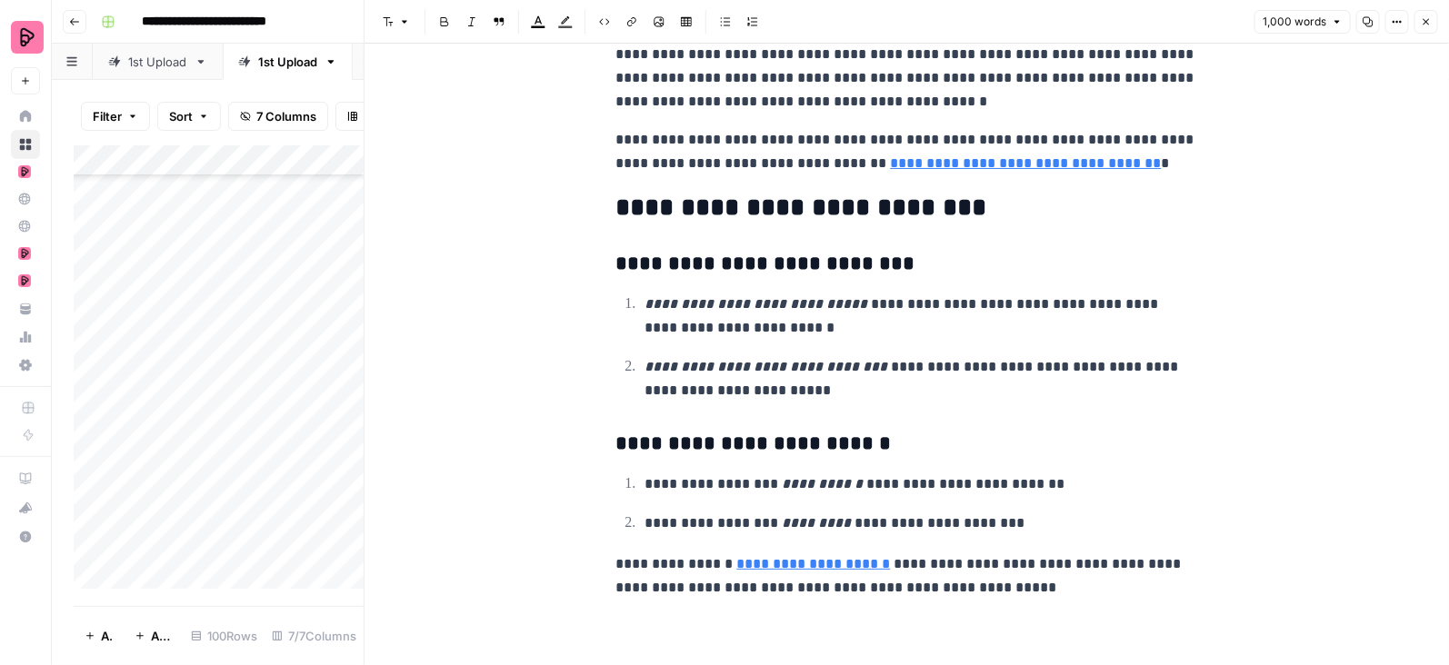
click at [1432, 22] on button "Close" at bounding box center [1426, 22] width 24 height 24
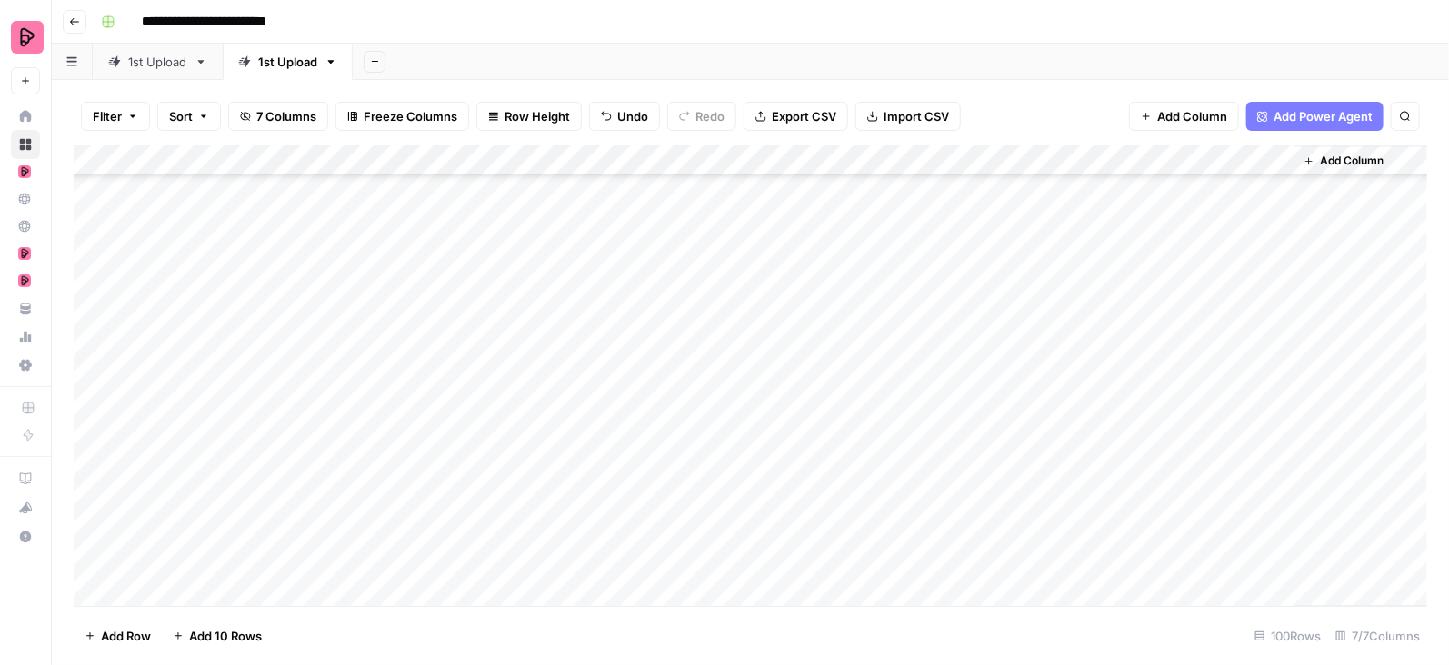
scroll to position [1887, 0]
click at [1274, 284] on div "Add Column" at bounding box center [751, 376] width 1354 height 462
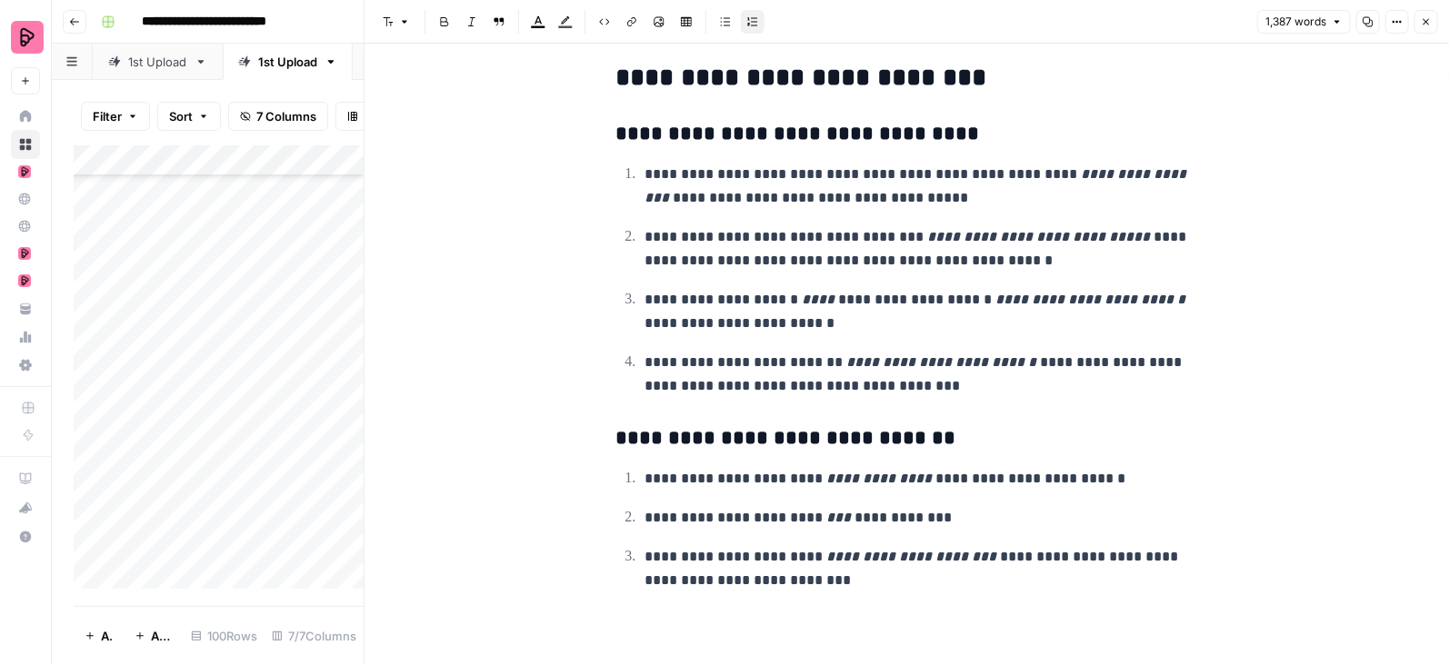
scroll to position [4652, 0]
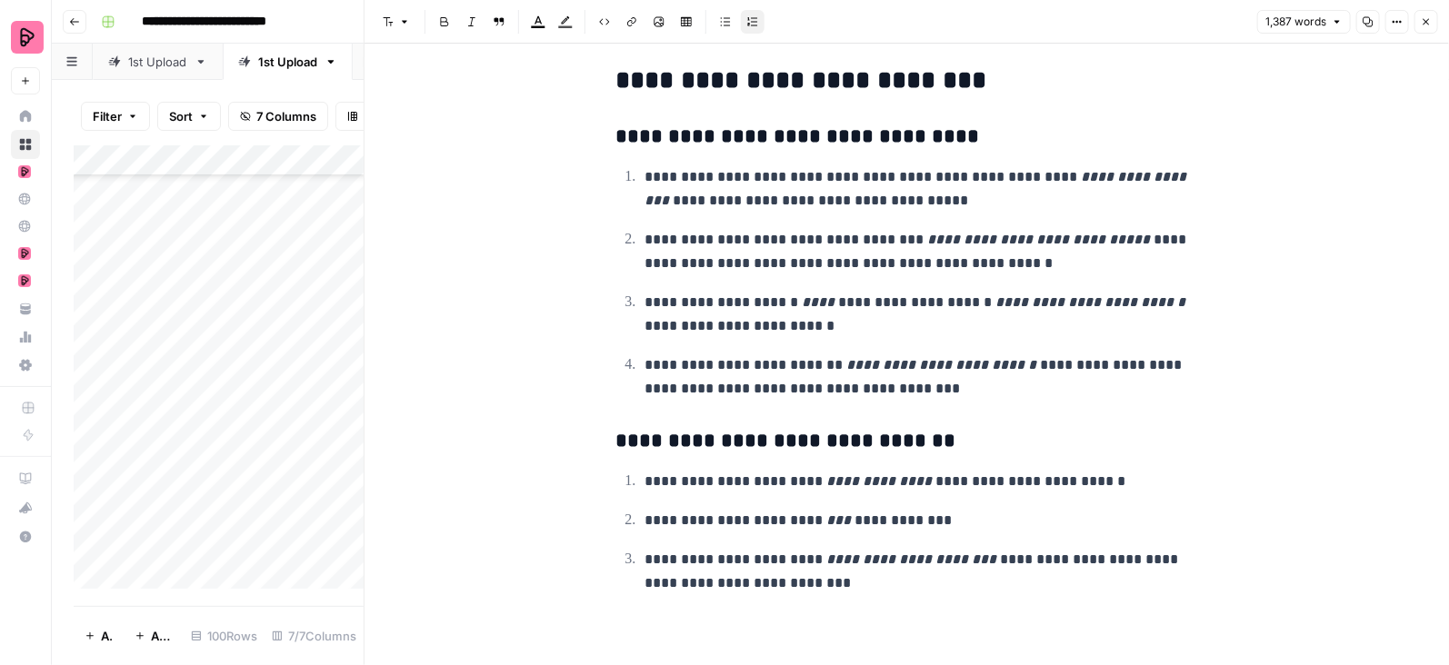
click at [1423, 18] on icon "button" at bounding box center [1426, 21] width 11 height 11
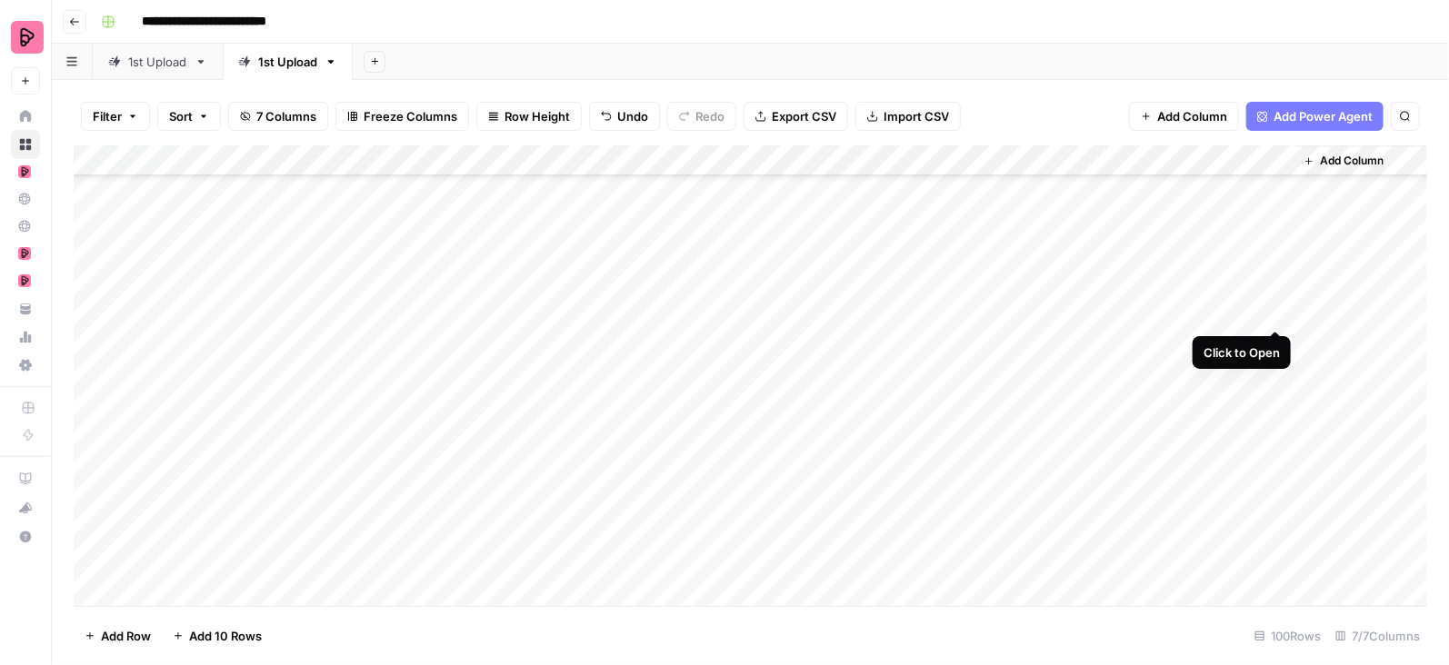
click at [1281, 314] on div "Add Column" at bounding box center [751, 376] width 1354 height 462
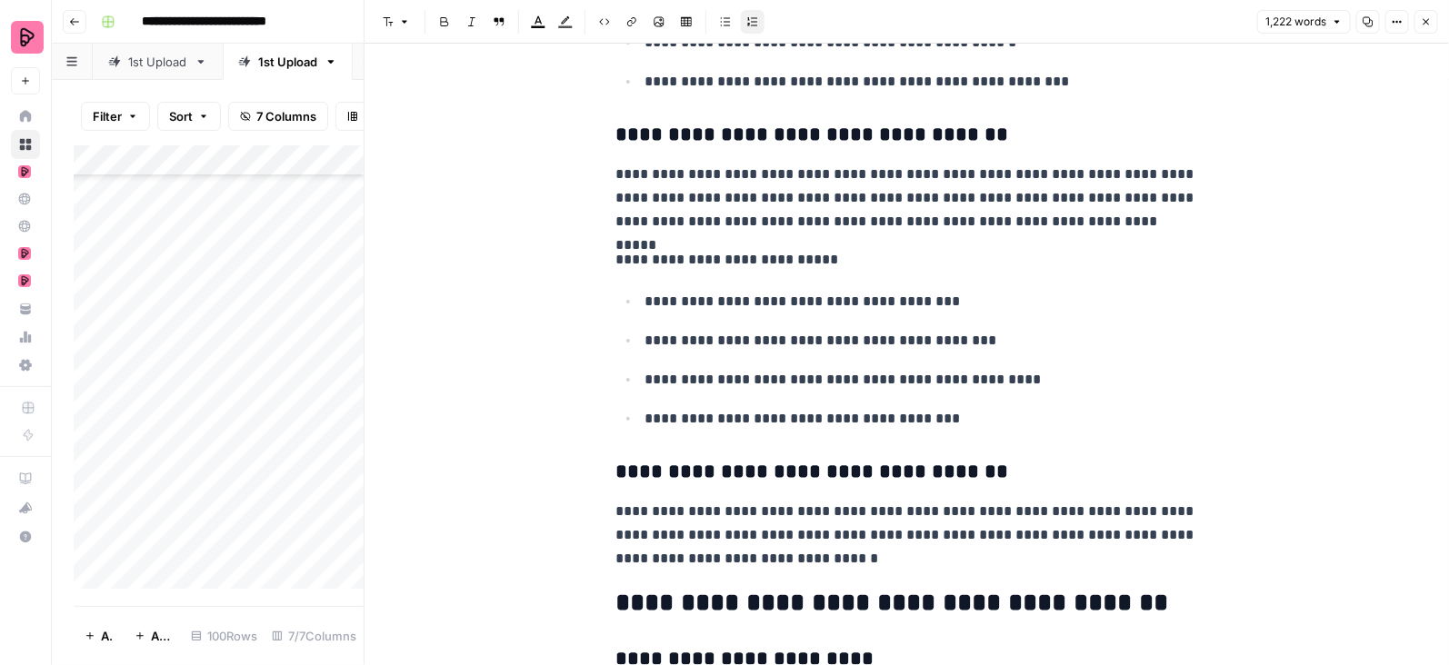
scroll to position [1975, 0]
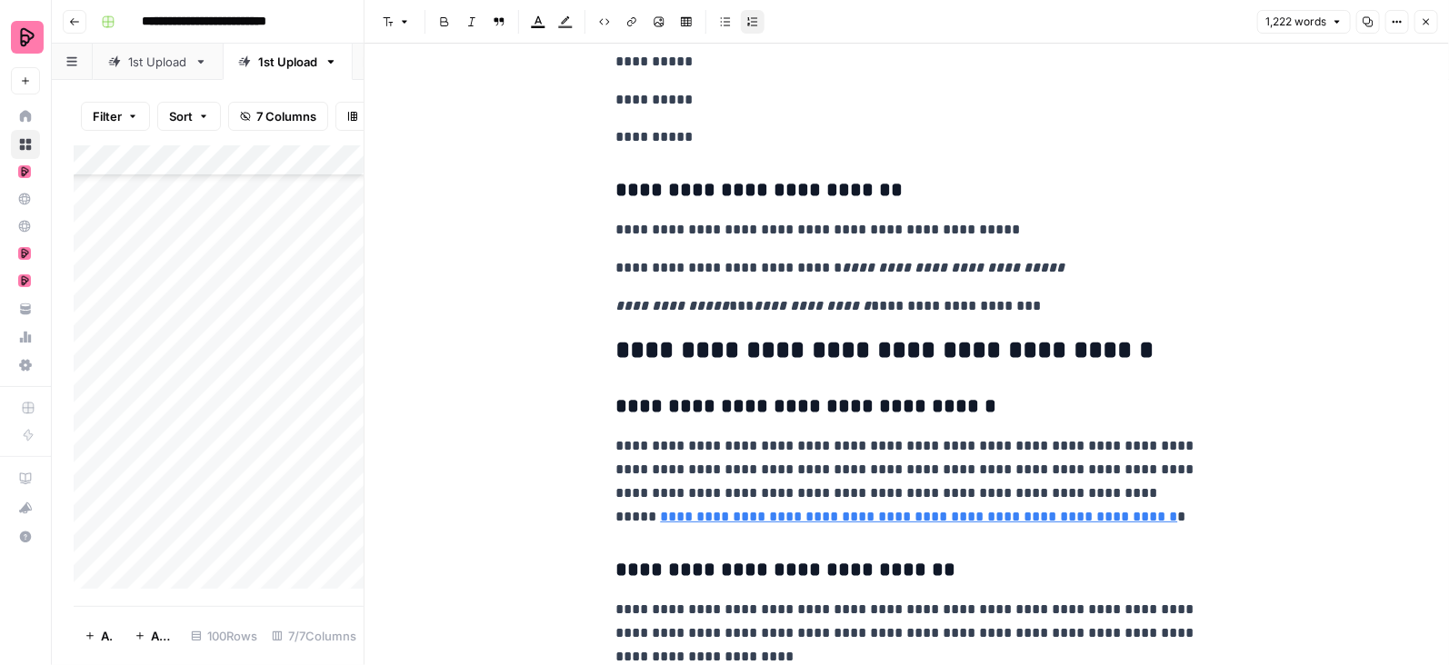
scroll to position [4206, 0]
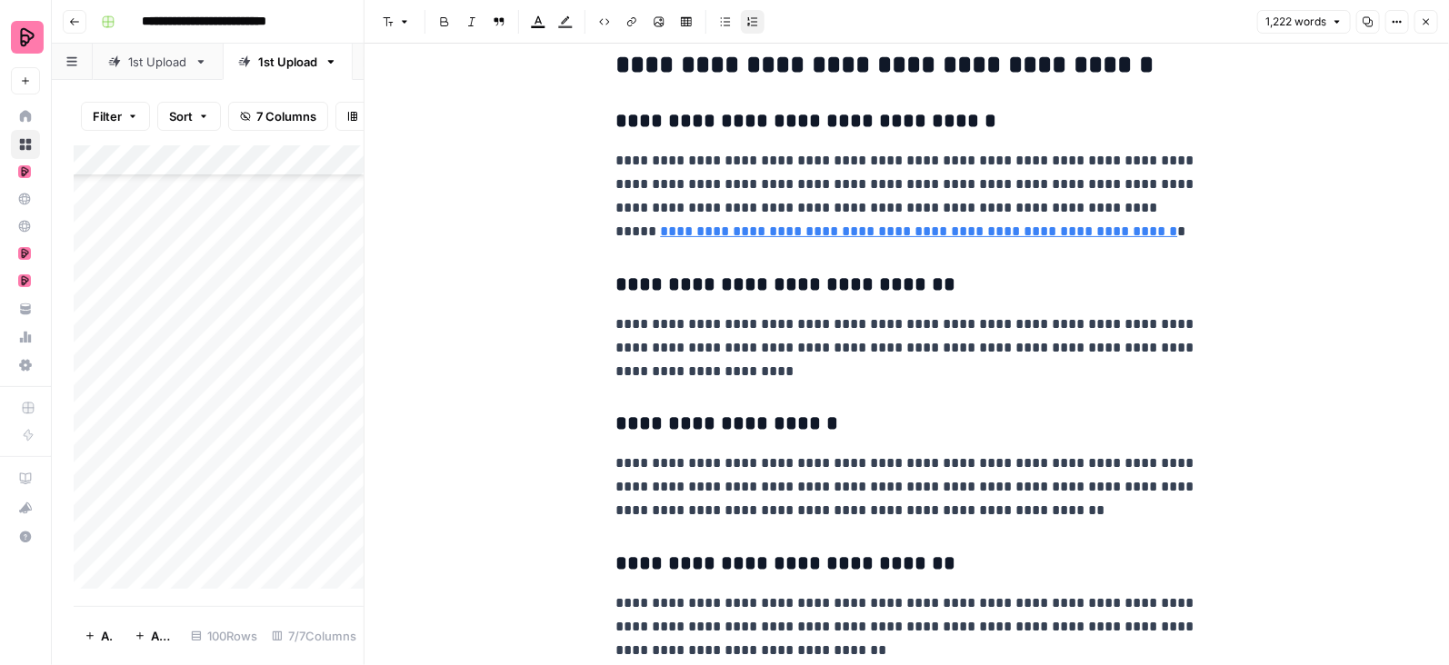
click at [1424, 25] on icon "button" at bounding box center [1426, 21] width 11 height 11
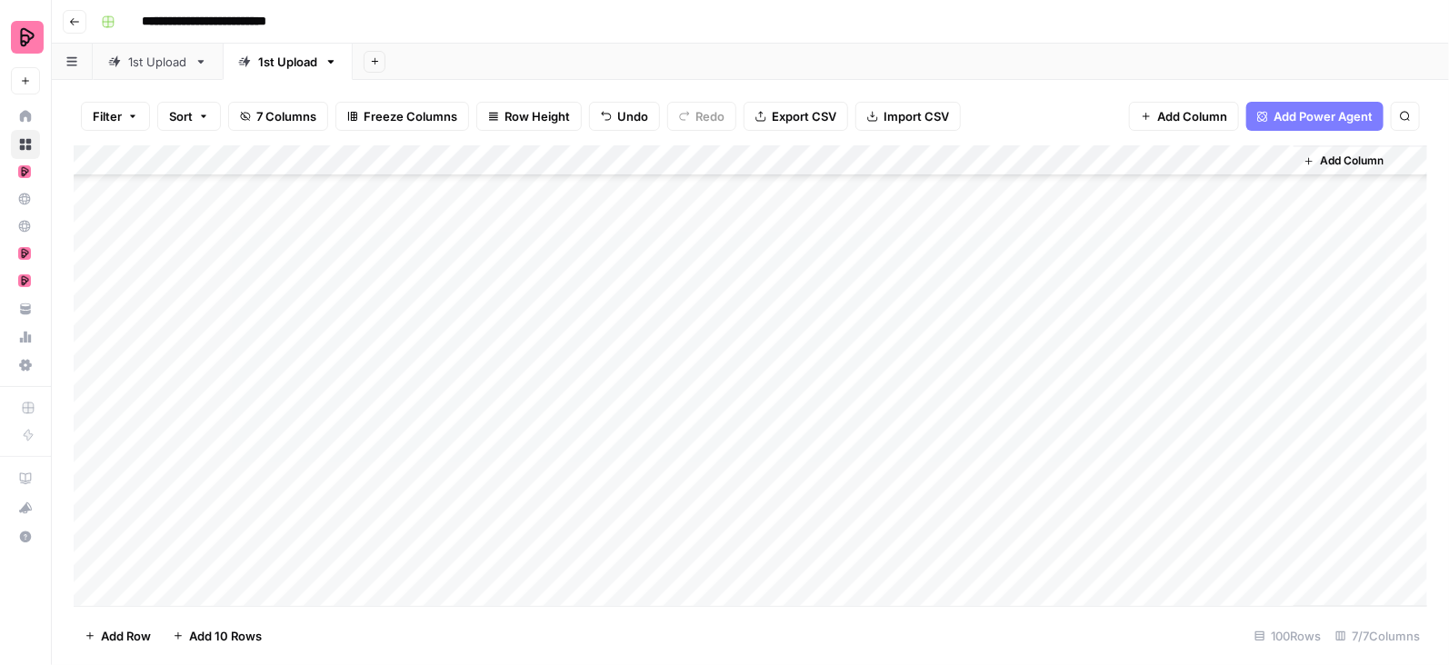
click at [1275, 344] on div "Add Column" at bounding box center [751, 376] width 1354 height 462
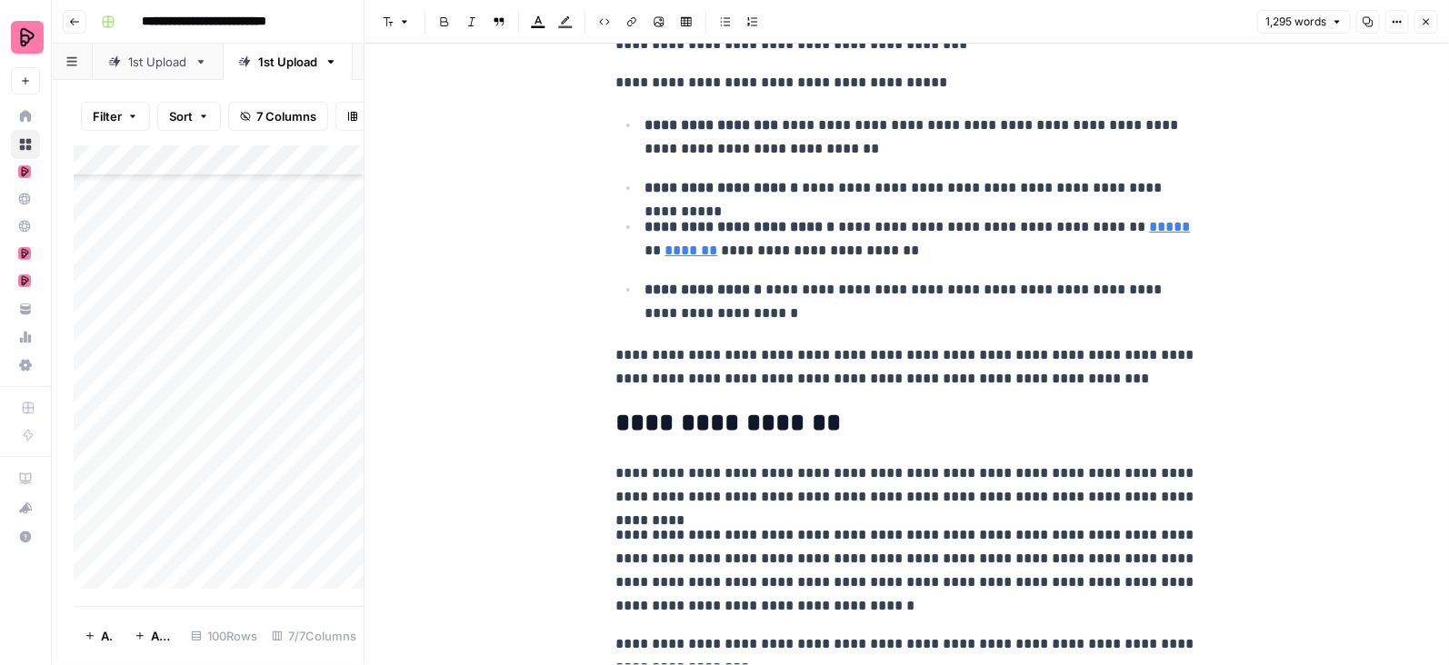
scroll to position [464, 0]
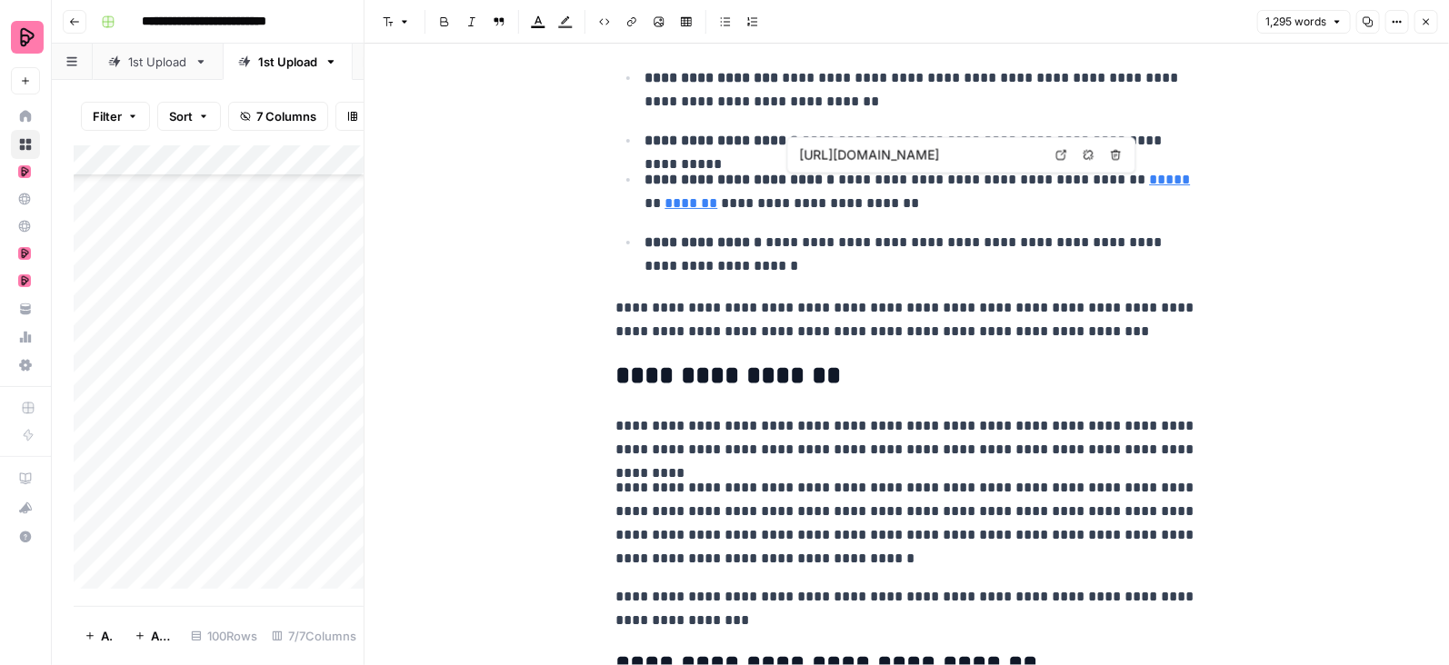
type input "[URL][DOMAIN_NAME]"
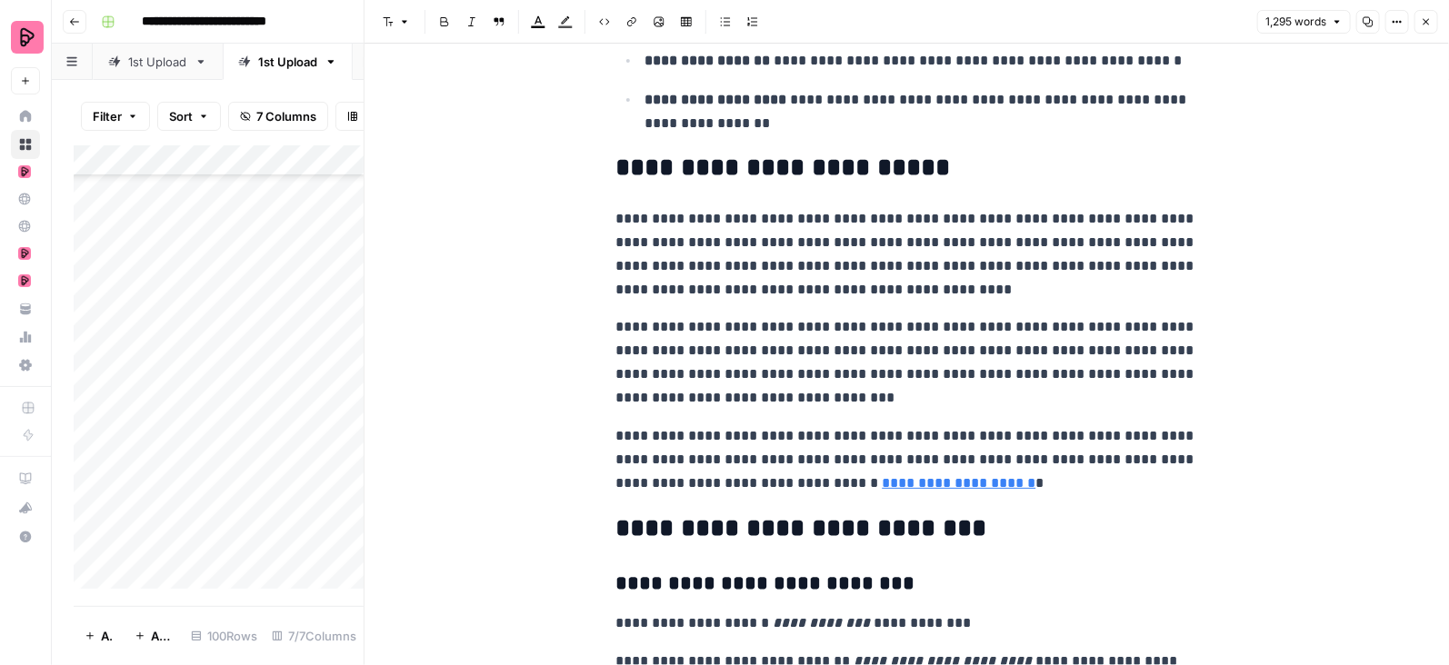
scroll to position [4669, 0]
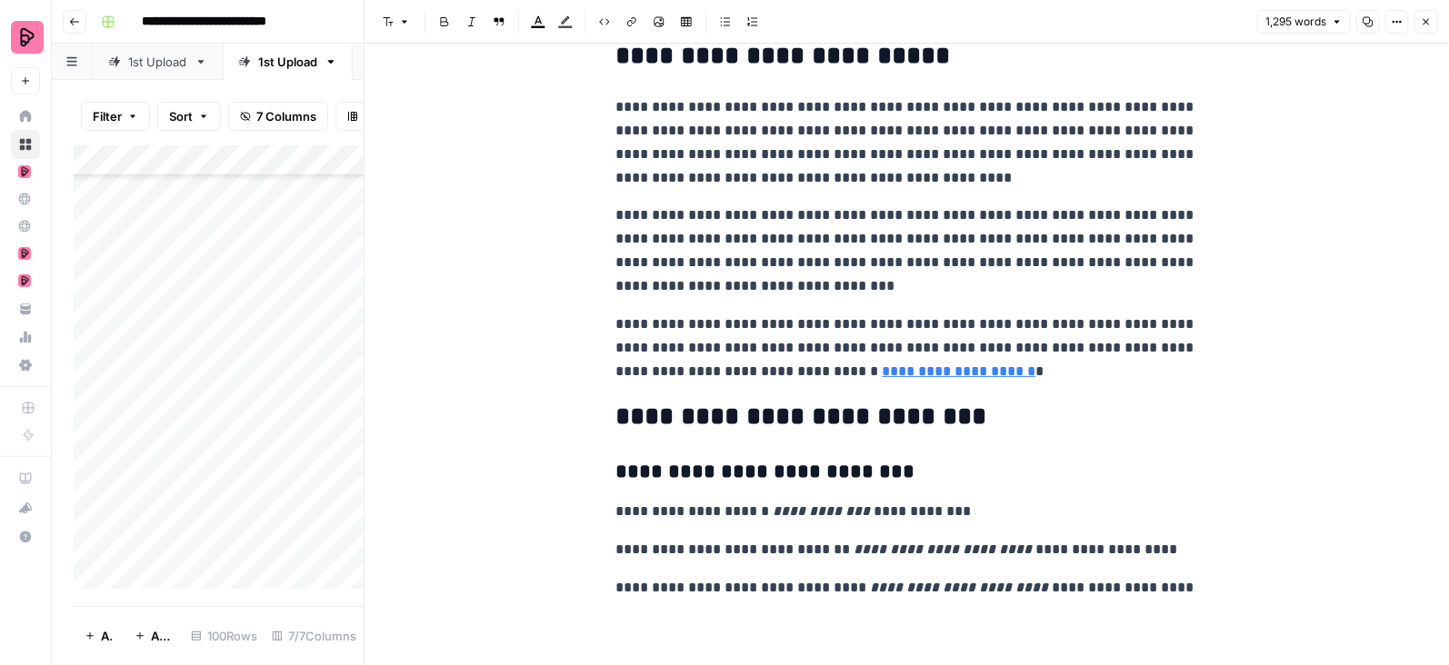
click at [1425, 24] on icon "button" at bounding box center [1426, 21] width 11 height 11
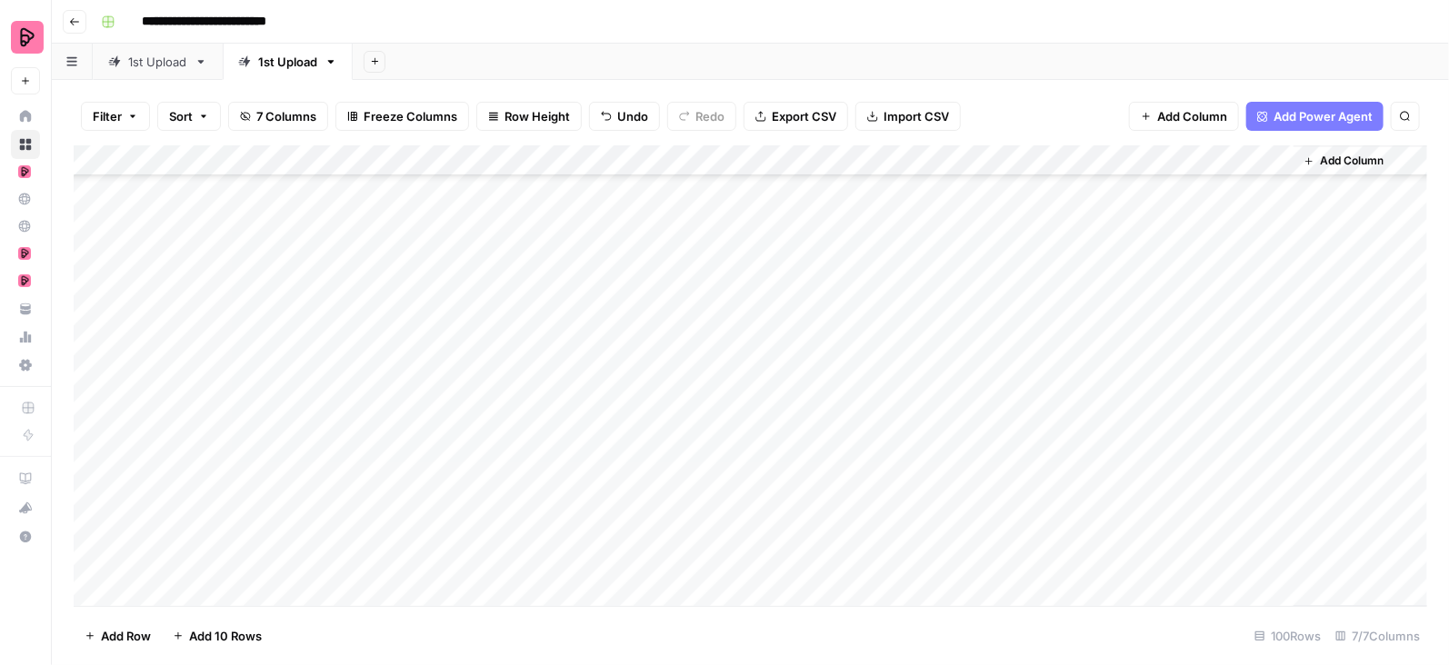
scroll to position [2001, 0]
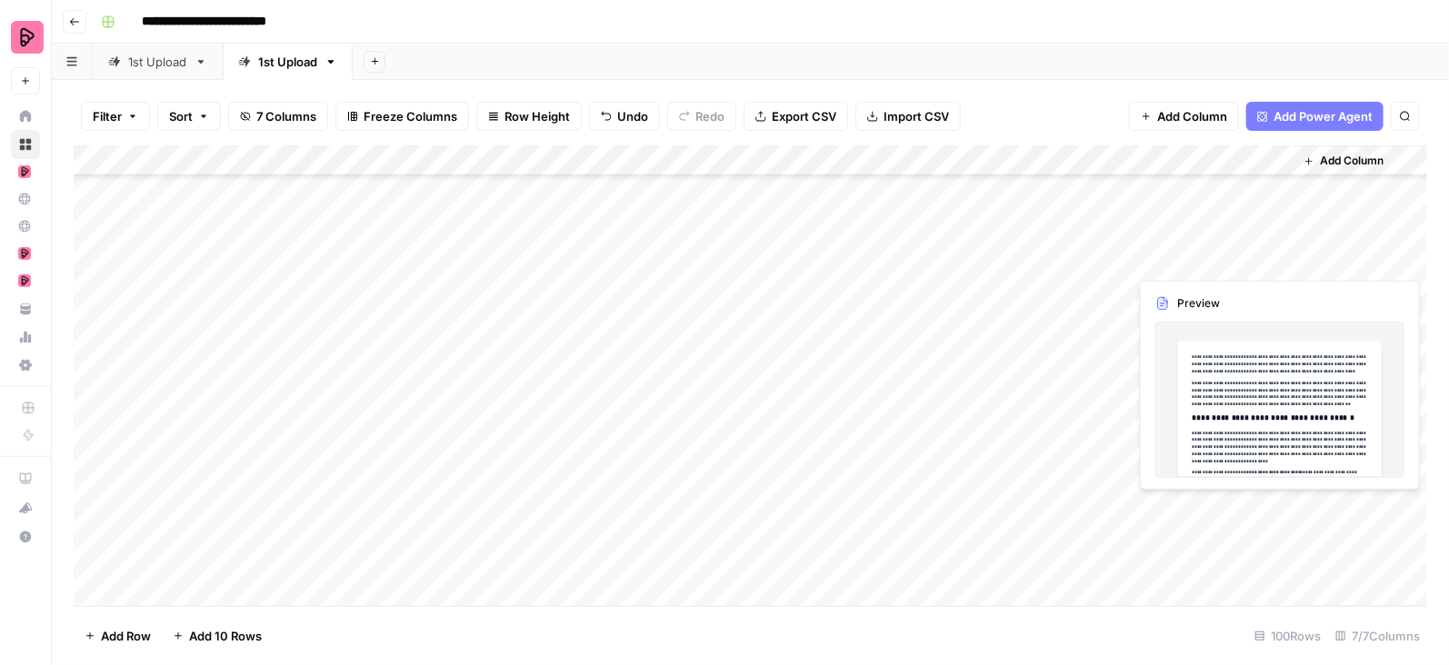
click at [1278, 256] on div "Add Column" at bounding box center [751, 376] width 1354 height 462
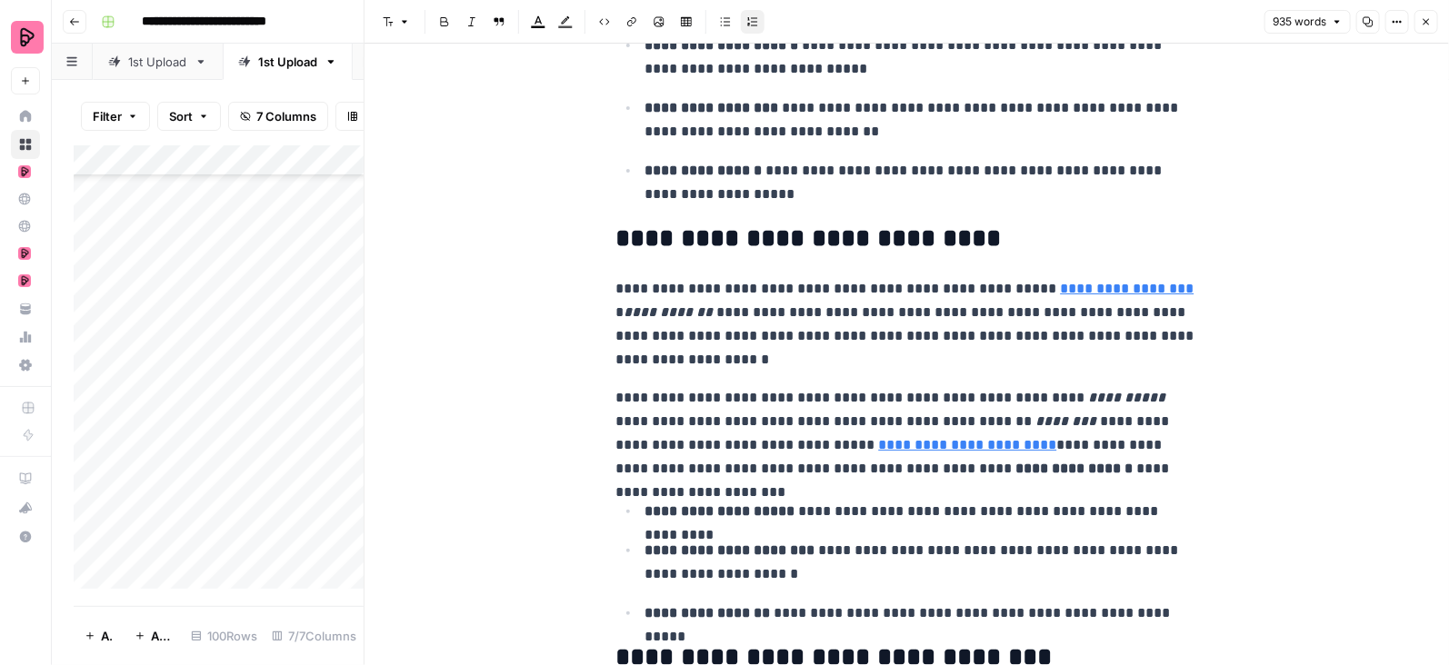
scroll to position [532, 0]
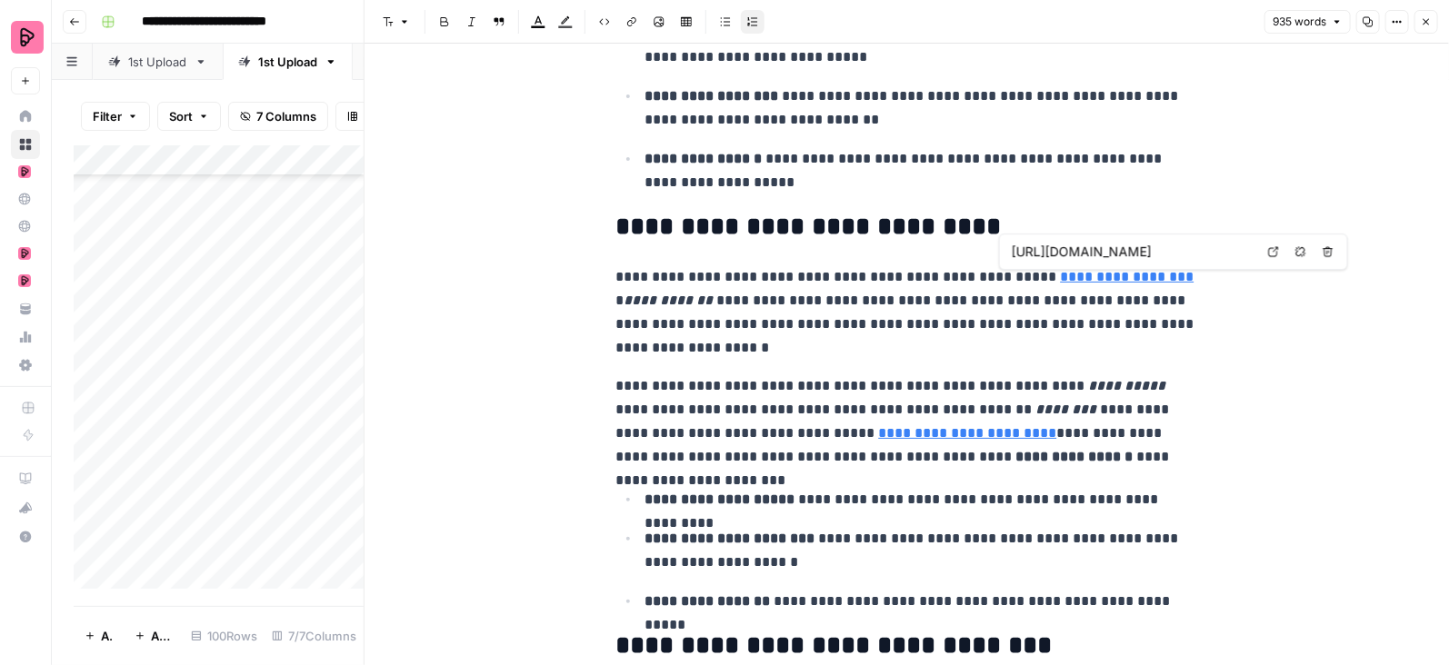
type input "[URL][DOMAIN_NAME]"
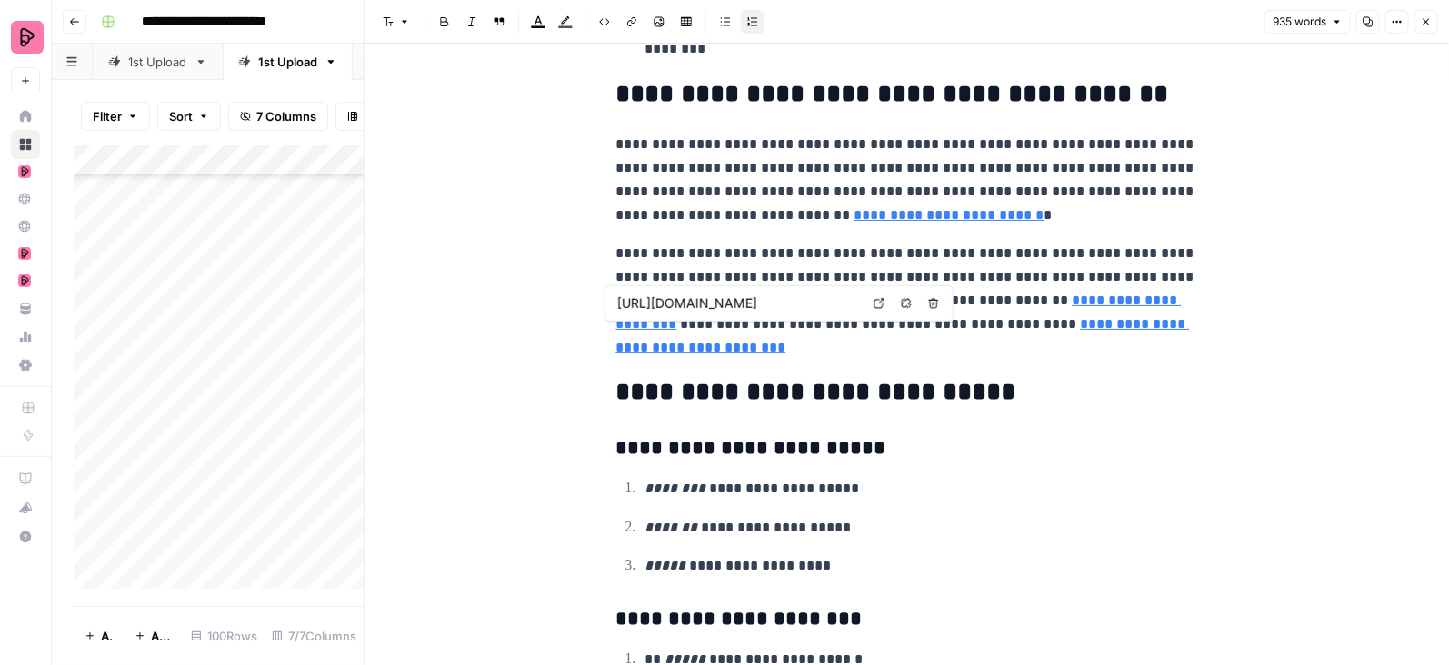
scroll to position [3242, 0]
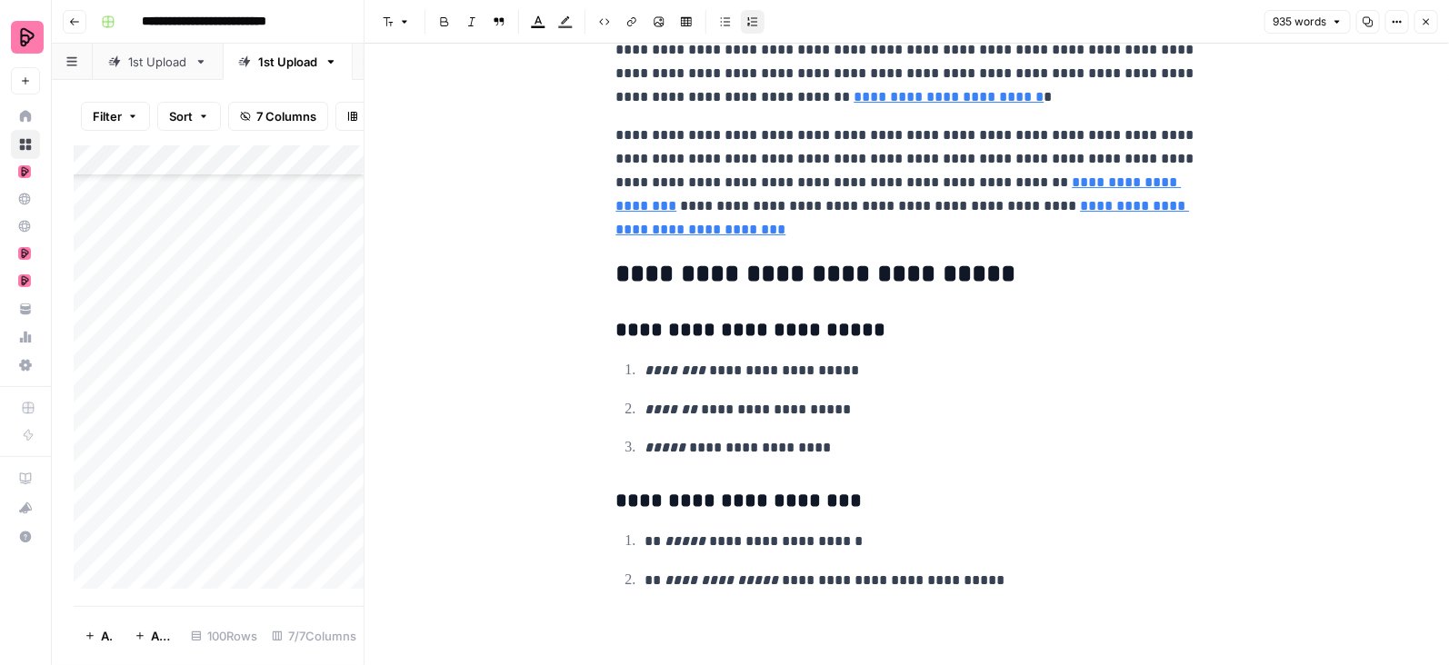
click at [1423, 18] on icon "button" at bounding box center [1426, 21] width 11 height 11
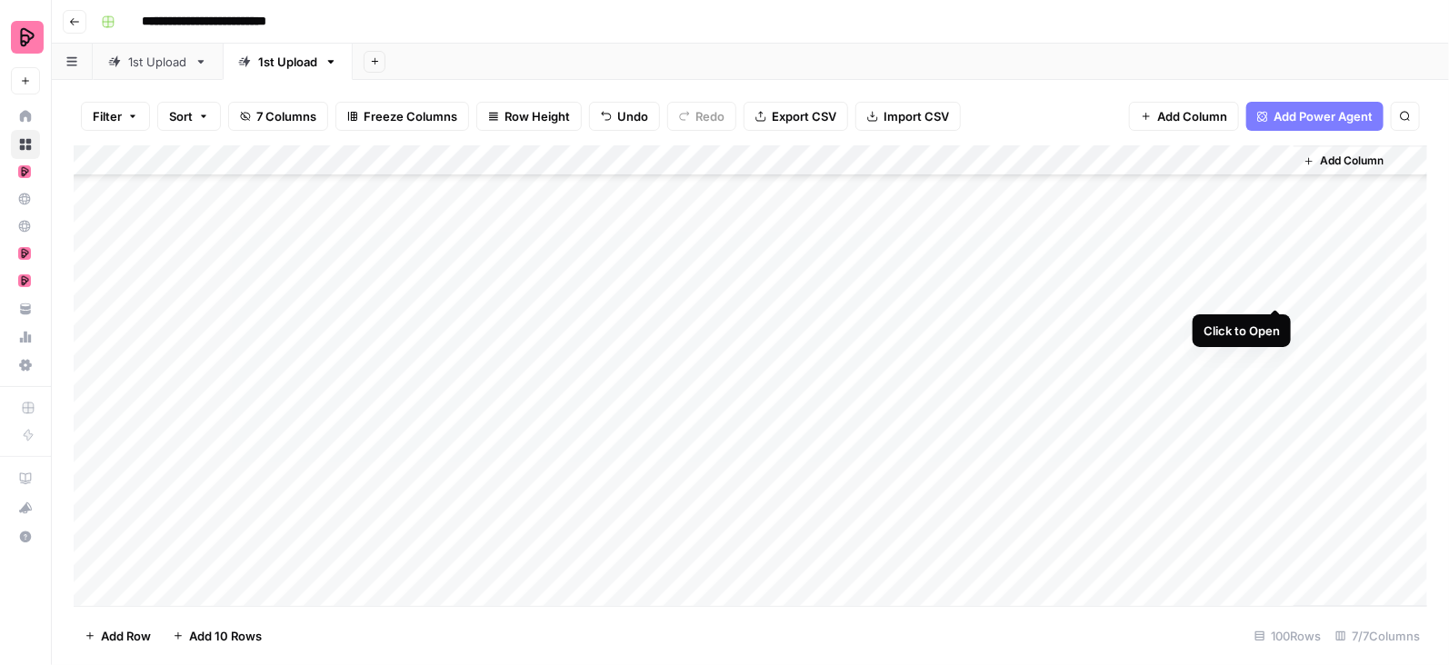
click at [1279, 288] on div "Add Column" at bounding box center [751, 376] width 1354 height 462
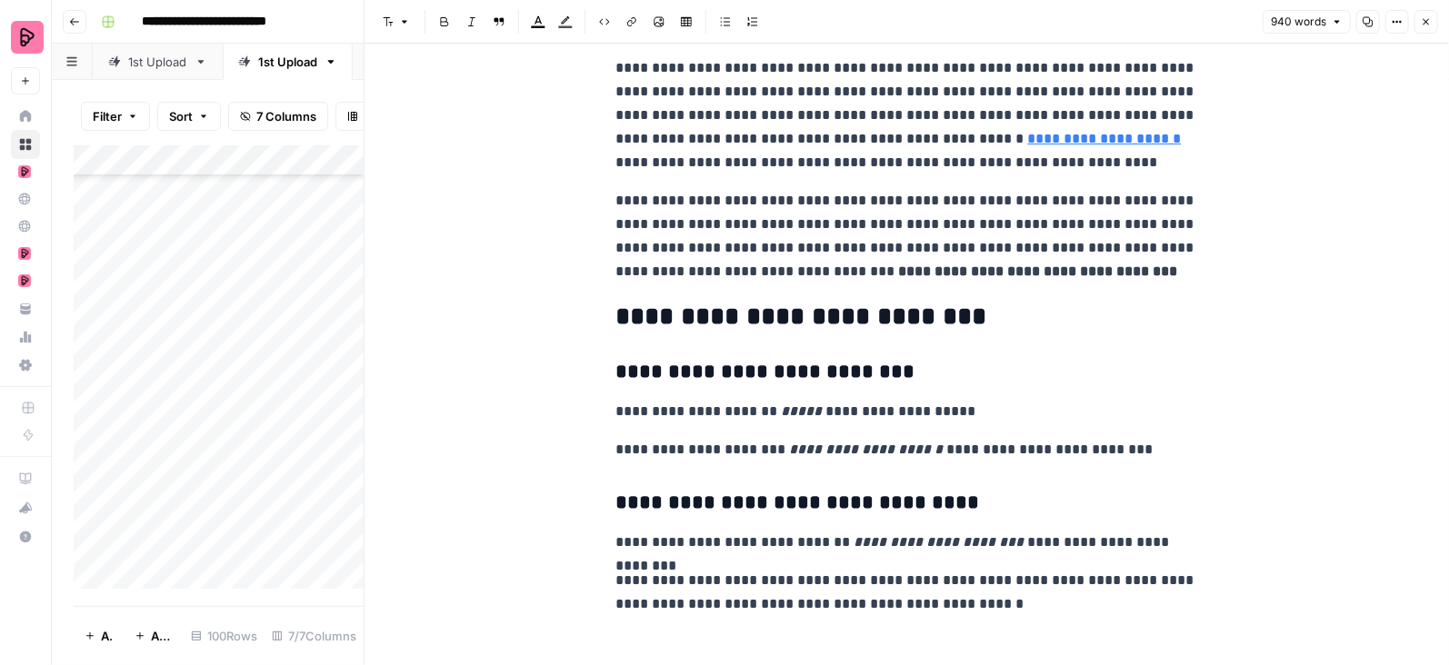
scroll to position [3063, 0]
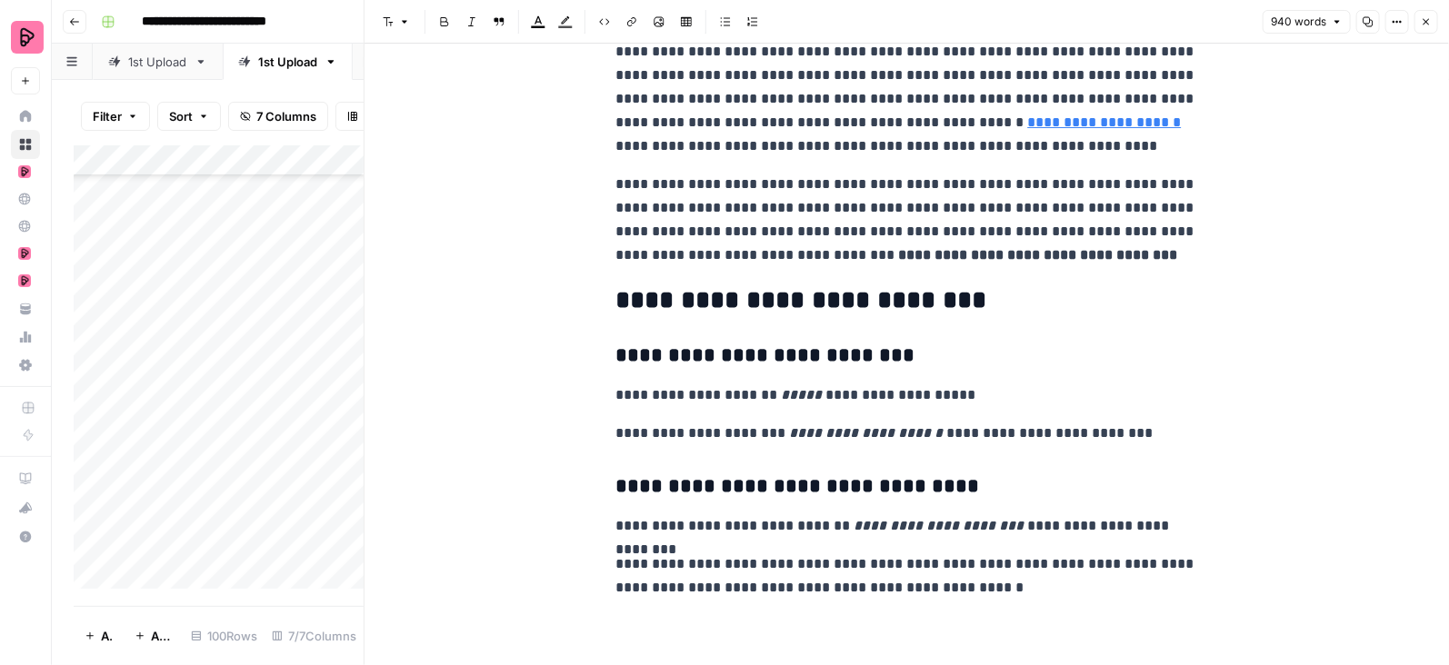
click at [1426, 27] on button "Close" at bounding box center [1426, 22] width 24 height 24
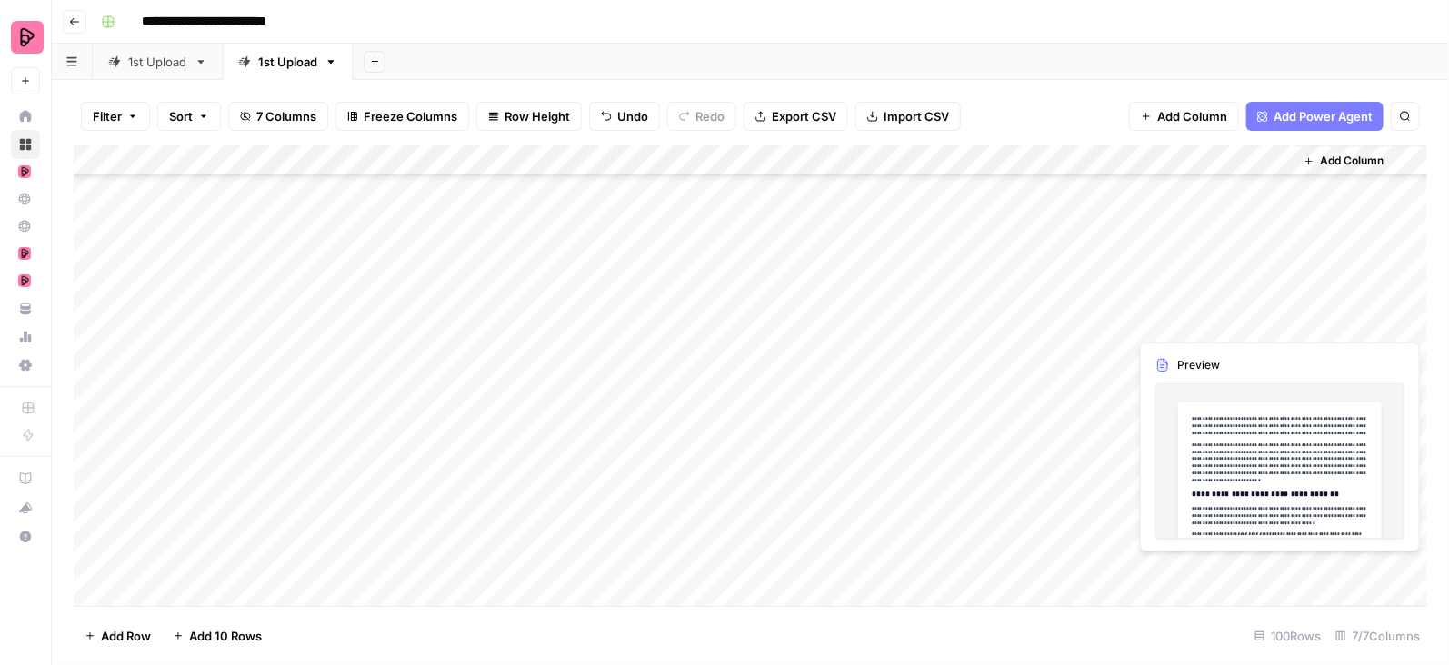
click at [1278, 316] on div "Add Column" at bounding box center [751, 376] width 1354 height 462
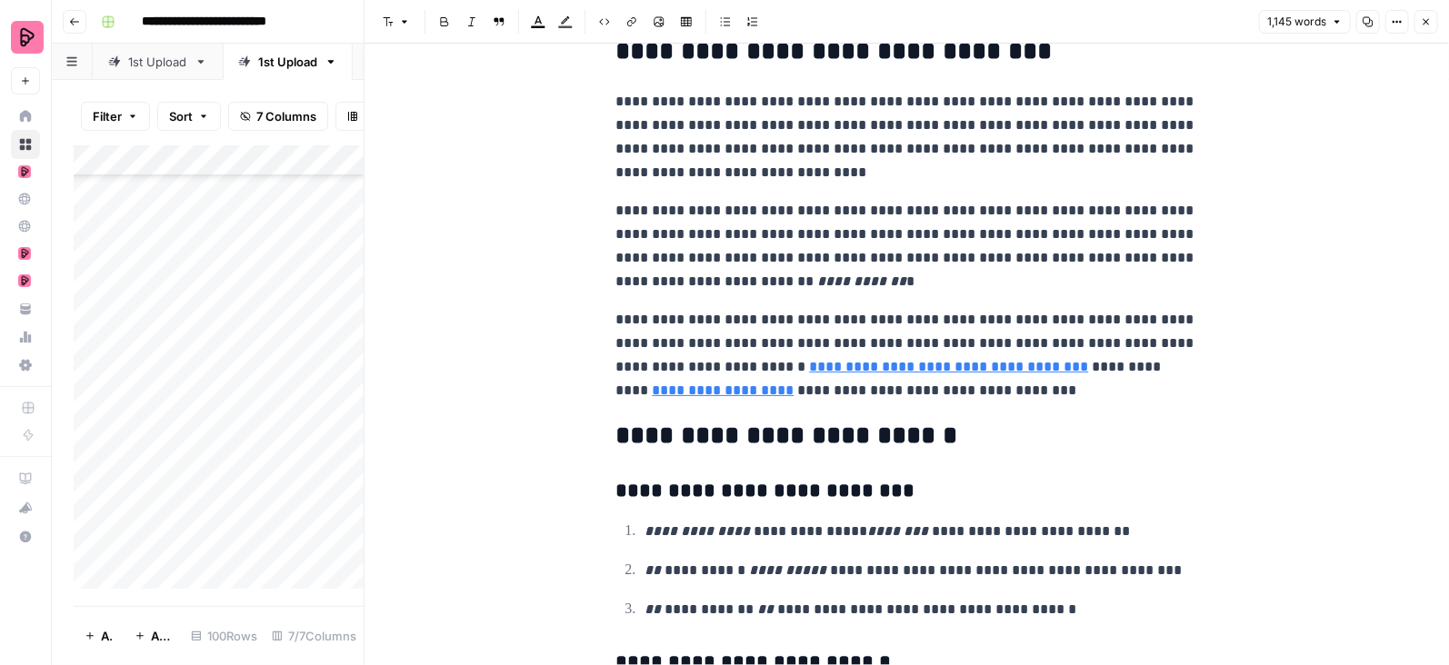
scroll to position [3792, 0]
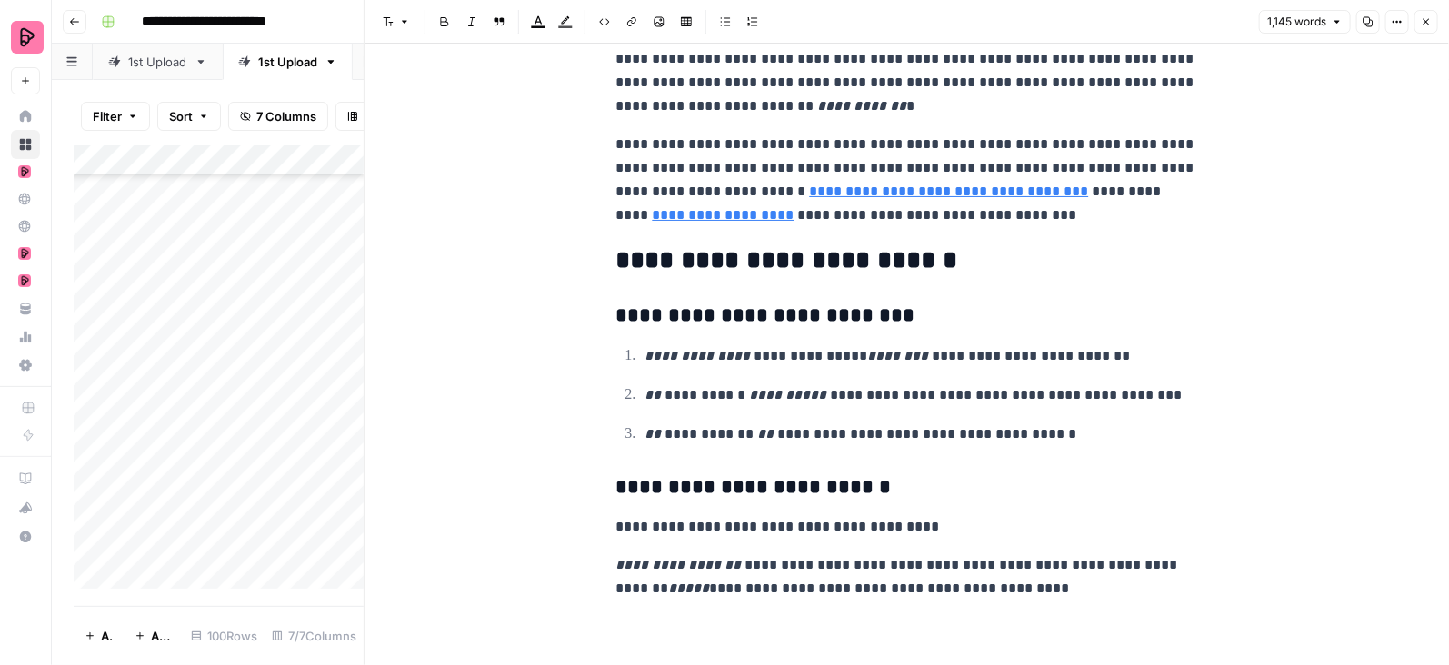
click at [1424, 24] on icon "button" at bounding box center [1427, 22] width 6 height 6
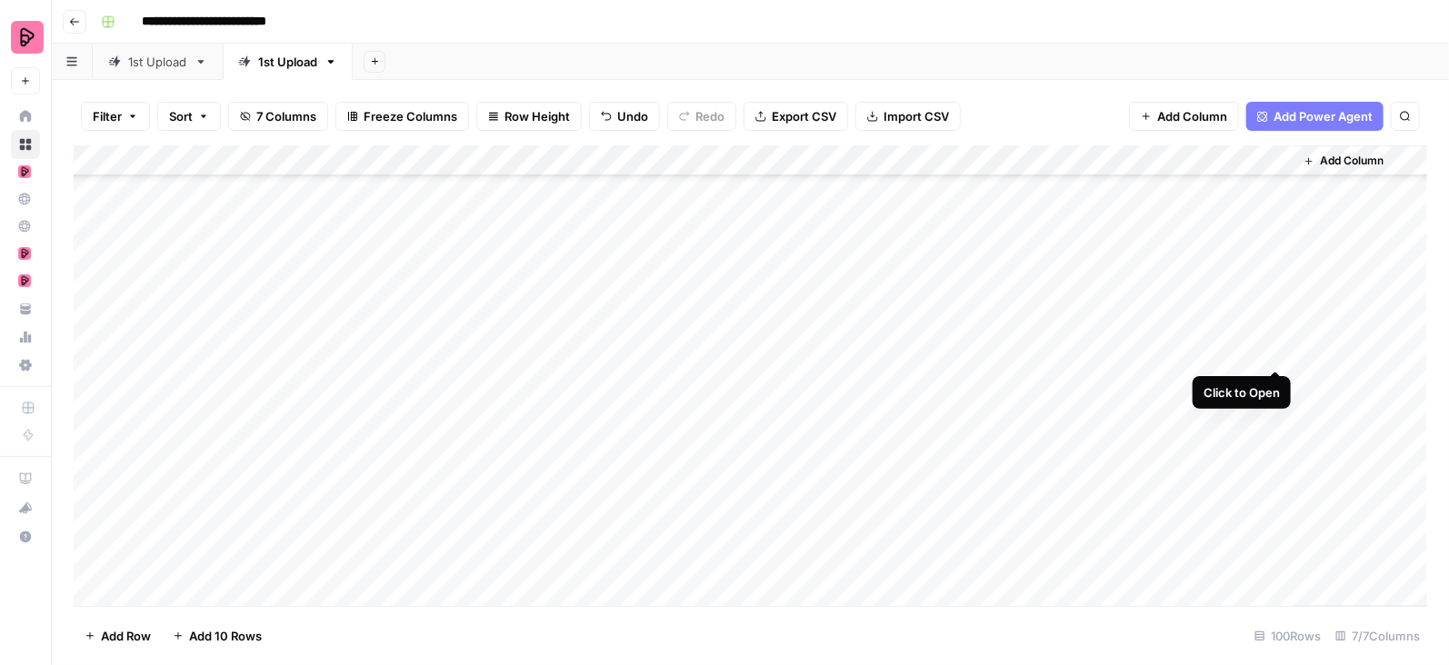
click at [1275, 351] on div "Add Column" at bounding box center [751, 376] width 1354 height 462
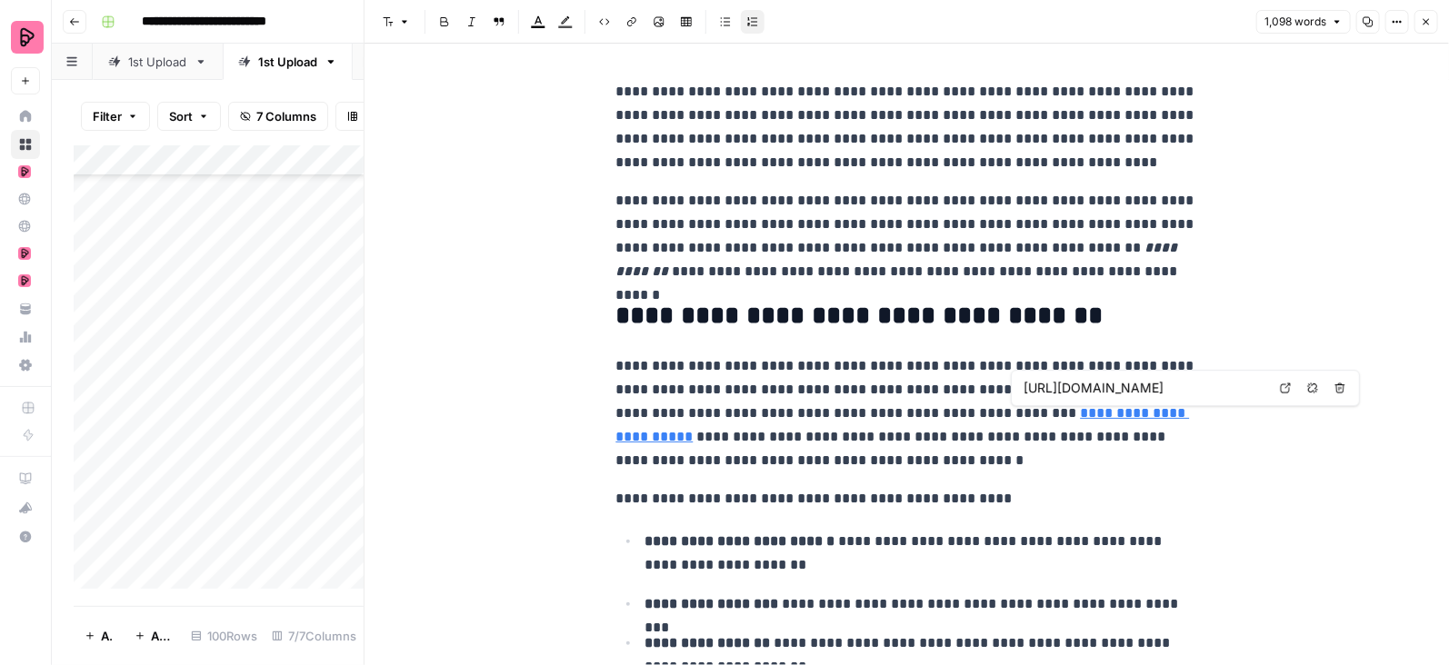
click at [1314, 385] on icon "button" at bounding box center [1312, 388] width 11 height 11
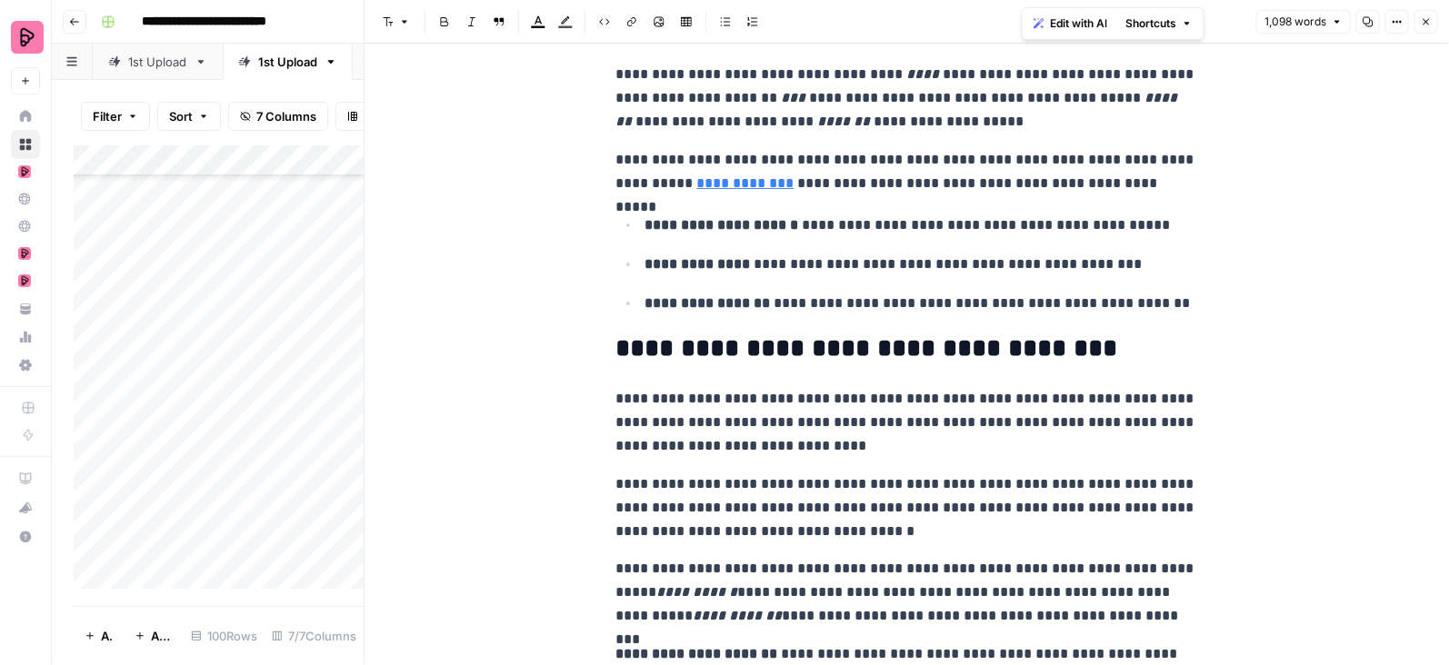
scroll to position [1367, 0]
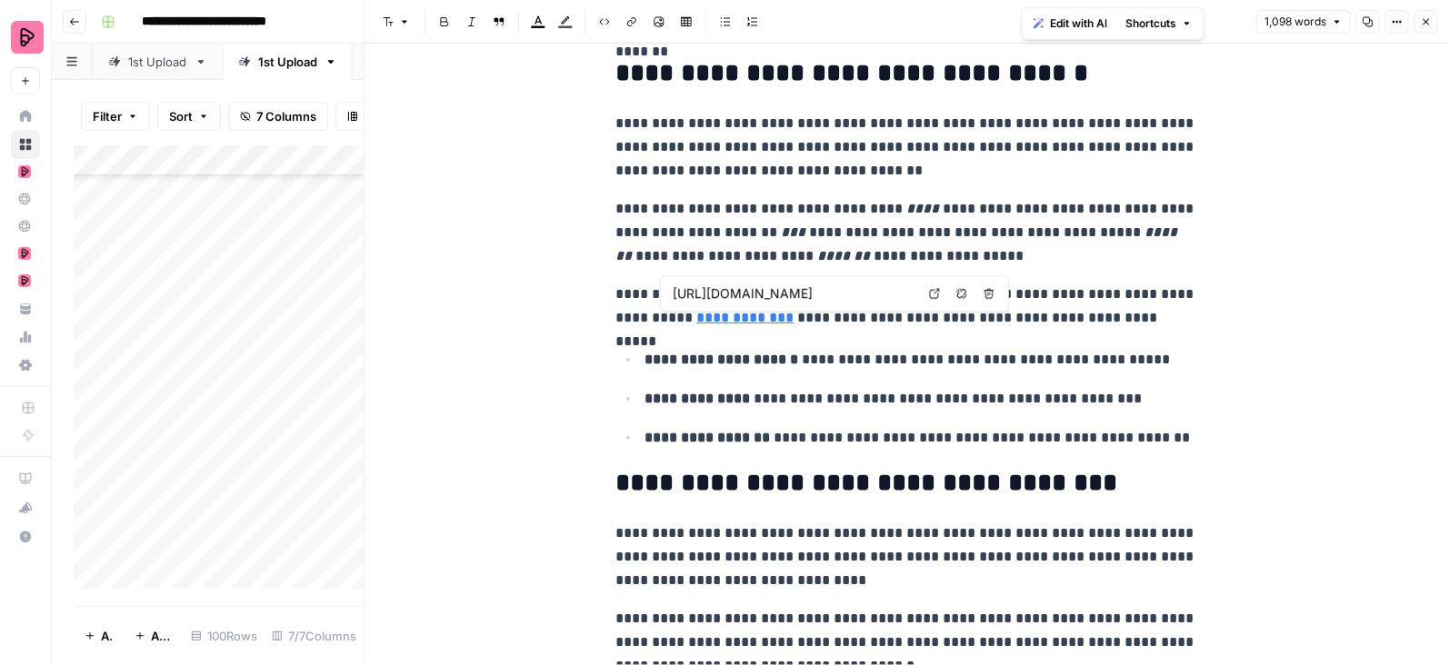
click at [935, 290] on icon at bounding box center [934, 293] width 11 height 11
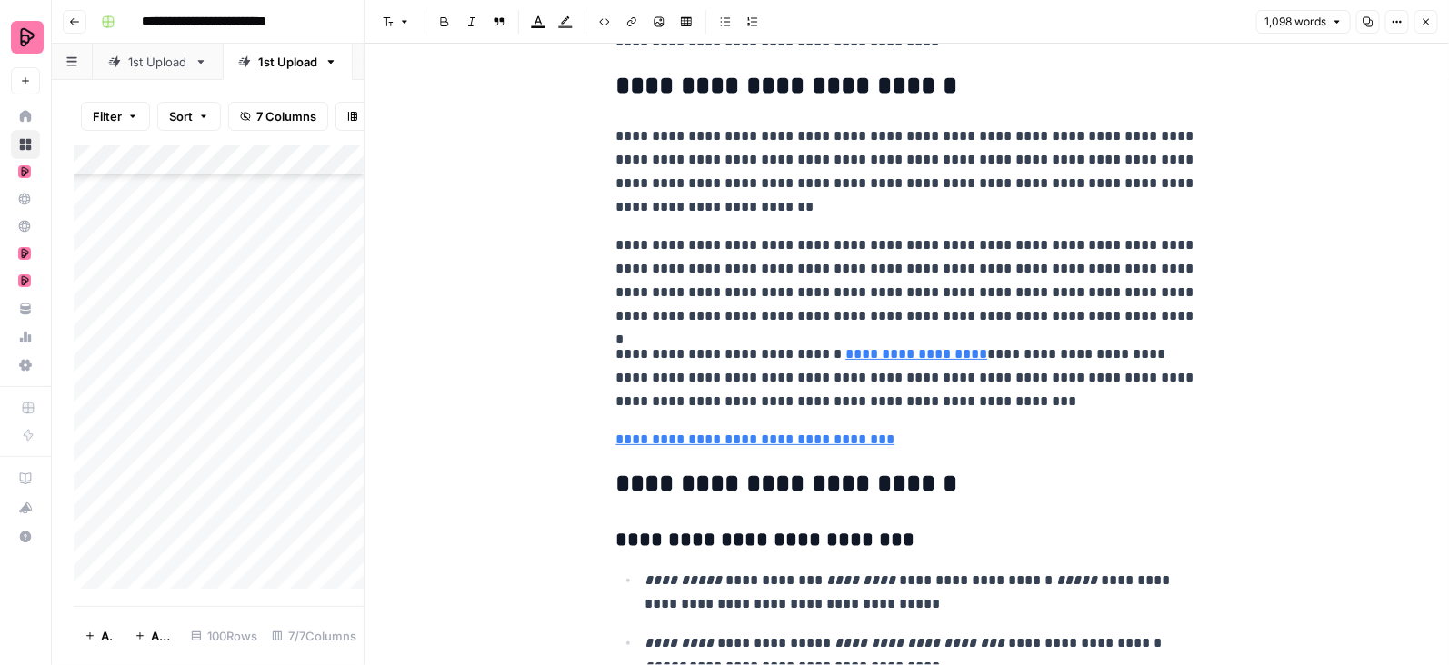
scroll to position [3374, 0]
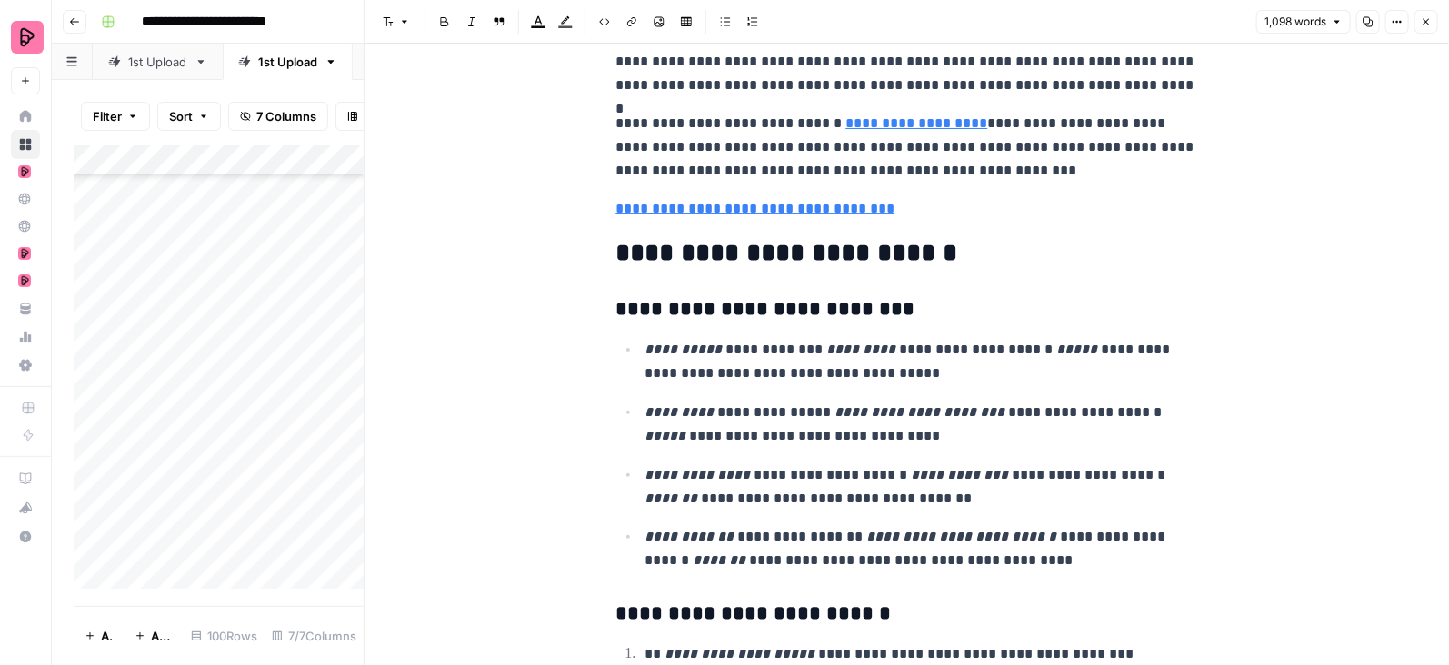
click at [1429, 29] on button "Close" at bounding box center [1426, 22] width 24 height 24
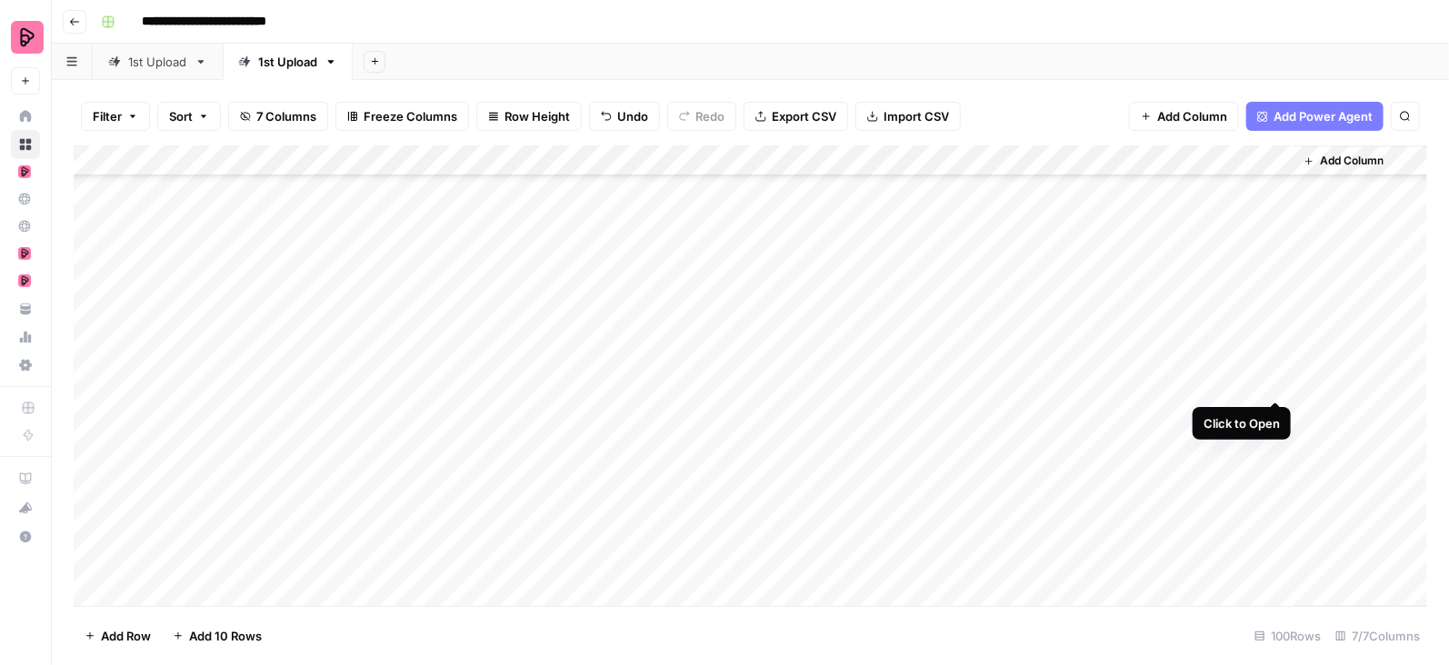
click at [1278, 385] on div "Add Column" at bounding box center [751, 376] width 1354 height 462
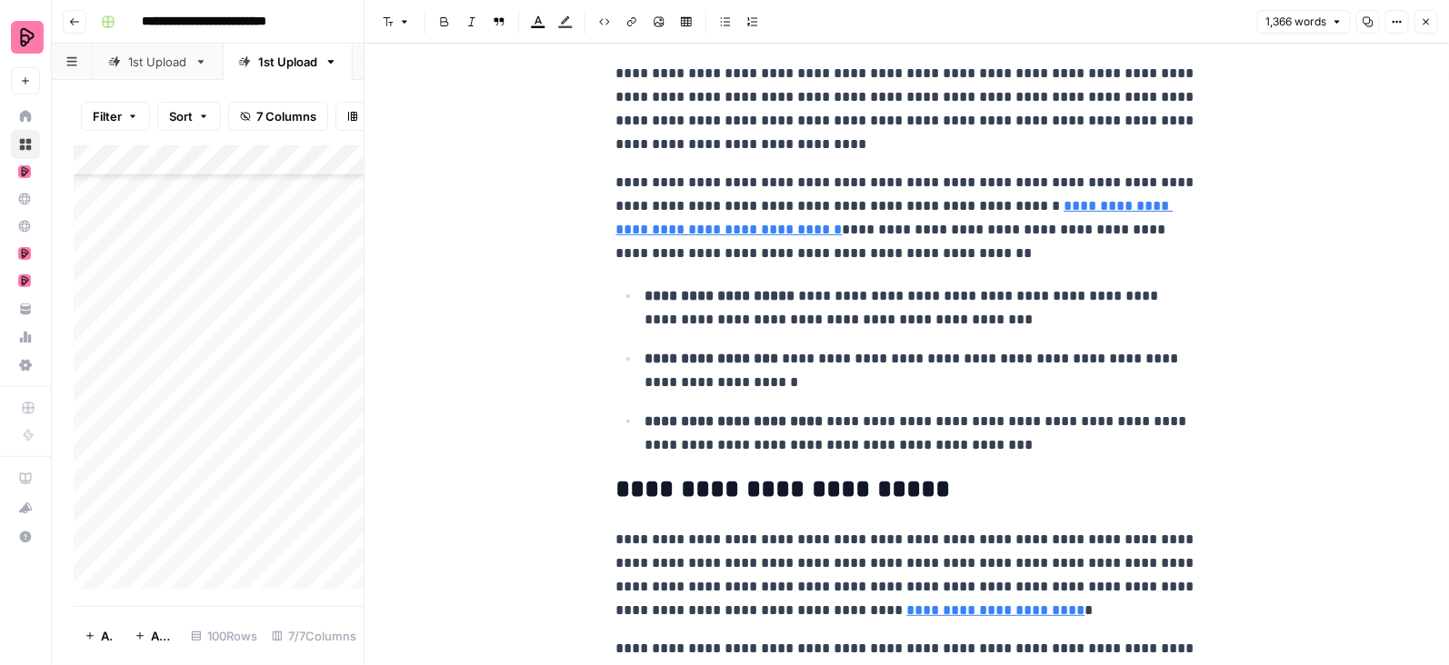
scroll to position [367, 0]
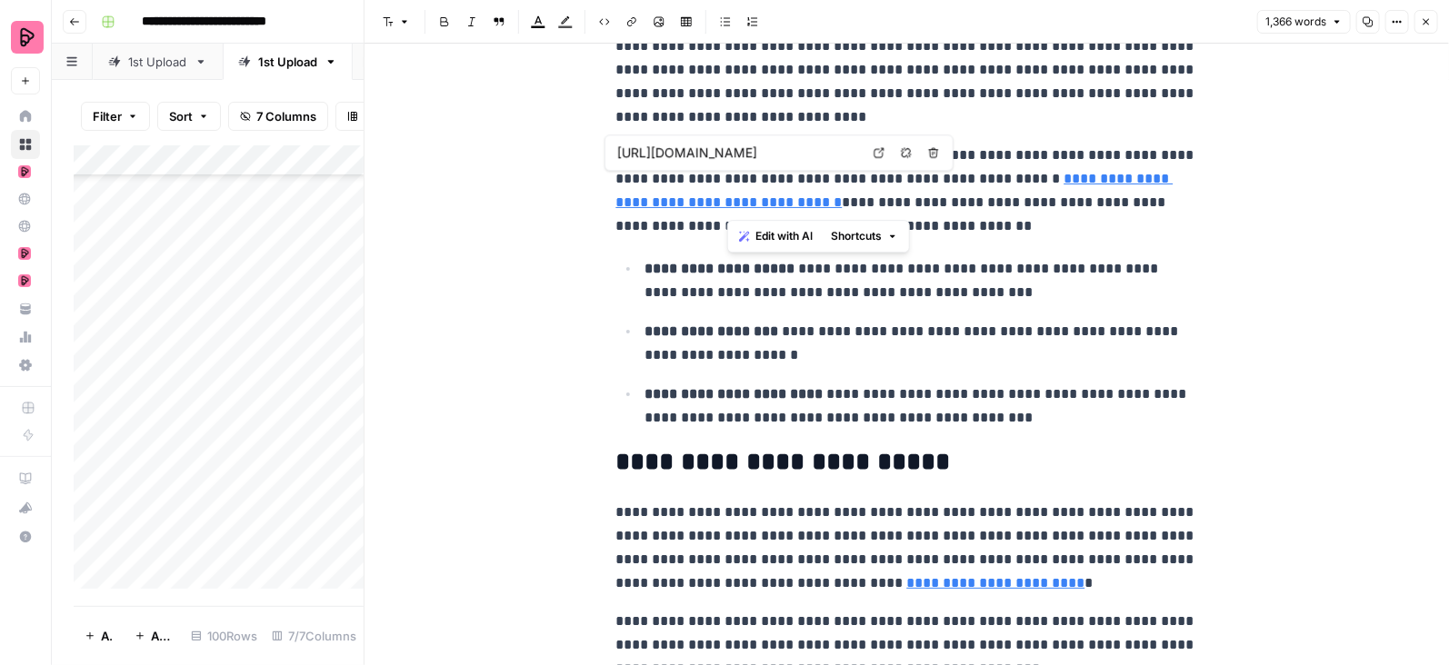
drag, startPoint x: 789, startPoint y: 180, endPoint x: 725, endPoint y: 206, distance: 68.9
click at [725, 206] on p "**********" at bounding box center [907, 191] width 582 height 95
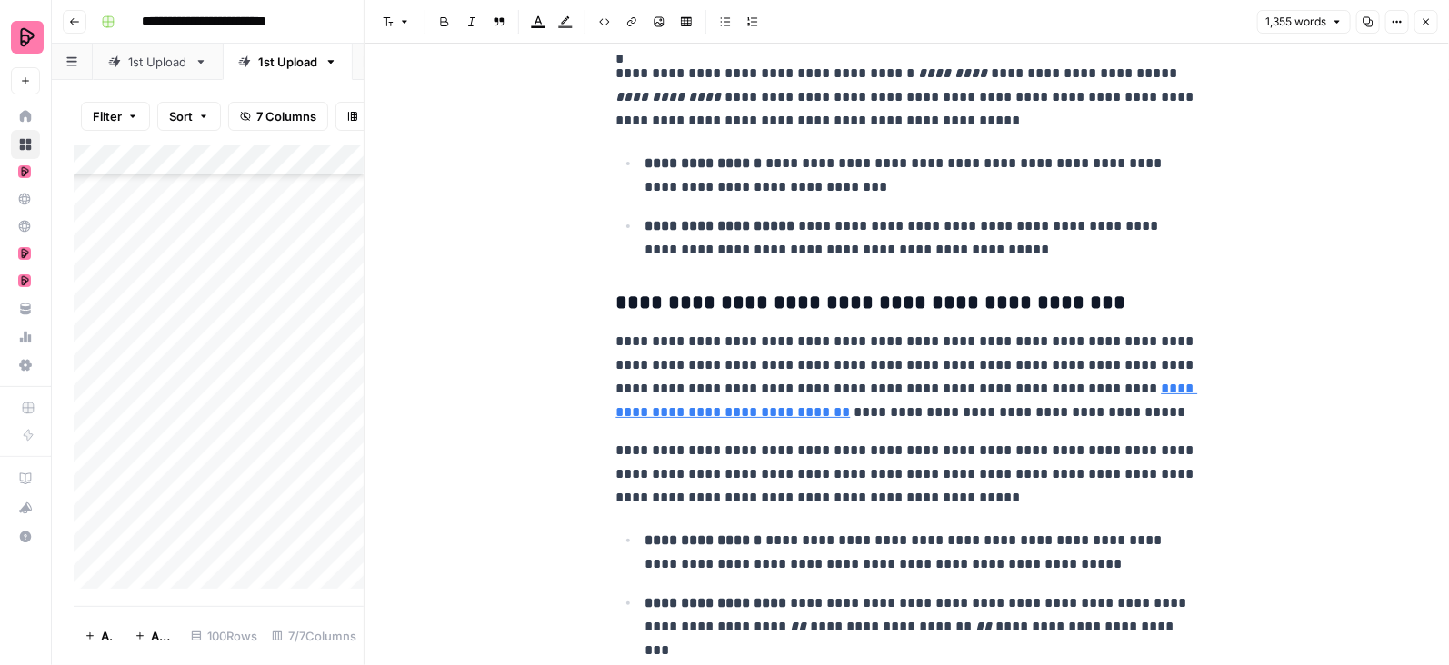
scroll to position [1296, 0]
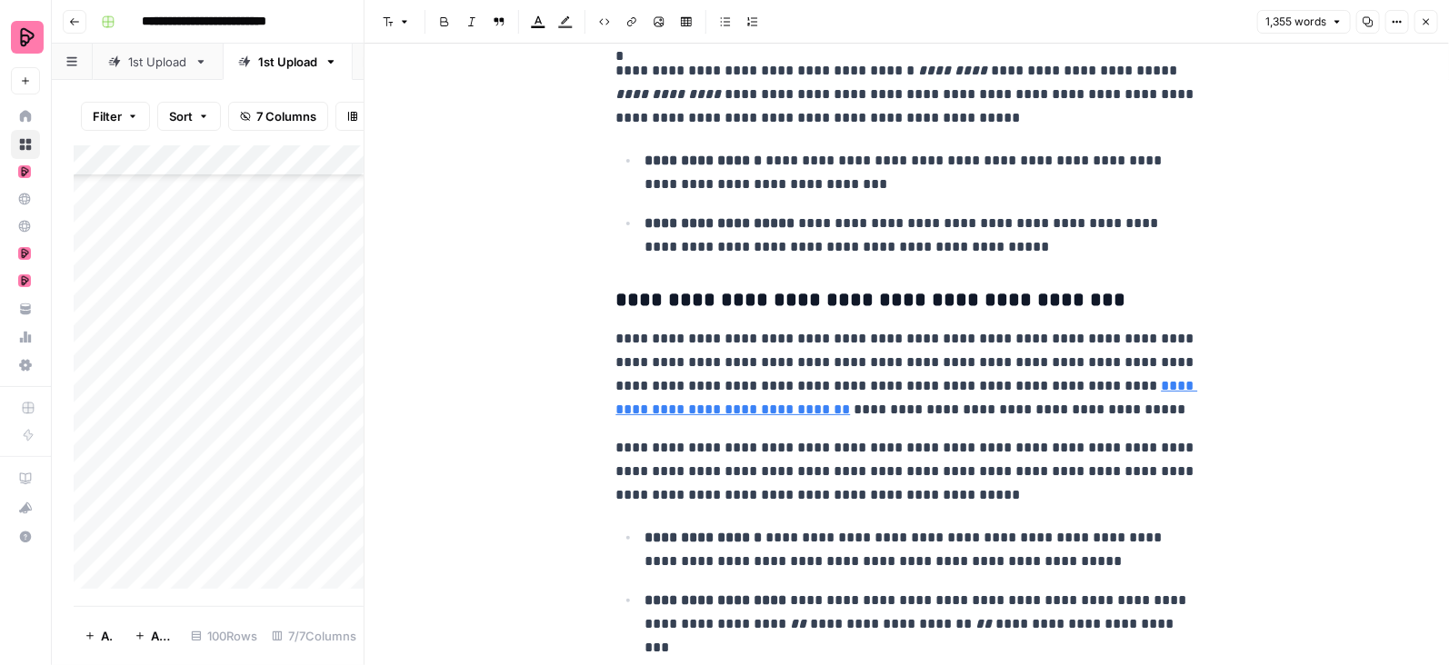
click at [785, 415] on link "**********" at bounding box center [907, 397] width 582 height 37
click at [1116, 387] on link "**********" at bounding box center [907, 397] width 582 height 37
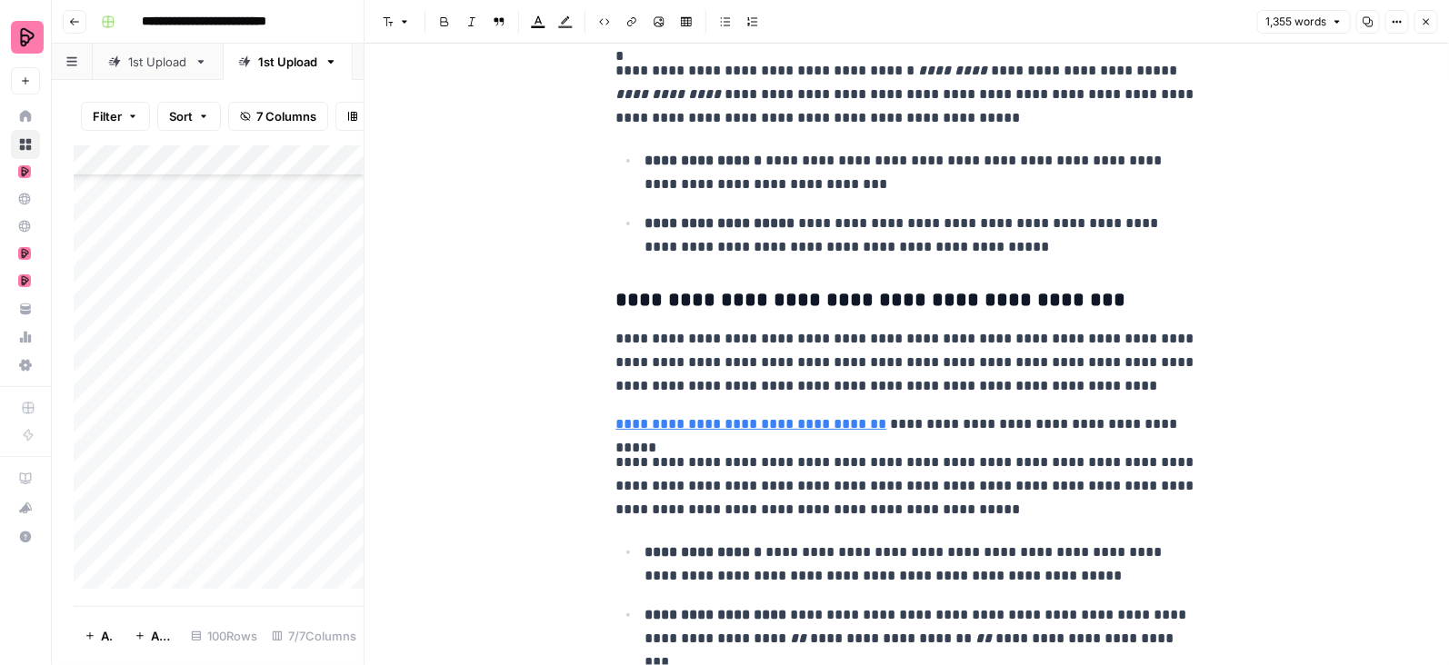
click at [842, 431] on link "**********" at bounding box center [751, 424] width 271 height 14
click at [909, 401] on icon "button" at bounding box center [906, 400] width 11 height 11
click at [616, 432] on p "**********" at bounding box center [907, 425] width 582 height 24
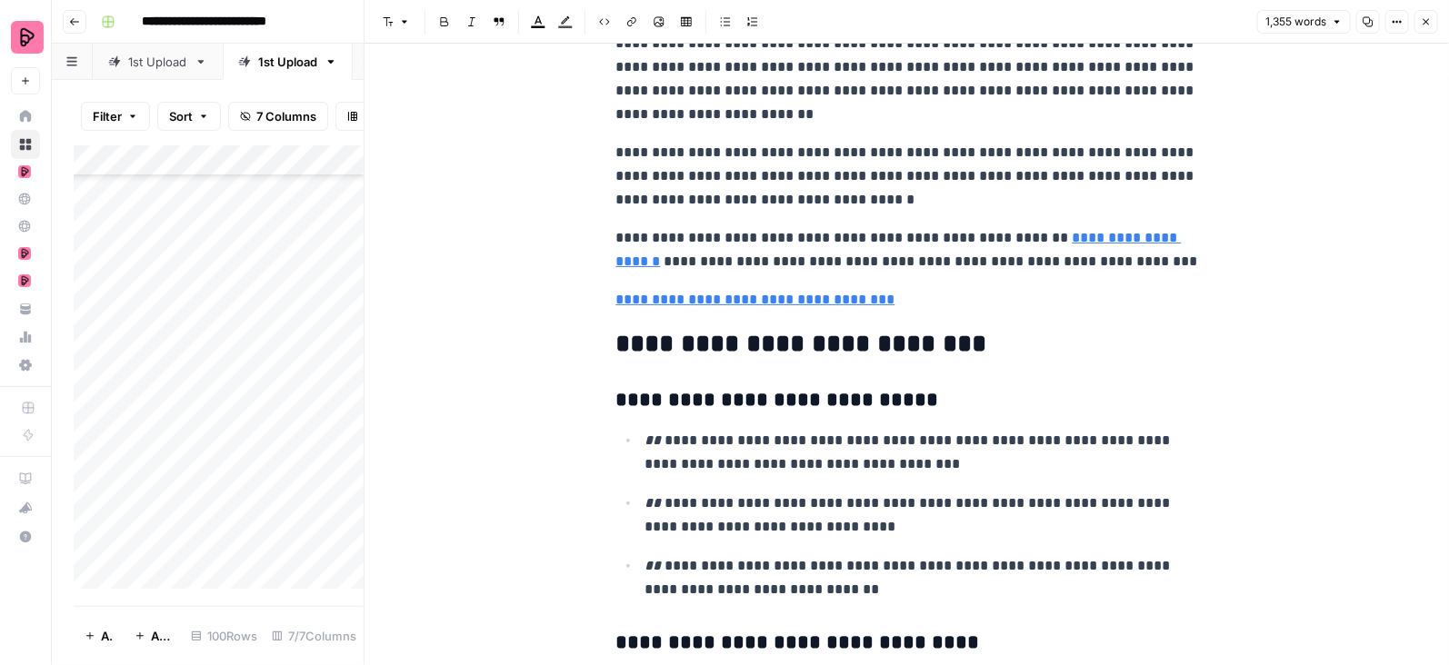
scroll to position [4259, 0]
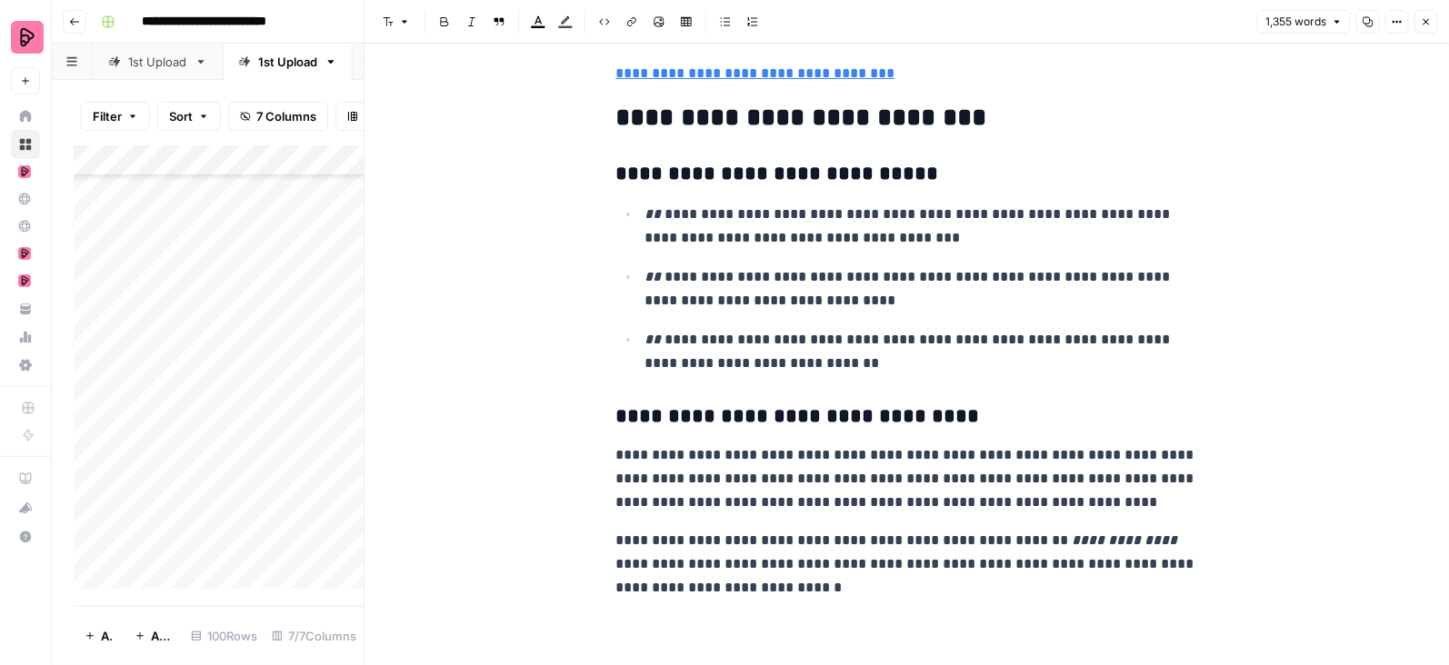
click at [1424, 28] on button "Close" at bounding box center [1426, 22] width 24 height 24
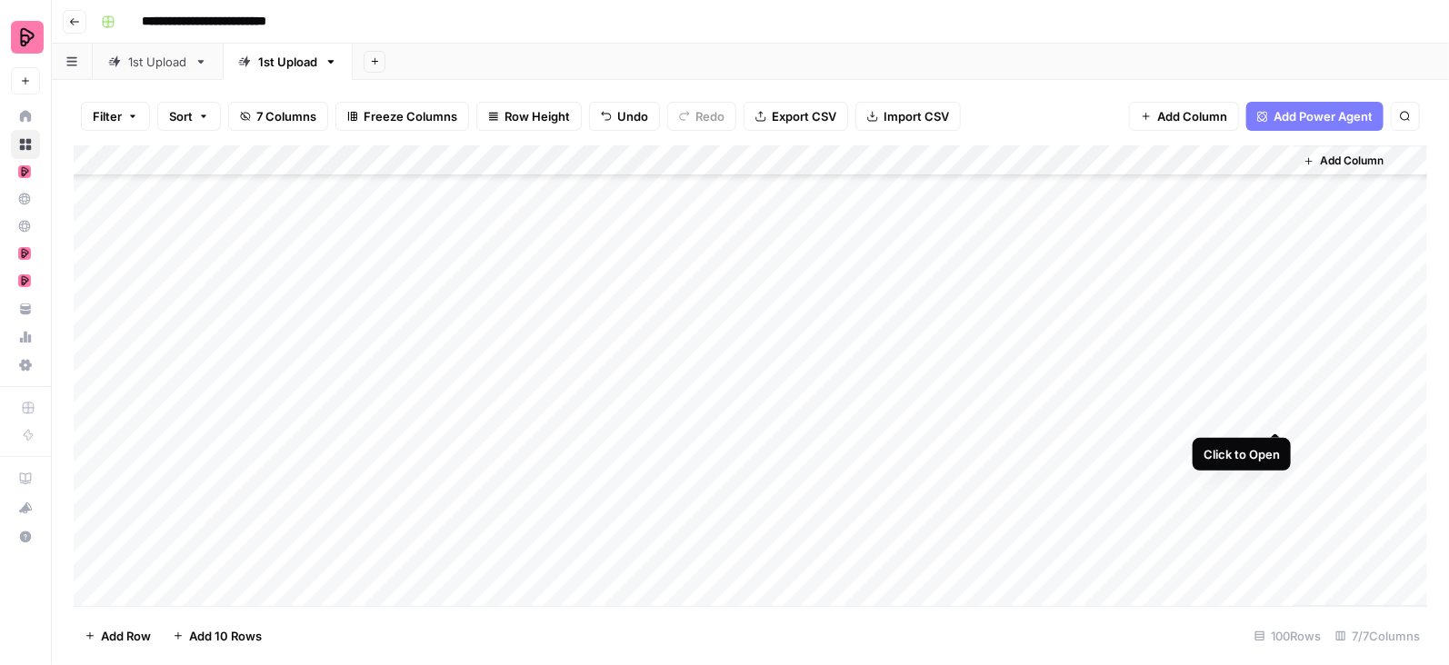
click at [1279, 415] on div "Add Column" at bounding box center [751, 376] width 1354 height 462
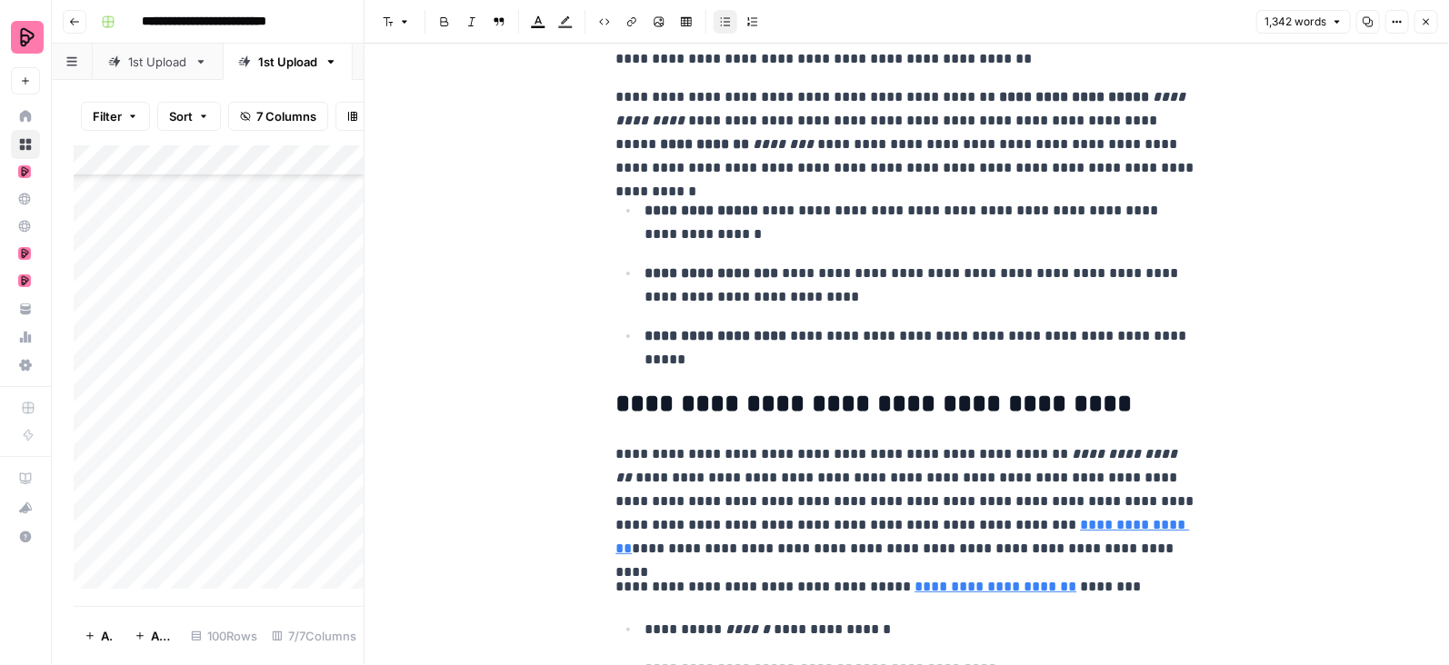
scroll to position [1078, 0]
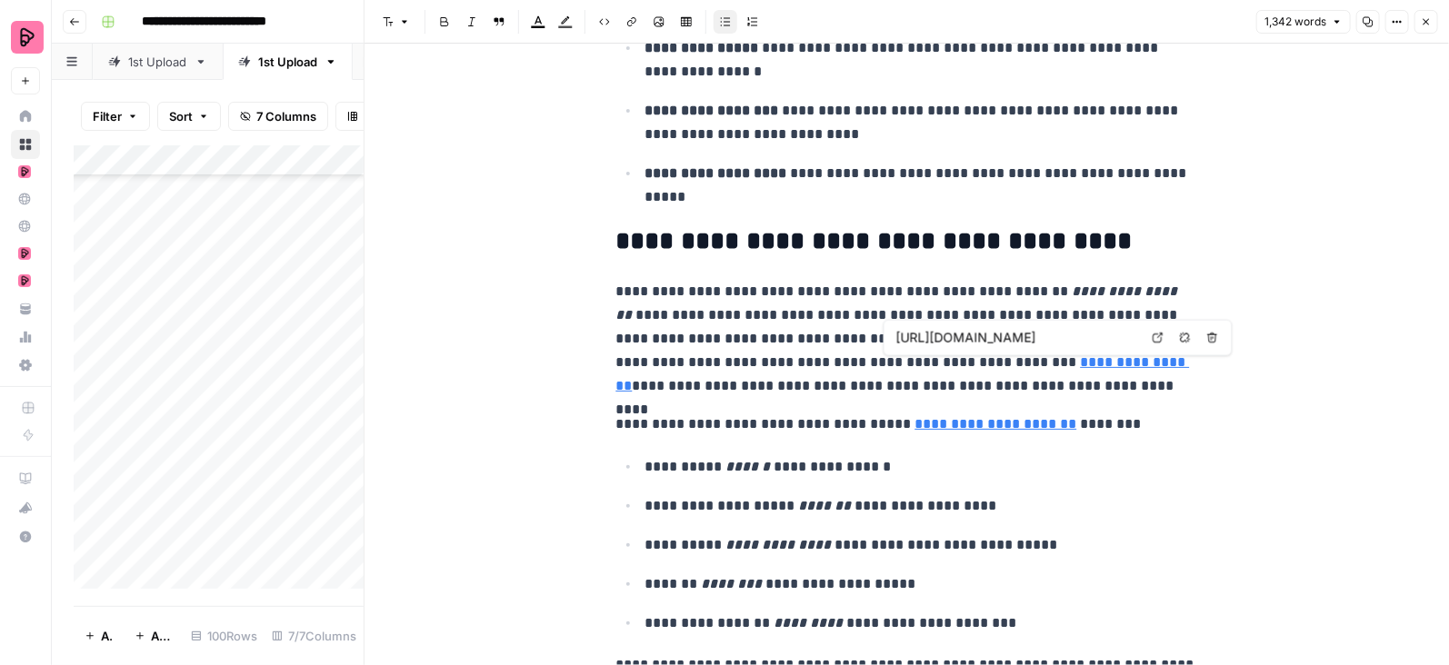
type input "[URL][DOMAIN_NAME]"
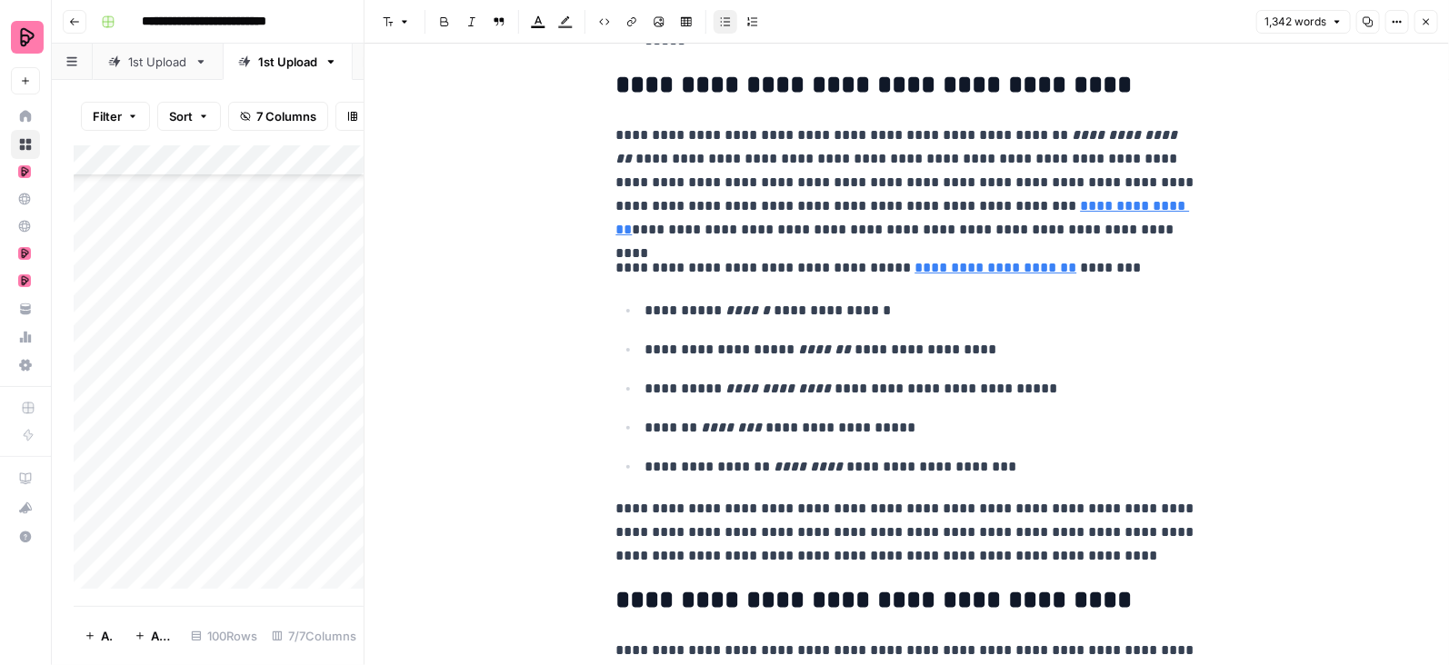
scroll to position [1228, 0]
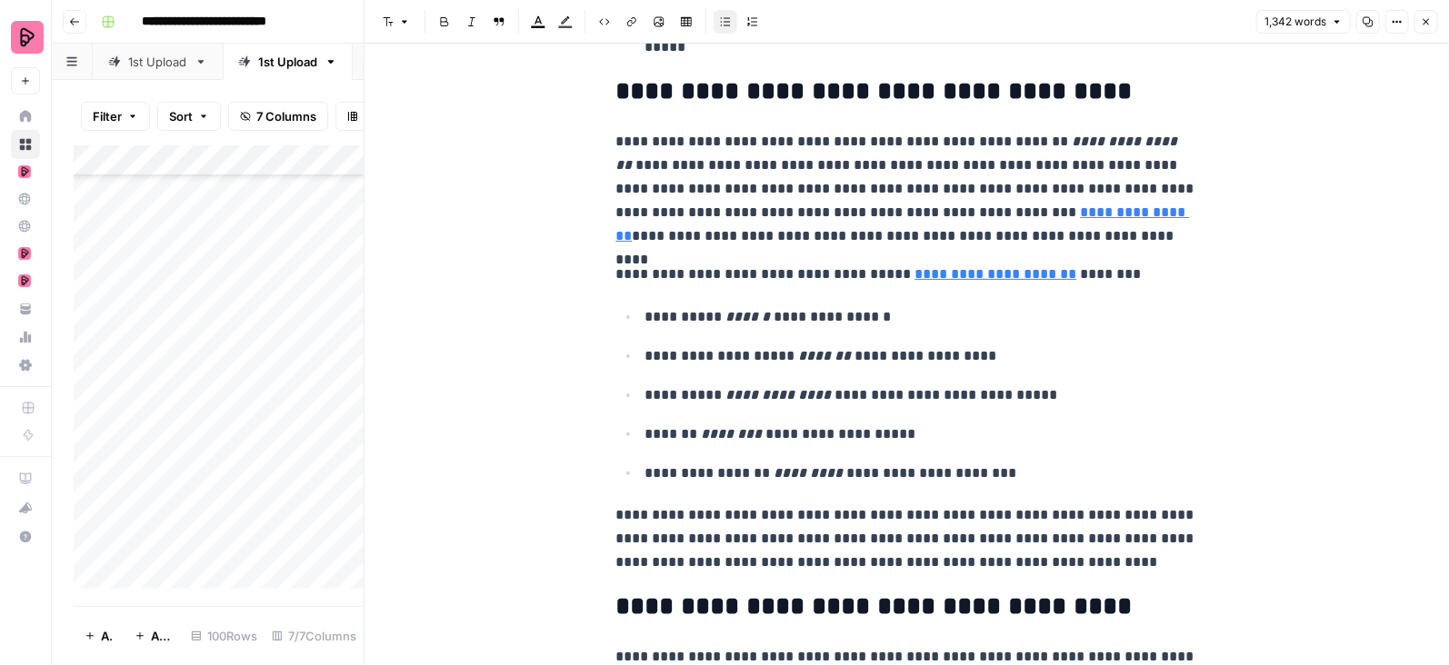
click at [1426, 15] on button "Close" at bounding box center [1426, 22] width 24 height 24
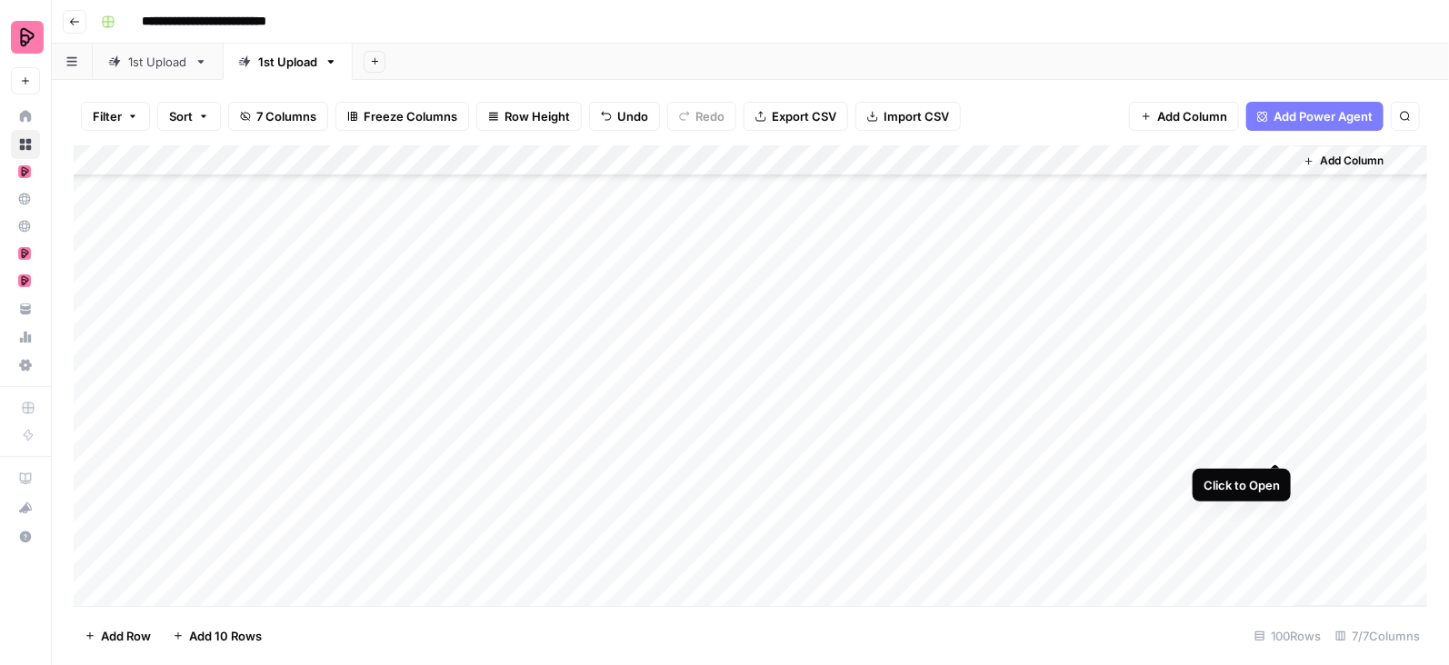
click at [1276, 445] on div "Add Column" at bounding box center [751, 376] width 1354 height 462
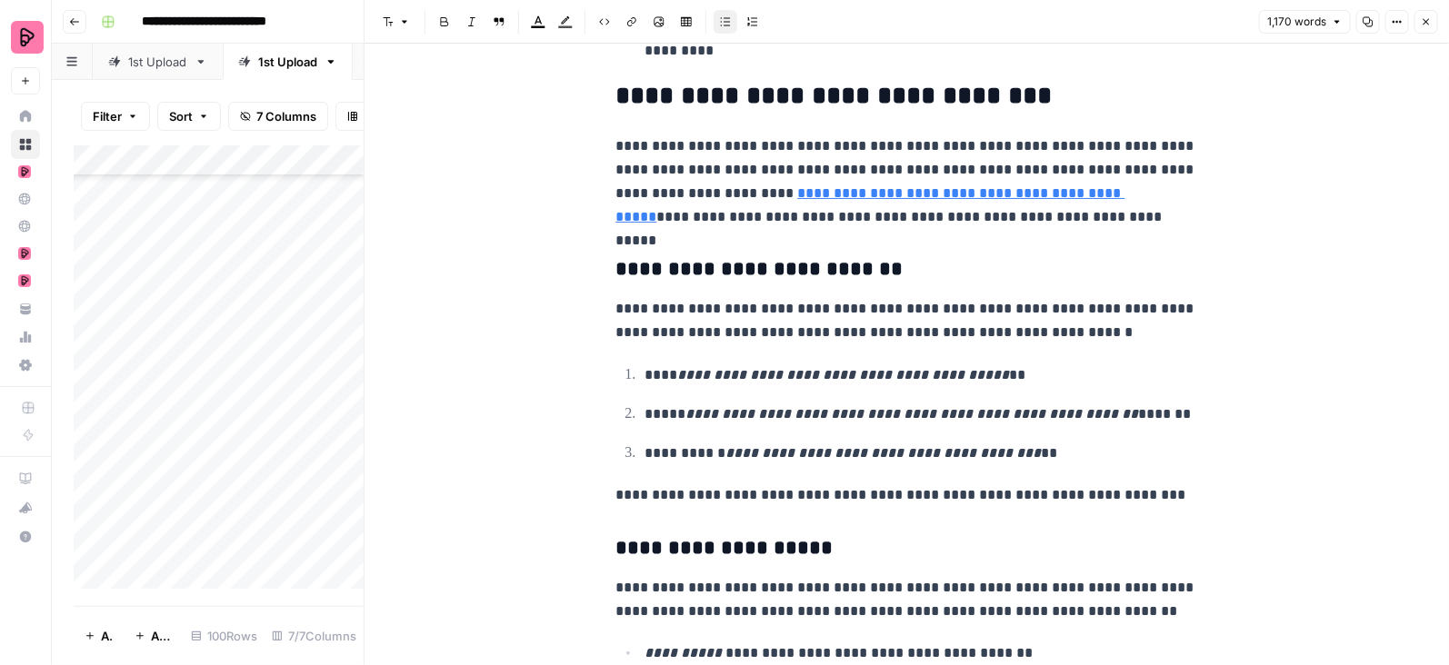
scroll to position [2469, 0]
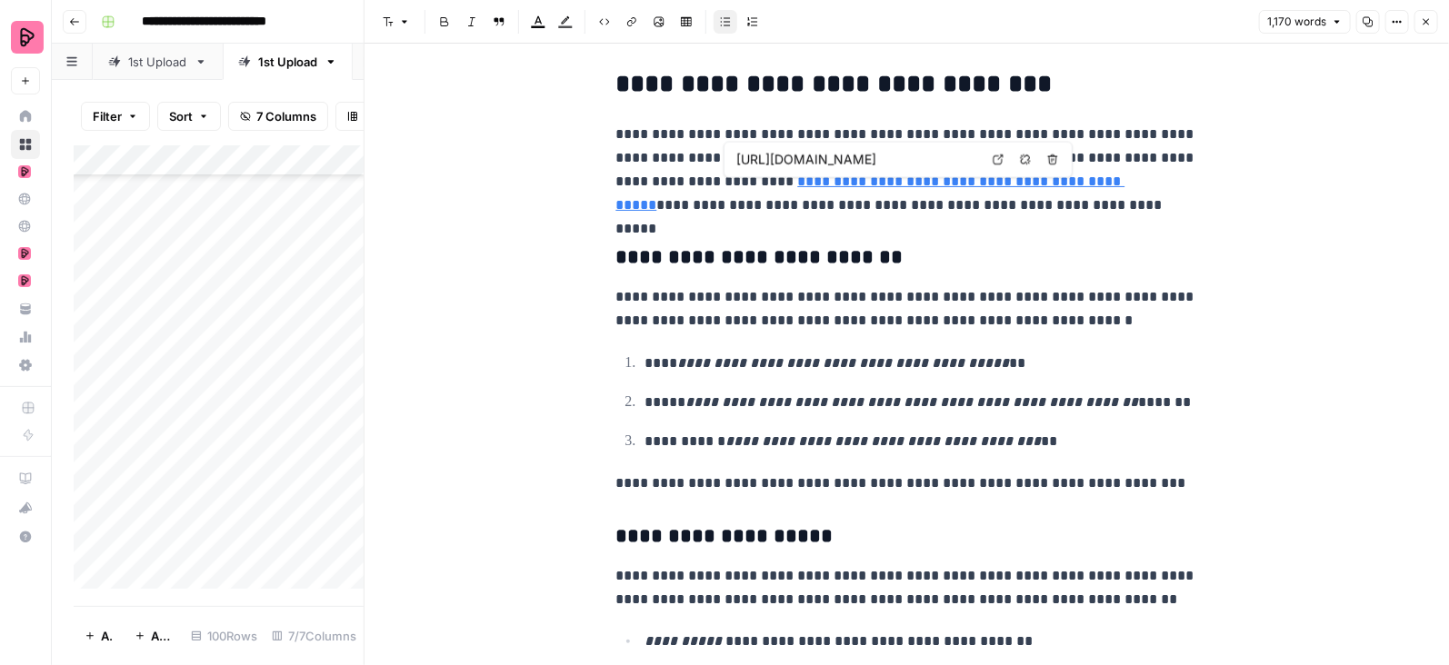
click at [1039, 183] on link "**********" at bounding box center [870, 193] width 509 height 37
click at [1029, 156] on icon "button" at bounding box center [1025, 160] width 11 height 11
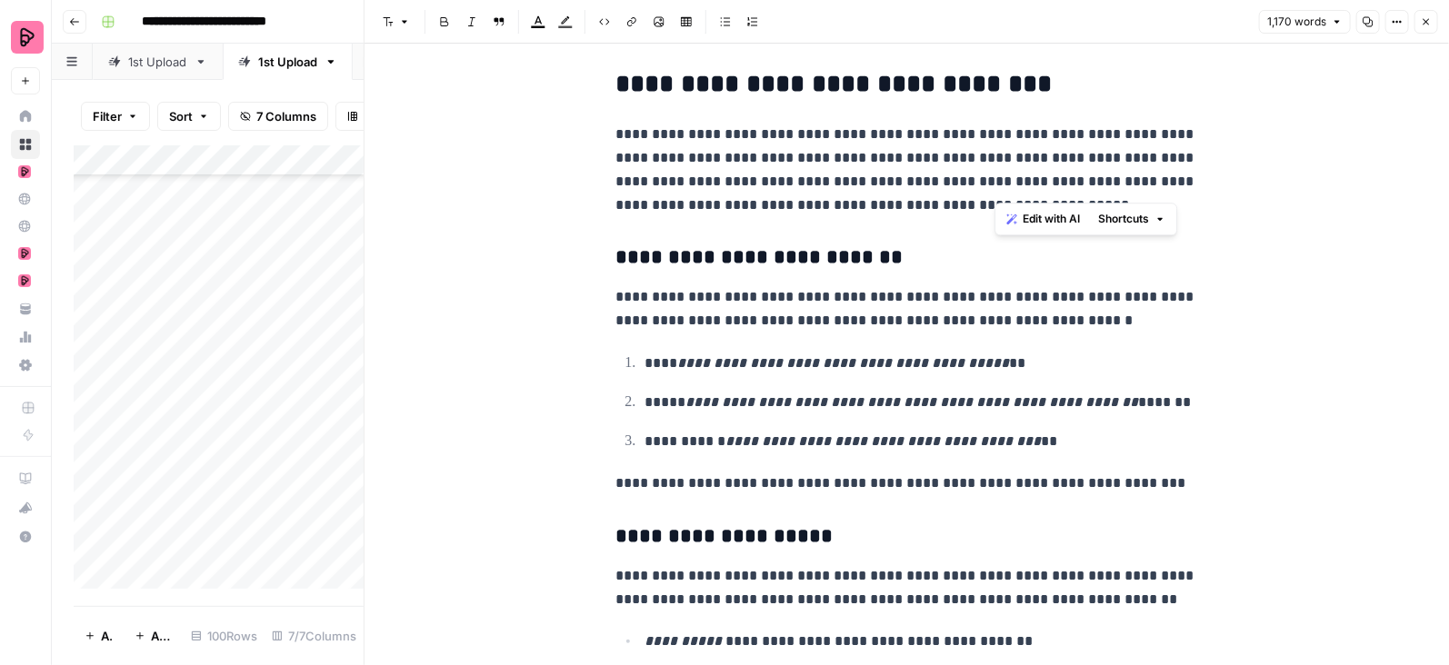
drag, startPoint x: 995, startPoint y: 158, endPoint x: 1063, endPoint y: 176, distance: 69.7
click at [1063, 176] on p "**********" at bounding box center [907, 170] width 582 height 95
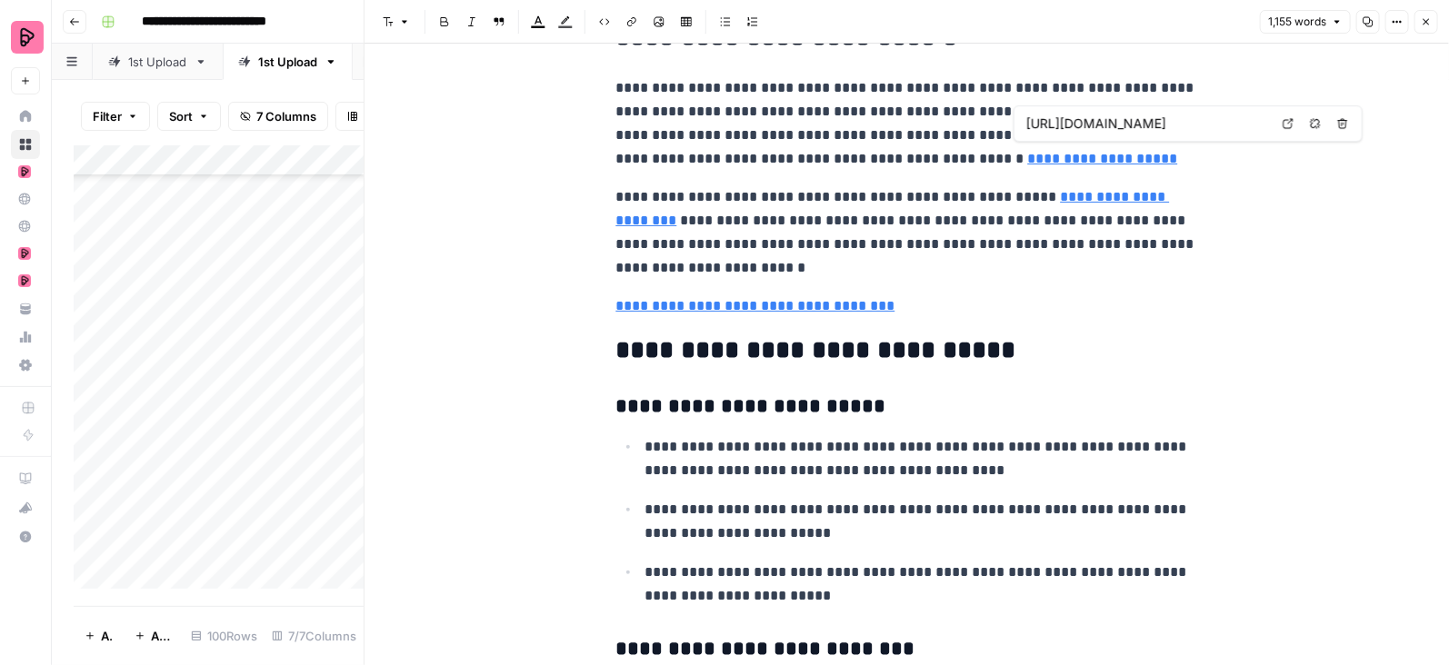
scroll to position [4029, 0]
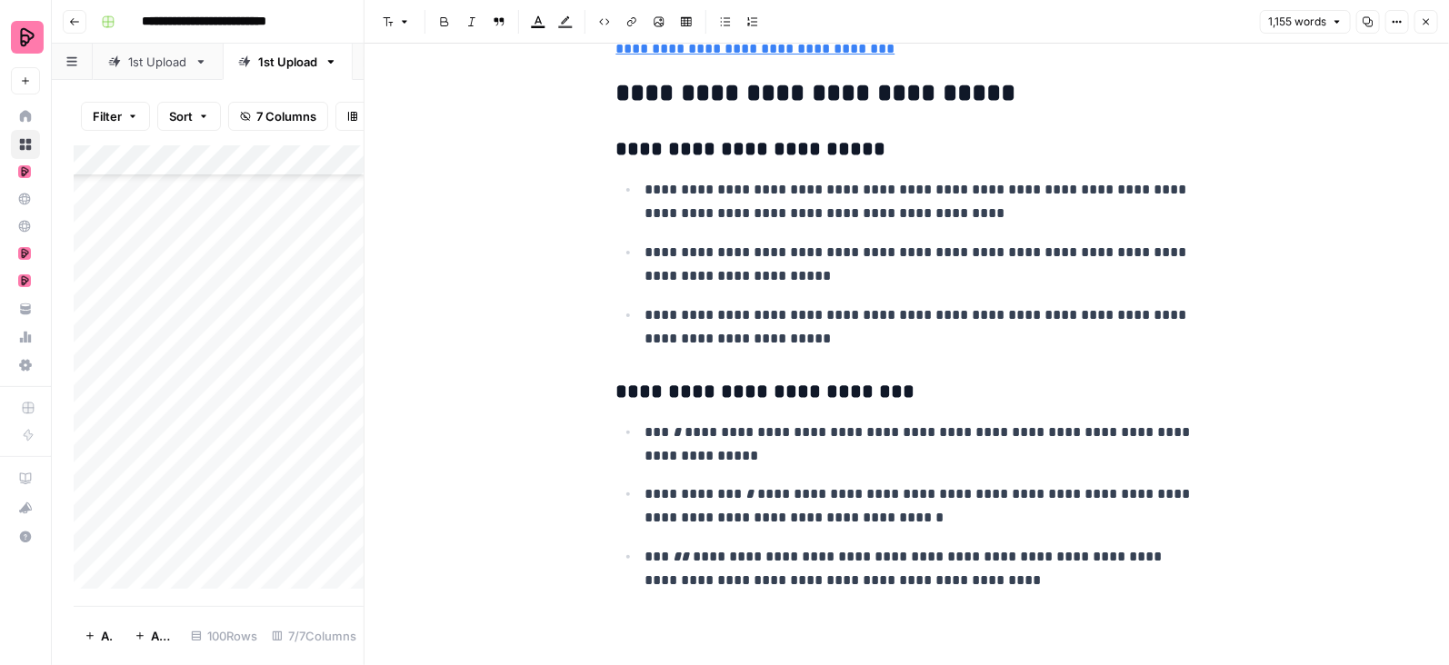
click at [1433, 15] on button "Close" at bounding box center [1426, 22] width 24 height 24
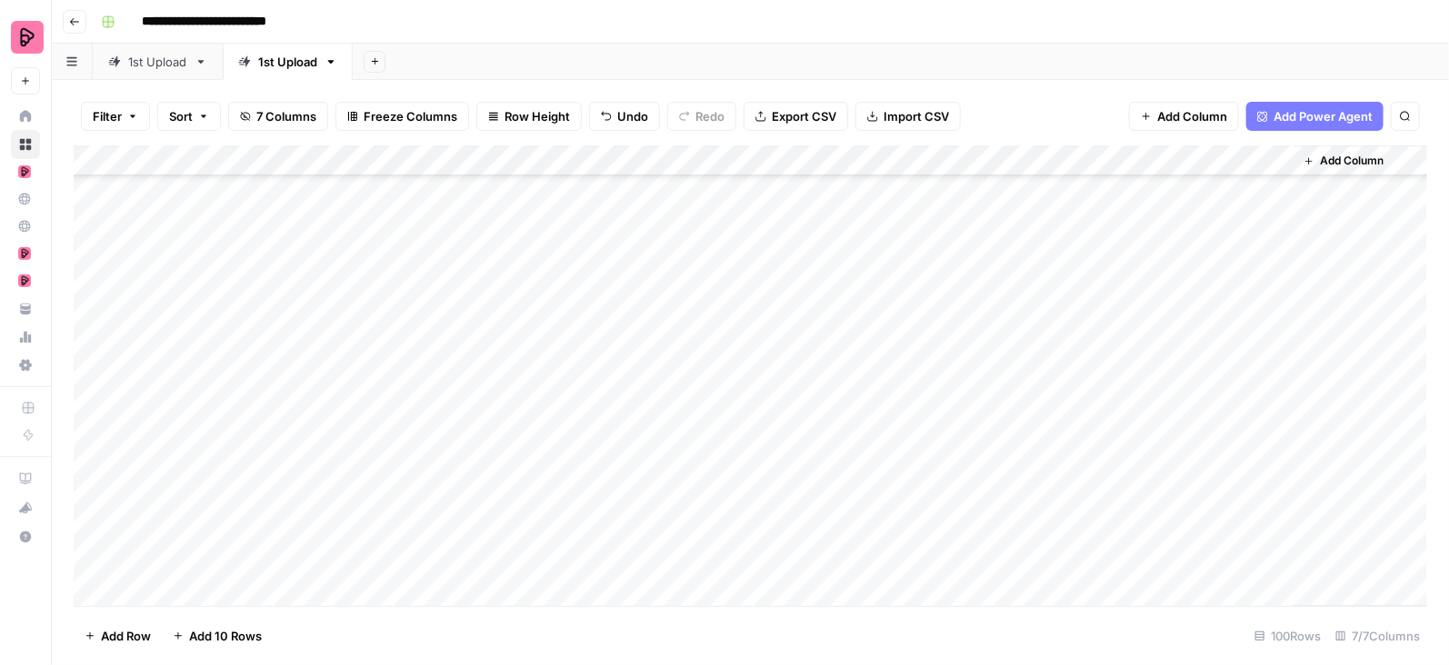
scroll to position [2207, 0]
click at [1274, 268] on div "Add Column" at bounding box center [751, 376] width 1354 height 462
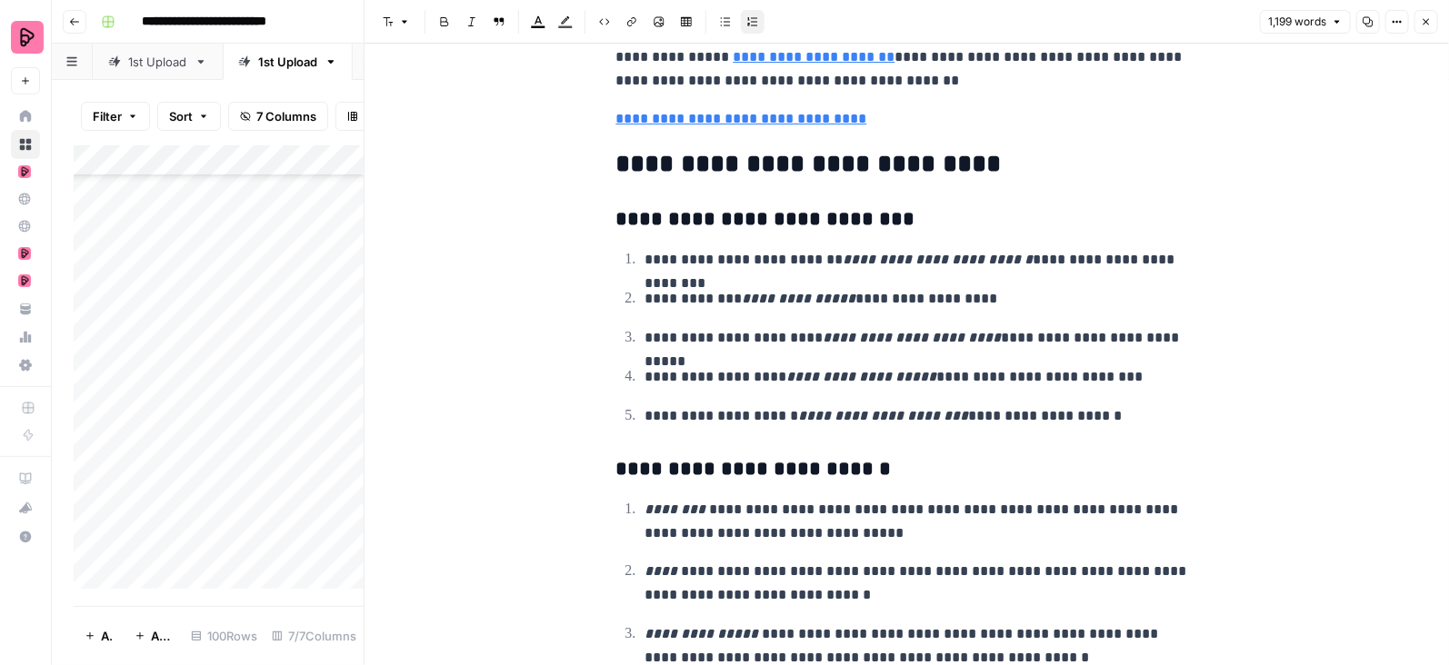
scroll to position [3872, 0]
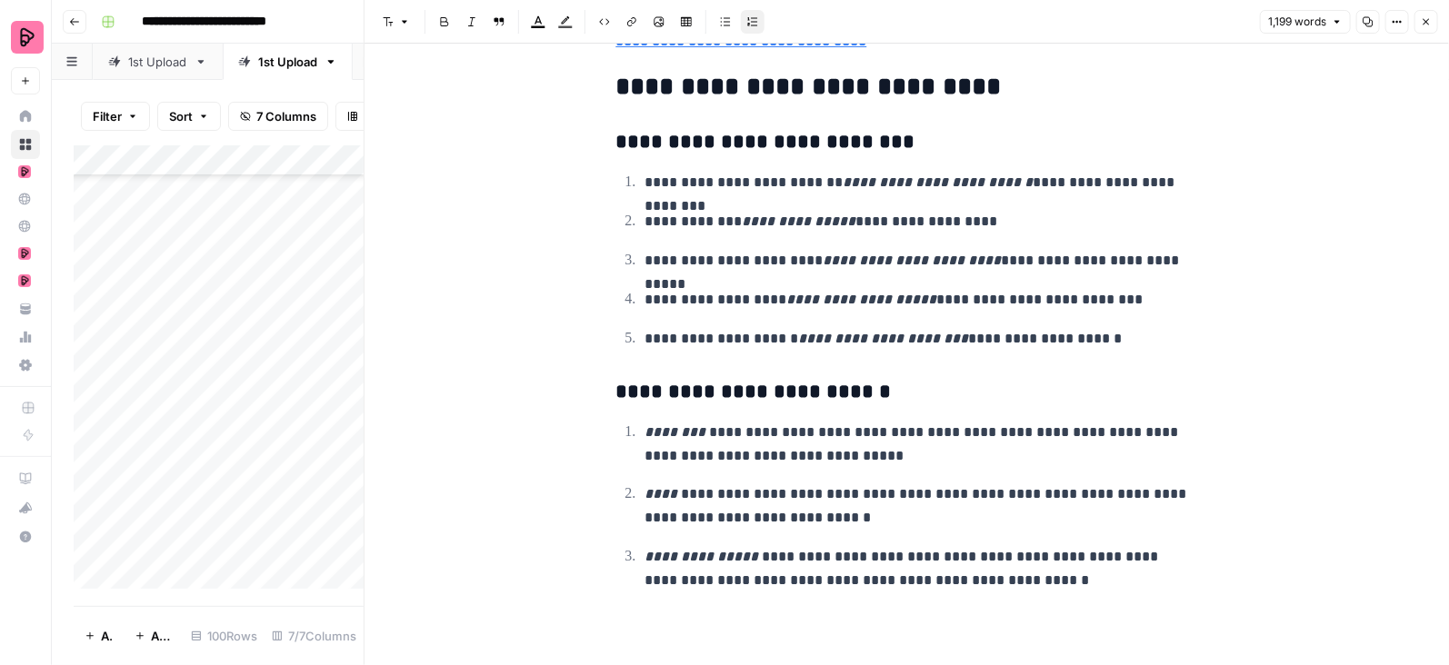
click at [1425, 21] on icon "button" at bounding box center [1427, 22] width 6 height 6
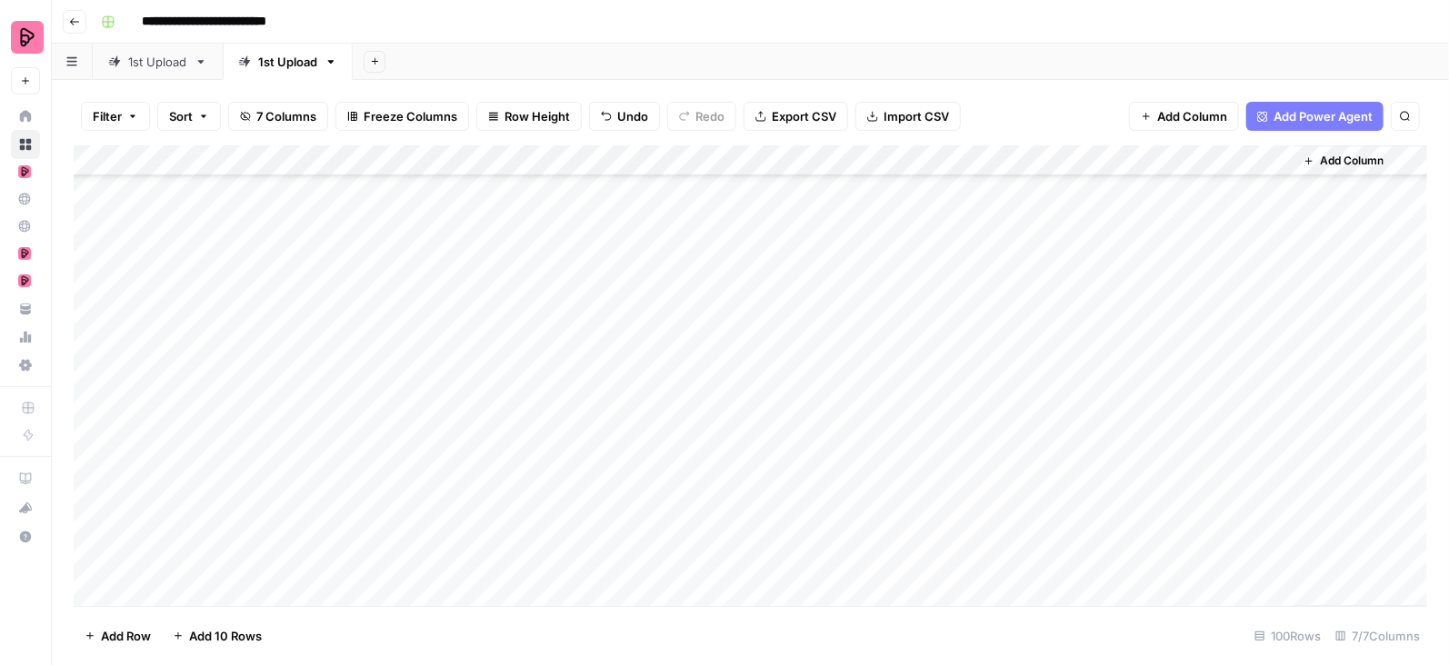
scroll to position [2280, 0]
click at [1274, 228] on div "Add Column" at bounding box center [751, 376] width 1354 height 462
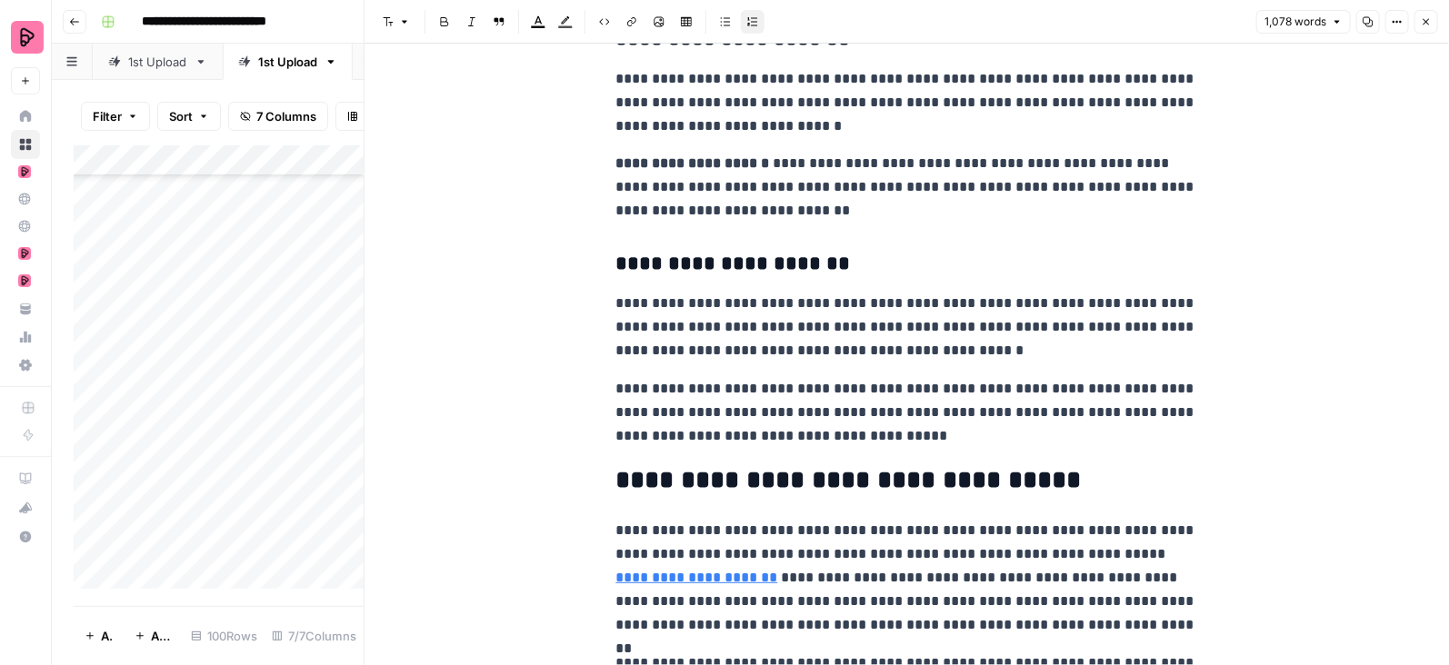
scroll to position [3480, 0]
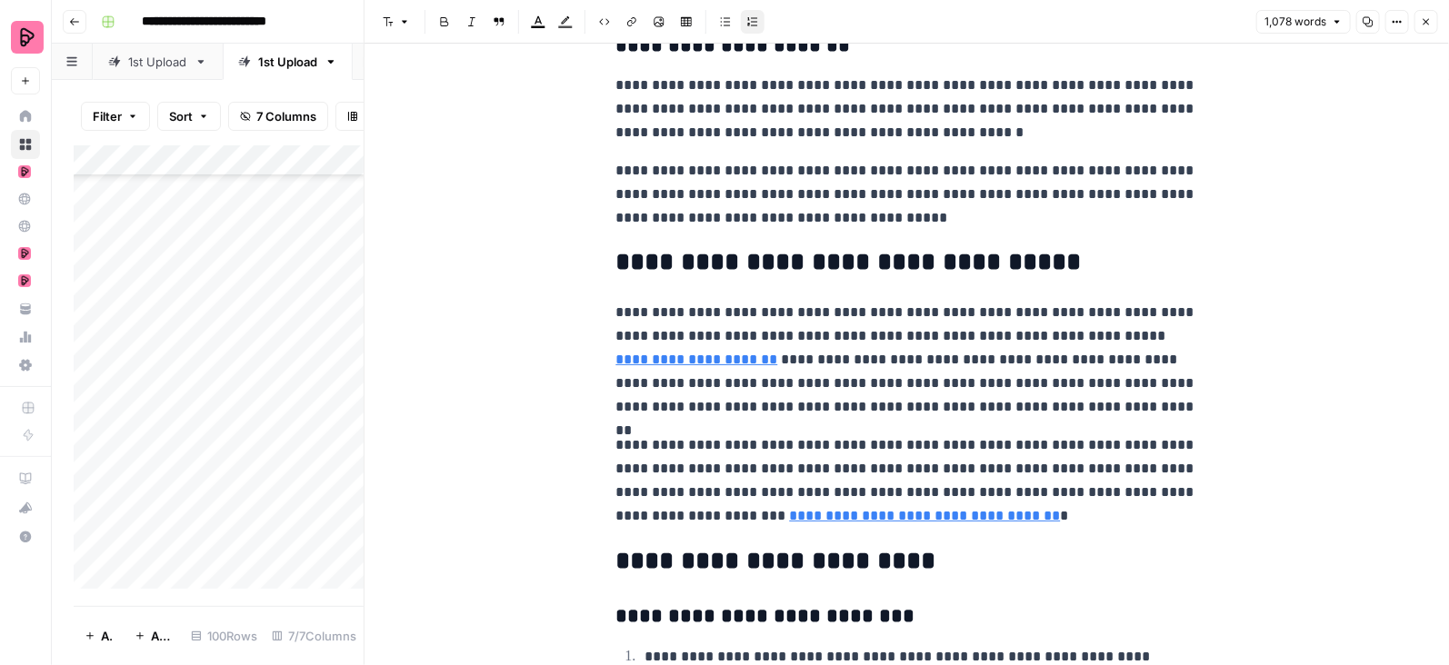
click at [1427, 23] on icon "button" at bounding box center [1427, 22] width 6 height 6
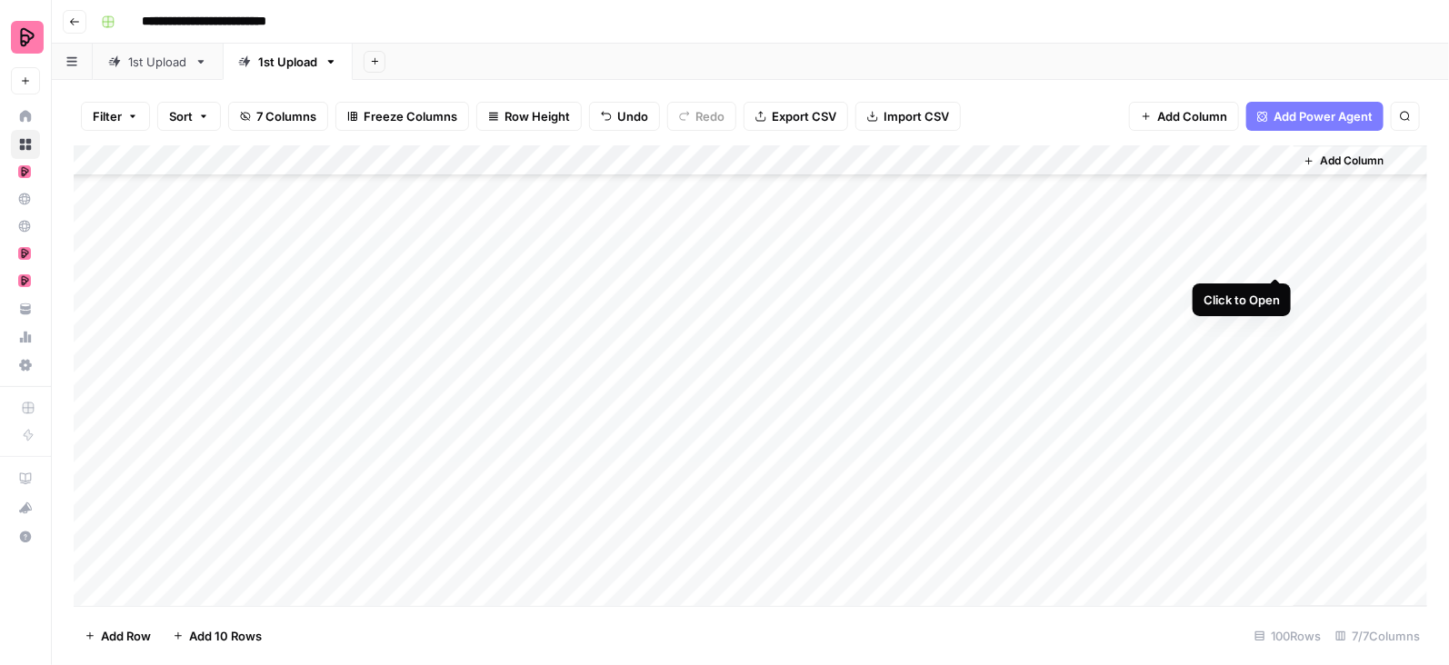
click at [1274, 257] on div "Add Column" at bounding box center [751, 376] width 1354 height 462
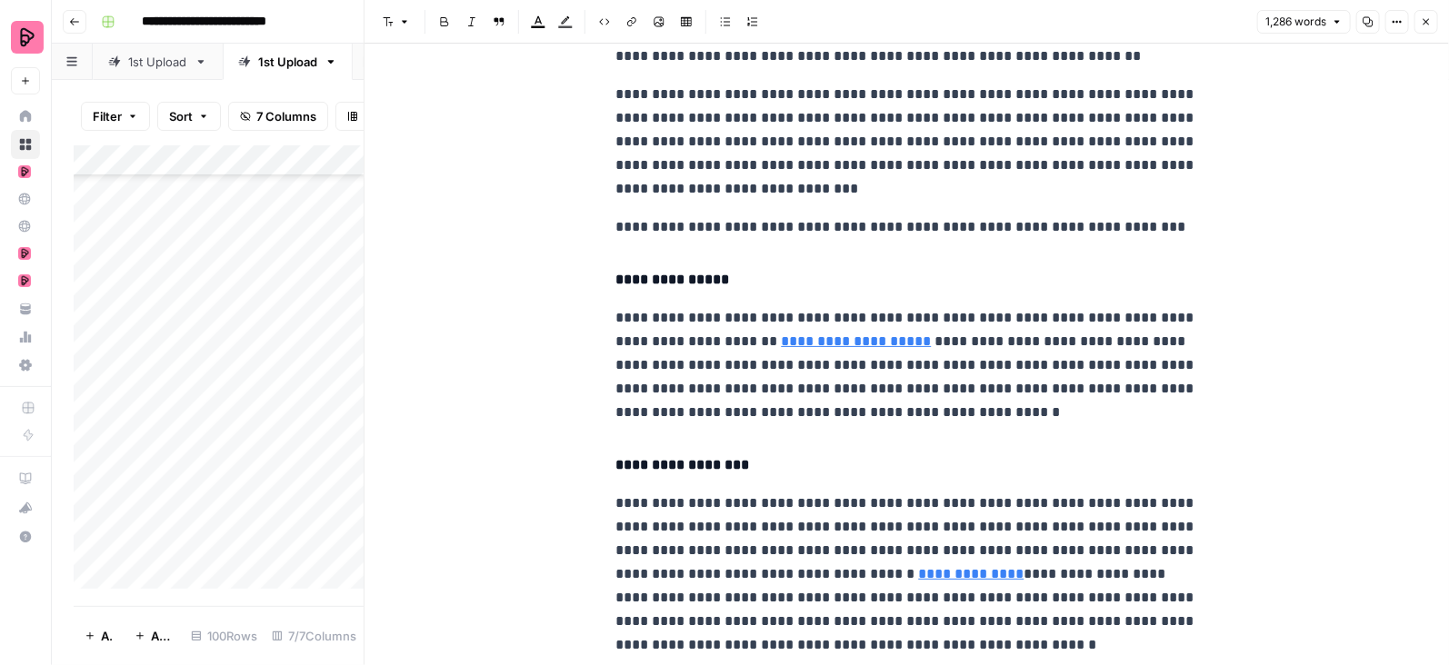
scroll to position [530, 0]
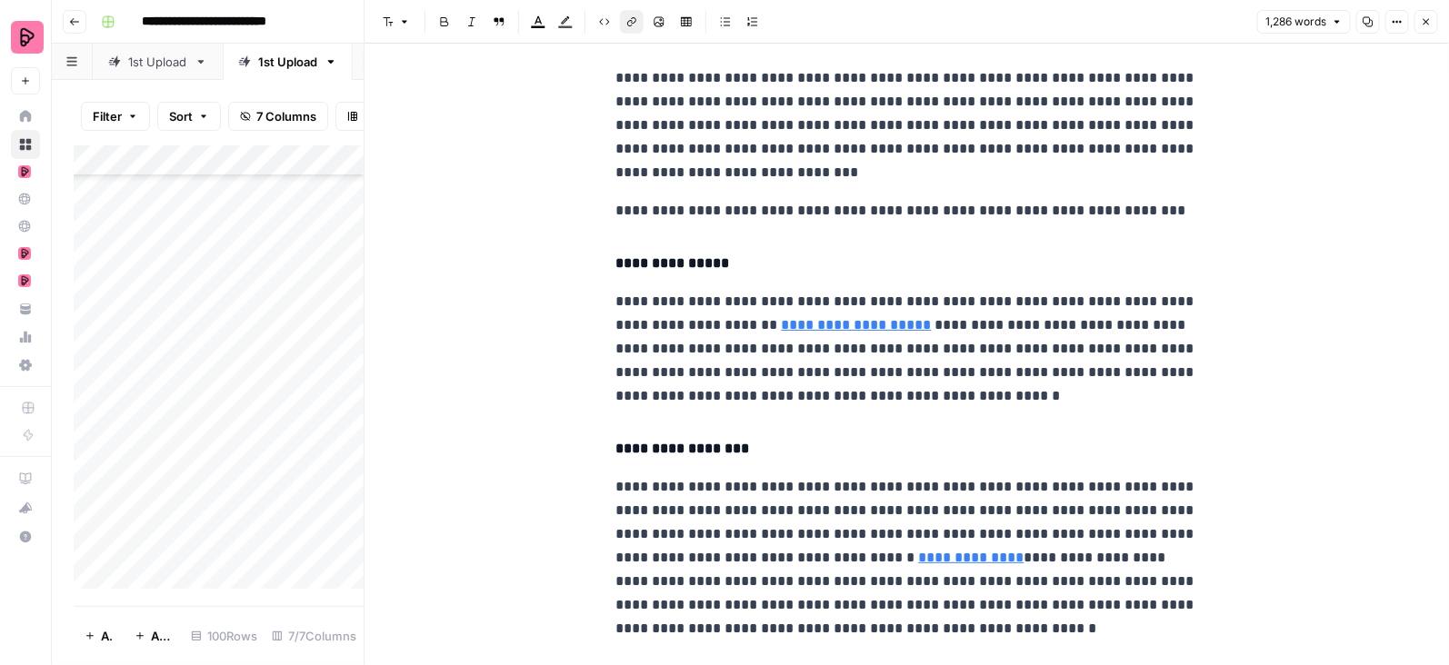
click at [784, 323] on link "**********" at bounding box center [857, 325] width 150 height 14
type input "https://preply.com/en/blog/tips-for-staying-motivated/"
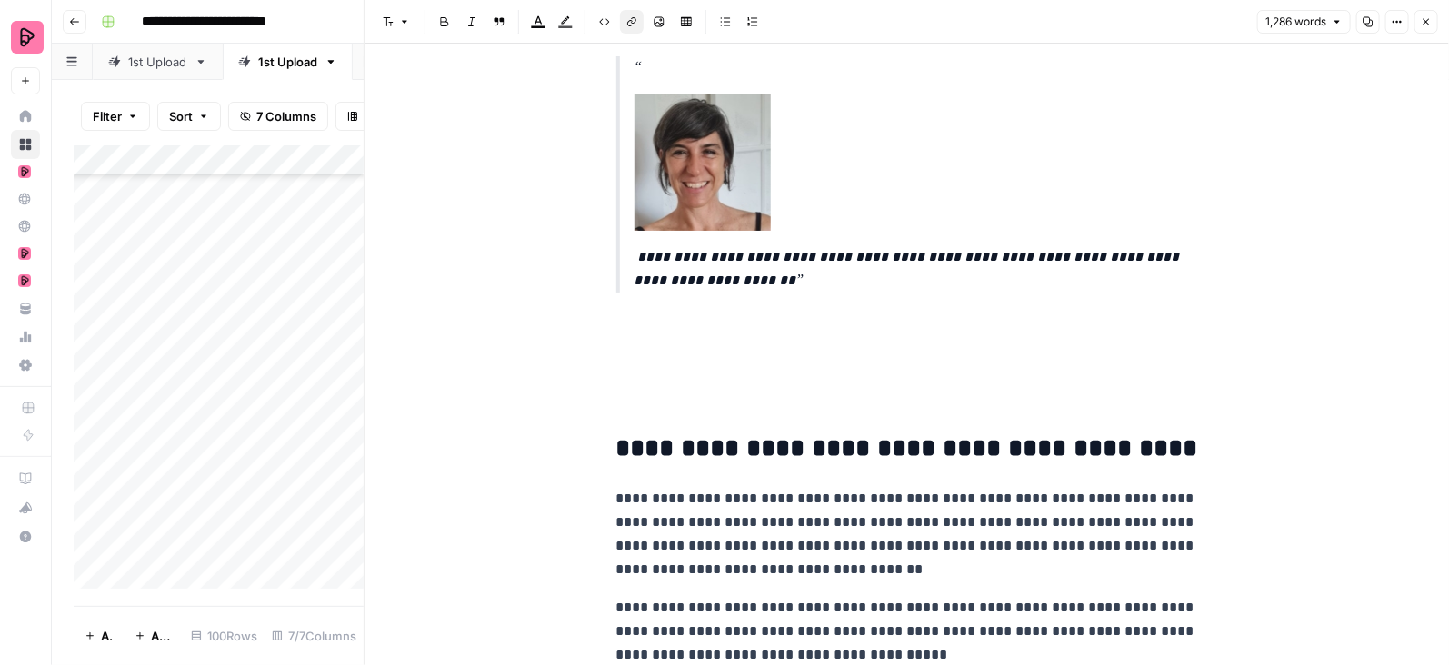
scroll to position [4096, 0]
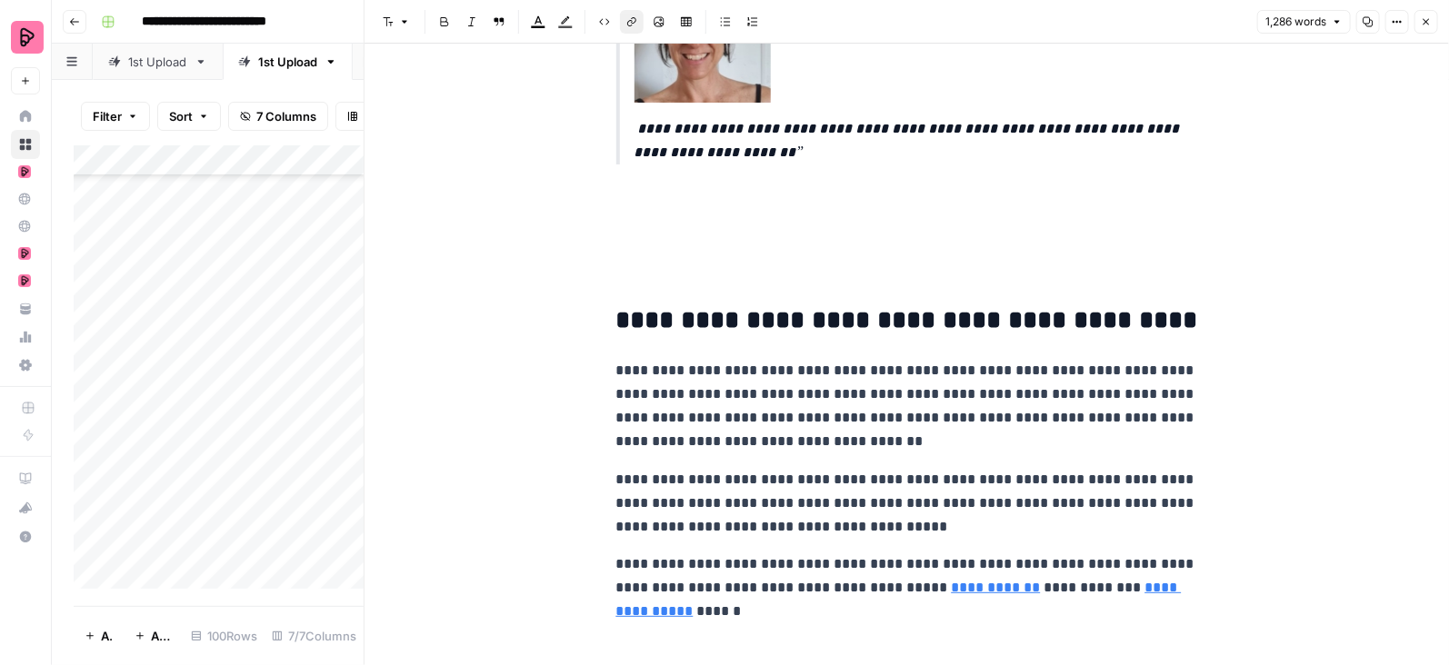
click at [1425, 19] on icon "button" at bounding box center [1426, 21] width 11 height 11
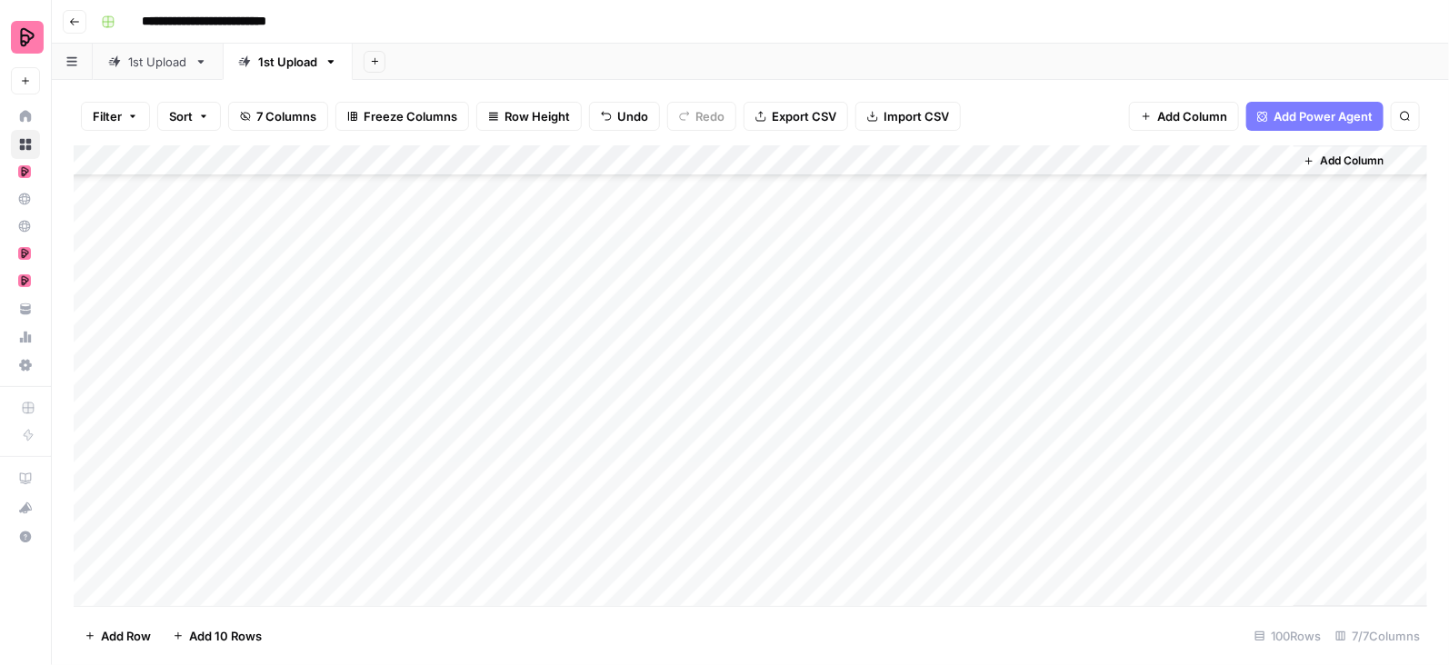
click at [1283, 286] on div "Add Column" at bounding box center [751, 376] width 1354 height 462
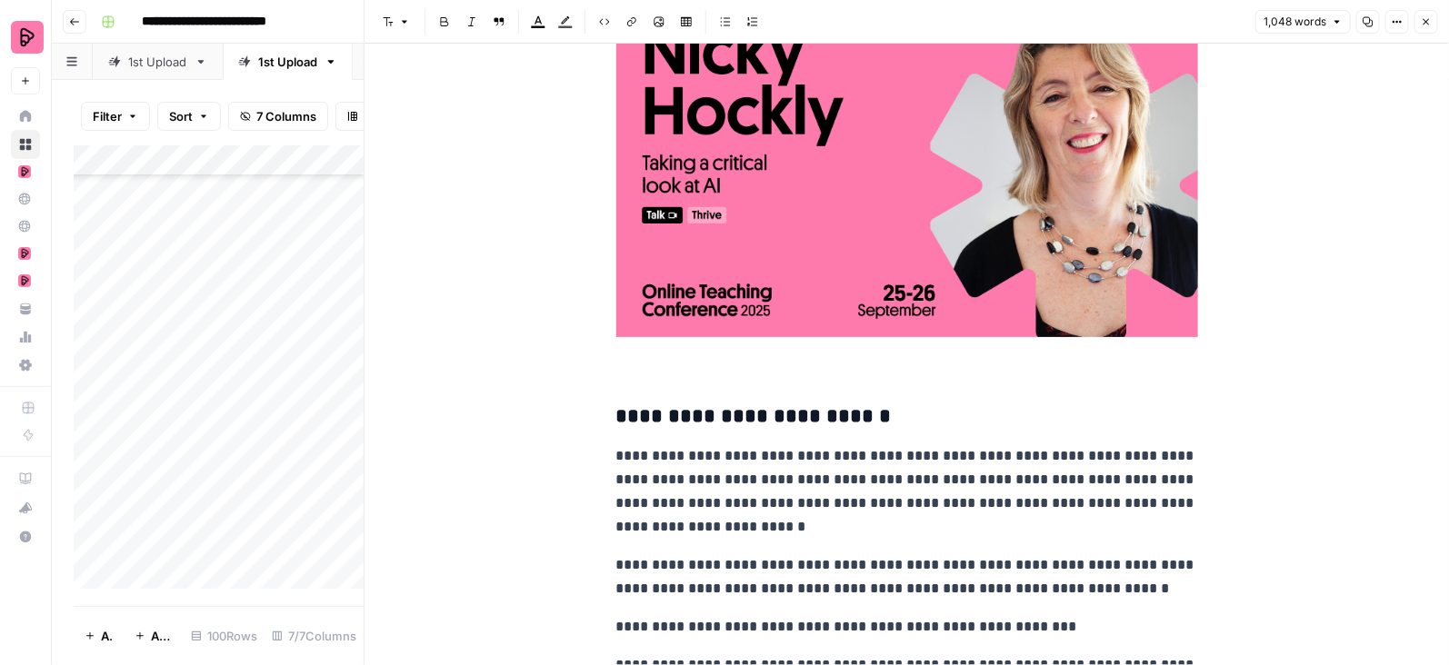
scroll to position [3977, 0]
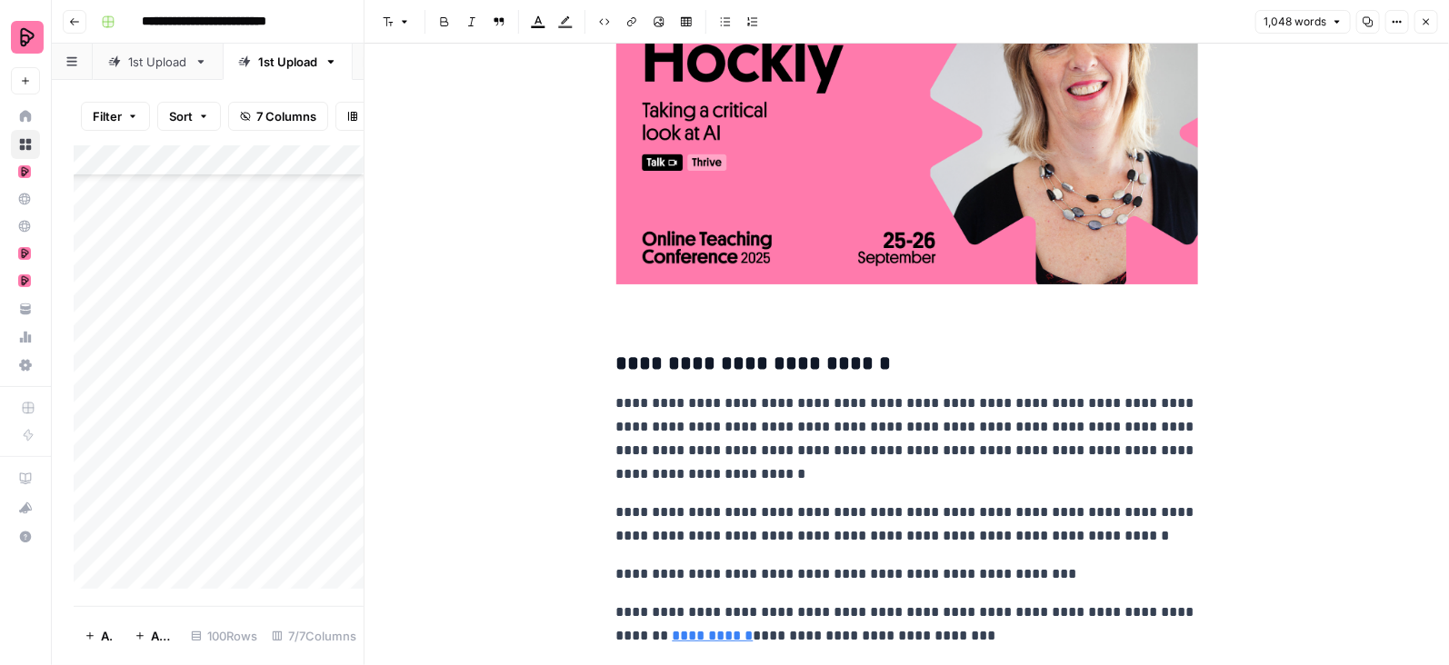
click at [1424, 19] on icon "button" at bounding box center [1426, 21] width 11 height 11
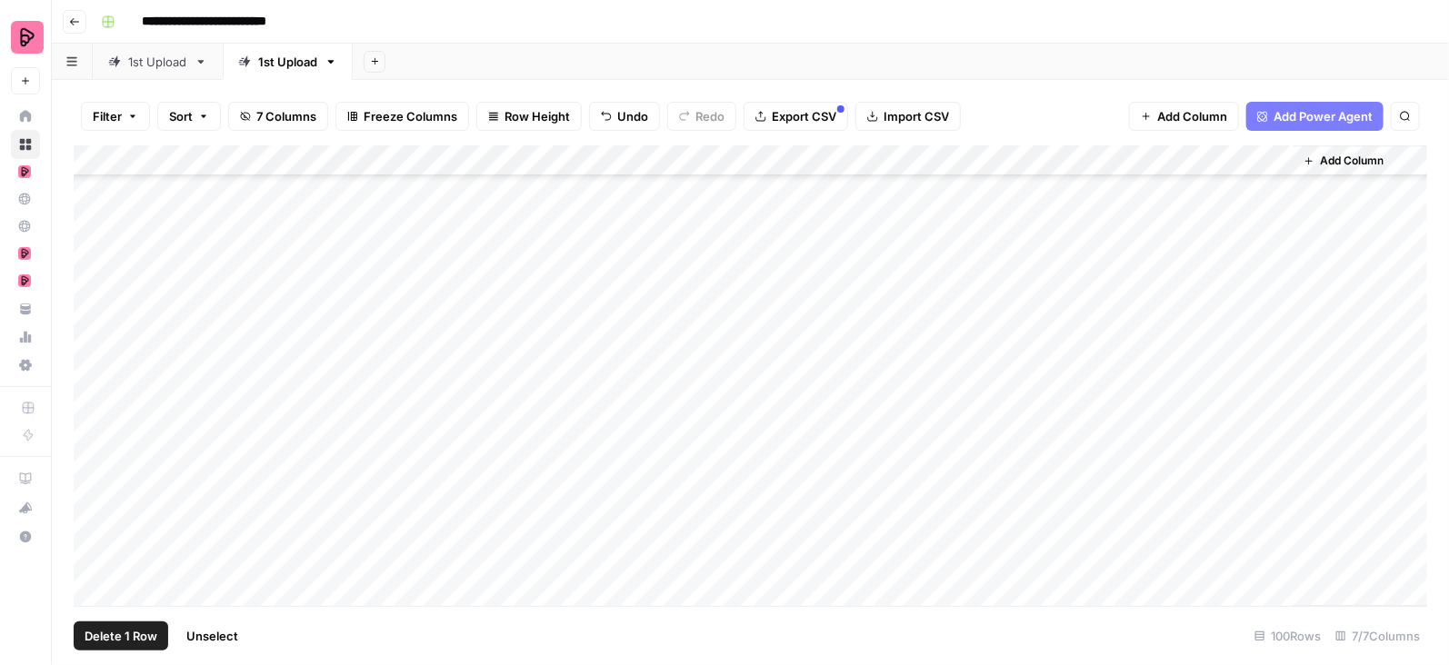
click at [91, 291] on div "Add Column" at bounding box center [751, 376] width 1354 height 462
click at [94, 257] on div "Add Column" at bounding box center [751, 376] width 1354 height 462
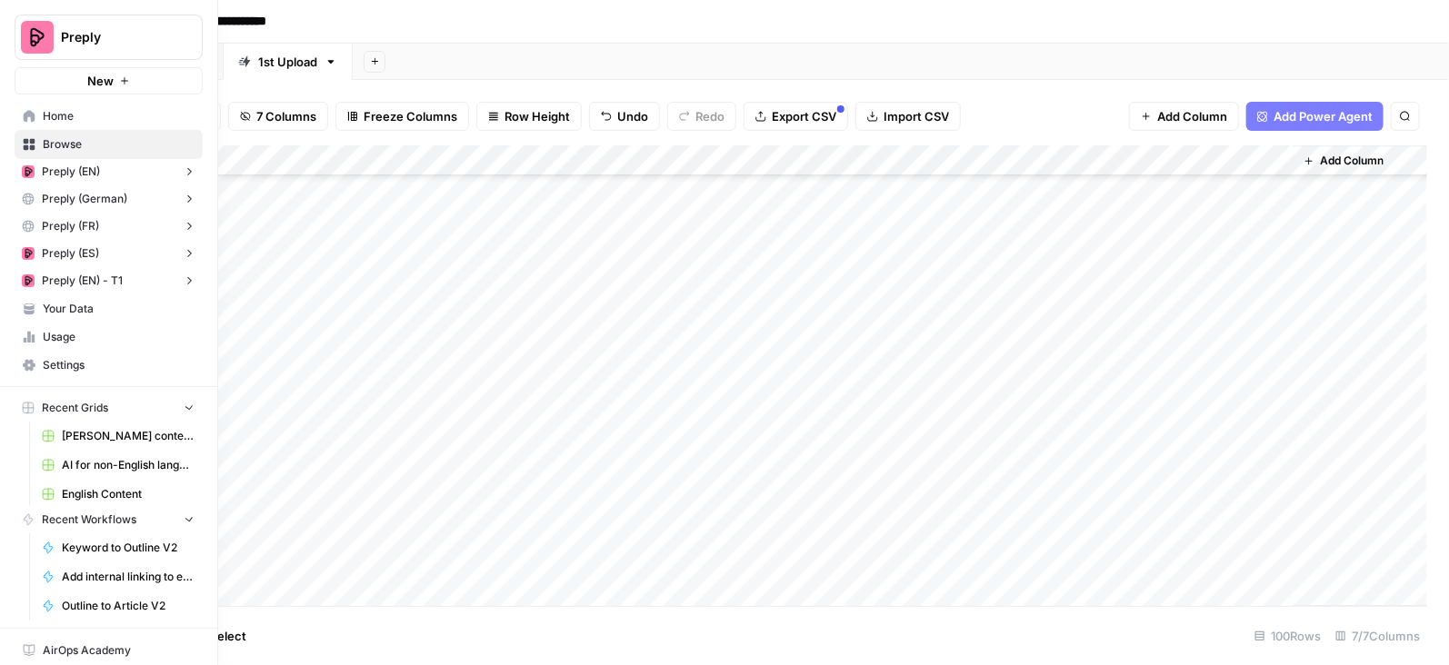
drag, startPoint x: 103, startPoint y: 642, endPoint x: 42, endPoint y: 462, distance: 190.0
click at [42, 462] on div "**********" at bounding box center [724, 332] width 1449 height 665
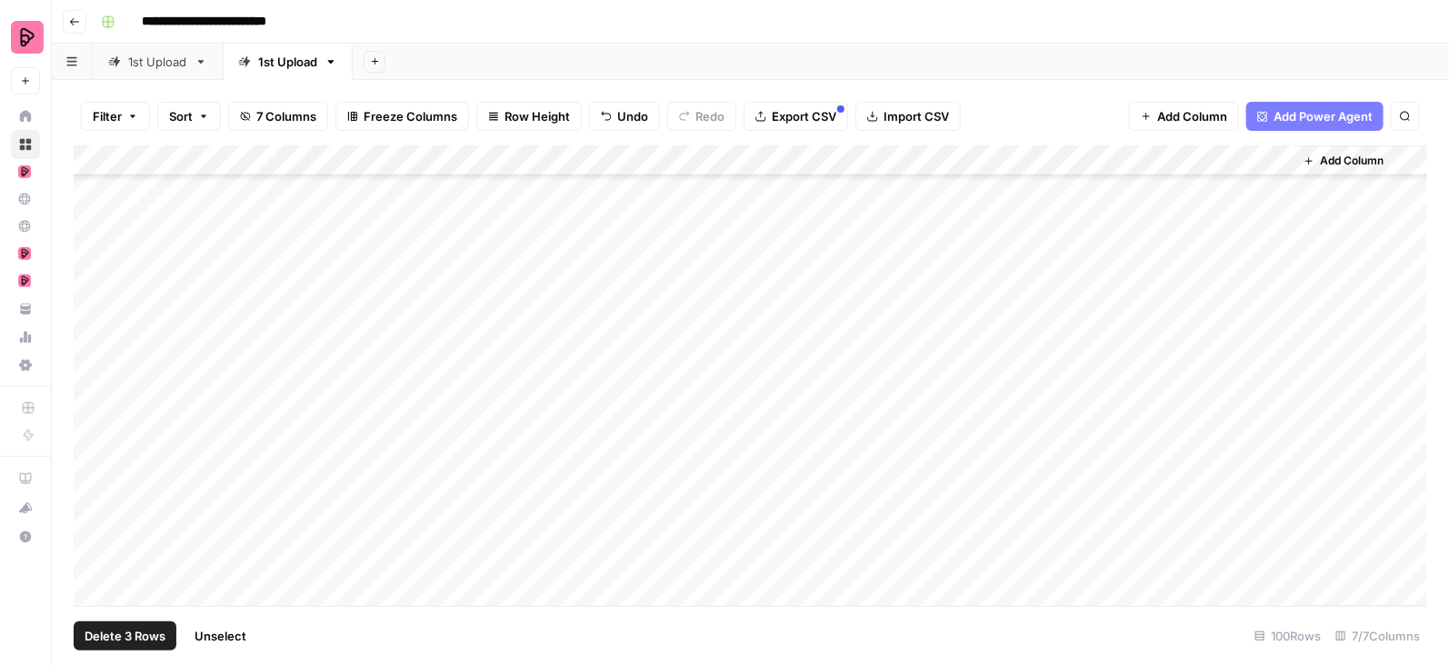
click at [95, 320] on div "Add Column" at bounding box center [751, 376] width 1354 height 462
click at [126, 635] on span "Delete 3 Rows" at bounding box center [125, 636] width 81 height 18
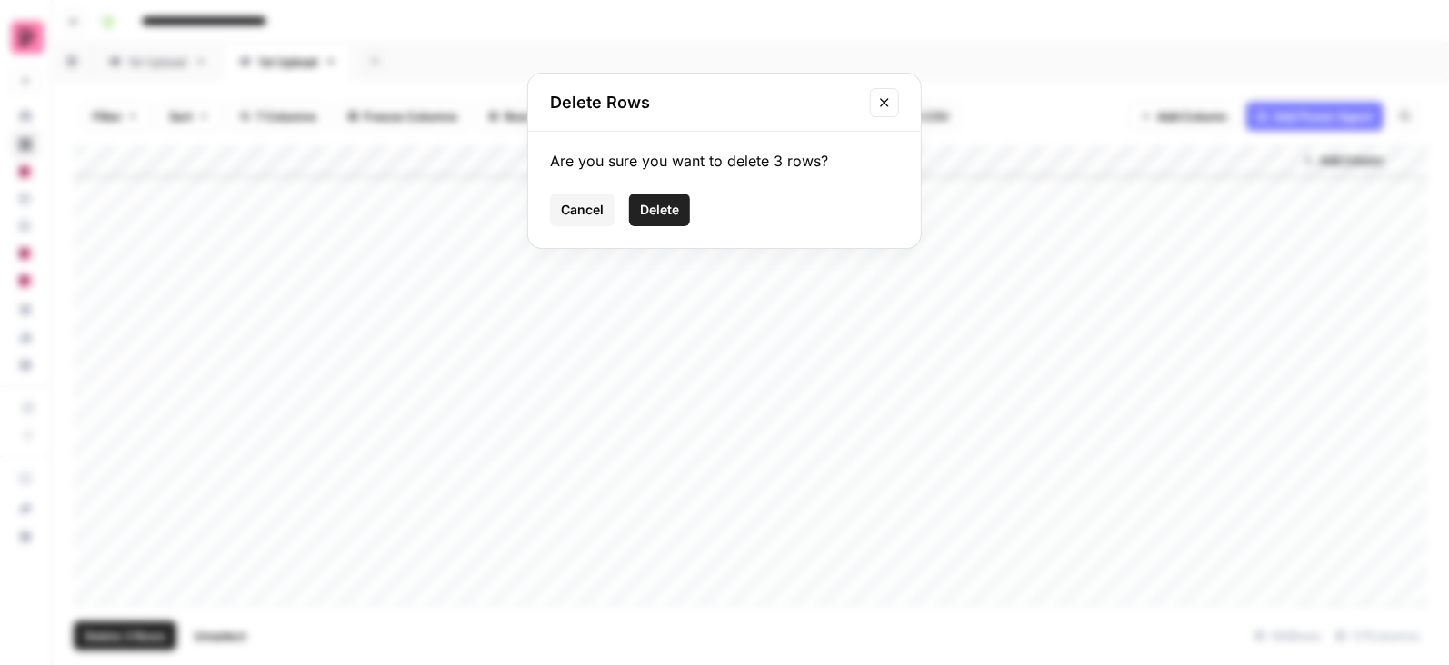
click at [655, 214] on span "Delete" at bounding box center [659, 210] width 39 height 18
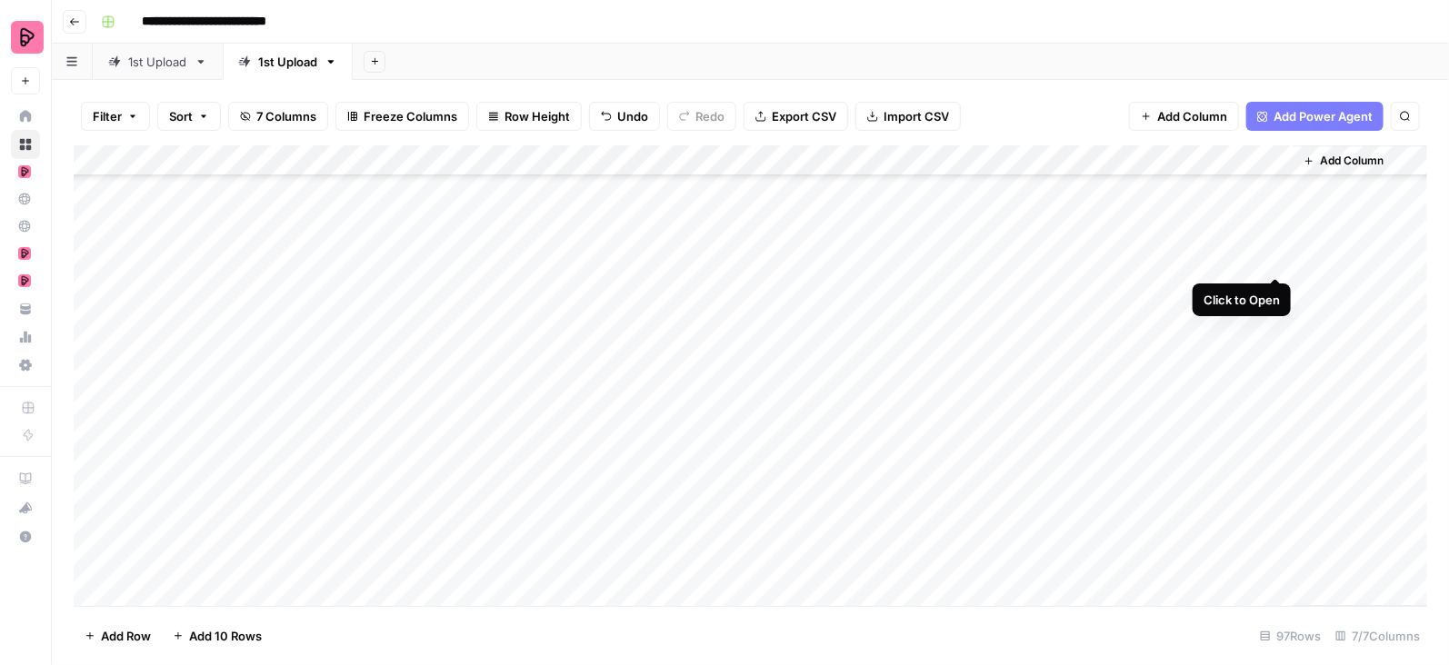
click at [1276, 261] on div "Add Column" at bounding box center [751, 376] width 1354 height 462
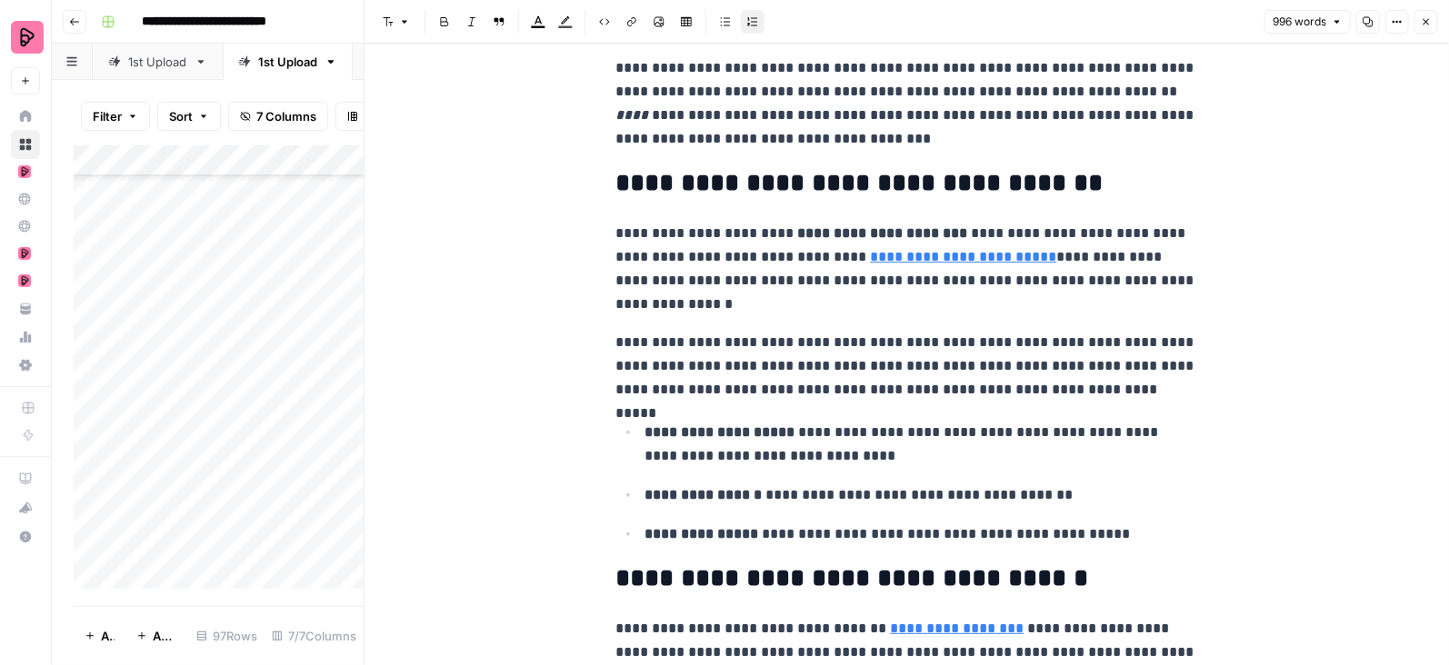
scroll to position [187, 0]
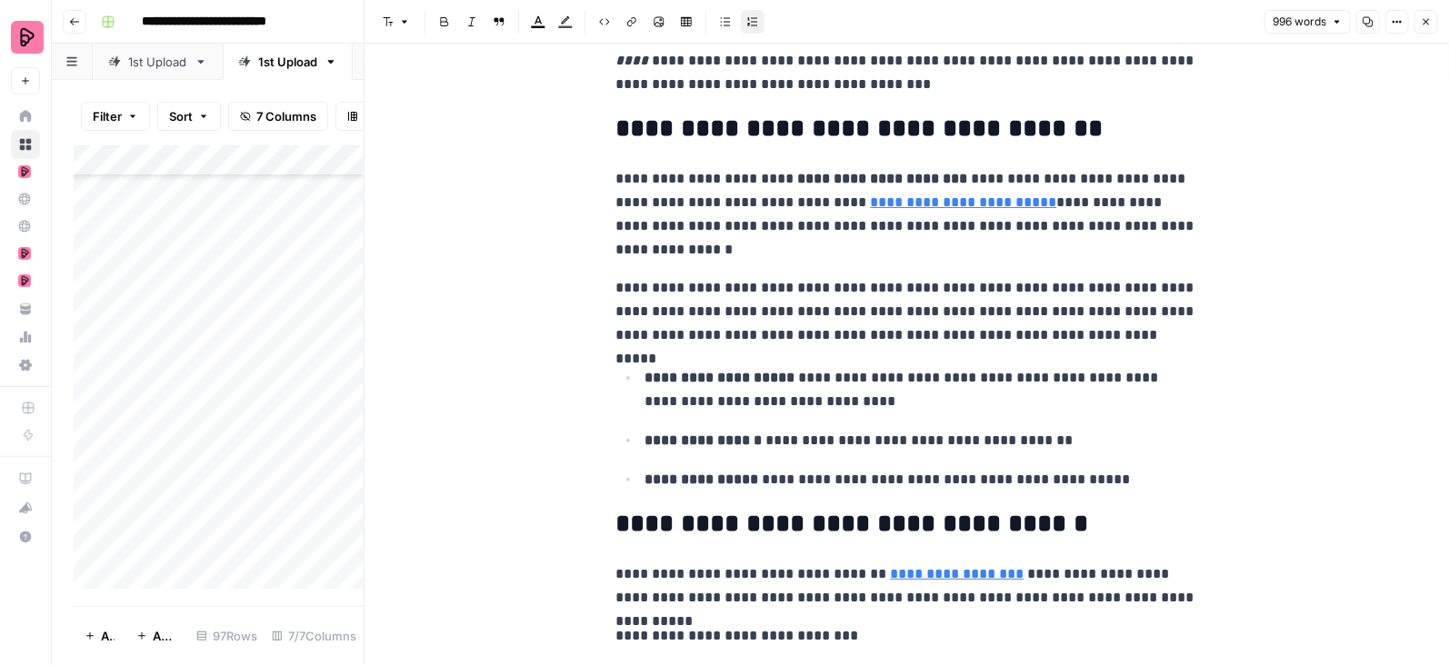
click at [1035, 201] on link "**********" at bounding box center [964, 202] width 186 height 14
click at [1200, 174] on icon "button" at bounding box center [1203, 177] width 10 height 10
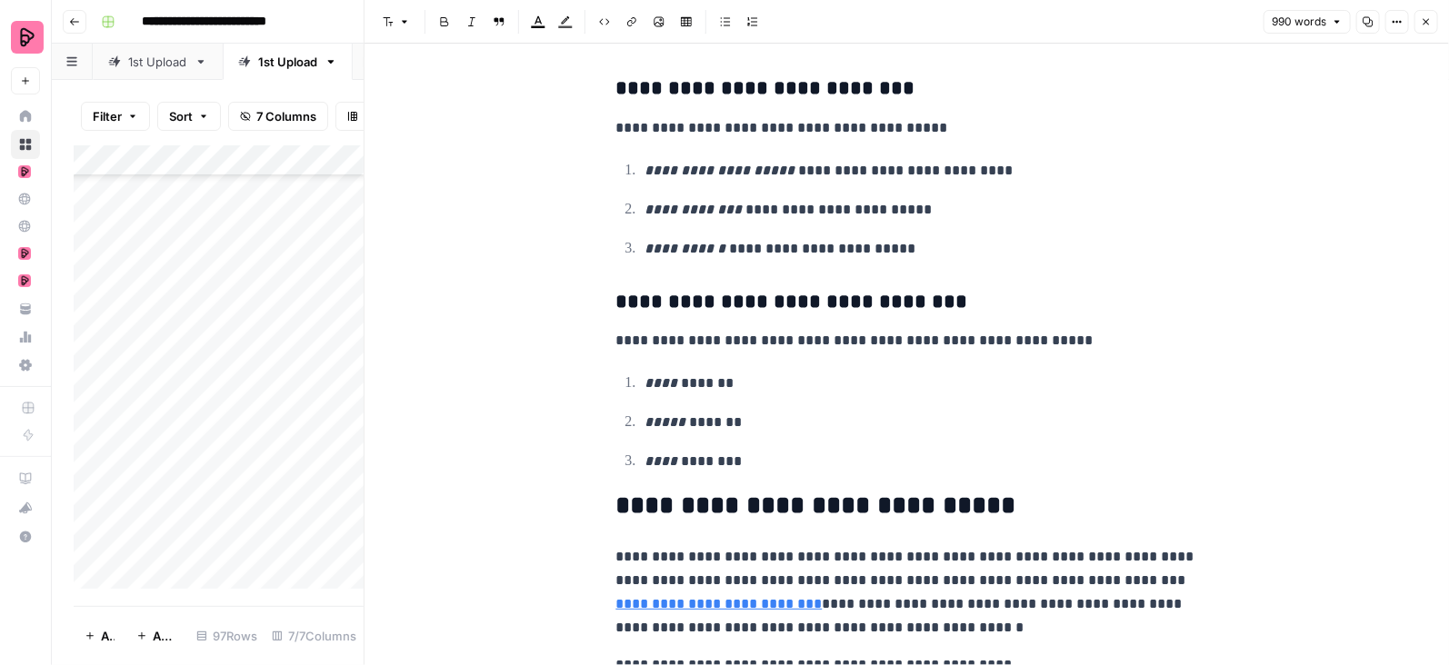
scroll to position [3479, 0]
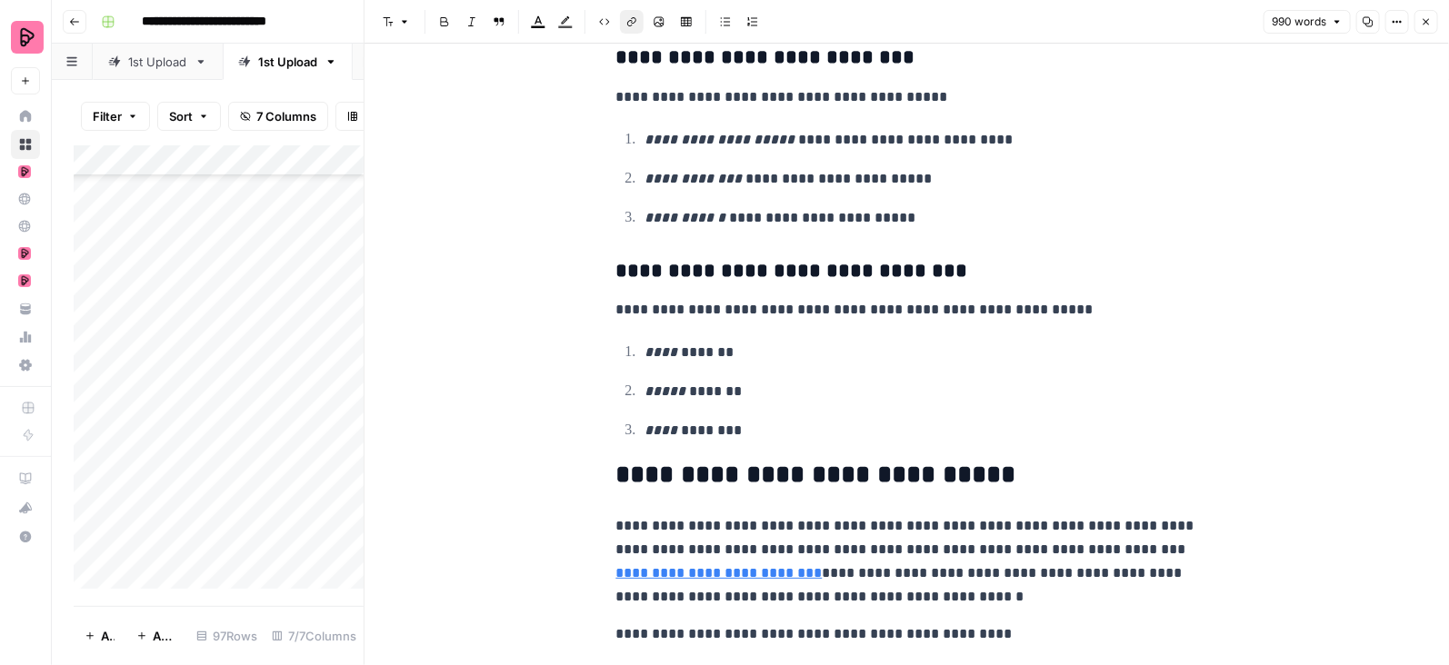
click at [823, 566] on link "**********" at bounding box center [719, 573] width 206 height 14
click at [1430, 18] on icon "button" at bounding box center [1426, 21] width 11 height 11
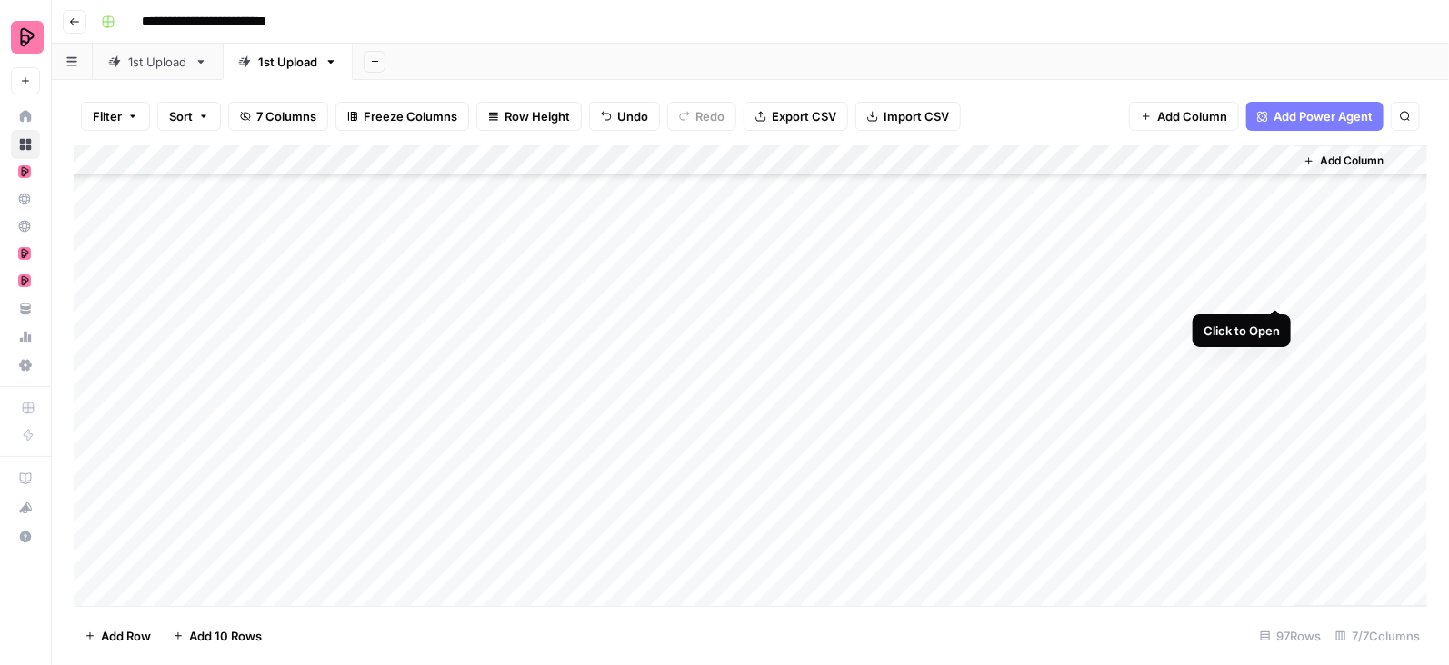
click at [1279, 288] on div "Add Column" at bounding box center [751, 376] width 1354 height 462
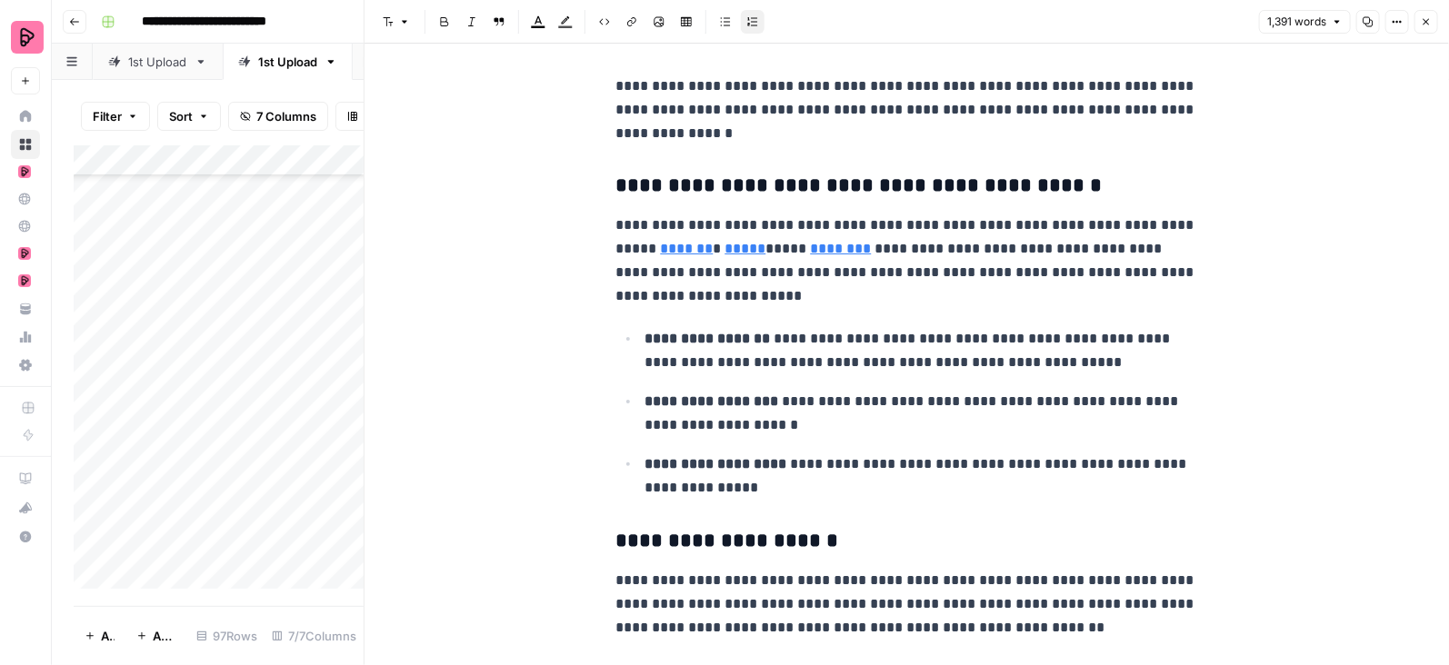
scroll to position [611, 0]
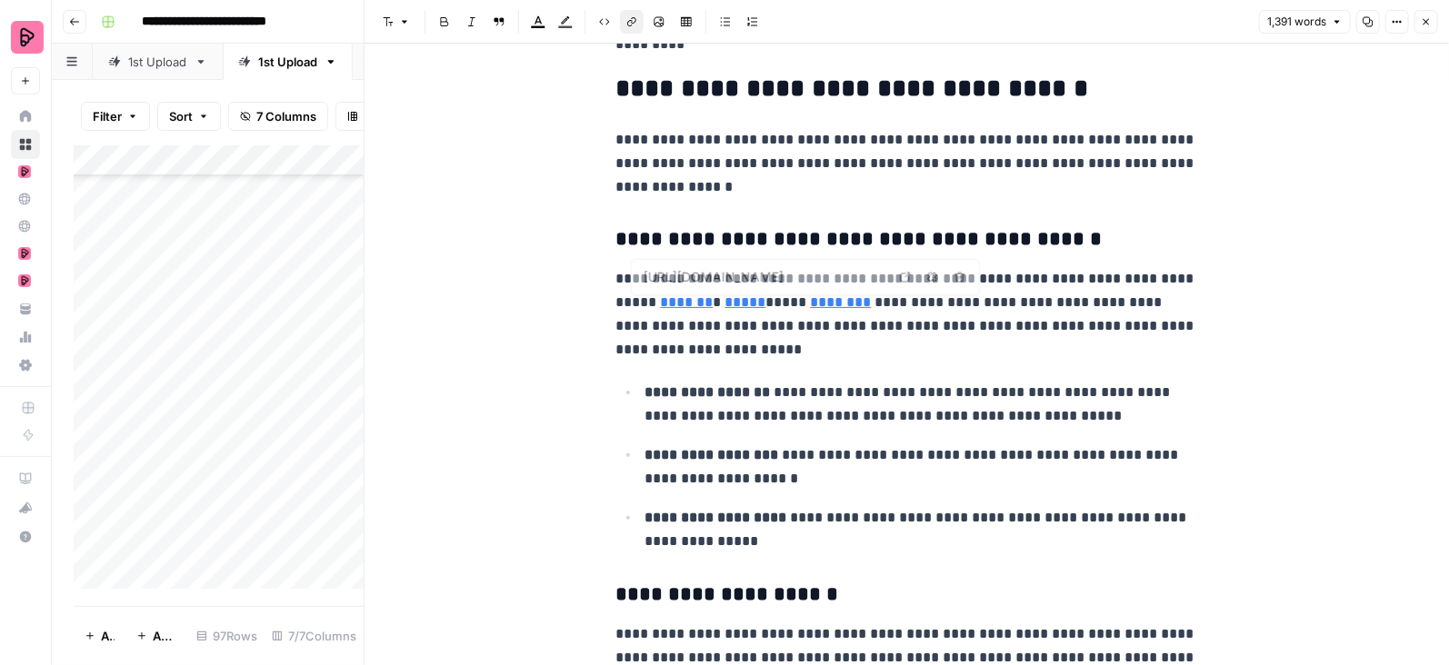
click at [677, 308] on link "*******" at bounding box center [687, 302] width 53 height 14
click at [934, 280] on icon "button" at bounding box center [932, 277] width 11 height 11
type input "https://www.shell.com/"
click at [725, 307] on link "*****" at bounding box center [745, 302] width 41 height 14
click at [984, 279] on icon "button" at bounding box center [984, 277] width 10 height 10
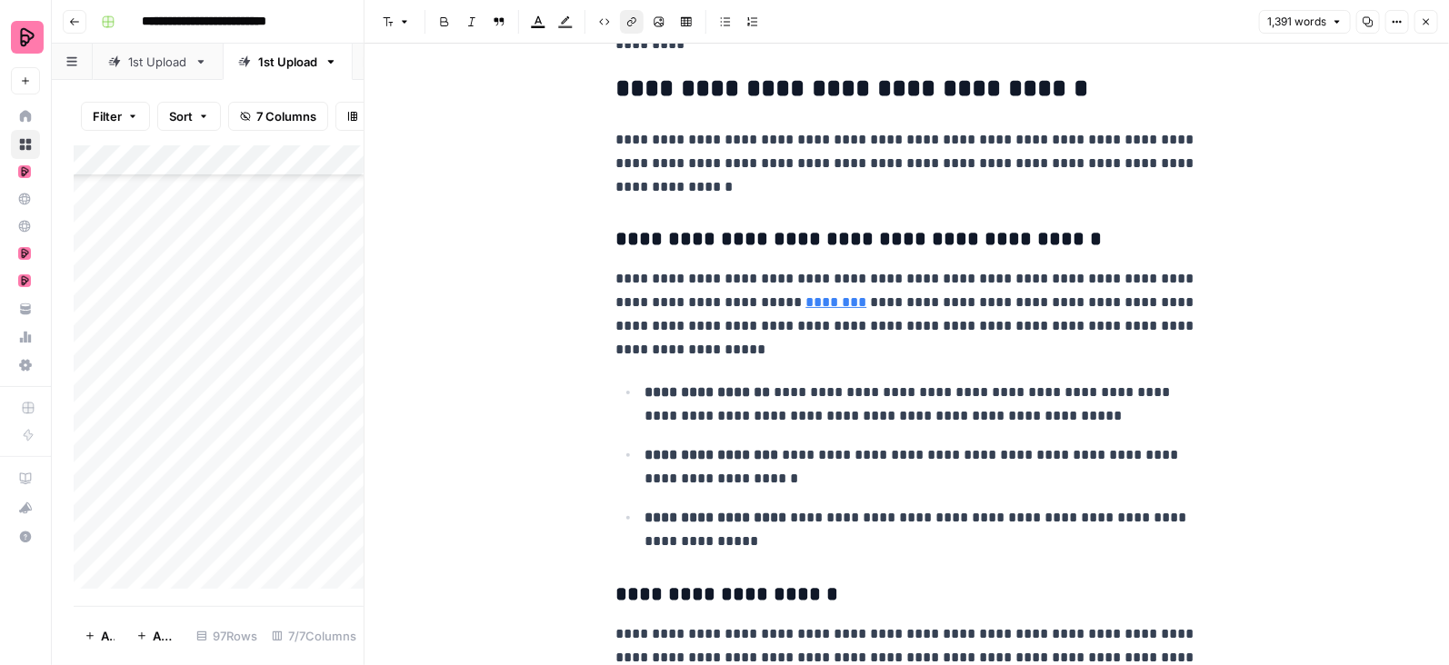
click at [806, 300] on link "********" at bounding box center [836, 302] width 61 height 14
click at [1055, 280] on icon "button" at bounding box center [1052, 277] width 11 height 11
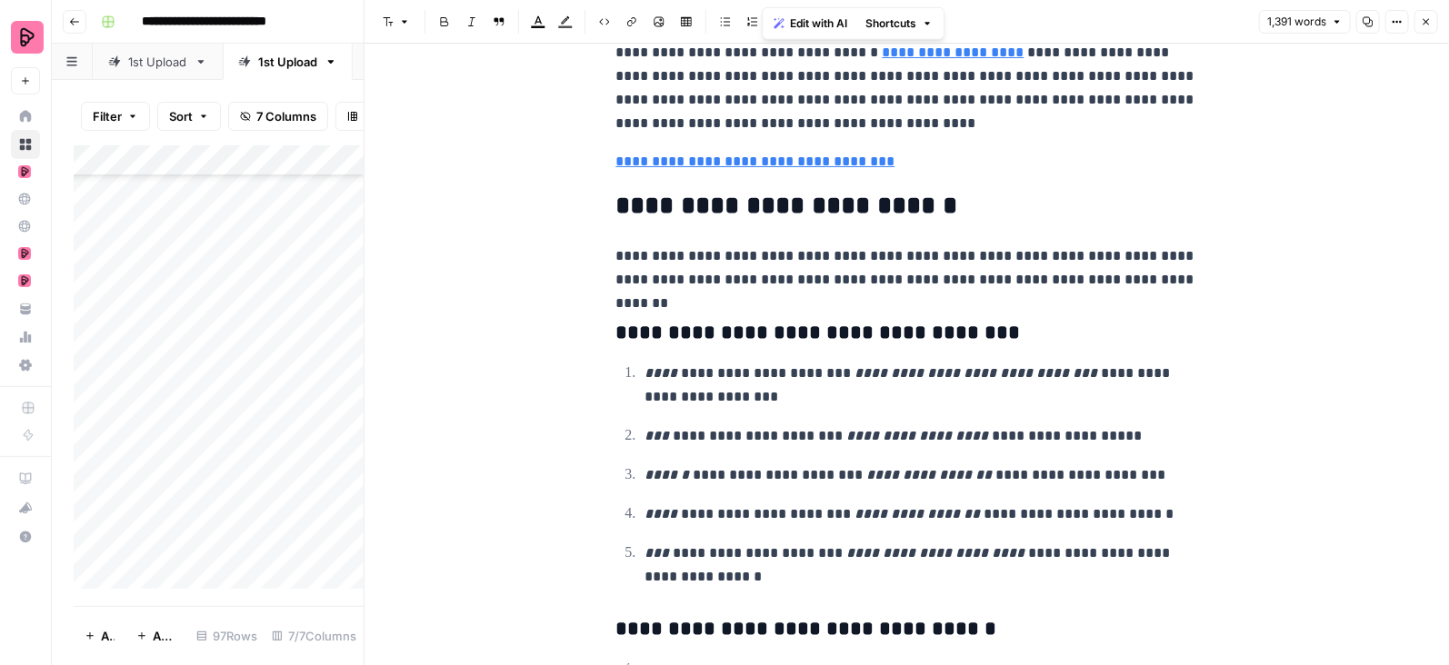
scroll to position [4394, 0]
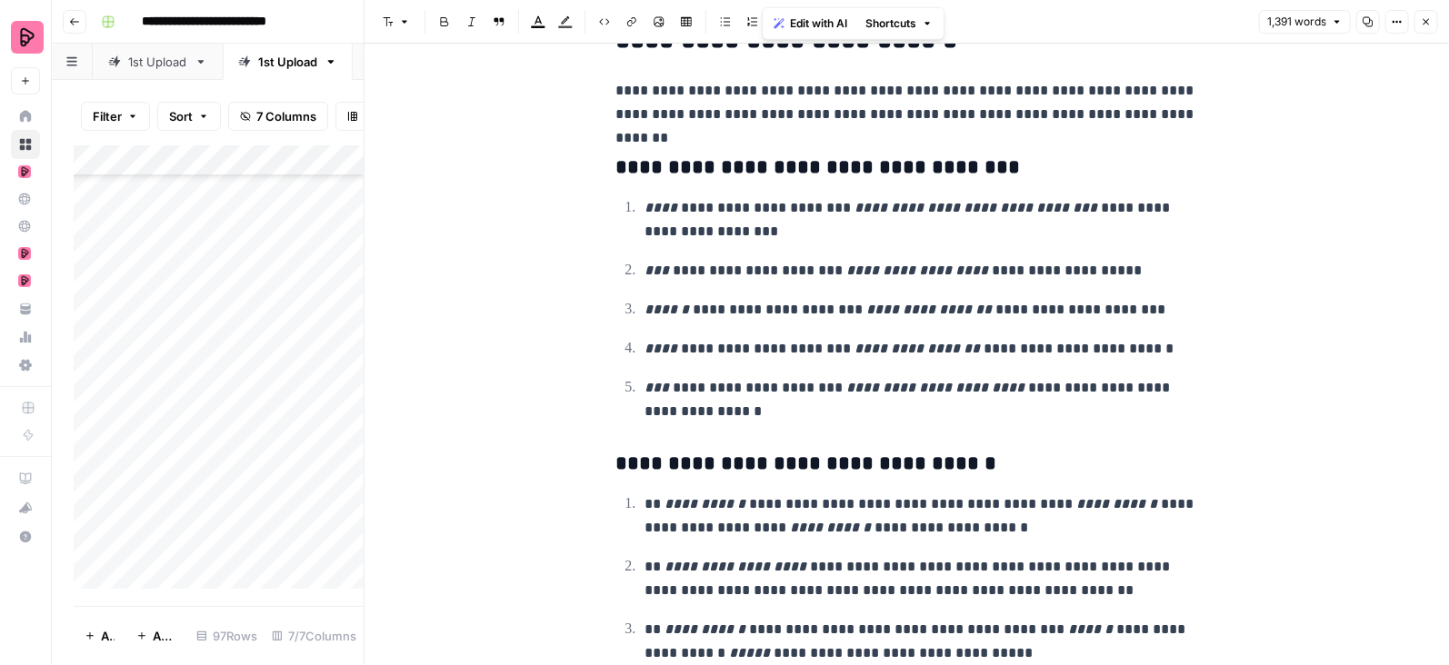
click at [1428, 19] on icon "button" at bounding box center [1427, 22] width 6 height 6
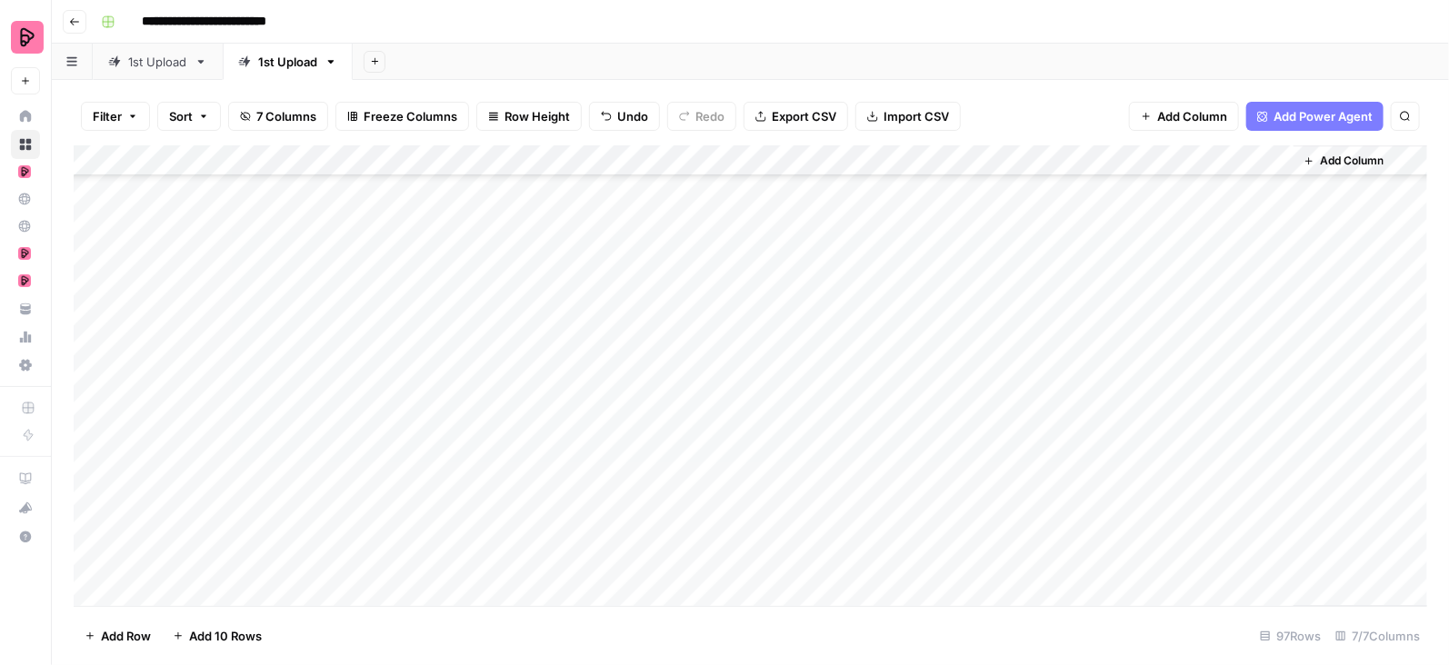
scroll to position [2298, 0]
click at [1273, 302] on div "Add Column" at bounding box center [751, 376] width 1354 height 462
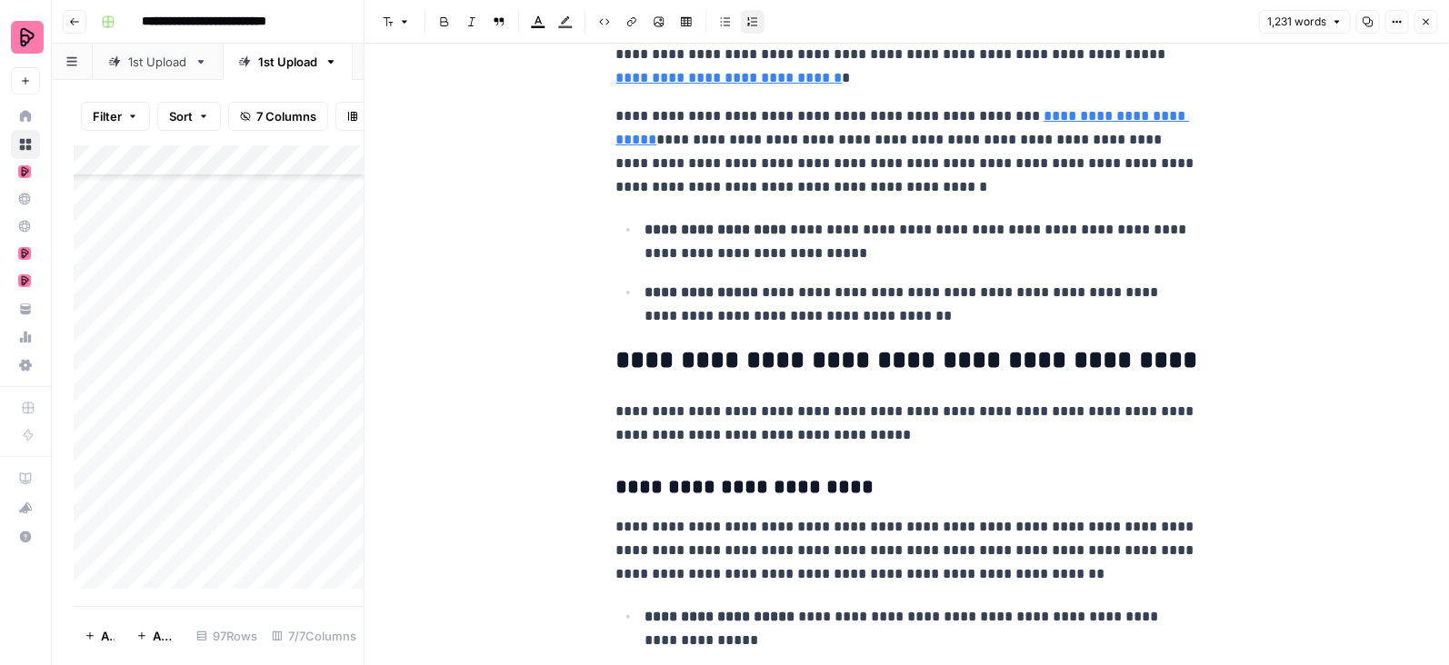
scroll to position [352, 0]
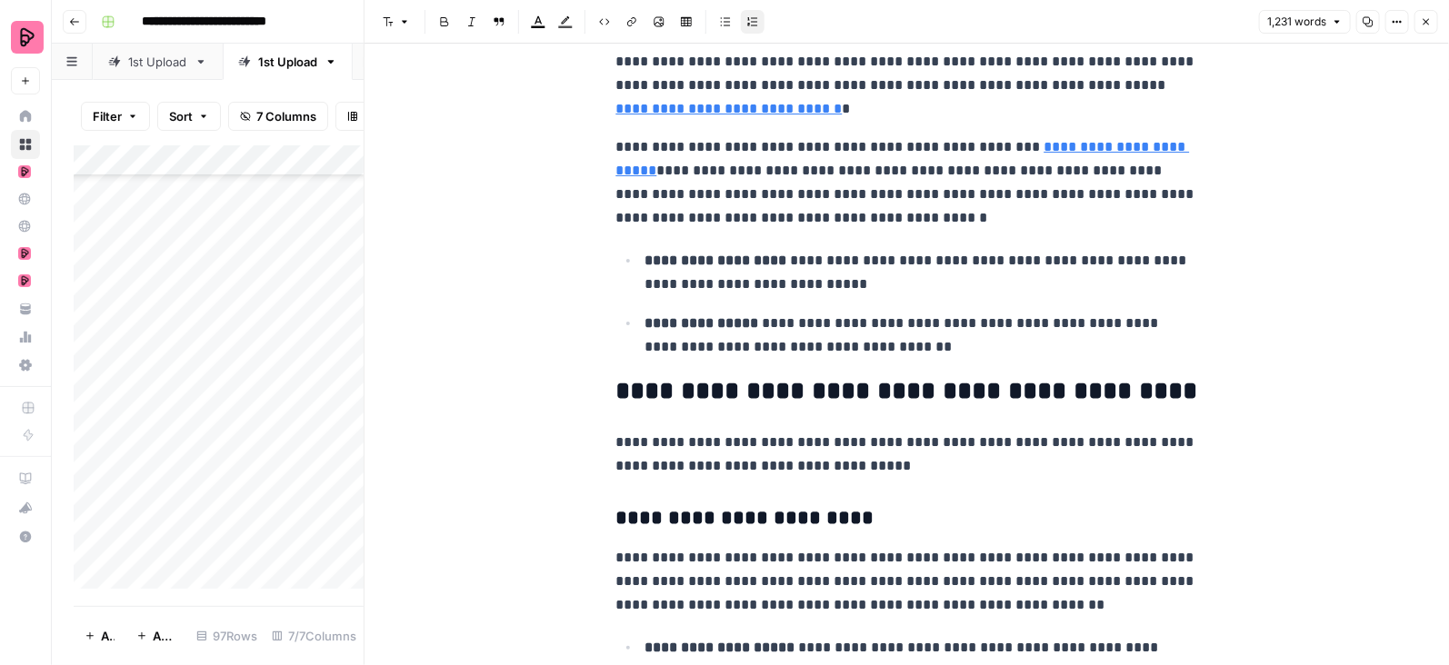
click at [1082, 148] on link "**********" at bounding box center [903, 158] width 574 height 37
click at [1157, 151] on link "**********" at bounding box center [903, 158] width 574 height 37
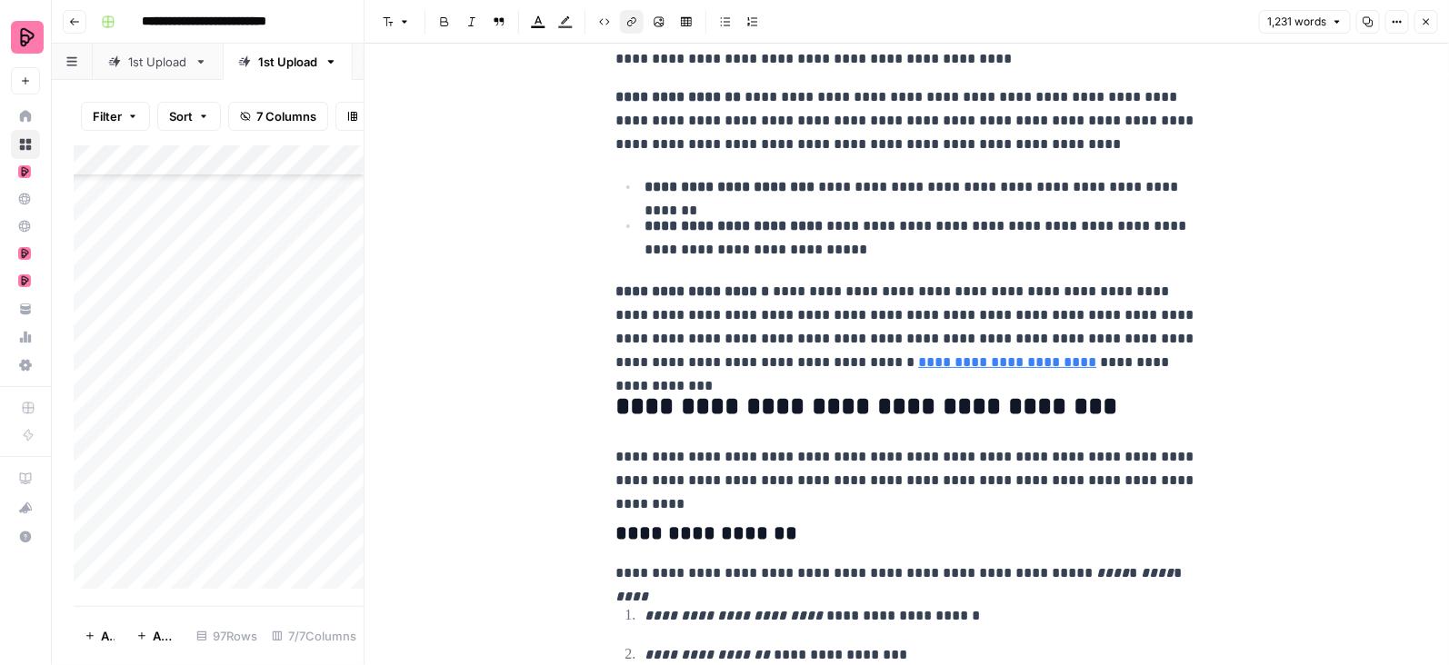
scroll to position [2217, 0]
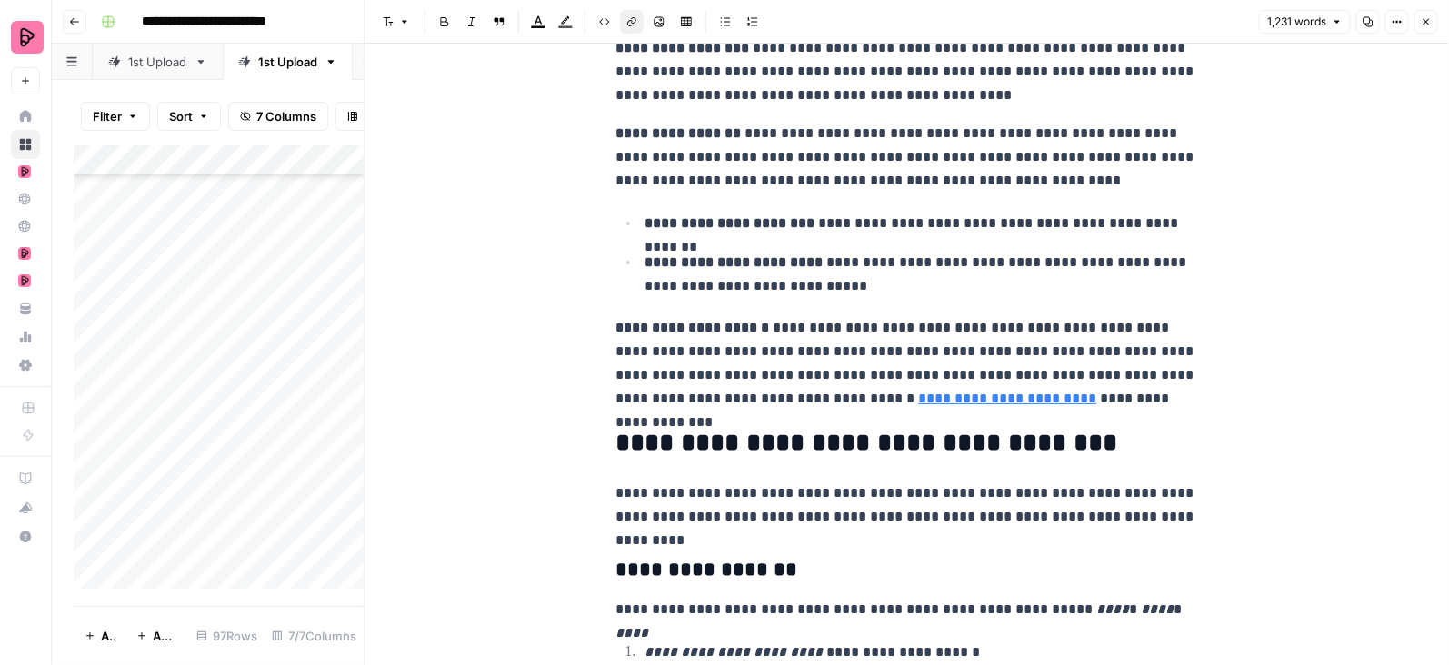
click at [1425, 21] on icon "button" at bounding box center [1427, 22] width 6 height 6
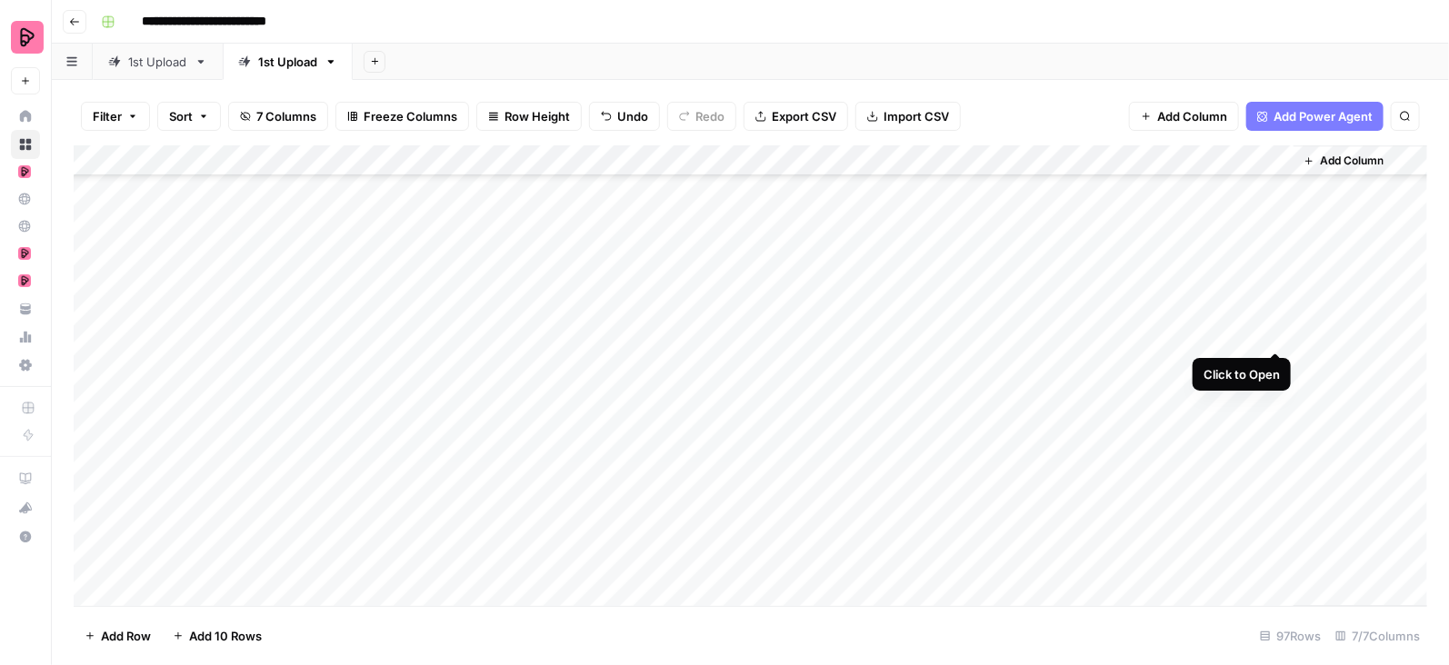
click at [1274, 335] on div "Add Column" at bounding box center [751, 376] width 1354 height 462
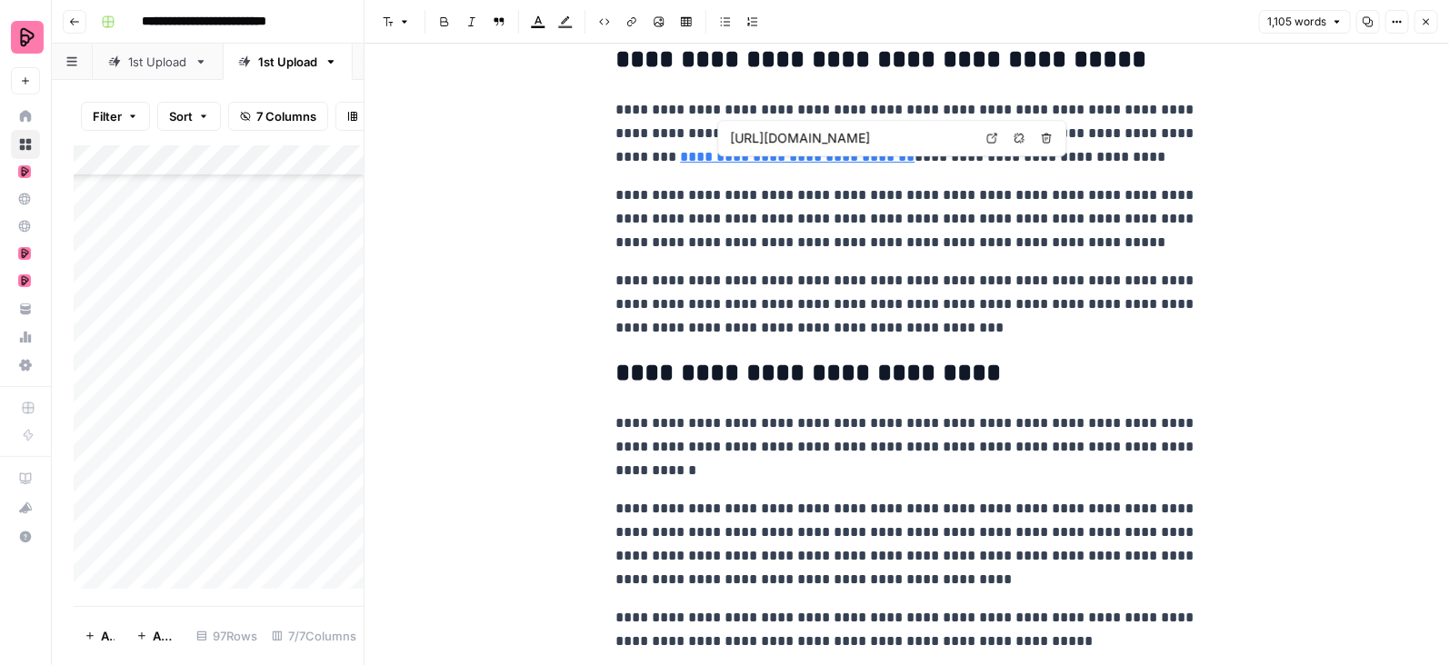
scroll to position [4500, 0]
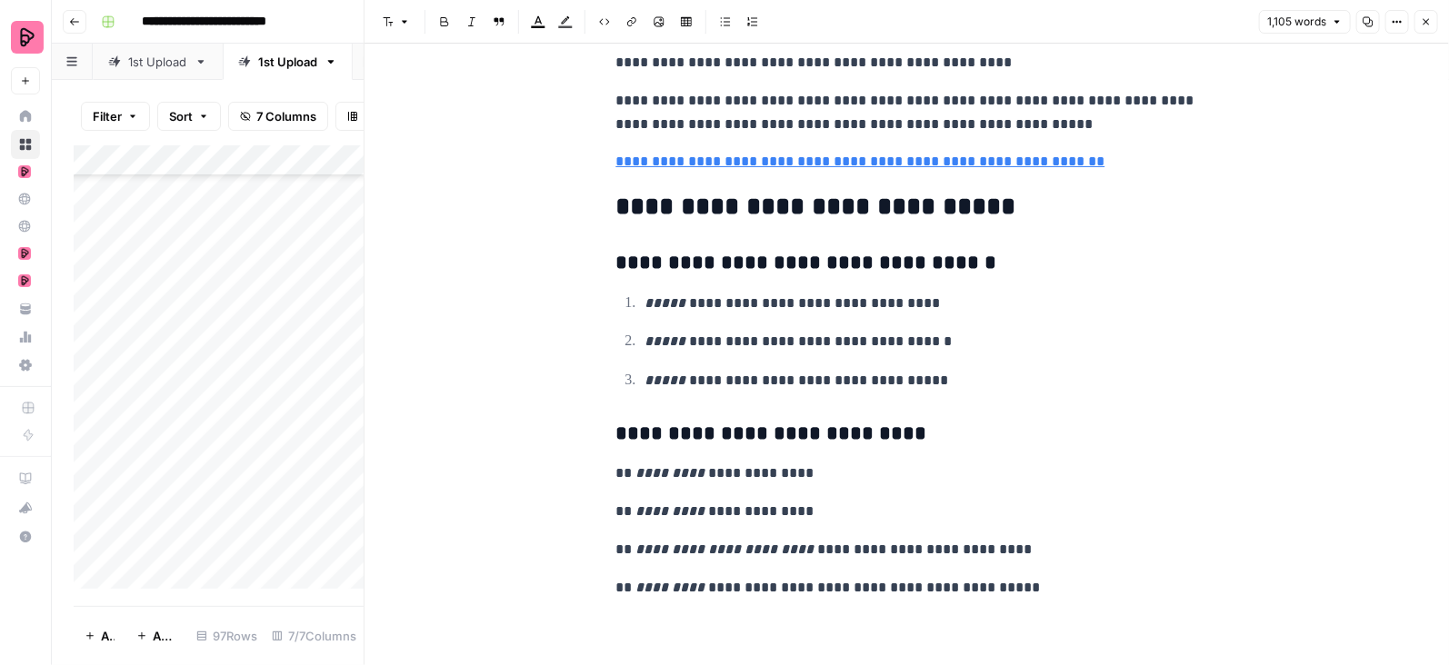
click at [1429, 23] on icon "button" at bounding box center [1426, 21] width 11 height 11
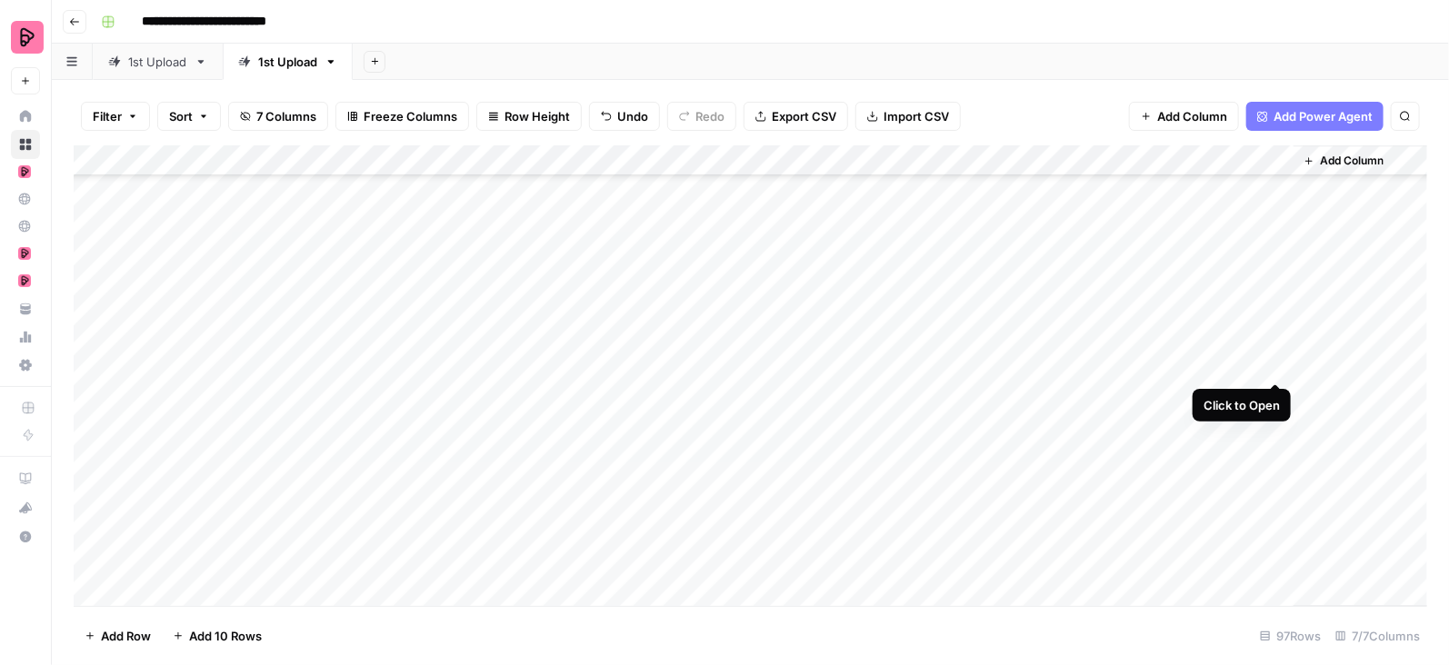
click at [1279, 369] on div "Add Column" at bounding box center [751, 376] width 1354 height 462
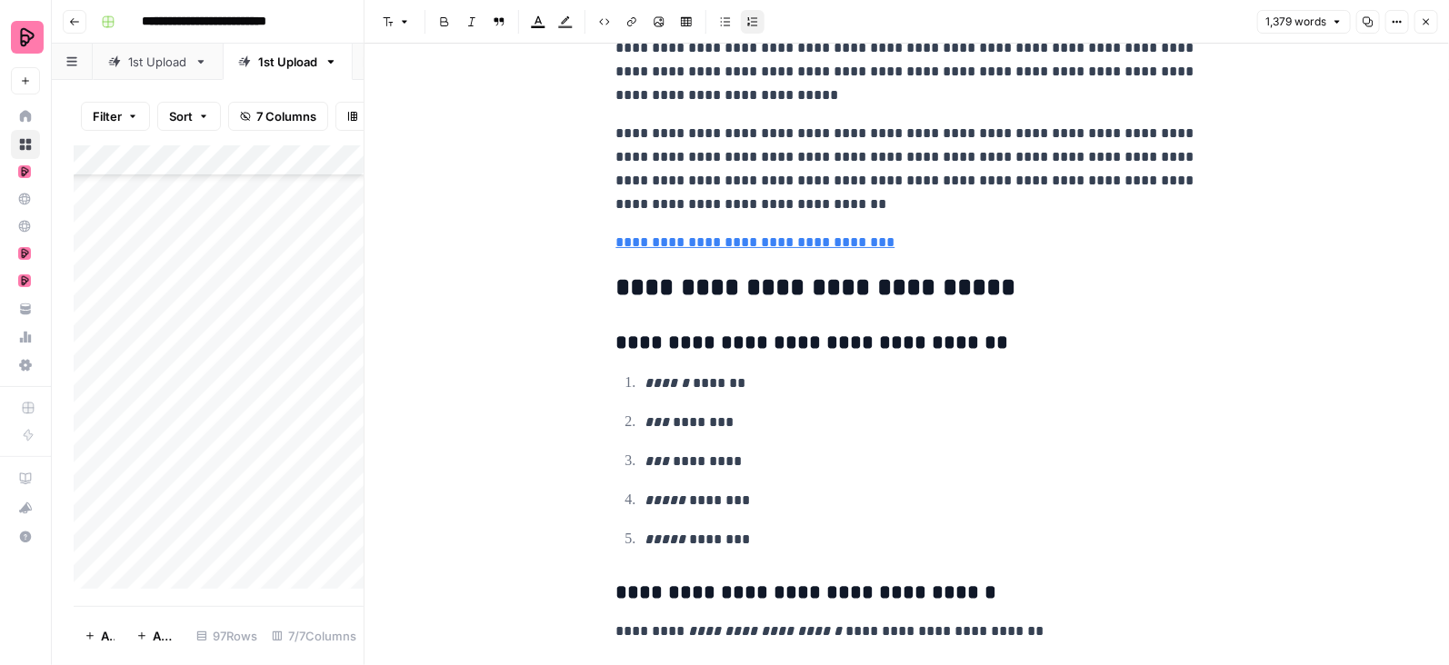
scroll to position [5649, 0]
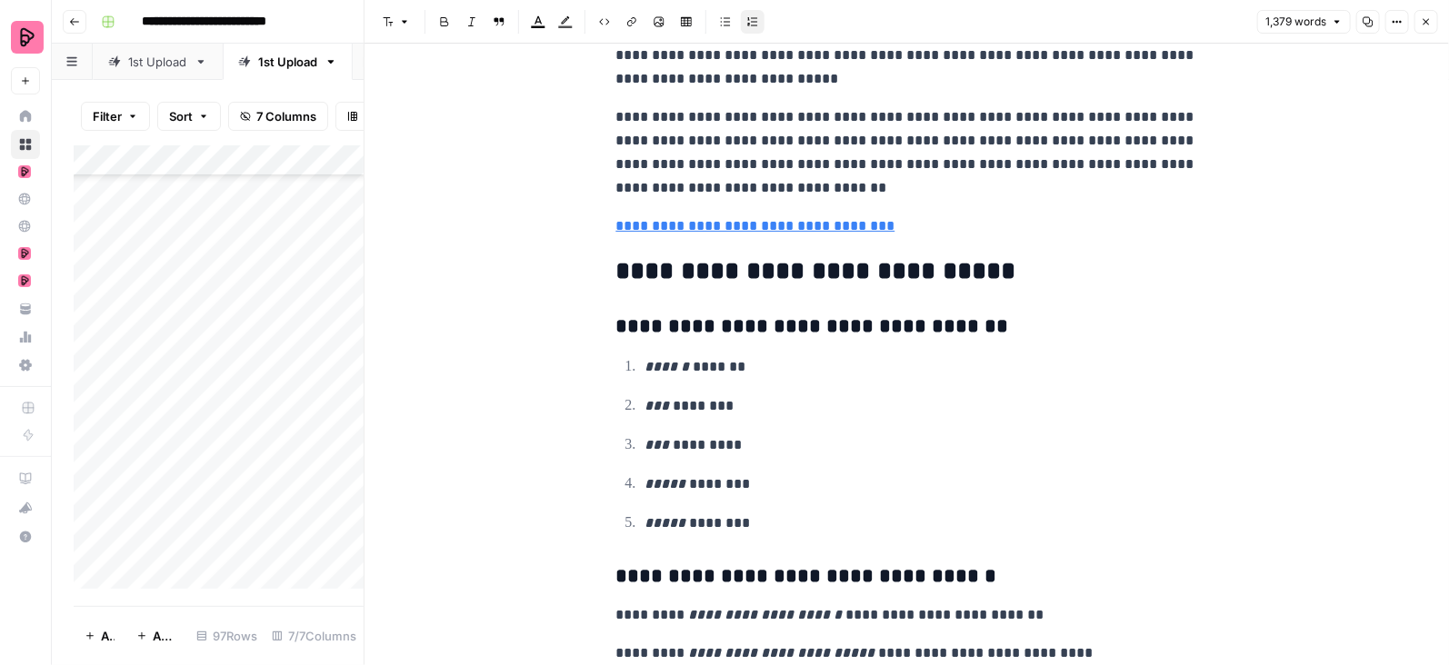
click at [1425, 15] on button "Close" at bounding box center [1426, 22] width 24 height 24
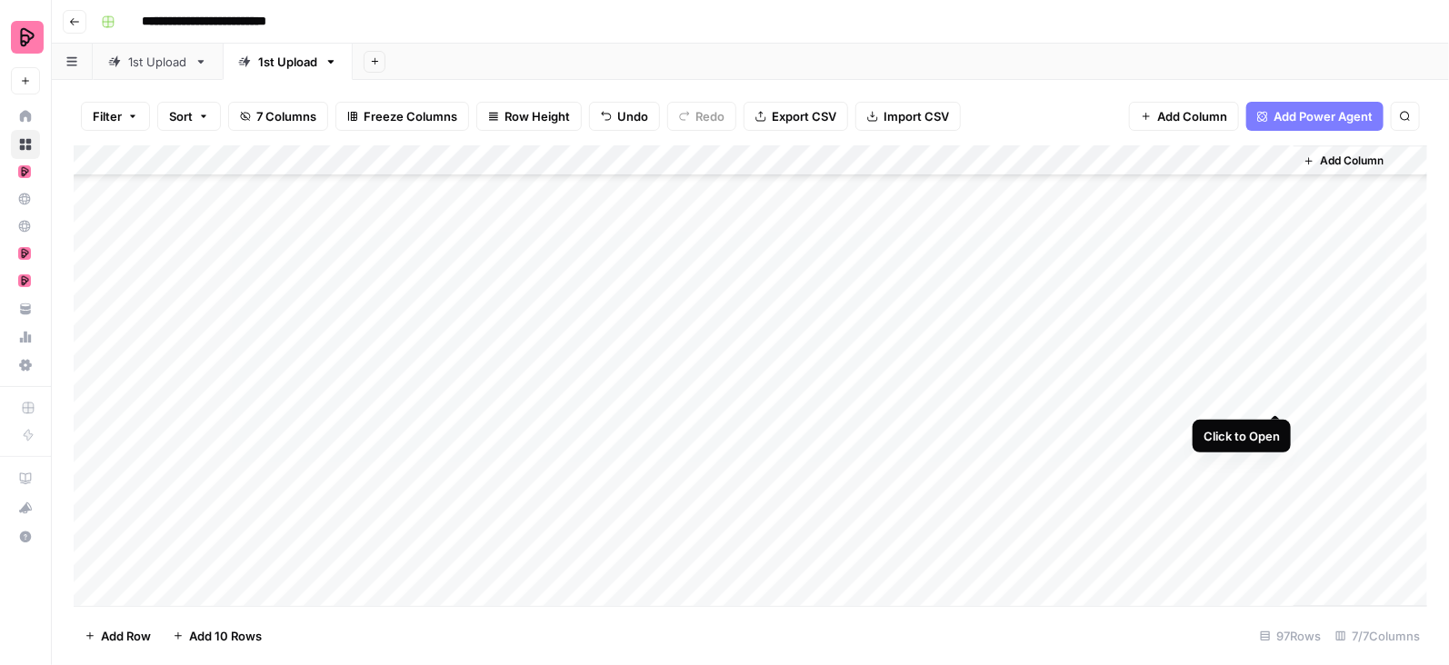
click at [1275, 395] on div "Add Column" at bounding box center [751, 376] width 1354 height 462
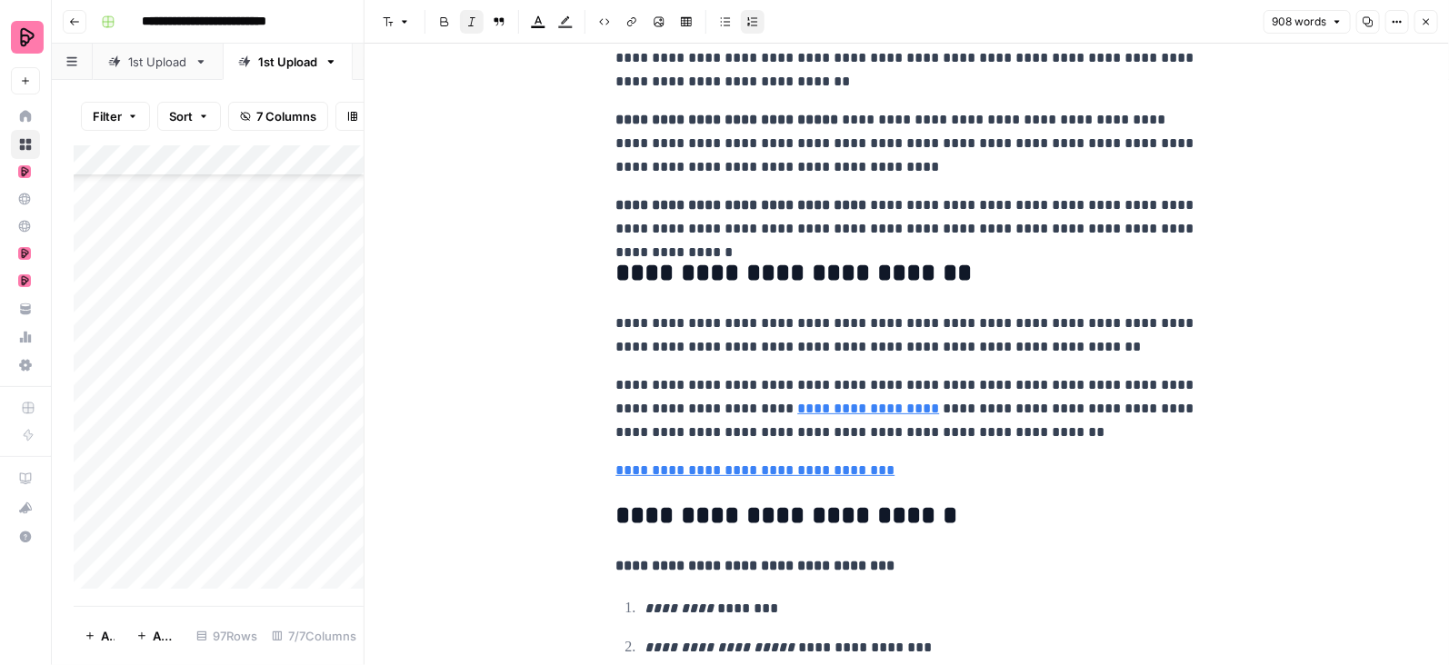
scroll to position [3078, 0]
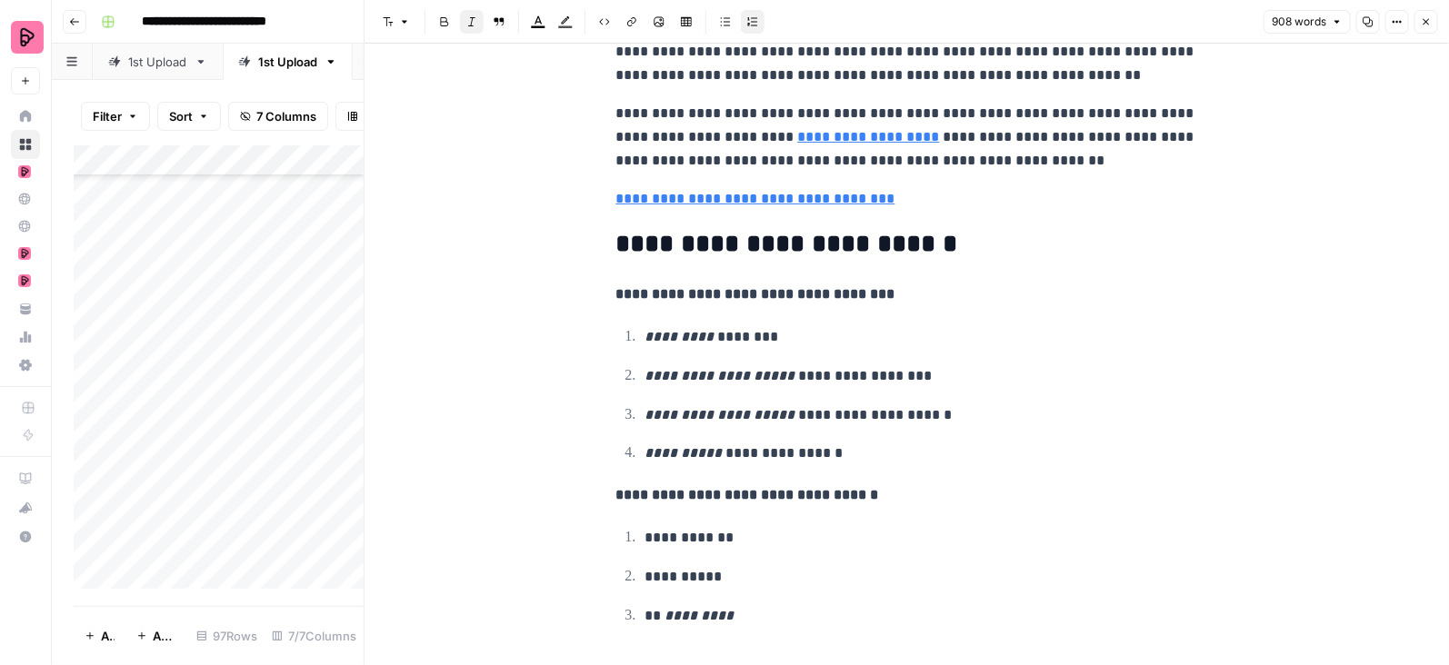
click at [1424, 20] on icon "button" at bounding box center [1426, 21] width 11 height 11
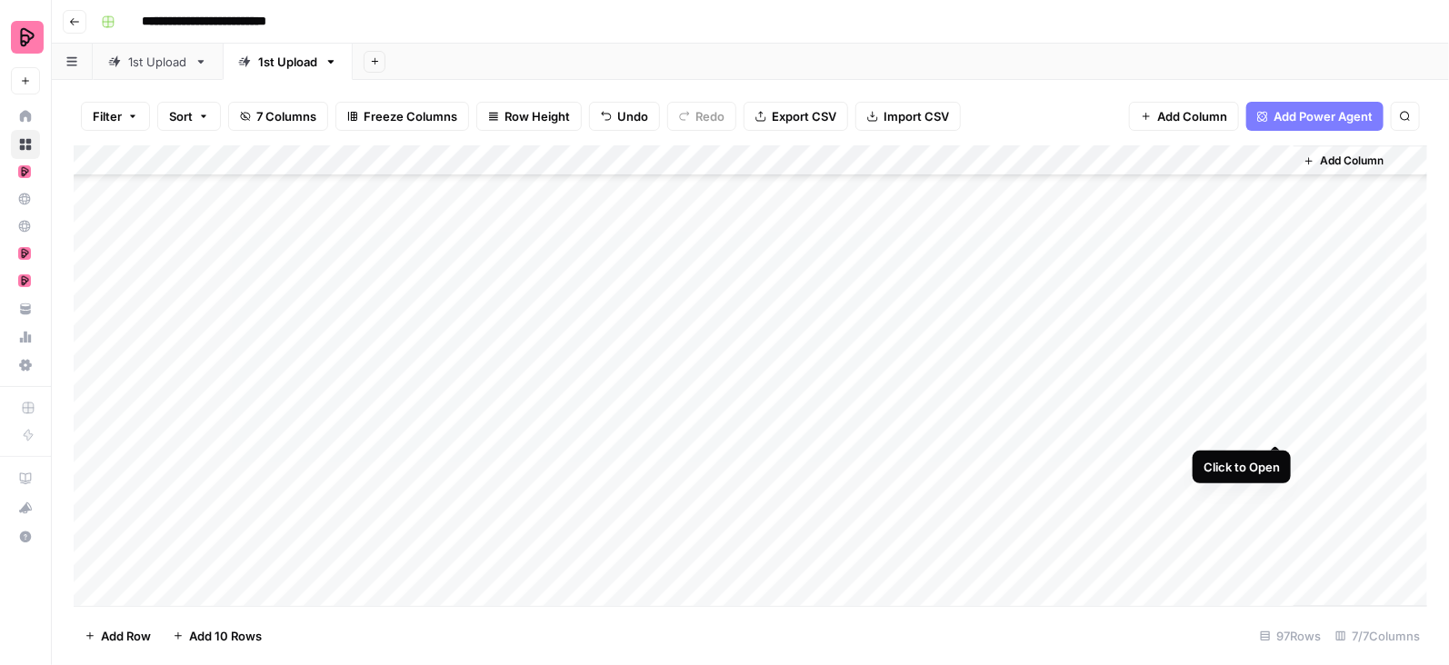
click at [1277, 426] on div "Add Column" at bounding box center [751, 376] width 1354 height 462
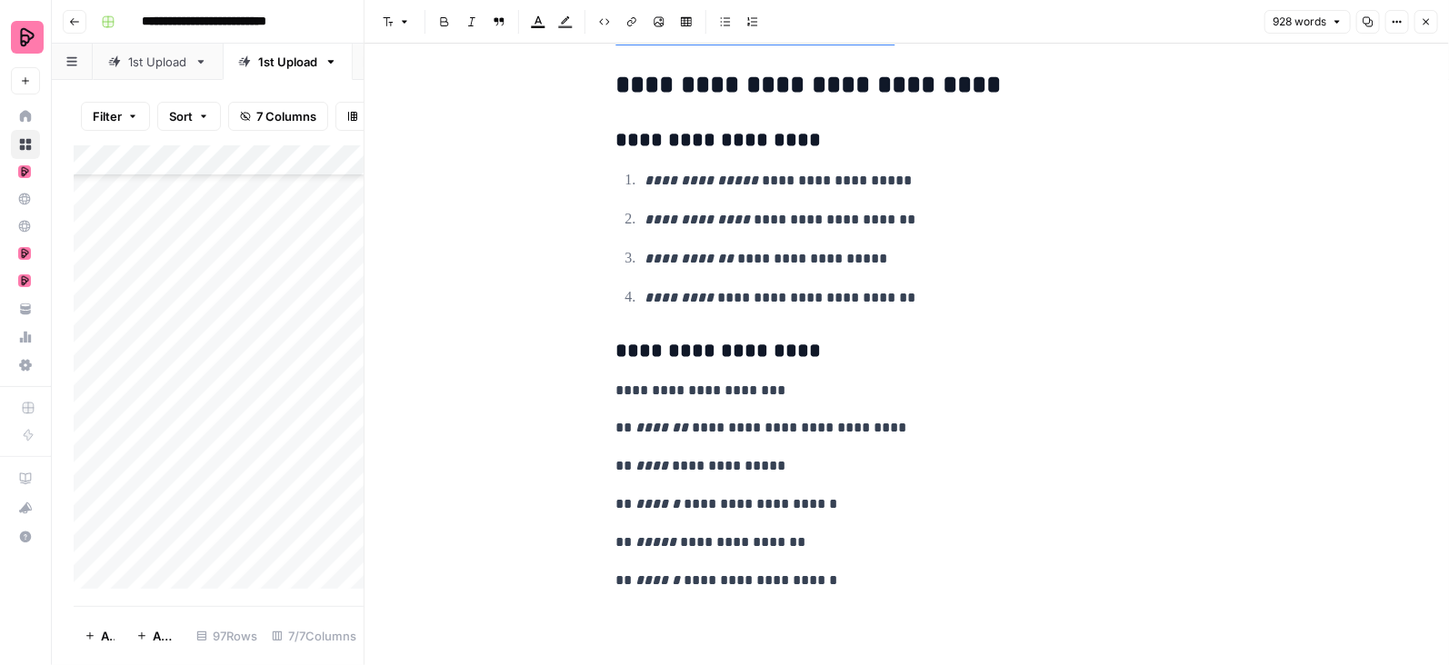
scroll to position [4079, 0]
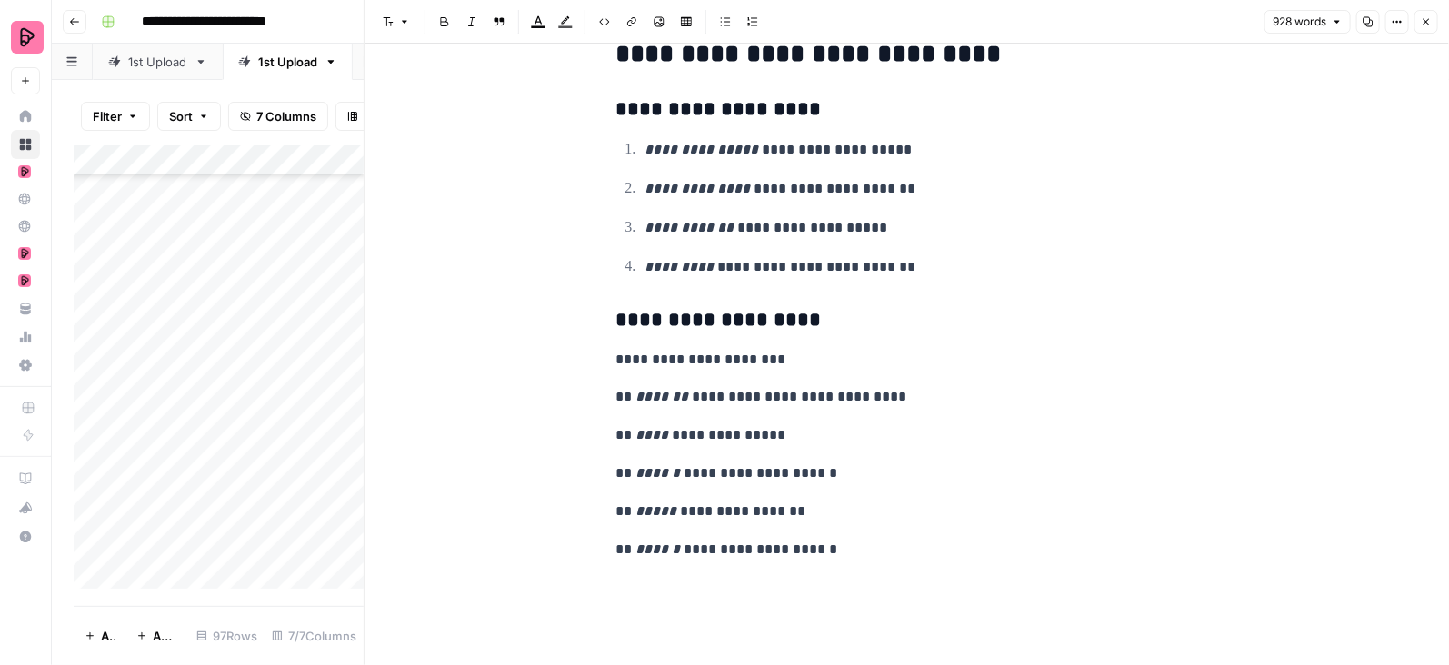
click at [1424, 25] on icon "button" at bounding box center [1426, 21] width 11 height 11
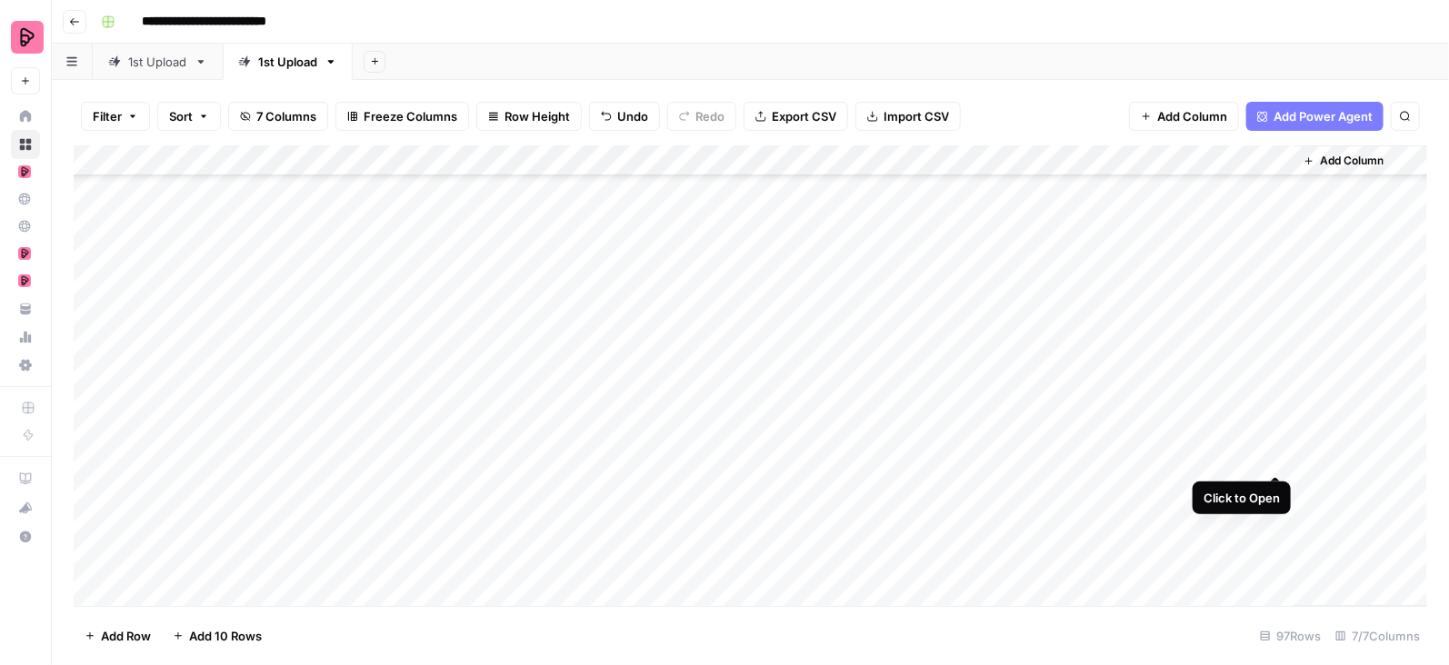
click at [1278, 457] on div "Add Column" at bounding box center [751, 376] width 1354 height 462
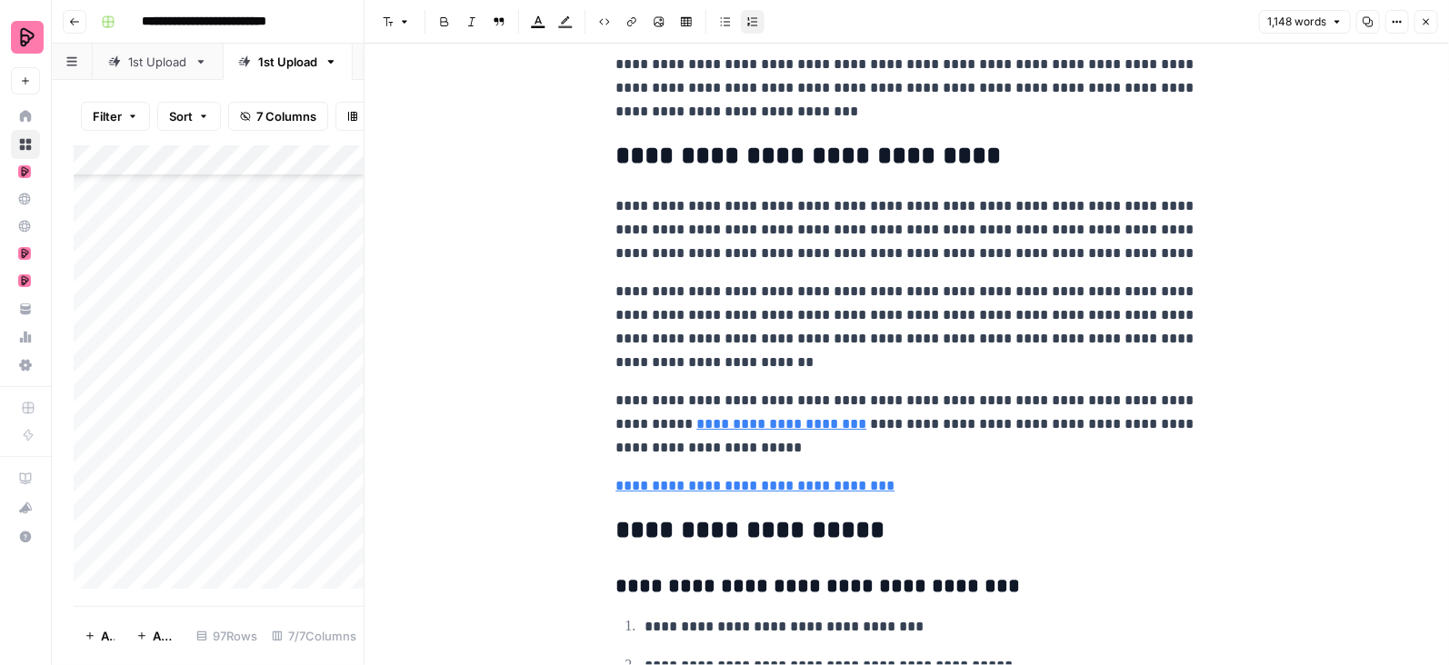
scroll to position [4042, 0]
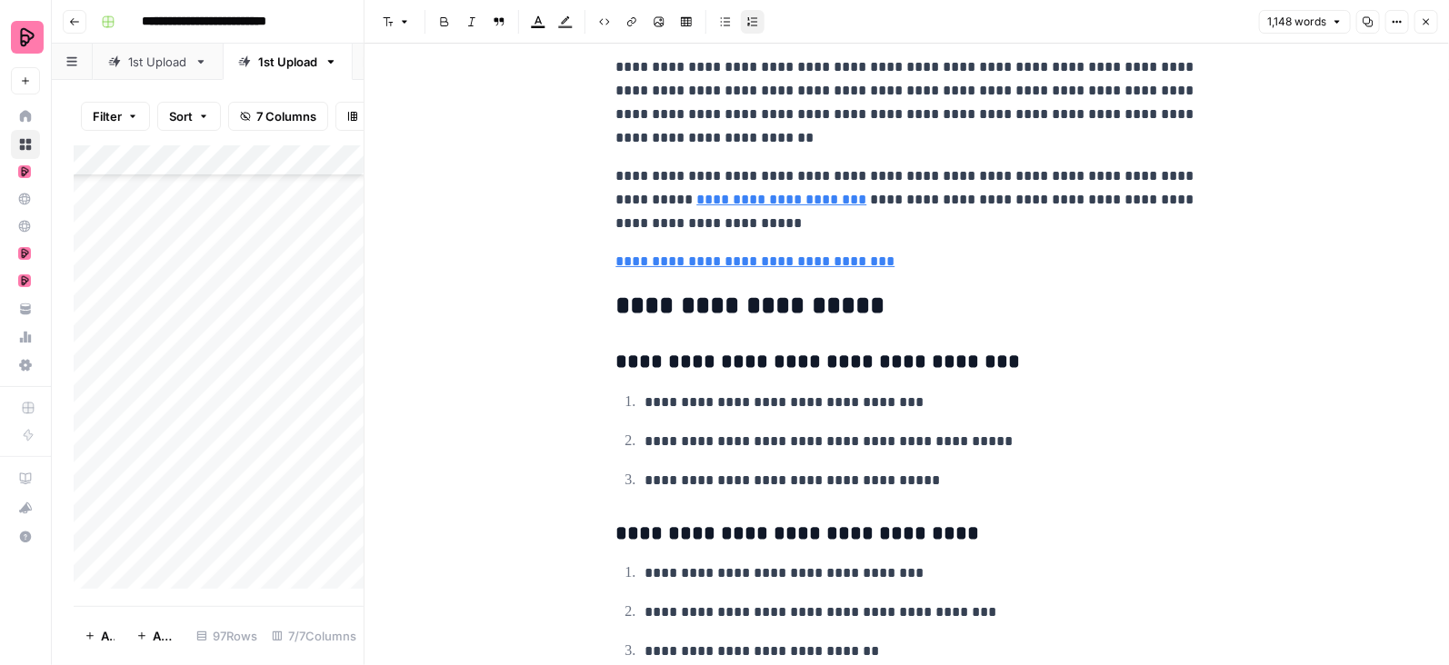
click at [1426, 23] on icon "button" at bounding box center [1426, 21] width 11 height 11
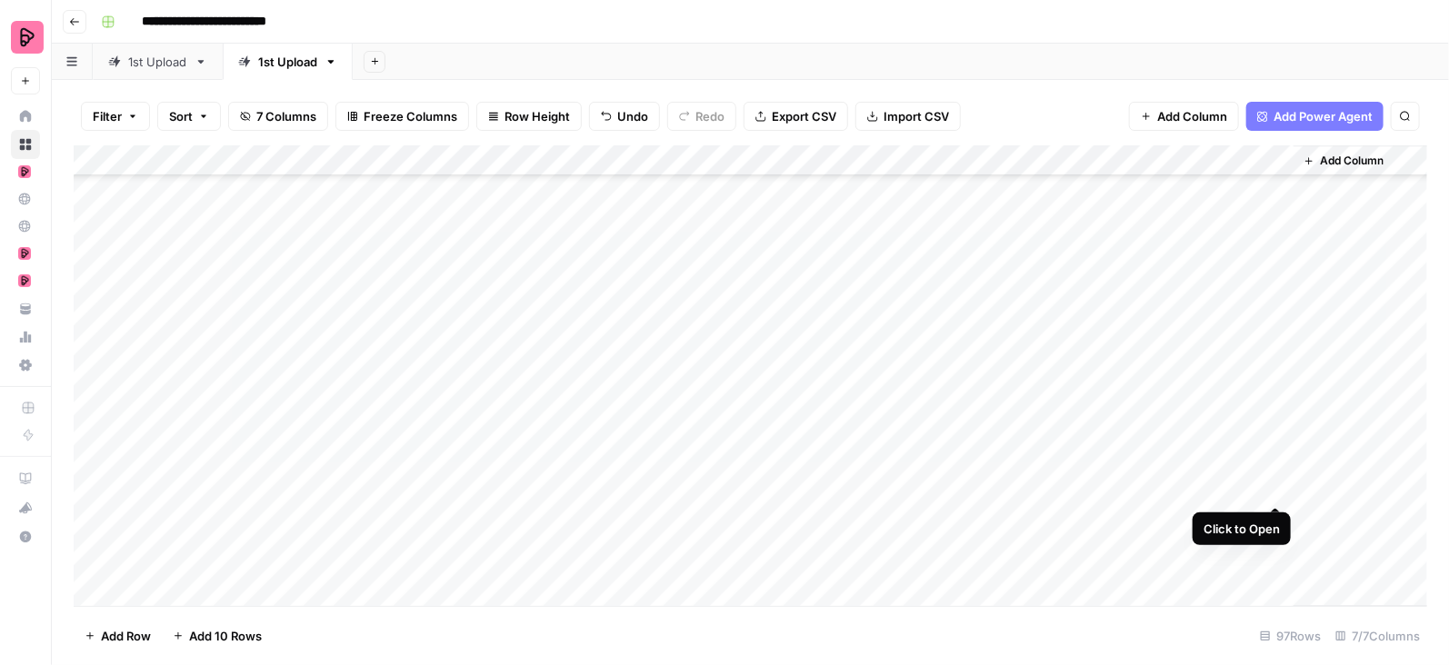
click at [1275, 486] on div "Add Column" at bounding box center [751, 376] width 1354 height 462
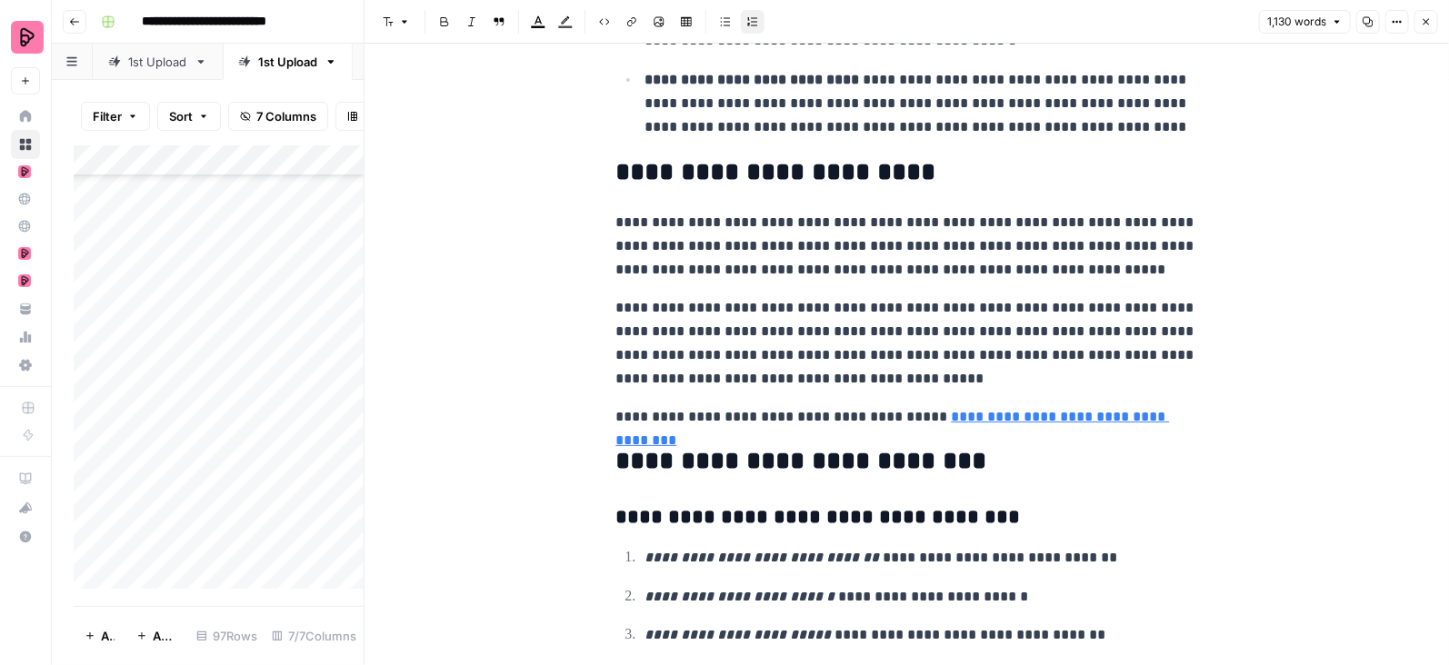
scroll to position [3832, 0]
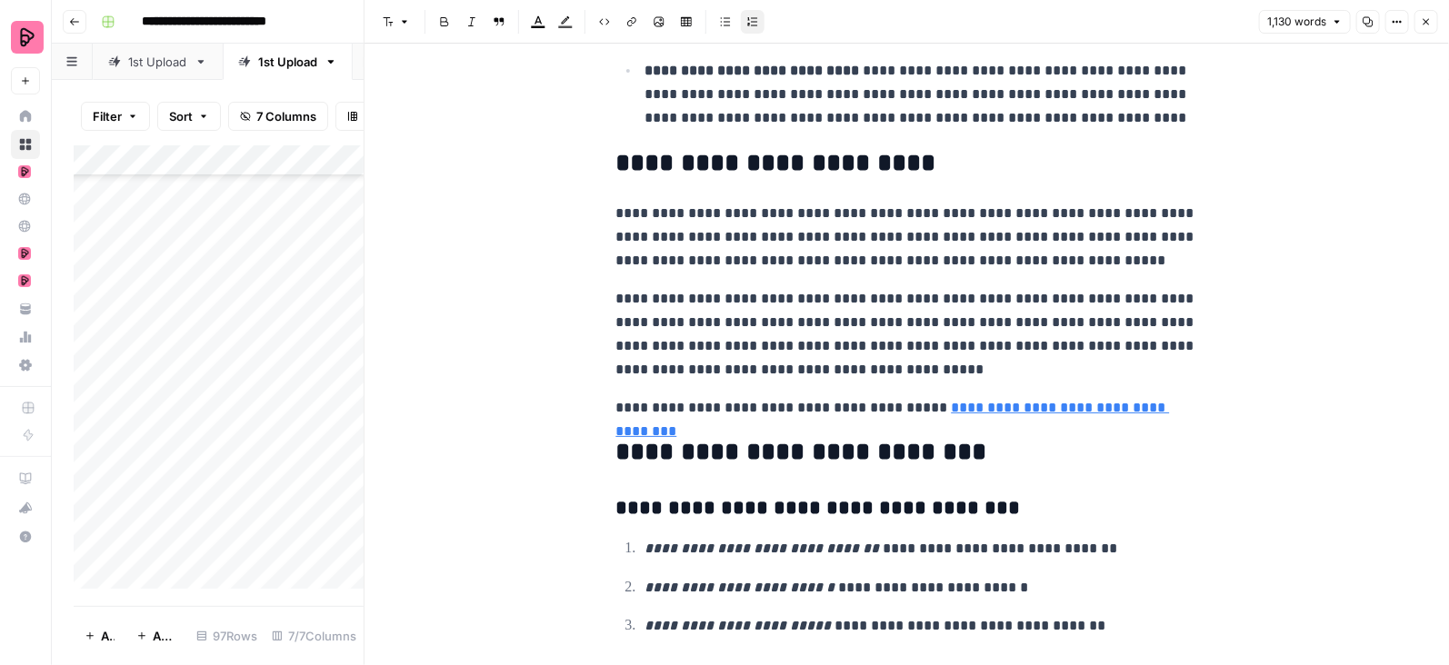
click at [1434, 14] on button "Close" at bounding box center [1426, 22] width 24 height 24
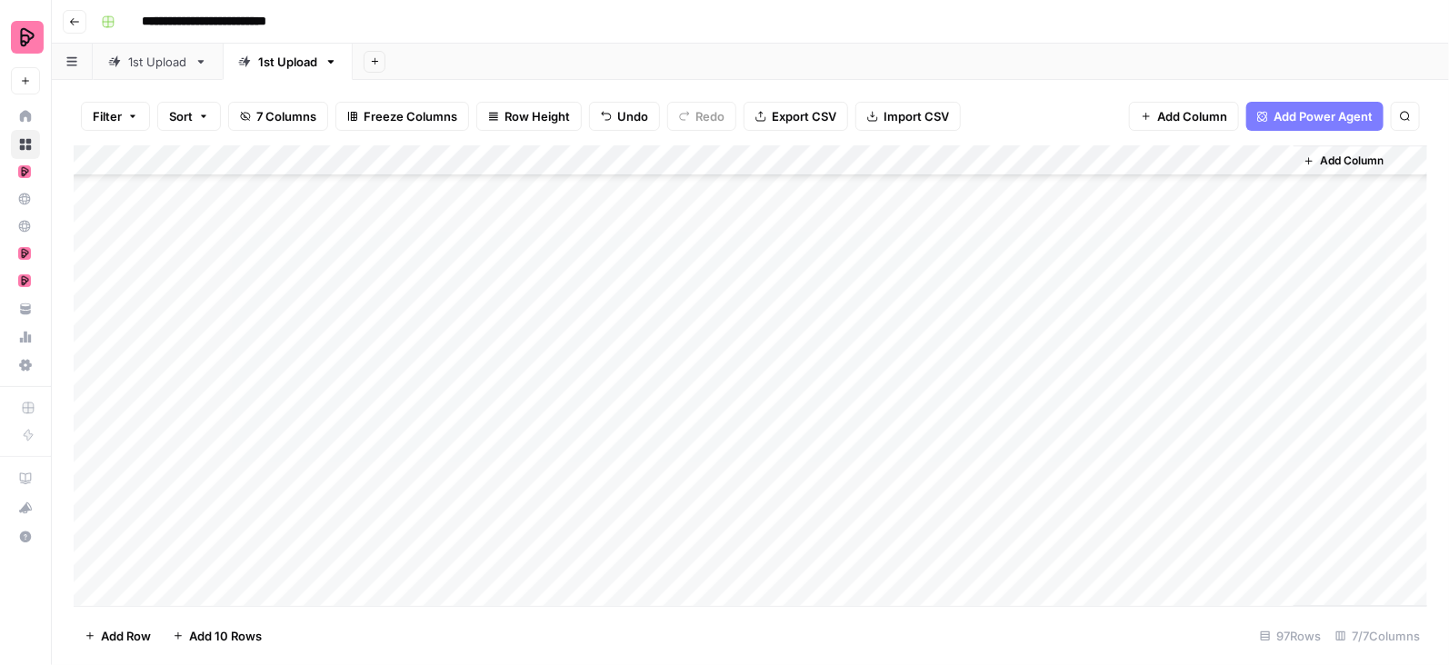
scroll to position [2596, 0]
click at [1278, 219] on div "Add Column" at bounding box center [751, 376] width 1354 height 462
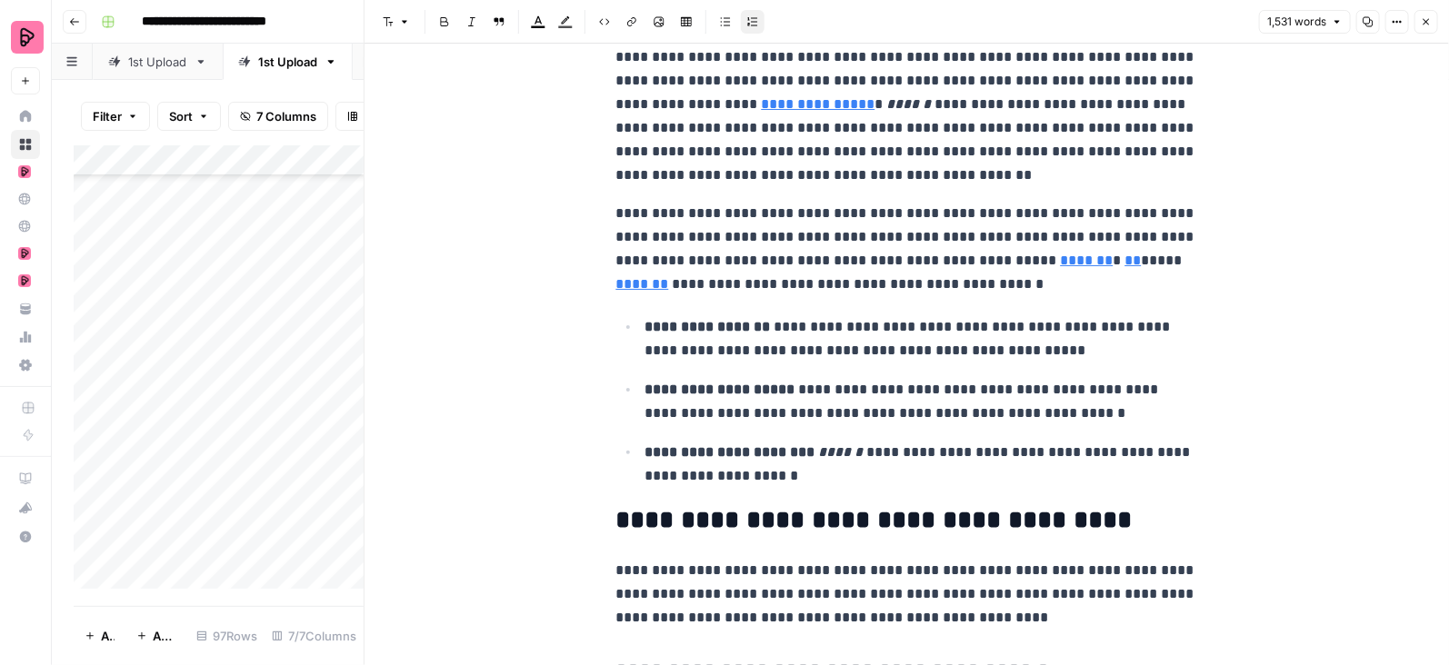
scroll to position [369, 0]
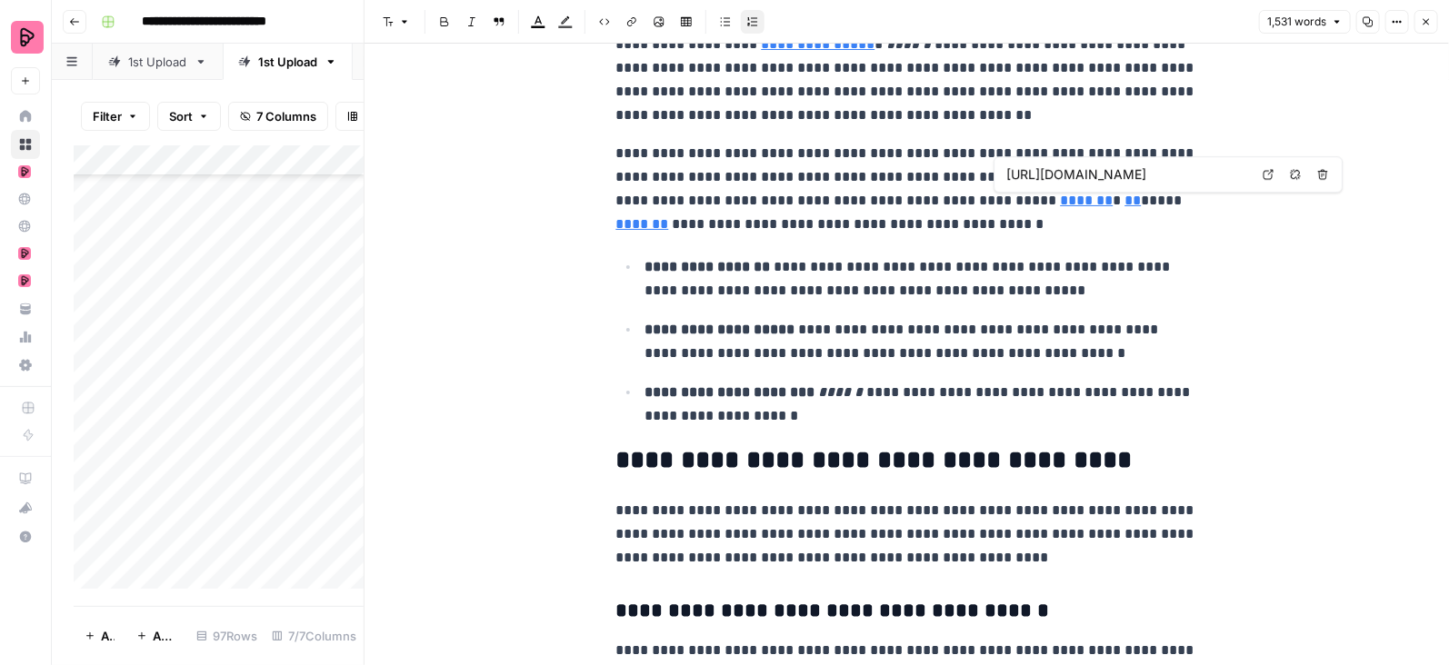
click at [1294, 169] on icon "button" at bounding box center [1296, 174] width 10 height 10
click at [1125, 206] on link "**" at bounding box center [1133, 201] width 16 height 14
type input "https://www.lg.com"
click at [1091, 209] on p "**********" at bounding box center [907, 189] width 582 height 95
click at [1125, 202] on link "**" at bounding box center [1133, 201] width 16 height 14
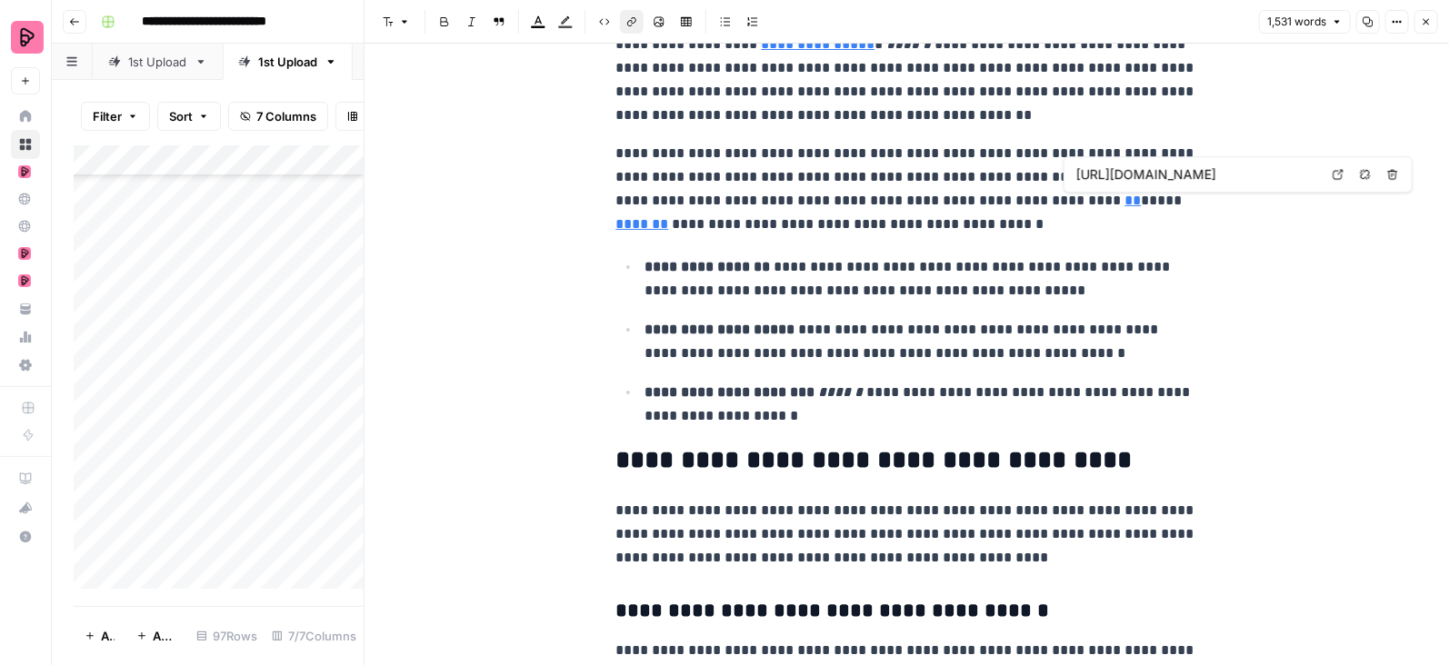
click at [1366, 165] on button "Remove link" at bounding box center [1366, 175] width 24 height 24
click at [669, 217] on link "*******" at bounding box center [642, 224] width 53 height 14
click at [1129, 176] on icon "button" at bounding box center [1127, 174] width 11 height 11
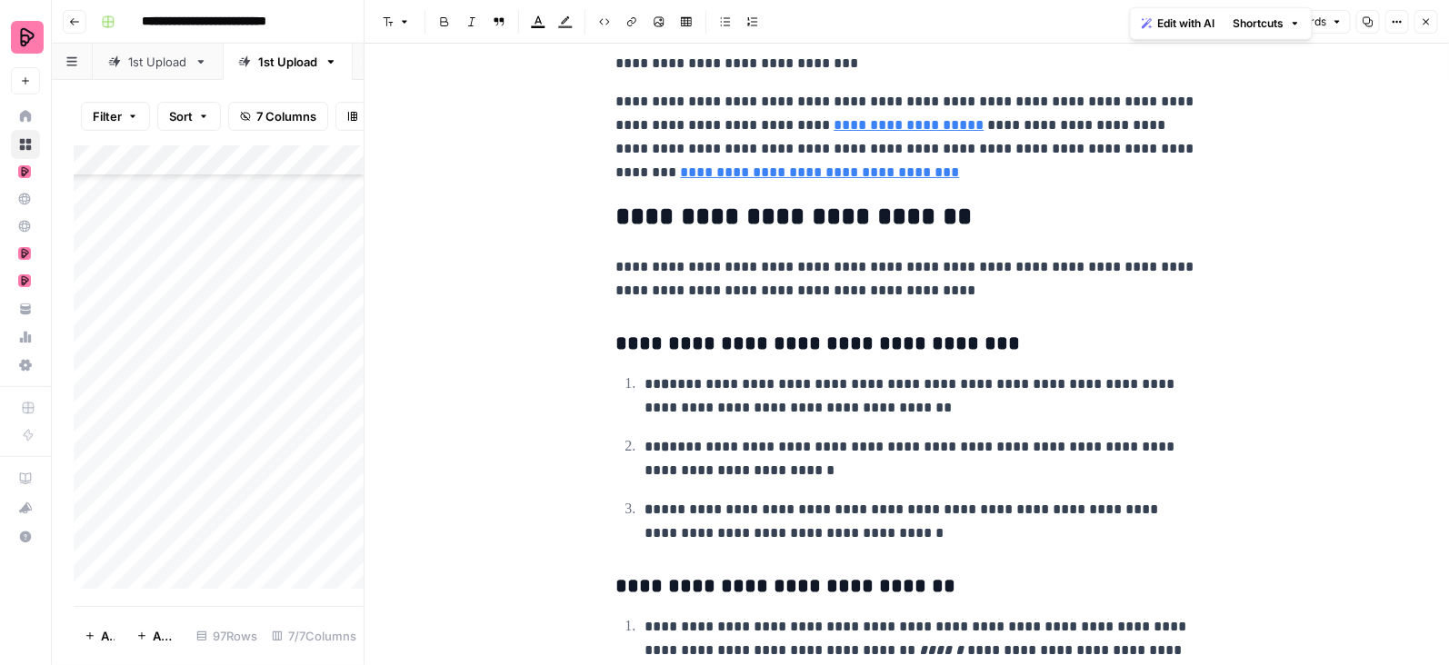
scroll to position [4927, 0]
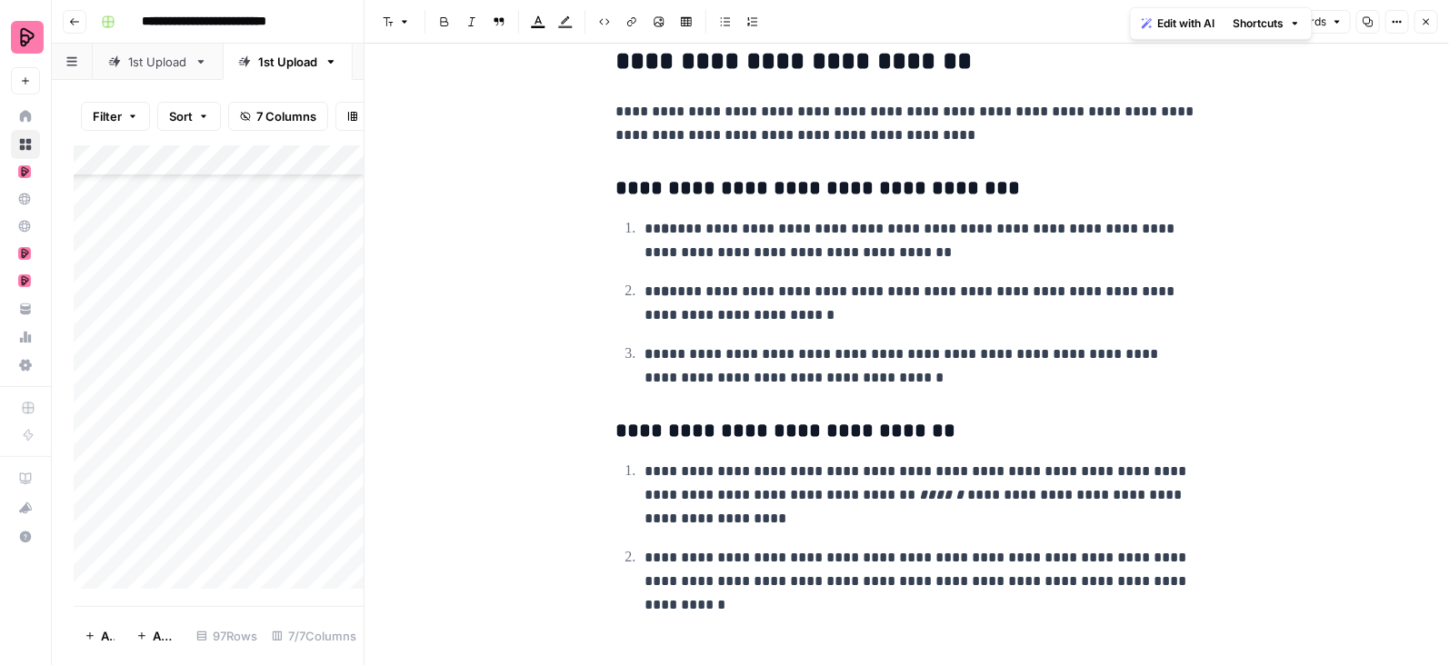
click at [1429, 18] on icon "button" at bounding box center [1426, 21] width 11 height 11
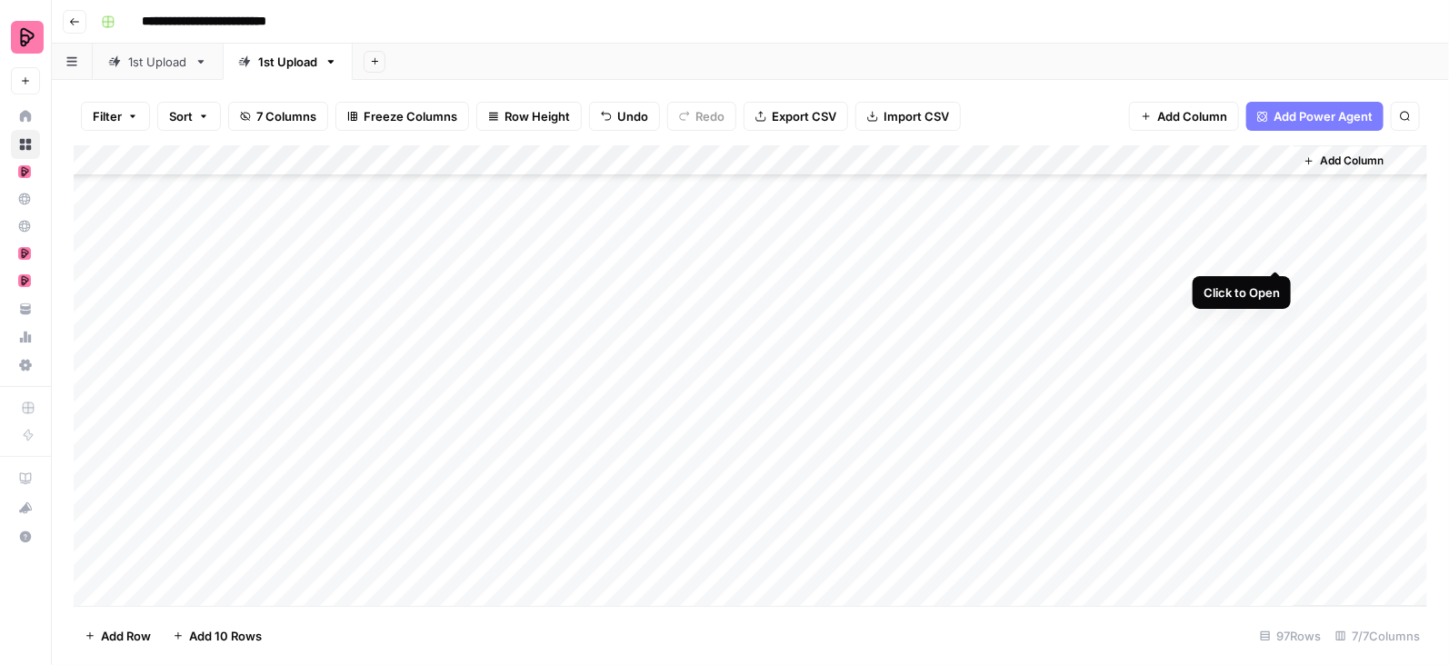
click at [1276, 249] on div "Add Column" at bounding box center [751, 376] width 1354 height 462
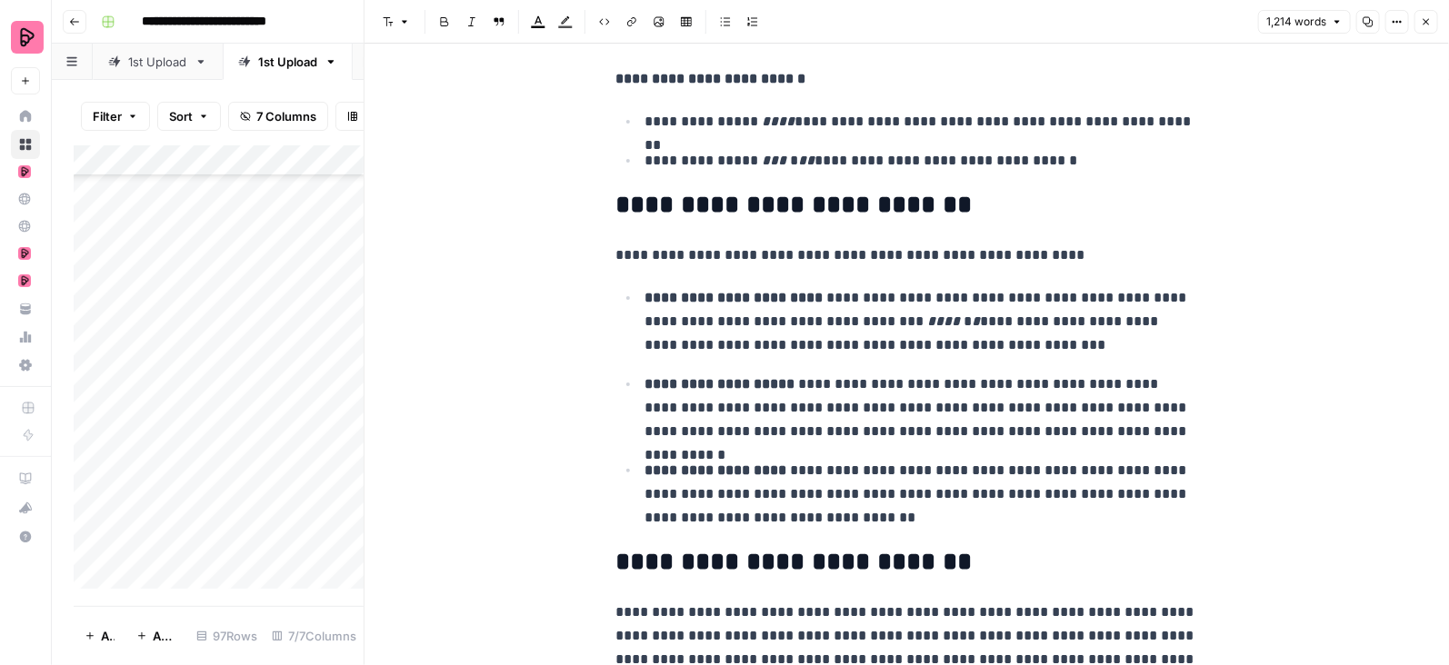
scroll to position [3510, 0]
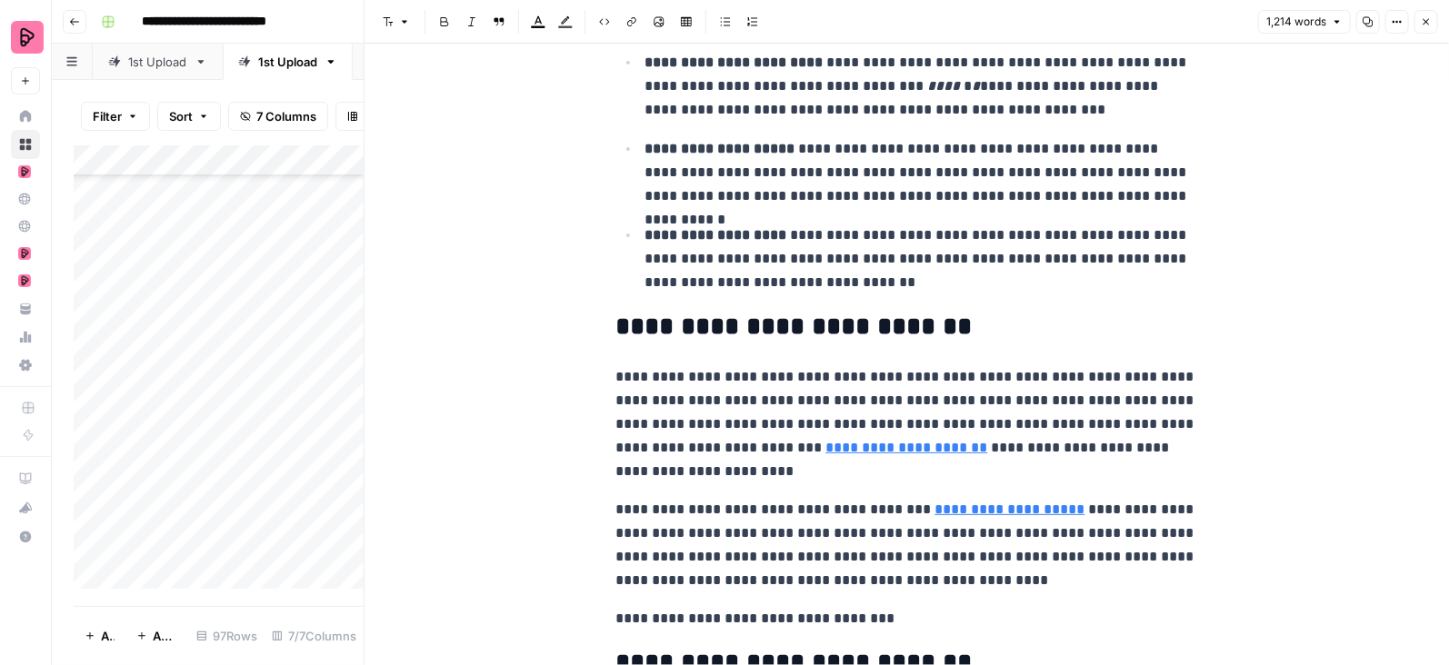
click at [897, 455] on link "**********" at bounding box center [907, 448] width 162 height 14
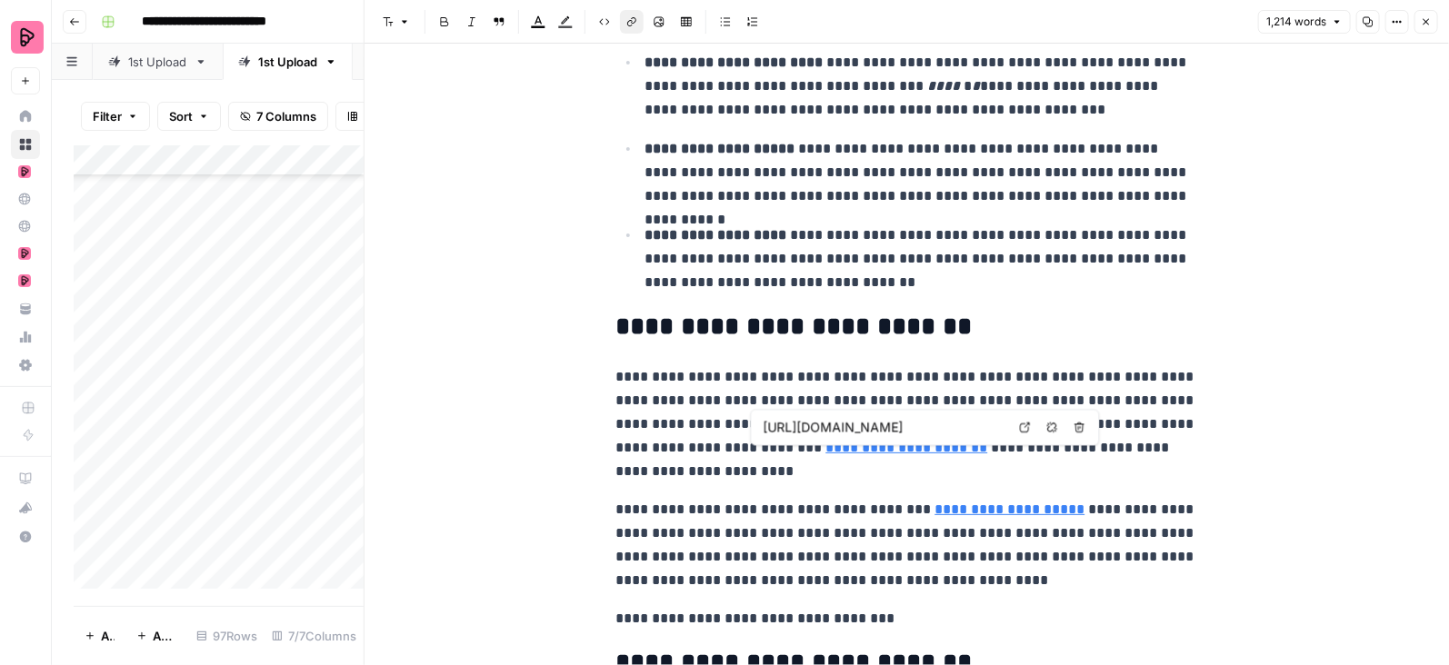
type input "https://preply.com/en/online/hebrew-tutors"
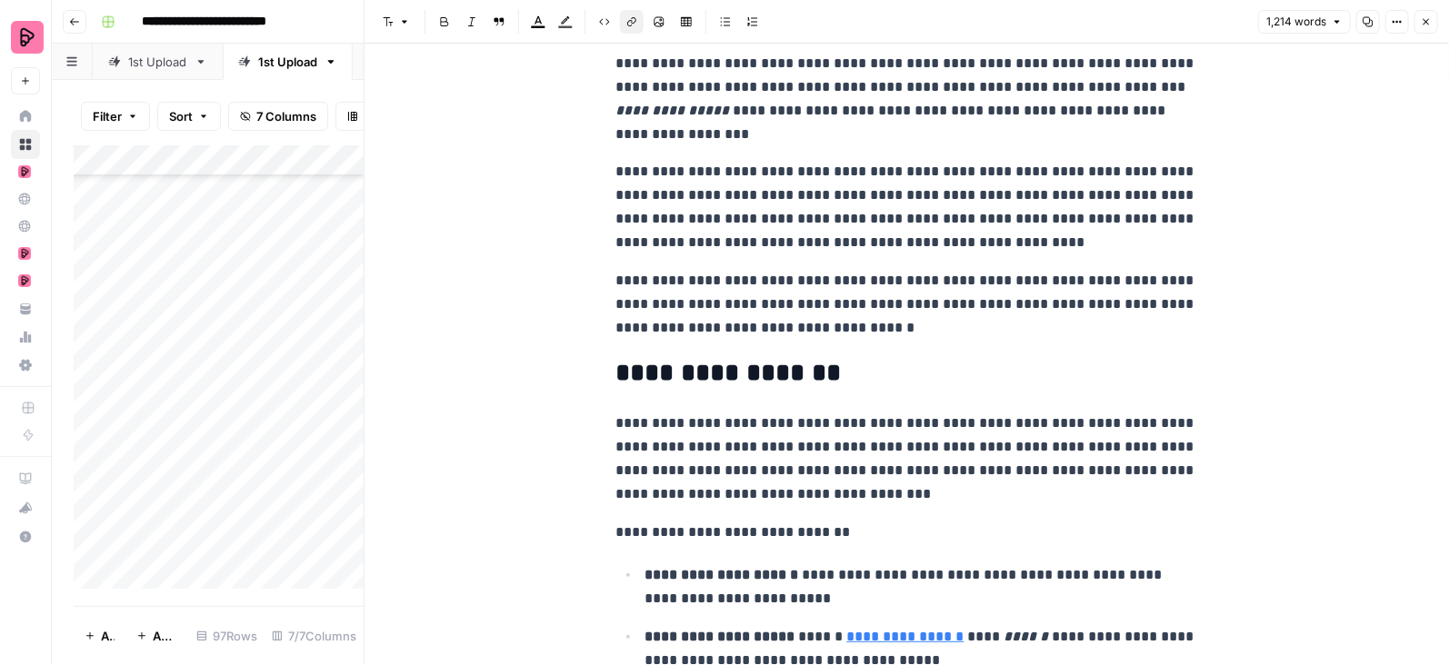
scroll to position [1632, 0]
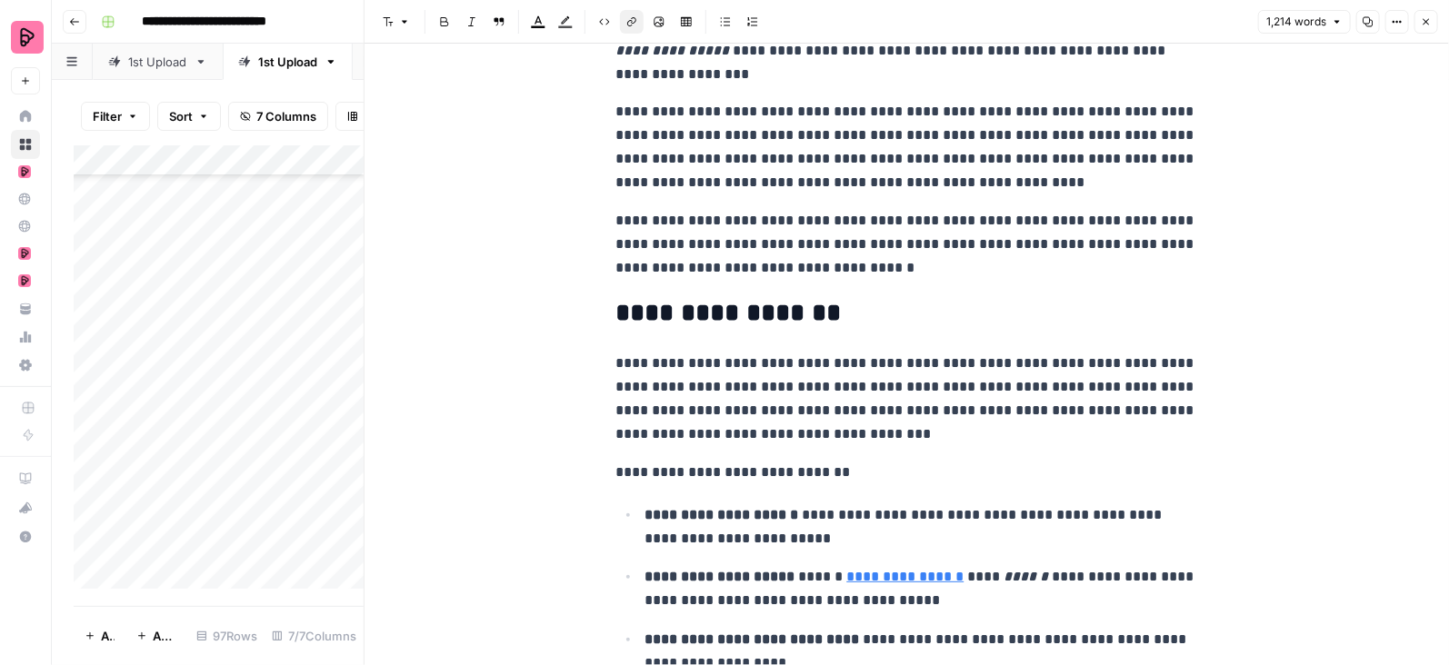
click at [1428, 21] on icon "button" at bounding box center [1426, 21] width 11 height 11
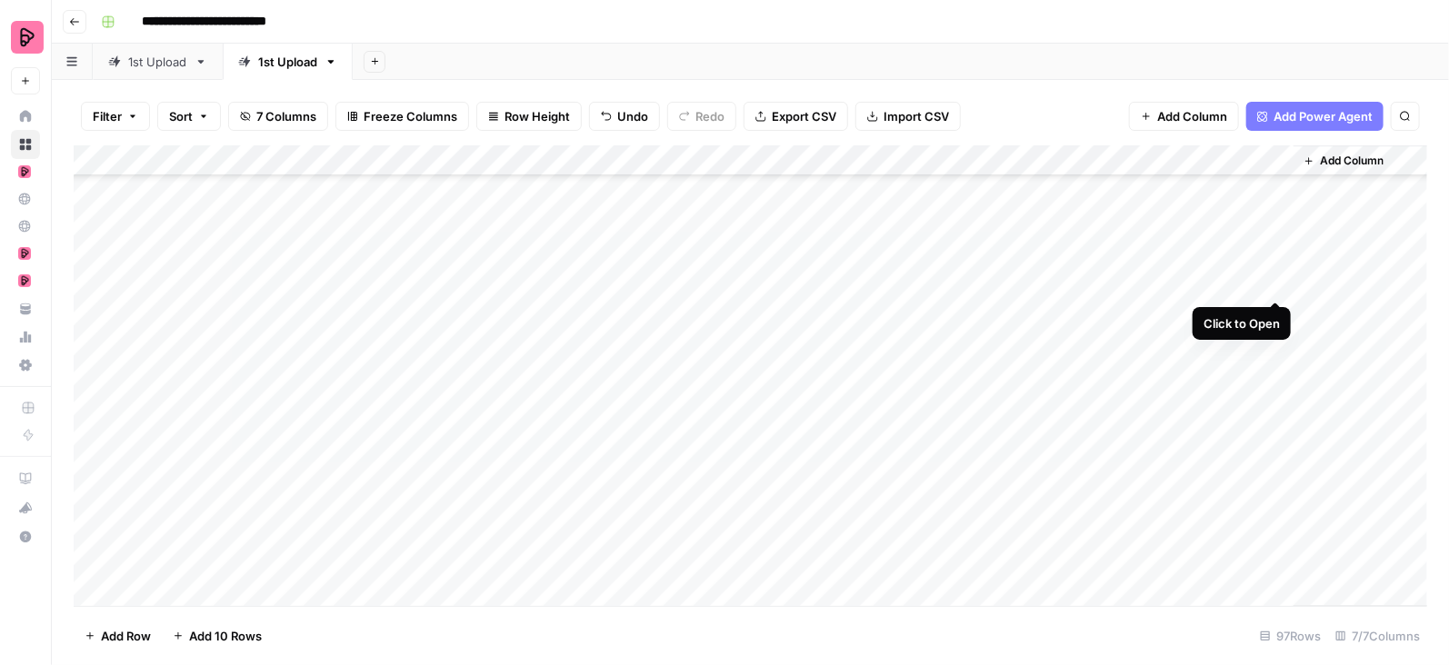
click at [1280, 279] on div "Add Column" at bounding box center [751, 376] width 1354 height 462
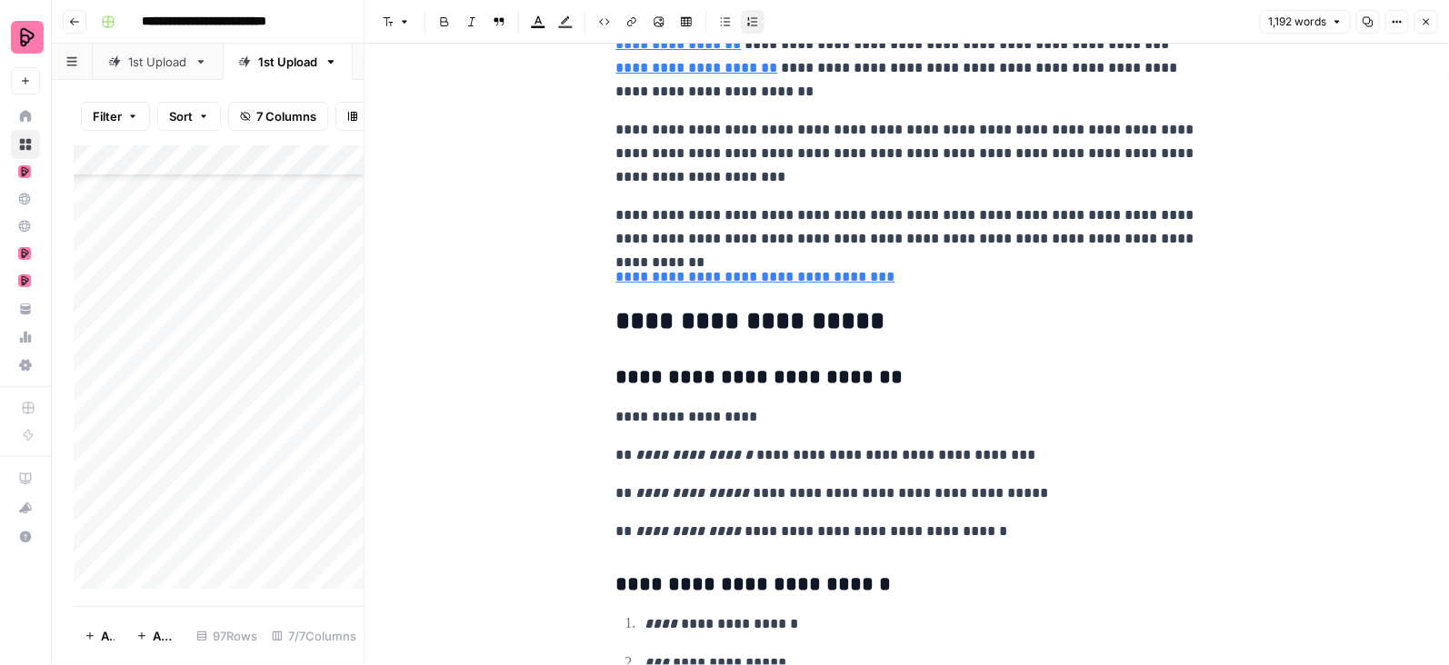
scroll to position [4704, 0]
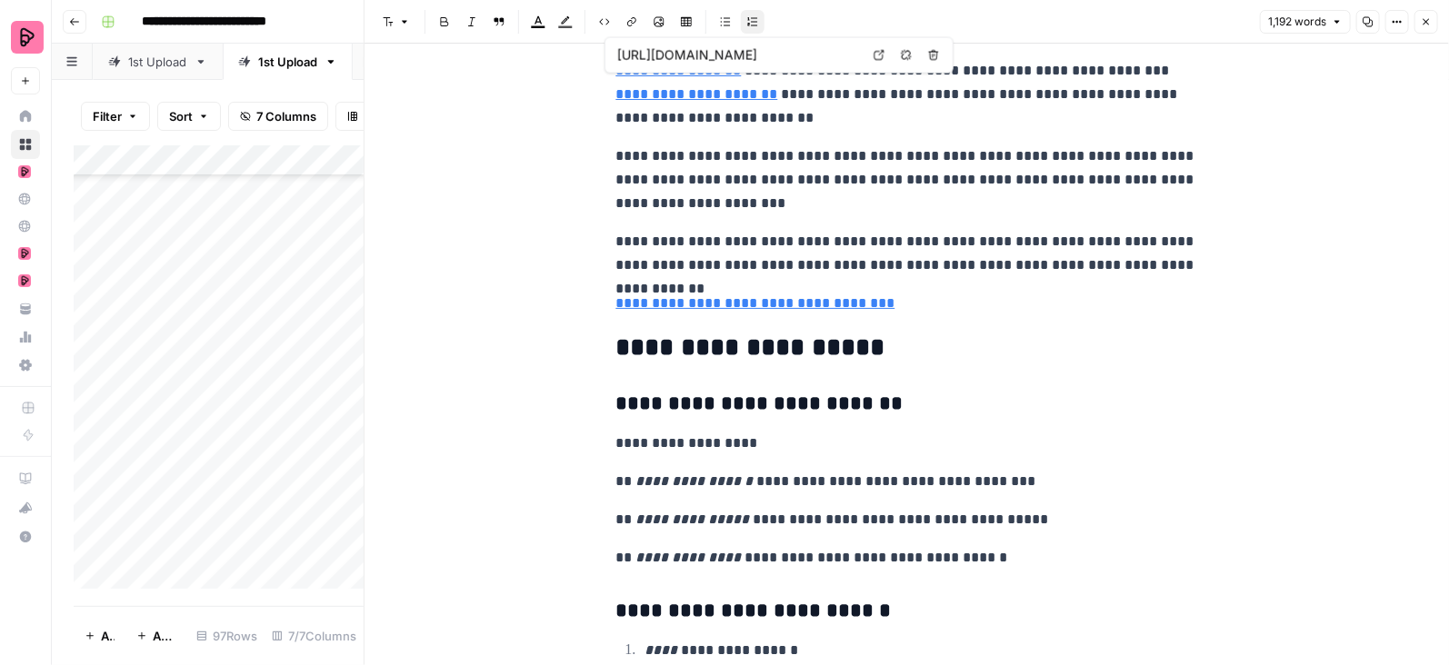
type input "https://preply.com/en/blog/how-to-learn-romanian/"
click at [1440, 13] on header "Font style Bold Italic Block quote Text color Highlight color Code block Link I…" at bounding box center [907, 22] width 1084 height 44
click at [1429, 14] on button "Close" at bounding box center [1426, 22] width 24 height 24
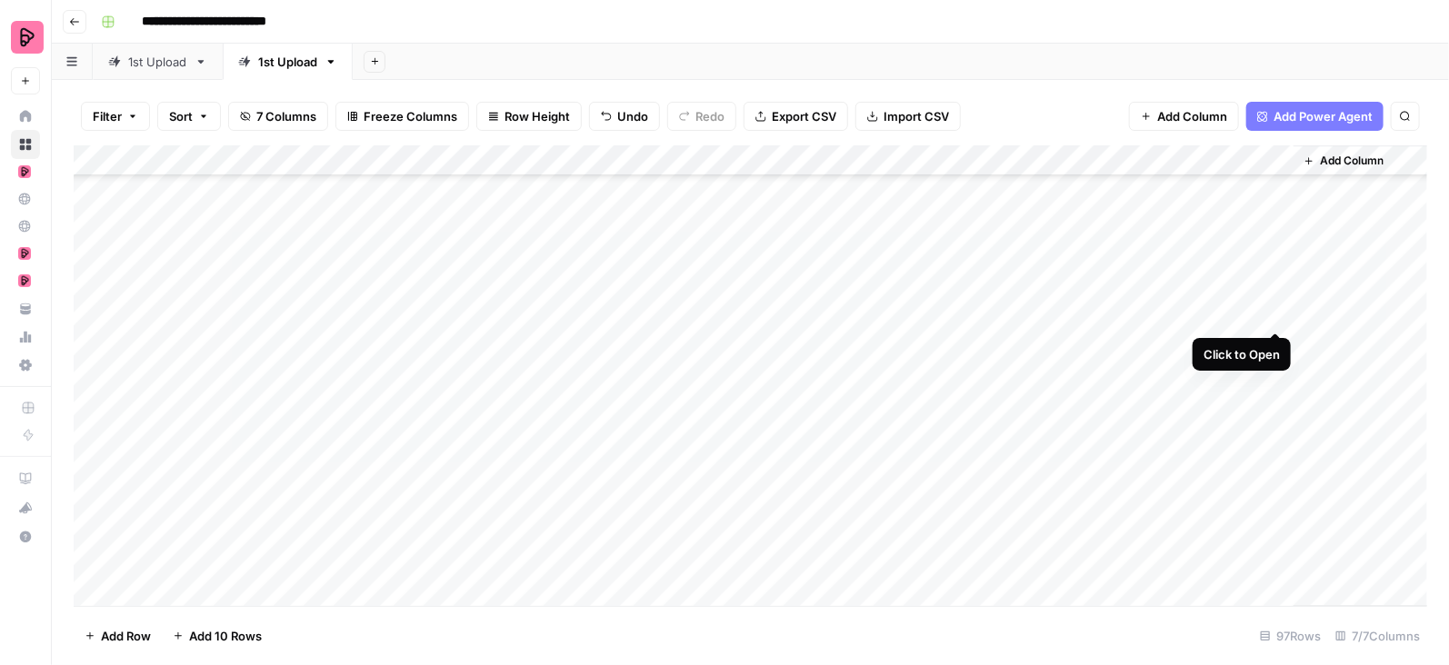
click at [1281, 313] on div "Add Column" at bounding box center [751, 376] width 1354 height 462
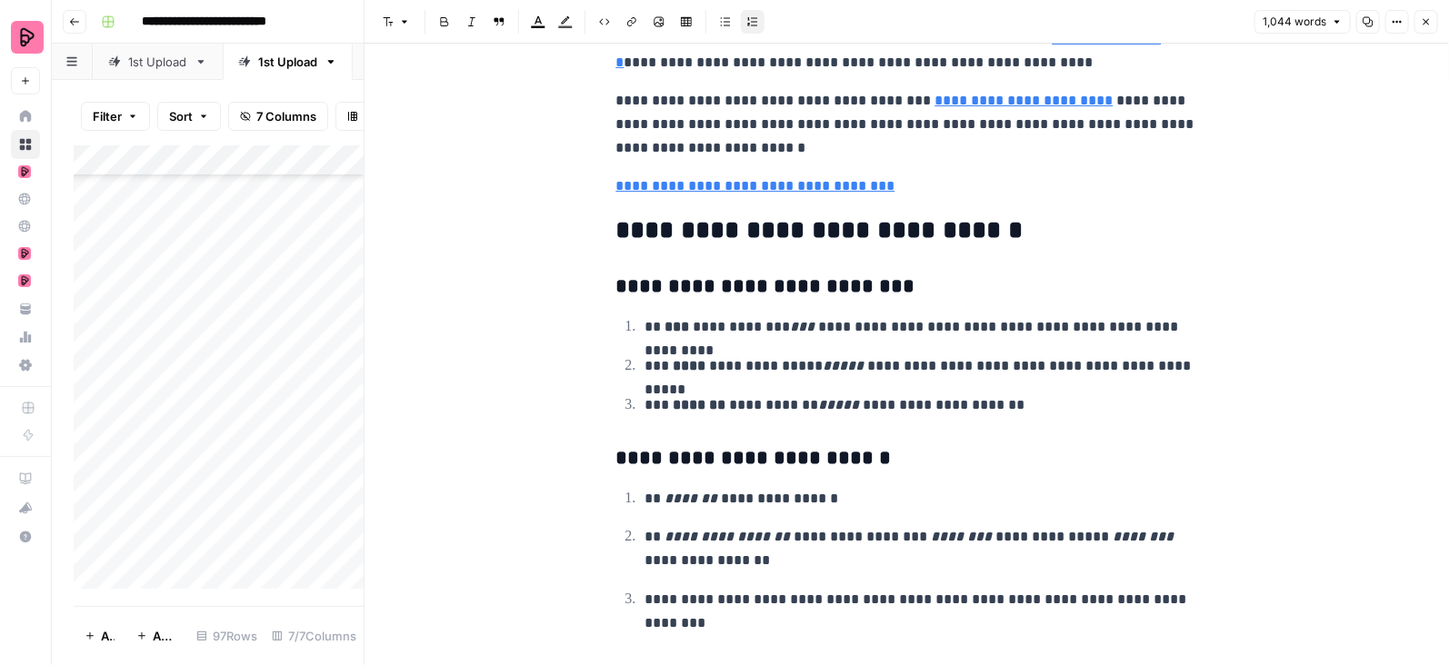
scroll to position [3578, 0]
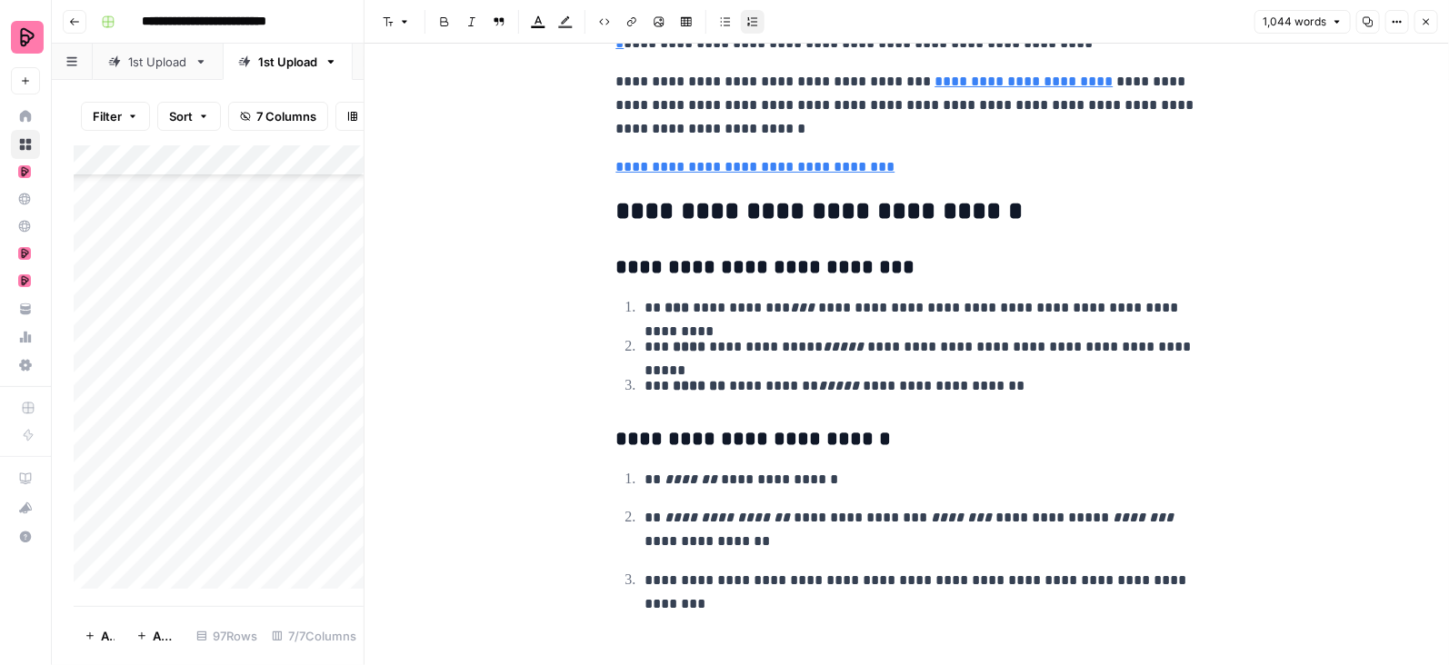
click at [1430, 25] on icon "button" at bounding box center [1426, 21] width 11 height 11
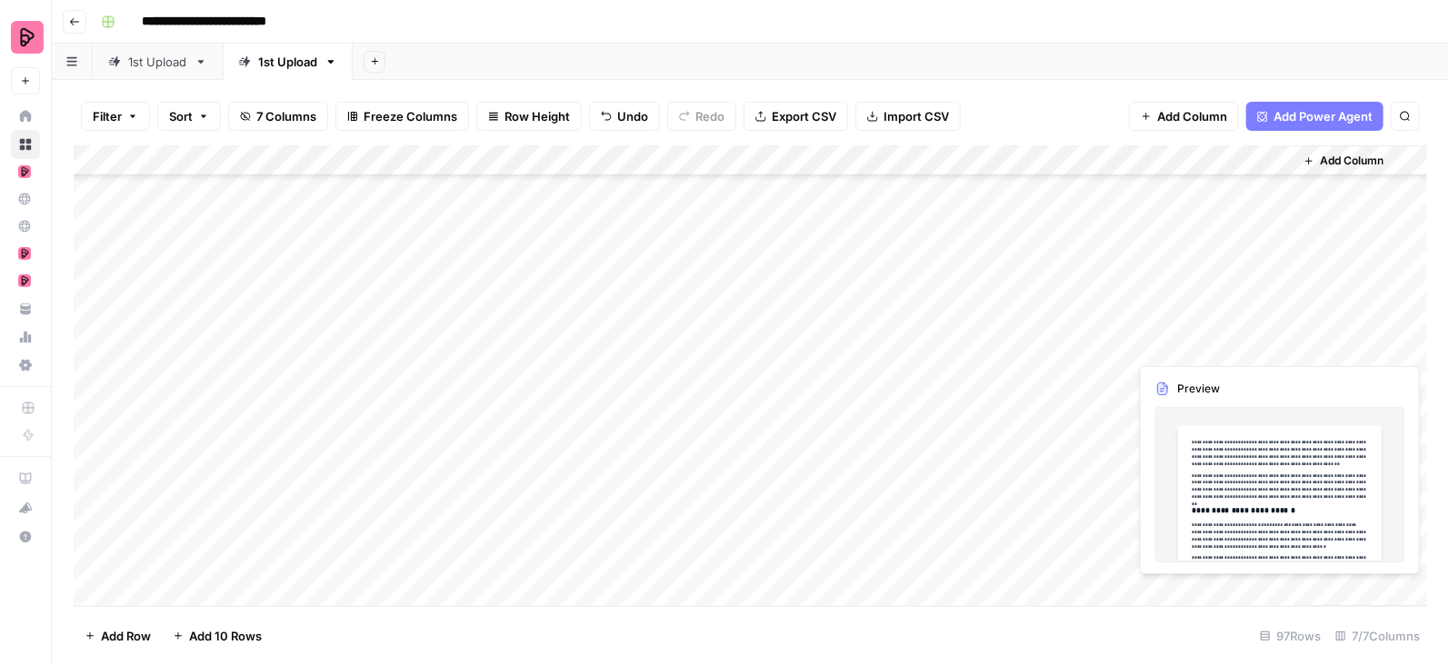
click at [1254, 343] on div "Add Column" at bounding box center [751, 376] width 1354 height 462
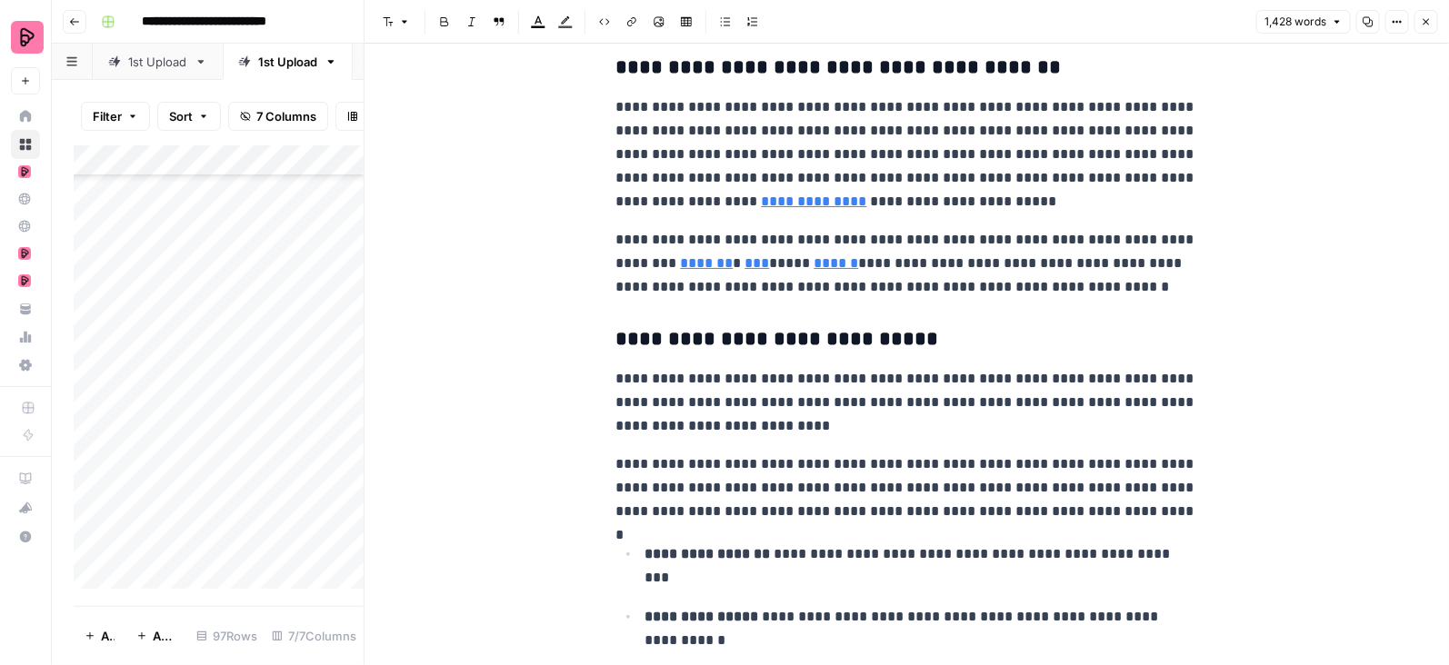
scroll to position [1646, 0]
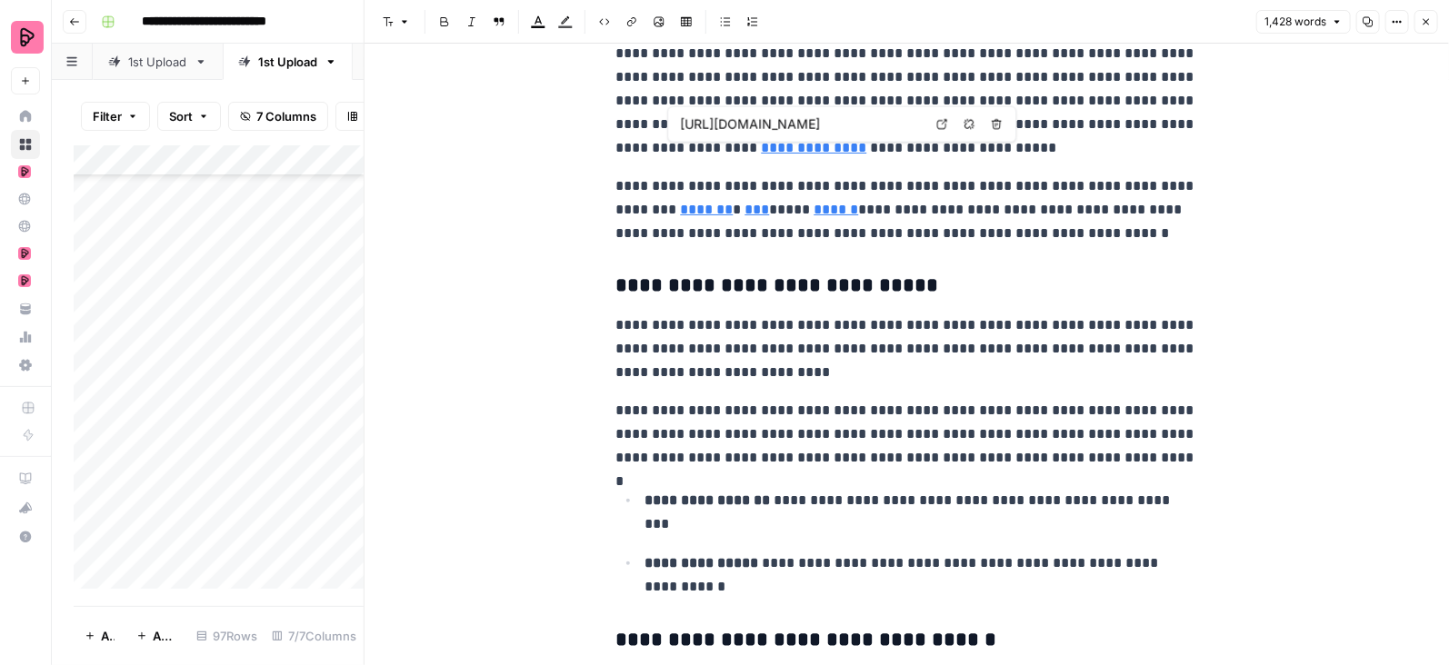
type input "https://www.harvard.edu/"
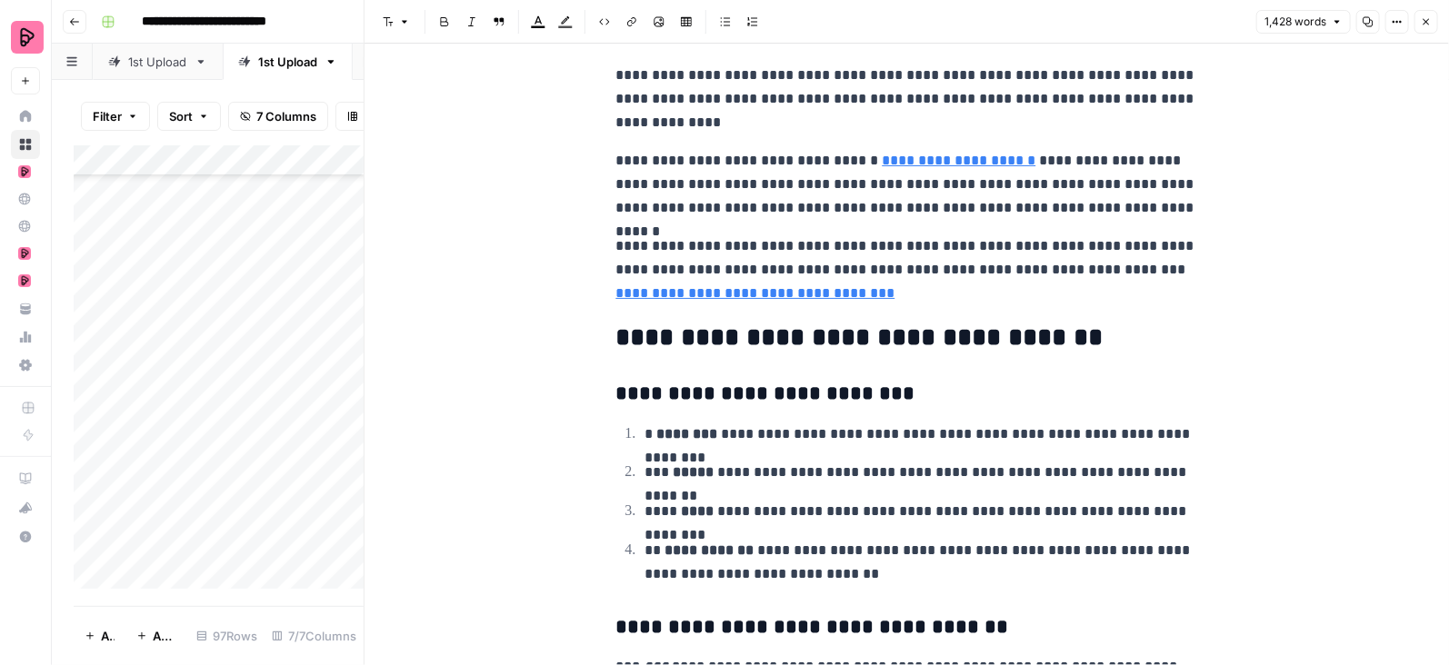
scroll to position [5141, 0]
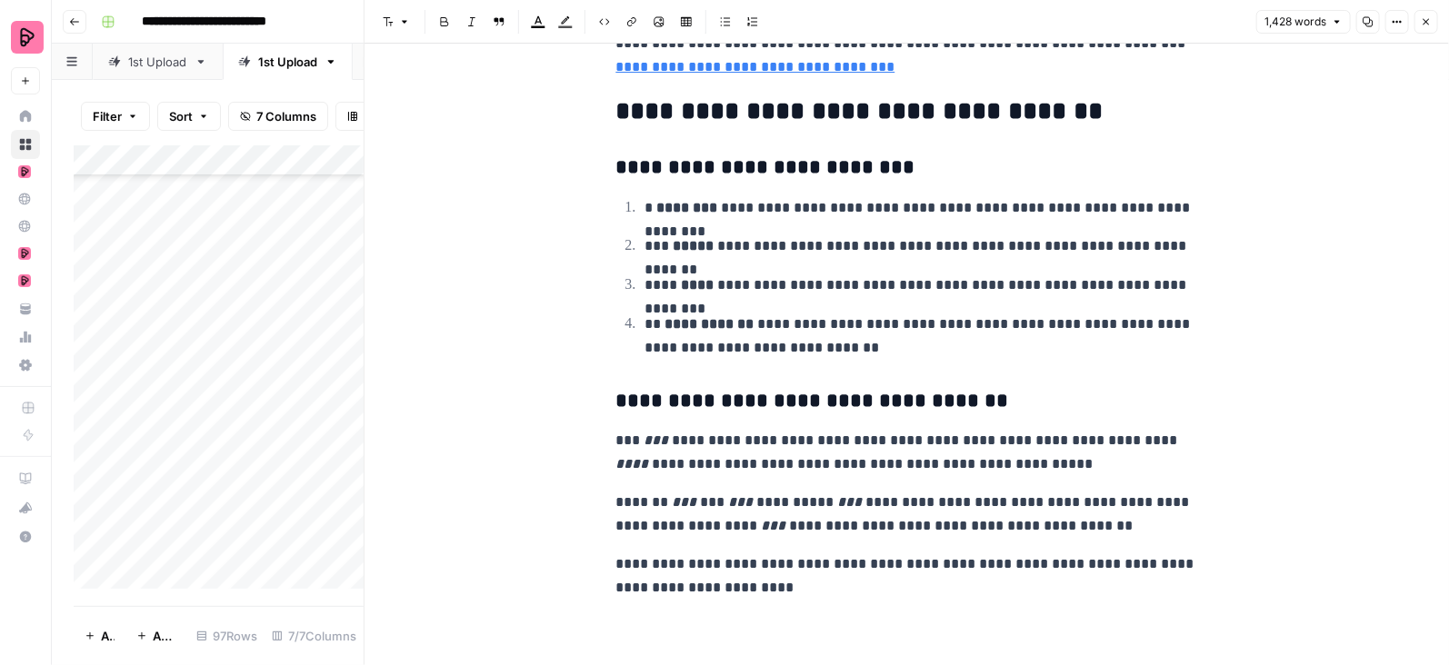
click at [1427, 16] on icon "button" at bounding box center [1426, 21] width 11 height 11
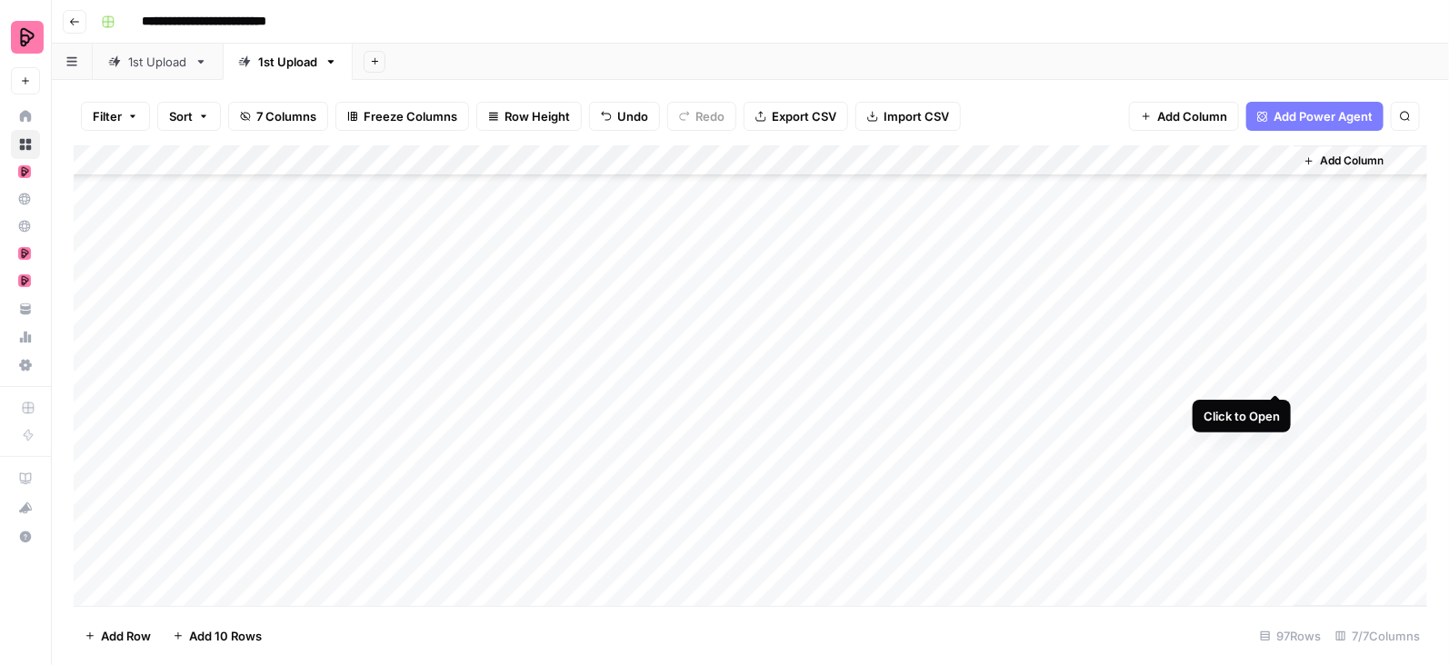
click at [1275, 377] on div "Add Column" at bounding box center [751, 376] width 1354 height 462
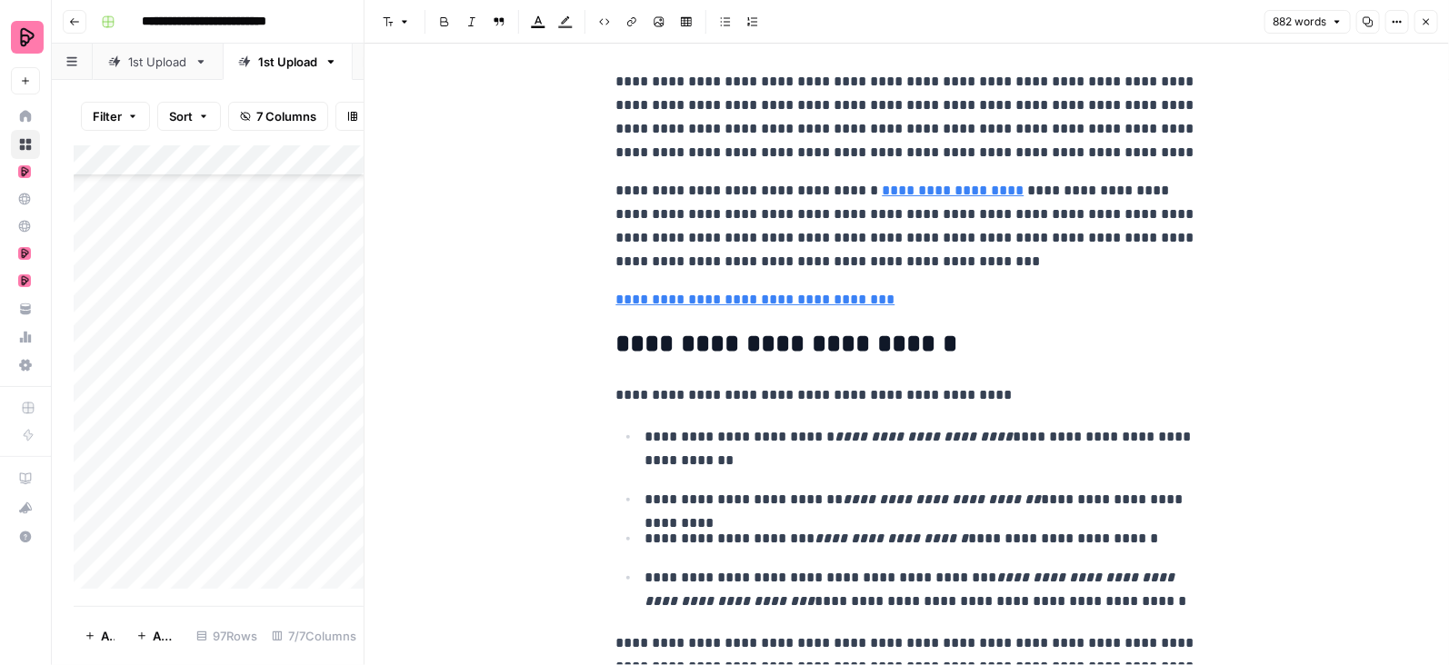
scroll to position [2602, 0]
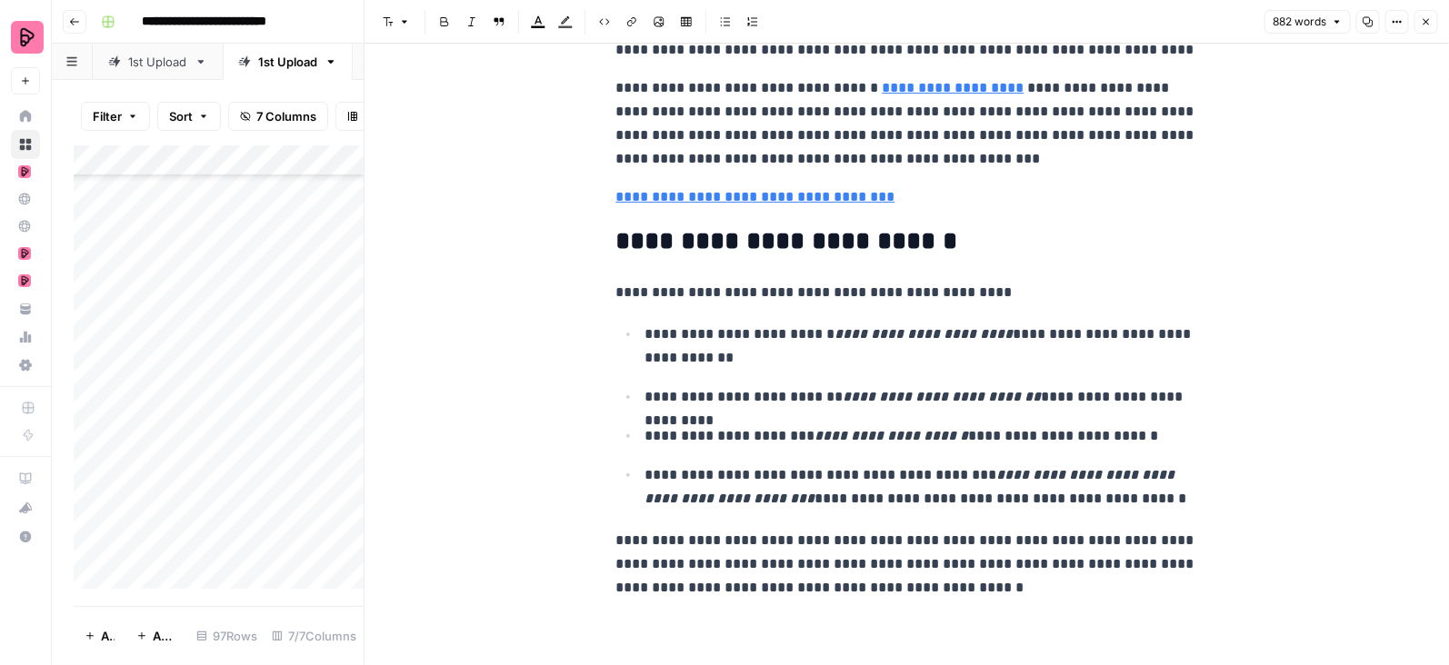
click at [1425, 18] on icon "button" at bounding box center [1426, 21] width 11 height 11
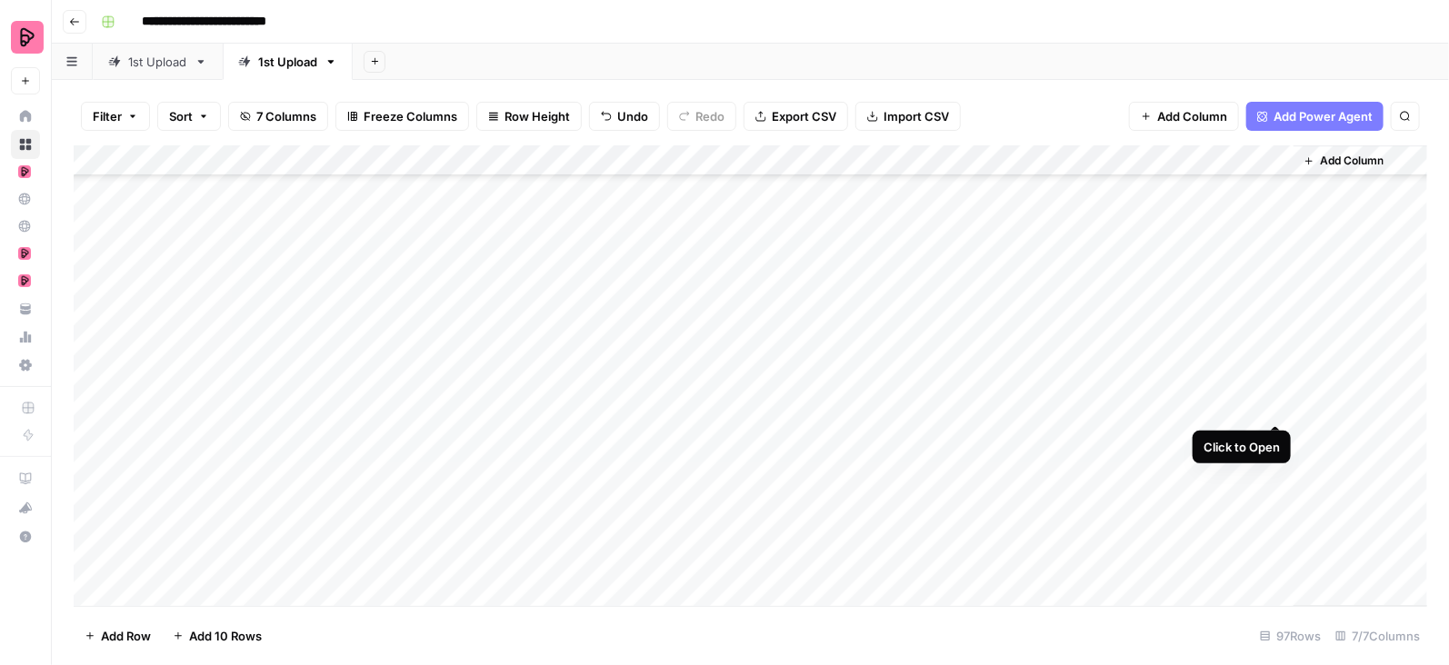
click at [1277, 407] on div "Add Column" at bounding box center [751, 376] width 1354 height 462
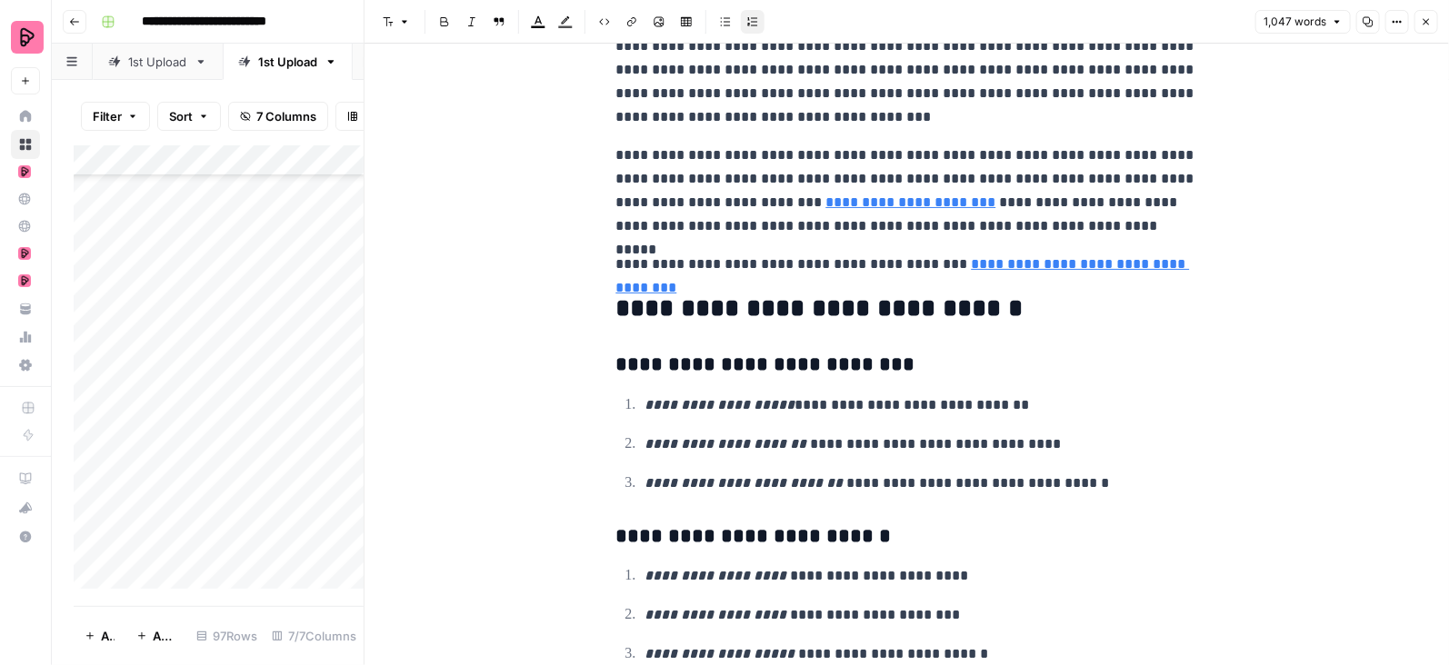
scroll to position [3816, 0]
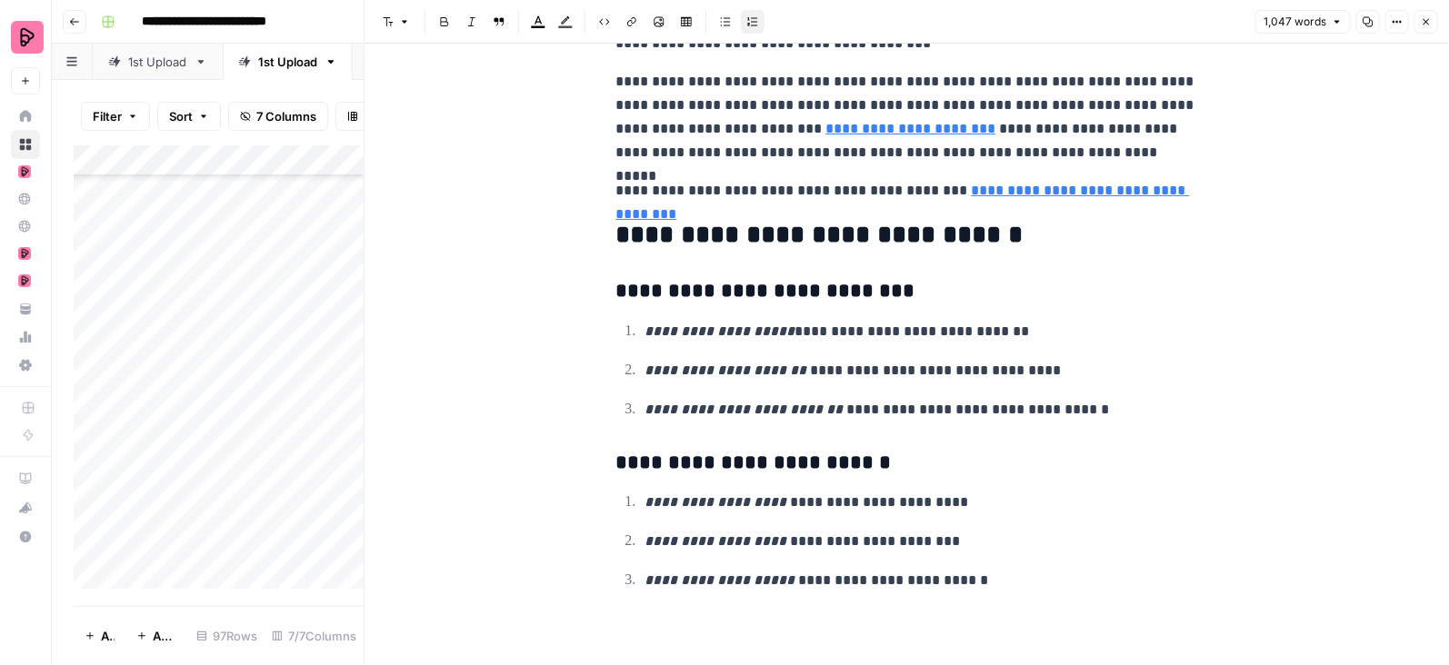
click at [1432, 16] on icon "button" at bounding box center [1426, 21] width 11 height 11
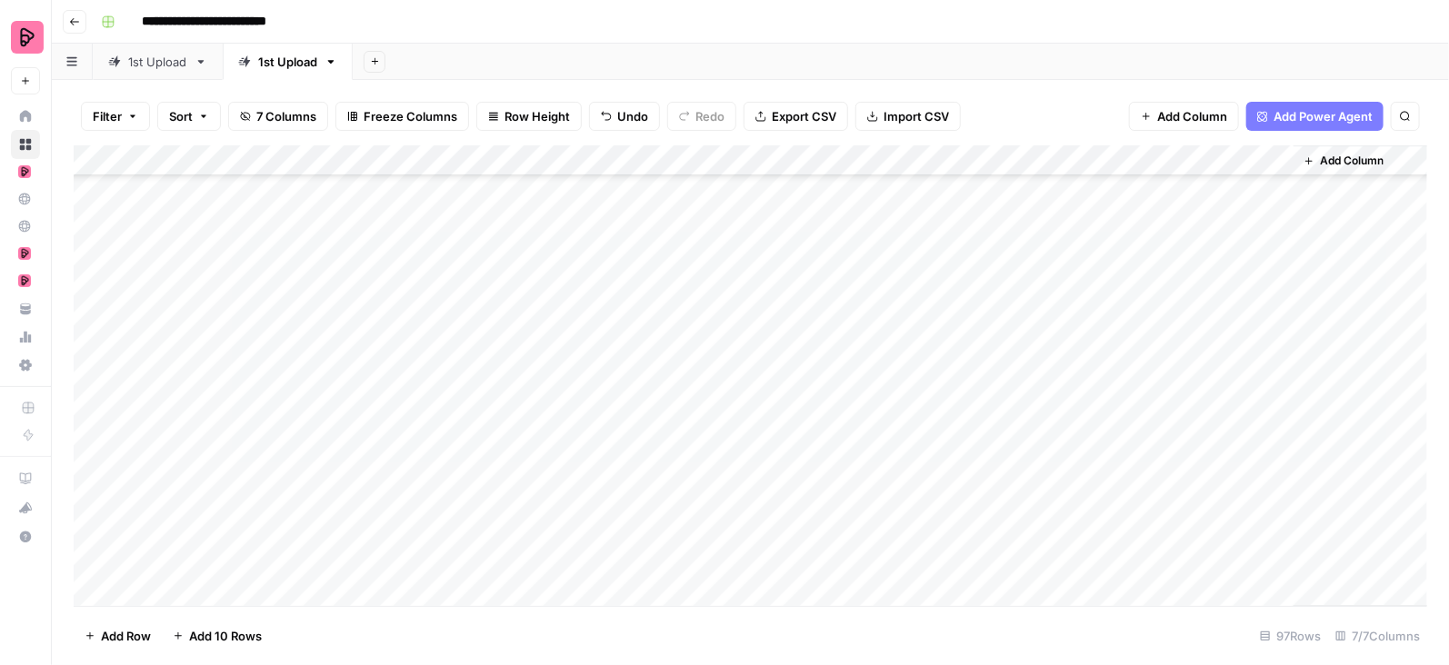
click at [1274, 437] on div "Add Column" at bounding box center [751, 376] width 1354 height 462
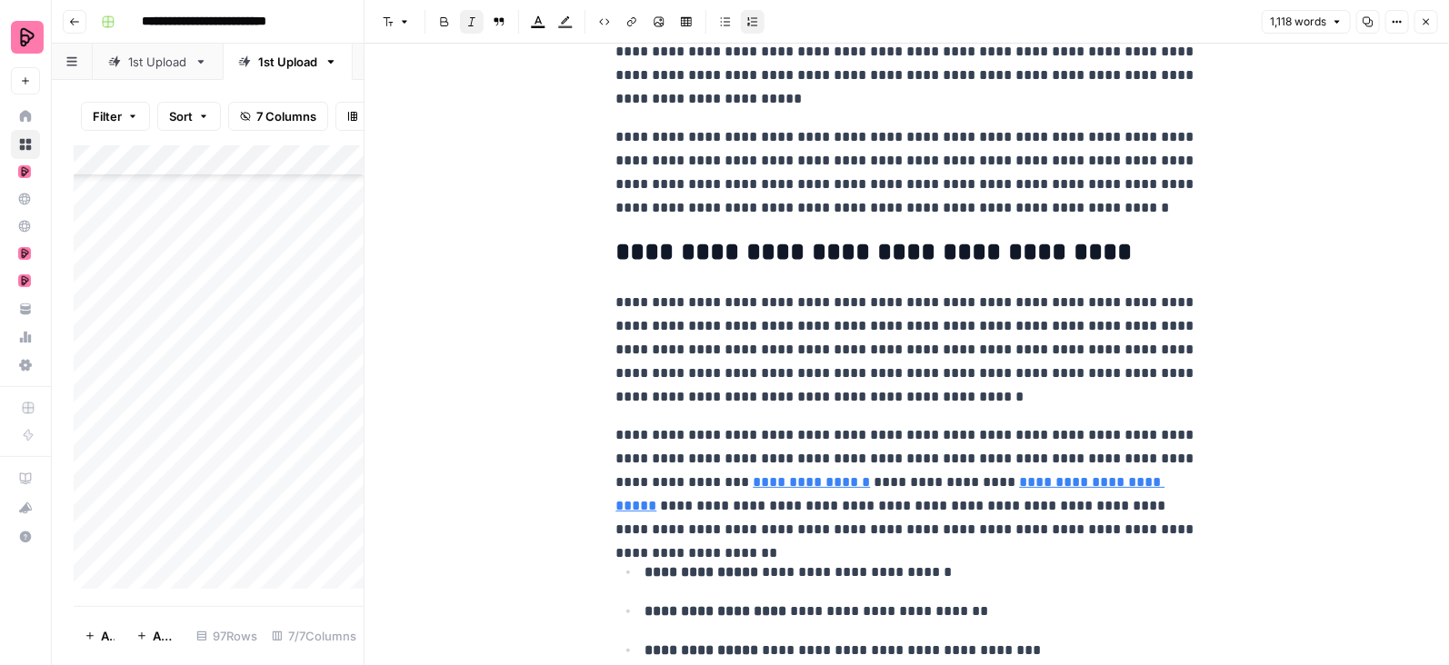
scroll to position [261, 0]
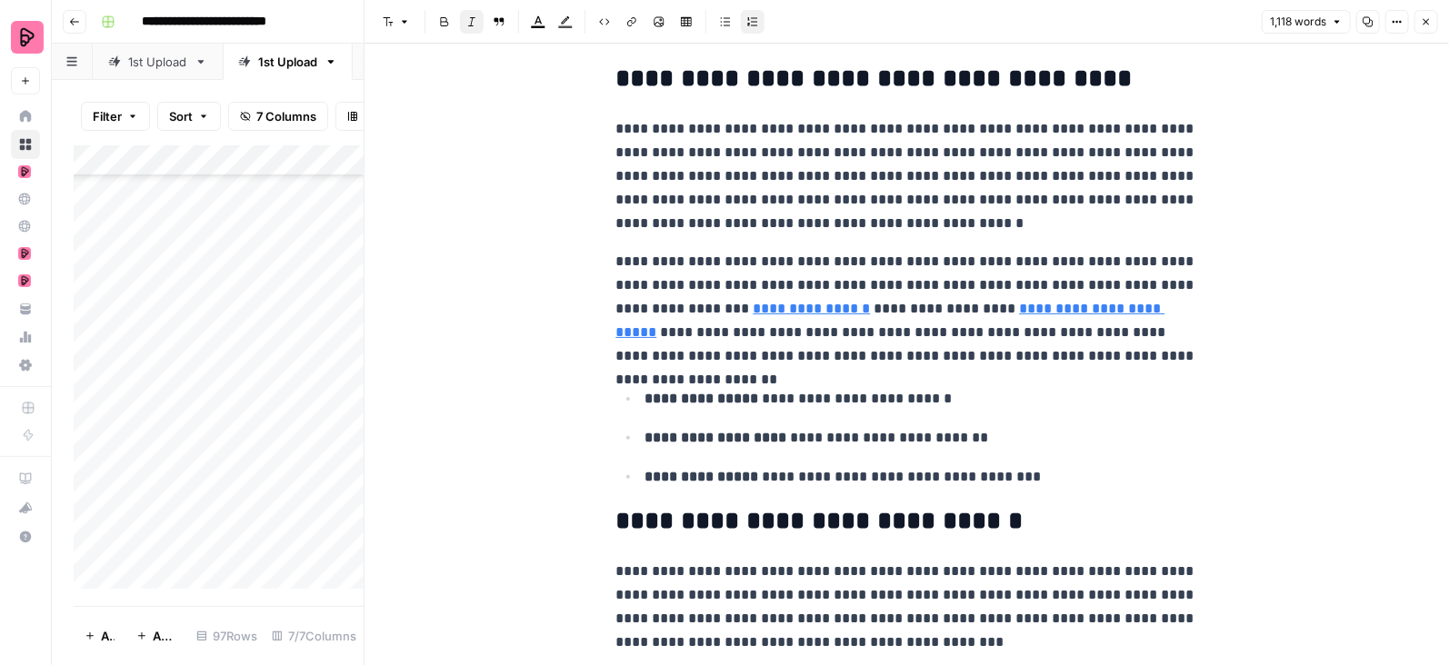
click at [1044, 305] on link "**********" at bounding box center [890, 320] width 549 height 37
click at [1087, 314] on link "**********" at bounding box center [890, 320] width 549 height 37
click at [1232, 280] on icon "button" at bounding box center [1229, 282] width 11 height 11
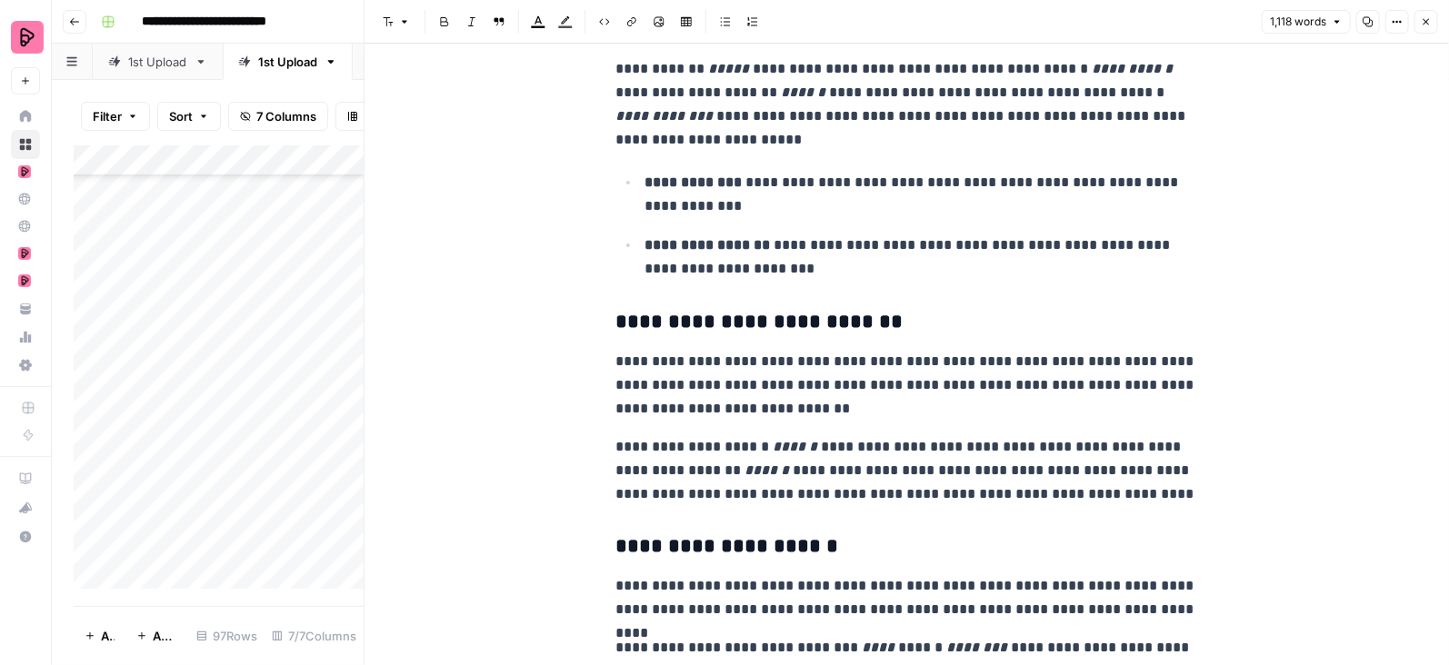
scroll to position [2896, 0]
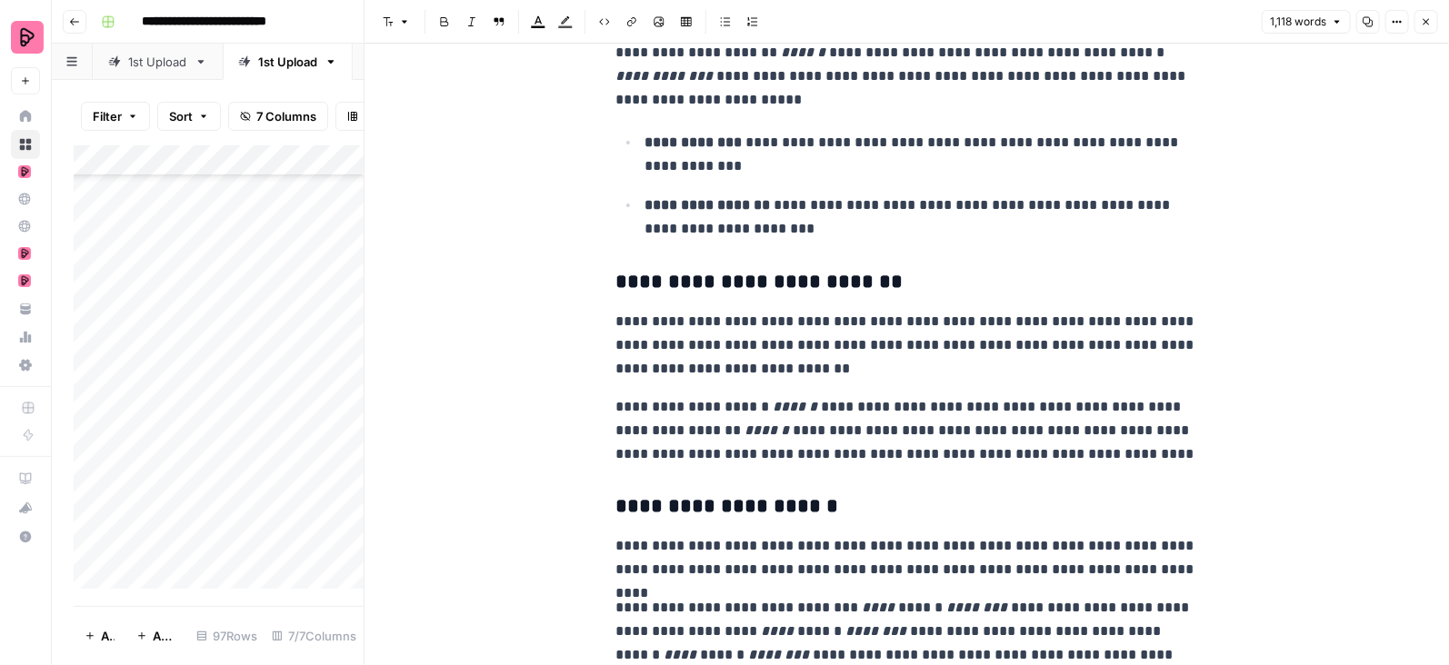
click at [1433, 14] on button "Close" at bounding box center [1426, 22] width 24 height 24
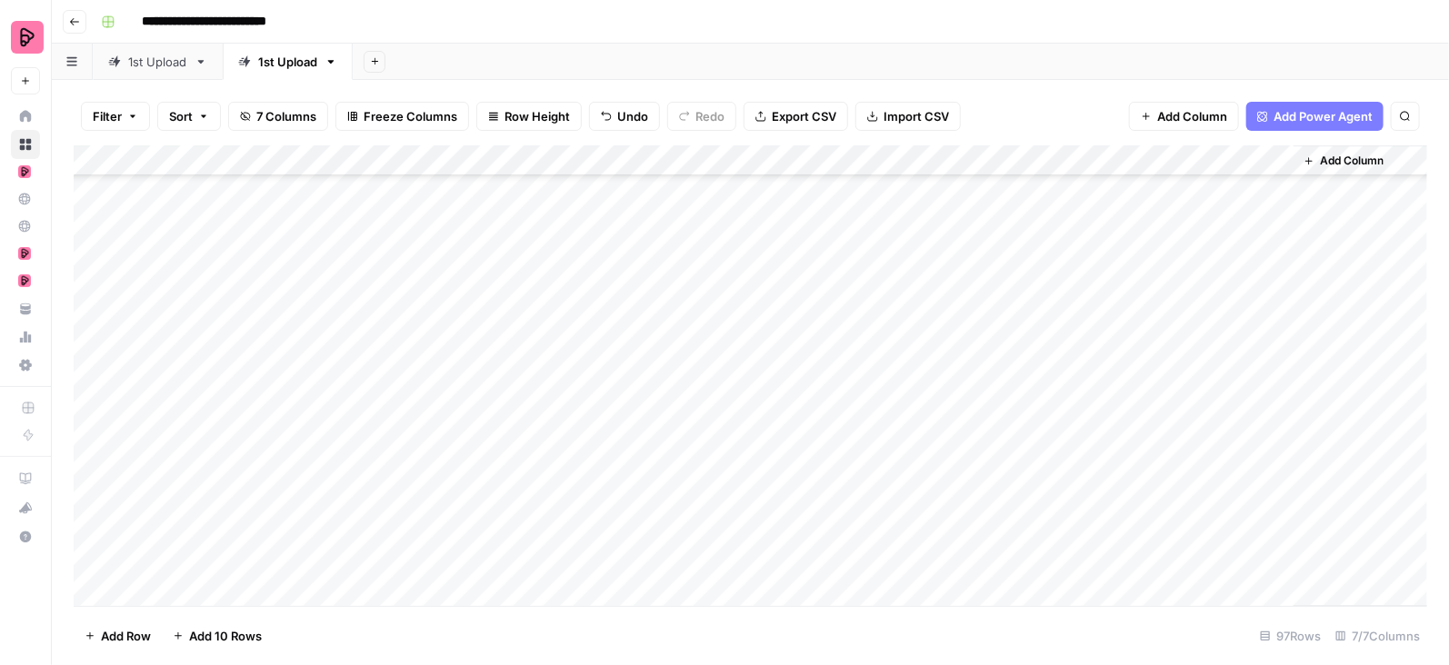
click at [1256, 469] on div "Add Column" at bounding box center [751, 376] width 1354 height 462
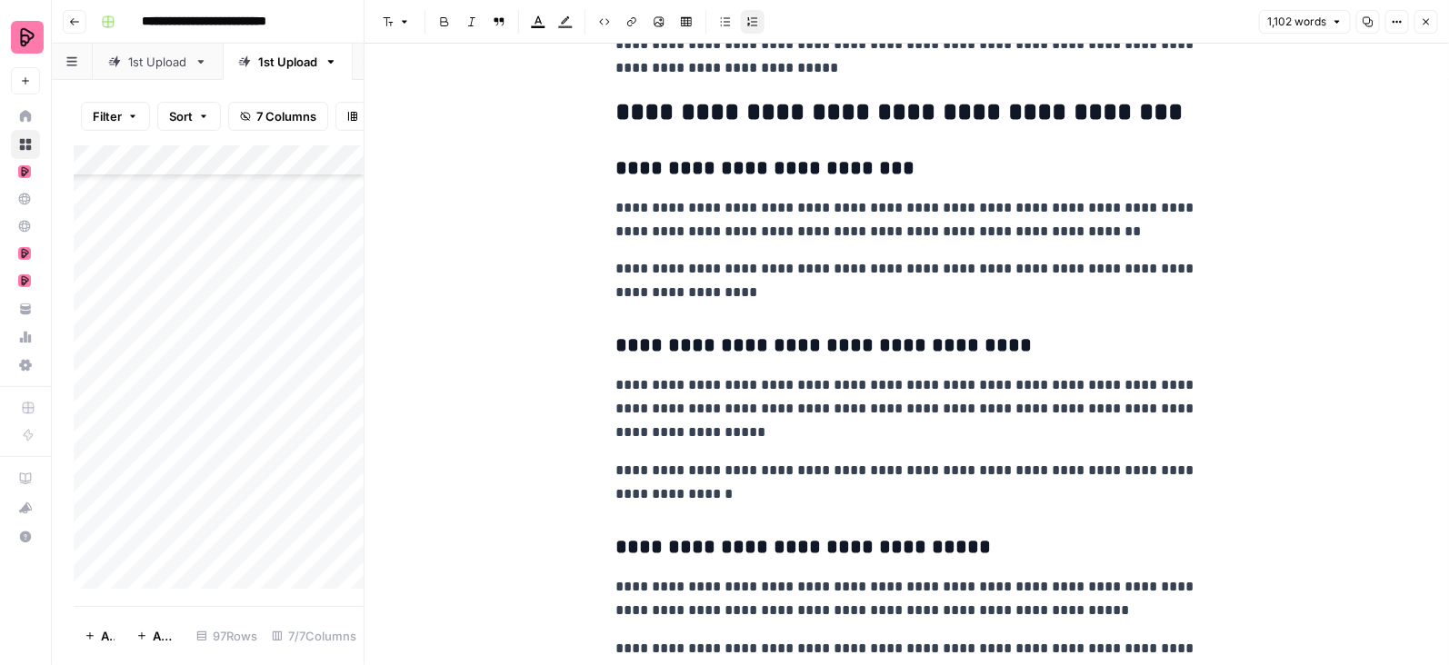
scroll to position [3848, 0]
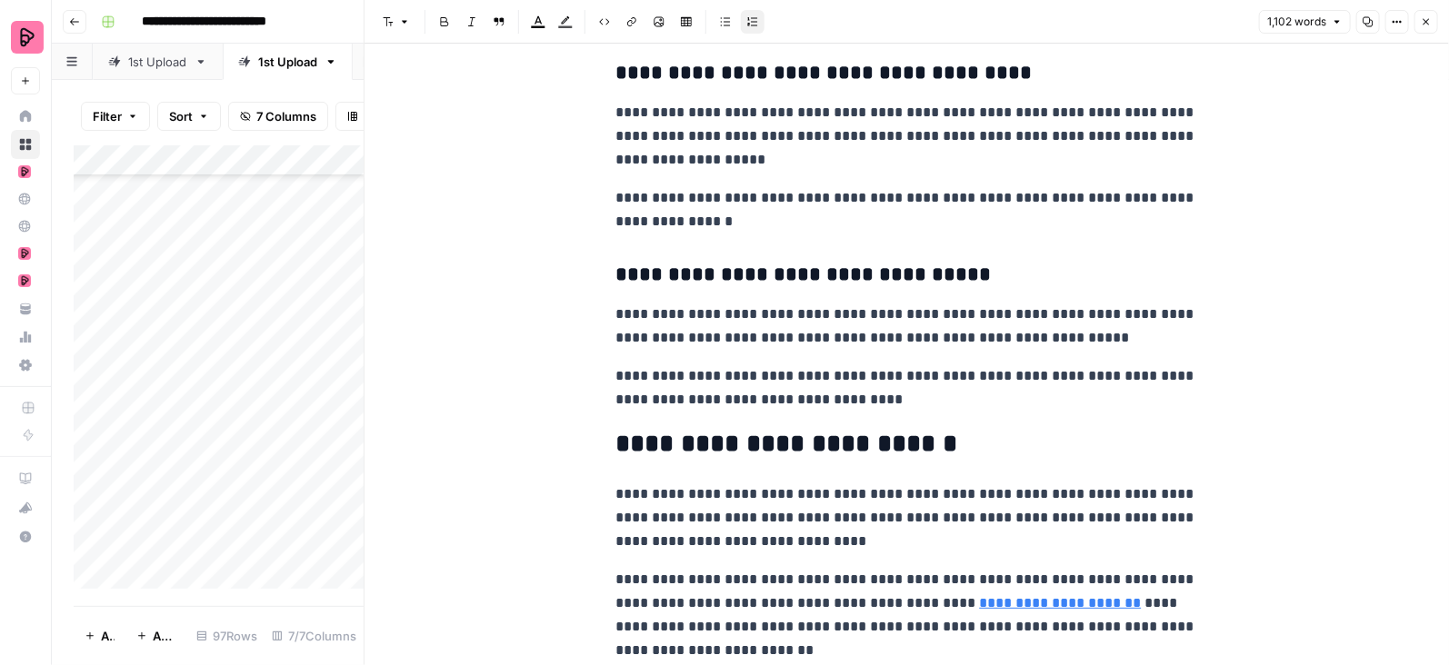
click at [1423, 27] on icon "button" at bounding box center [1426, 21] width 11 height 11
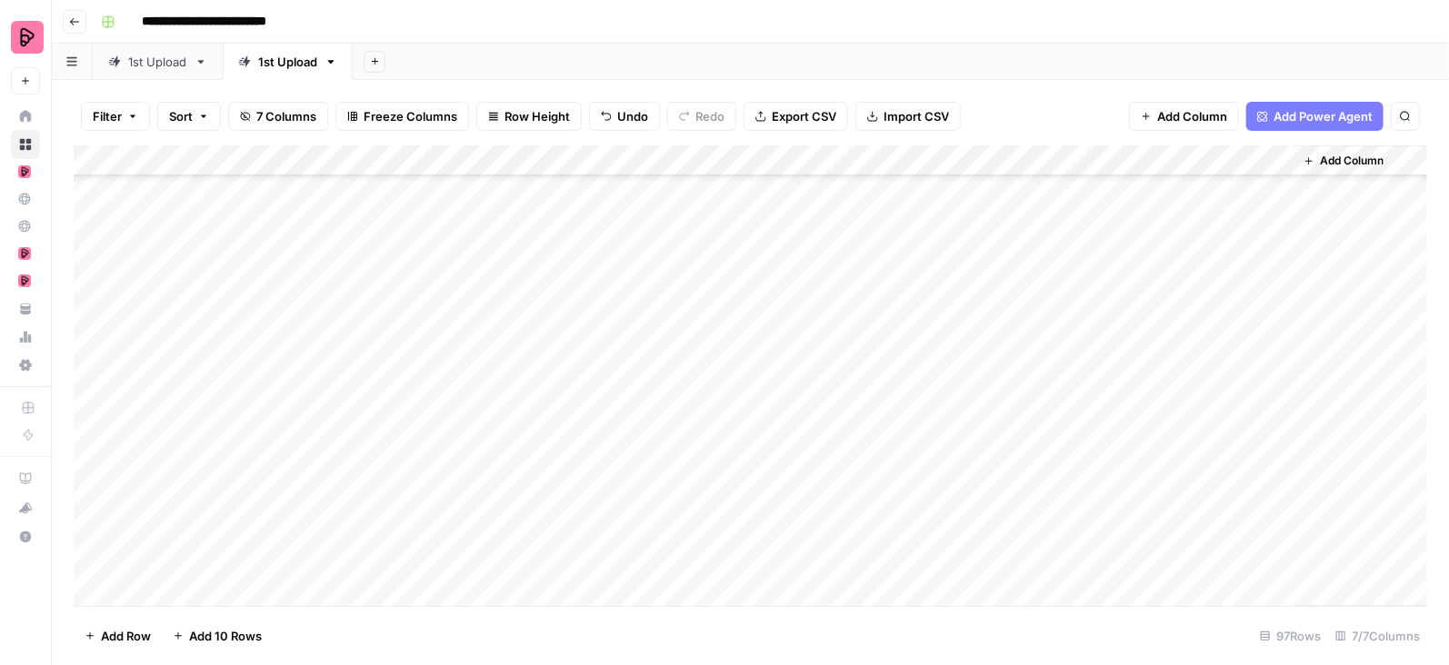
click at [1273, 498] on div "Add Column" at bounding box center [751, 376] width 1354 height 462
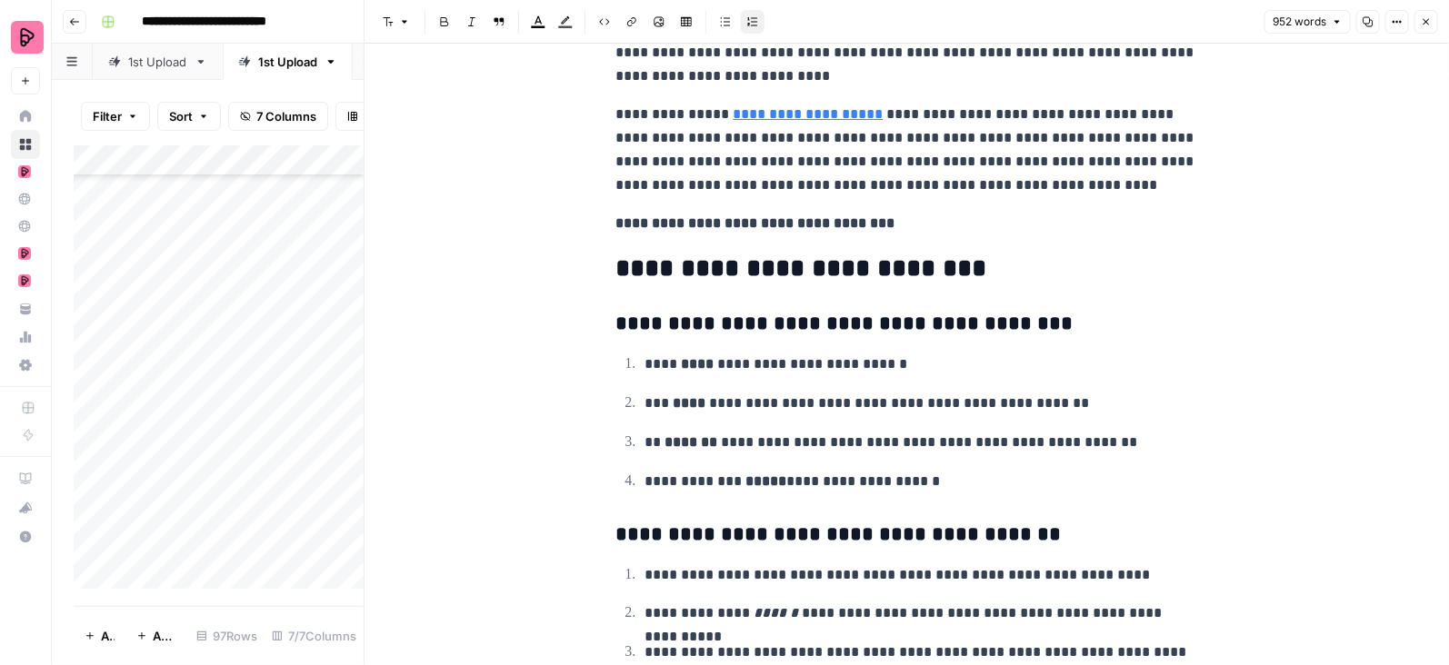
scroll to position [3700, 0]
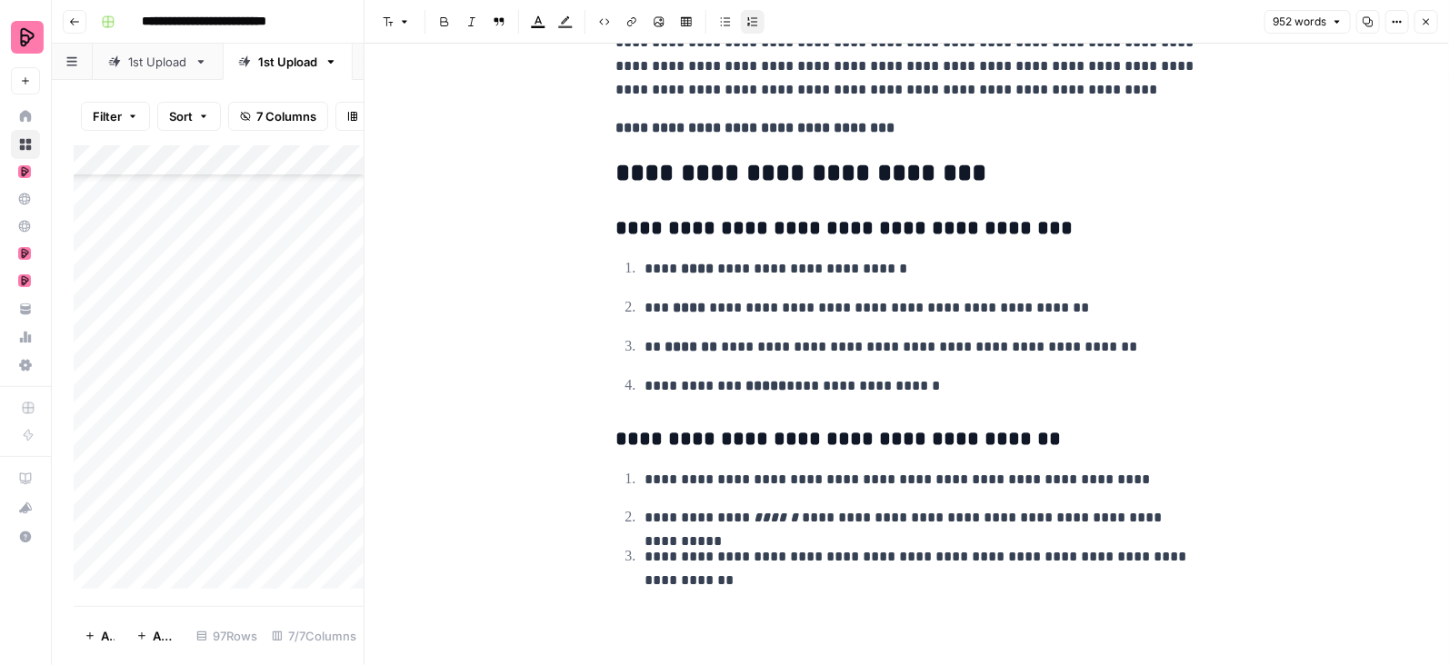
click at [1424, 26] on icon "button" at bounding box center [1426, 21] width 11 height 11
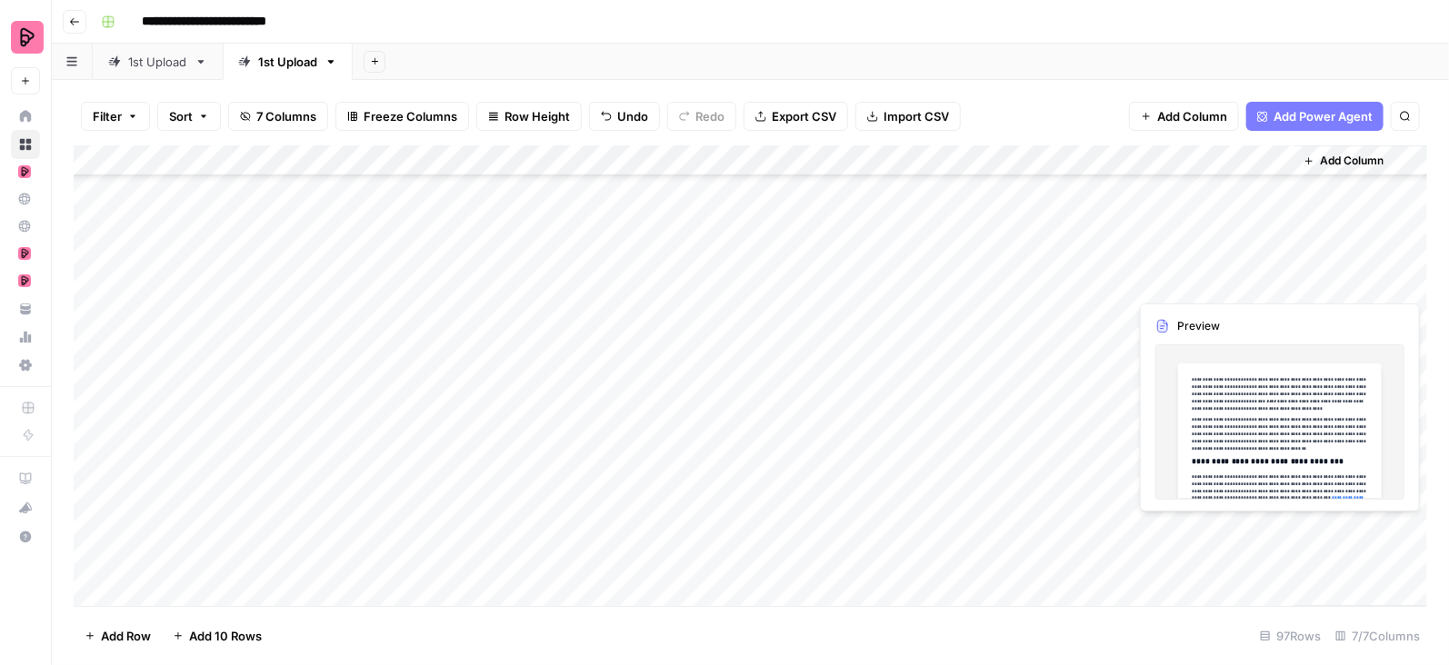
click at [1274, 532] on div "Add Column" at bounding box center [751, 376] width 1354 height 462
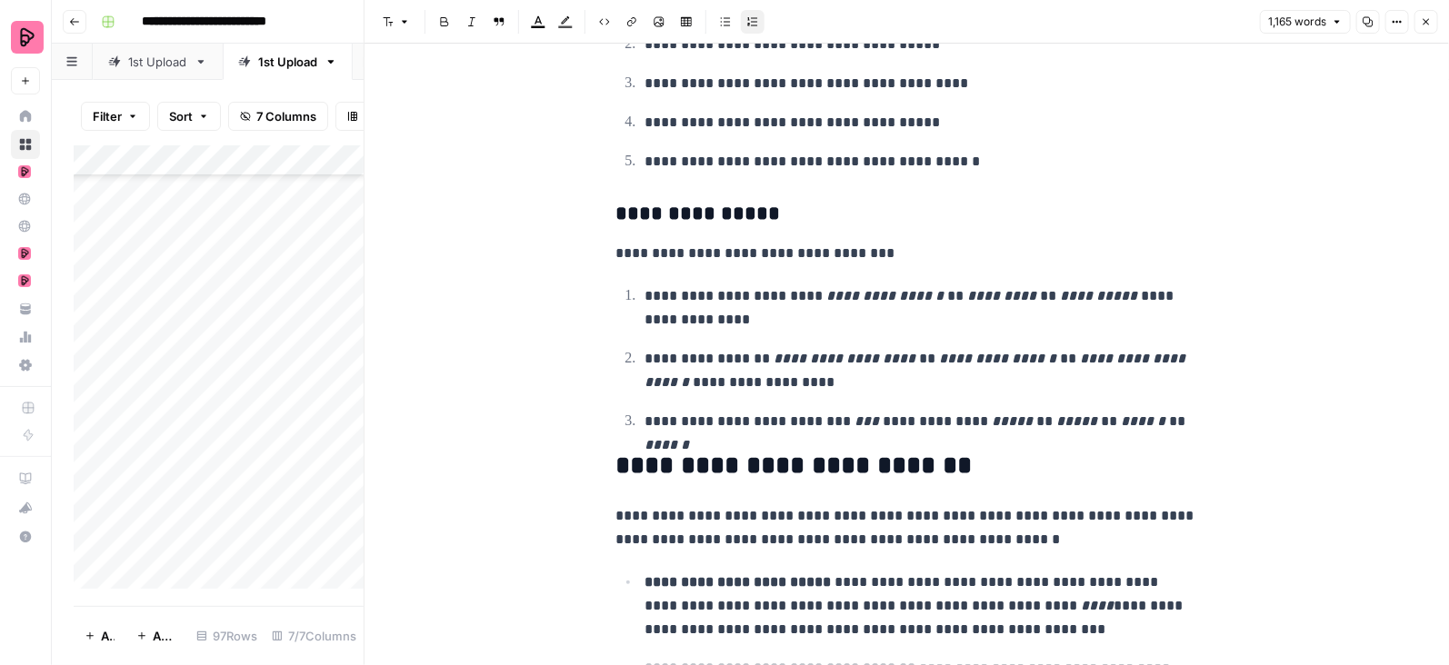
scroll to position [2910, 0]
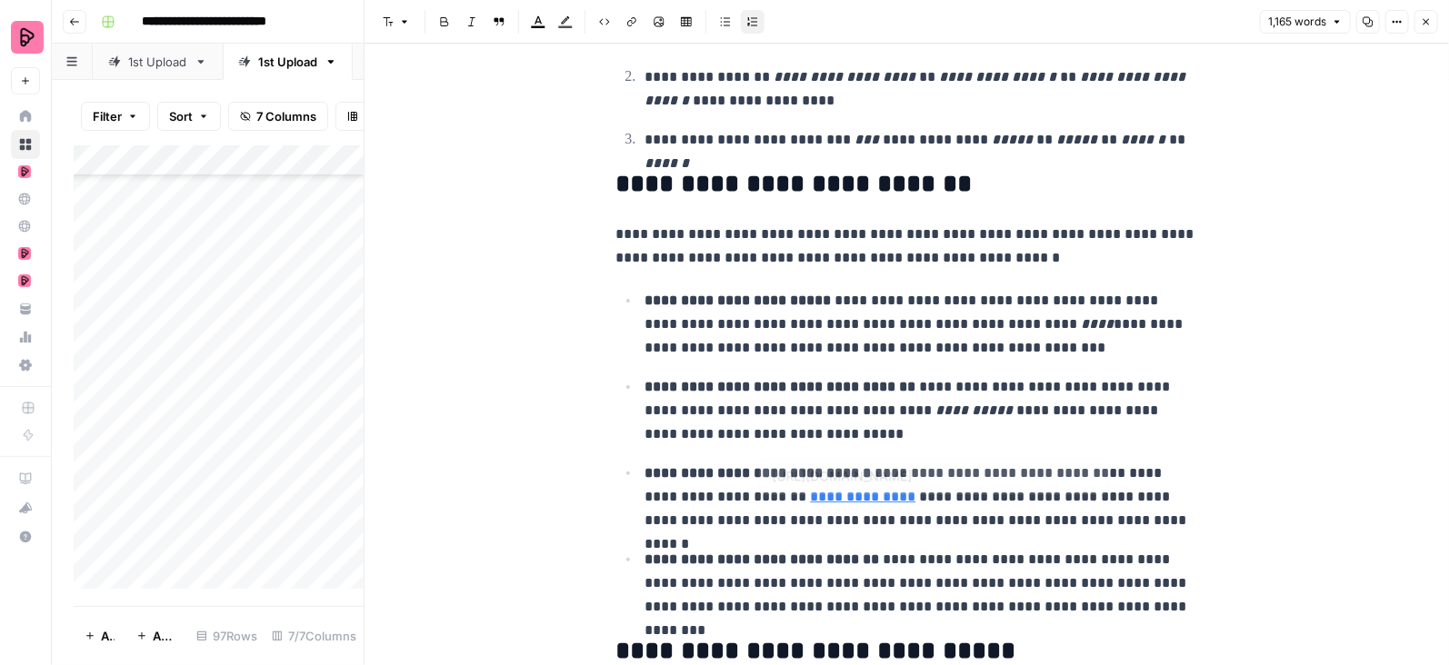
click at [811, 500] on link "**********" at bounding box center [863, 497] width 105 height 14
click at [1425, 24] on icon "button" at bounding box center [1426, 21] width 11 height 11
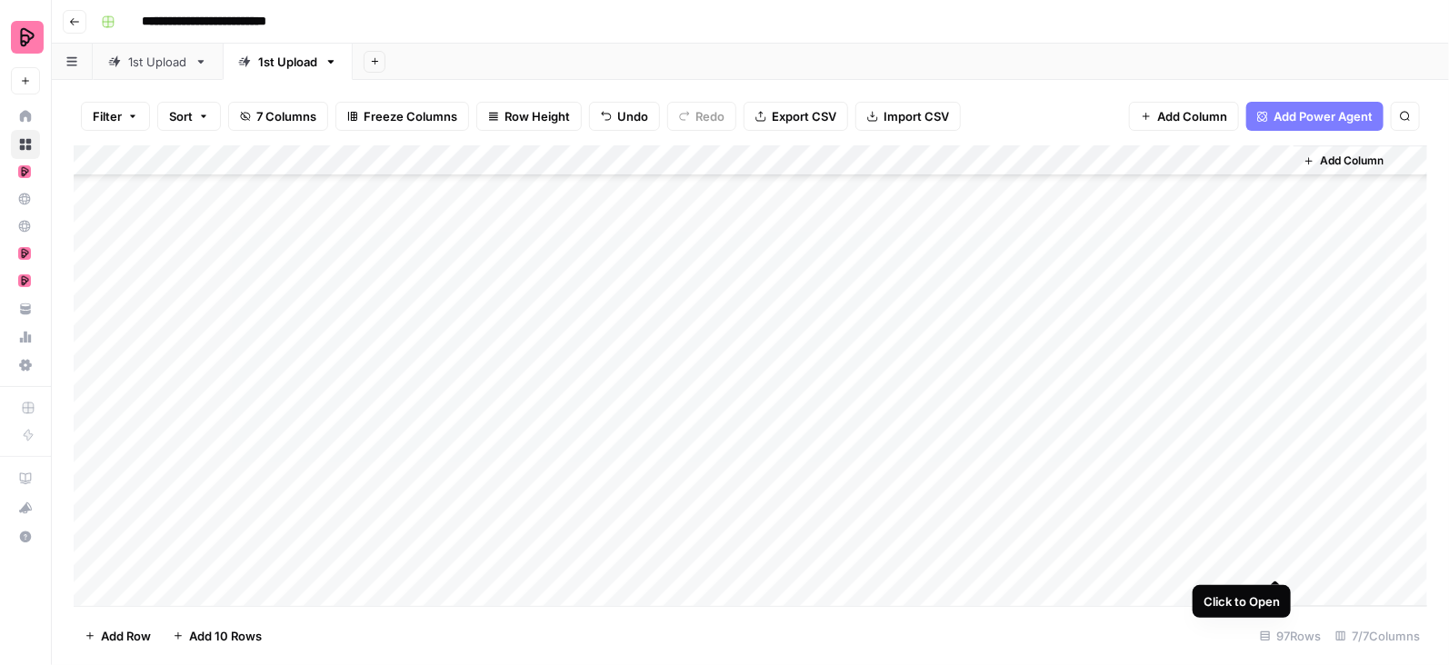
click at [1275, 560] on div "Add Column" at bounding box center [751, 376] width 1354 height 462
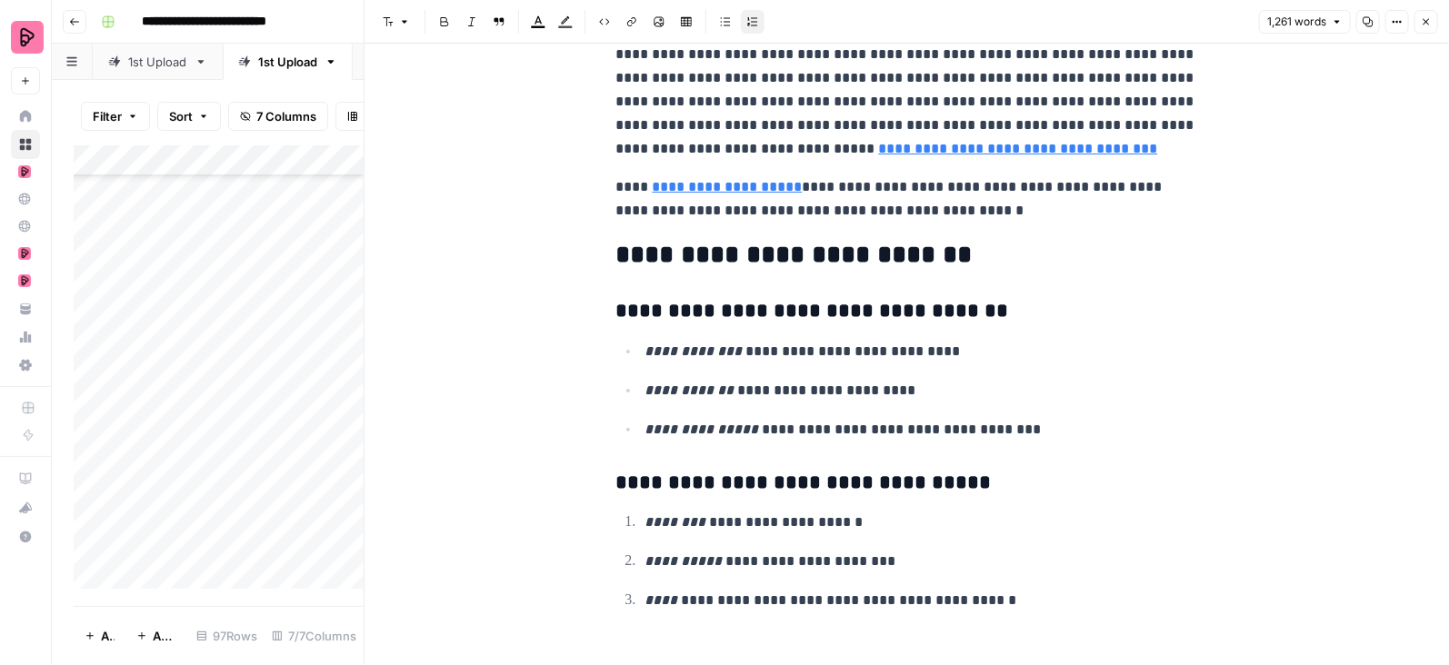
scroll to position [4412, 0]
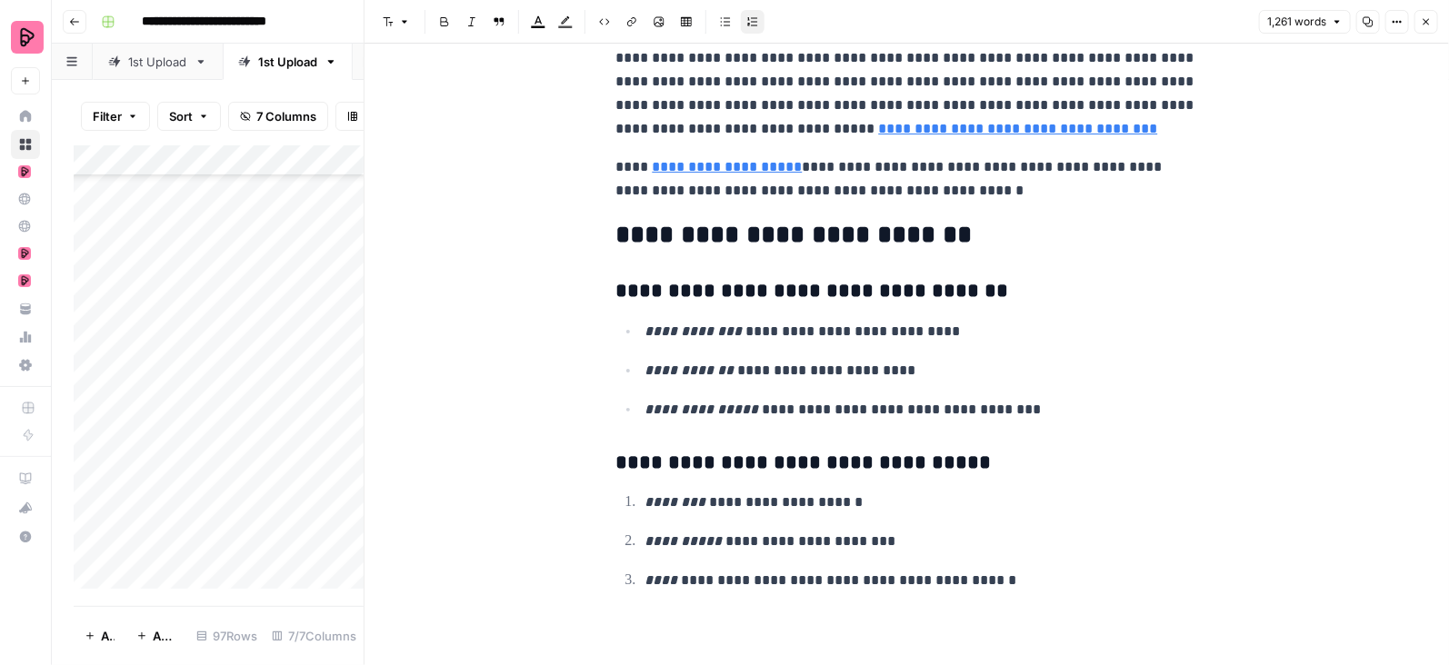
click at [1423, 18] on icon "button" at bounding box center [1426, 21] width 11 height 11
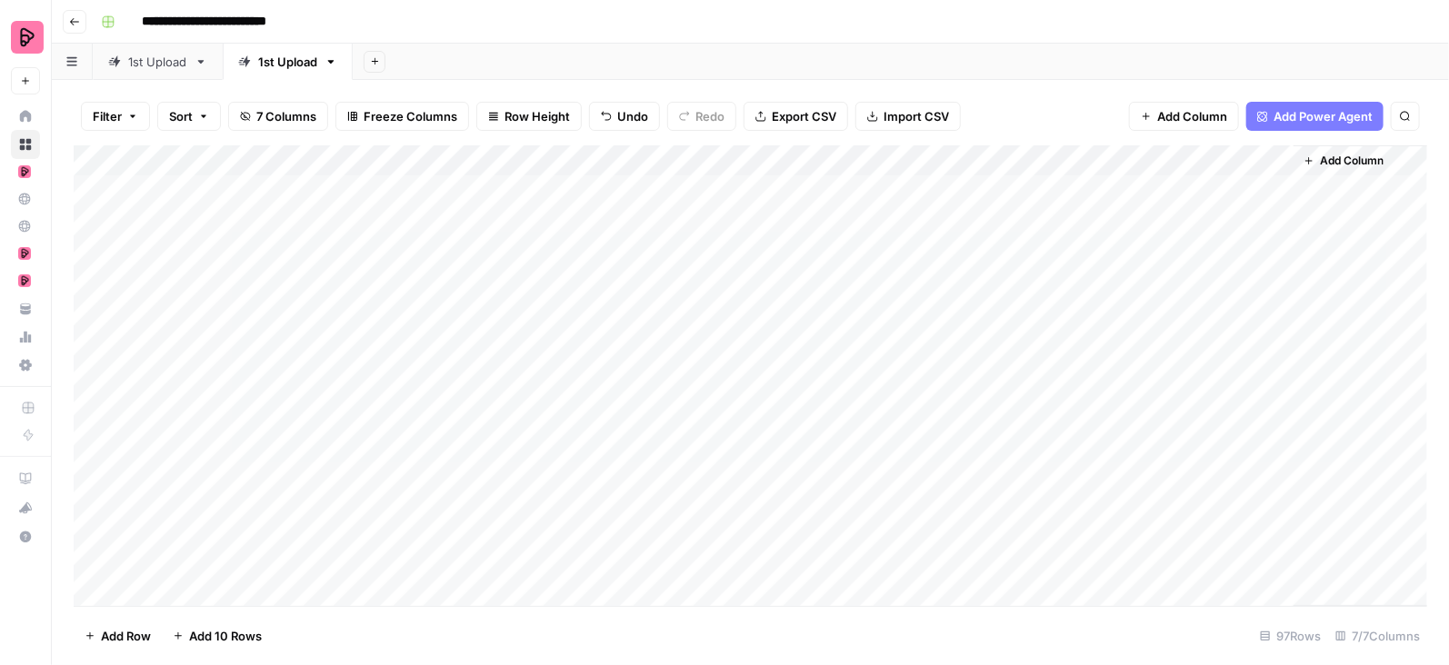
click at [799, 125] on span "Export CSV" at bounding box center [804, 116] width 65 height 18
click at [329, 61] on icon "button" at bounding box center [331, 62] width 6 height 4
click at [365, 120] on span "Duplicate Sheet" at bounding box center [402, 122] width 87 height 18
click at [392, 63] on div "1st Upload" at bounding box center [417, 62] width 59 height 18
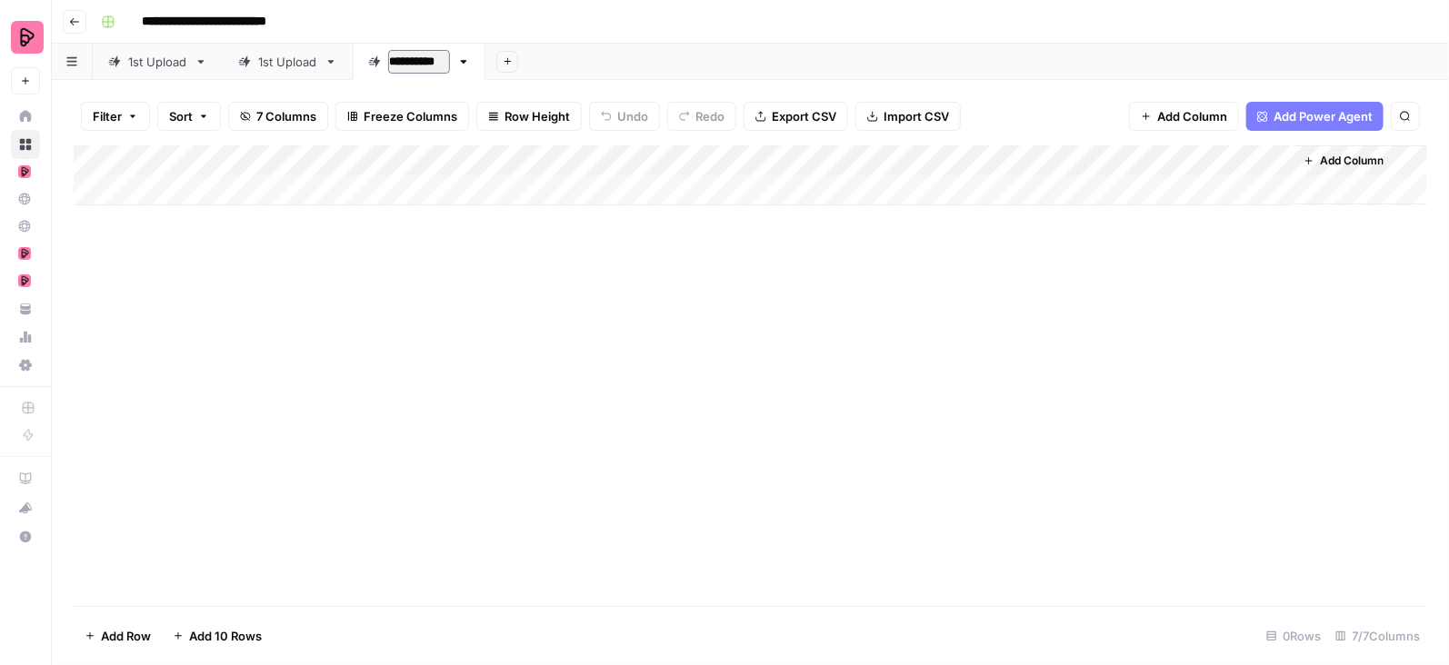
drag, startPoint x: 393, startPoint y: 62, endPoint x: 406, endPoint y: 61, distance: 13.7
click at [393, 62] on input "**********" at bounding box center [419, 62] width 62 height 24
type input "**********"
click at [278, 55] on div "1st Upload" at bounding box center [287, 62] width 59 height 18
click at [262, 59] on input "**********" at bounding box center [289, 62] width 62 height 24
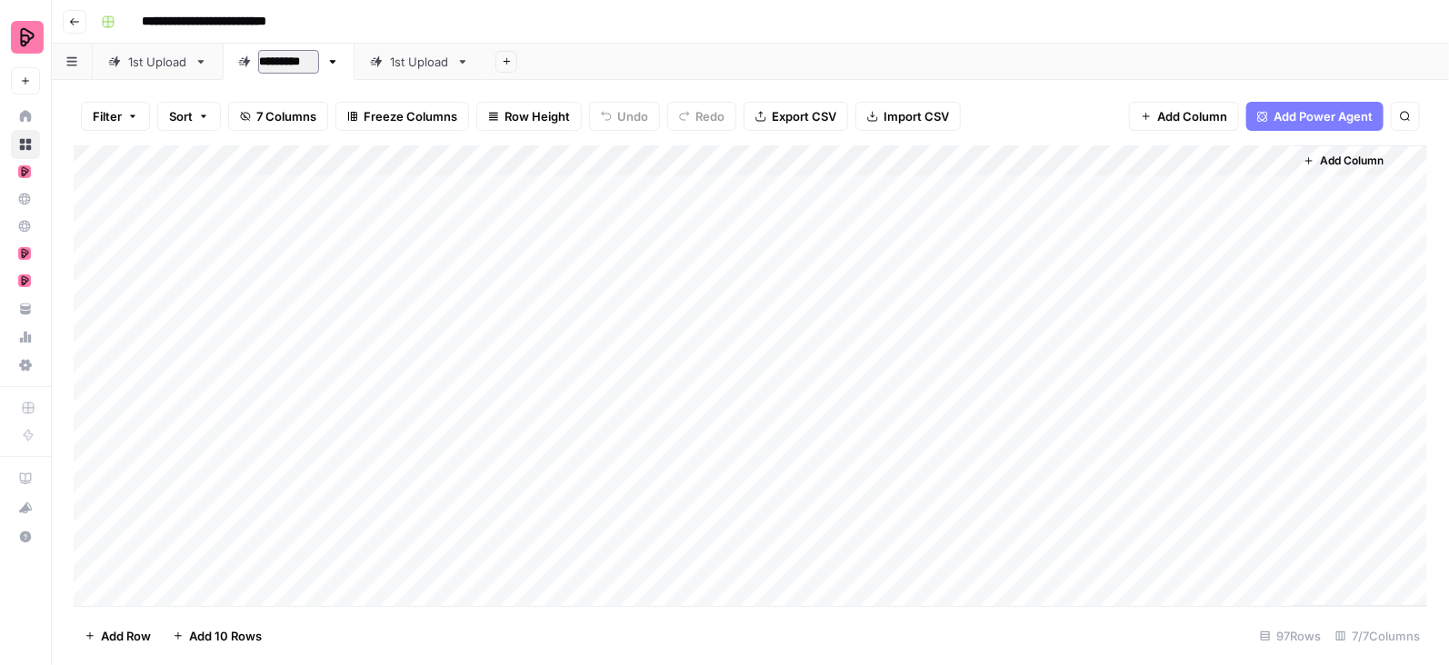
type input "**********"
click at [756, 54] on div "Add Sheet" at bounding box center [970, 62] width 957 height 36
click at [419, 67] on div "1st Upload" at bounding box center [423, 62] width 59 height 18
click at [626, 53] on div "Add Sheet" at bounding box center [970, 62] width 958 height 36
click at [403, 201] on div "Add Column" at bounding box center [751, 175] width 1354 height 60
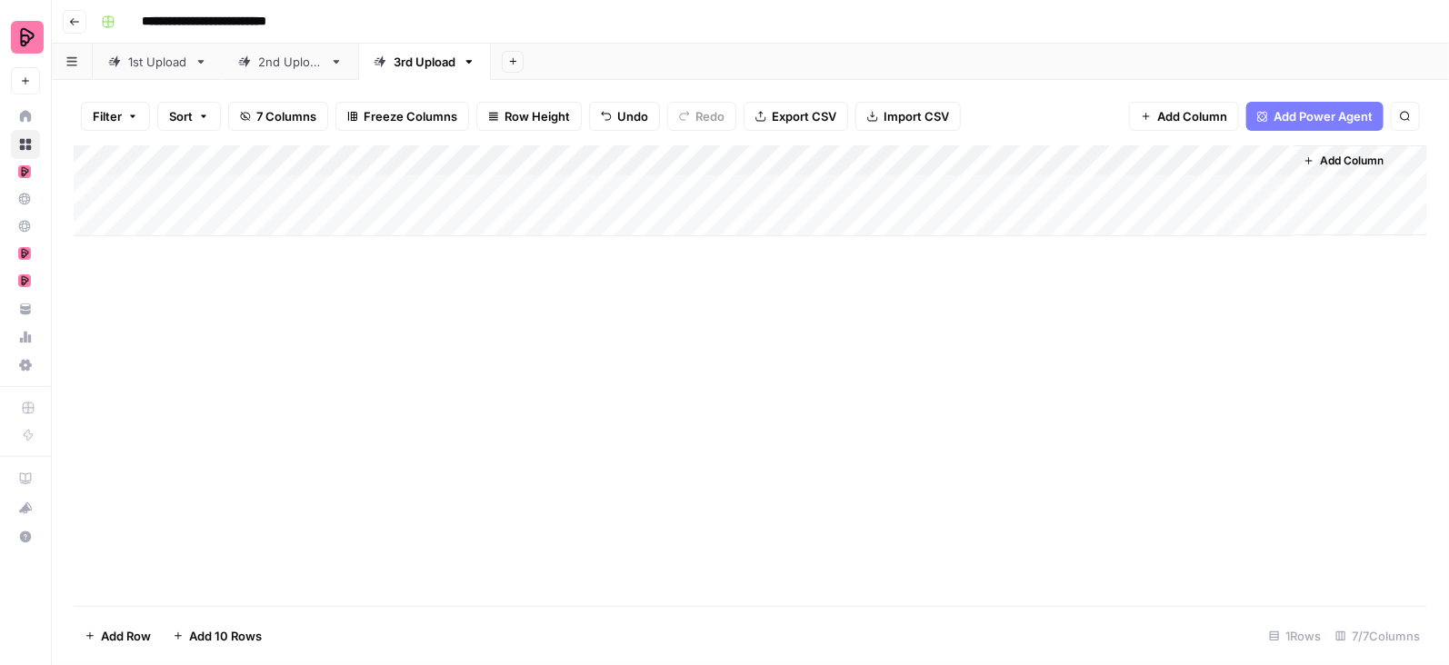
click at [582, 365] on div "Add Column" at bounding box center [751, 375] width 1354 height 461
click at [627, 186] on div "Add Column" at bounding box center [751, 190] width 1354 height 91
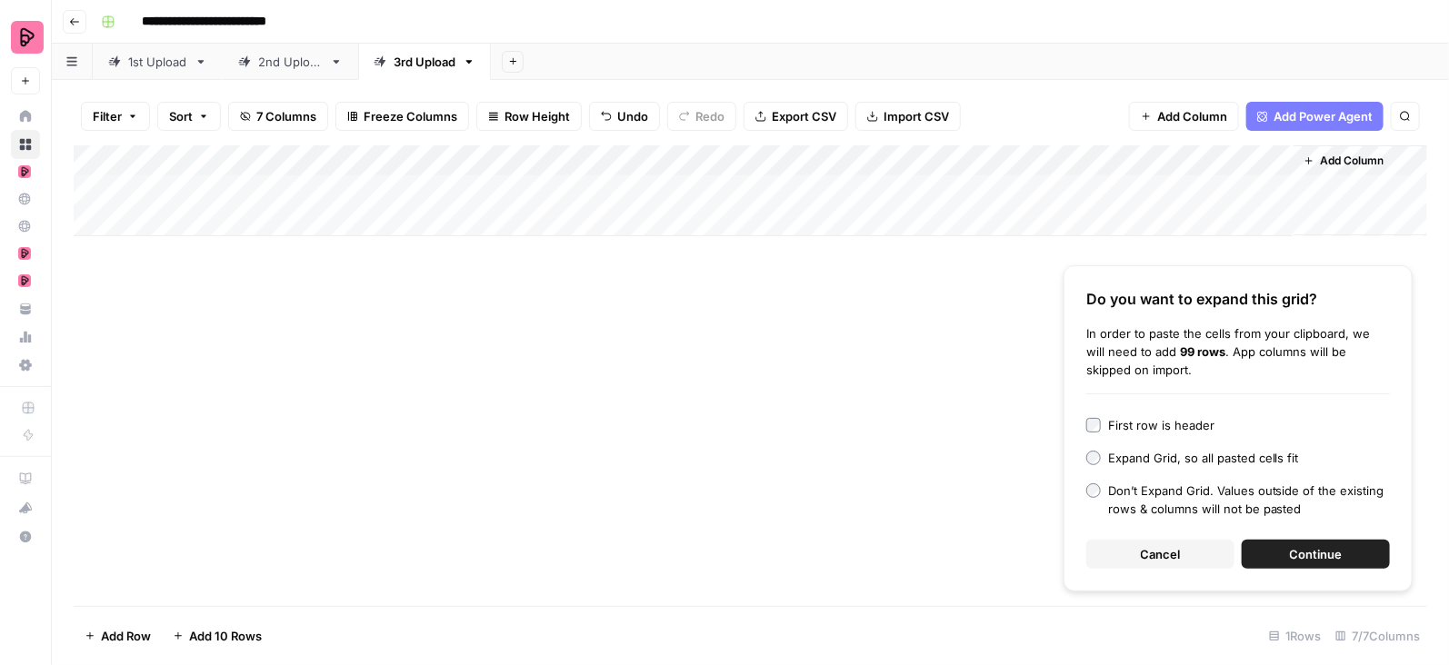
click at [1328, 552] on span "Continue" at bounding box center [1316, 554] width 53 height 18
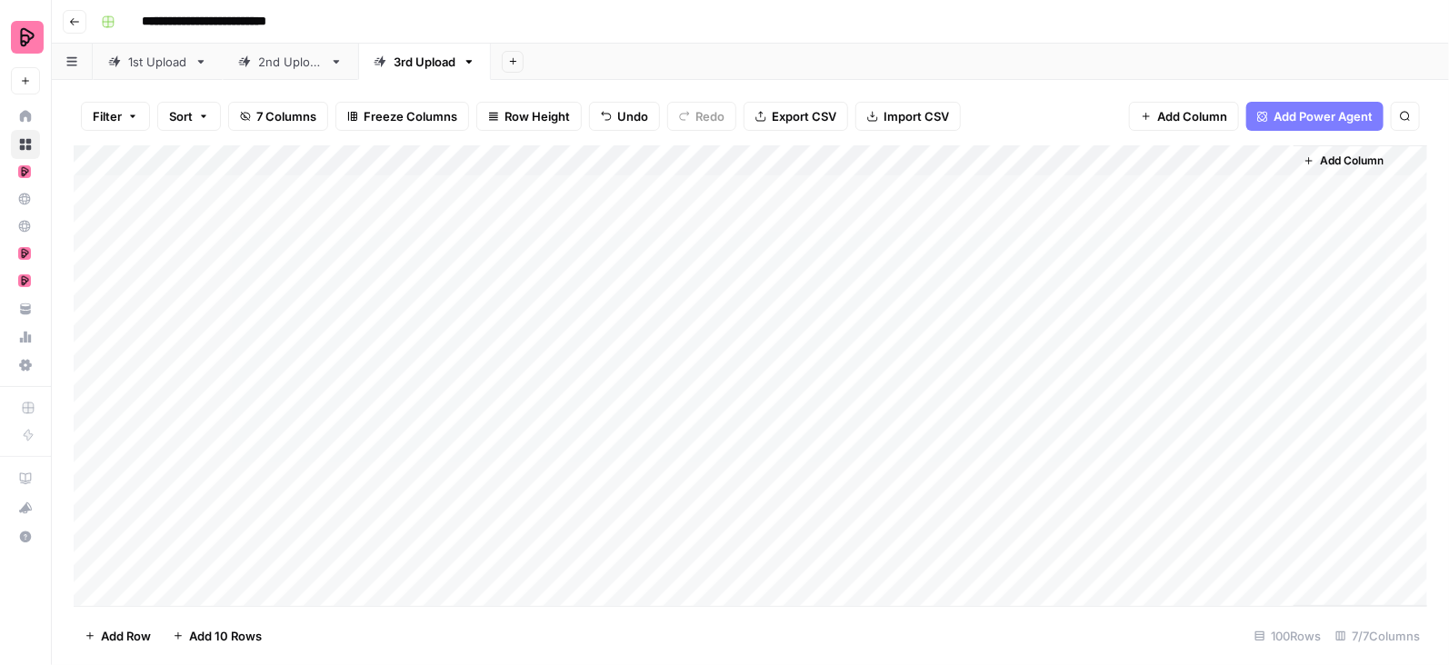
click at [1178, 555] on div "Add Column" at bounding box center [751, 376] width 1354 height 462
click at [517, 150] on div "Add Column" at bounding box center [751, 190] width 1354 height 91
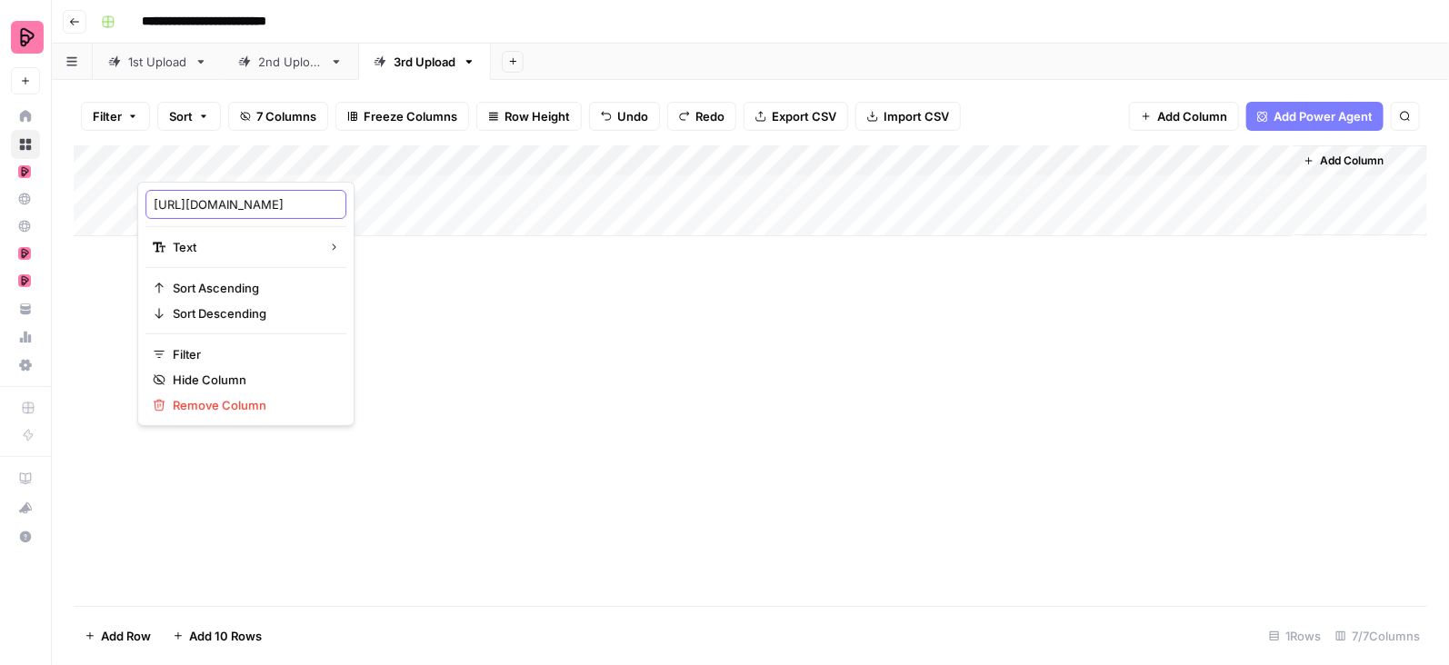
click at [238, 197] on input "https://preply.com/en/blog/how-long-to-learn-turkish/" at bounding box center [246, 204] width 185 height 18
type input "URL"
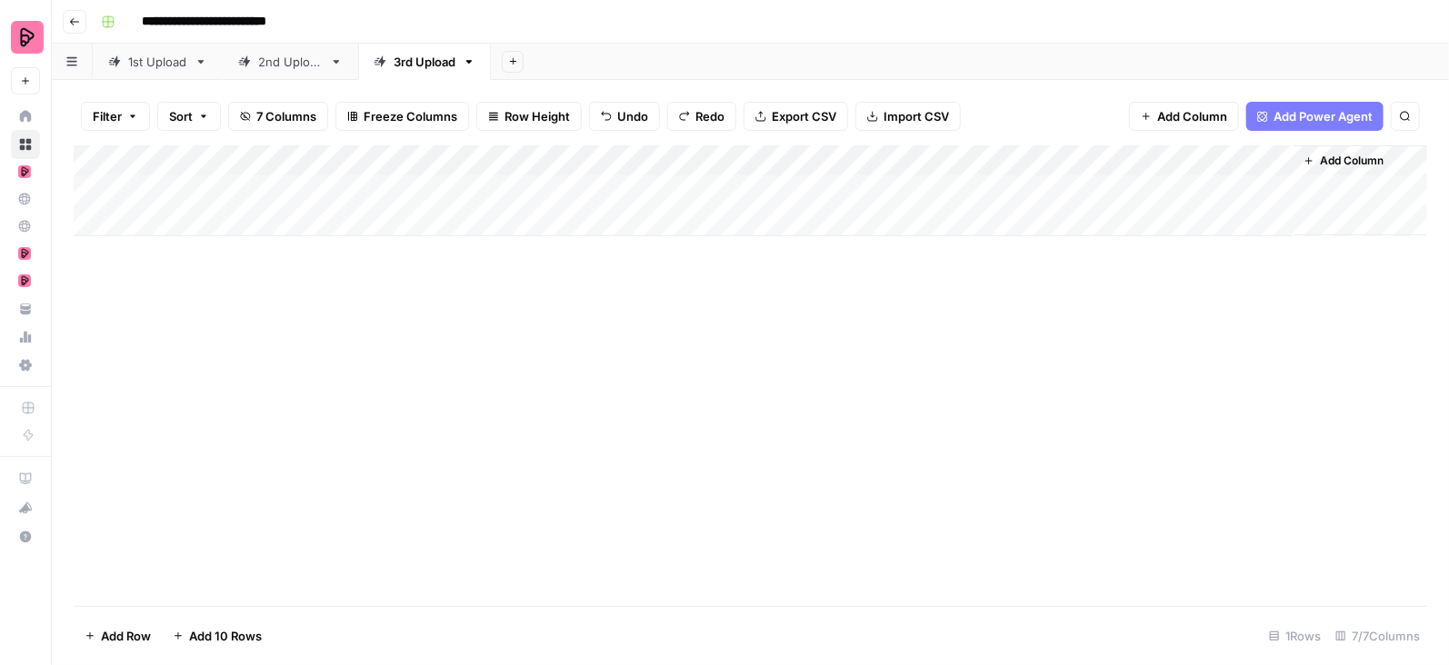
click at [450, 418] on div "Add Column" at bounding box center [751, 375] width 1354 height 461
click at [680, 182] on div "Add Column" at bounding box center [751, 190] width 1354 height 91
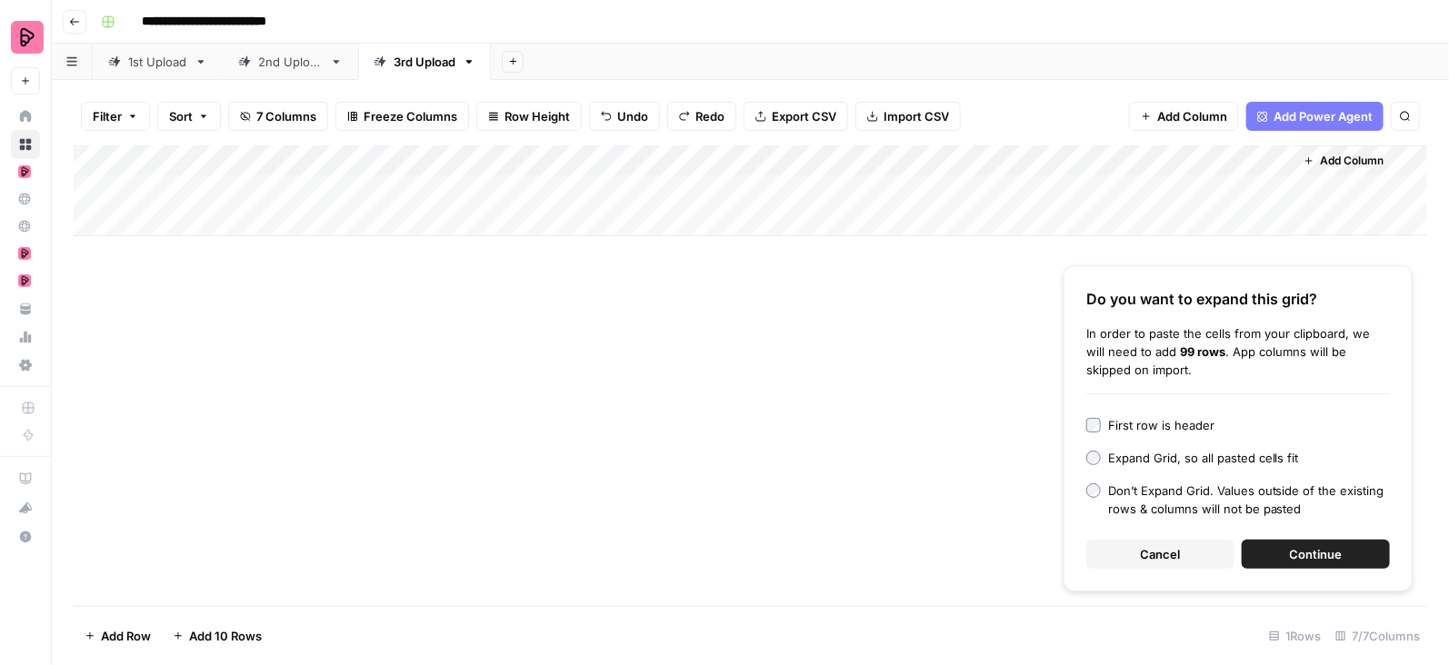
click at [1177, 425] on div "First row is header" at bounding box center [1161, 425] width 106 height 18
click at [1274, 551] on button "Continue" at bounding box center [1316, 554] width 148 height 29
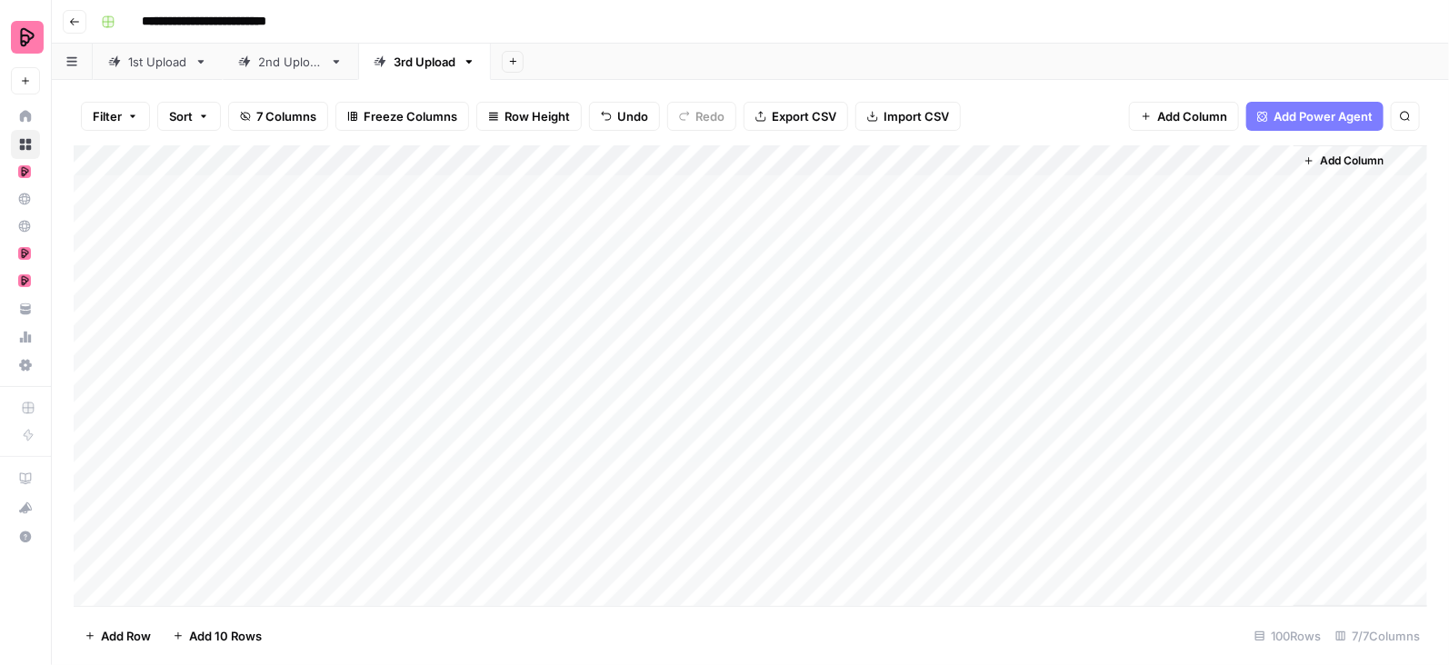
click at [273, 64] on div "2nd Upload" at bounding box center [290, 62] width 65 height 18
click at [409, 72] on link "3rd Upload" at bounding box center [424, 62] width 133 height 36
click at [658, 163] on div "Add Column" at bounding box center [751, 376] width 1354 height 462
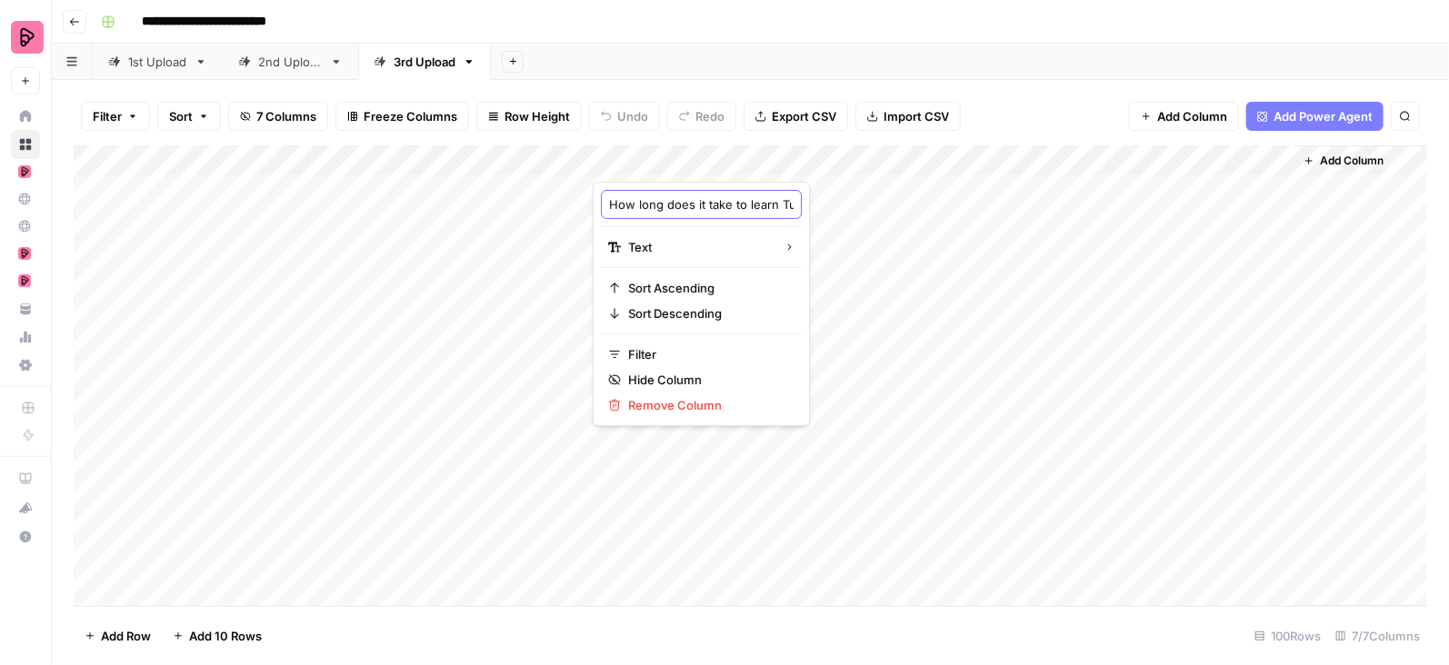
click at [665, 203] on input "How long does it take to learn Turkish? A realistic timeline for 2025" at bounding box center [701, 204] width 185 height 18
type input "Title"
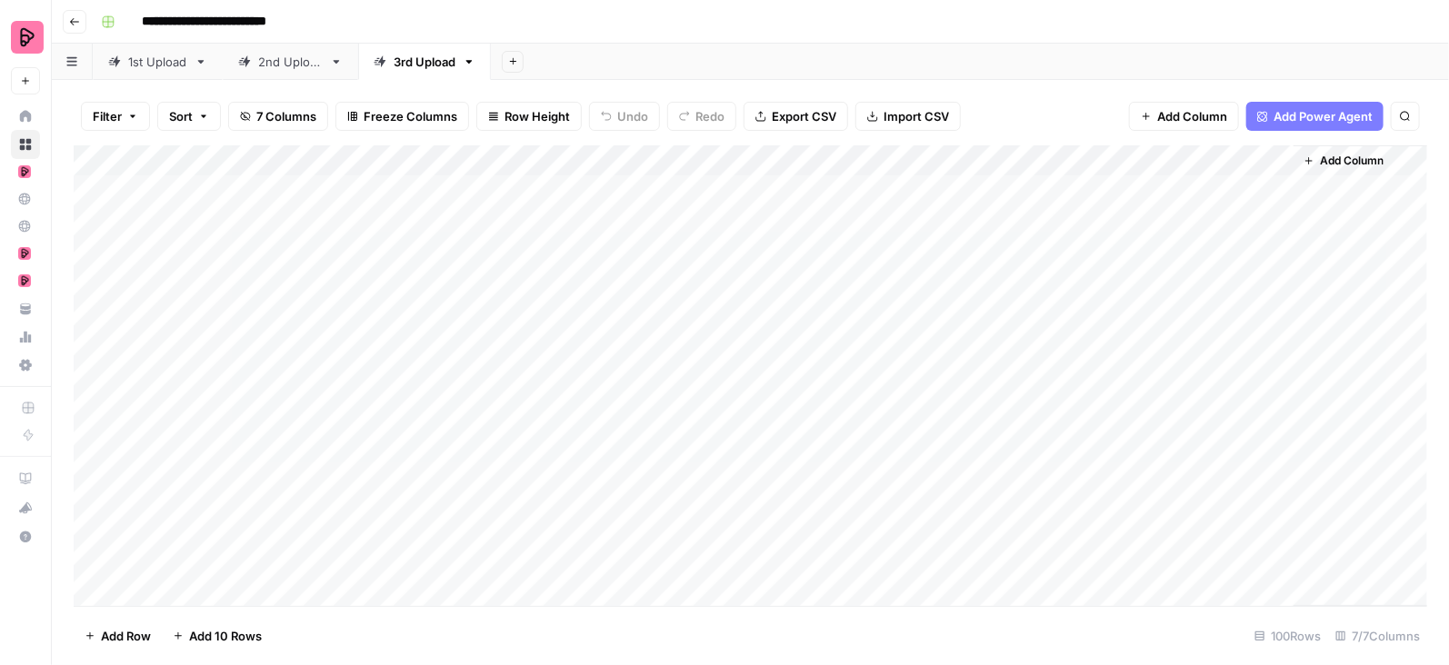
click at [307, 55] on div "2nd Upload" at bounding box center [290, 62] width 65 height 18
click at [405, 60] on div "3rd Upload" at bounding box center [425, 62] width 62 height 18
click at [768, 155] on div "Add Column" at bounding box center [751, 376] width 1354 height 462
click at [768, 205] on input "Turkish" at bounding box center [835, 204] width 185 height 18
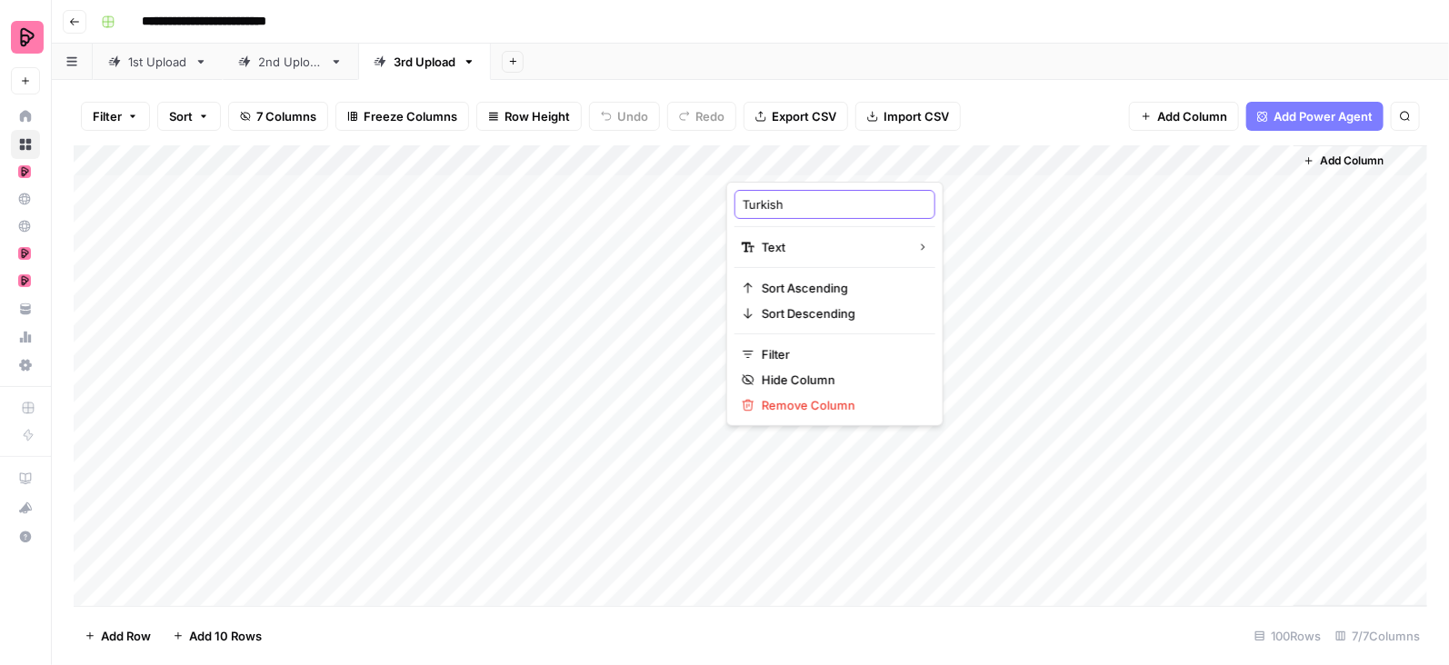
click at [768, 205] on input "Turkish" at bounding box center [835, 204] width 185 height 18
type input "Subject"
click at [920, 392] on div "Add Column" at bounding box center [751, 376] width 1354 height 462
click at [847, 203] on div "Add Column" at bounding box center [751, 376] width 1354 height 462
click at [946, 195] on div "Add Column" at bounding box center [751, 376] width 1354 height 462
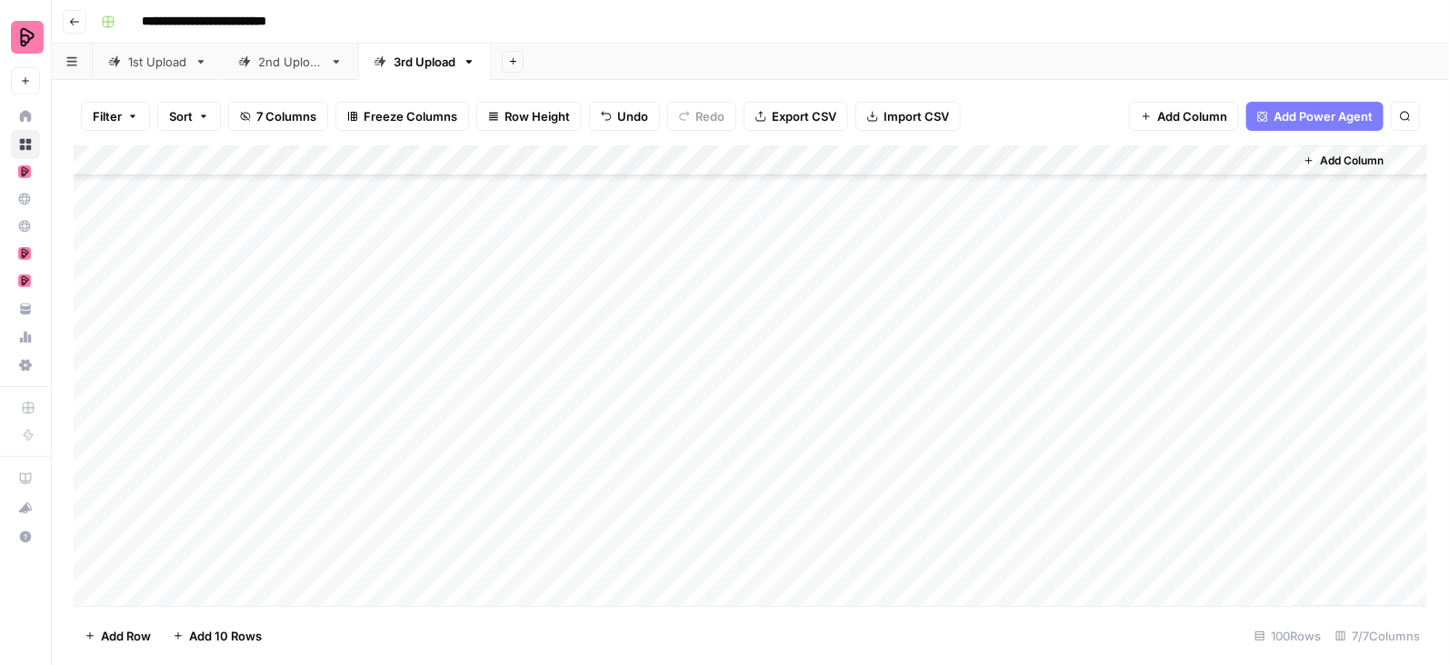
scroll to position [1466, 0]
click at [932, 265] on div "Add Column" at bounding box center [751, 376] width 1354 height 462
click at [1093, 162] on div "Add Column" at bounding box center [751, 376] width 1354 height 462
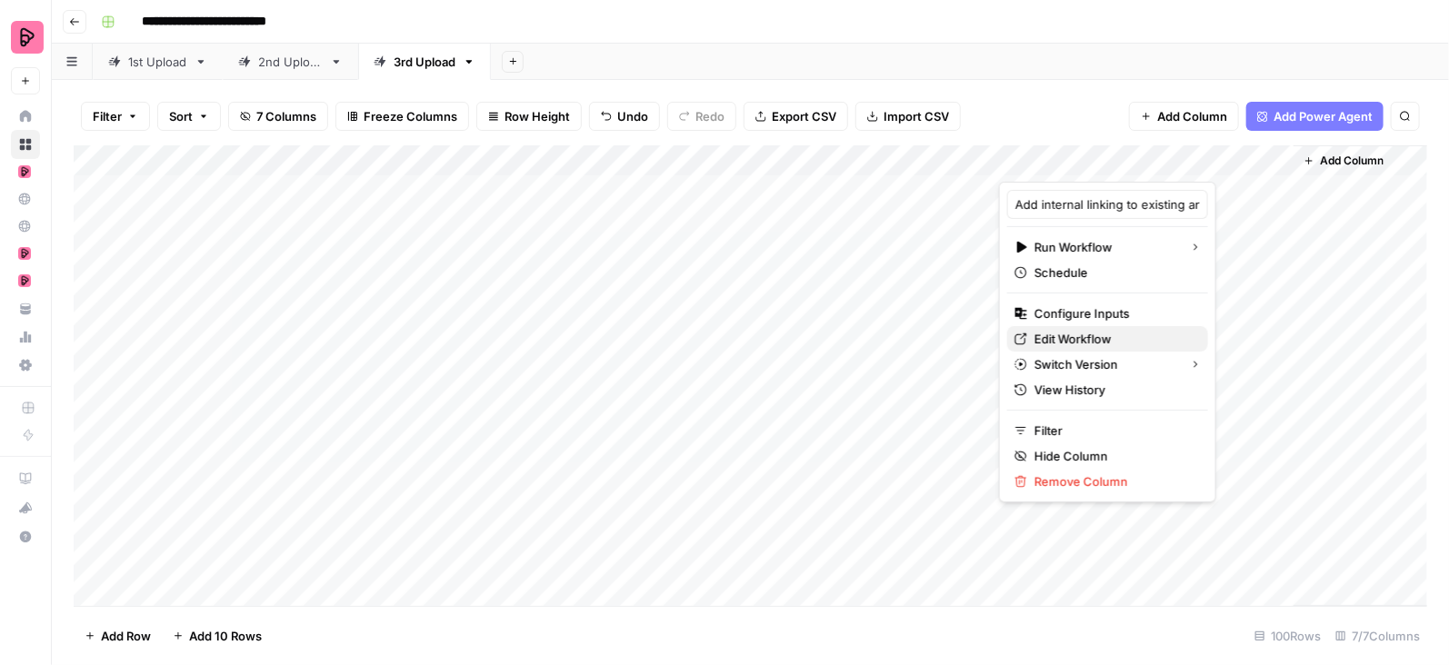
click at [1083, 336] on span "Edit Workflow" at bounding box center [1113, 339] width 159 height 18
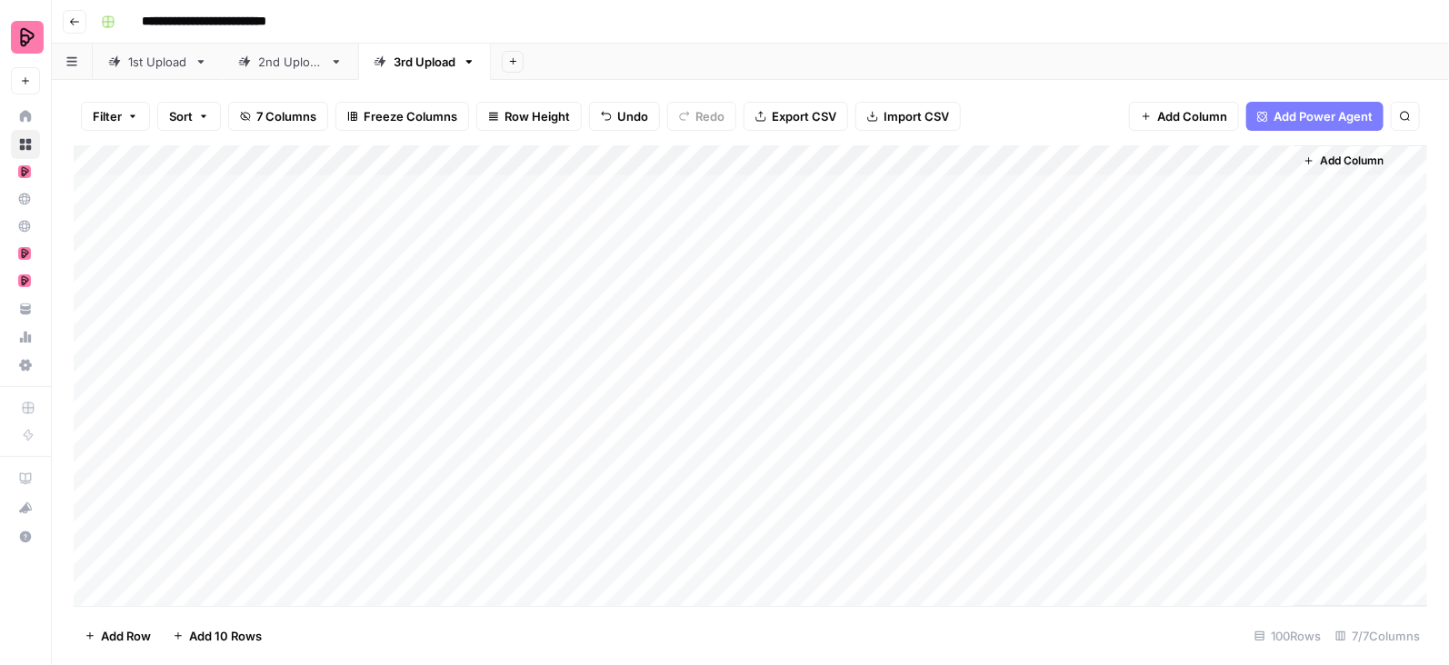
click at [1072, 189] on div "Add Column" at bounding box center [751, 376] width 1354 height 462
click at [1280, 186] on div "Add Column" at bounding box center [751, 376] width 1354 height 462
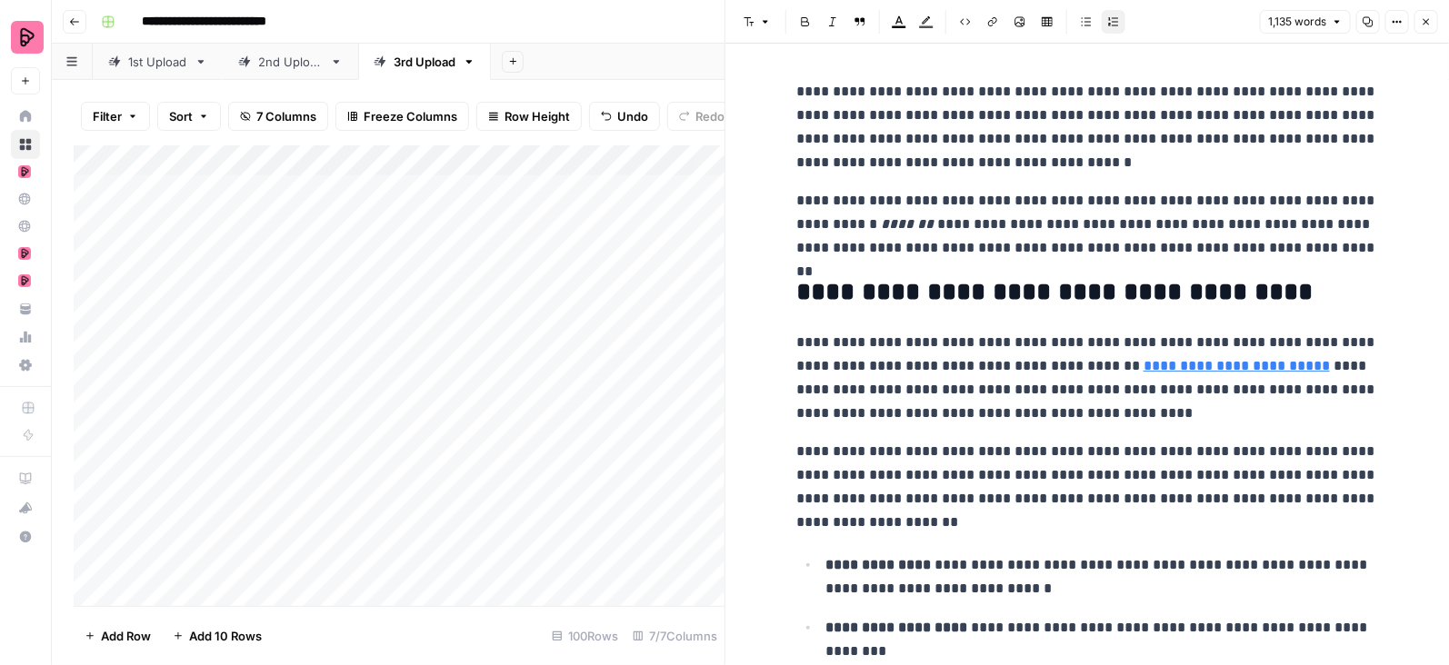
click at [465, 187] on div "Add Column" at bounding box center [399, 376] width 651 height 462
click at [465, 187] on textarea "**********" at bounding box center [365, 191] width 458 height 25
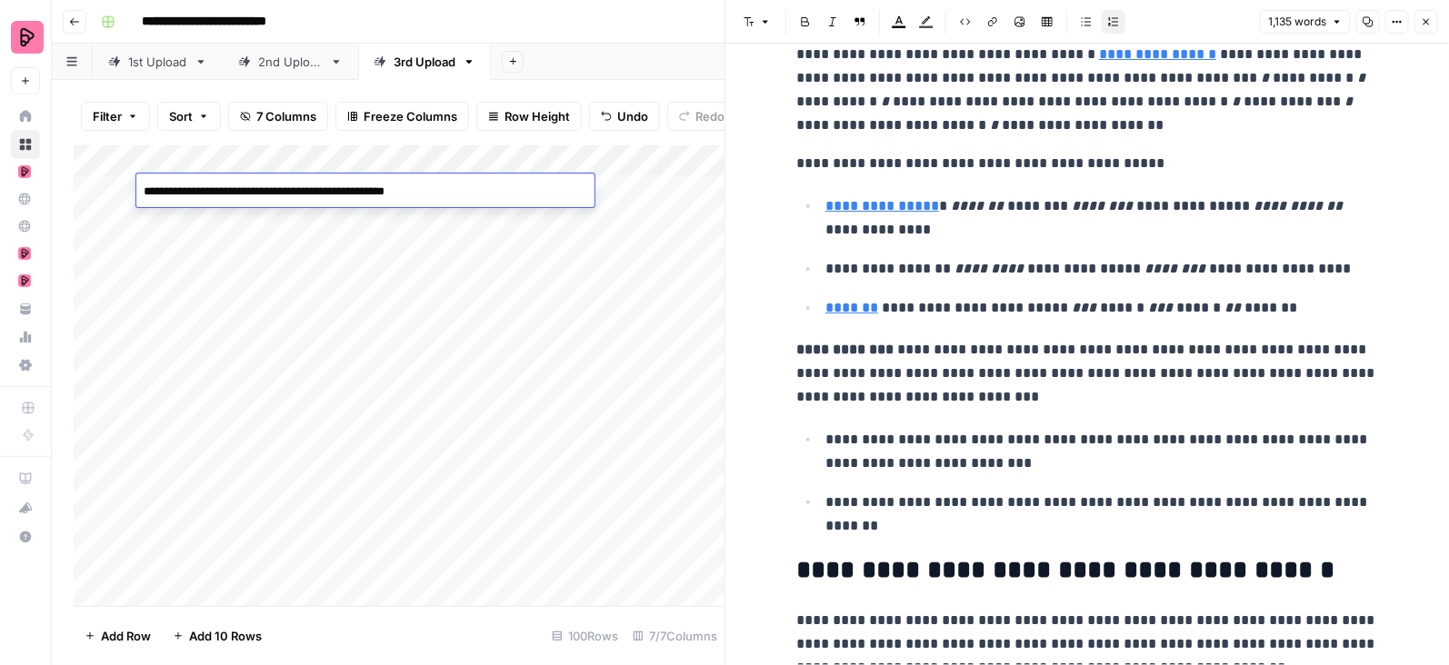
scroll to position [652, 0]
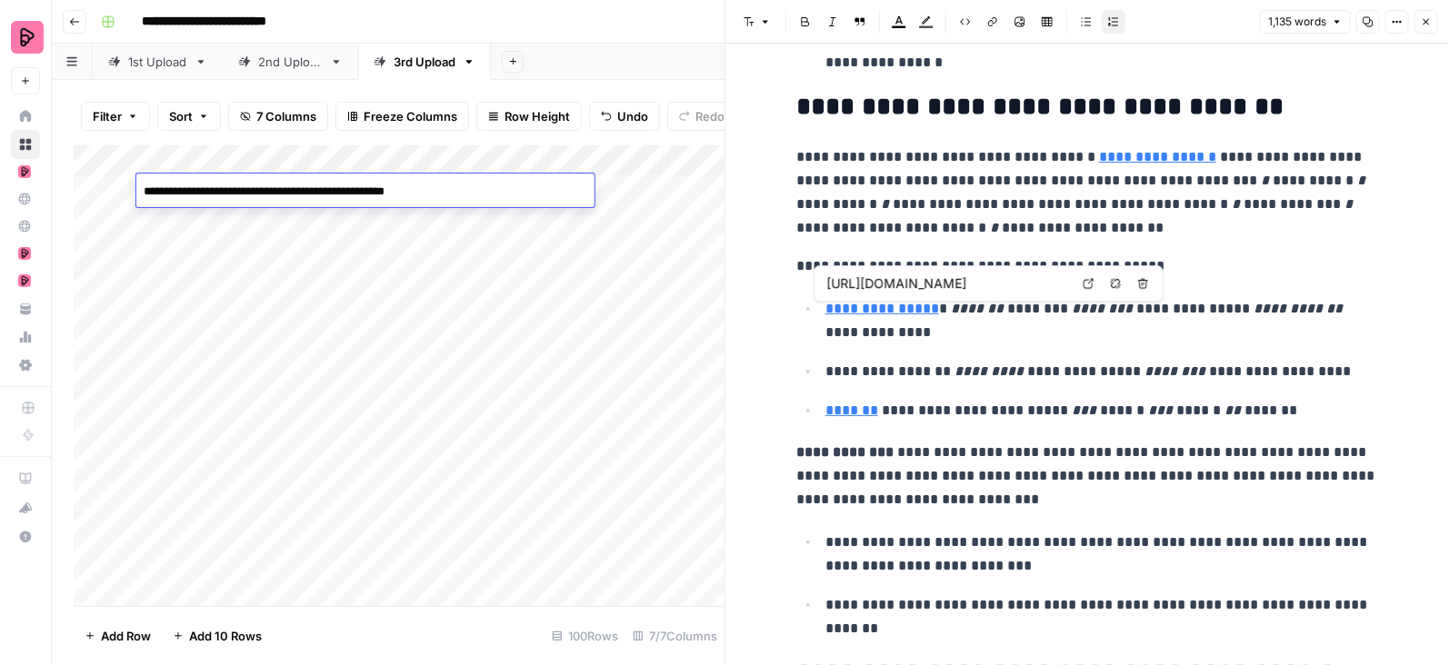
type input "https://preply.com/en/blog/turkish-numbers/"
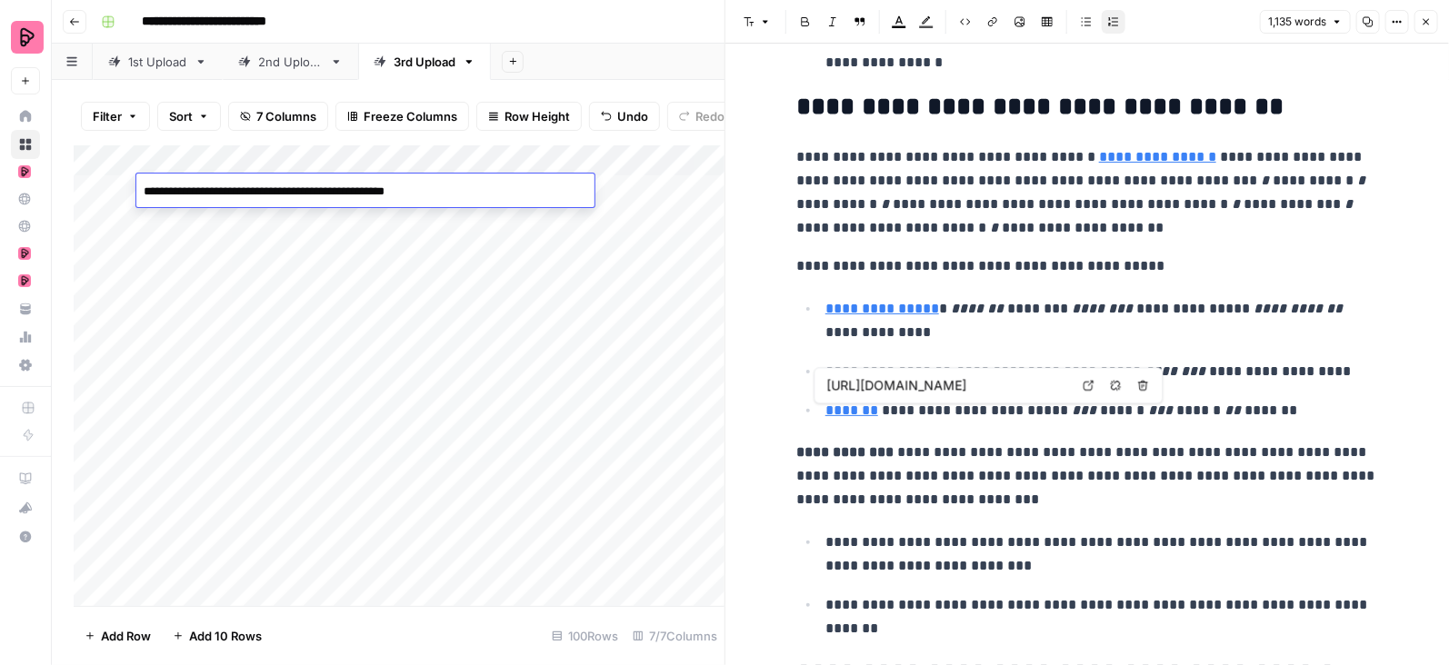
type input "https://preply.com/en/blog/turkish-greetings/"
click at [1425, 25] on icon "button" at bounding box center [1426, 21] width 11 height 11
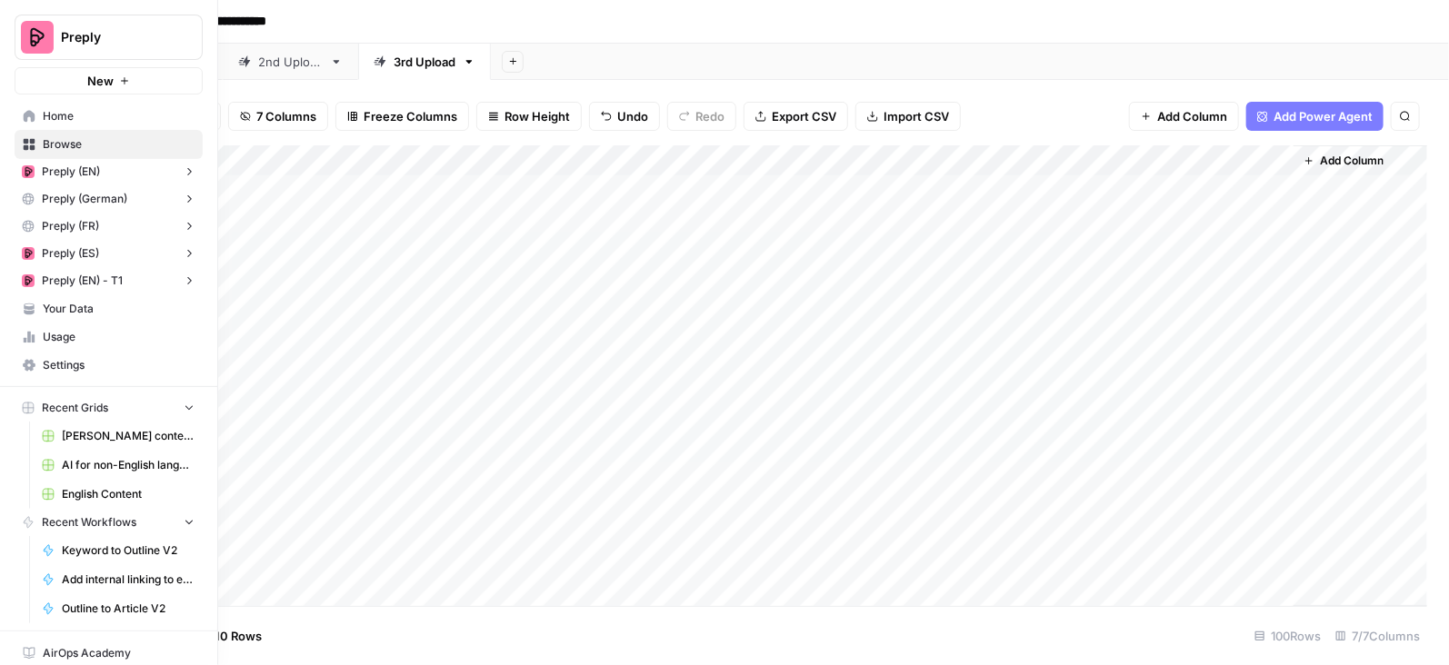
click at [55, 109] on span "Home" at bounding box center [119, 116] width 152 height 16
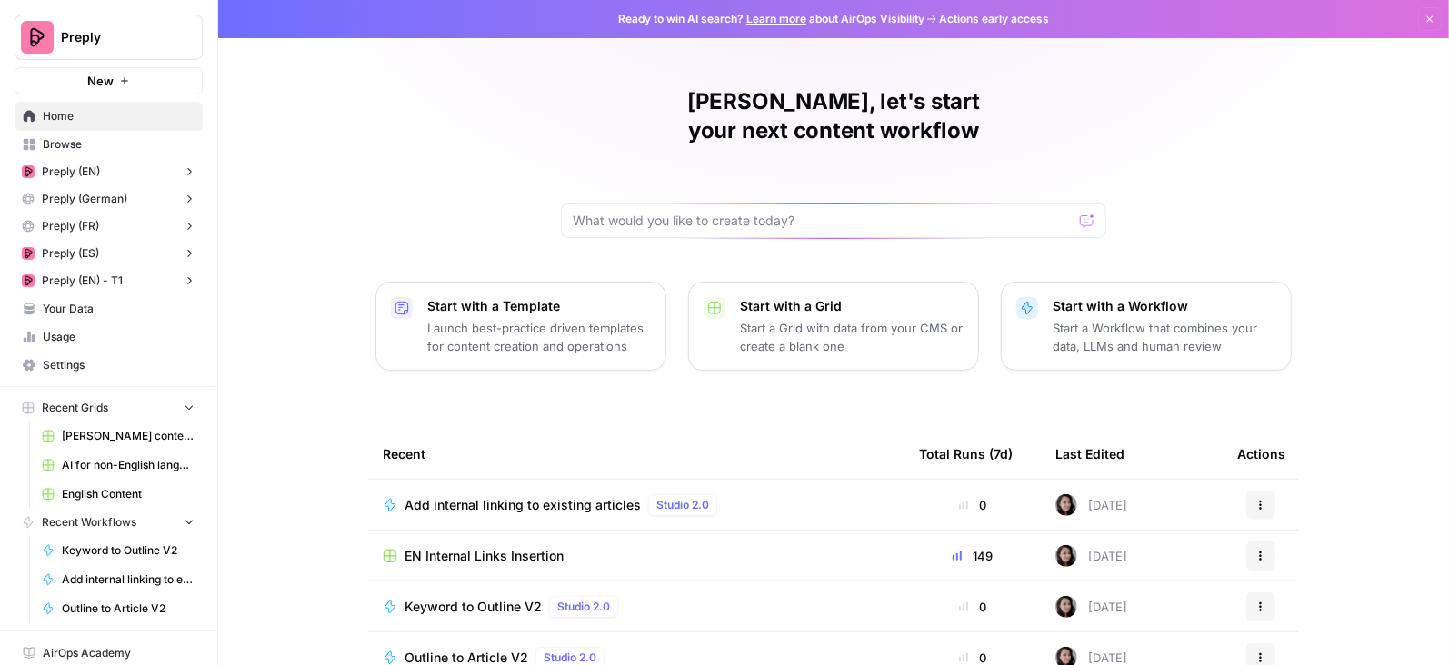
click at [62, 335] on span "Usage" at bounding box center [119, 337] width 152 height 16
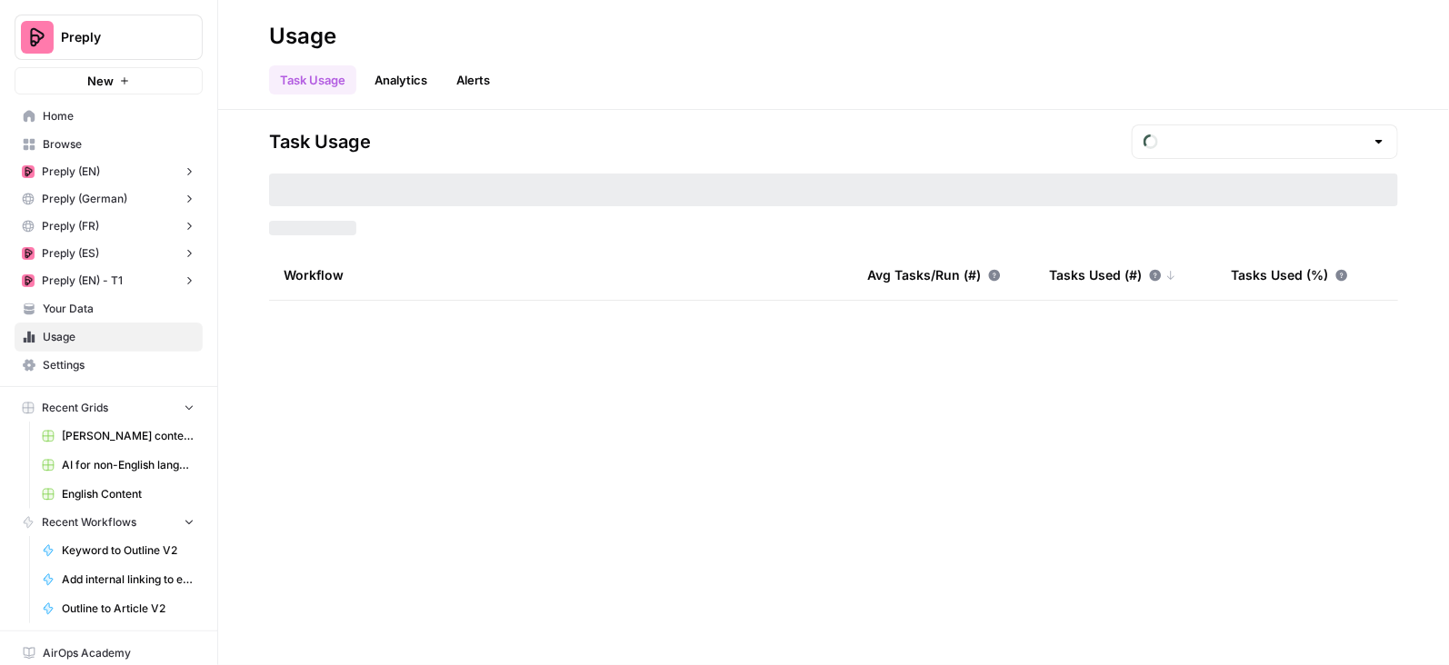
type input "August Tasks"
click at [64, 302] on span "Your Data" at bounding box center [119, 309] width 152 height 16
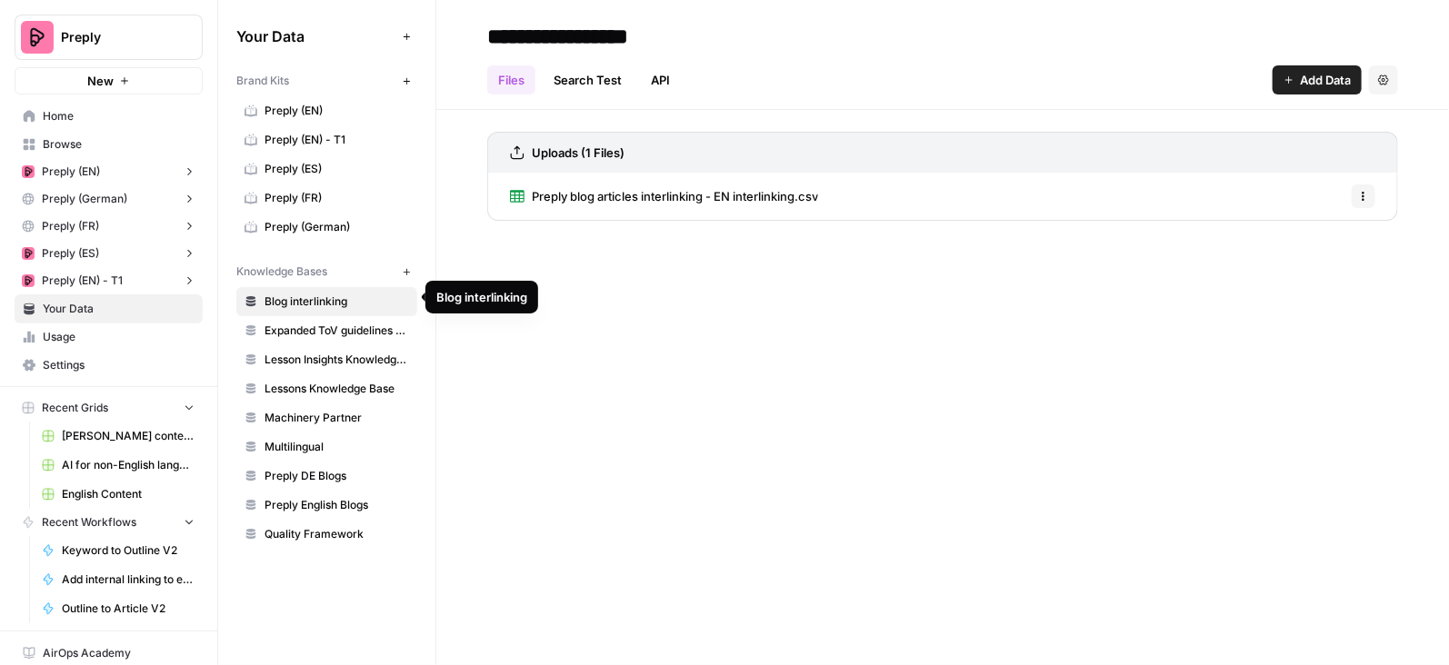
click at [318, 497] on span "Preply English Blogs" at bounding box center [337, 505] width 145 height 16
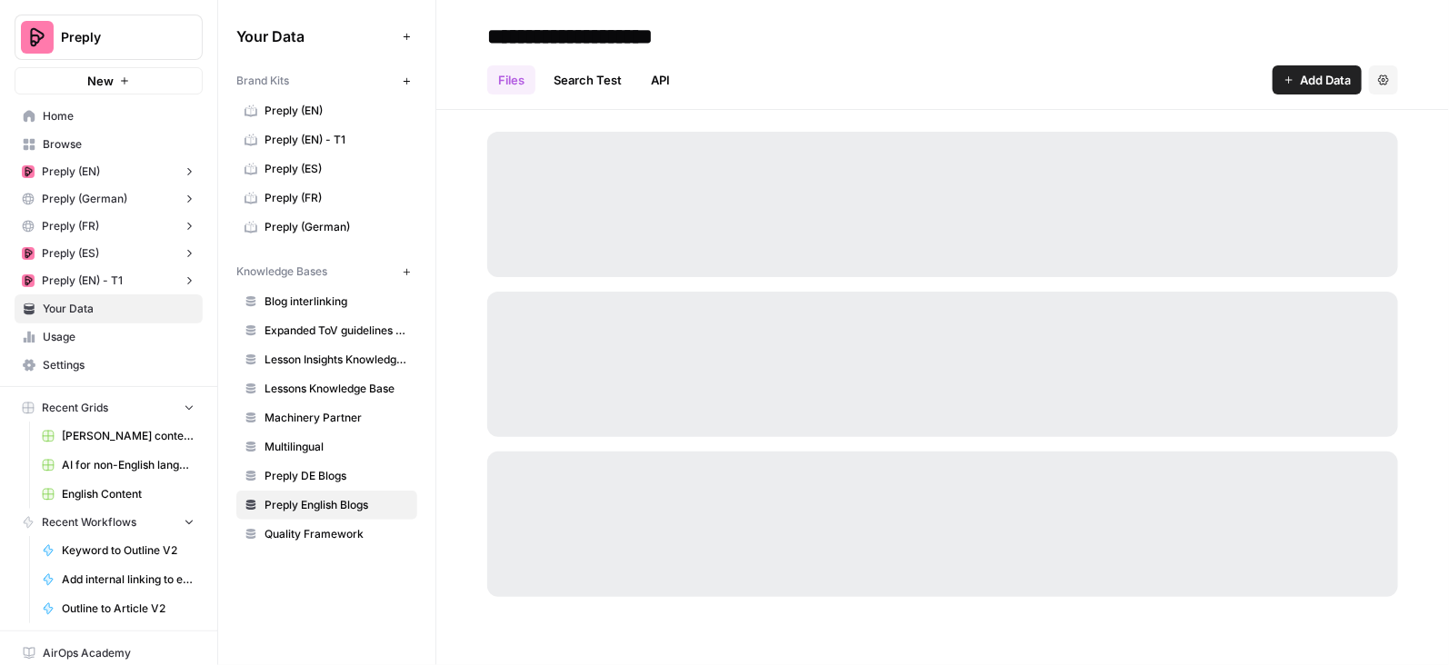
click at [334, 296] on span "Blog interlinking" at bounding box center [337, 302] width 145 height 16
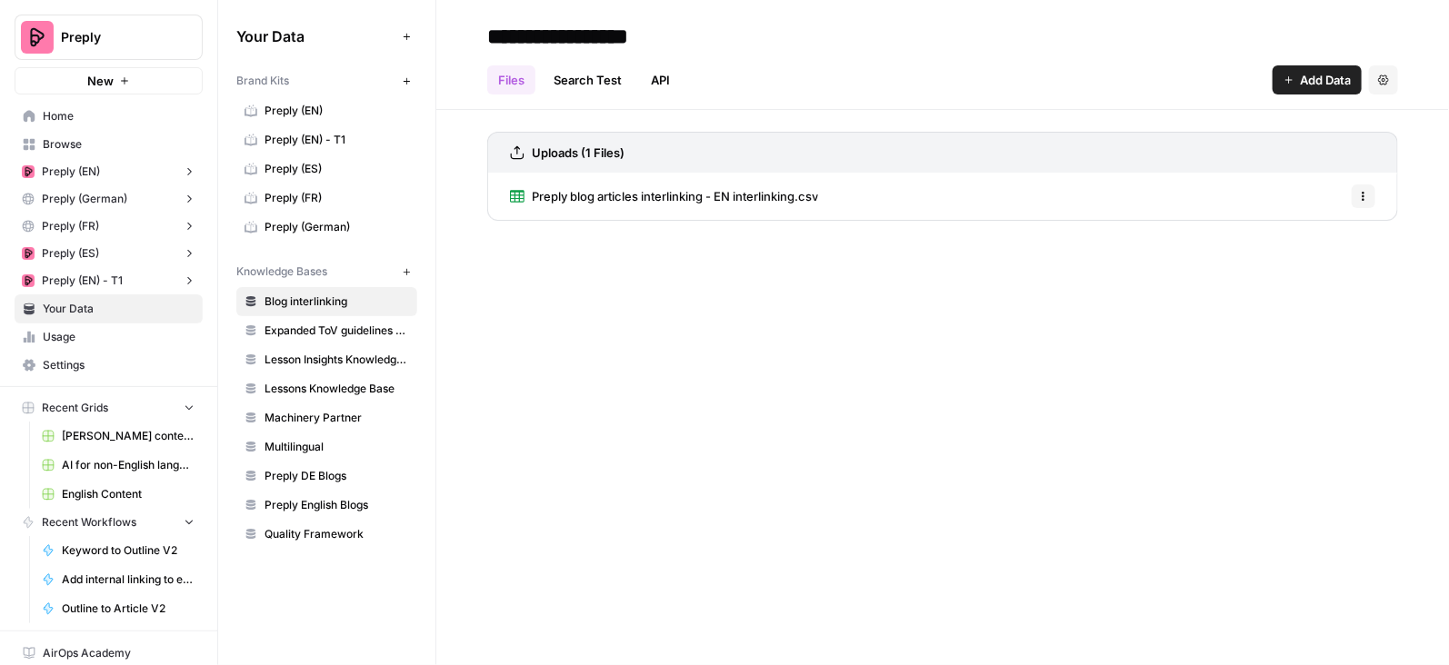
click at [634, 203] on span "Preply blog articles interlinking - EN interlinking.csv" at bounding box center [675, 196] width 286 height 18
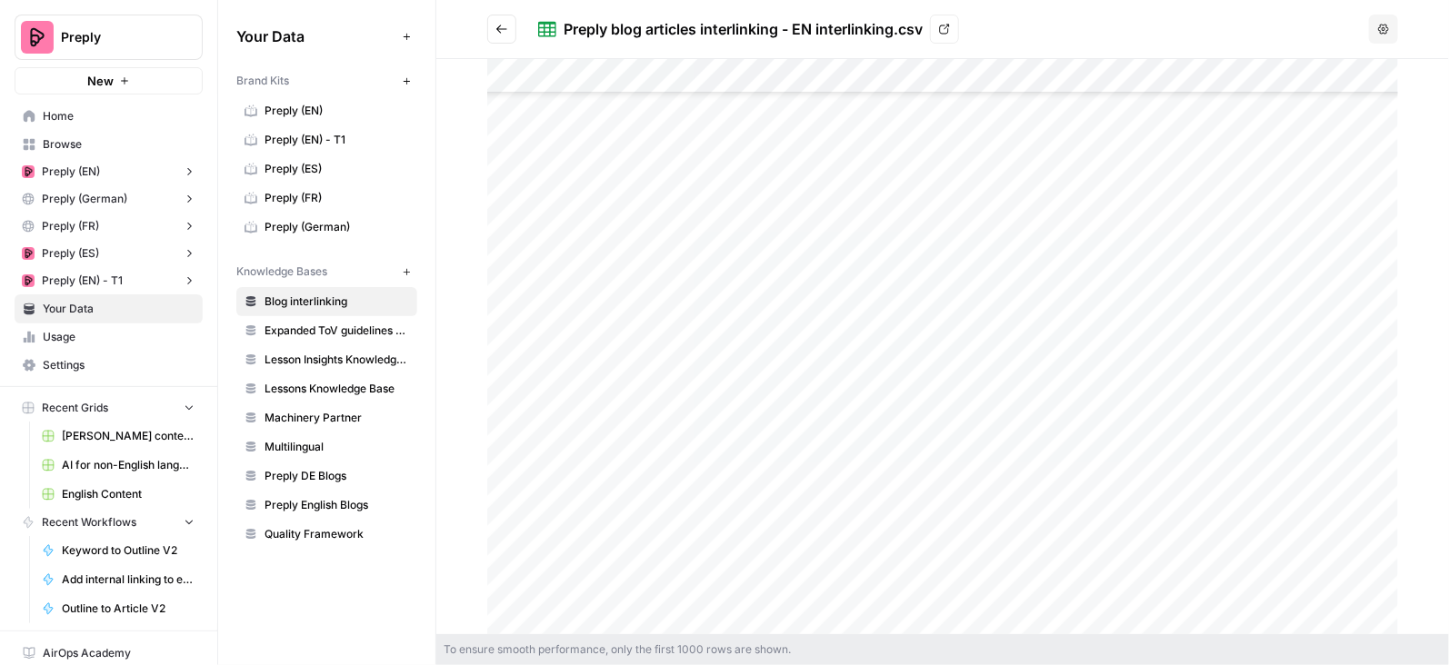
scroll to position [3797, 0]
click at [107, 113] on span "Home" at bounding box center [119, 116] width 152 height 16
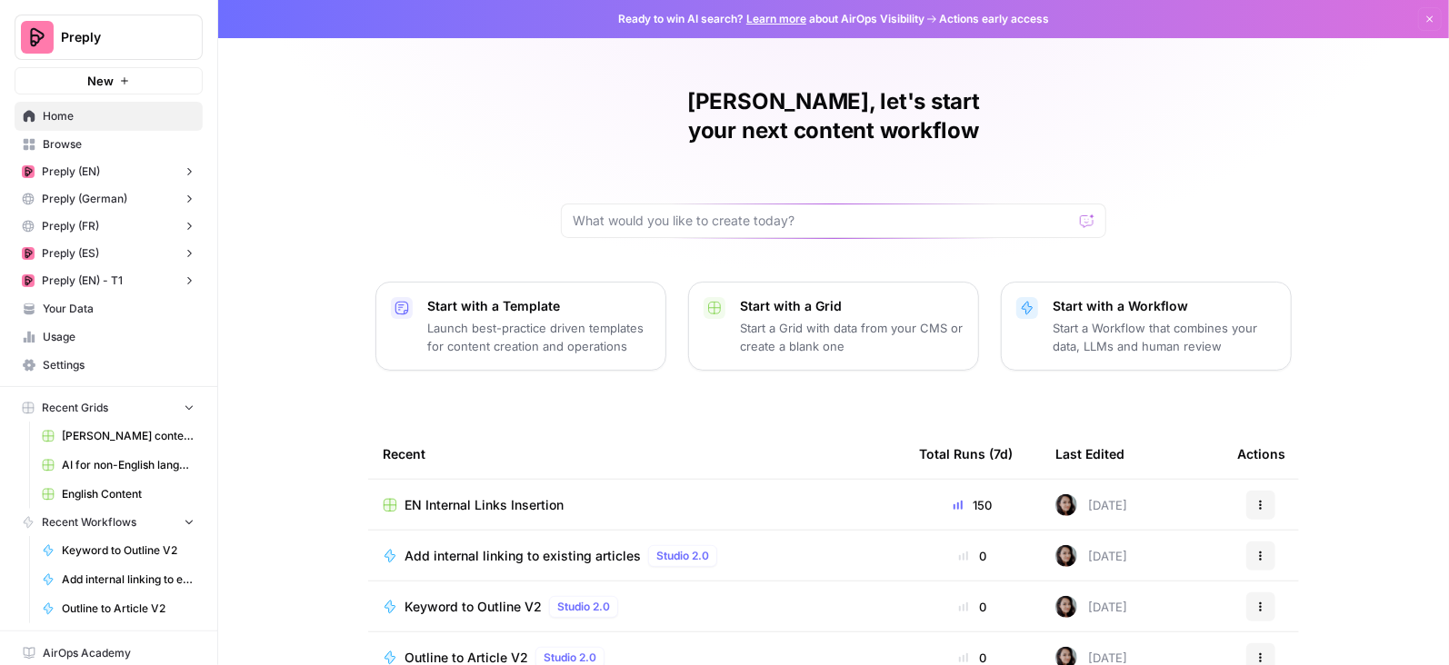
click at [577, 496] on div "EN Internal Links Insertion" at bounding box center [636, 505] width 507 height 18
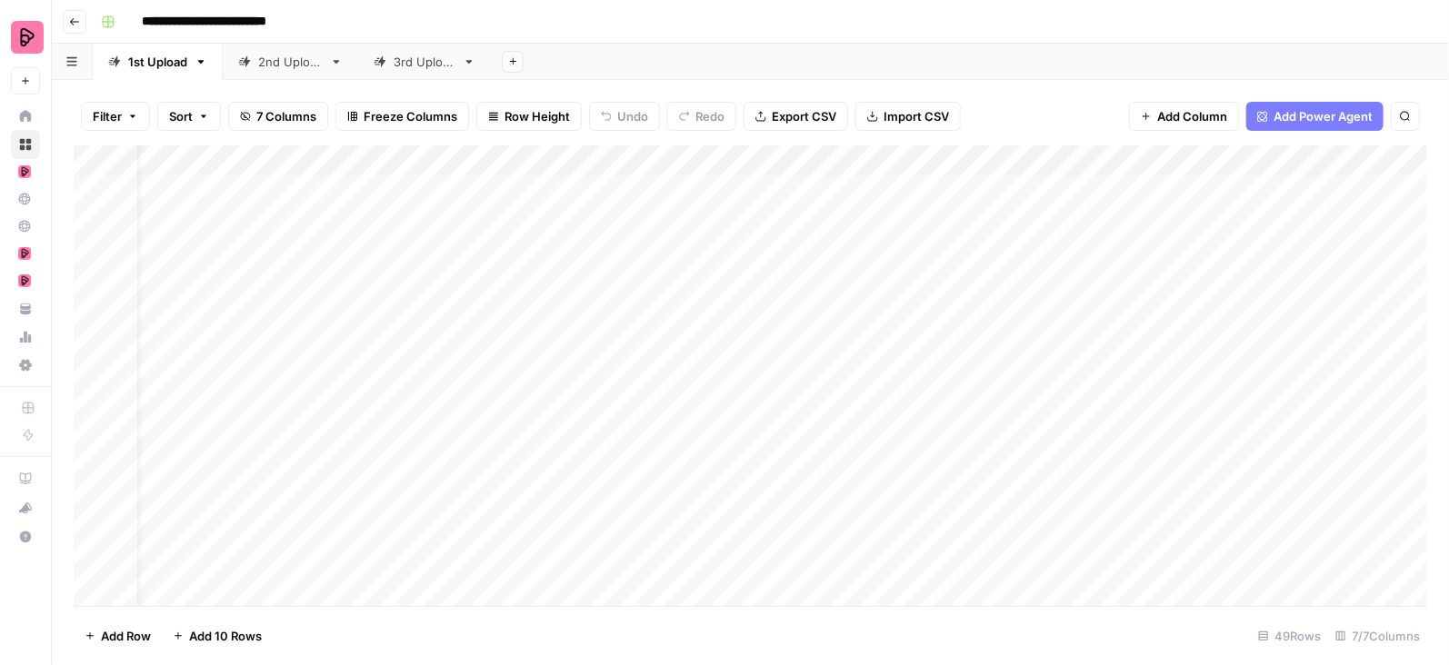
scroll to position [0, 136]
click at [1126, 157] on div "Add Column" at bounding box center [751, 376] width 1354 height 462
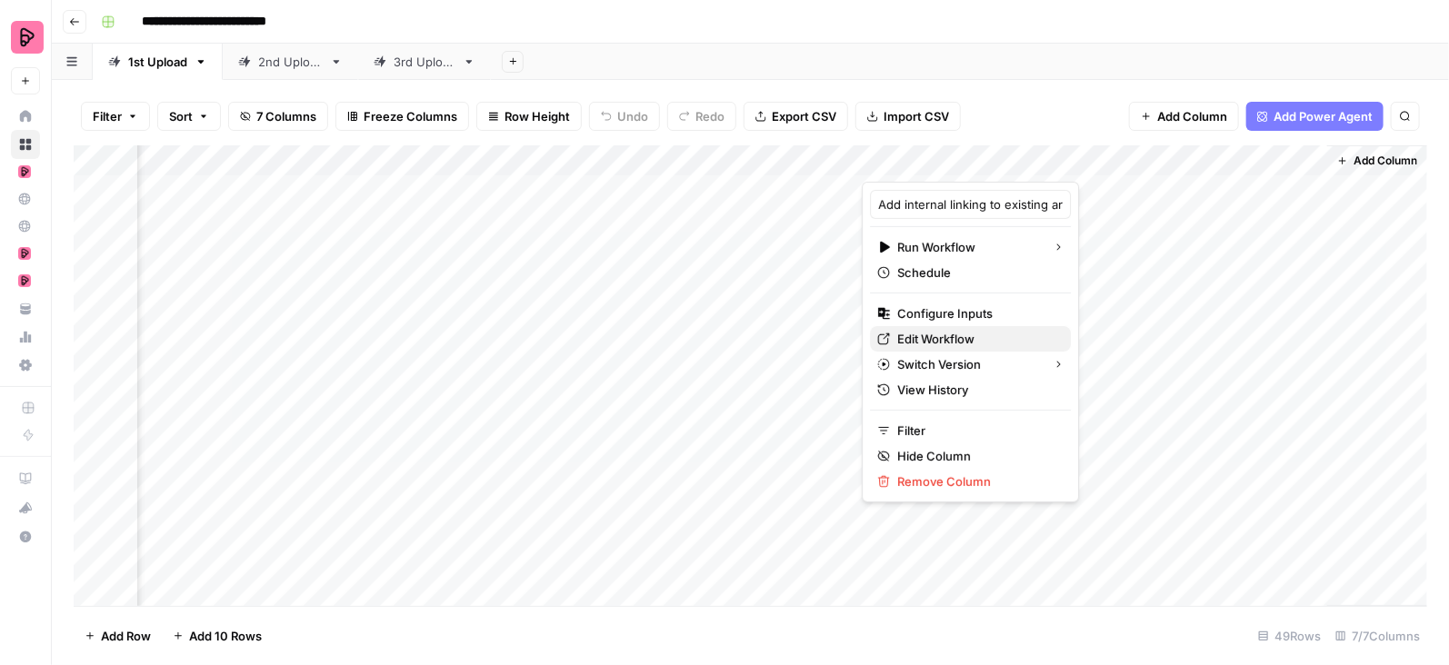
click at [942, 333] on span "Edit Workflow" at bounding box center [976, 339] width 159 height 18
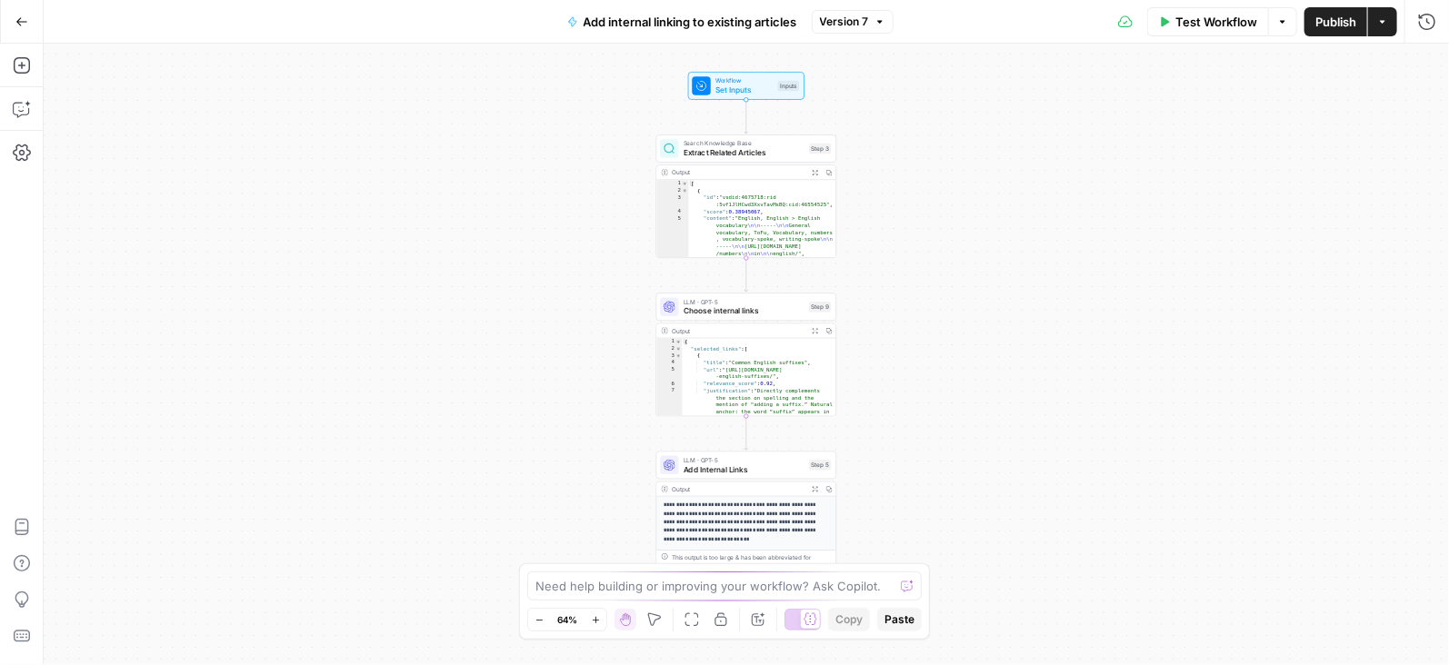
click at [35, 104] on button "Copilot" at bounding box center [21, 109] width 29 height 29
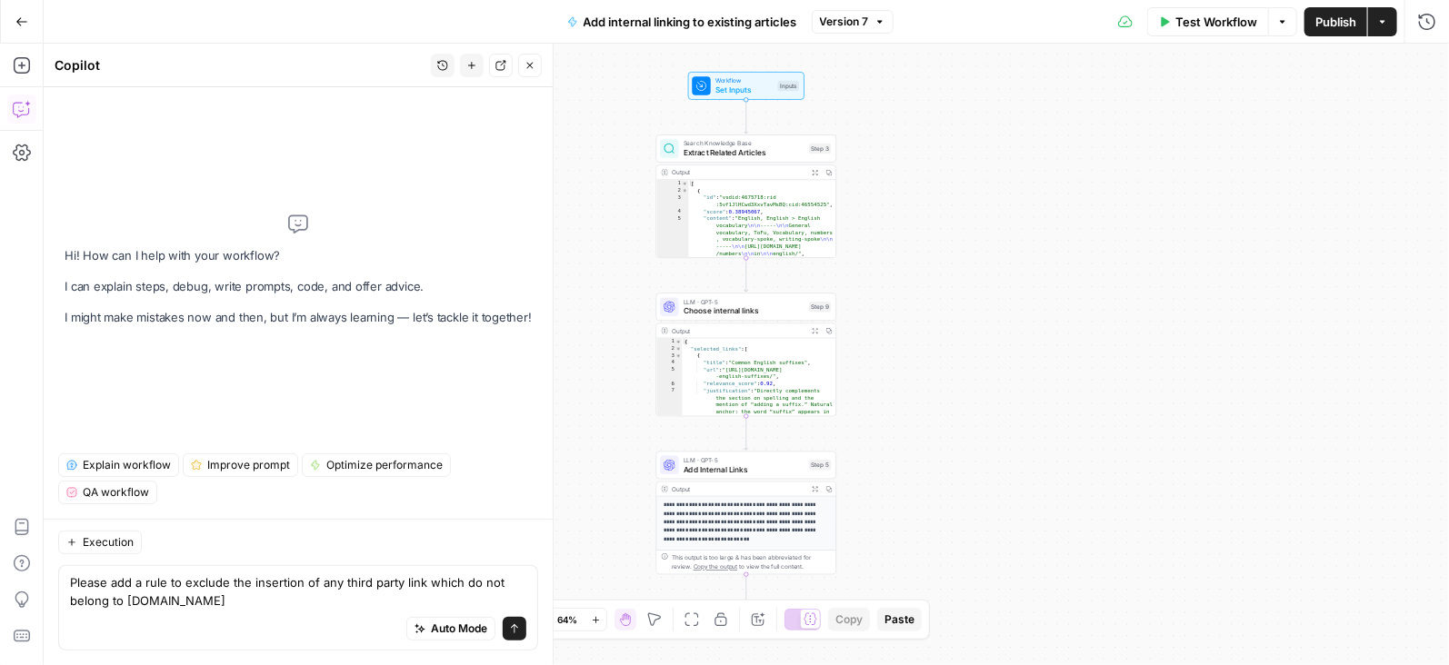
type textarea "Please add a rule to exclude the insertion of any third party link which do not…"
click at [515, 631] on icon "submit" at bounding box center [514, 629] width 11 height 11
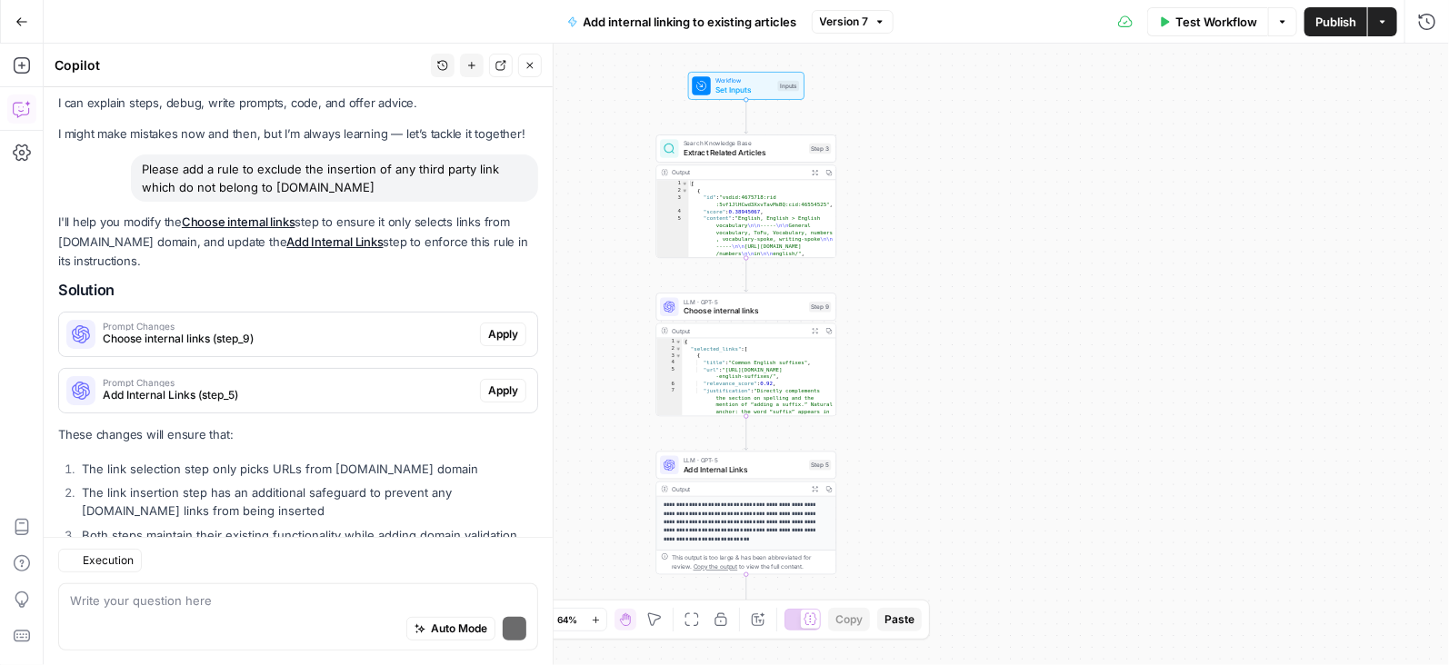
scroll to position [92, 0]
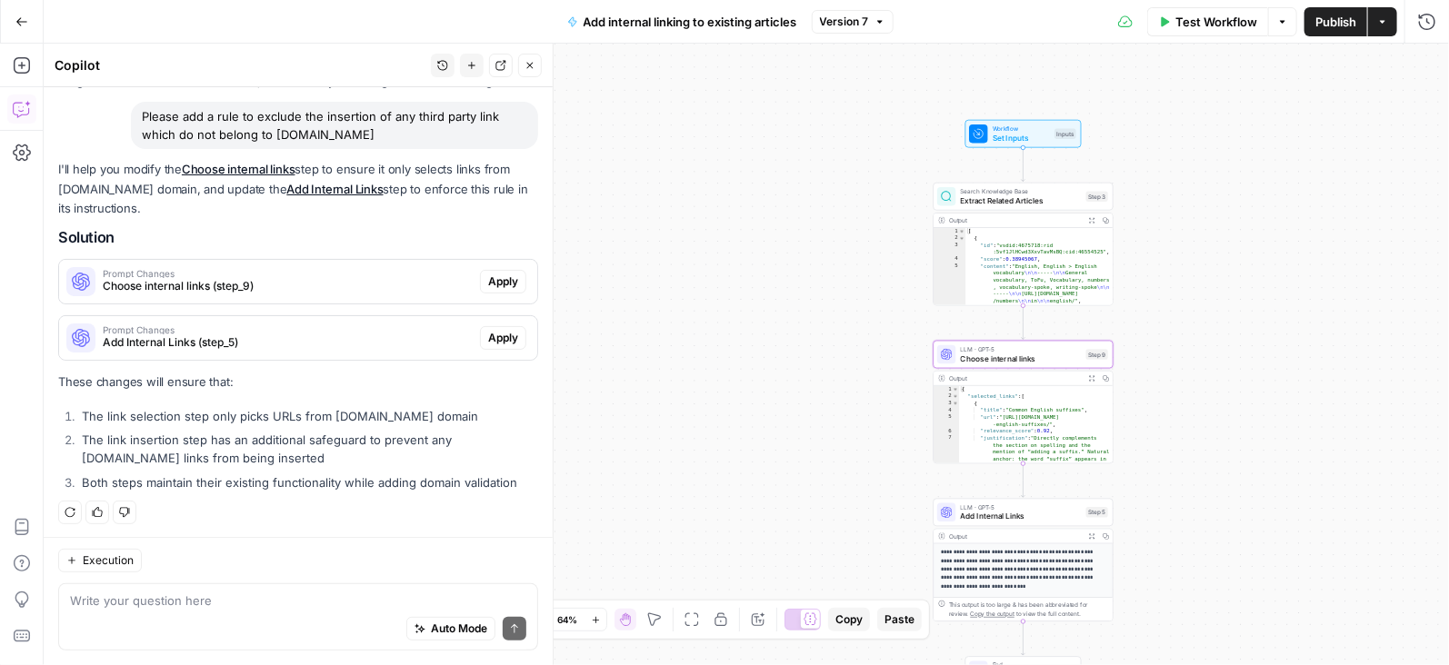
click at [322, 287] on span "Choose internal links (step_9)" at bounding box center [288, 286] width 370 height 16
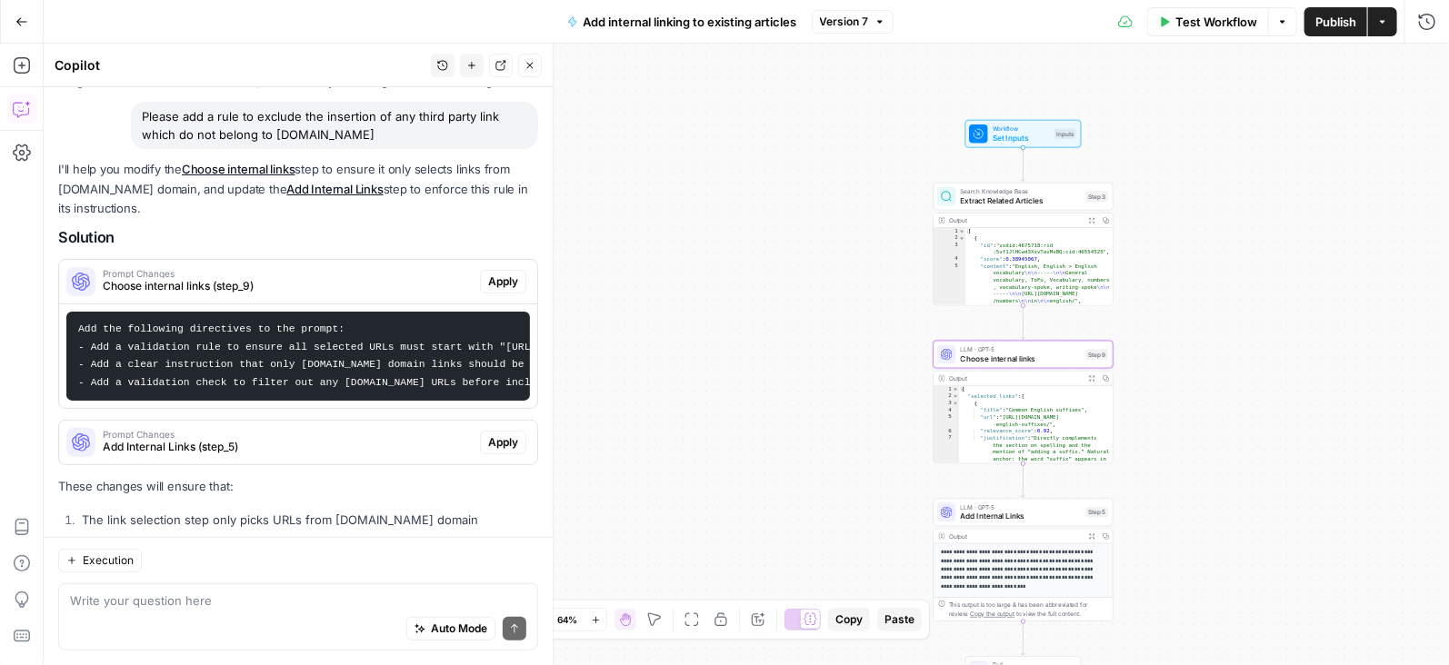
scroll to position [0, 168]
click at [515, 275] on span "Apply" at bounding box center [503, 282] width 30 height 16
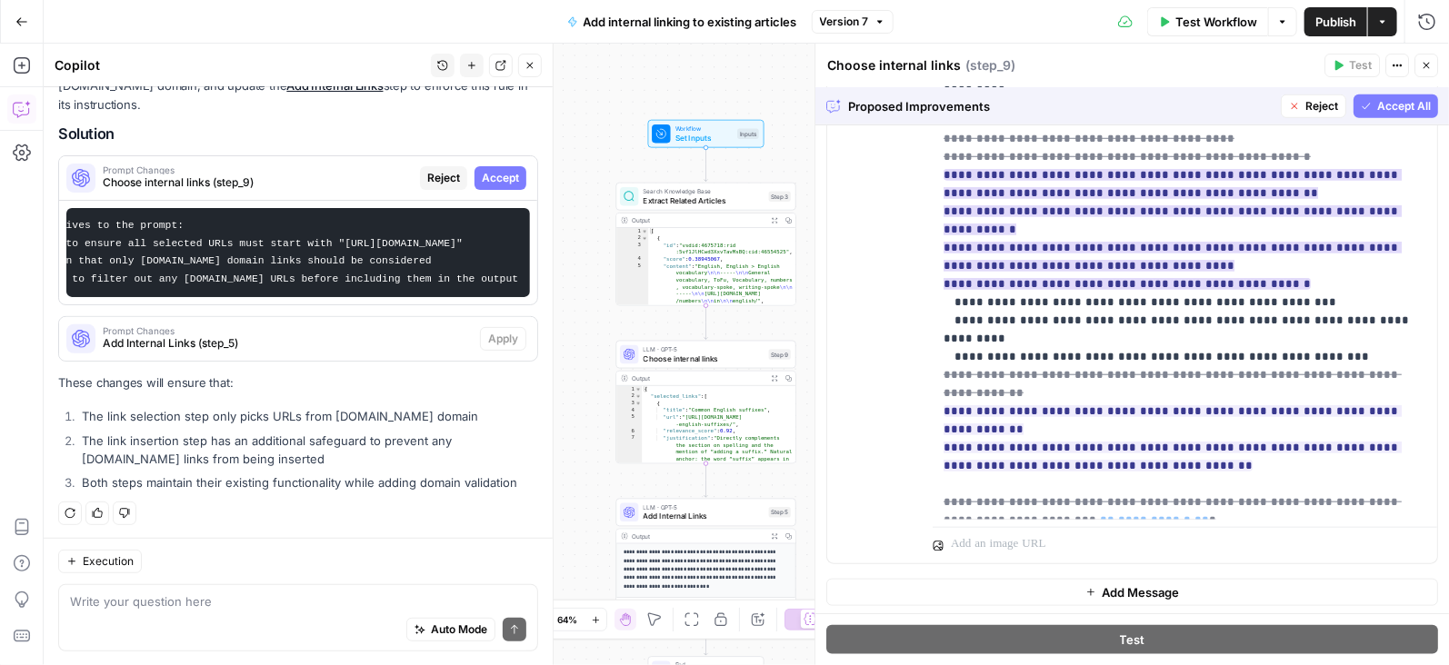
scroll to position [270, 0]
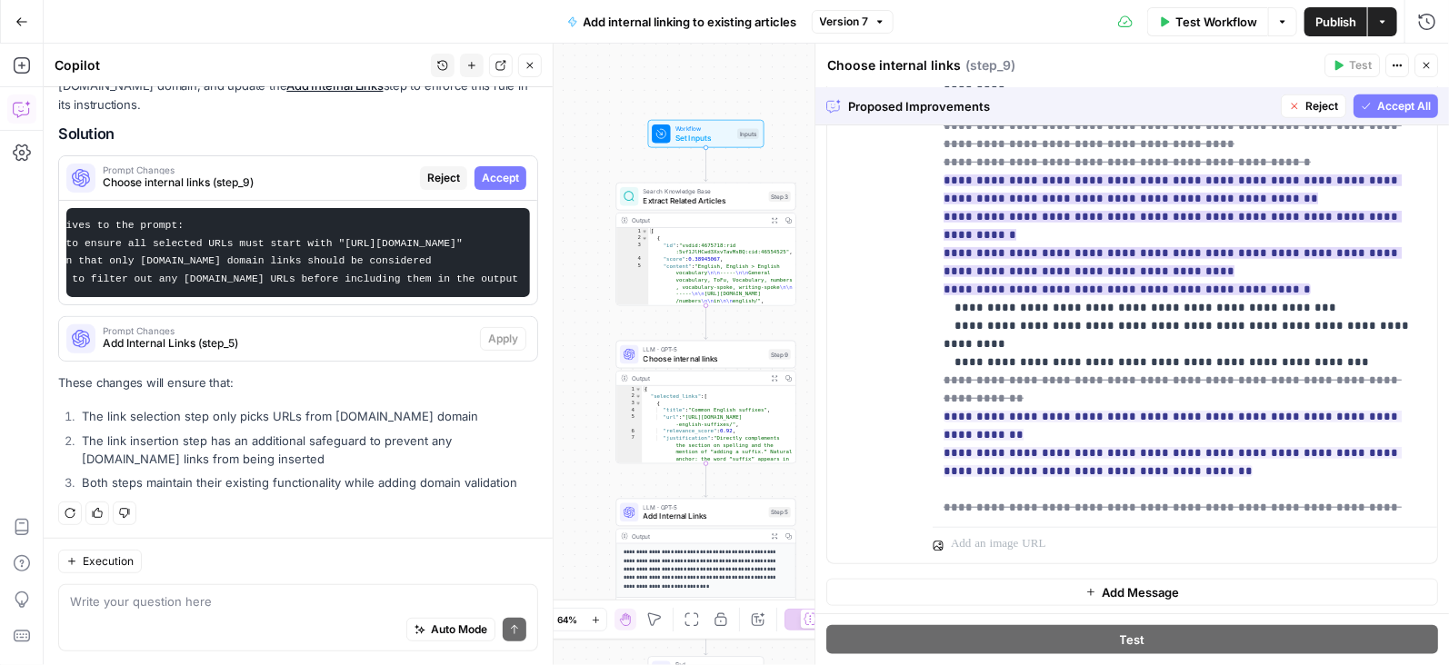
drag, startPoint x: 919, startPoint y: 180, endPoint x: 1109, endPoint y: 190, distance: 190.3
click at [1109, 190] on div "**********" at bounding box center [1132, 172] width 610 height 784
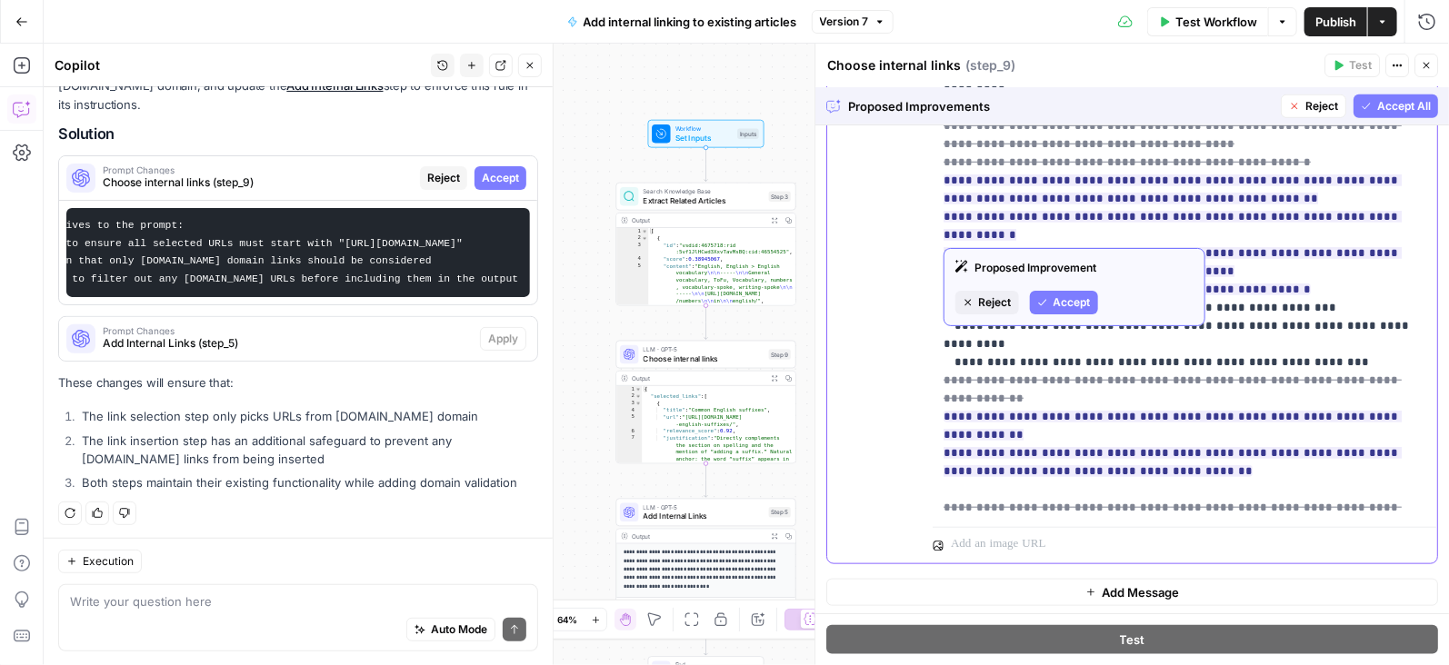
click at [1132, 215] on p "**********" at bounding box center [1186, 171] width 484 height 1309
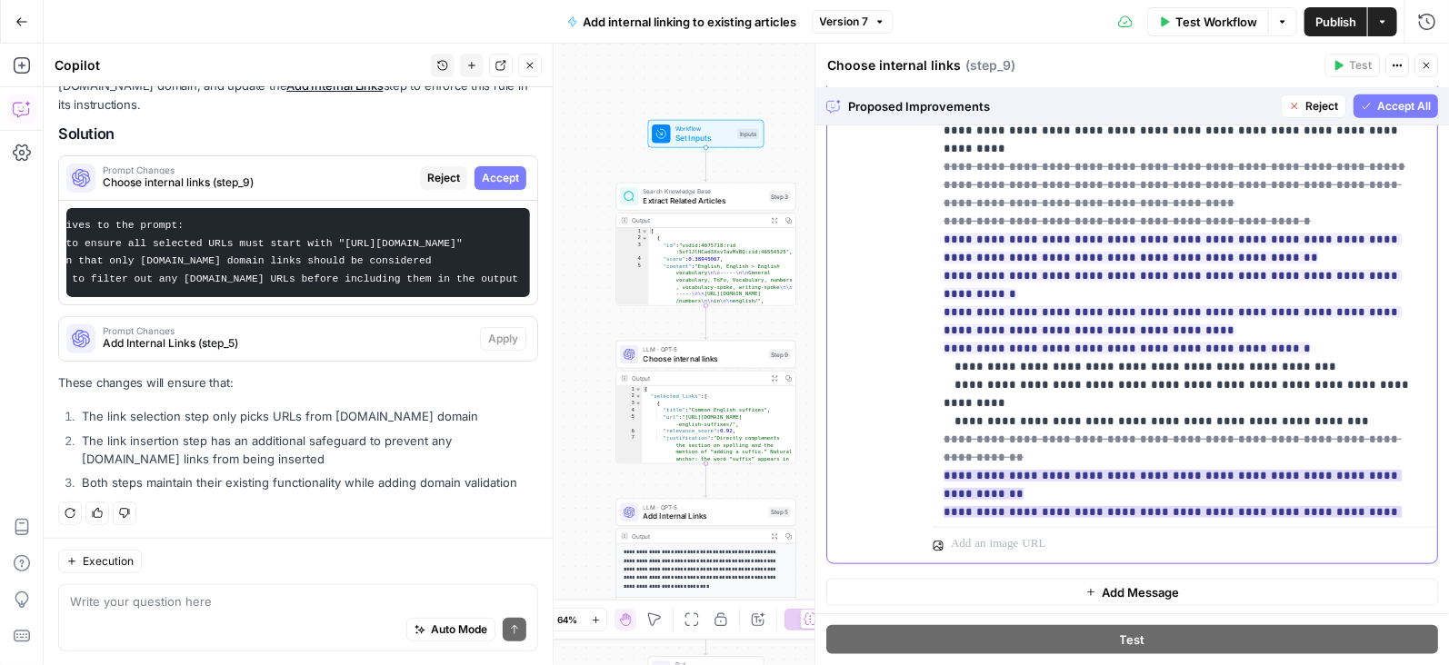
scroll to position [239, 0]
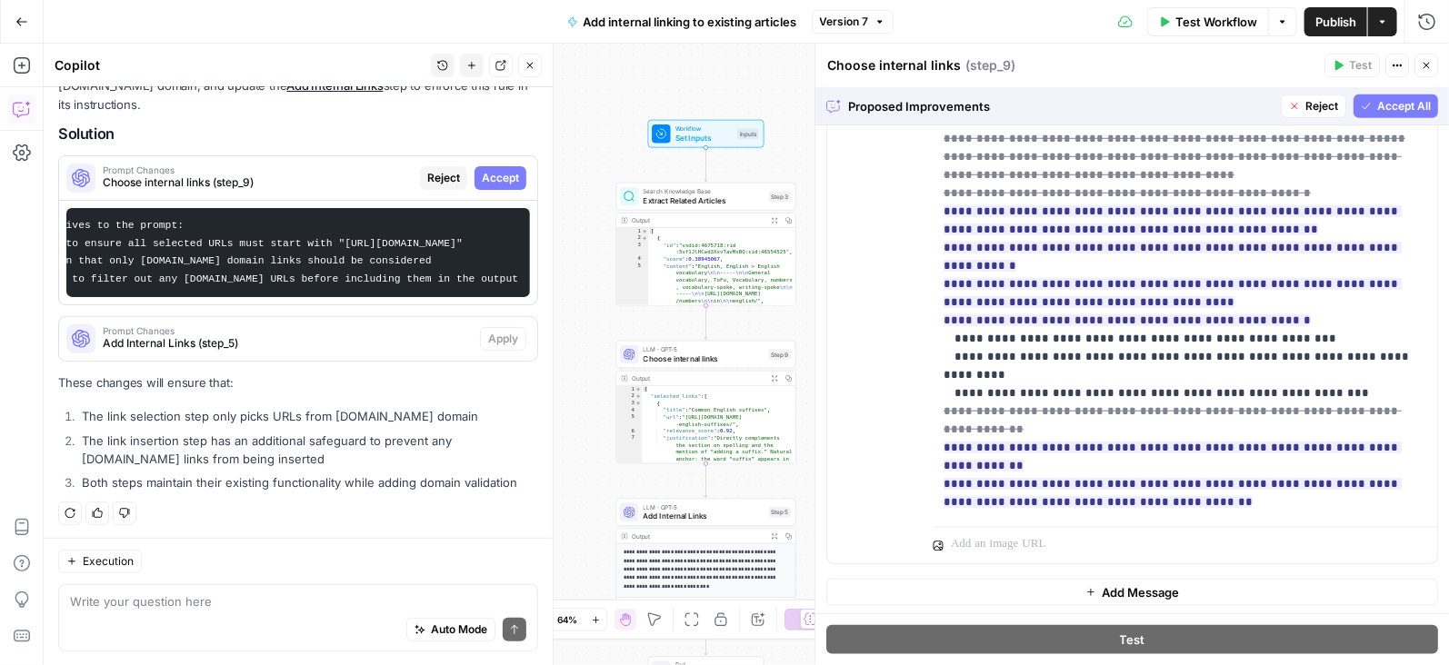
click at [1409, 108] on span "Accept All" at bounding box center [1404, 106] width 54 height 16
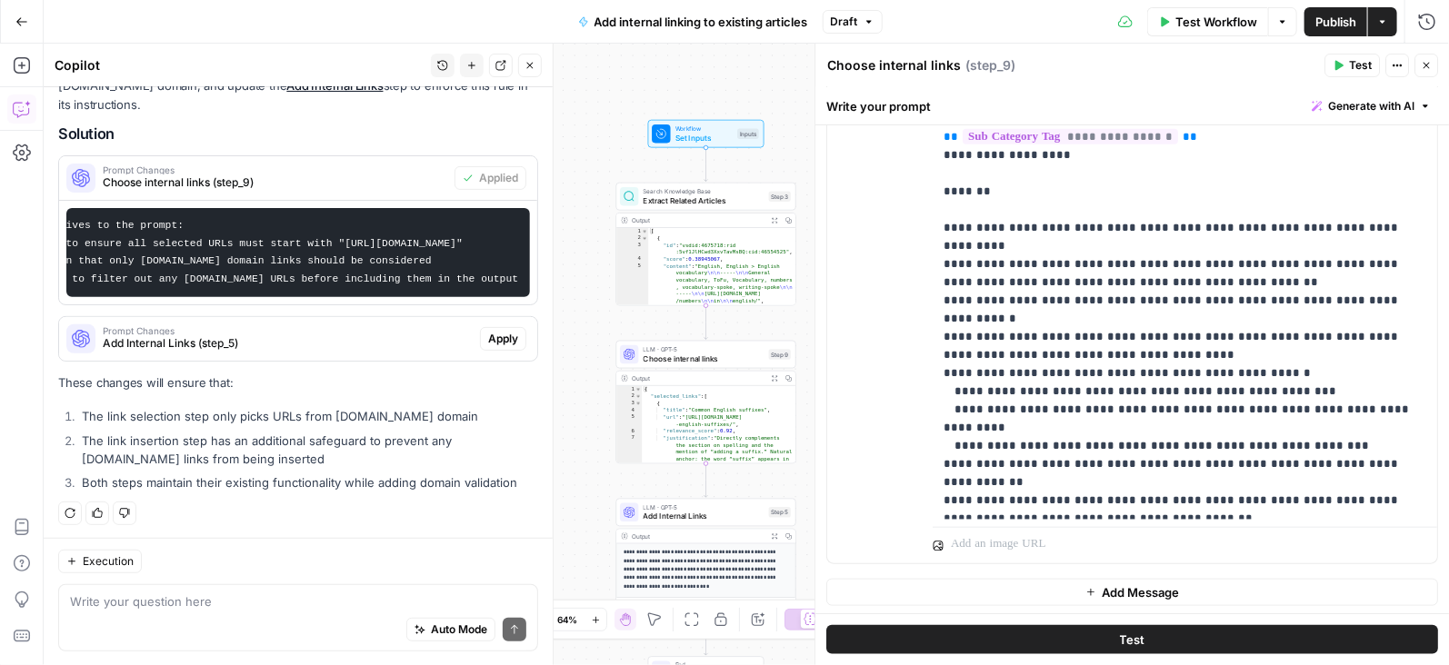
scroll to position [118, 0]
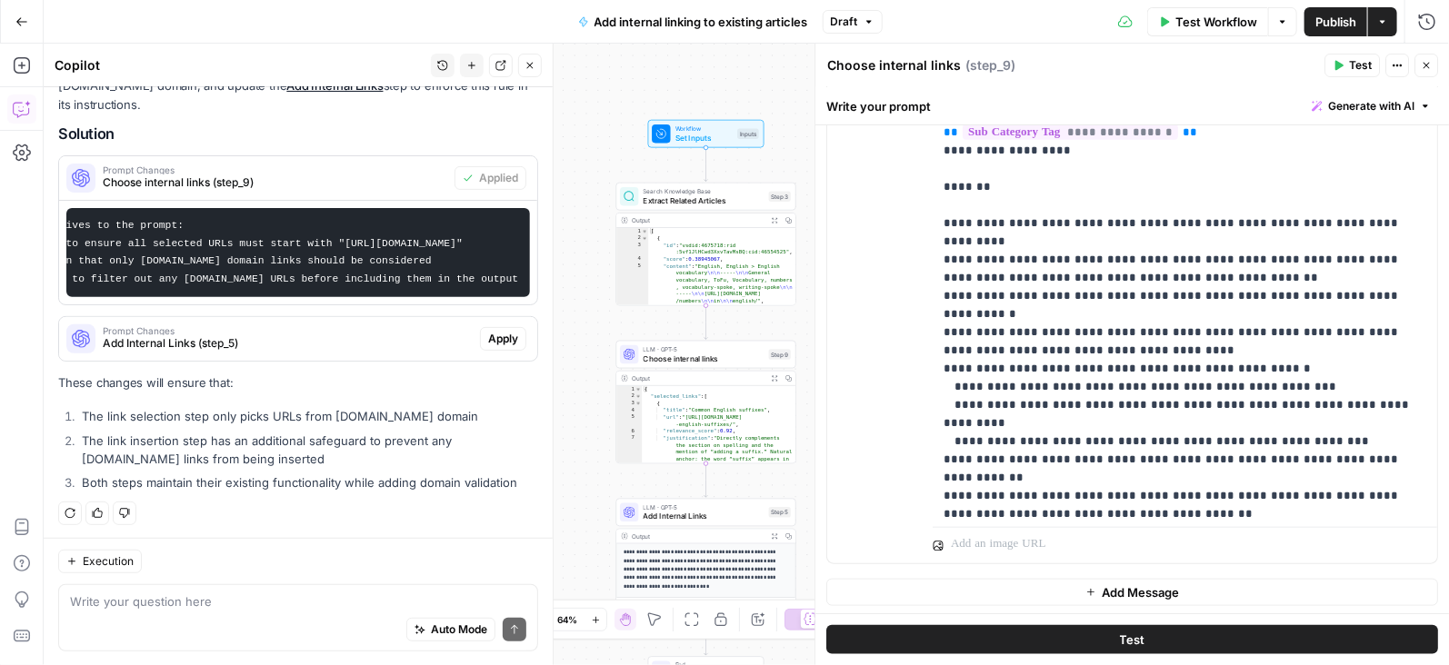
drag, startPoint x: 929, startPoint y: 258, endPoint x: 1212, endPoint y: 264, distance: 282.8
click at [1212, 264] on div "**********" at bounding box center [1132, 172] width 610 height 784
drag, startPoint x: 937, startPoint y: 257, endPoint x: 1395, endPoint y: 255, distance: 458.2
click at [1395, 255] on div "**********" at bounding box center [1185, 150] width 505 height 740
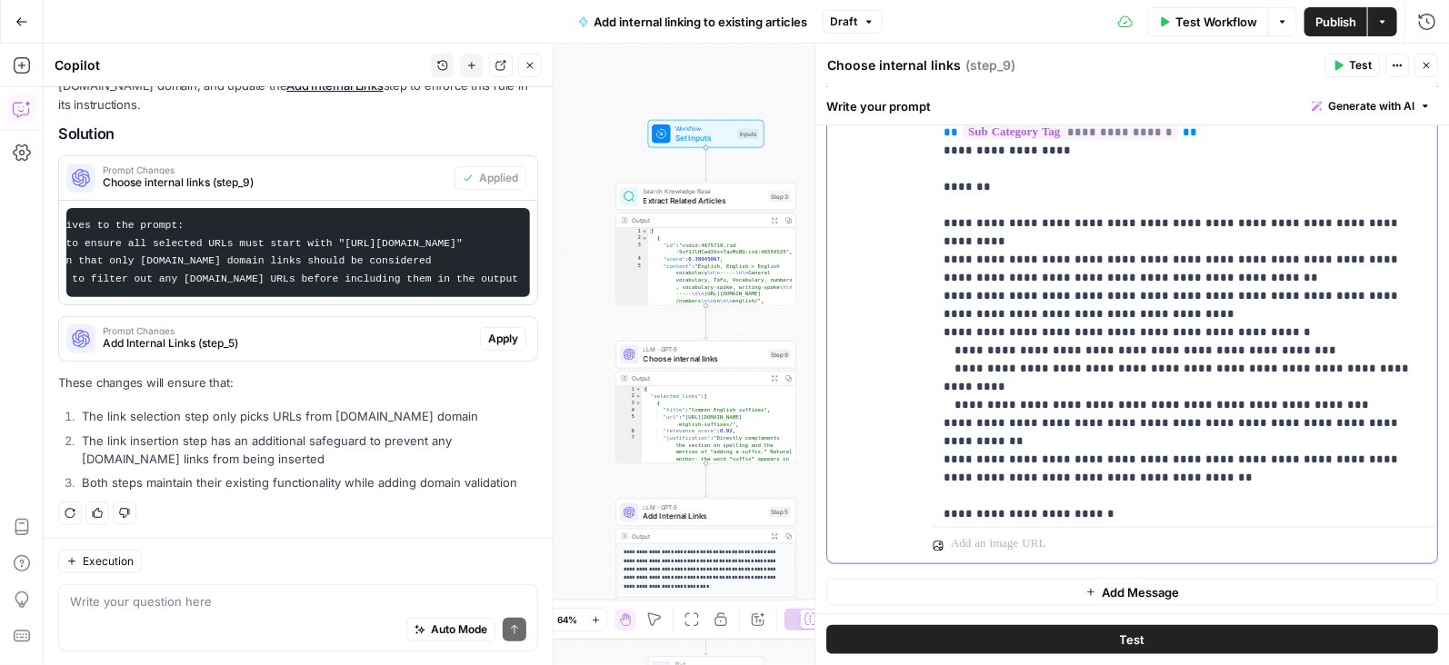
click at [948, 258] on p "**********" at bounding box center [1186, 260] width 484 height 1182
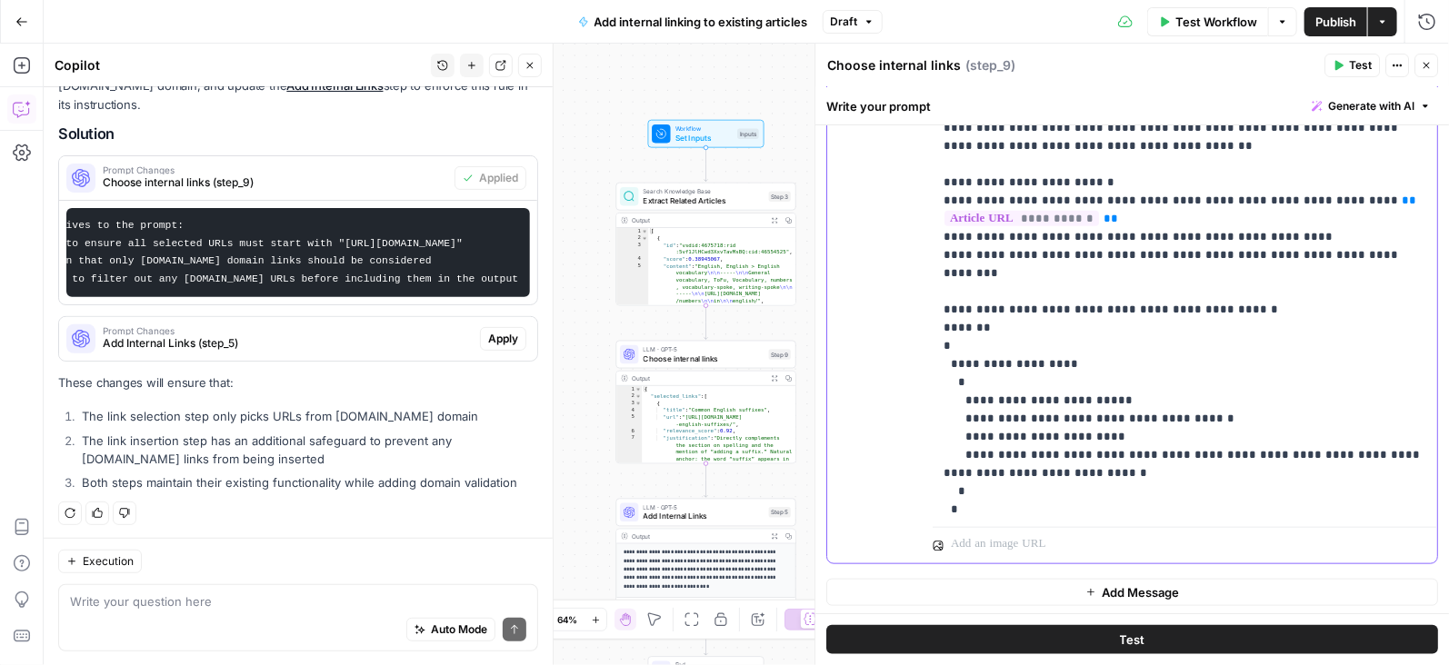
scroll to position [455, 0]
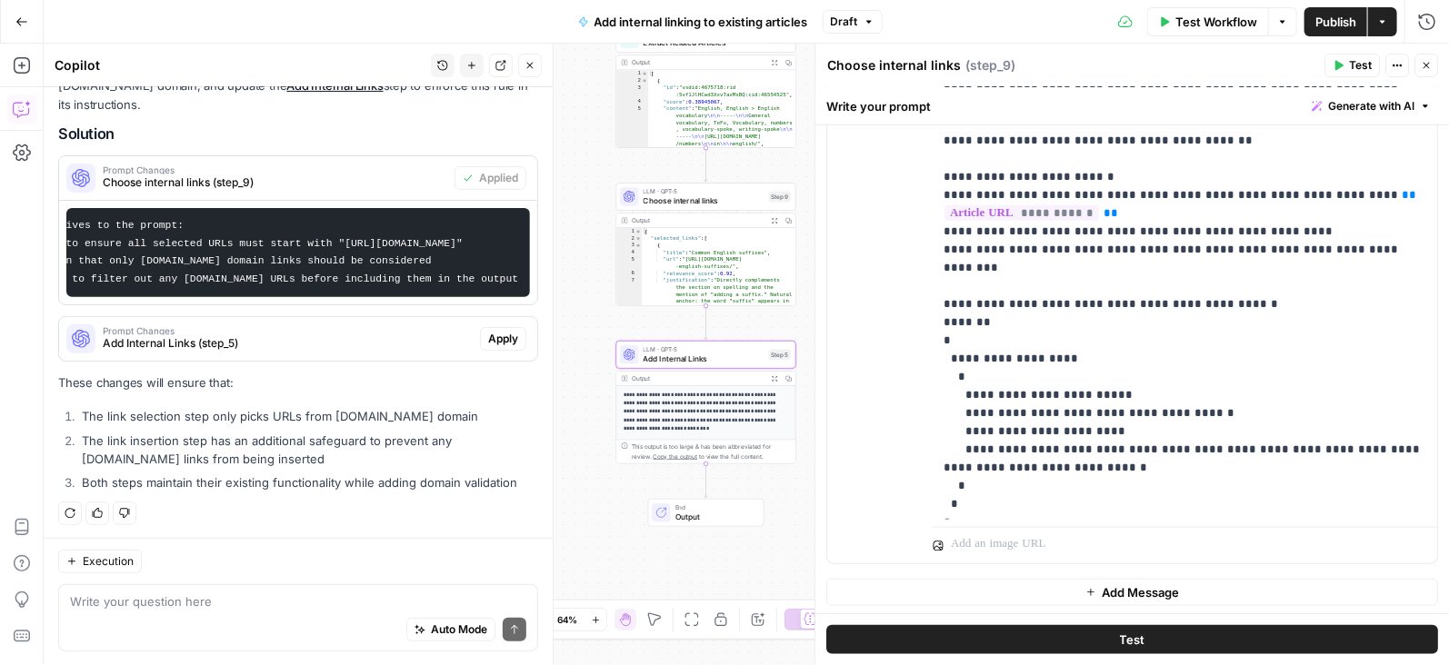
click at [366, 341] on span "Add Internal Links (step_5)" at bounding box center [288, 343] width 370 height 16
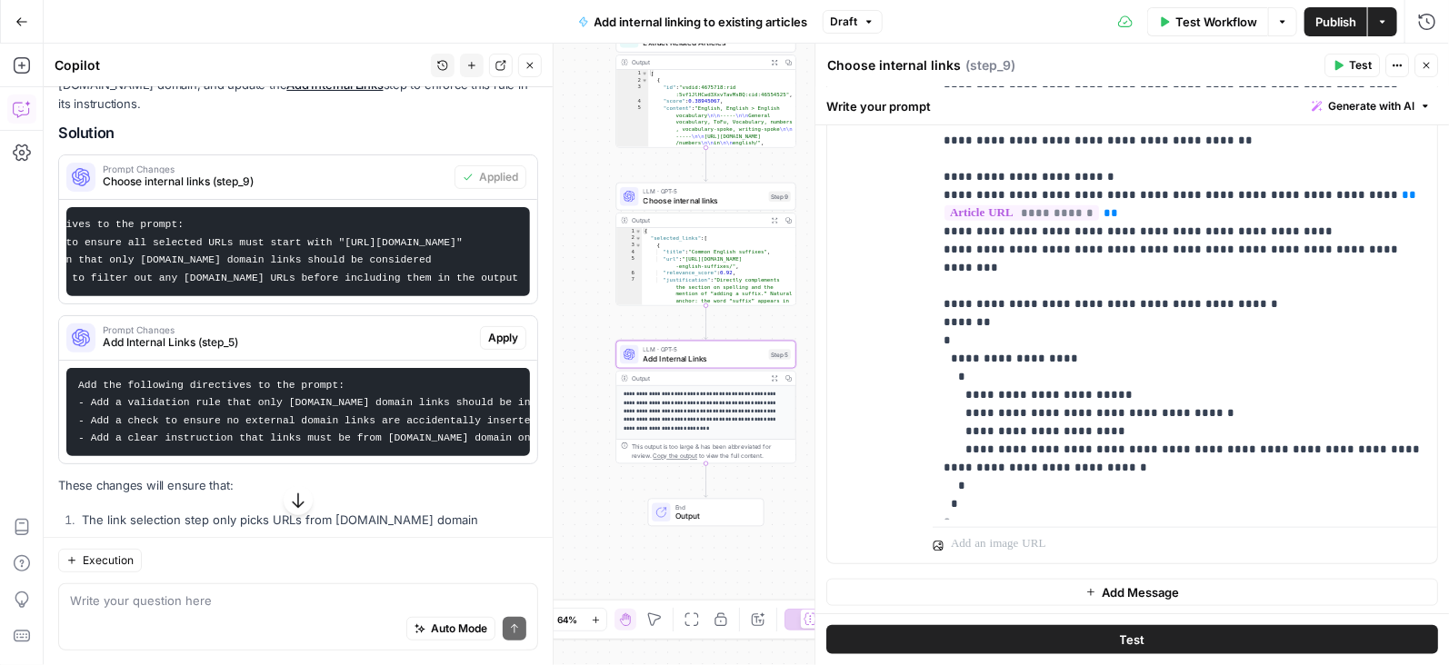
click at [516, 337] on span "Apply" at bounding box center [503, 338] width 30 height 16
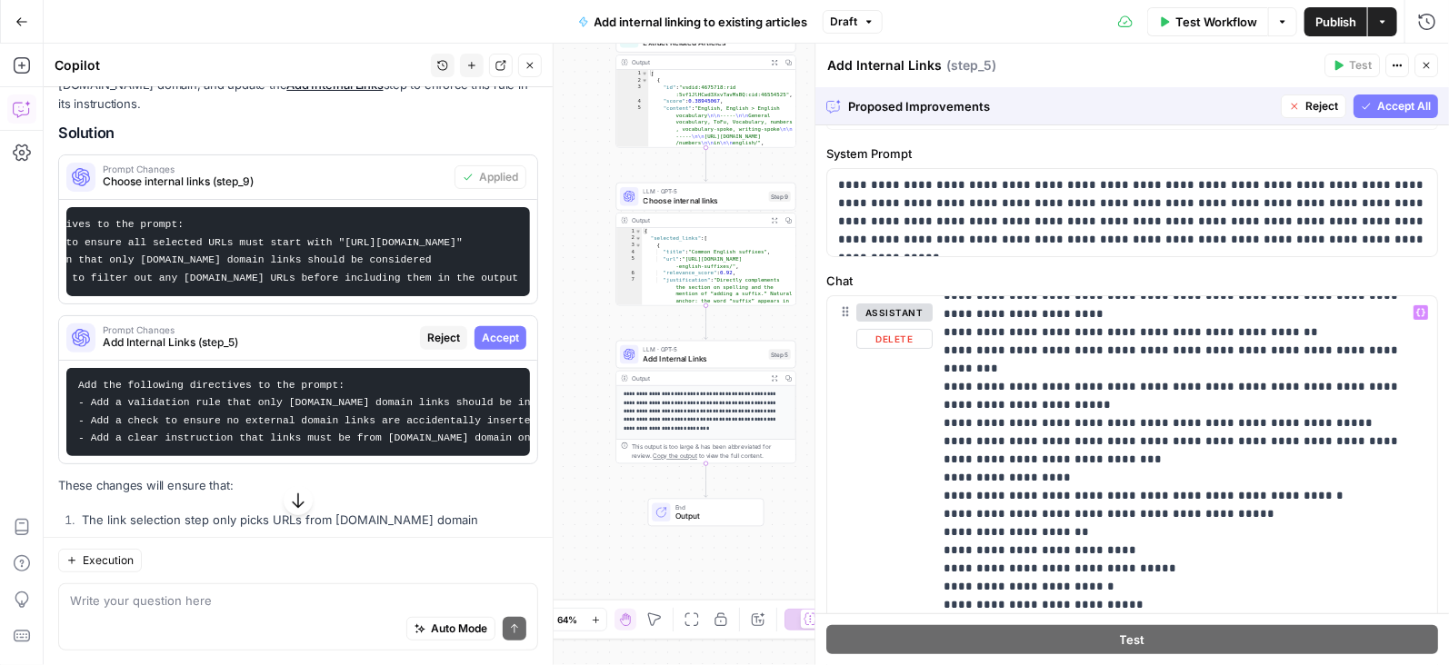
scroll to position [637, 0]
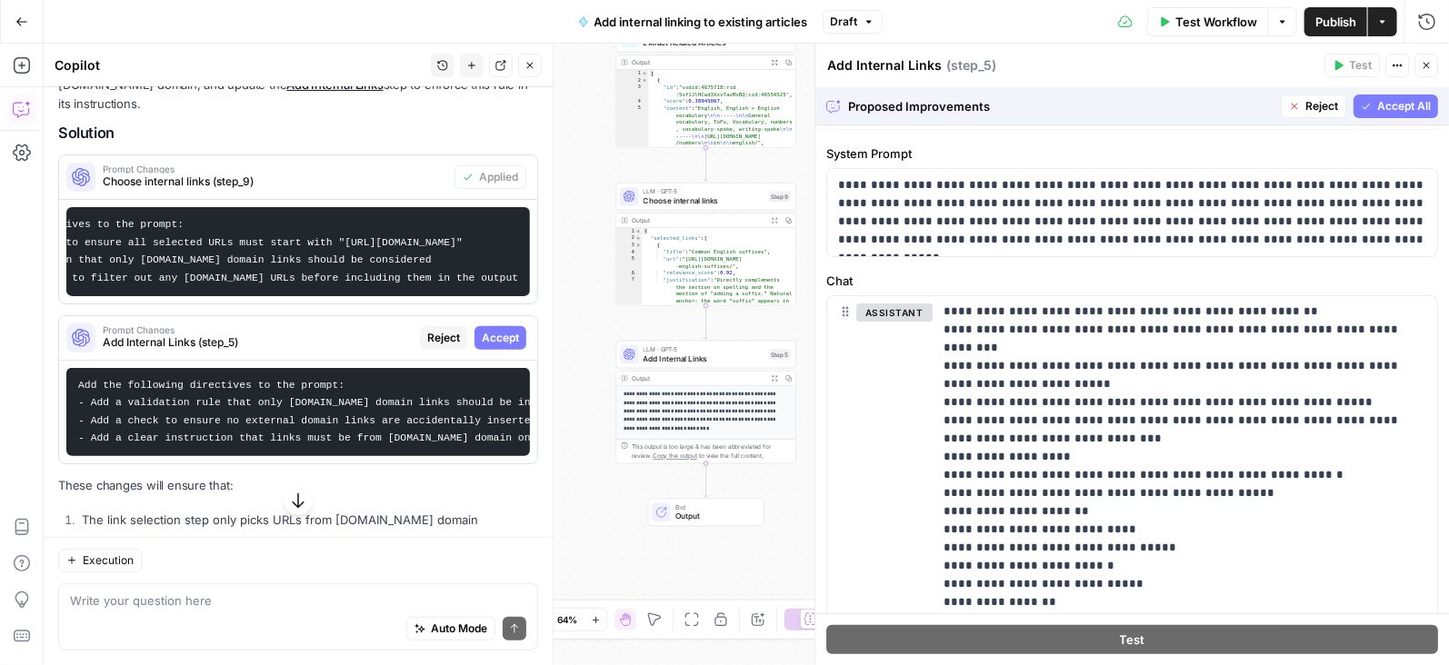
click at [1395, 115] on button "Accept All" at bounding box center [1396, 107] width 85 height 24
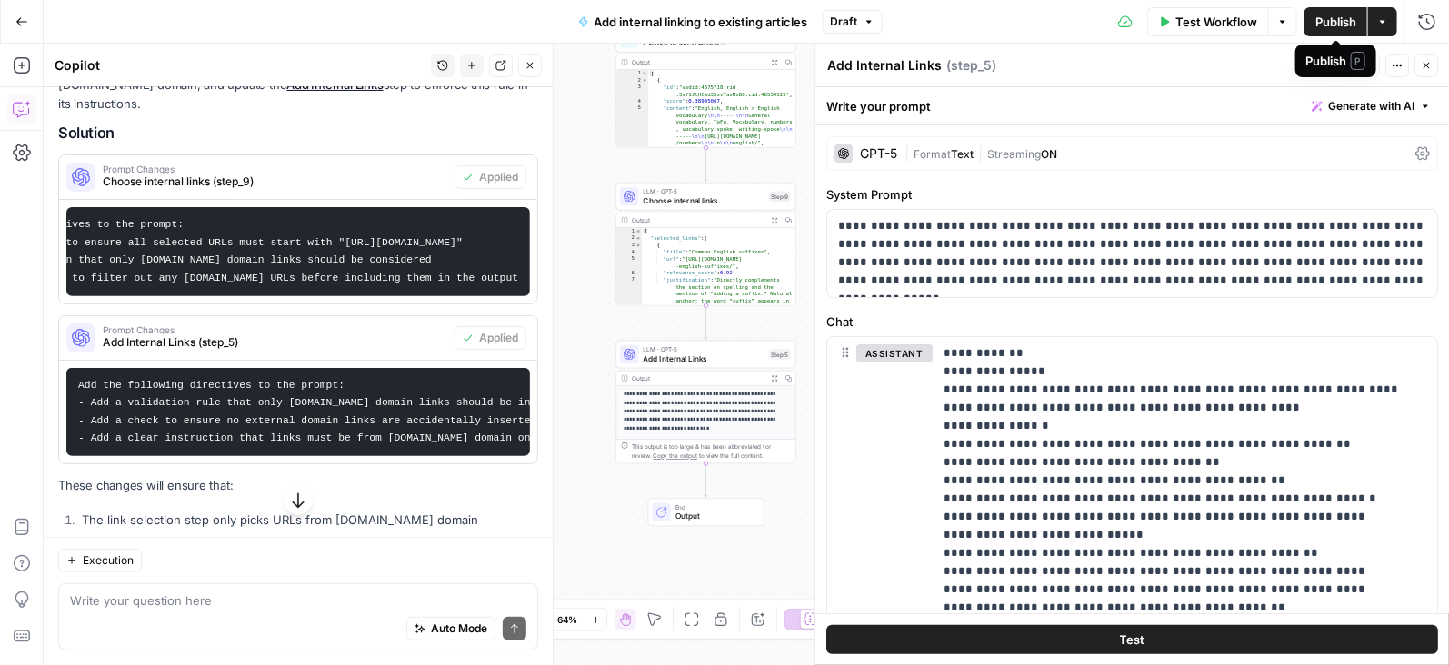
click at [1342, 23] on span "Publish" at bounding box center [1335, 22] width 41 height 18
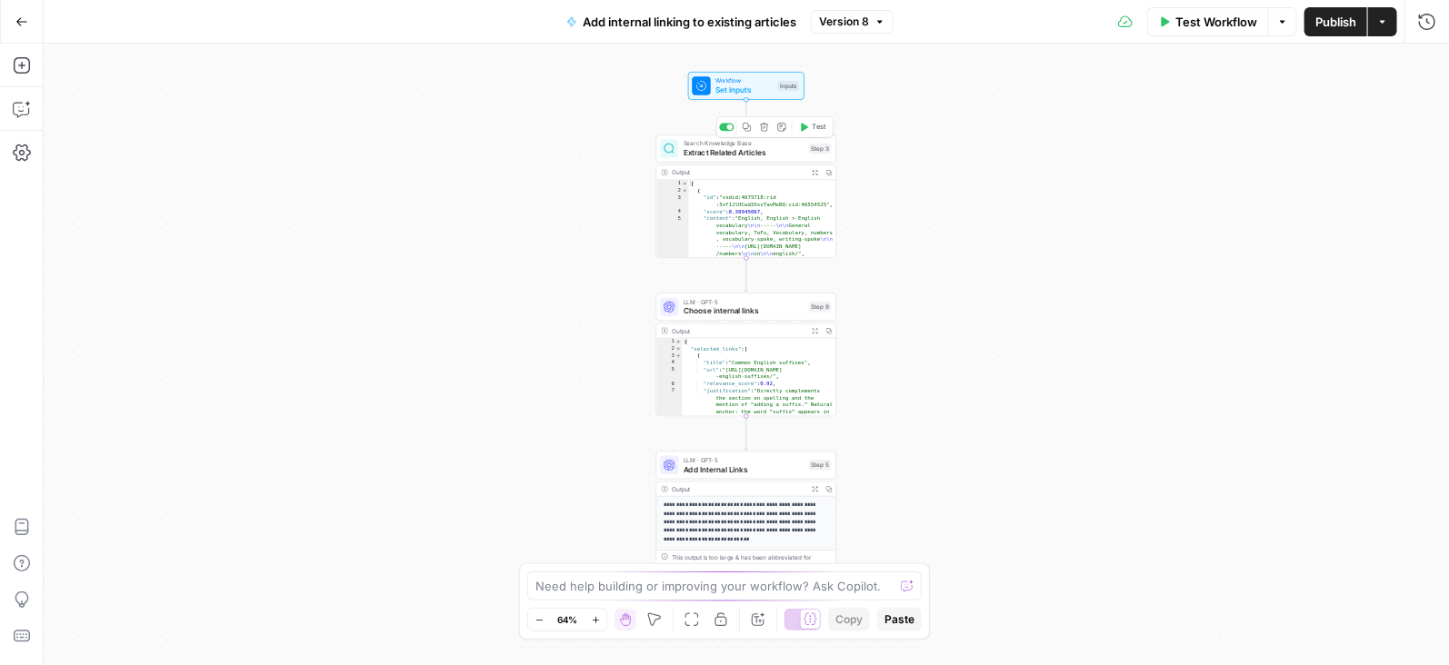
click at [791, 155] on span "Extract Related Articles" at bounding box center [744, 153] width 121 height 12
type input "Blog interlinking"
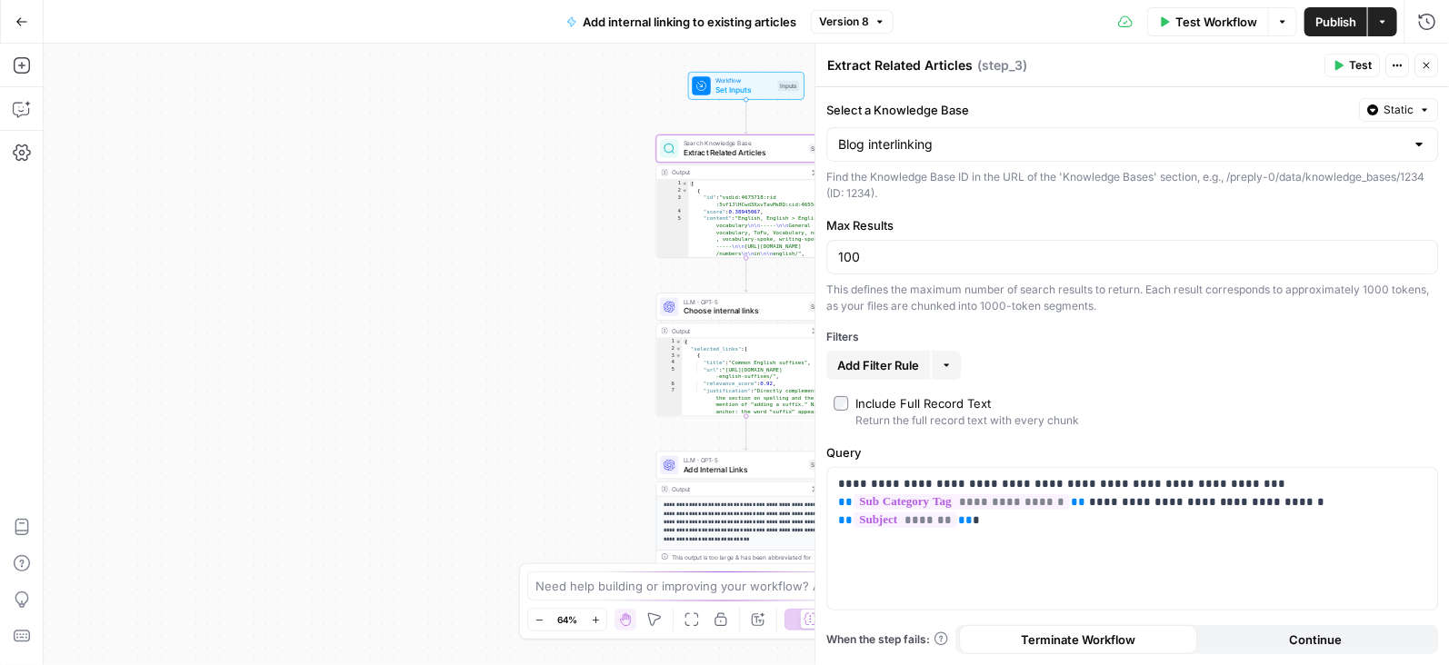
click at [863, 158] on div "Blog interlinking" at bounding box center [1132, 144] width 612 height 35
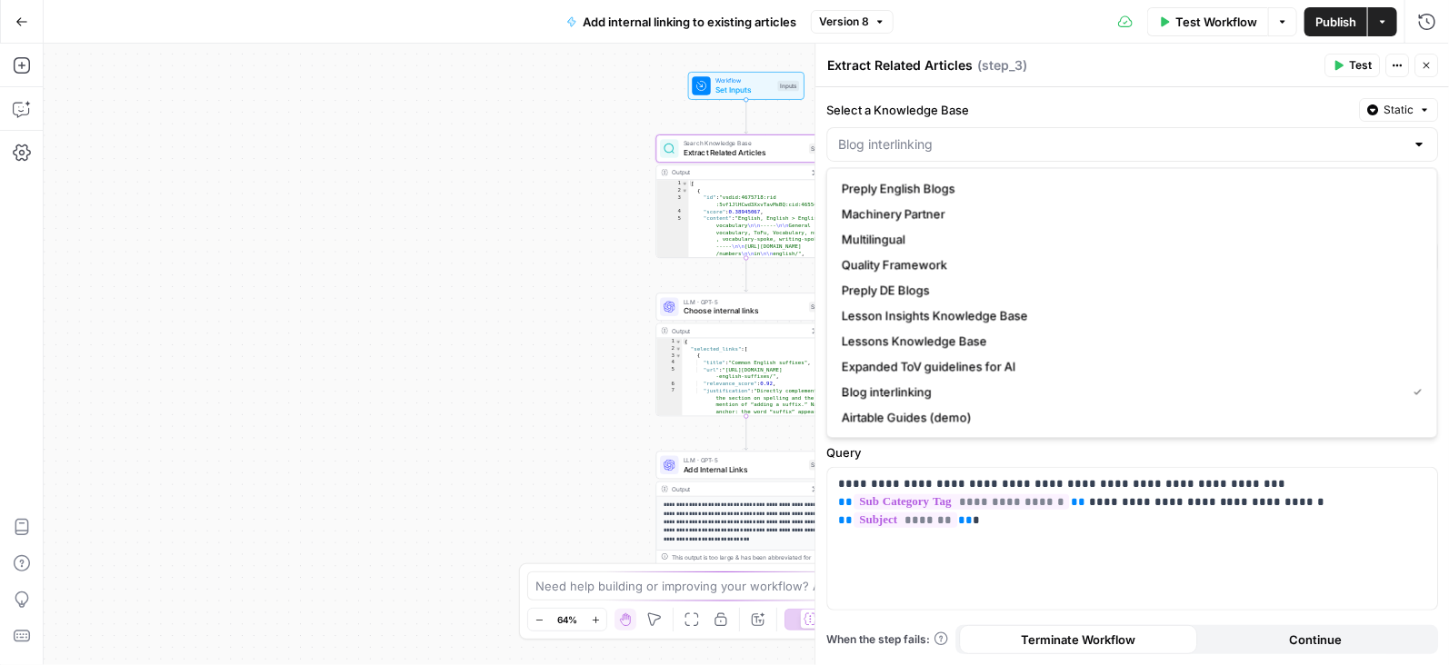
type input "Blog interlinking"
click at [484, 245] on div "Workflow Set Inputs Inputs Search Knowledge Base Extract Related Articles Step …" at bounding box center [746, 355] width 1405 height 622
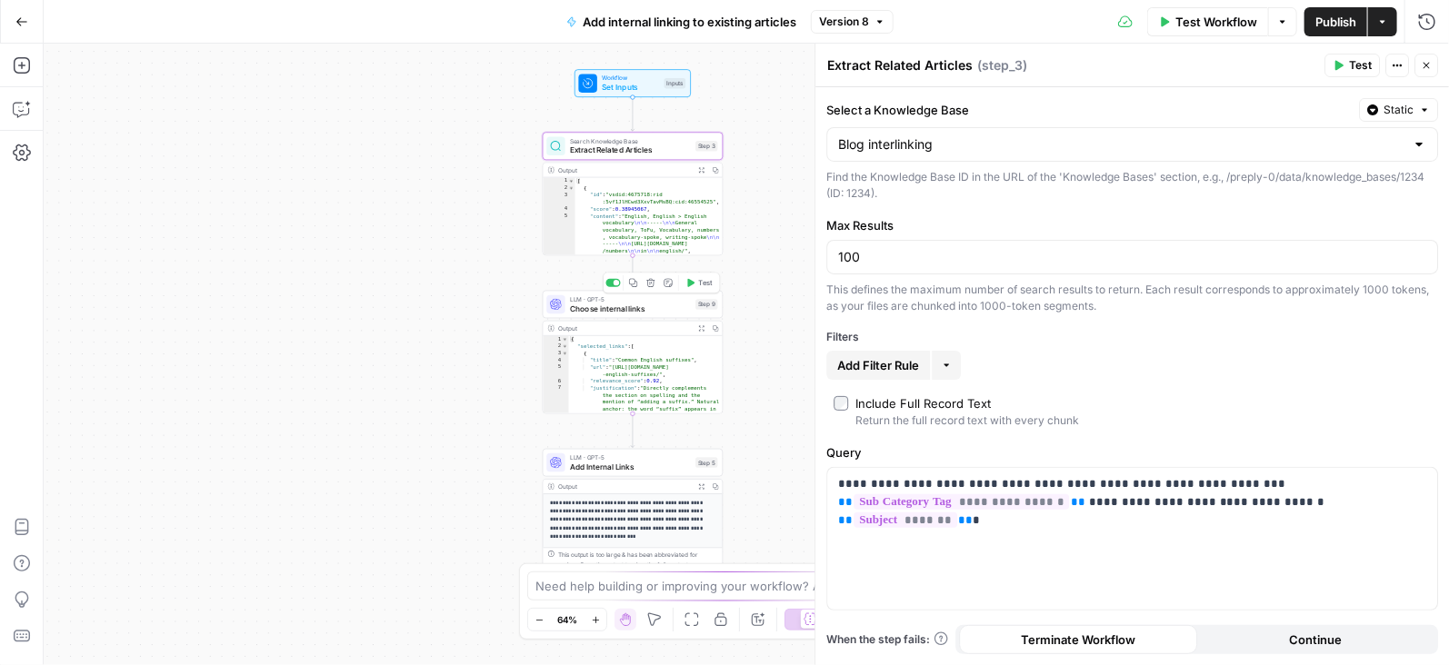
click at [675, 307] on span "Choose internal links" at bounding box center [630, 309] width 121 height 12
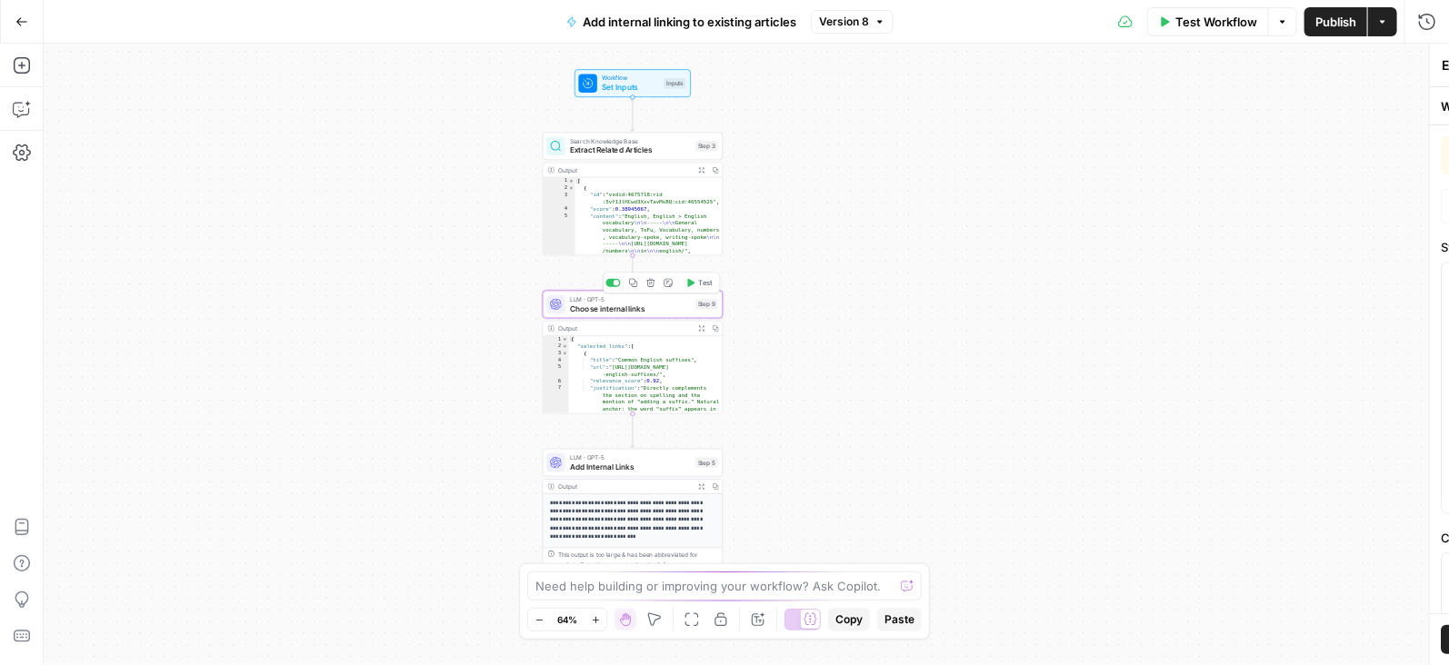
type textarea "Choose internal links"
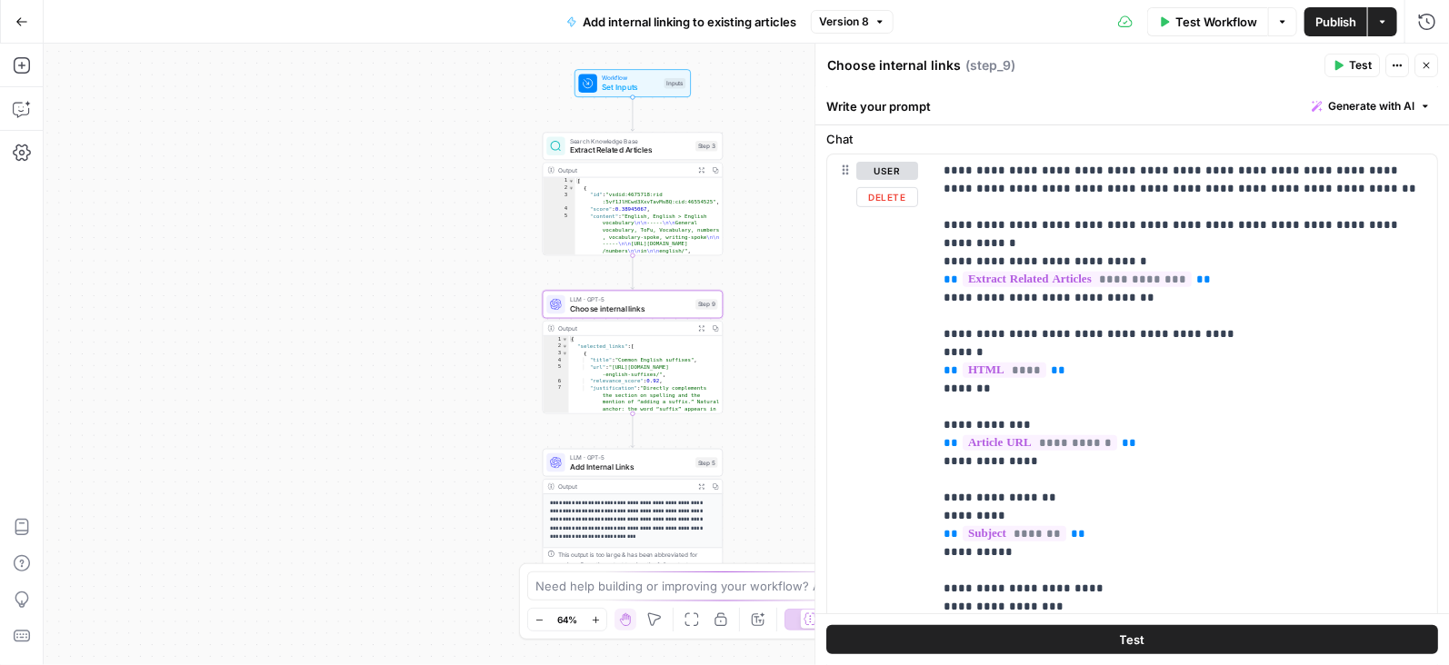
scroll to position [685, 0]
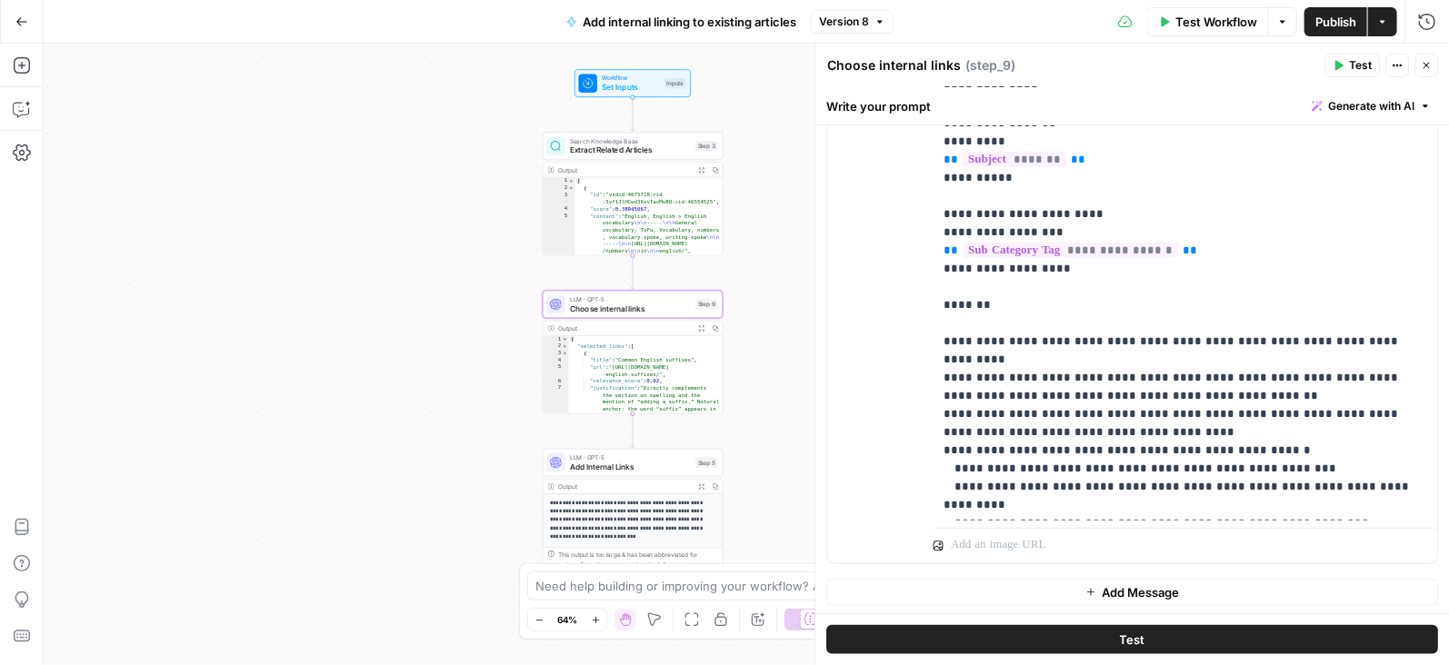
click at [1428, 68] on icon "button" at bounding box center [1426, 65] width 11 height 11
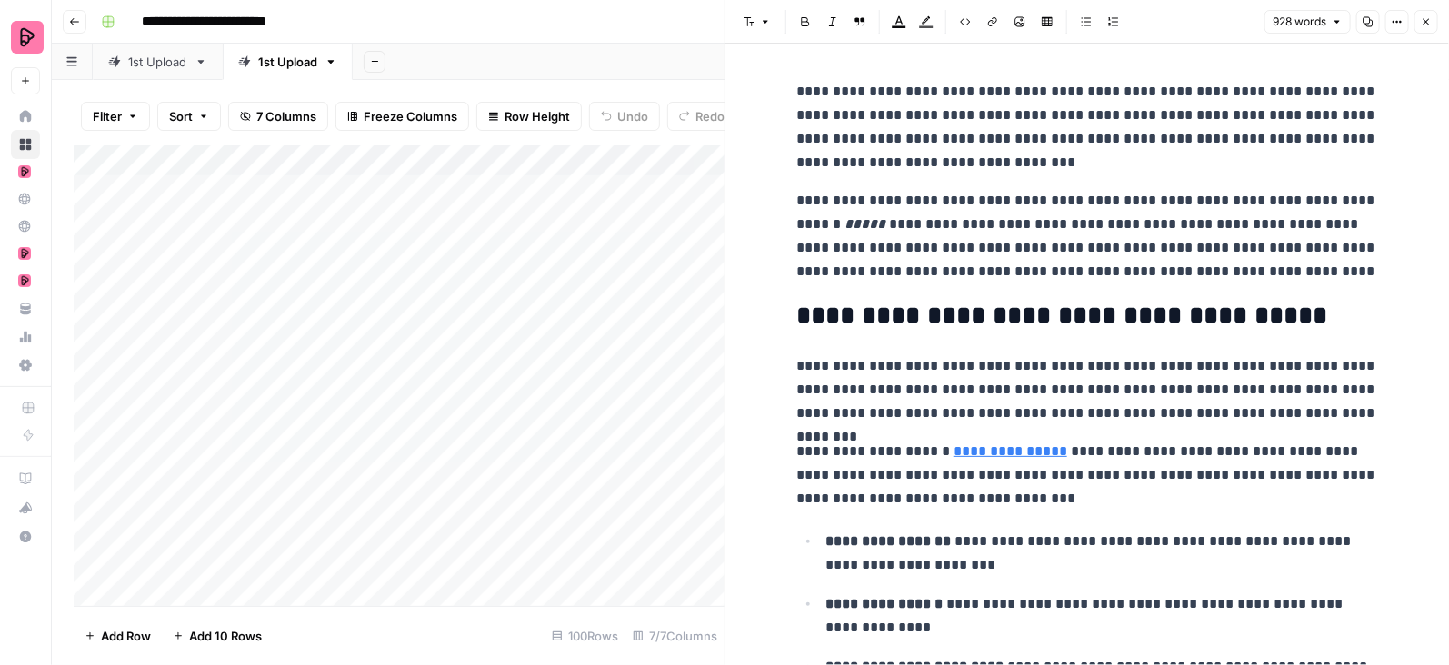
click at [1426, 21] on icon "button" at bounding box center [1426, 21] width 11 height 11
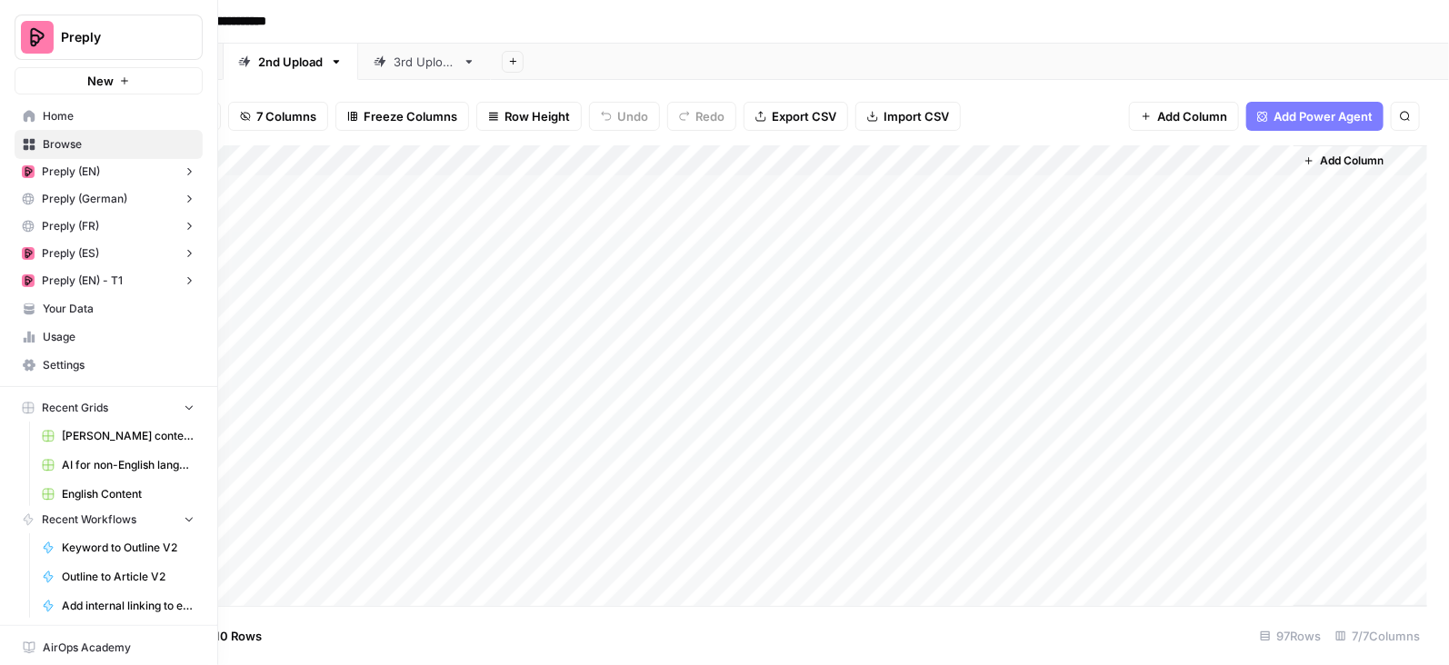
click at [23, 112] on icon at bounding box center [29, 116] width 13 height 13
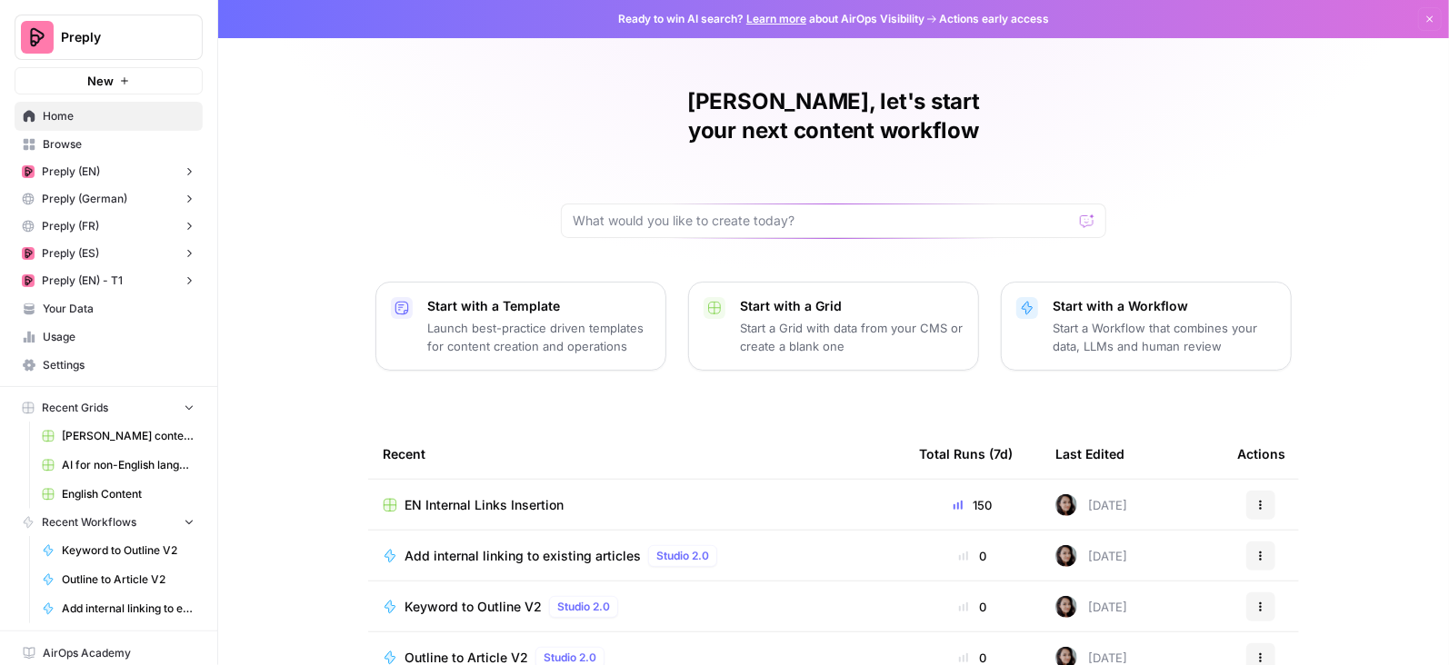
click at [85, 330] on span "Usage" at bounding box center [119, 337] width 152 height 16
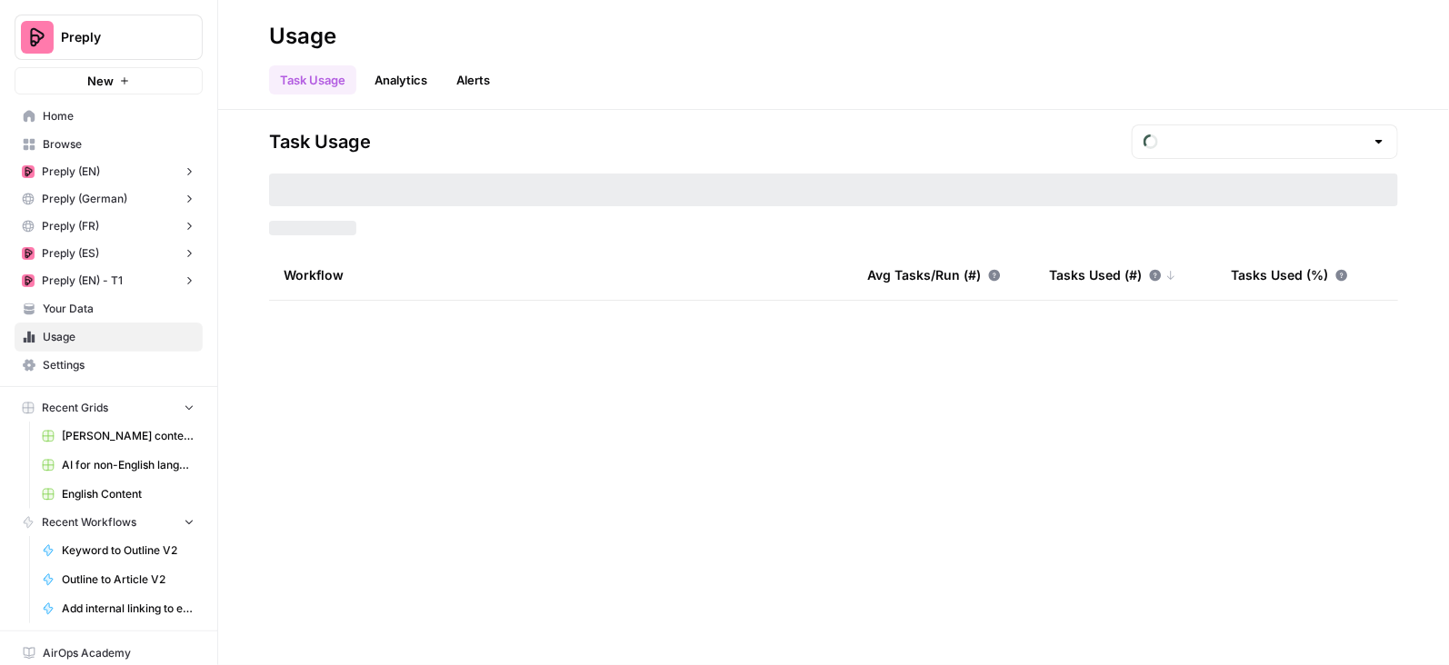
type input "August Tasks"
click at [107, 116] on span "Home" at bounding box center [119, 116] width 152 height 16
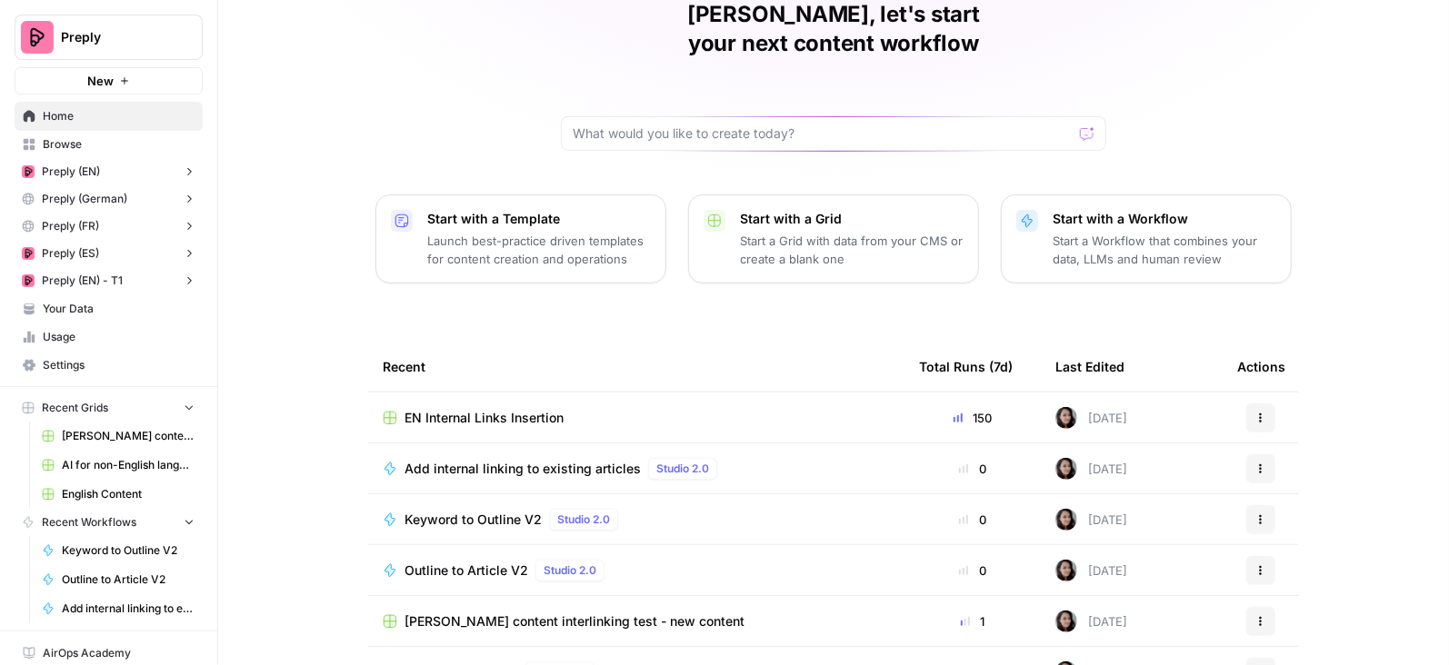
scroll to position [88, 0]
click at [111, 327] on link "Usage" at bounding box center [109, 337] width 188 height 29
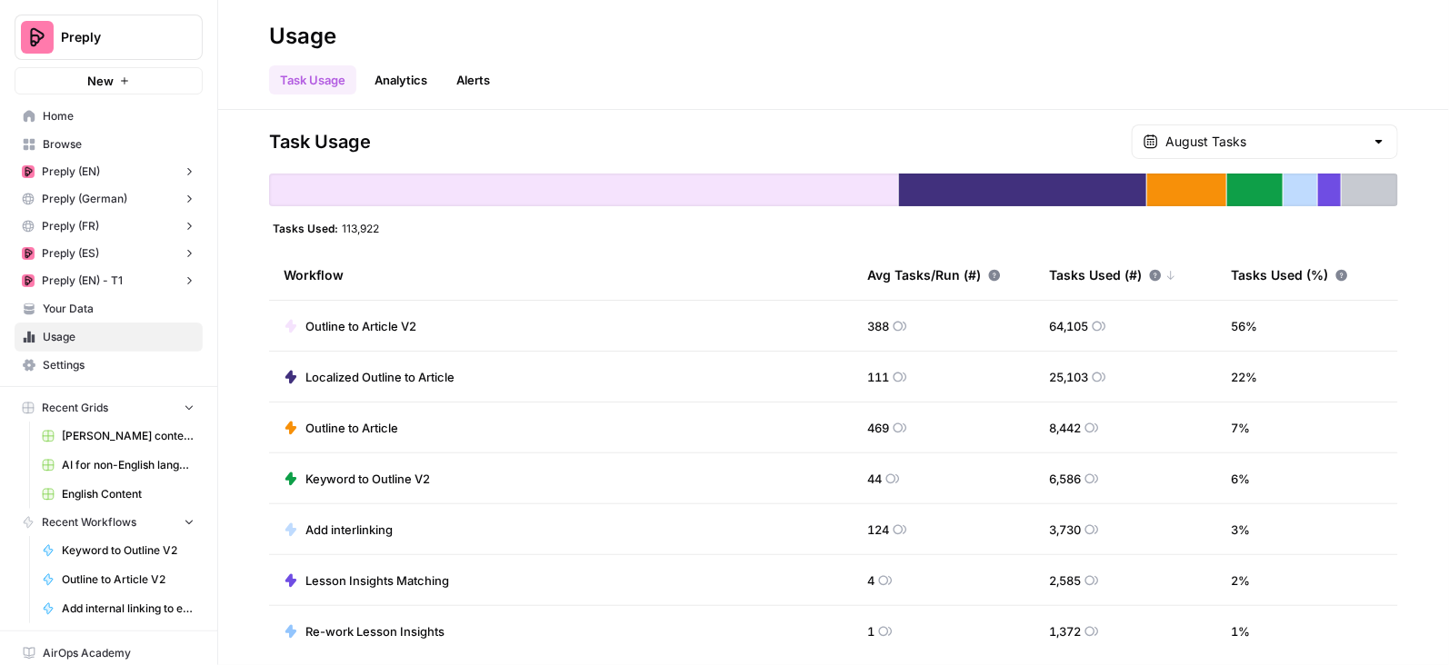
click at [117, 301] on span "Your Data" at bounding box center [119, 309] width 152 height 16
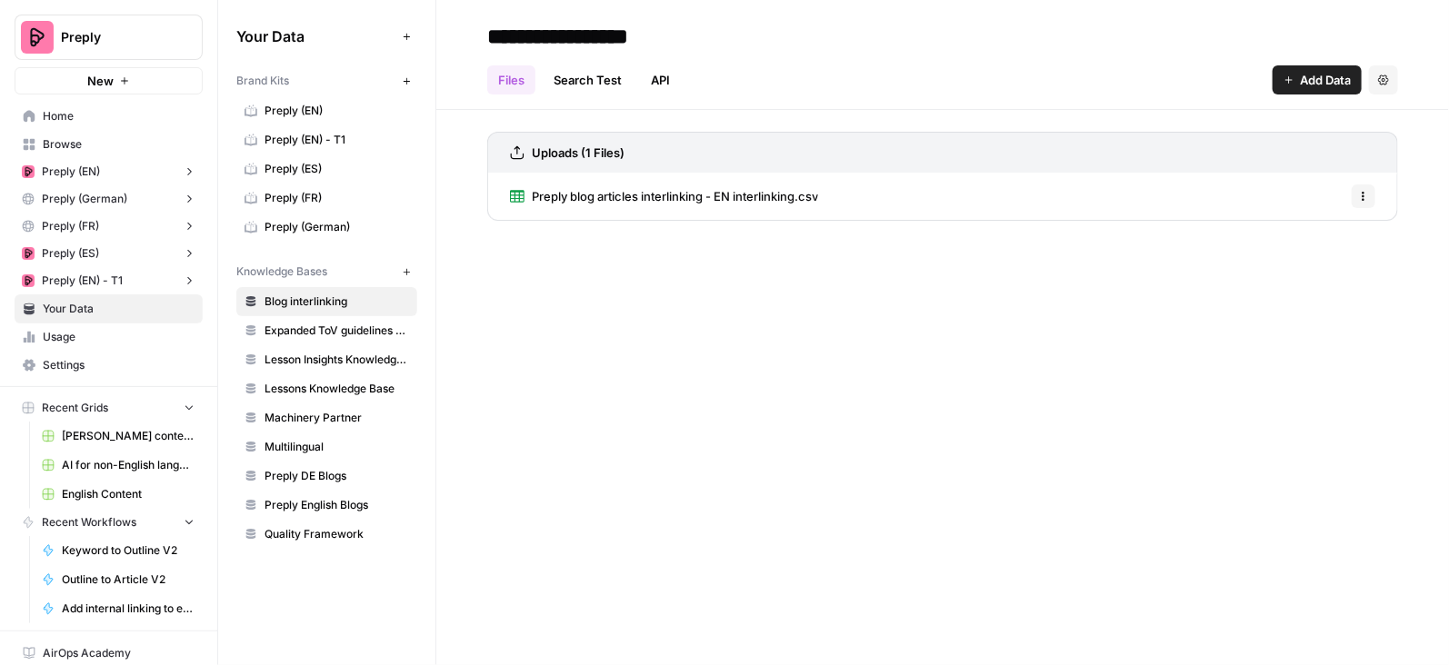
click at [759, 181] on link "Preply blog articles interlinking - EN interlinking.csv" at bounding box center [664, 196] width 308 height 47
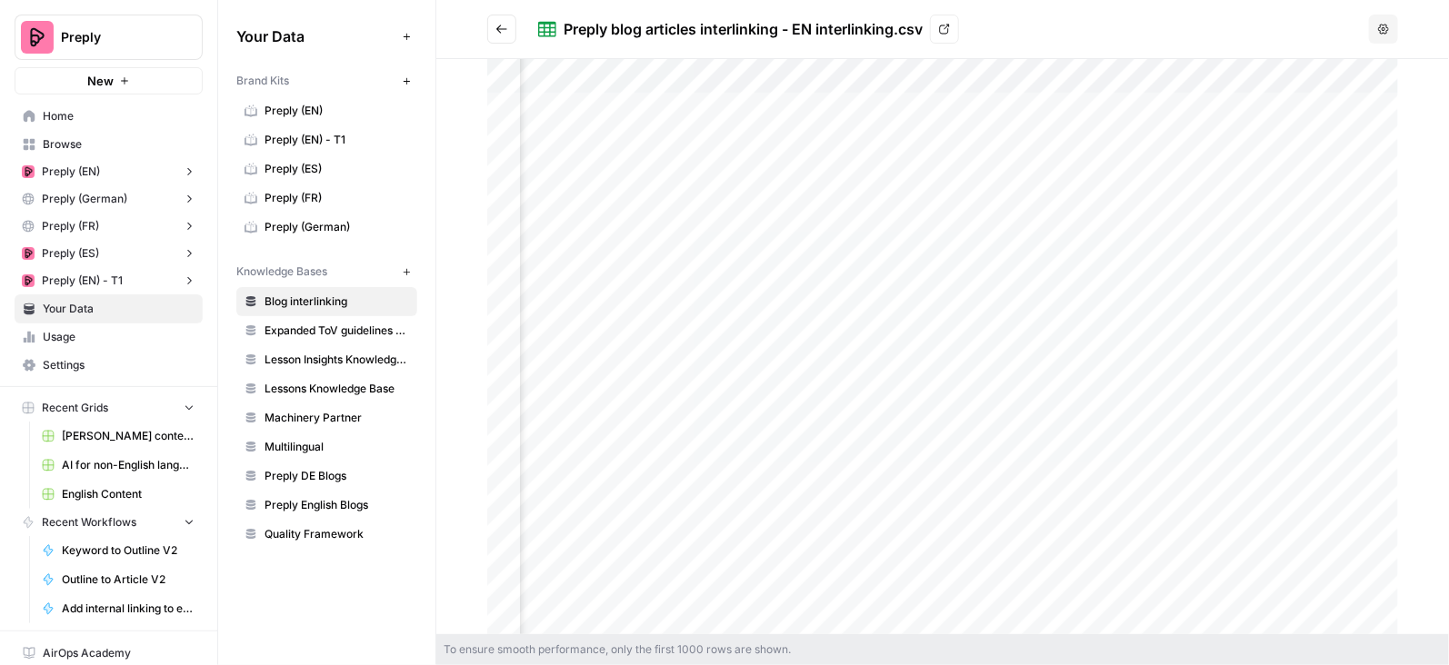
scroll to position [0, 217]
click at [1102, 21] on h2 "Preply blog articles interlinking - EN interlinking.csv View" at bounding box center [924, 29] width 874 height 29
click at [511, 22] on button "Go back" at bounding box center [501, 29] width 29 height 29
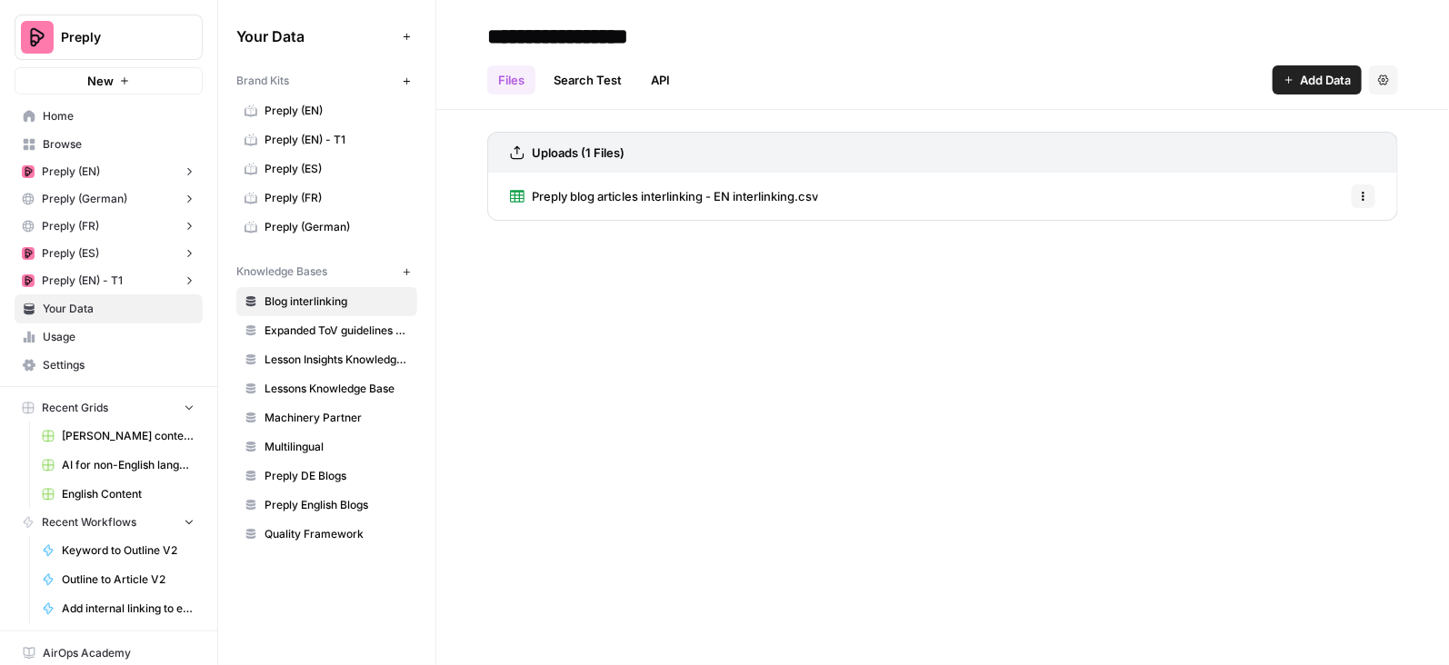
click at [615, 175] on link "Preply blog articles interlinking - EN interlinking.csv" at bounding box center [664, 196] width 308 height 47
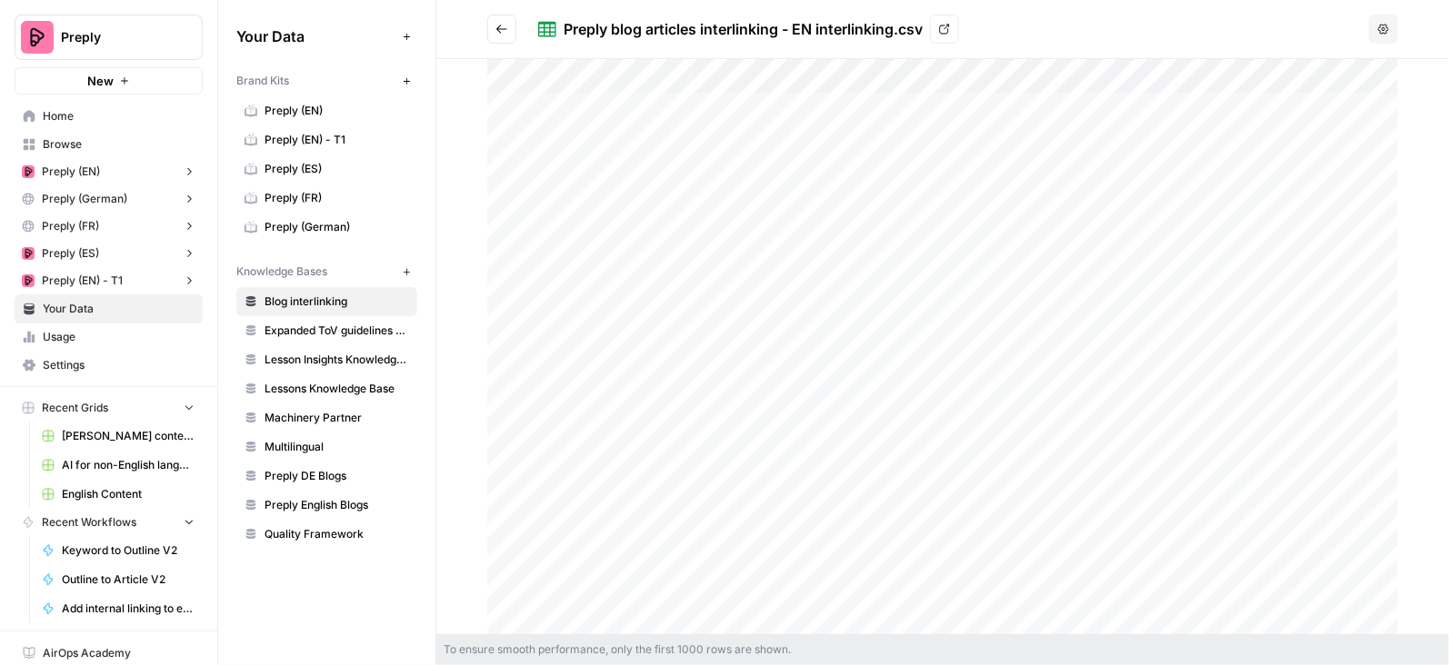
click at [1380, 28] on icon "button" at bounding box center [1383, 29] width 11 height 11
click at [1279, 23] on h2 "Preply blog articles interlinking - EN interlinking.csv View" at bounding box center [924, 29] width 874 height 29
click at [1385, 30] on icon "button" at bounding box center [1383, 29] width 11 height 11
click at [1364, 72] on span "Delete File" at bounding box center [1346, 72] width 59 height 18
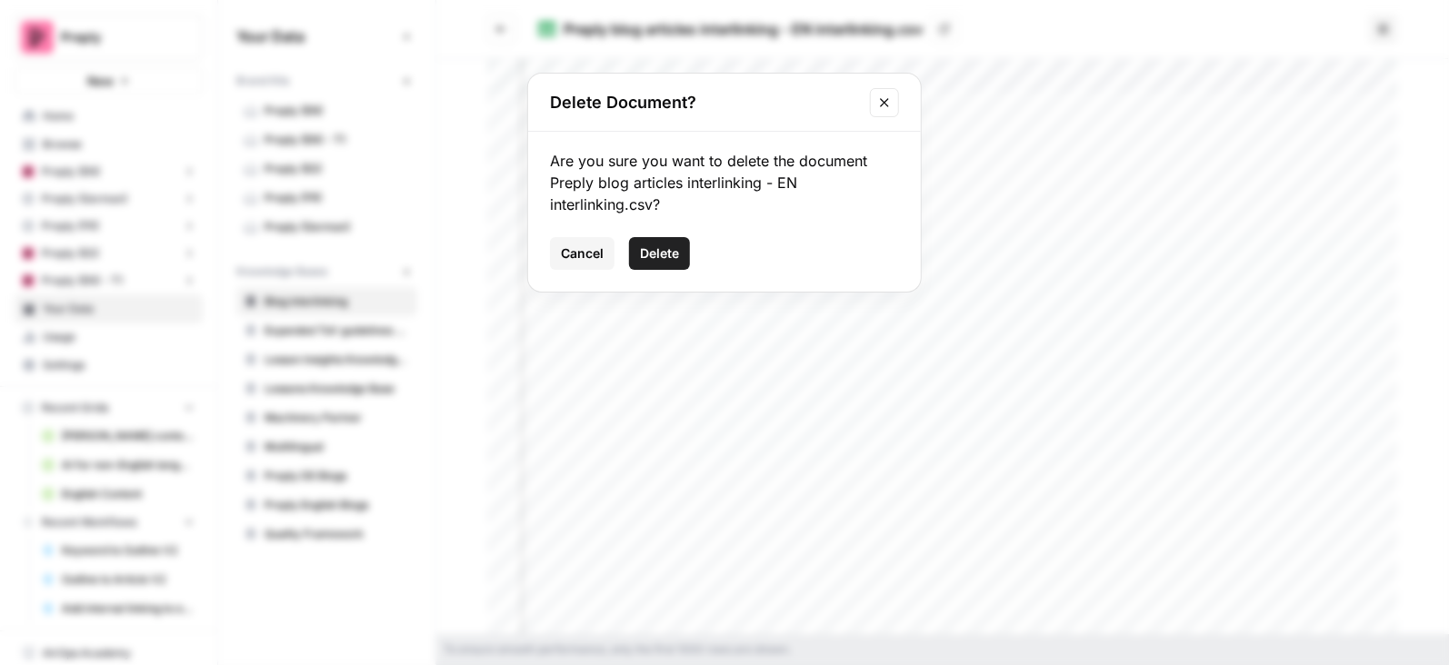
click at [605, 183] on div "Are you sure you want to delete the document Preply blog articles interlinking …" at bounding box center [724, 182] width 349 height 65
drag, startPoint x: 550, startPoint y: 183, endPoint x: 653, endPoint y: 195, distance: 103.4
click at [653, 195] on div "Are you sure you want to delete the document Preply blog articles interlinking …" at bounding box center [724, 182] width 349 height 65
click at [586, 257] on span "Cancel" at bounding box center [582, 254] width 43 height 18
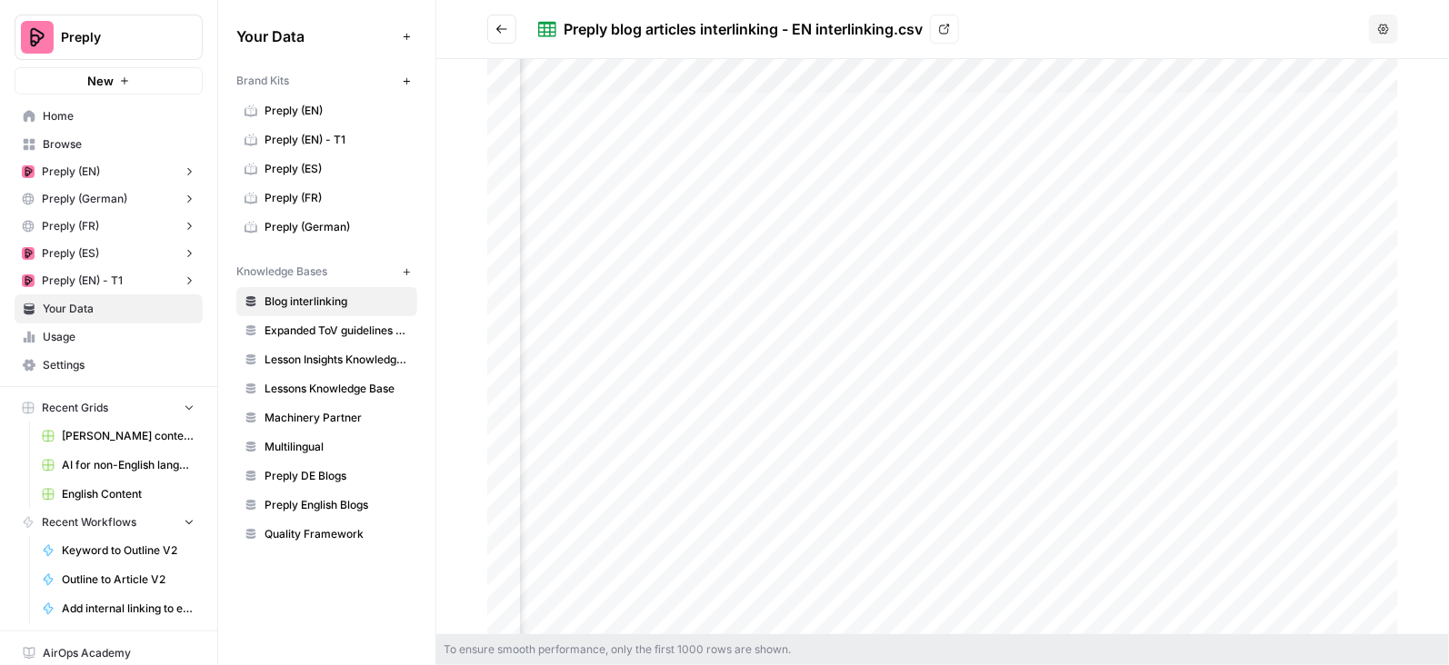
click at [700, 29] on div "Preply blog articles interlinking - EN interlinking.csv" at bounding box center [743, 29] width 359 height 22
copy div "Preply blog articles interlinking - EN interlinking.csv View Options"
click at [1394, 32] on button "Options" at bounding box center [1383, 29] width 29 height 29
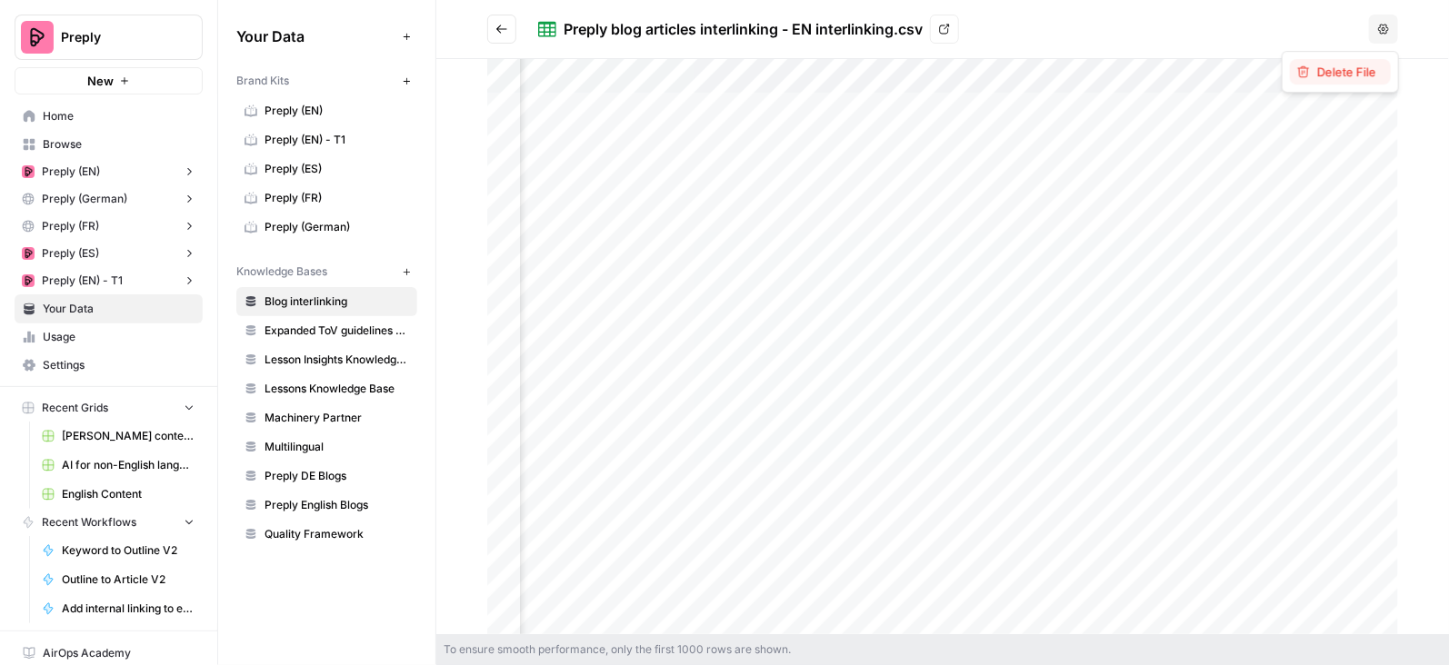
click at [1353, 64] on span "Delete File" at bounding box center [1346, 72] width 59 height 18
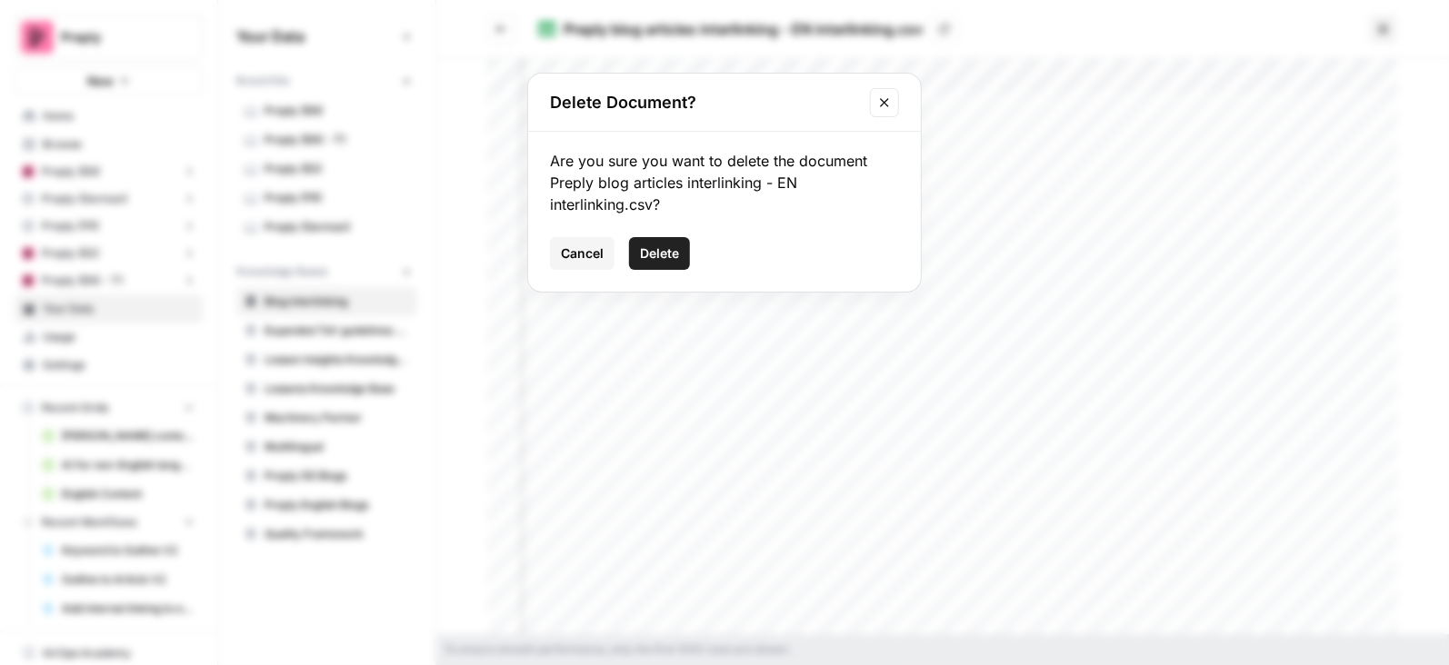
click at [669, 248] on span "Delete" at bounding box center [659, 254] width 39 height 18
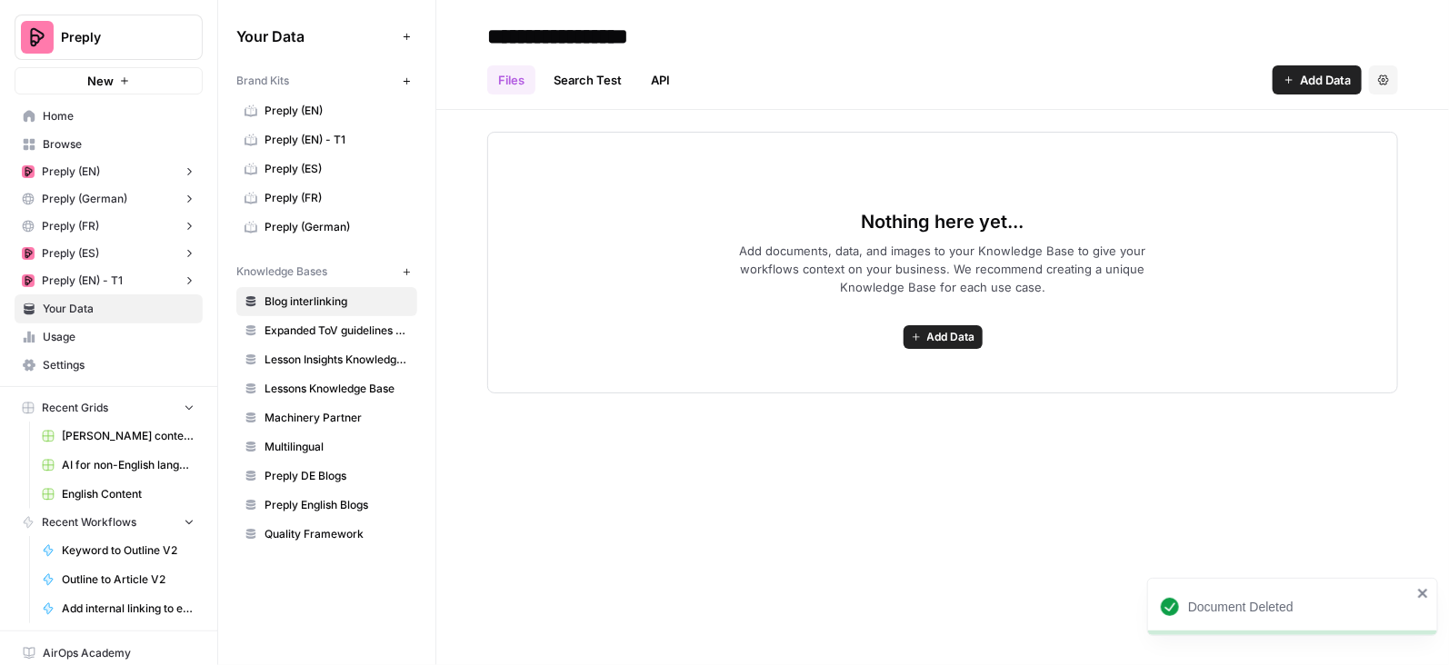
click at [918, 332] on icon "button" at bounding box center [916, 337] width 11 height 11
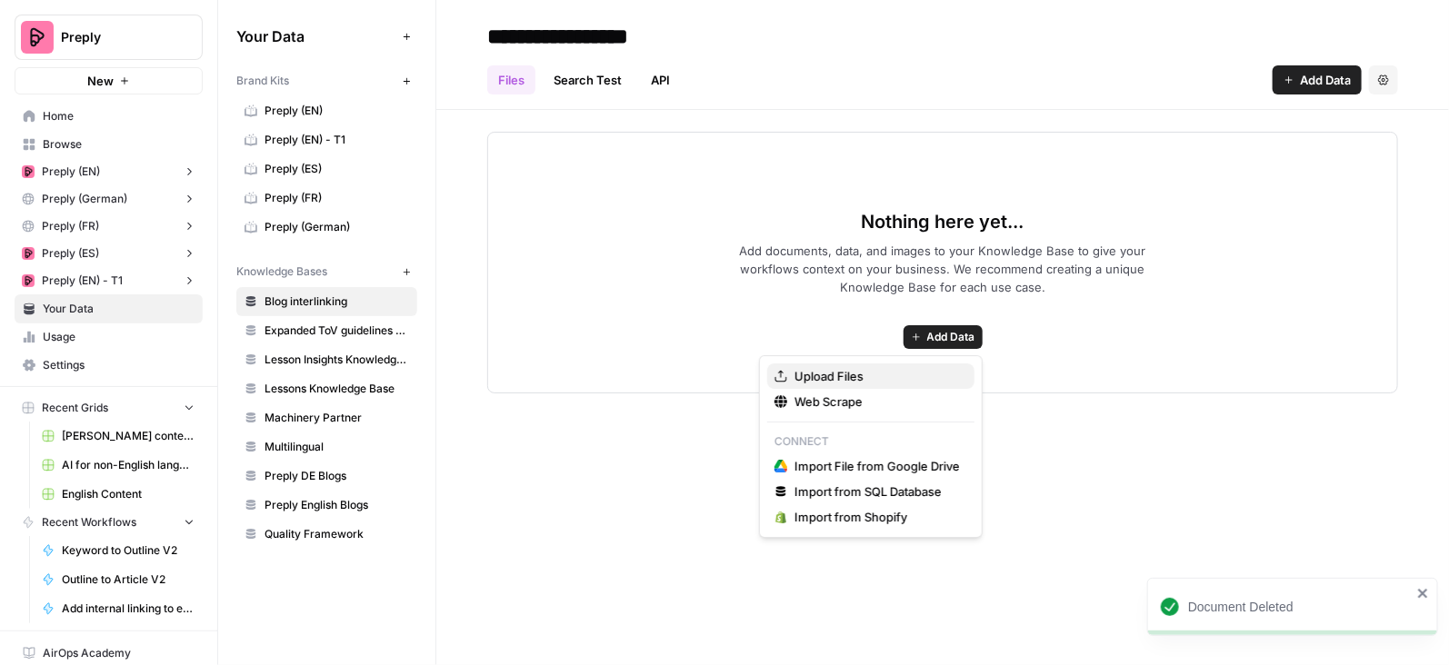
click at [856, 374] on span "Upload Files" at bounding box center [876, 376] width 165 height 18
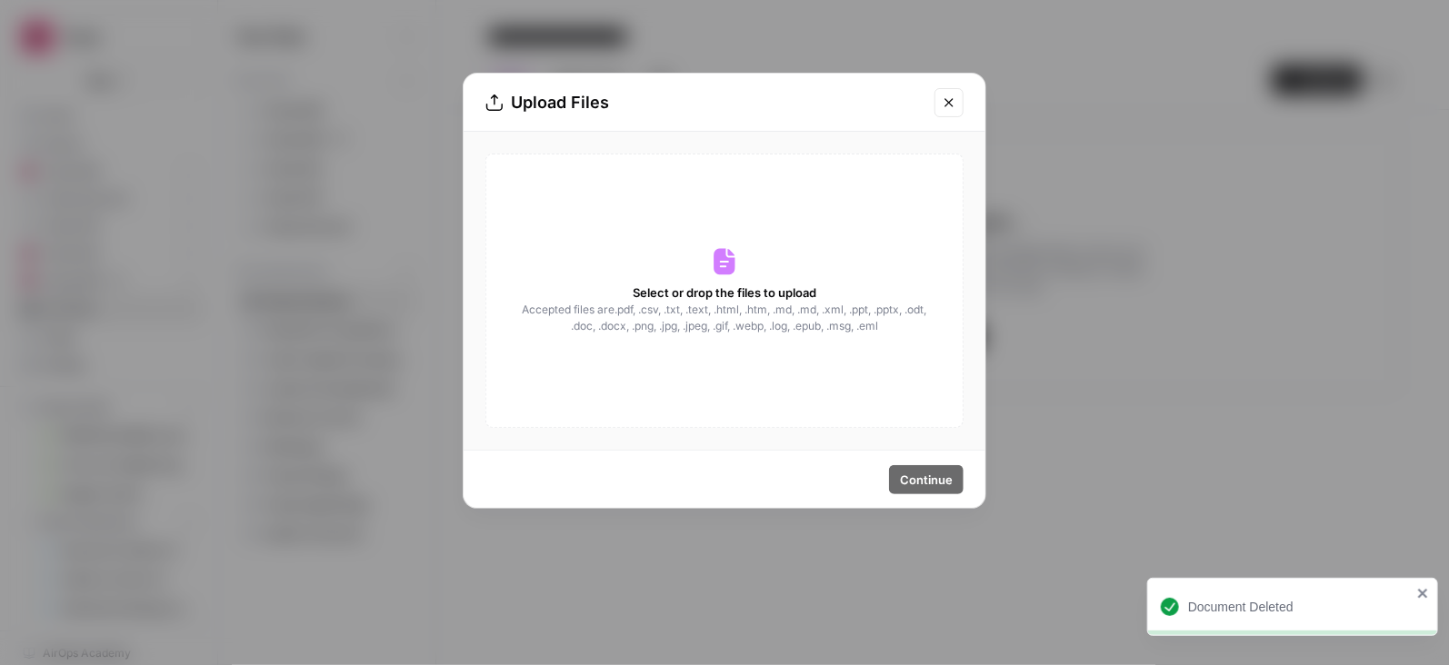
click at [731, 306] on span "Accepted files are .pdf, .csv, .txt, .text, .html, .htm, .md, .md, .xml, .ppt, …" at bounding box center [724, 318] width 407 height 33
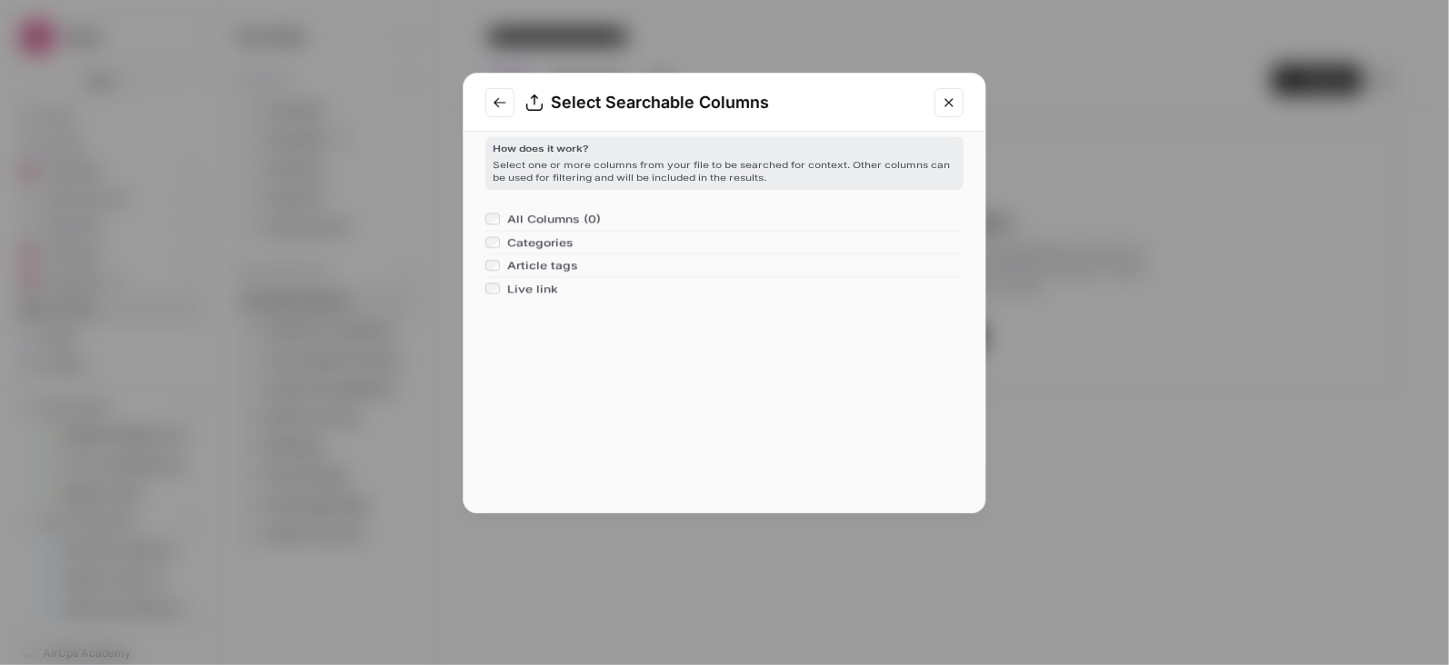
click at [934, 450] on div "How does it work? Select one or more columns from your file to be searched for …" at bounding box center [724, 293] width 478 height 313
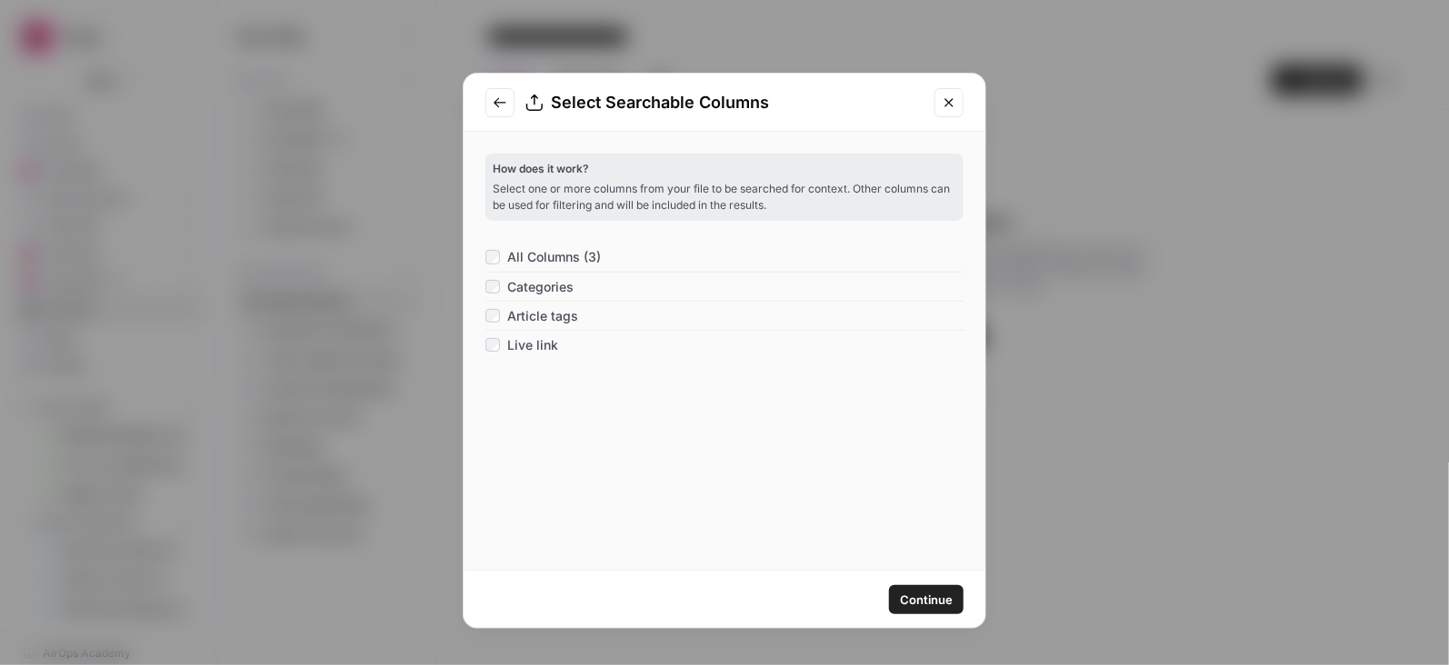
click at [918, 592] on span "Continue" at bounding box center [926, 600] width 53 height 18
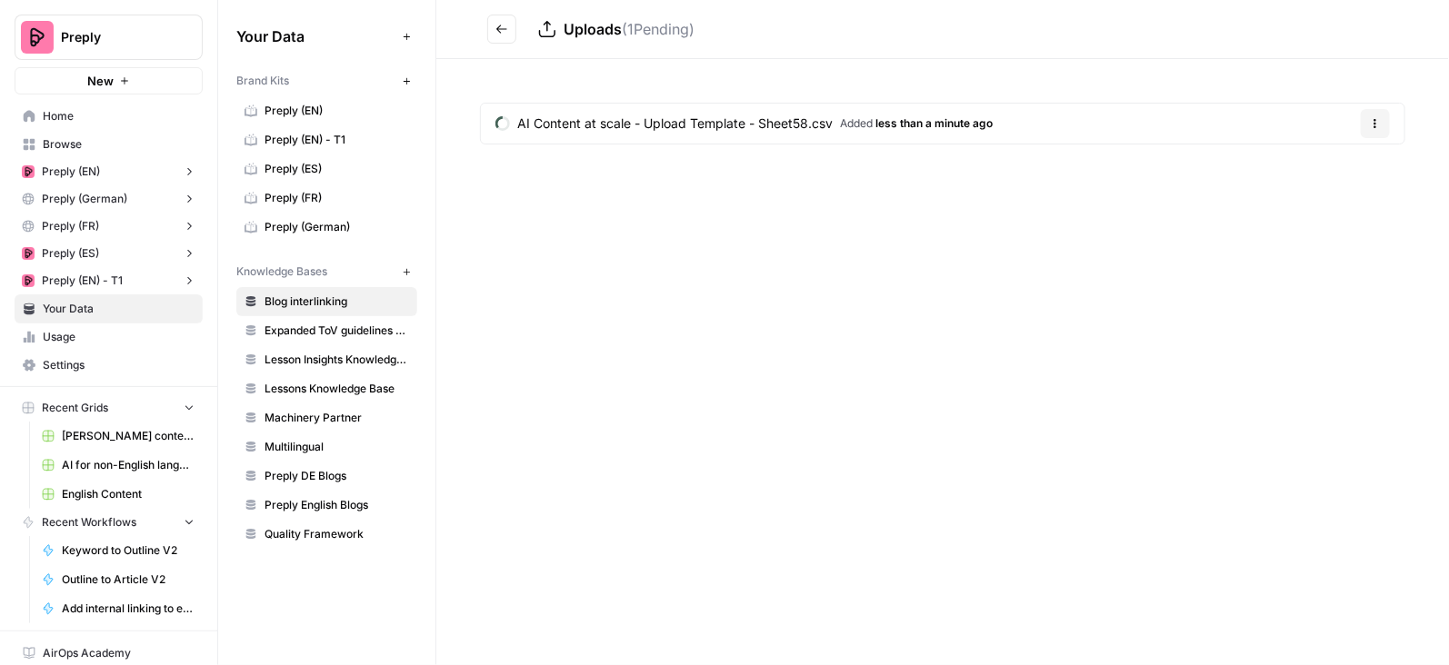
click at [319, 328] on span "Expanded ToV guidelines for AI" at bounding box center [337, 331] width 145 height 16
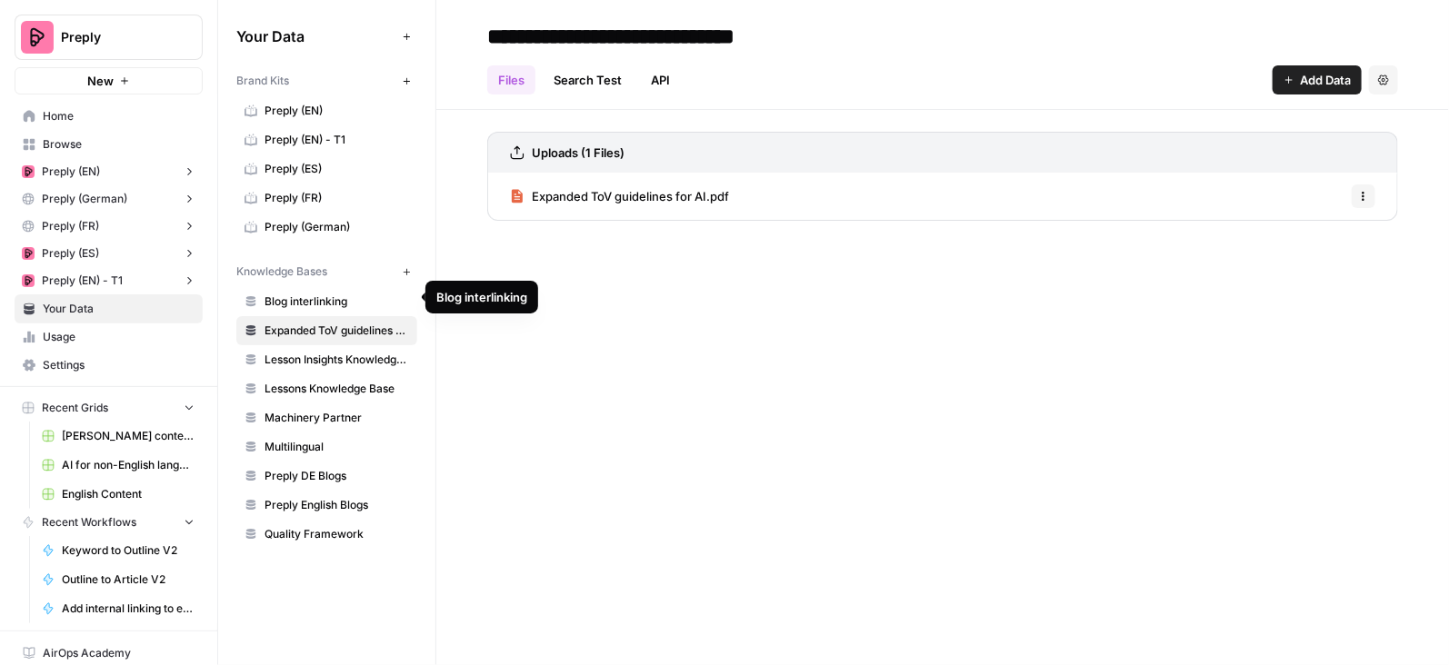
click at [301, 301] on span "Blog interlinking" at bounding box center [337, 302] width 145 height 16
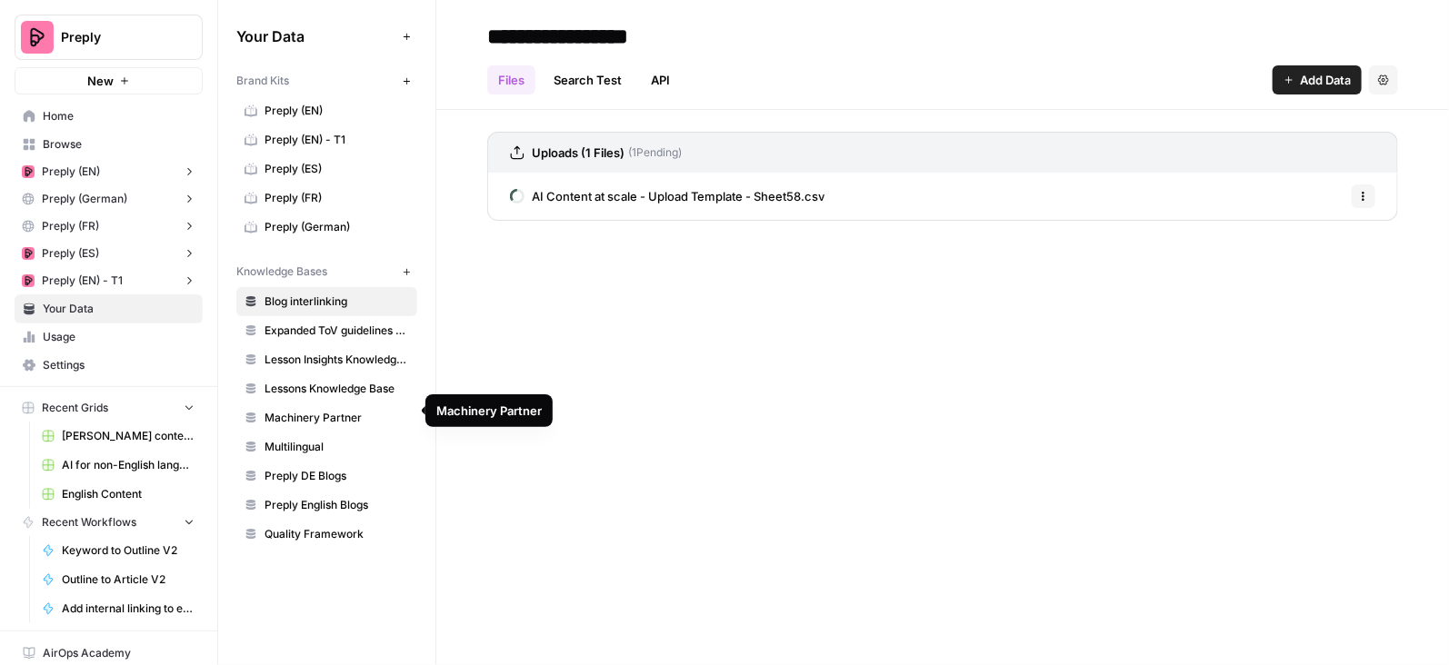
click at [384, 415] on span "Machinery Partner" at bounding box center [337, 418] width 145 height 16
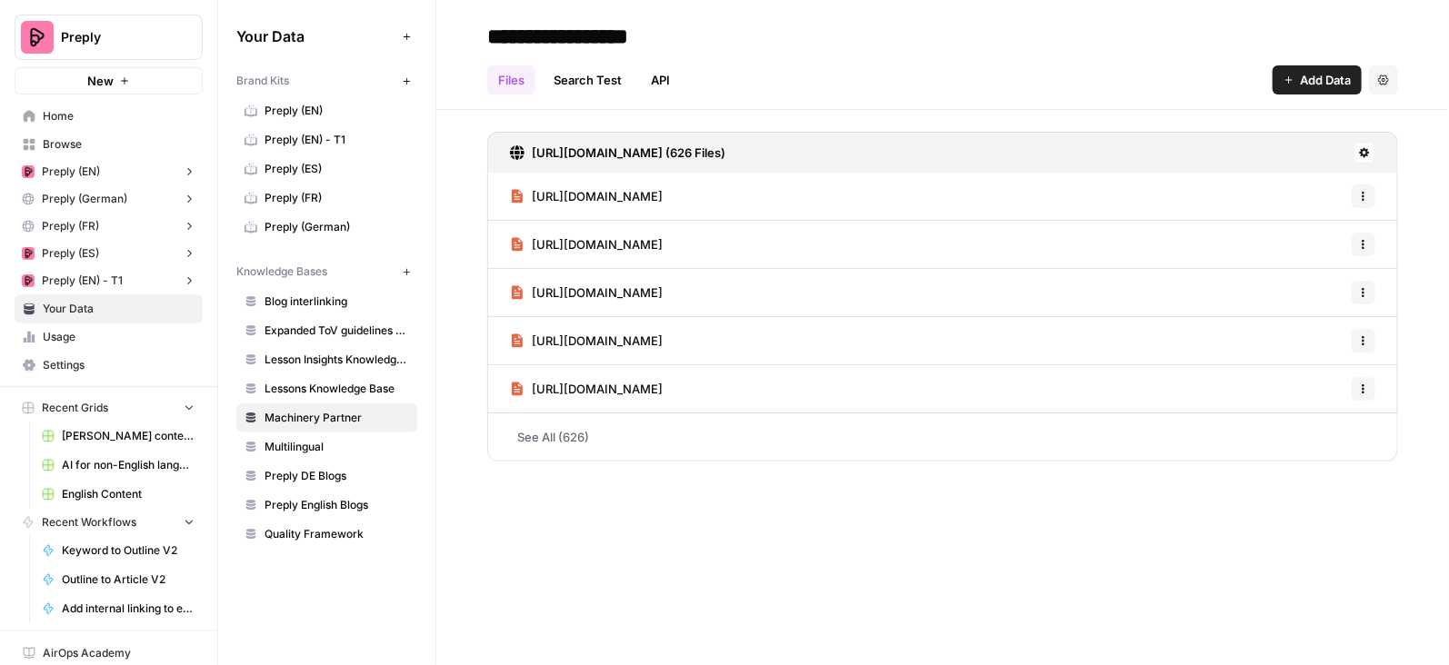
click at [368, 385] on span "Lessons Knowledge Base" at bounding box center [337, 389] width 145 height 16
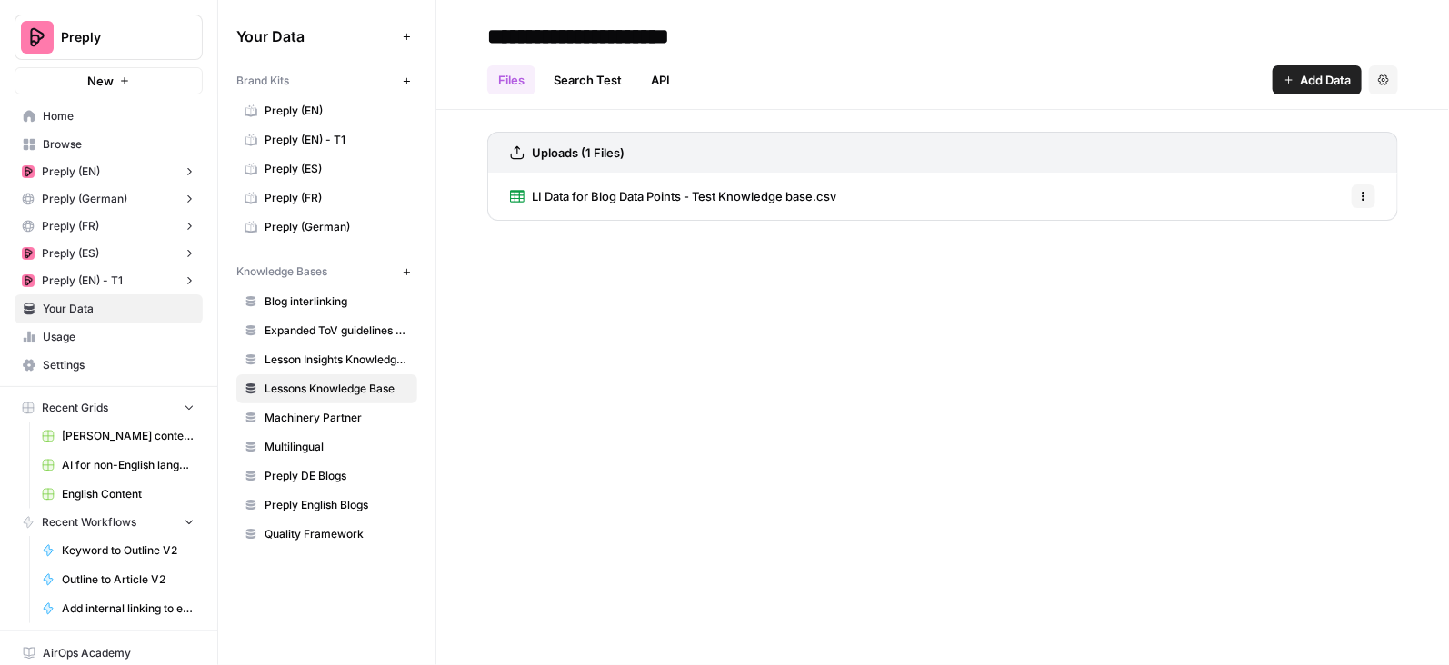
click at [348, 352] on span "Lesson Insights Knowledge Base" at bounding box center [337, 360] width 145 height 16
click at [320, 329] on span "Expanded ToV guidelines for AI" at bounding box center [337, 331] width 145 height 16
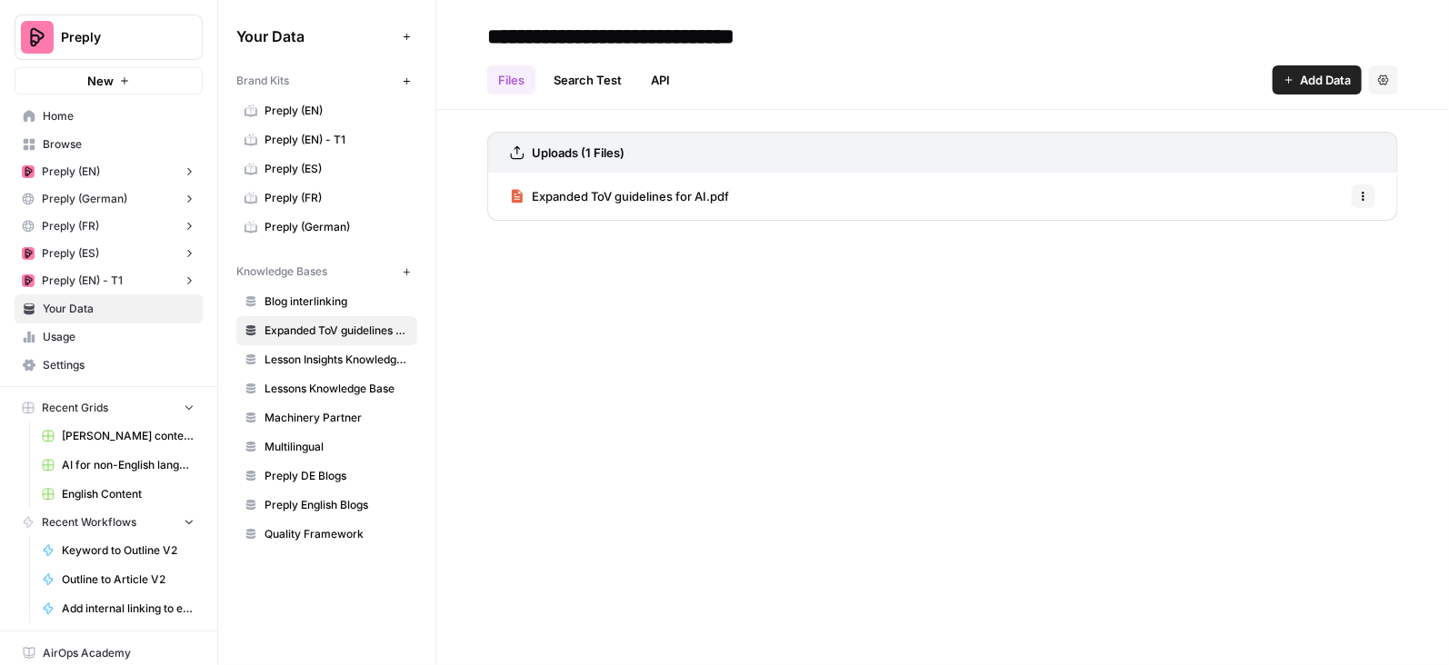
click at [296, 294] on span "Blog interlinking" at bounding box center [337, 302] width 145 height 16
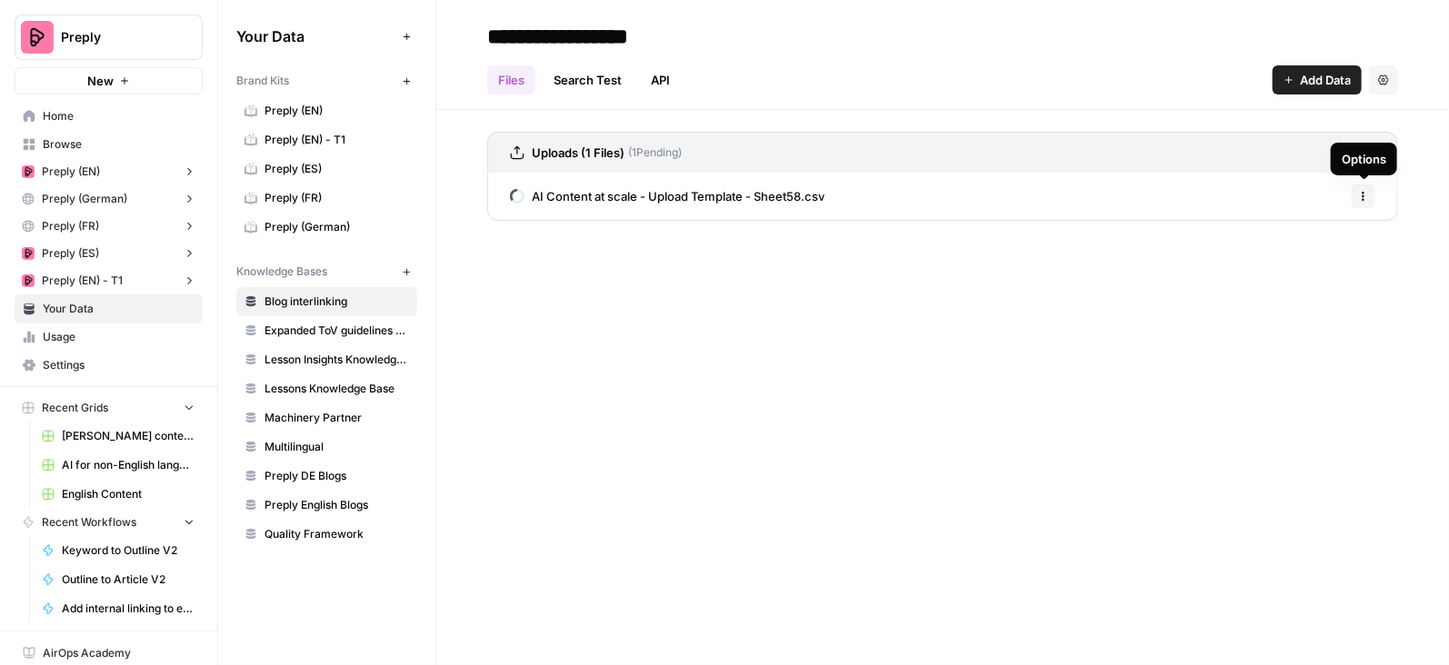
click at [1363, 185] on button "Options" at bounding box center [1364, 197] width 24 height 24
click at [1339, 228] on span "Delete File" at bounding box center [1324, 235] width 59 height 18
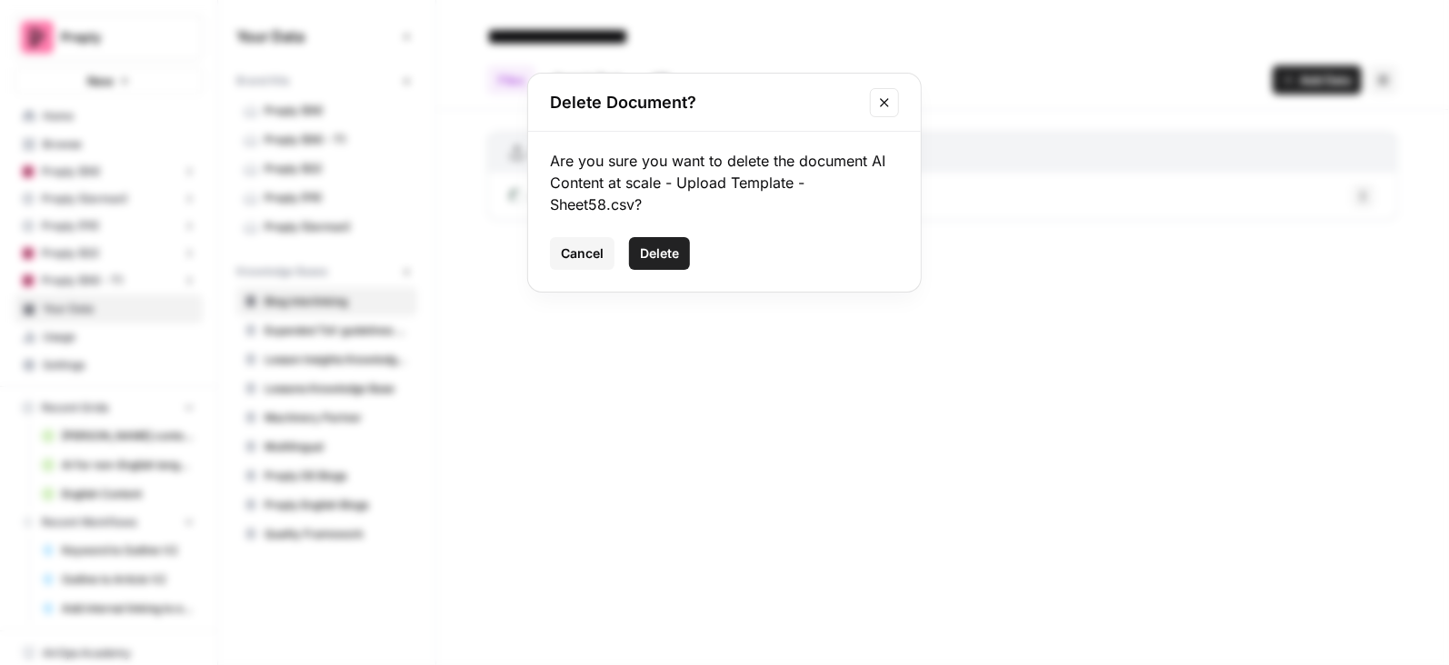
click at [676, 246] on span "Delete" at bounding box center [659, 254] width 39 height 18
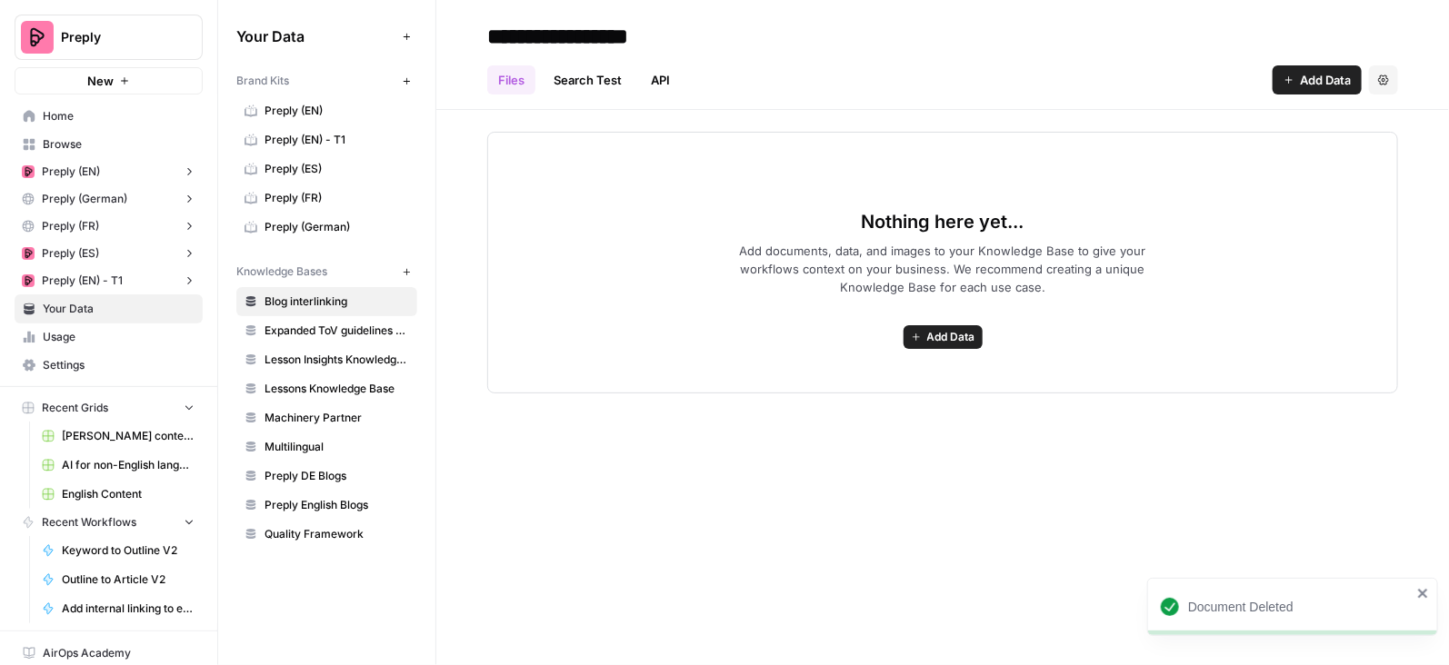
click at [941, 341] on span "Add Data" at bounding box center [951, 337] width 48 height 16
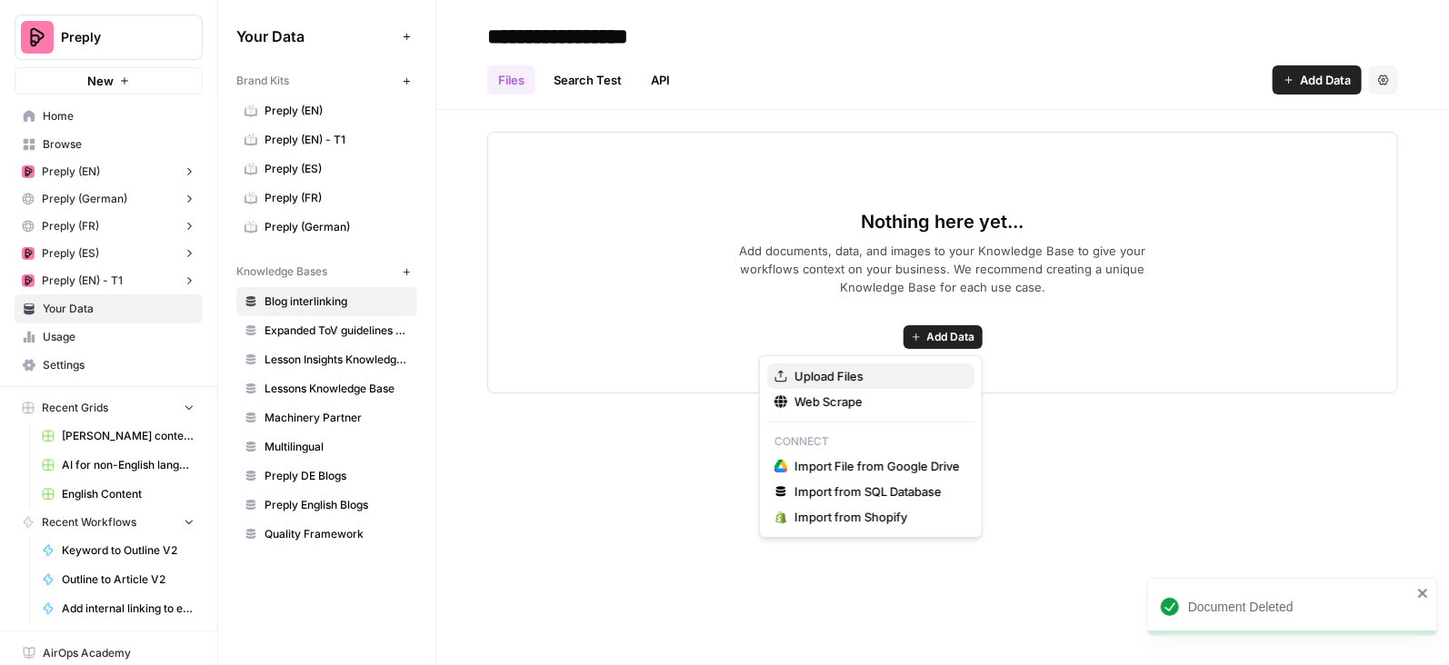
click at [849, 370] on span "Upload Files" at bounding box center [876, 376] width 165 height 18
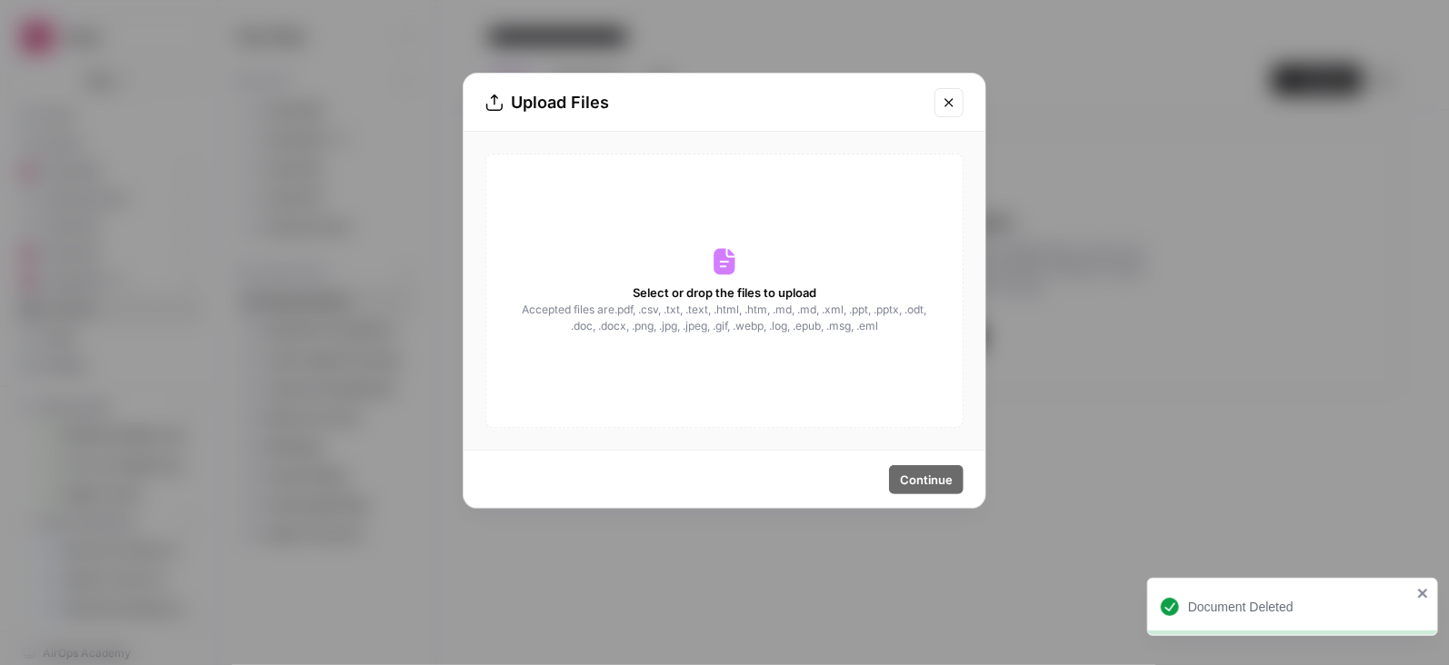
click at [701, 240] on div "Select or drop the files to upload Accepted files are .pdf, .csv, .txt, .text, …" at bounding box center [724, 291] width 478 height 275
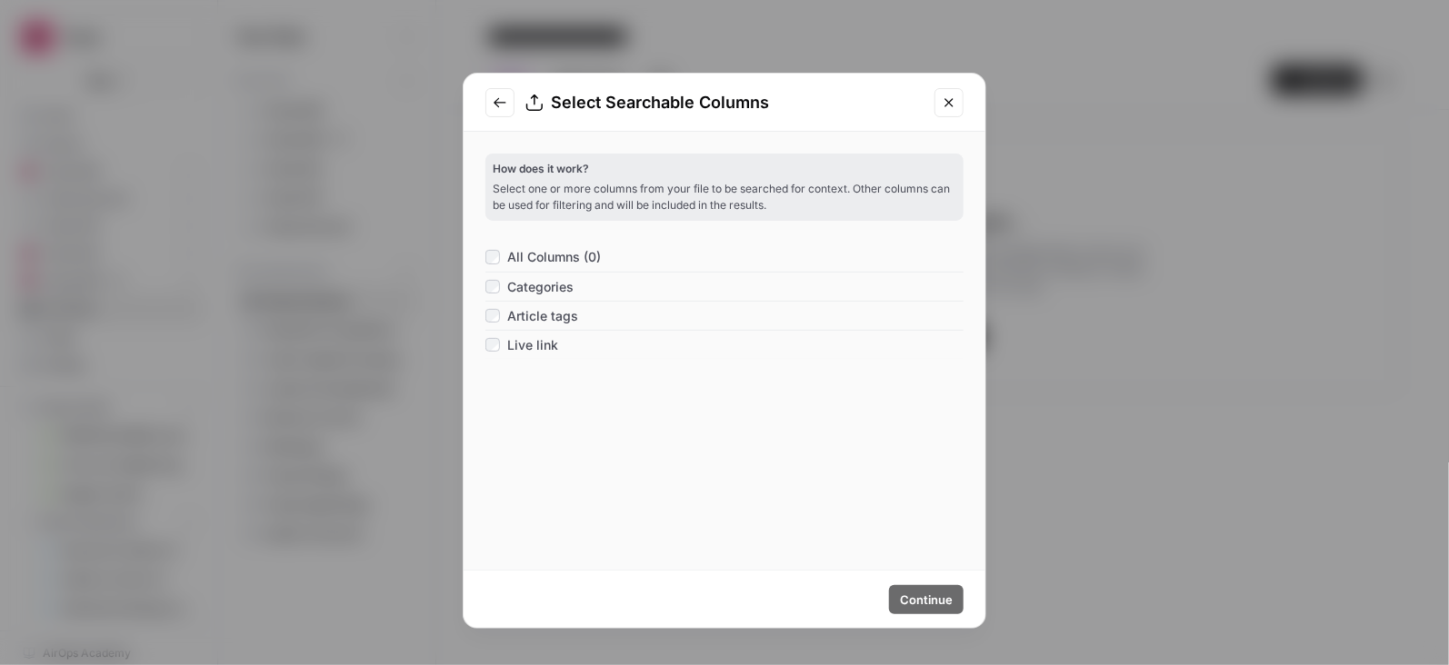
click at [593, 279] on div "Categories" at bounding box center [724, 286] width 478 height 29
click at [910, 575] on div "Continue" at bounding box center [725, 599] width 522 height 57
click at [919, 599] on span "Continue" at bounding box center [926, 600] width 53 height 18
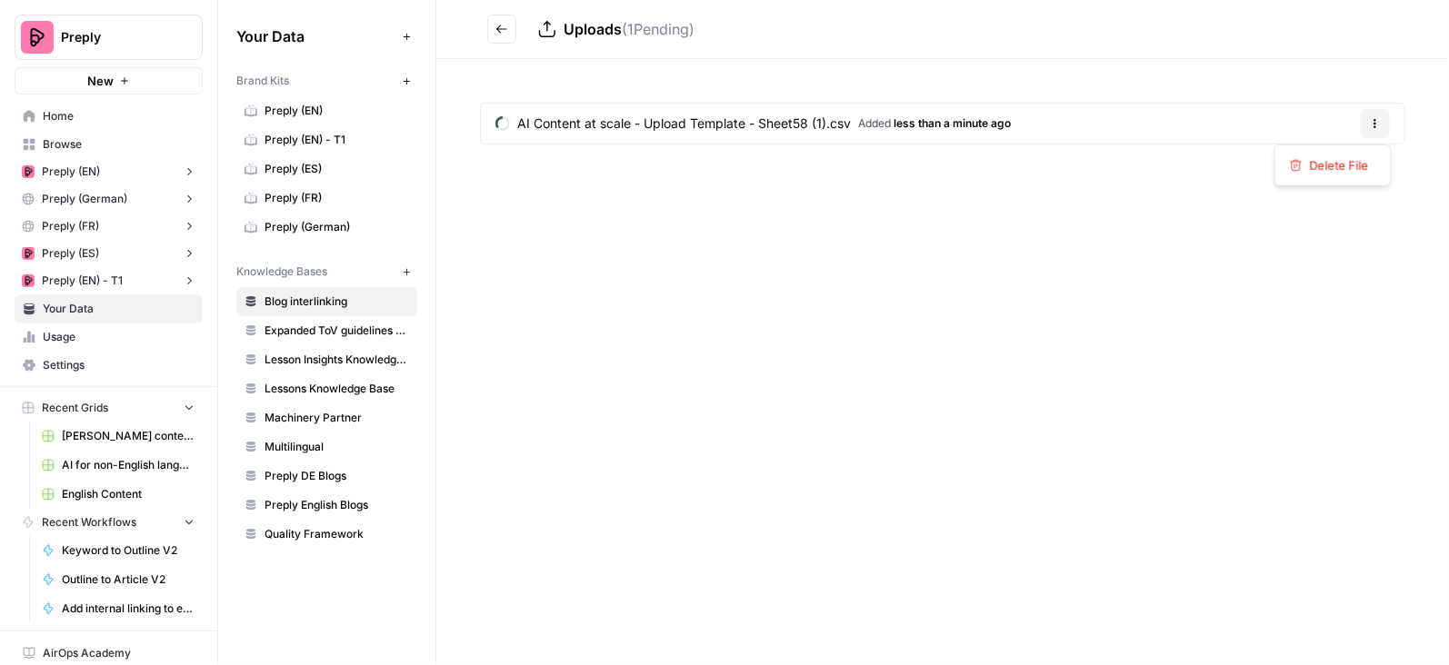
click at [1384, 125] on button "Options" at bounding box center [1375, 123] width 29 height 29
click at [1350, 169] on span "Delete File" at bounding box center [1339, 165] width 59 height 18
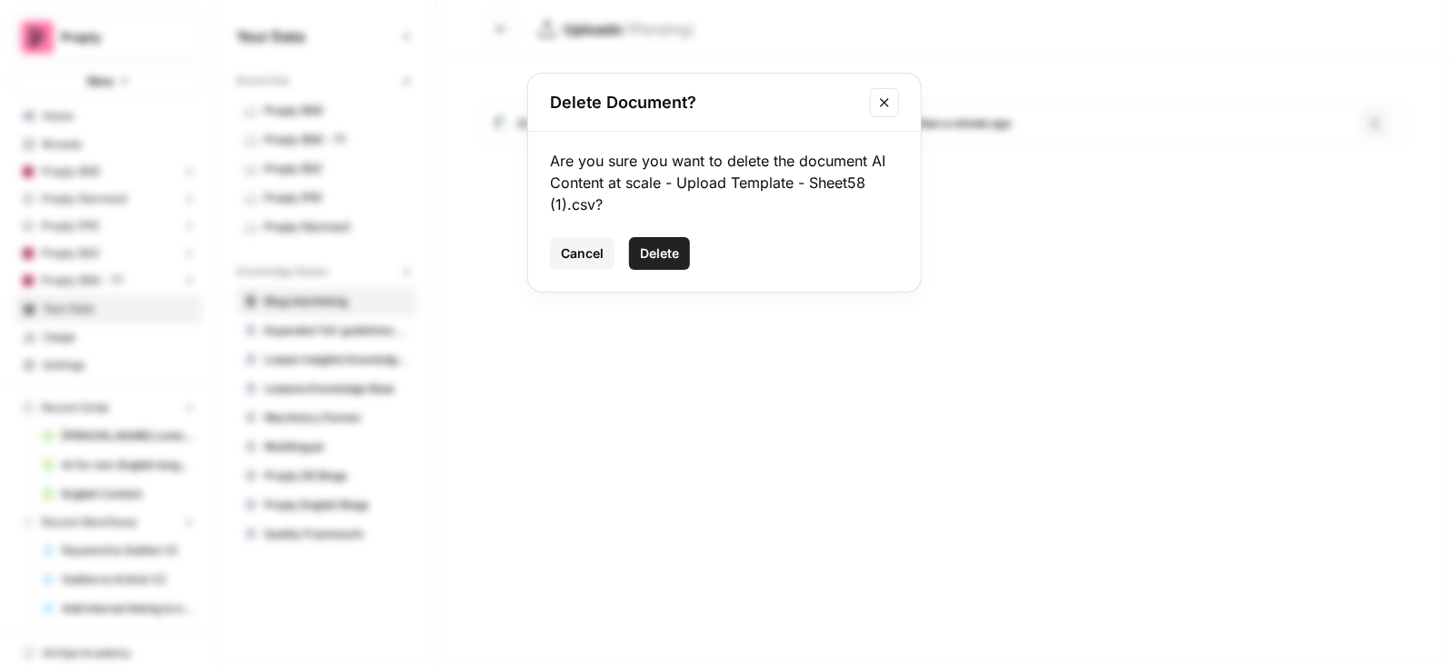
click at [674, 251] on span "Delete" at bounding box center [659, 254] width 39 height 18
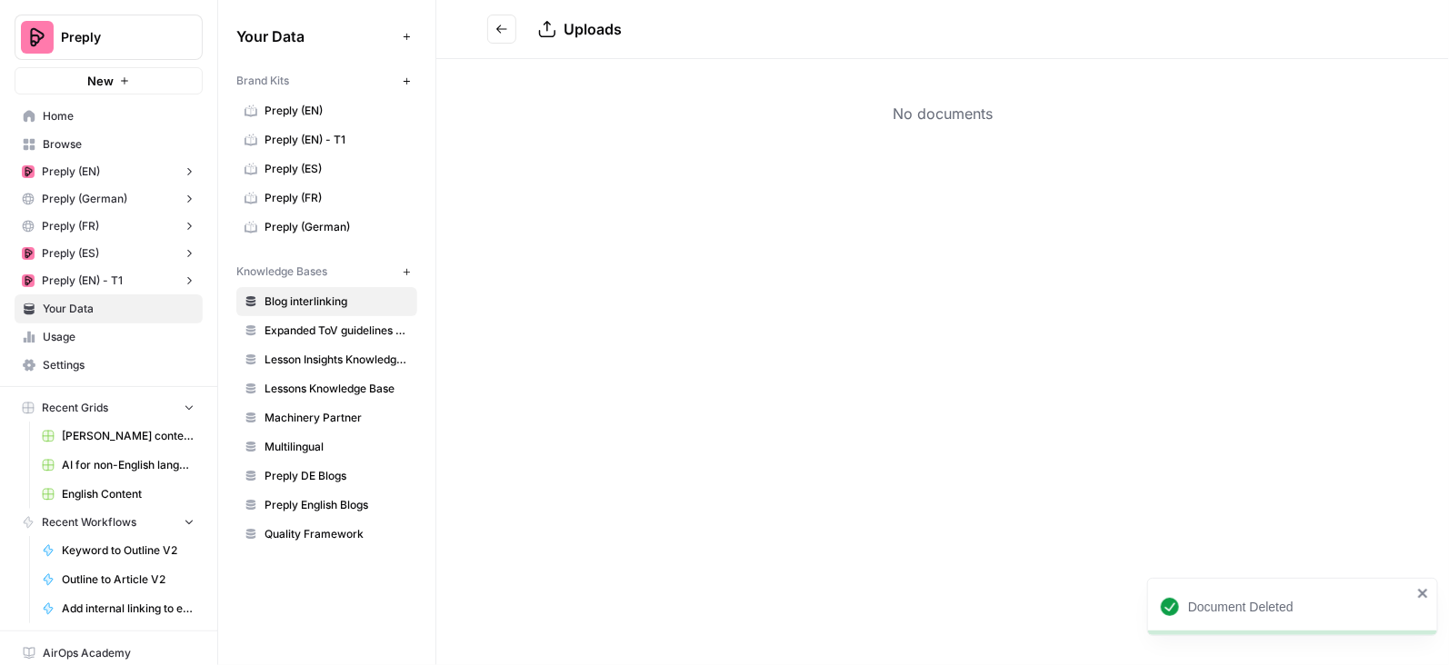
click at [80, 115] on span "Home" at bounding box center [119, 116] width 152 height 16
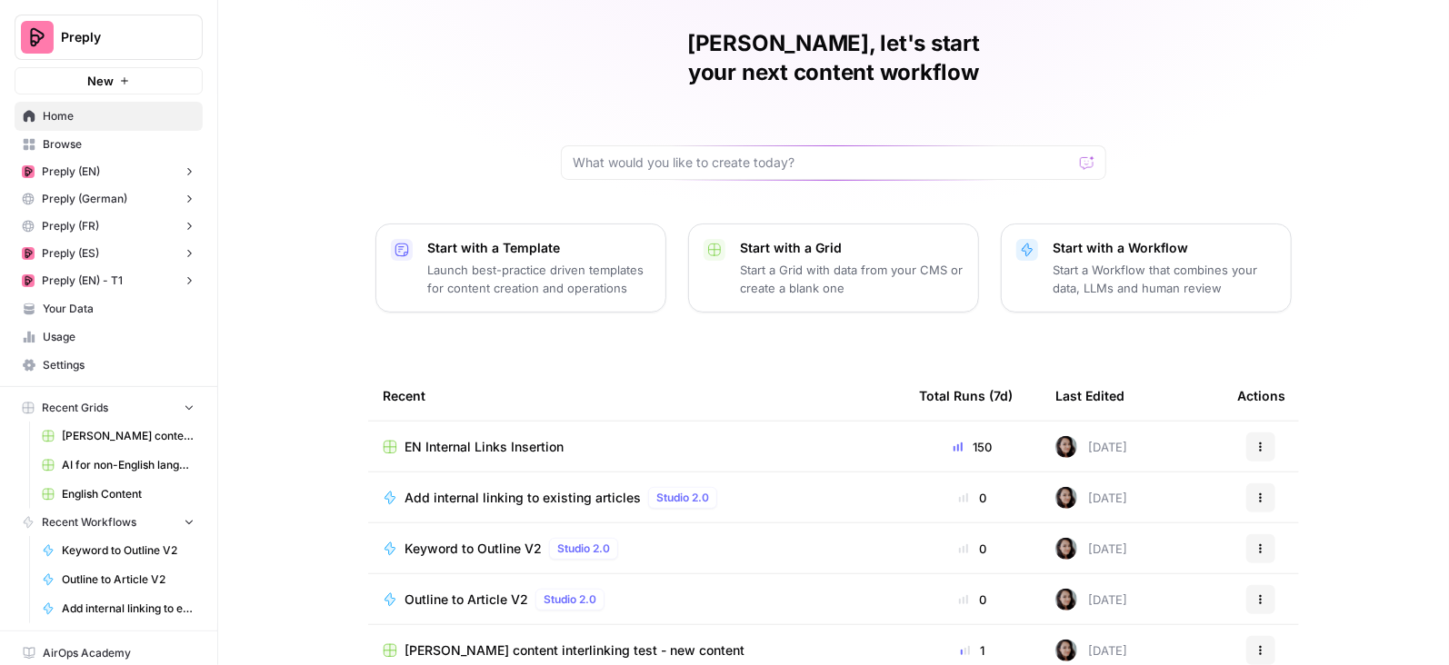
scroll to position [97, 0]
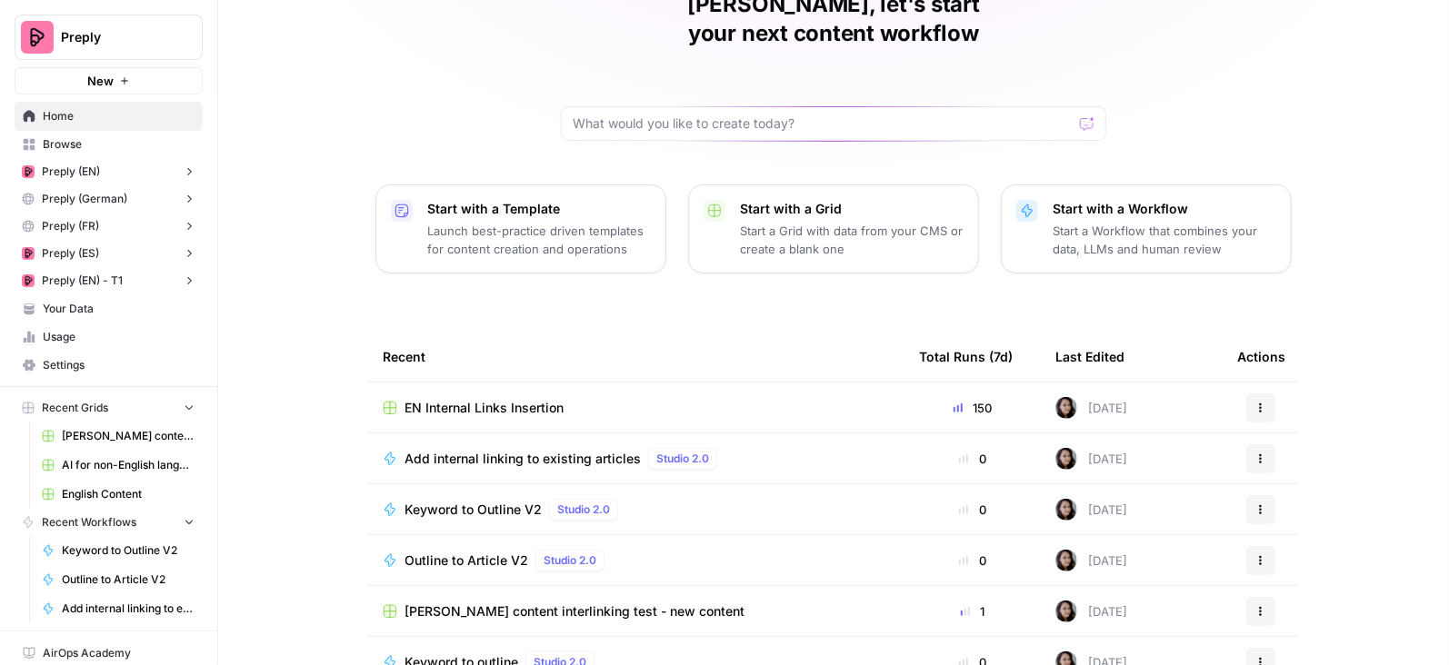
click at [517, 399] on span "EN Internal Links Insertion" at bounding box center [484, 408] width 159 height 18
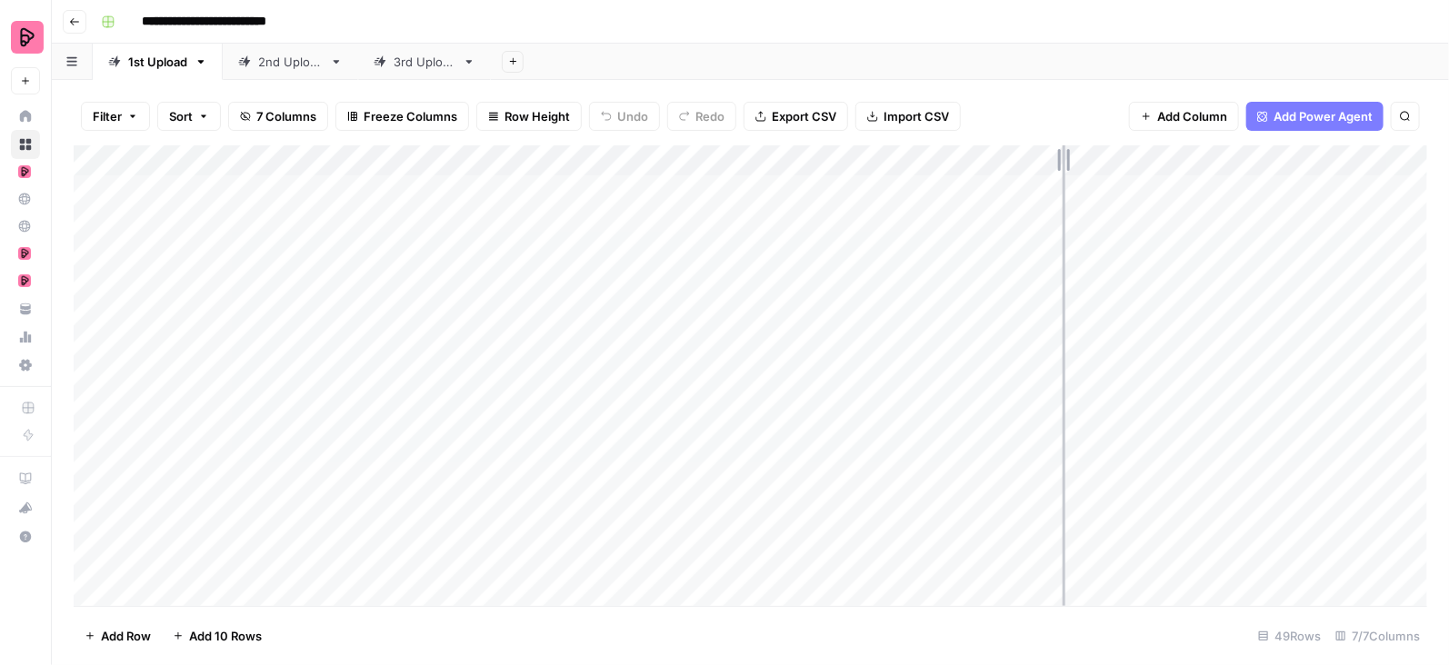
drag, startPoint x: 909, startPoint y: 154, endPoint x: 1094, endPoint y: 154, distance: 184.5
click at [1094, 154] on div "Add Column" at bounding box center [751, 376] width 1354 height 462
